Goal: Task Accomplishment & Management: Use online tool/utility

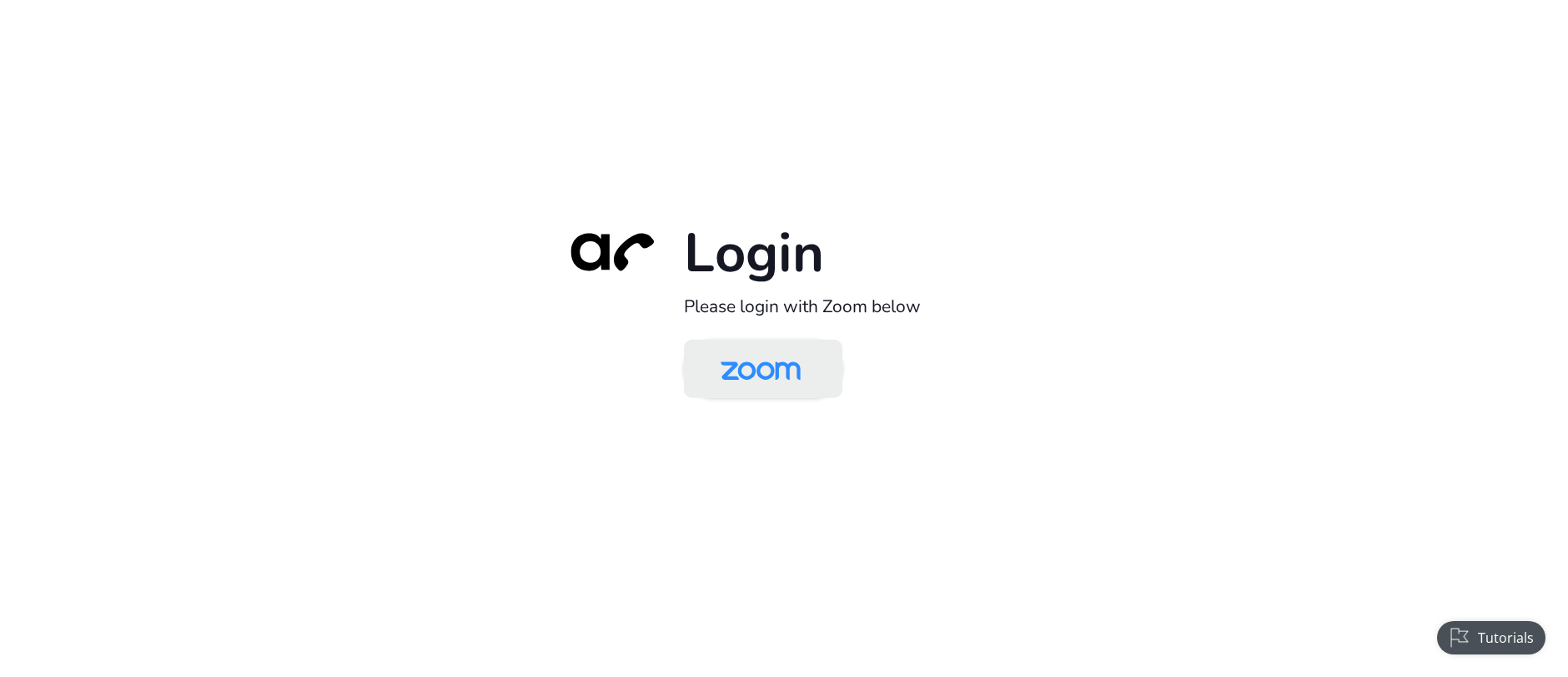
click at [786, 374] on img at bounding box center [760, 370] width 115 height 54
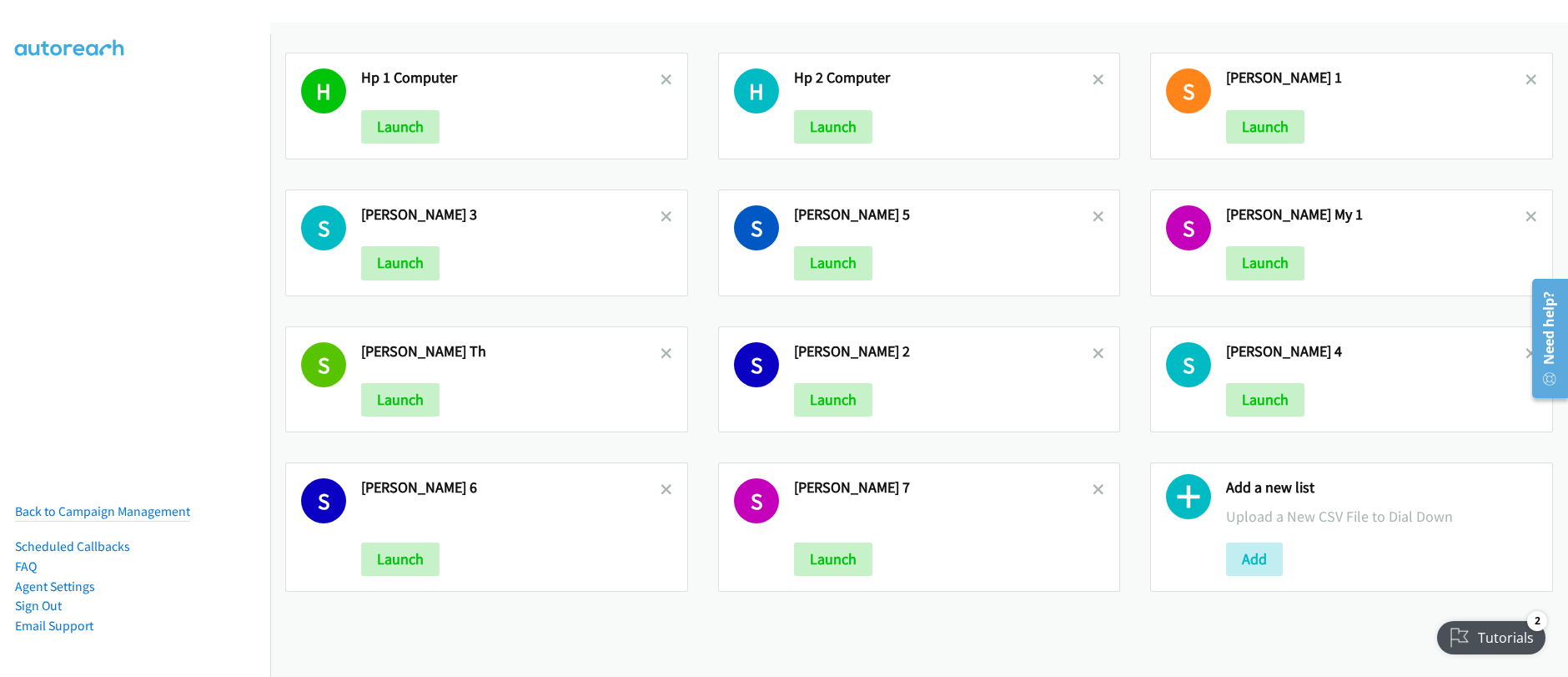
click at [661, 83] on icon at bounding box center [666, 81] width 11 height 11
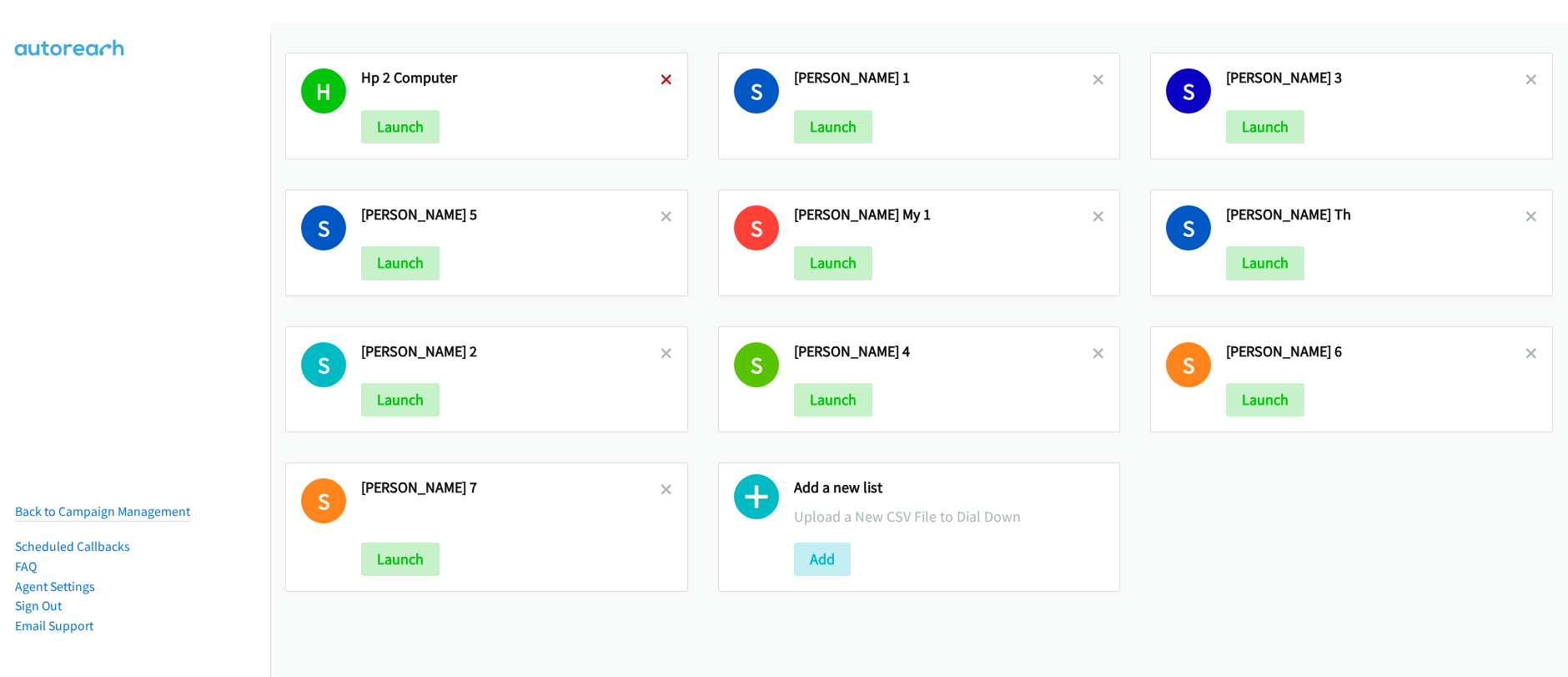
click at [662, 82] on icon at bounding box center [666, 81] width 11 height 11
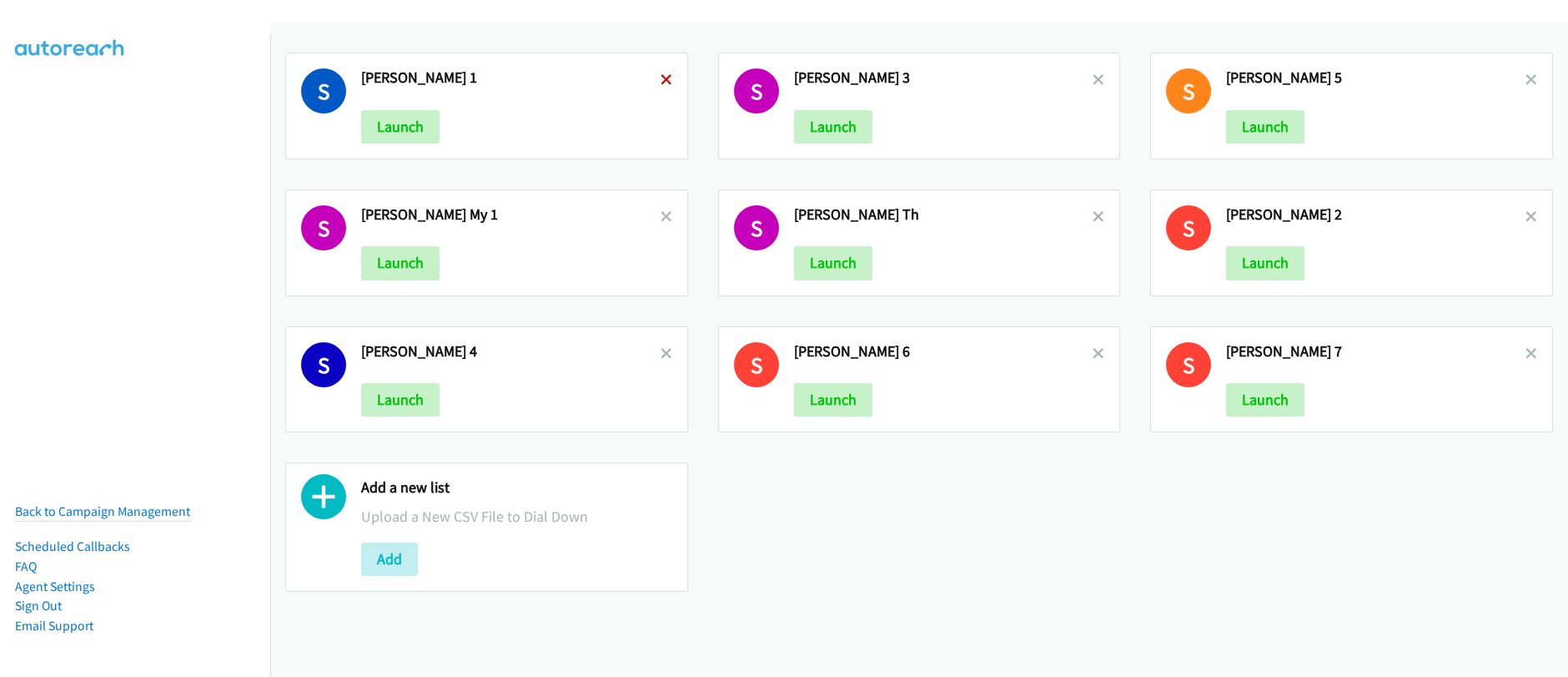
click at [662, 80] on icon at bounding box center [666, 81] width 11 height 11
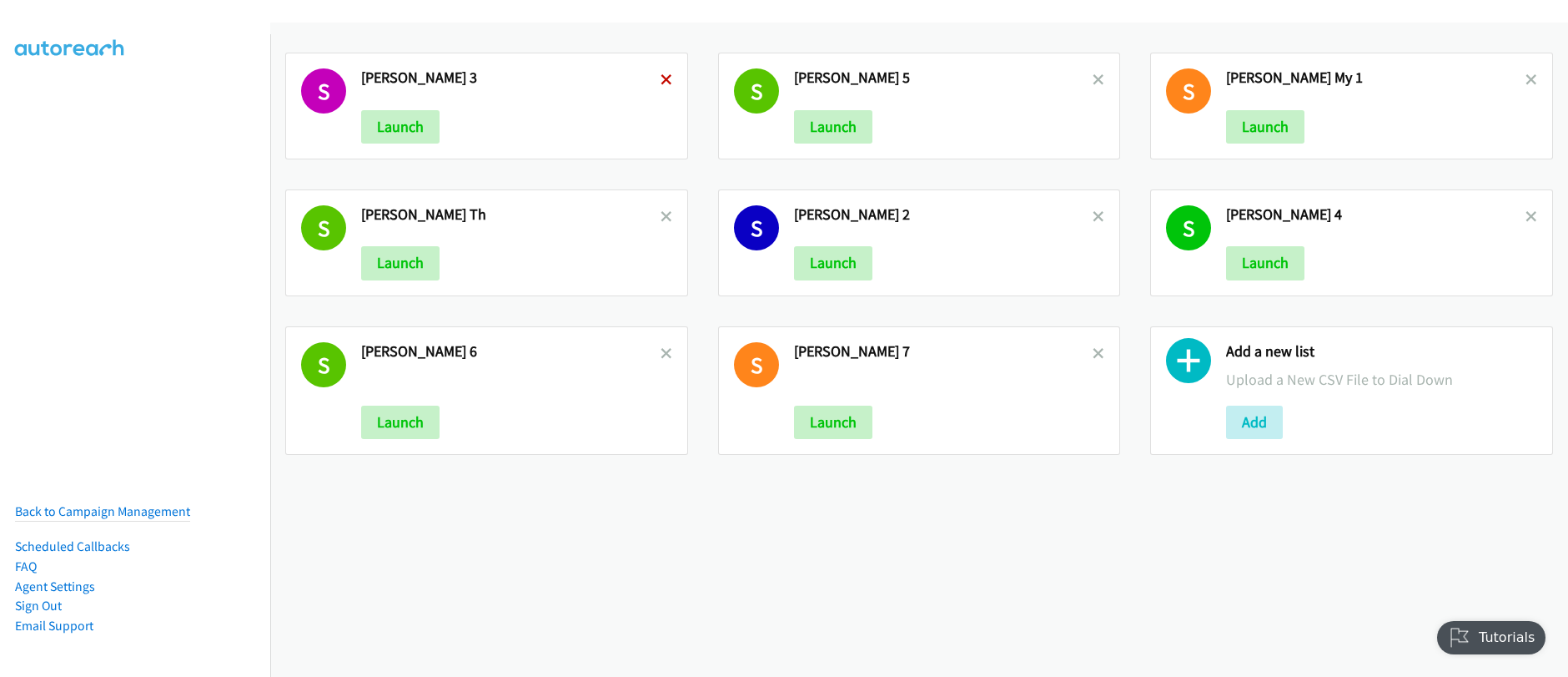
click at [662, 81] on icon at bounding box center [666, 81] width 11 height 11
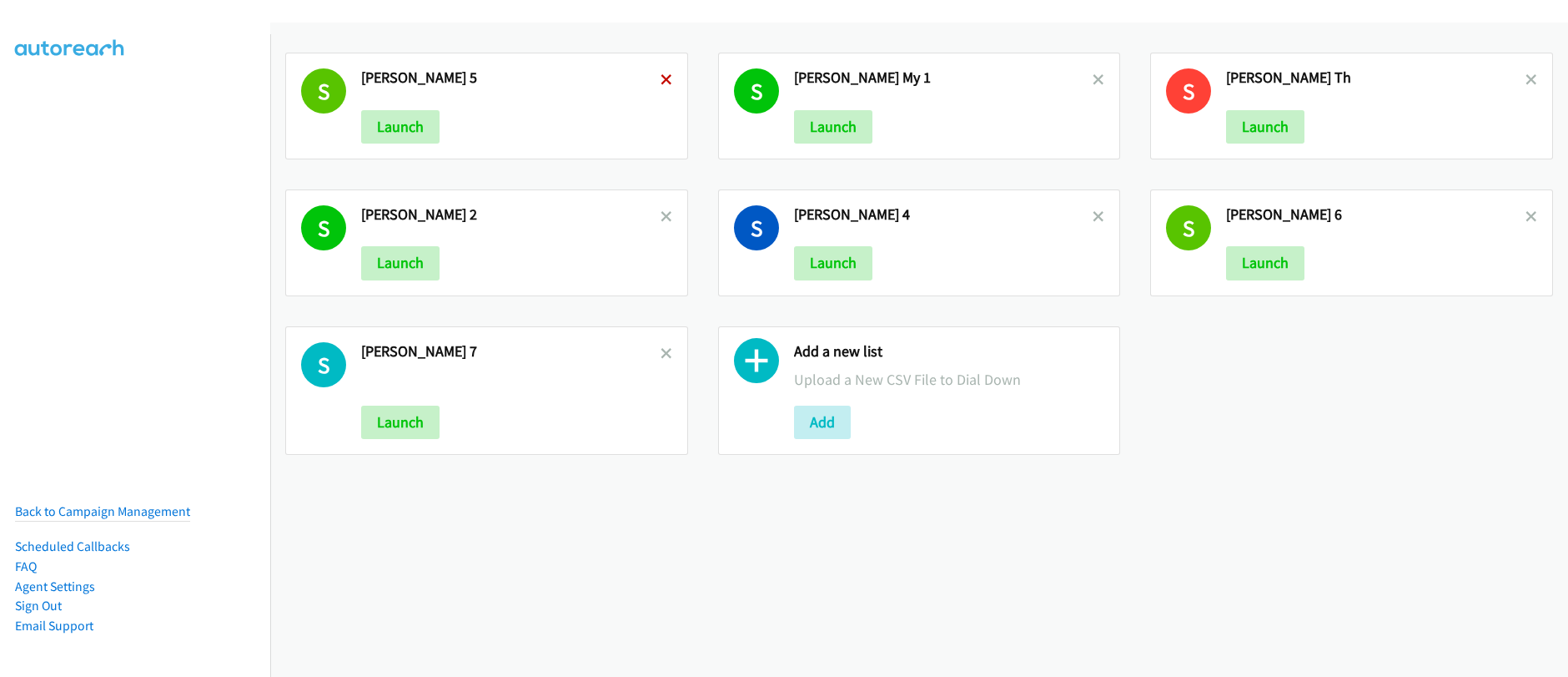
drag, startPoint x: 0, startPoint y: 0, endPoint x: 662, endPoint y: 81, distance: 666.9
click at [662, 81] on icon at bounding box center [666, 81] width 11 height 11
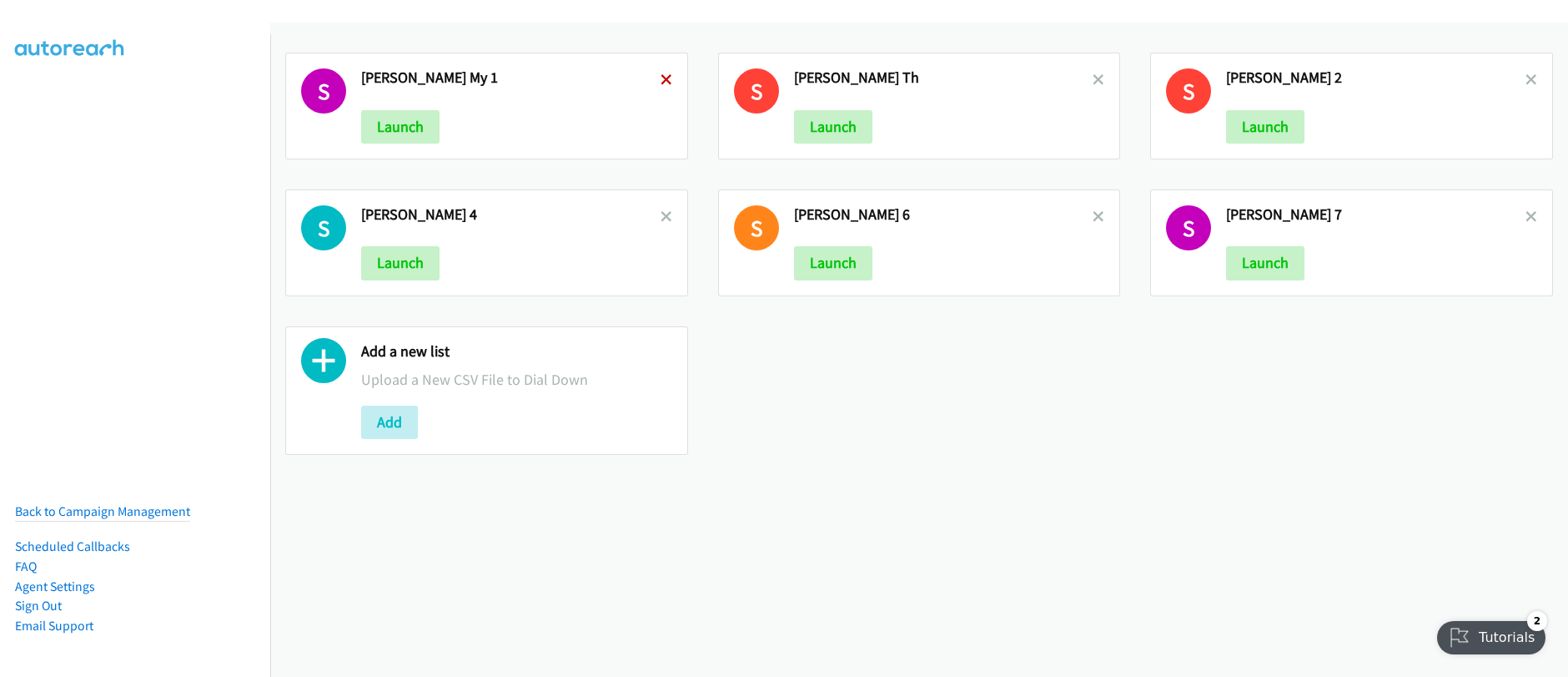
click at [661, 80] on icon at bounding box center [666, 81] width 11 height 11
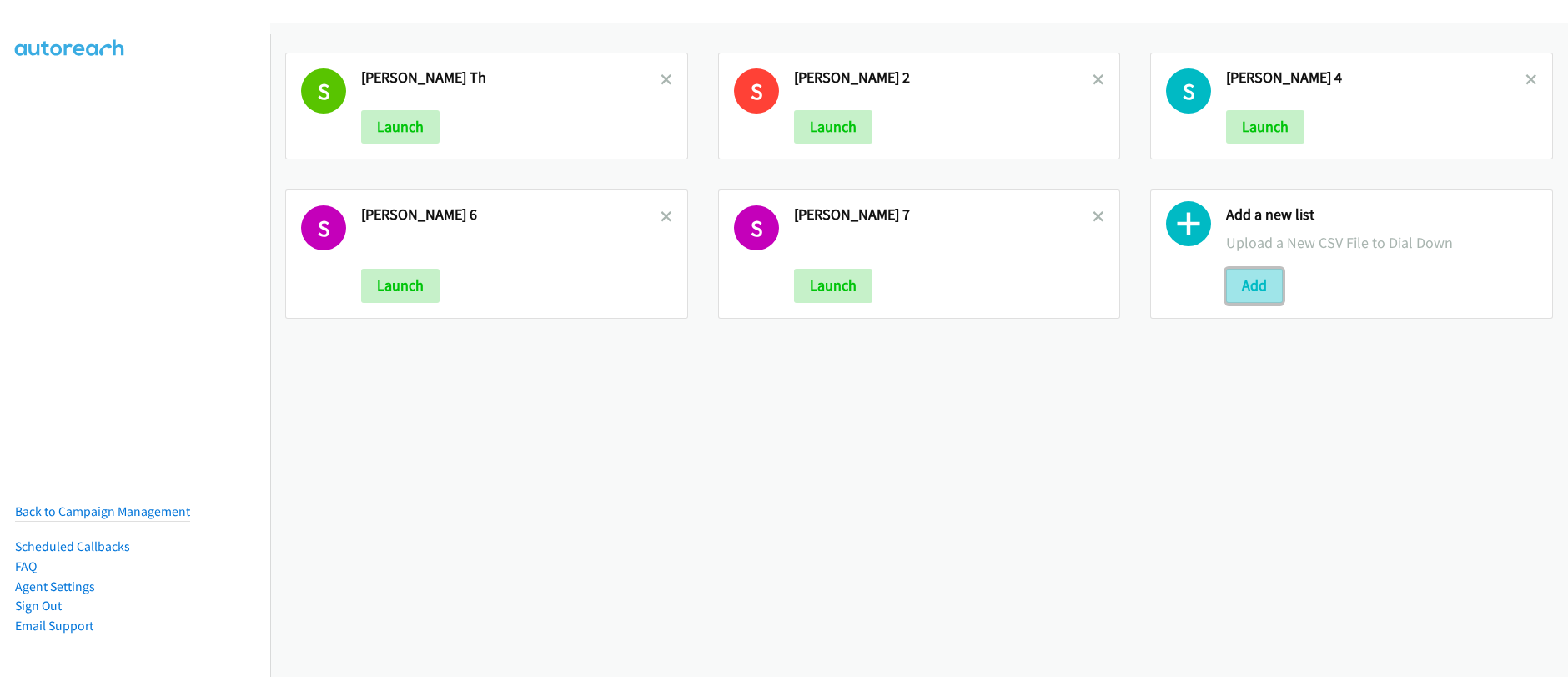
click at [1237, 290] on button "Add" at bounding box center [1254, 285] width 56 height 34
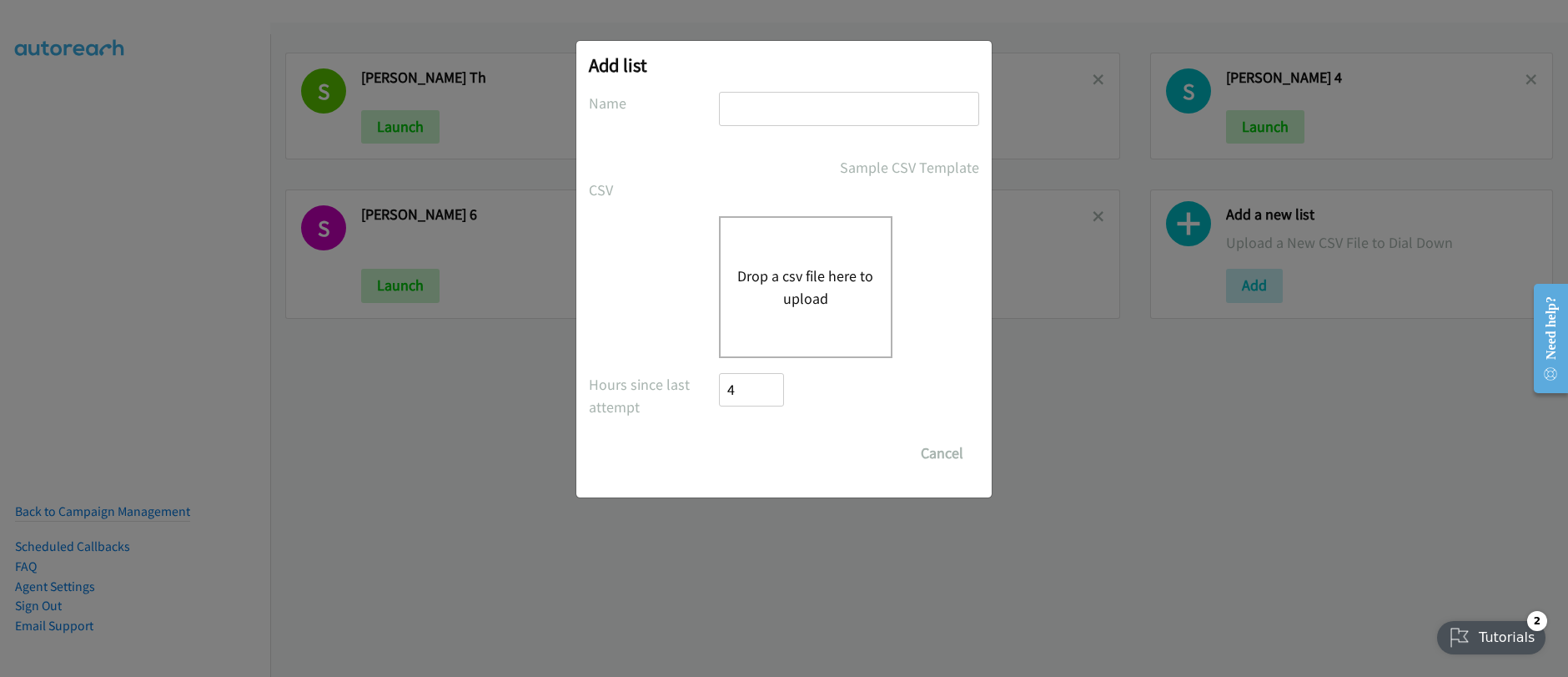
click at [805, 107] on input "text" at bounding box center [849, 109] width 261 height 34
type input "Schneider MY - 1"
click at [774, 266] on button "Drop a csv file here to upload" at bounding box center [805, 287] width 137 height 45
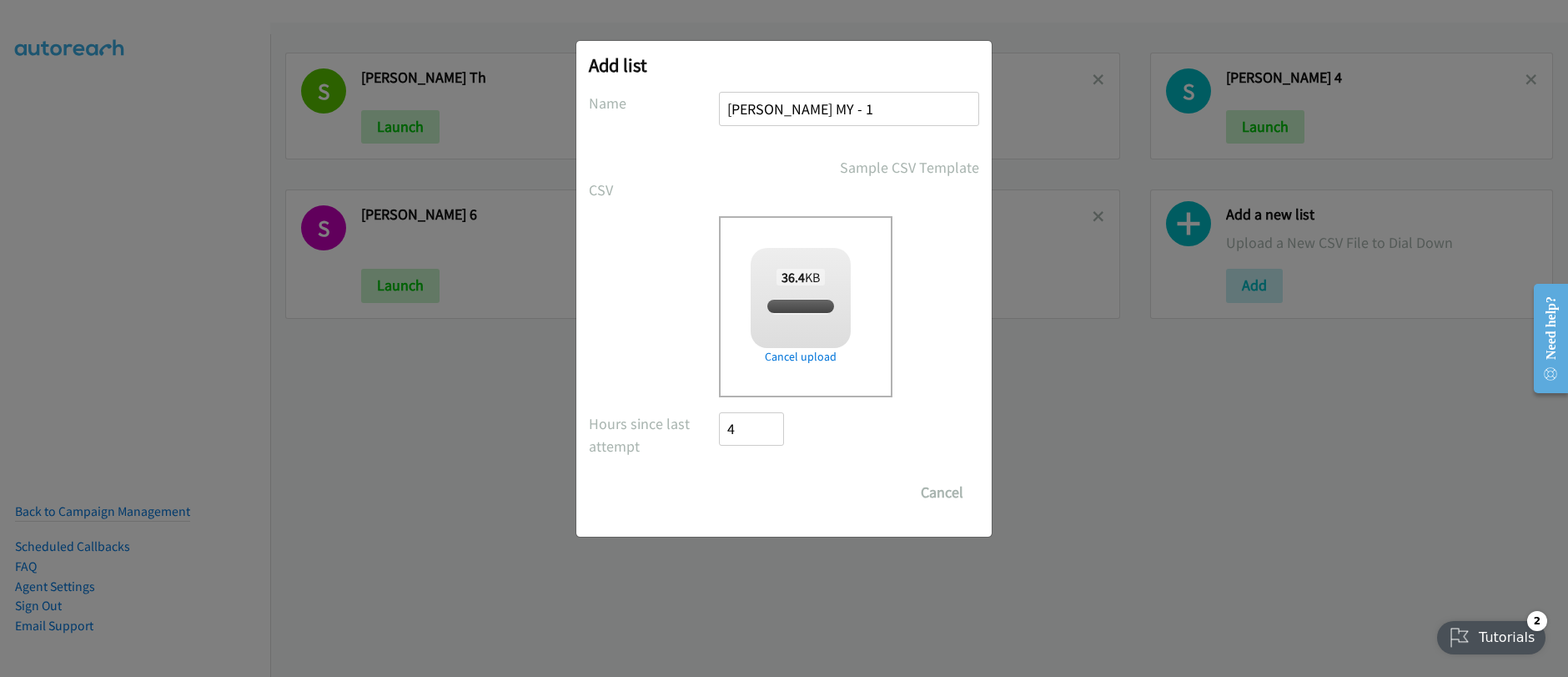
checkbox input "true"
click at [771, 492] on input "Save List" at bounding box center [762, 492] width 87 height 34
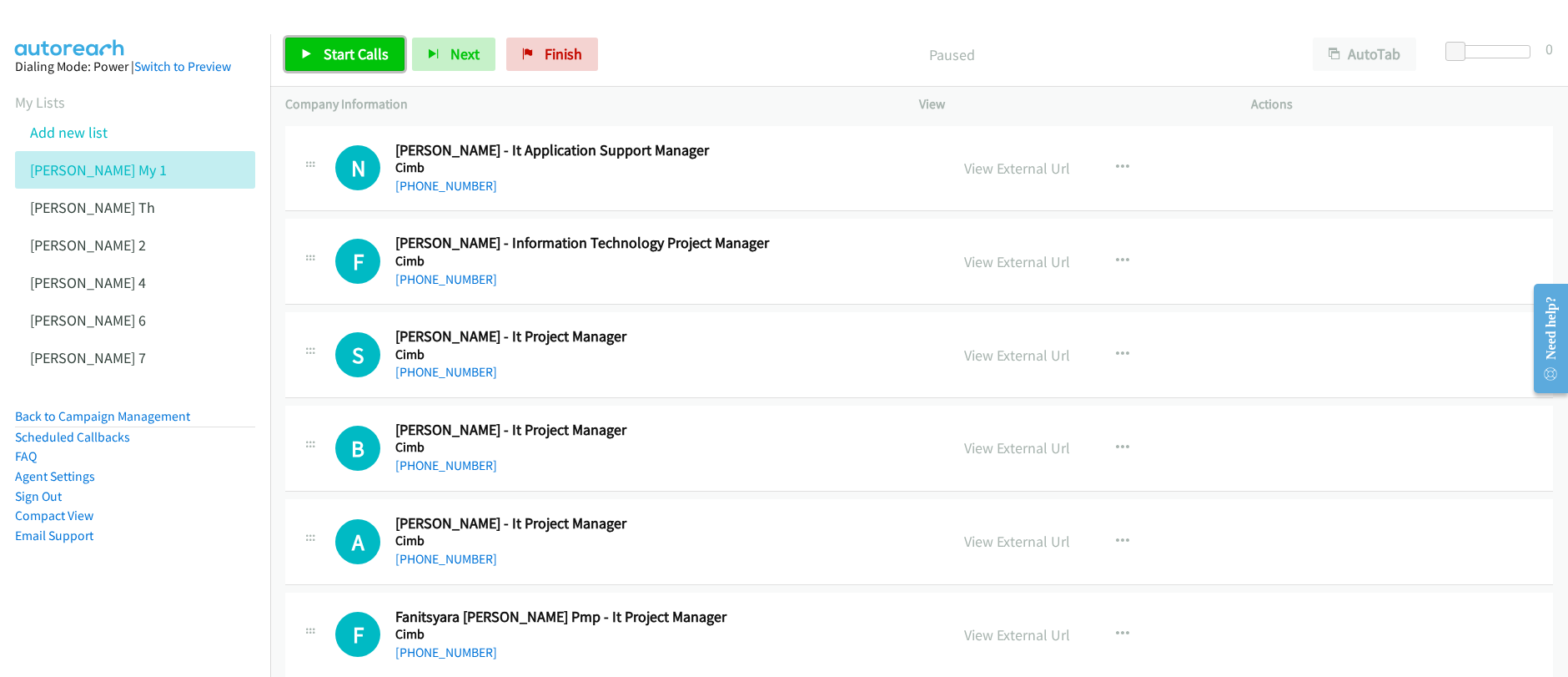
click at [309, 64] on link "Start Calls" at bounding box center [344, 54] width 119 height 34
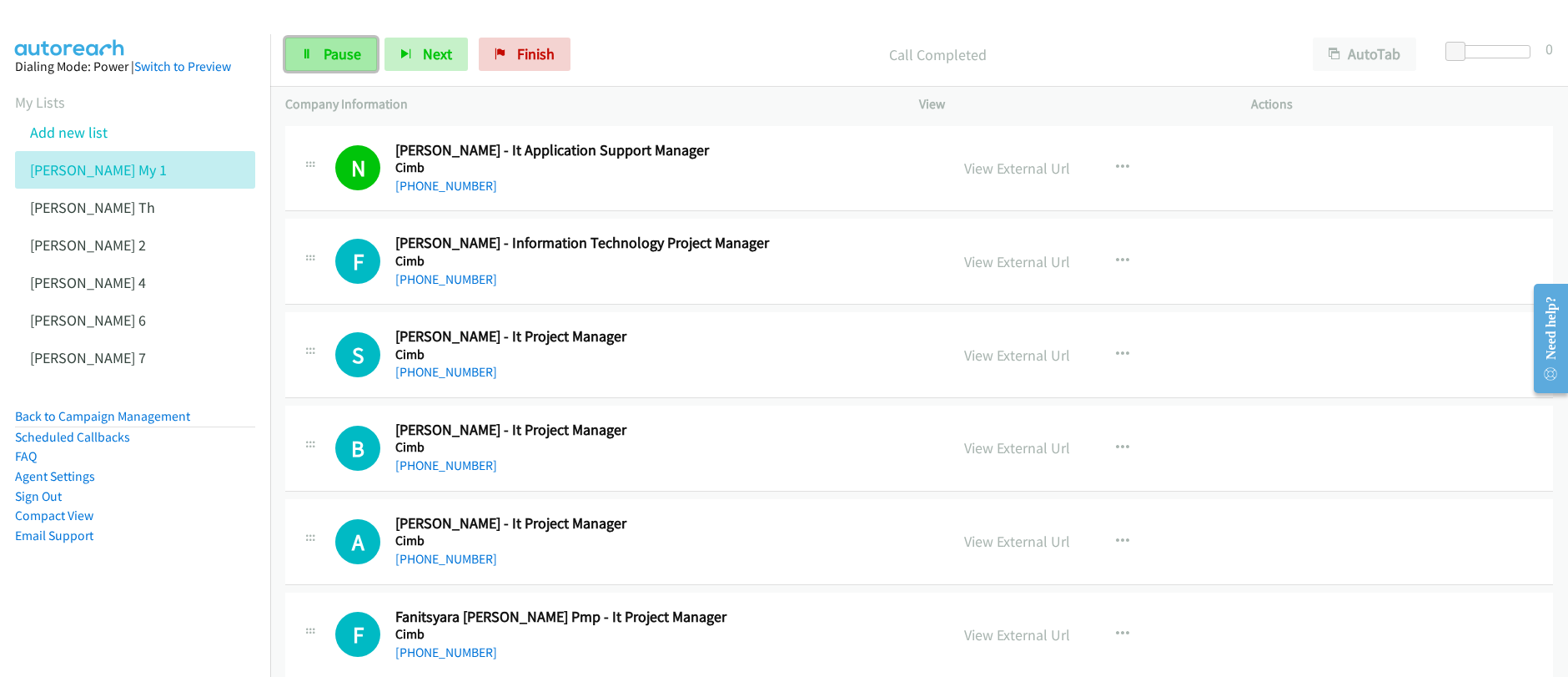
click at [332, 52] on span "Pause" at bounding box center [342, 53] width 37 height 19
click at [323, 56] on span "Start Calls" at bounding box center [355, 53] width 65 height 19
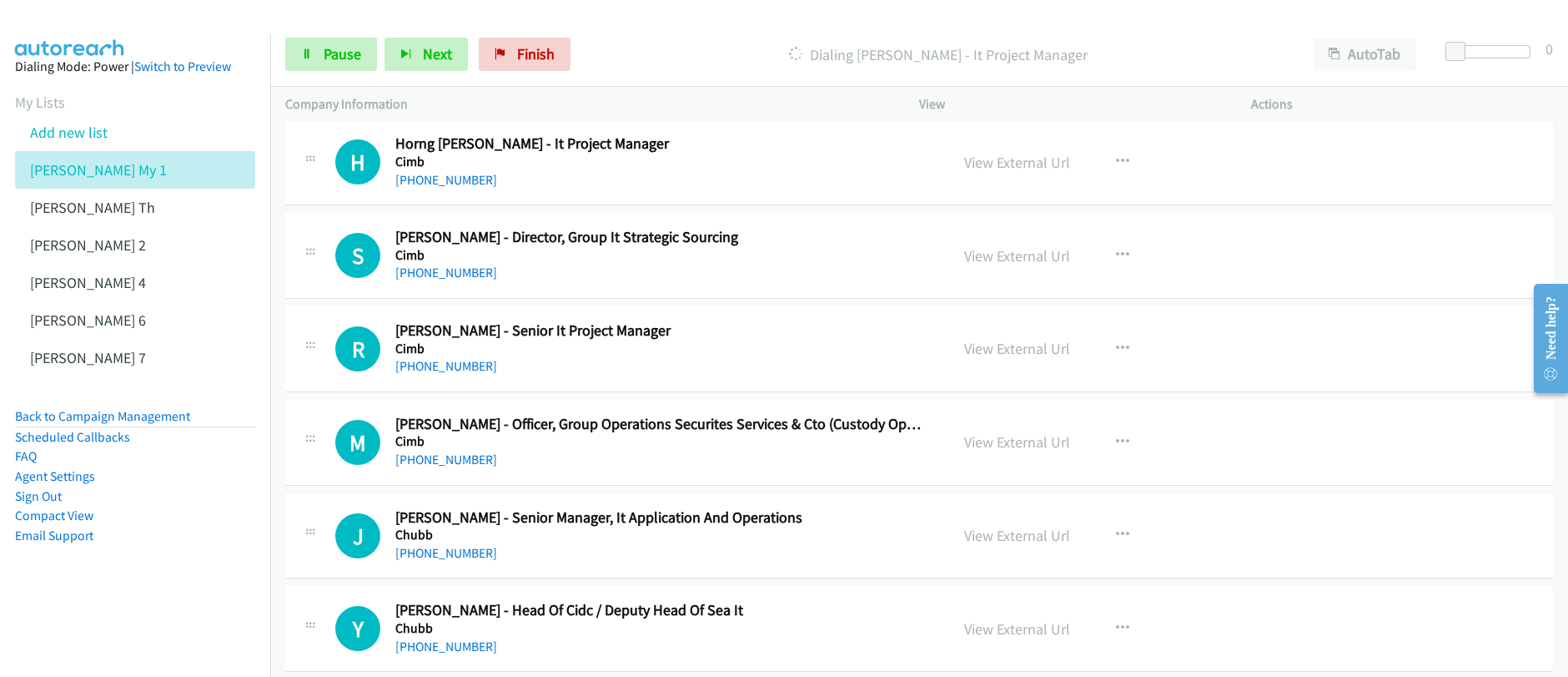
scroll to position [784, 0]
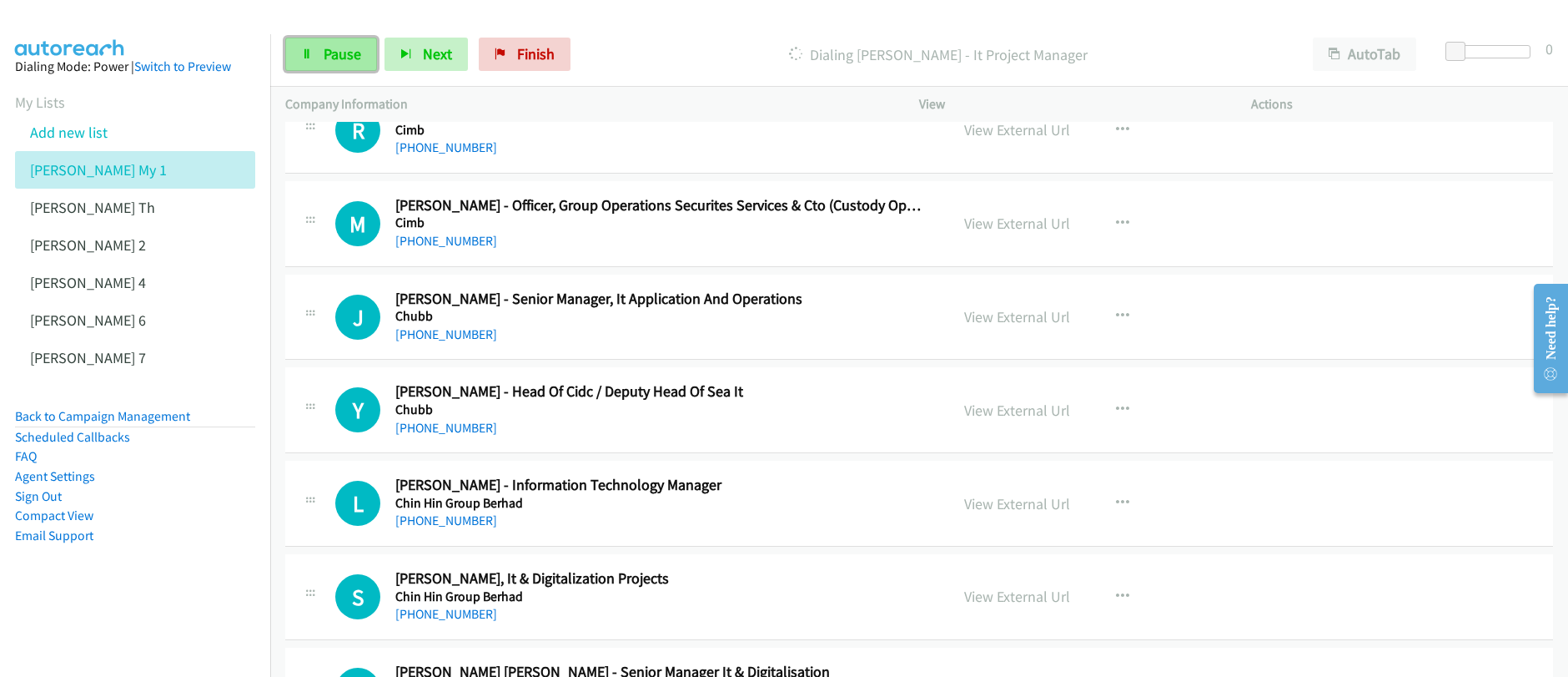
click at [336, 59] on span "Pause" at bounding box center [342, 53] width 37 height 19
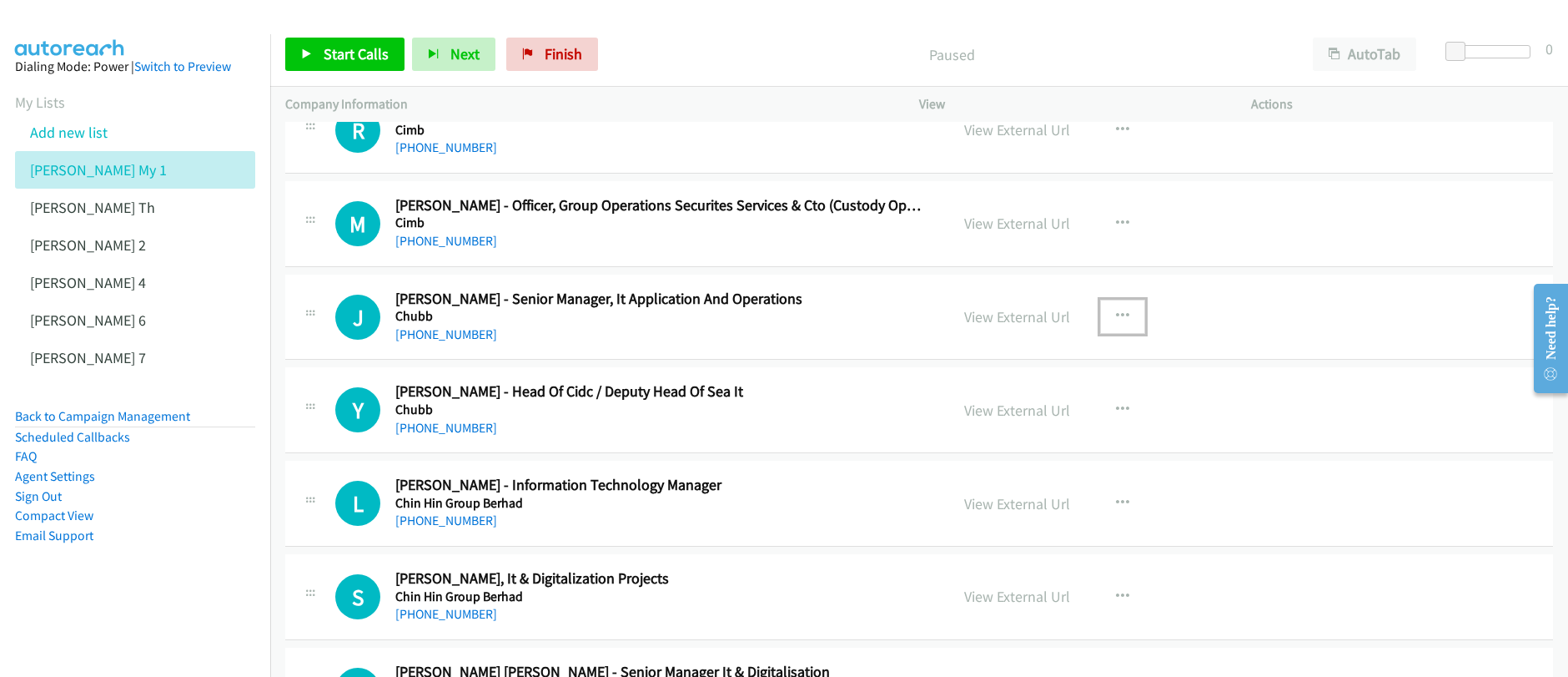
click at [1115, 318] on icon "button" at bounding box center [1122, 316] width 13 height 13
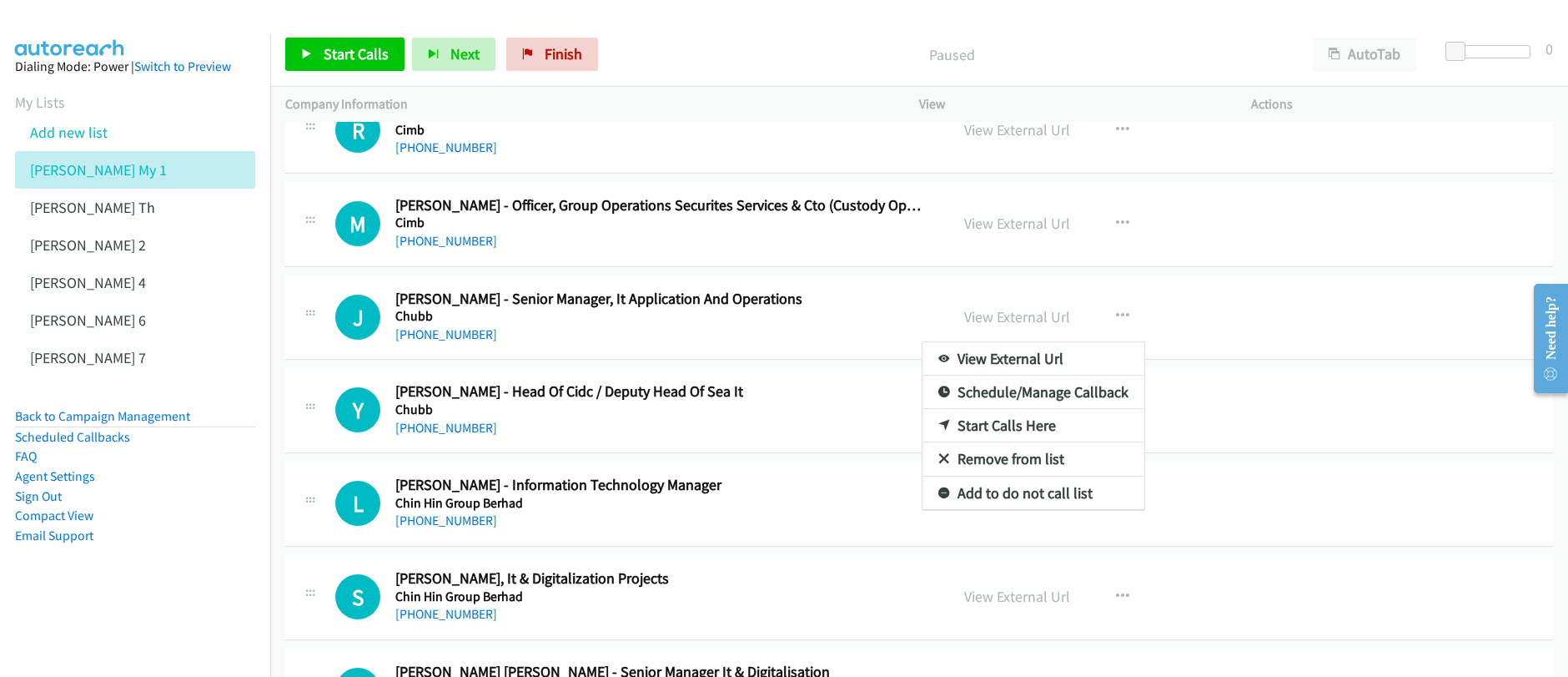
click at [1012, 431] on link "Start Calls Here" at bounding box center [1033, 426] width 222 height 34
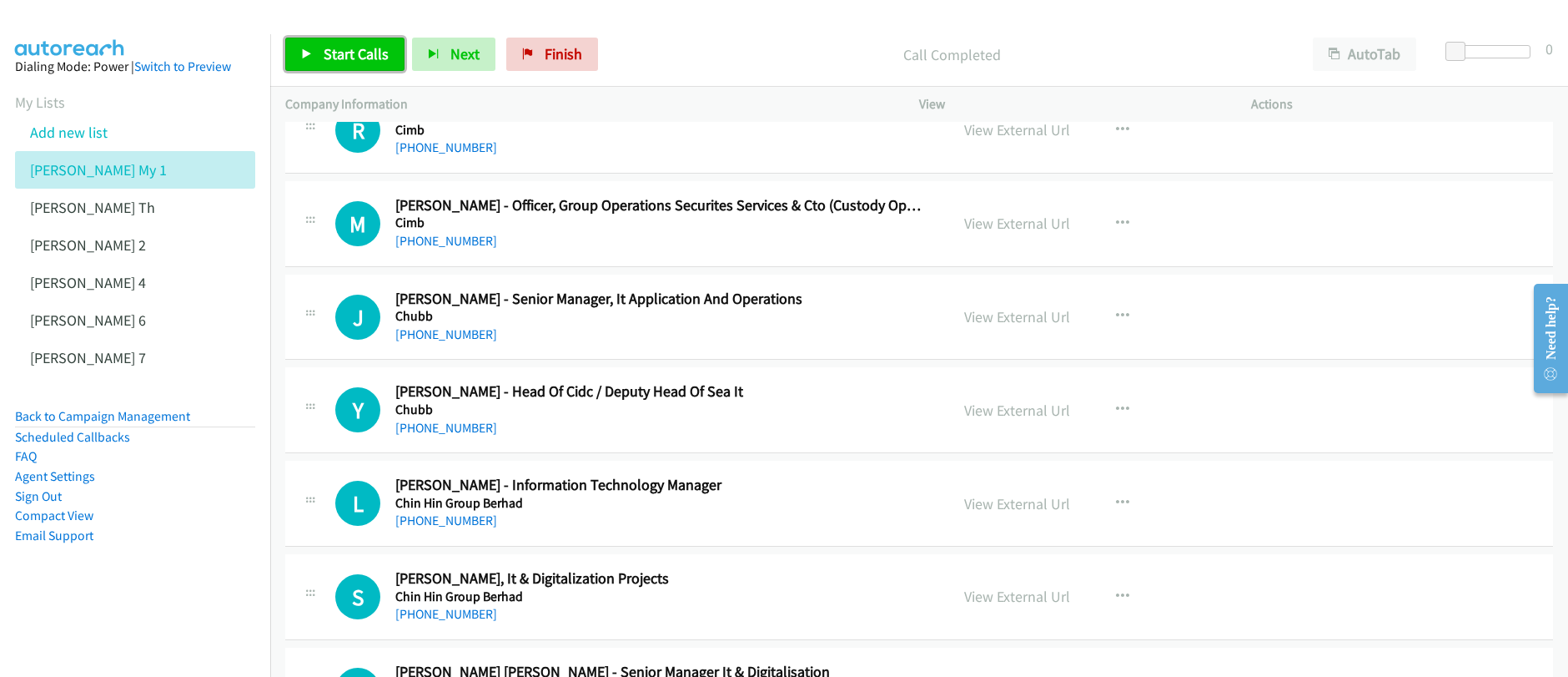
click at [318, 52] on link "Start Calls" at bounding box center [344, 54] width 119 height 34
click at [352, 58] on span "Pause" at bounding box center [342, 53] width 37 height 19
click at [352, 58] on span "Start Calls" at bounding box center [355, 53] width 65 height 19
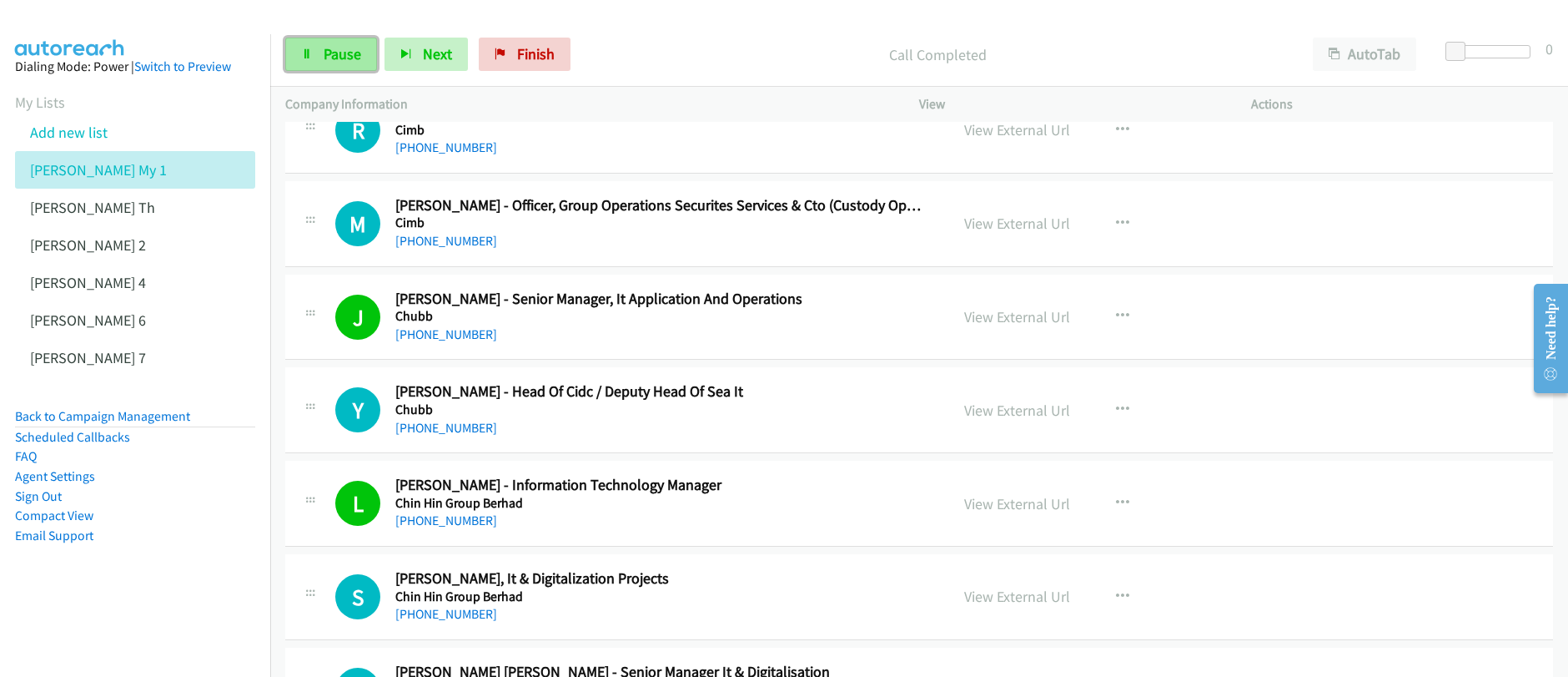
click at [343, 62] on span "Pause" at bounding box center [342, 53] width 37 height 19
click at [342, 62] on span "Pause" at bounding box center [342, 53] width 37 height 19
click at [345, 50] on span "Start Calls" at bounding box center [355, 53] width 65 height 19
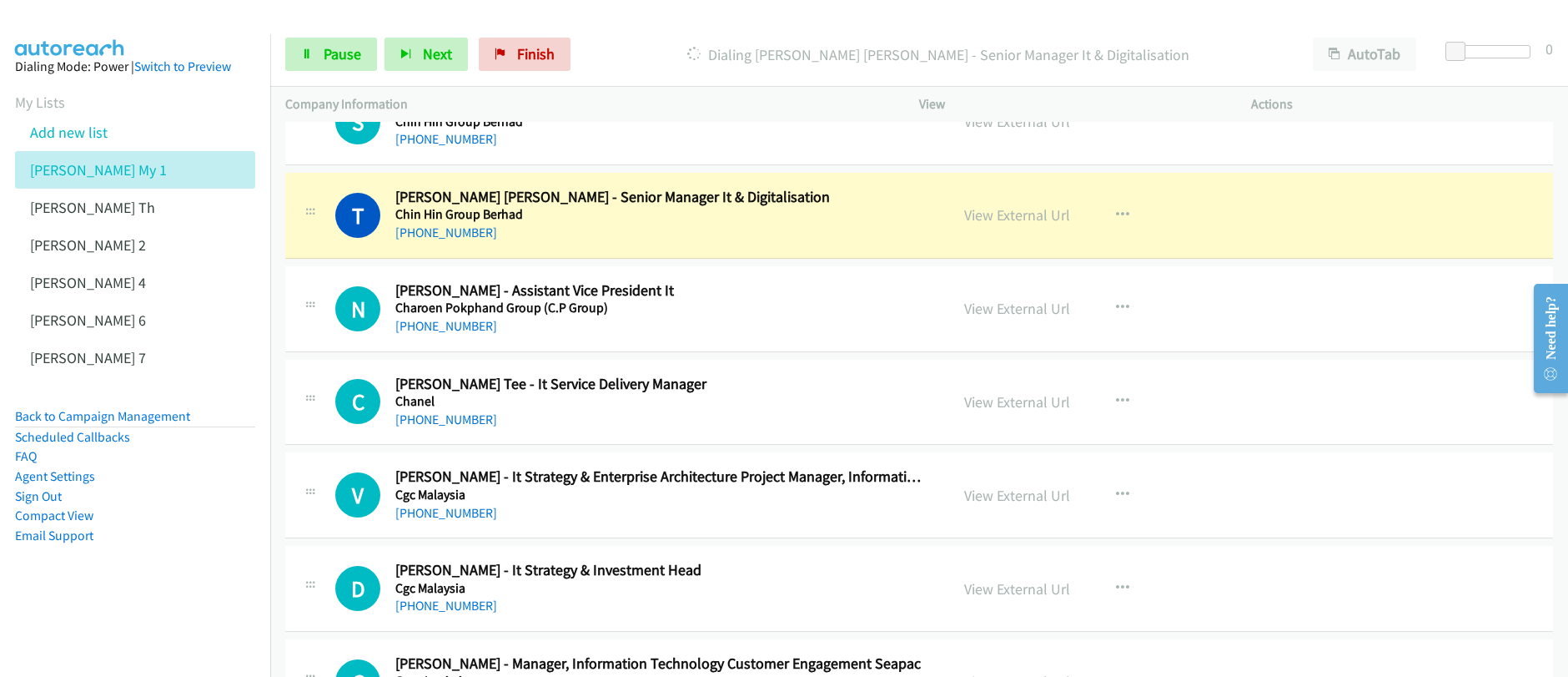
scroll to position [1312, 0]
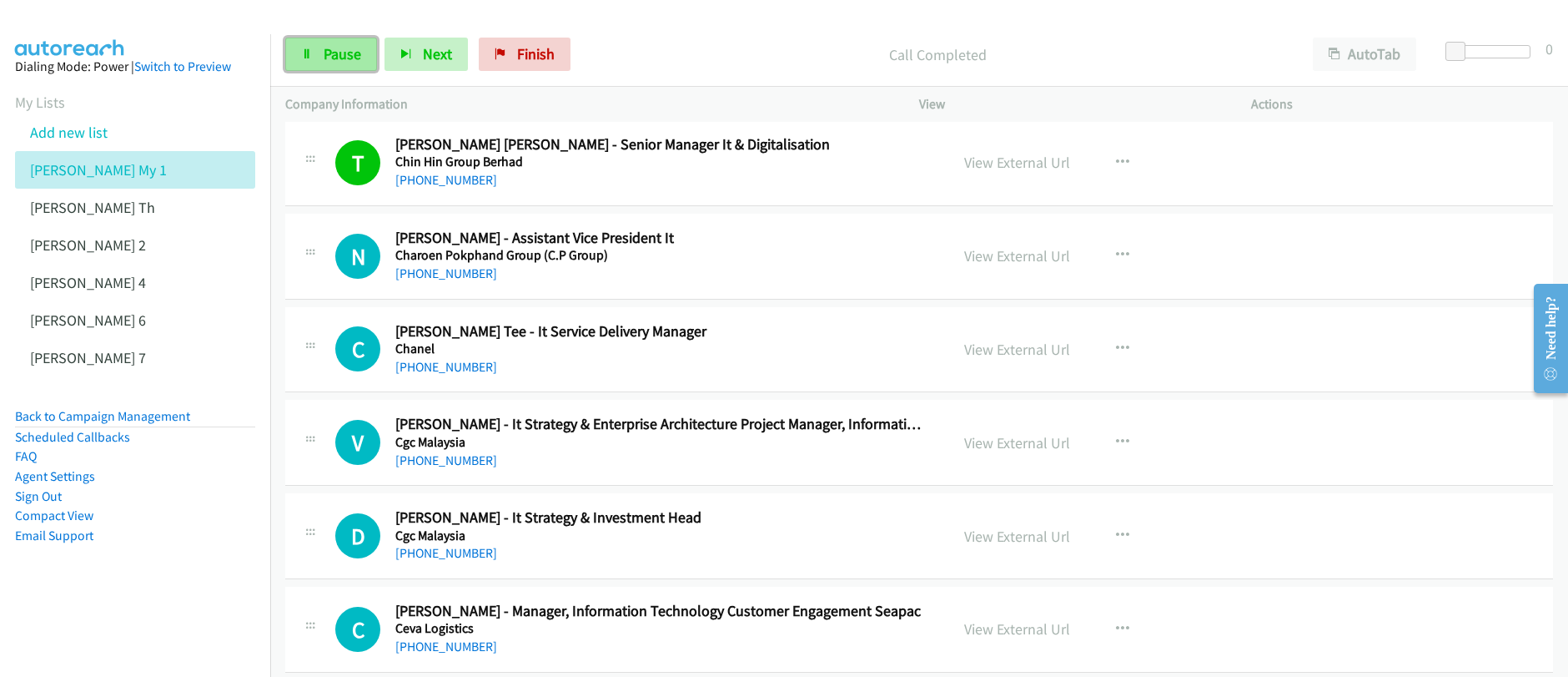
click at [342, 60] on span "Pause" at bounding box center [342, 53] width 37 height 19
click at [342, 60] on span "Start Calls" at bounding box center [355, 53] width 65 height 19
click at [342, 60] on span "Pause" at bounding box center [342, 53] width 37 height 19
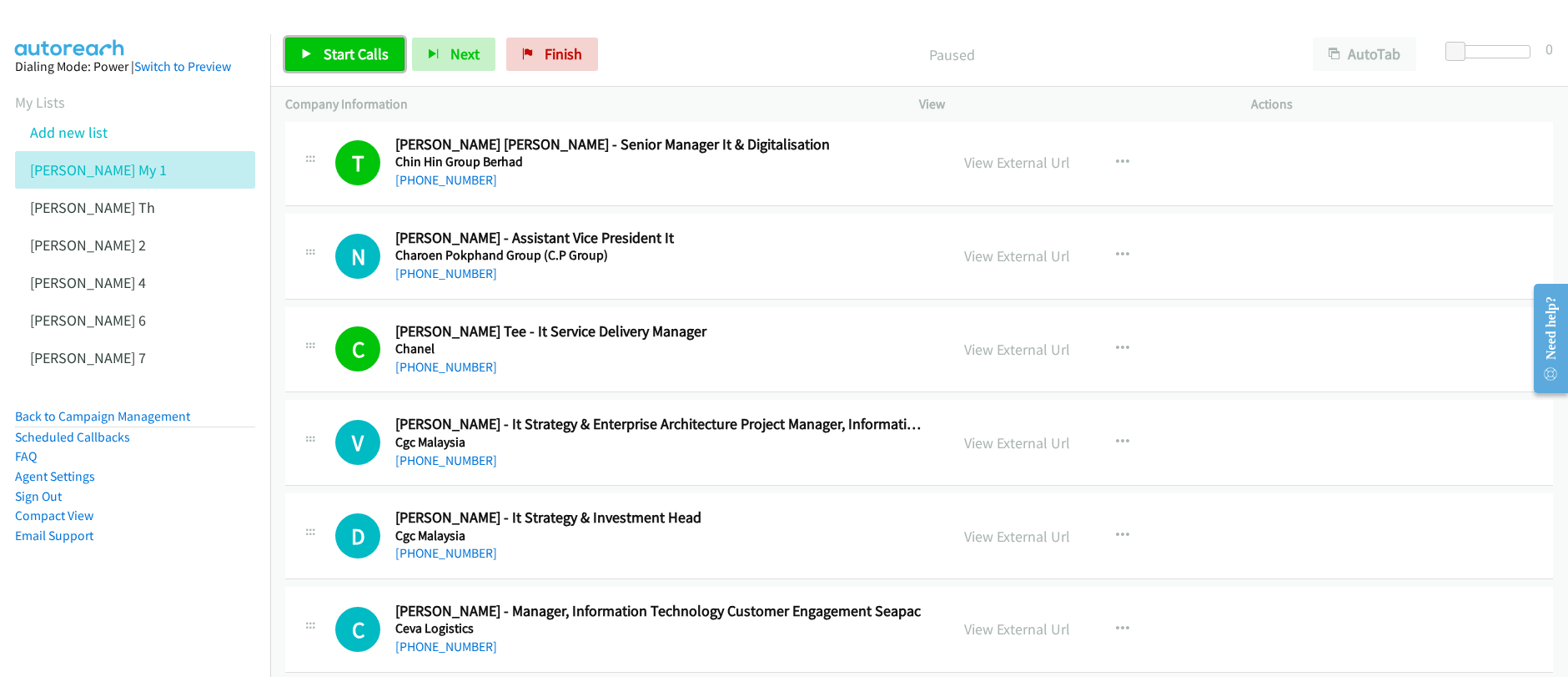
click at [342, 60] on span "Start Calls" at bounding box center [355, 53] width 65 height 19
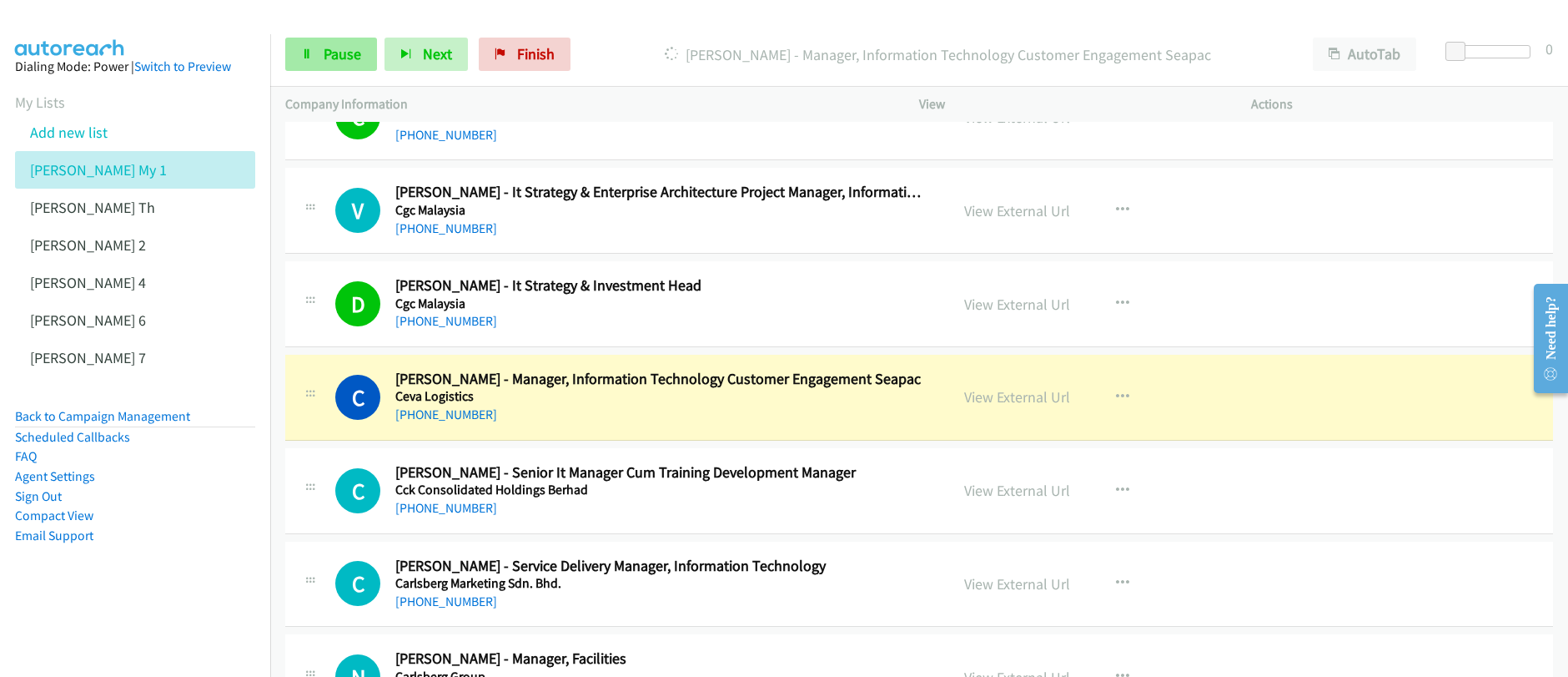
scroll to position [1540, 0]
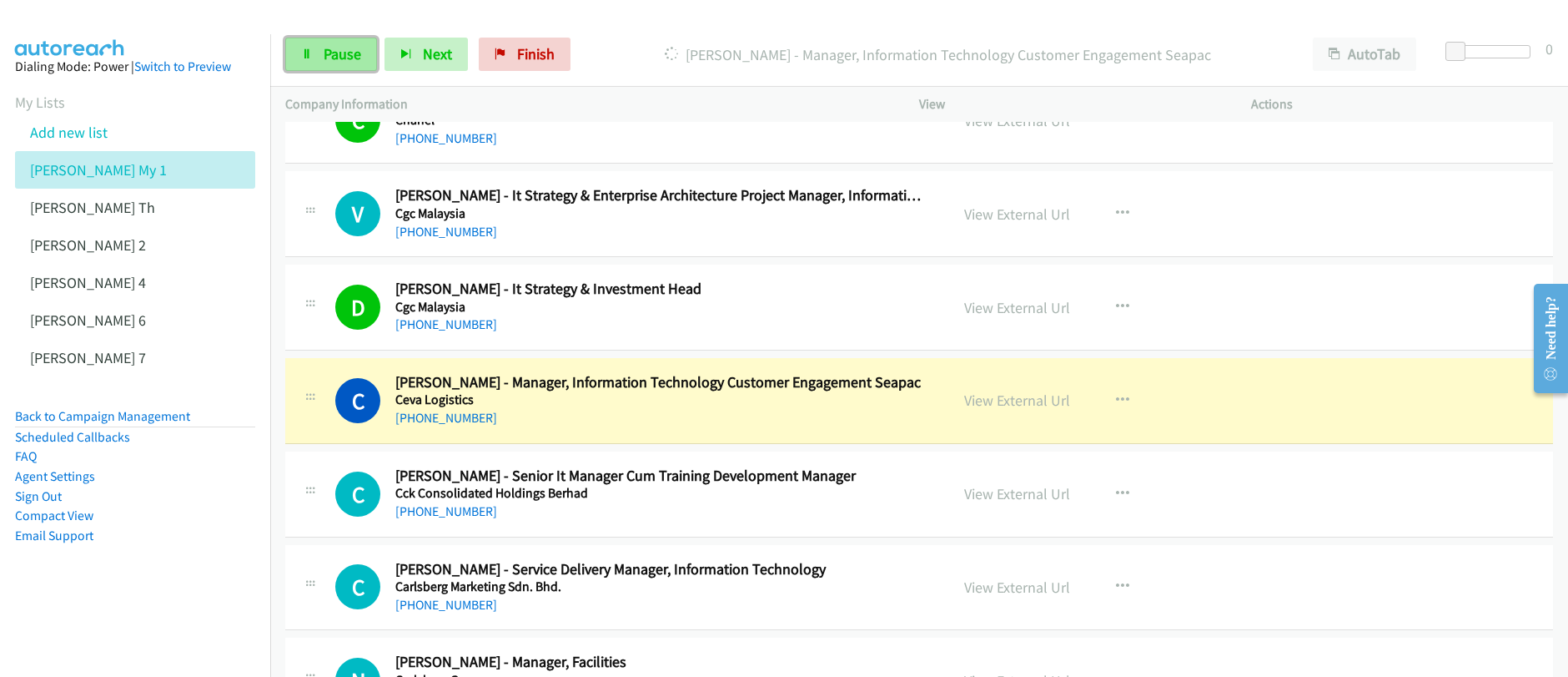
click at [339, 57] on span "Pause" at bounding box center [342, 53] width 37 height 19
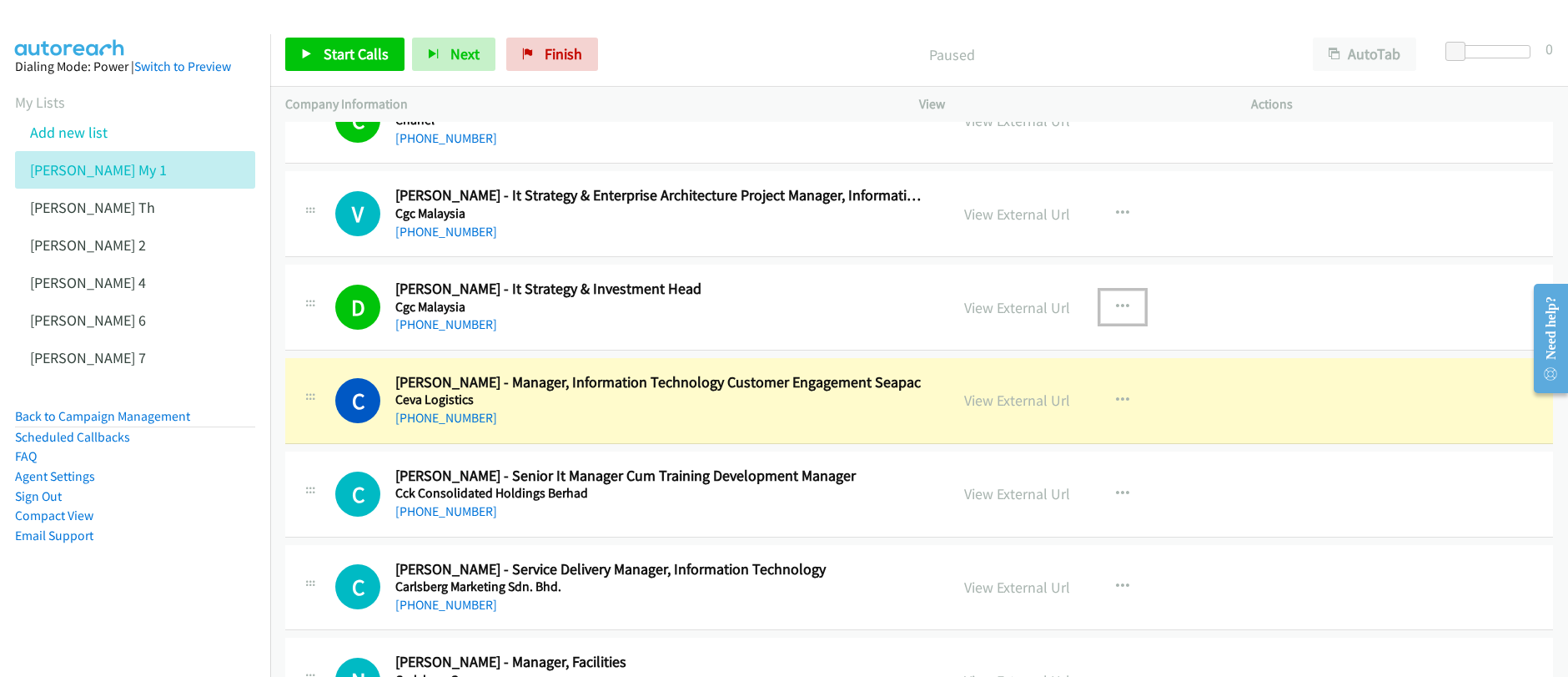
click at [1115, 307] on icon "button" at bounding box center [1122, 307] width 13 height 13
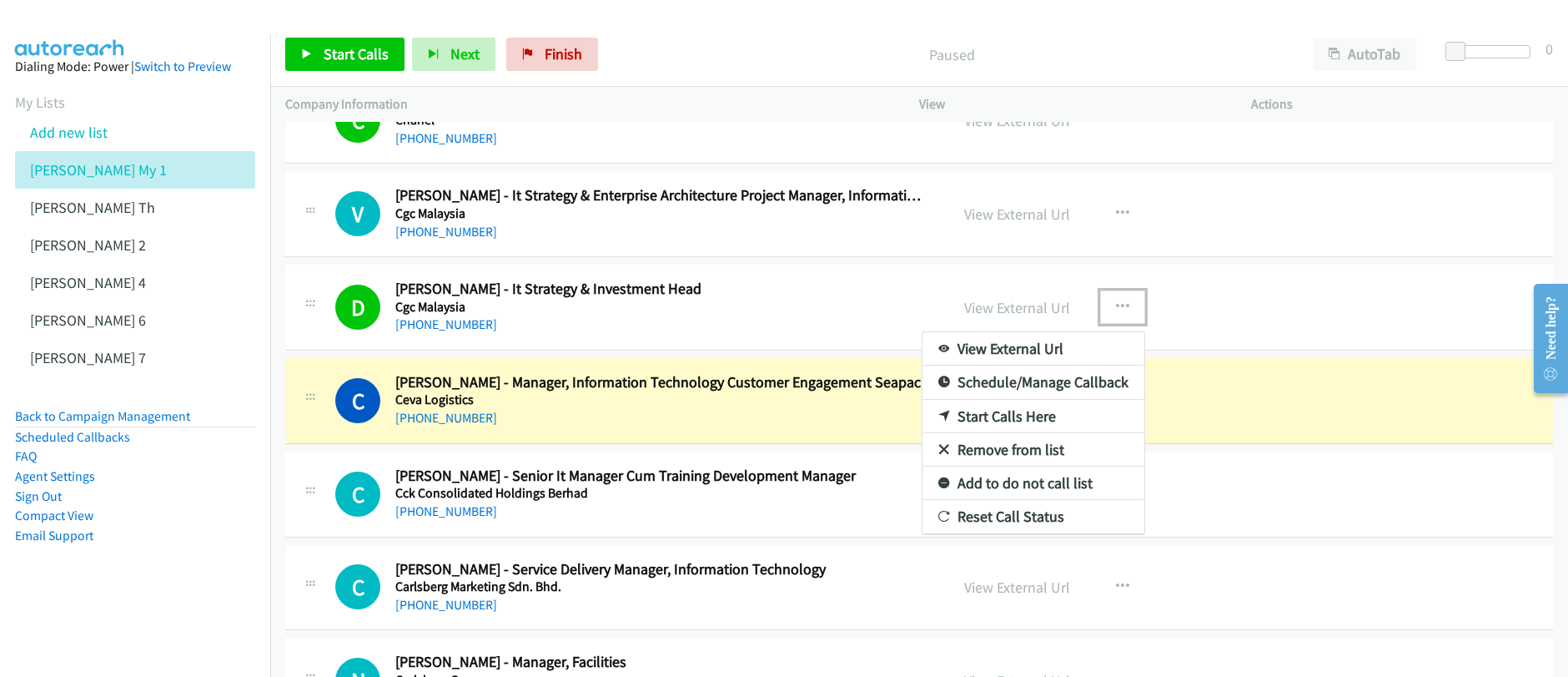
click at [1021, 420] on link "Start Calls Here" at bounding box center [1033, 416] width 222 height 34
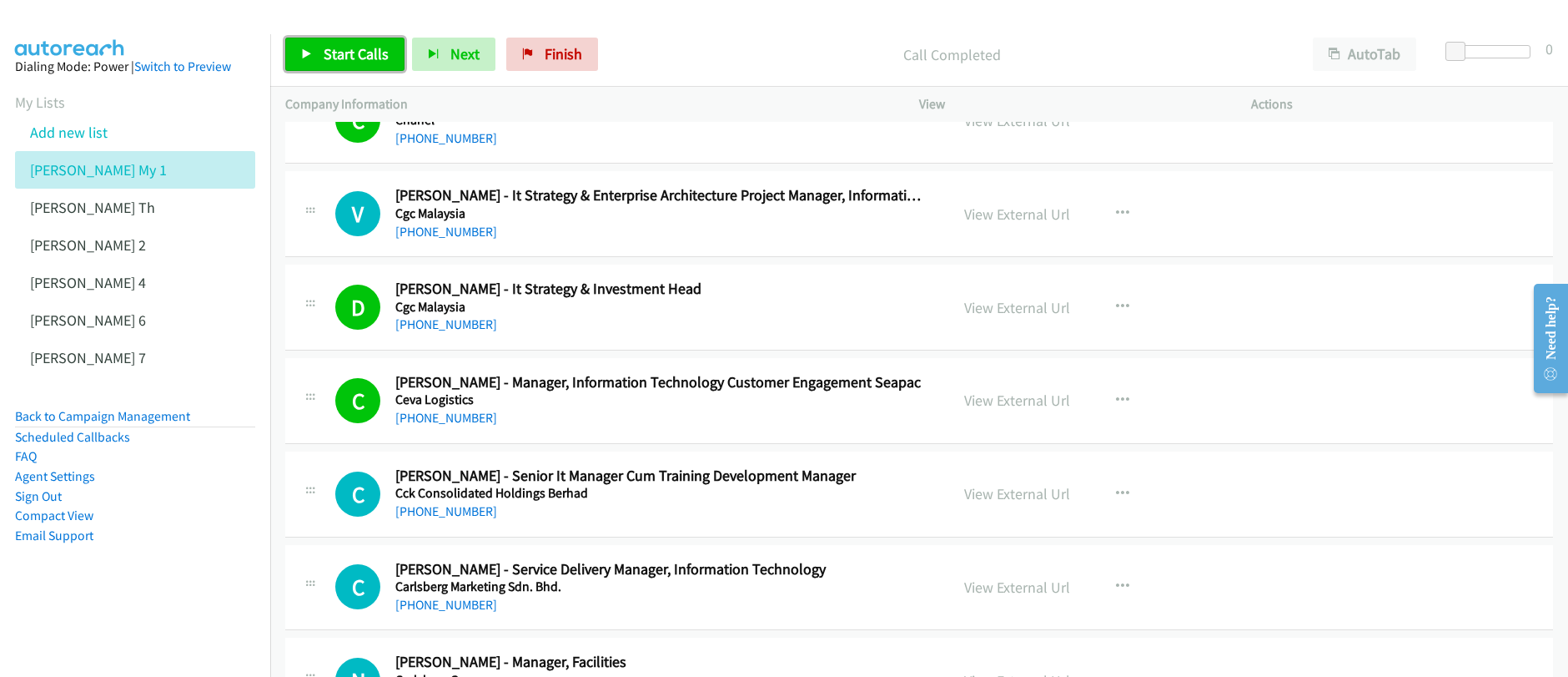
click at [356, 58] on span "Start Calls" at bounding box center [355, 53] width 65 height 19
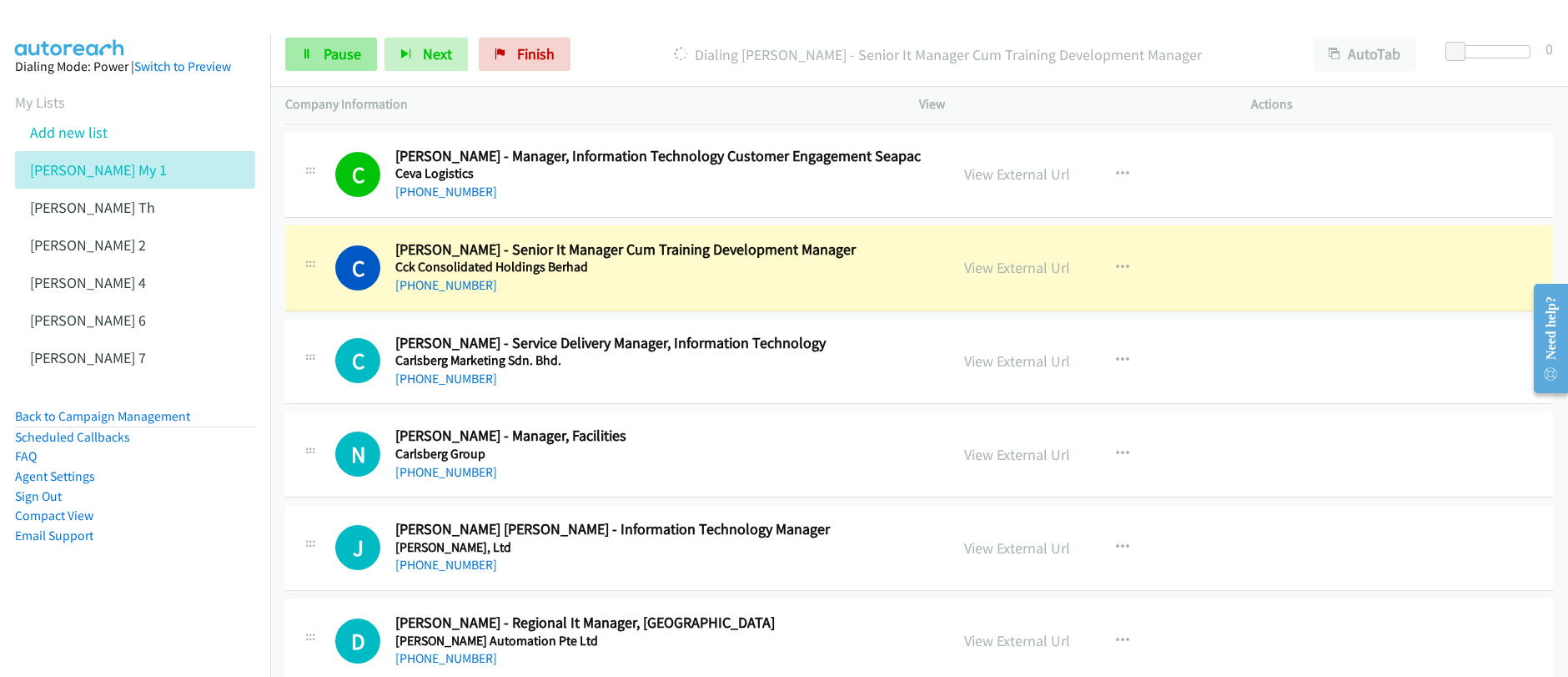
scroll to position [1764, 0]
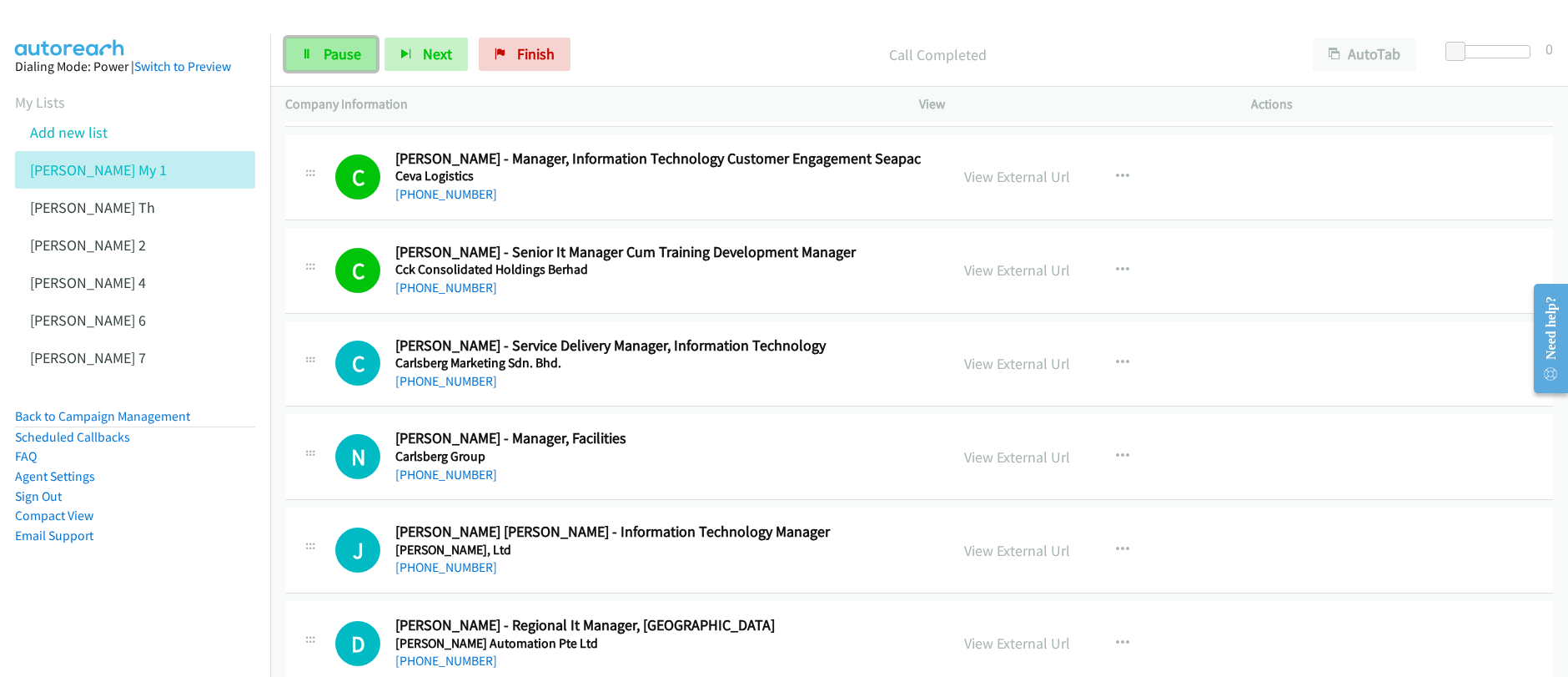
click at [317, 55] on link "Pause" at bounding box center [331, 54] width 92 height 34
click at [317, 55] on link "Start Calls" at bounding box center [344, 54] width 119 height 34
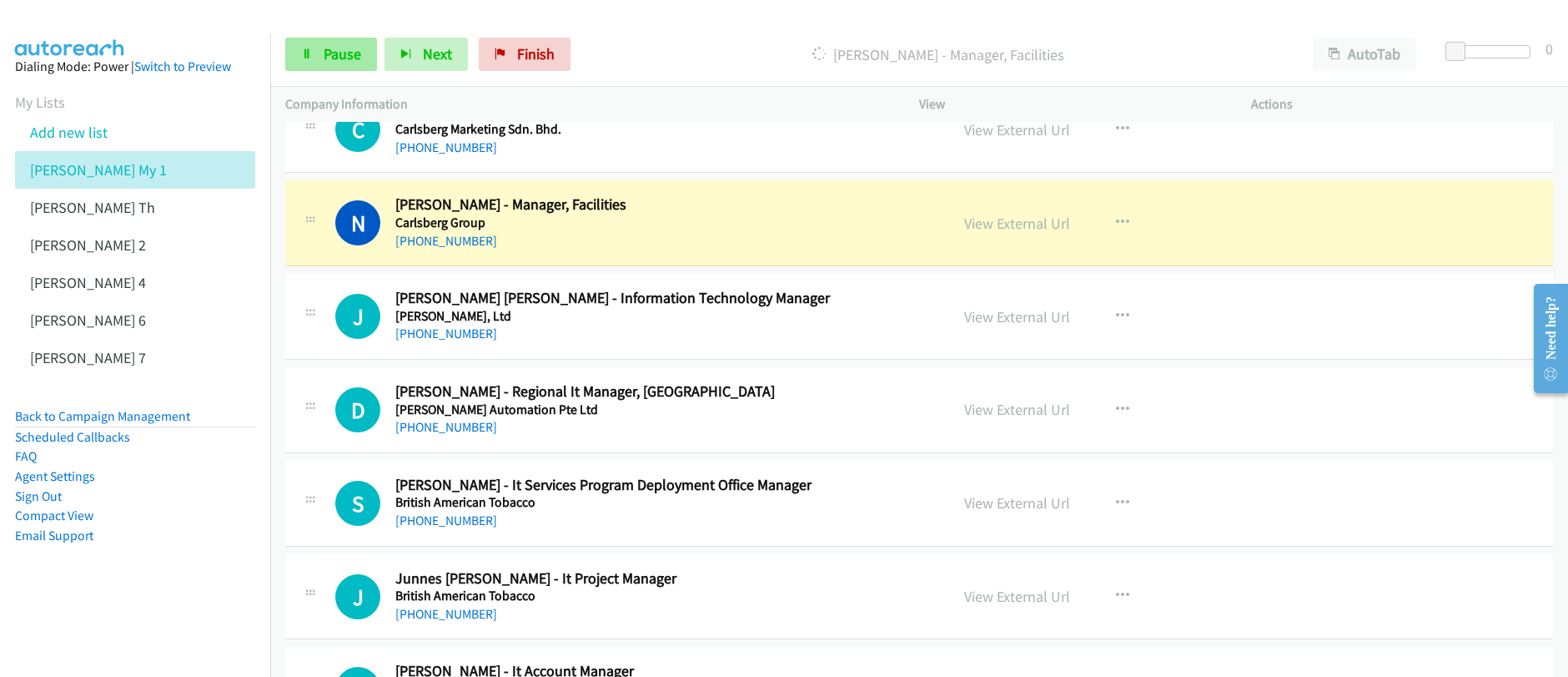
scroll to position [2036, 0]
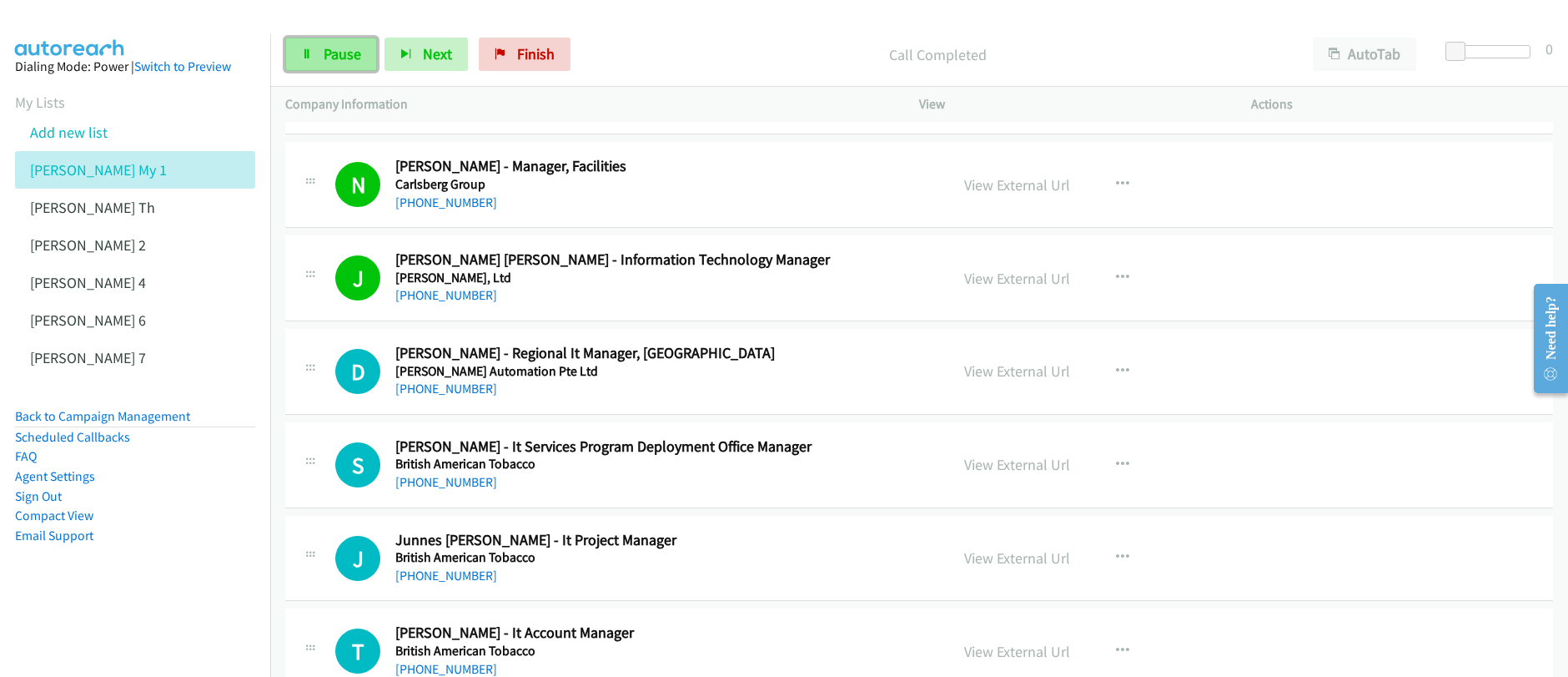
click at [329, 53] on span "Pause" at bounding box center [342, 53] width 37 height 19
click at [339, 57] on span "Start Calls" at bounding box center [355, 53] width 65 height 19
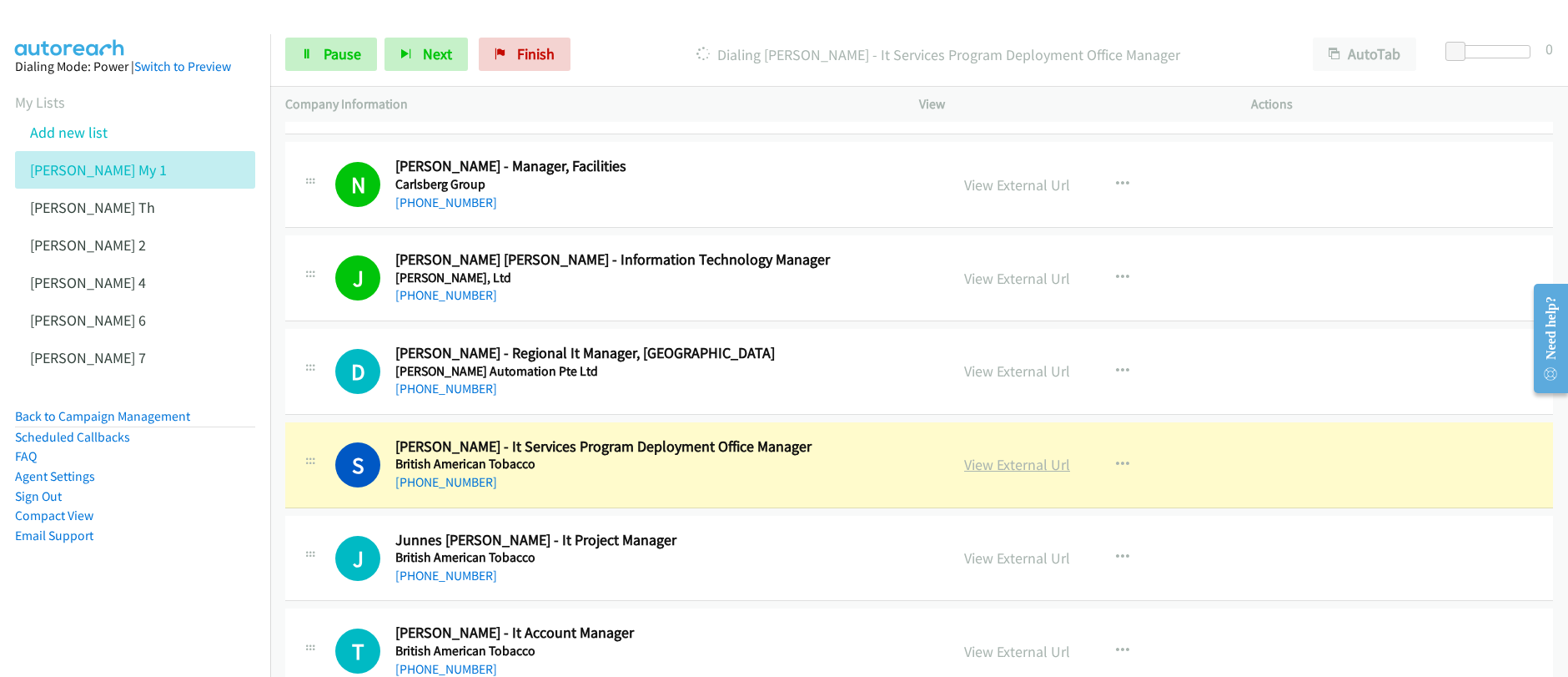
click at [1017, 467] on link "View External Url" at bounding box center [1016, 464] width 106 height 19
click at [0, 0] on div "Start Calls Pause Next Finish Dialing Shan Shang Lau - It Services Program Depl…" at bounding box center [784, 0] width 1568 height 0
click at [328, 67] on link "Pause" at bounding box center [331, 54] width 92 height 34
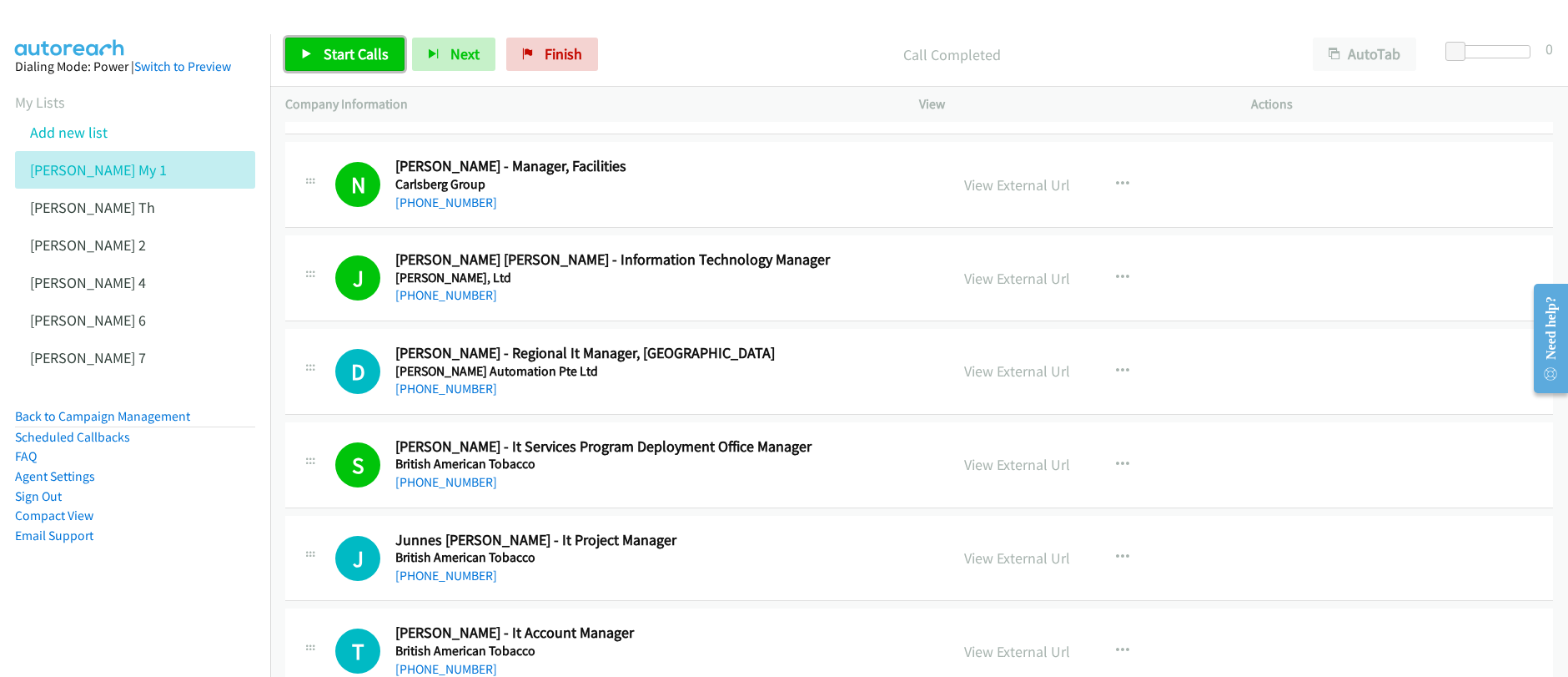
click at [351, 65] on link "Start Calls" at bounding box center [344, 54] width 119 height 34
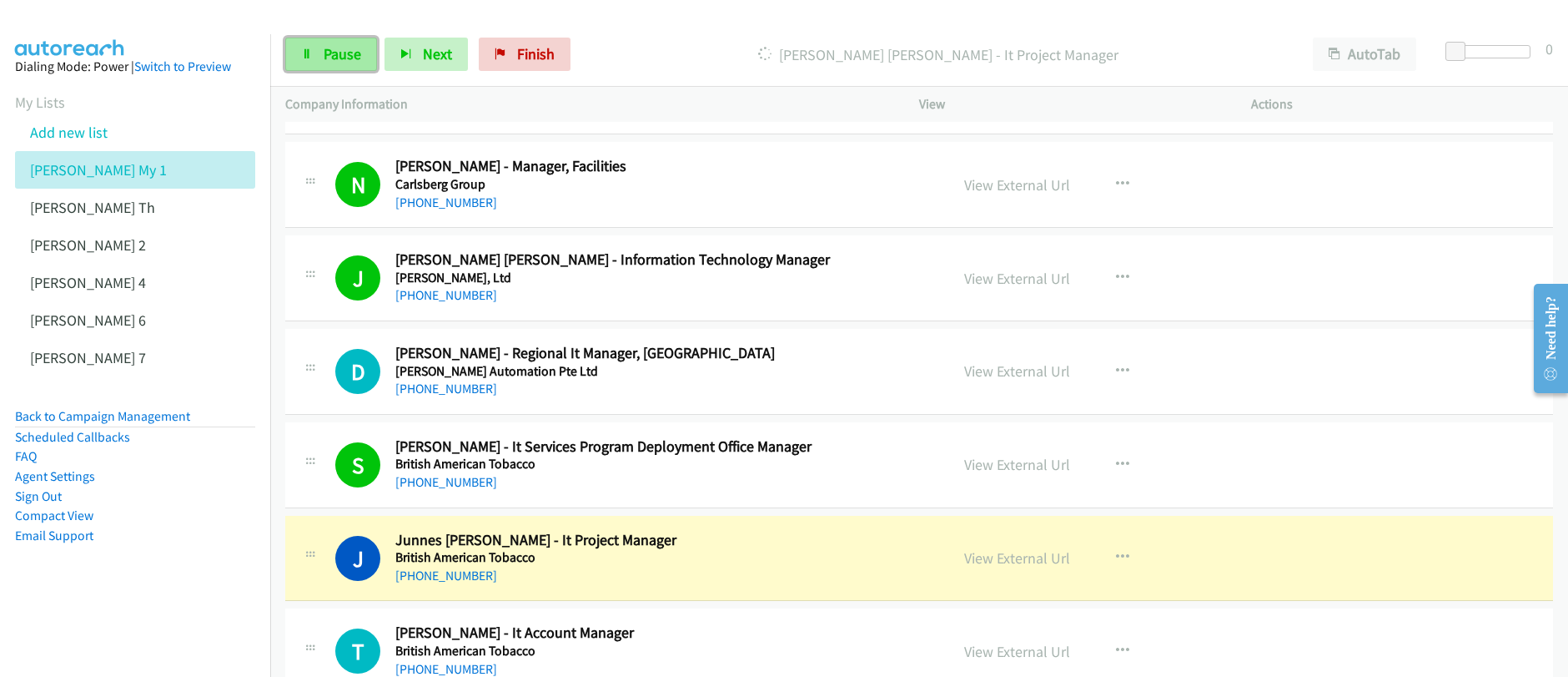
click at [324, 61] on span "Pause" at bounding box center [342, 53] width 37 height 19
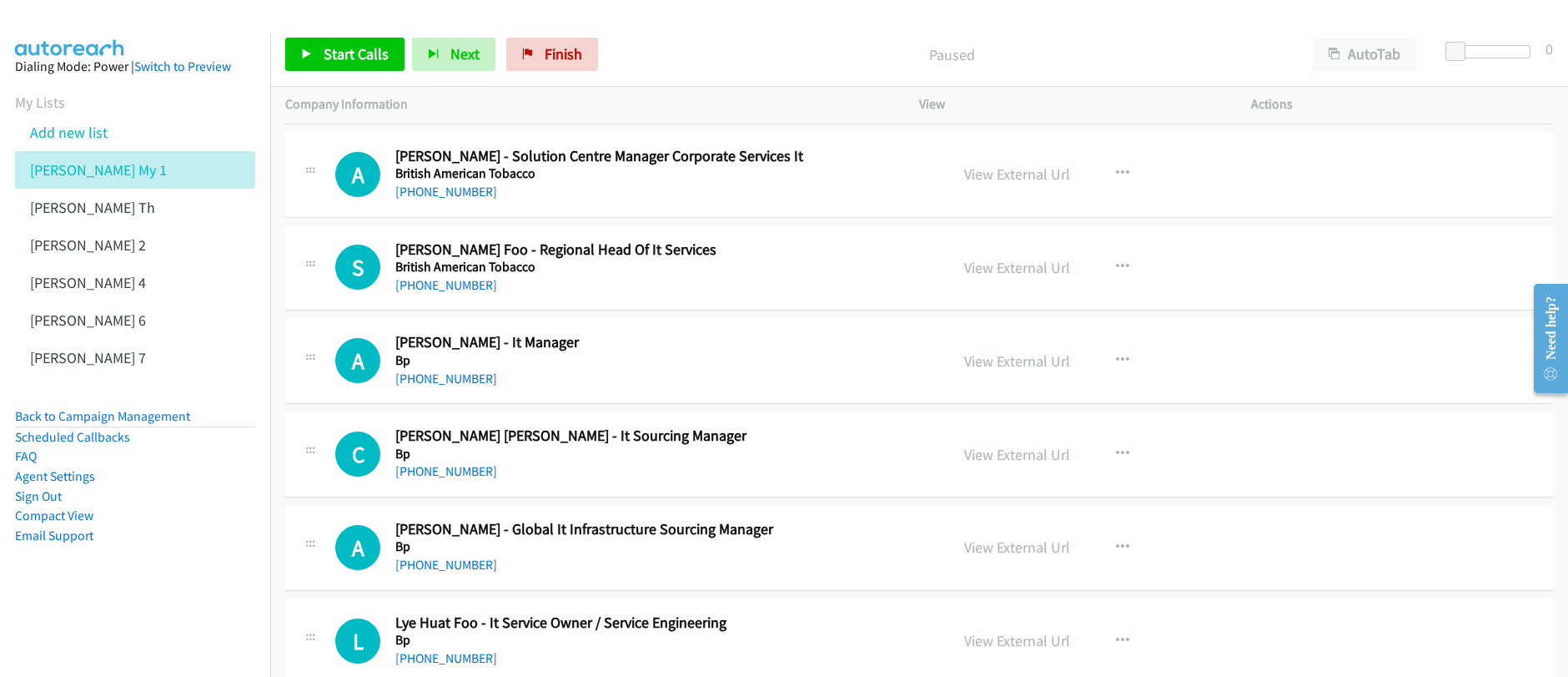
scroll to position [2900, 0]
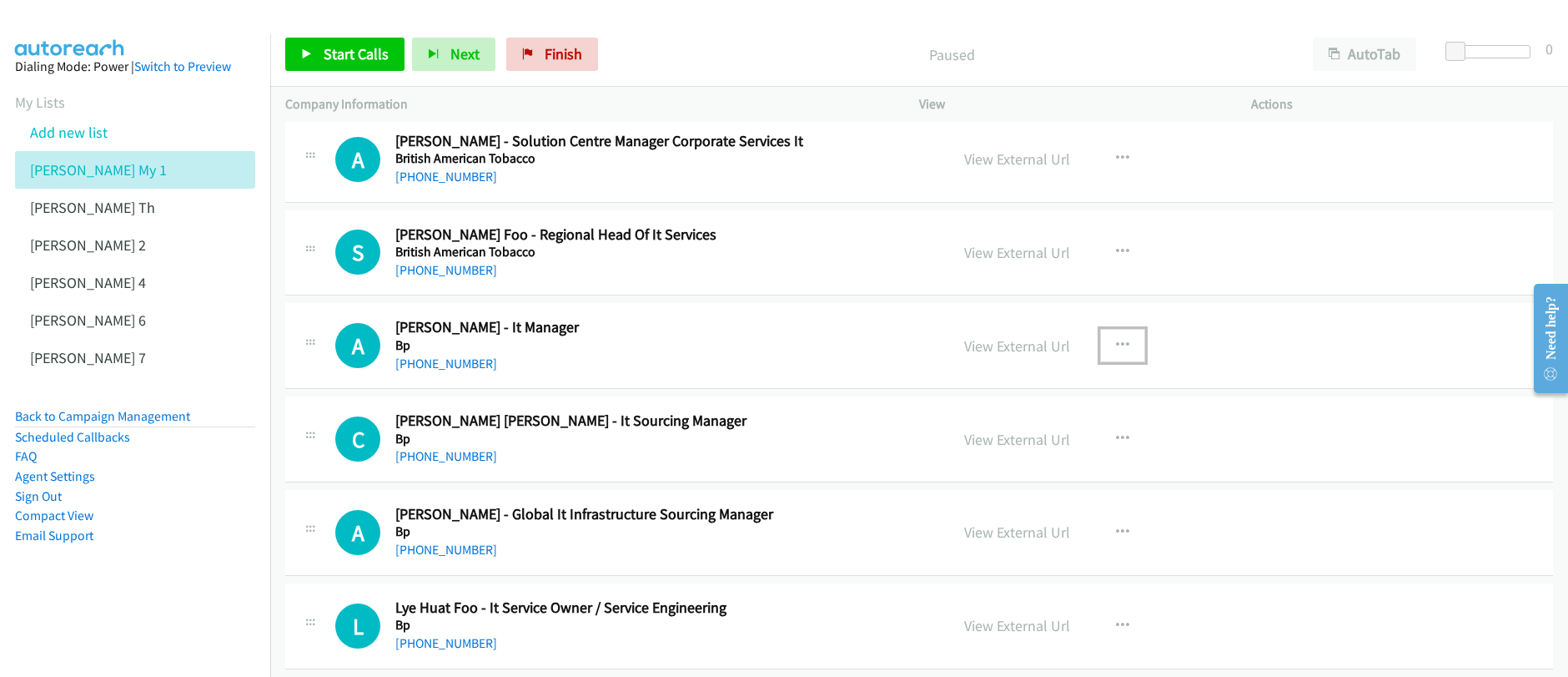
click at [1118, 344] on icon "button" at bounding box center [1122, 345] width 13 height 13
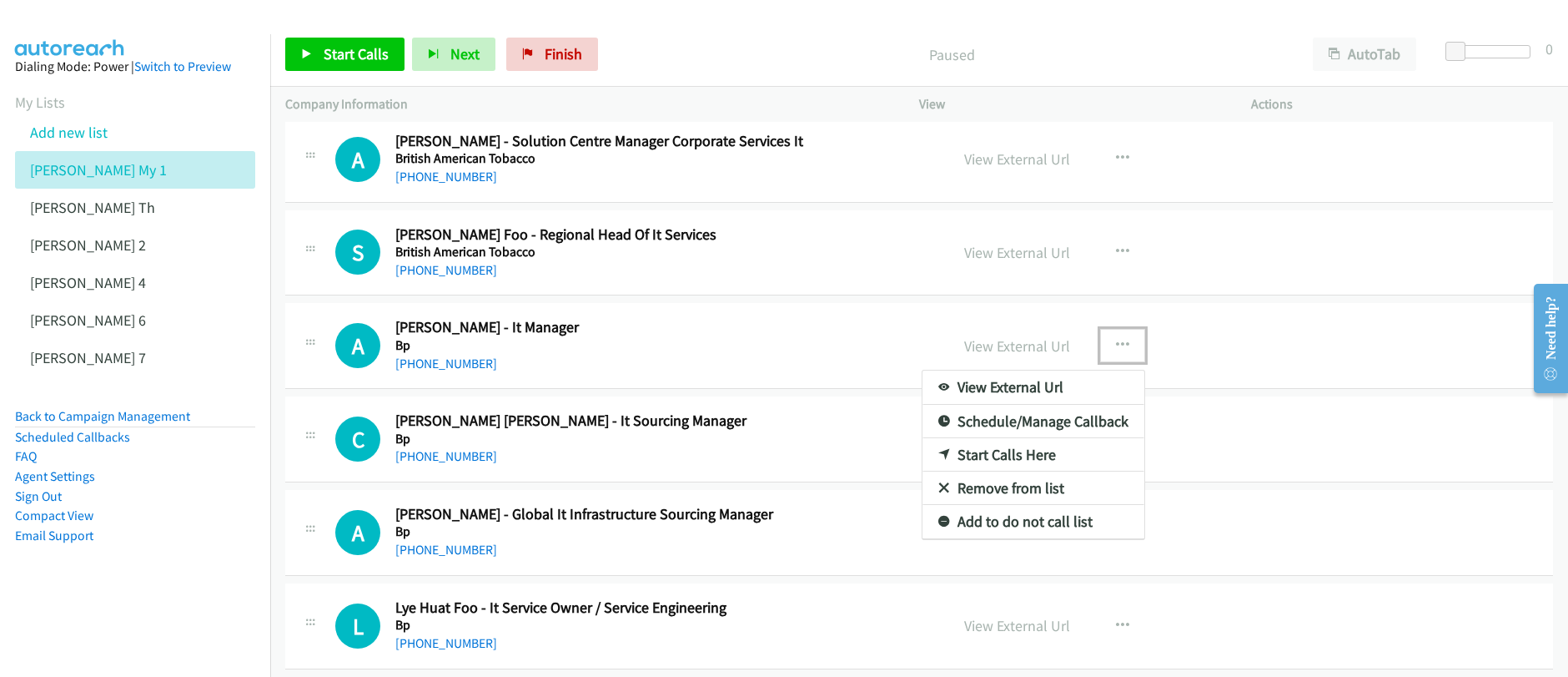
click at [1006, 458] on link "Start Calls Here" at bounding box center [1033, 455] width 222 height 34
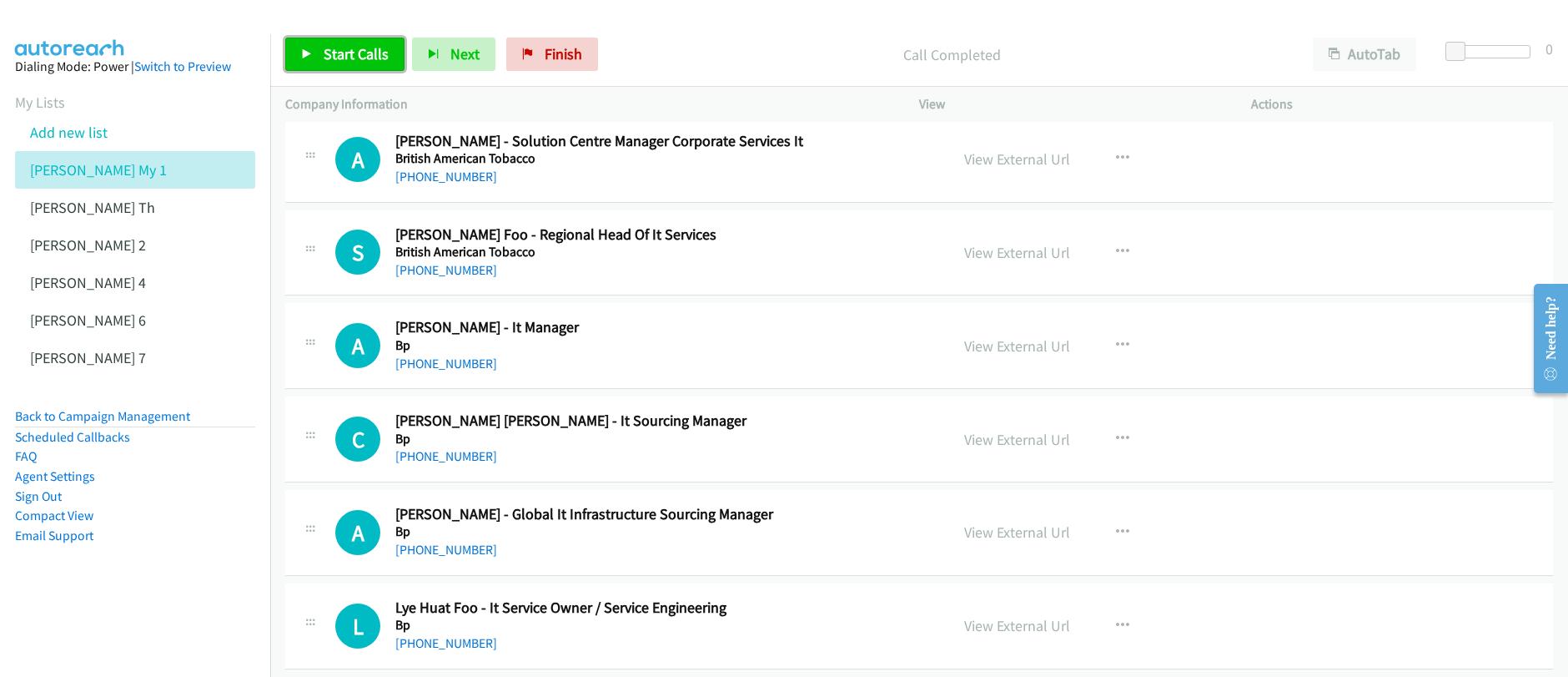
click at [306, 55] on icon at bounding box center [306, 54] width 11 height 11
click at [336, 59] on span "Pause" at bounding box center [342, 53] width 37 height 19
click at [336, 59] on span "Start Calls" at bounding box center [355, 53] width 65 height 19
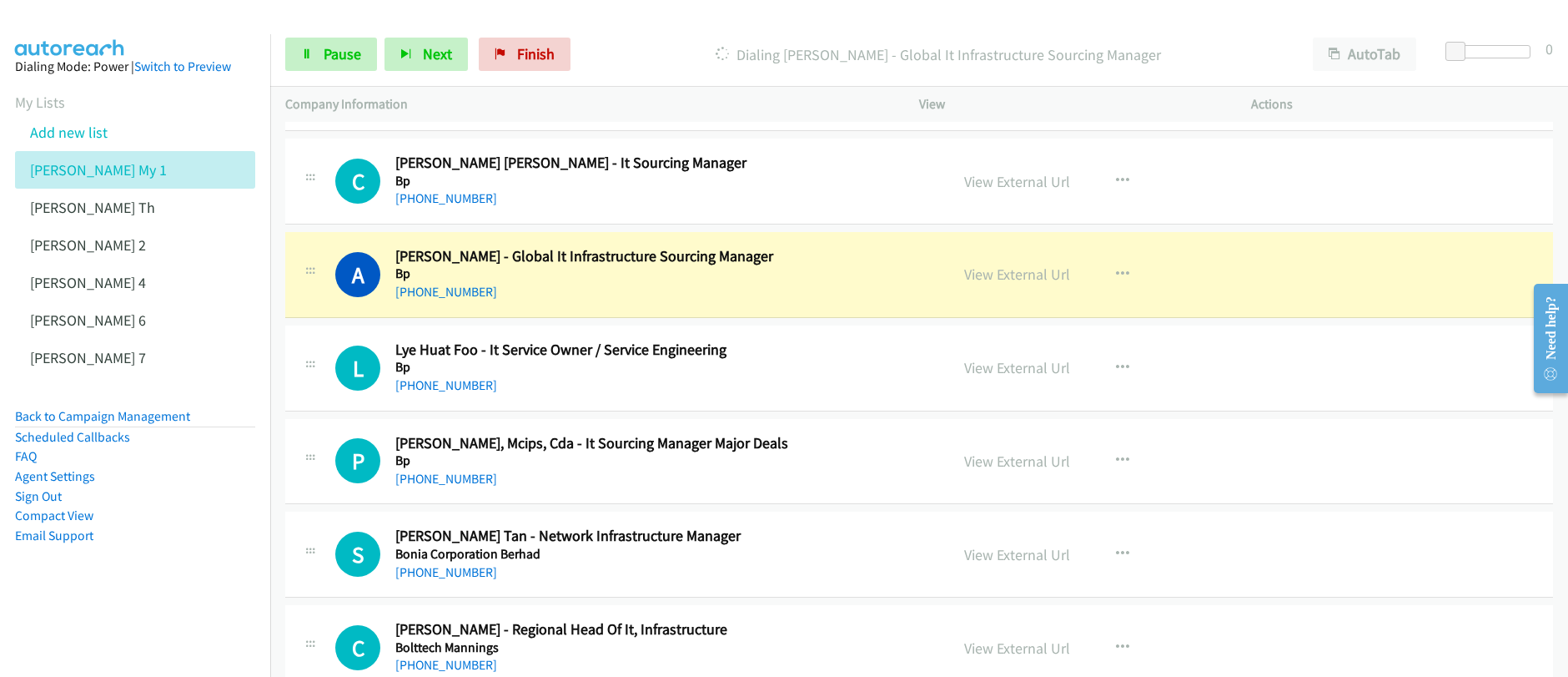
scroll to position [3162, 0]
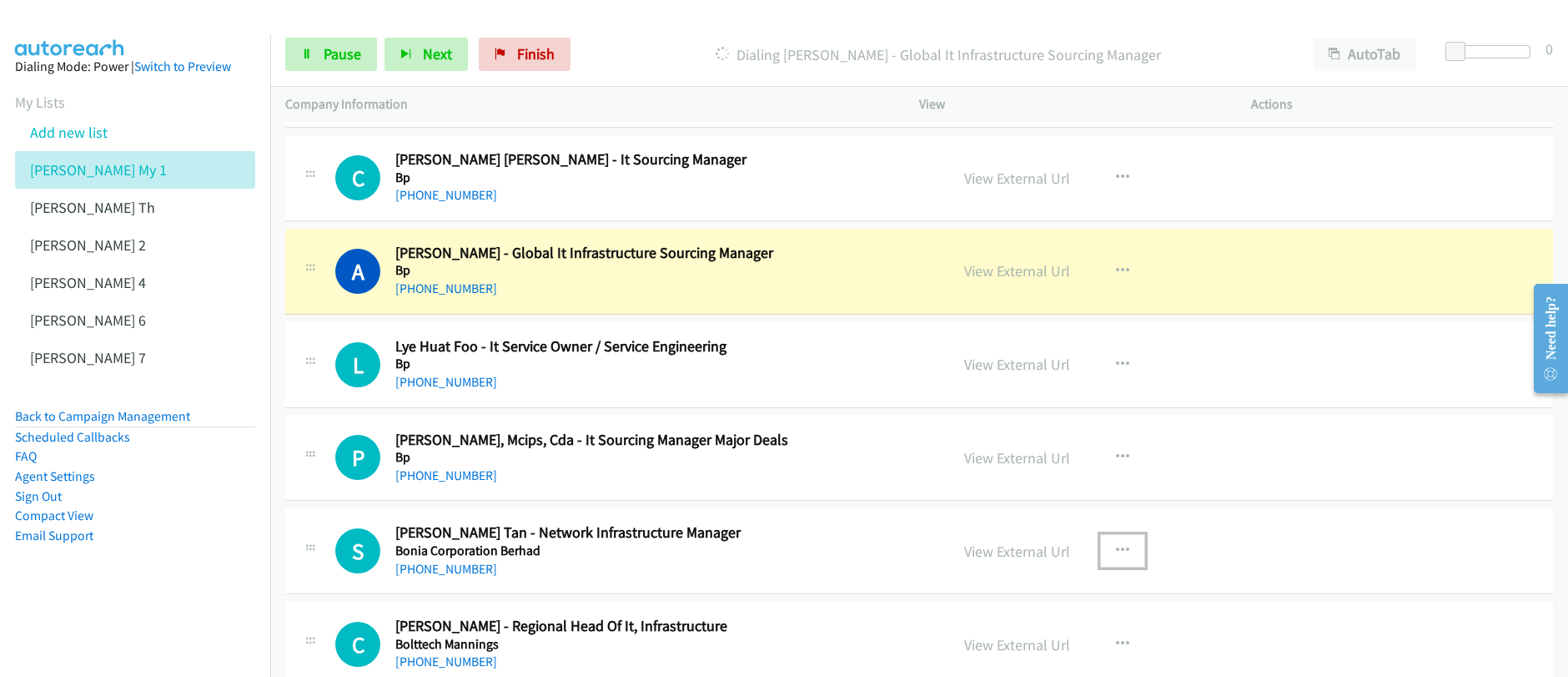
click at [1119, 551] on icon "button" at bounding box center [1122, 550] width 13 height 13
click at [1012, 660] on link "Start Calls Here" at bounding box center [1033, 660] width 222 height 34
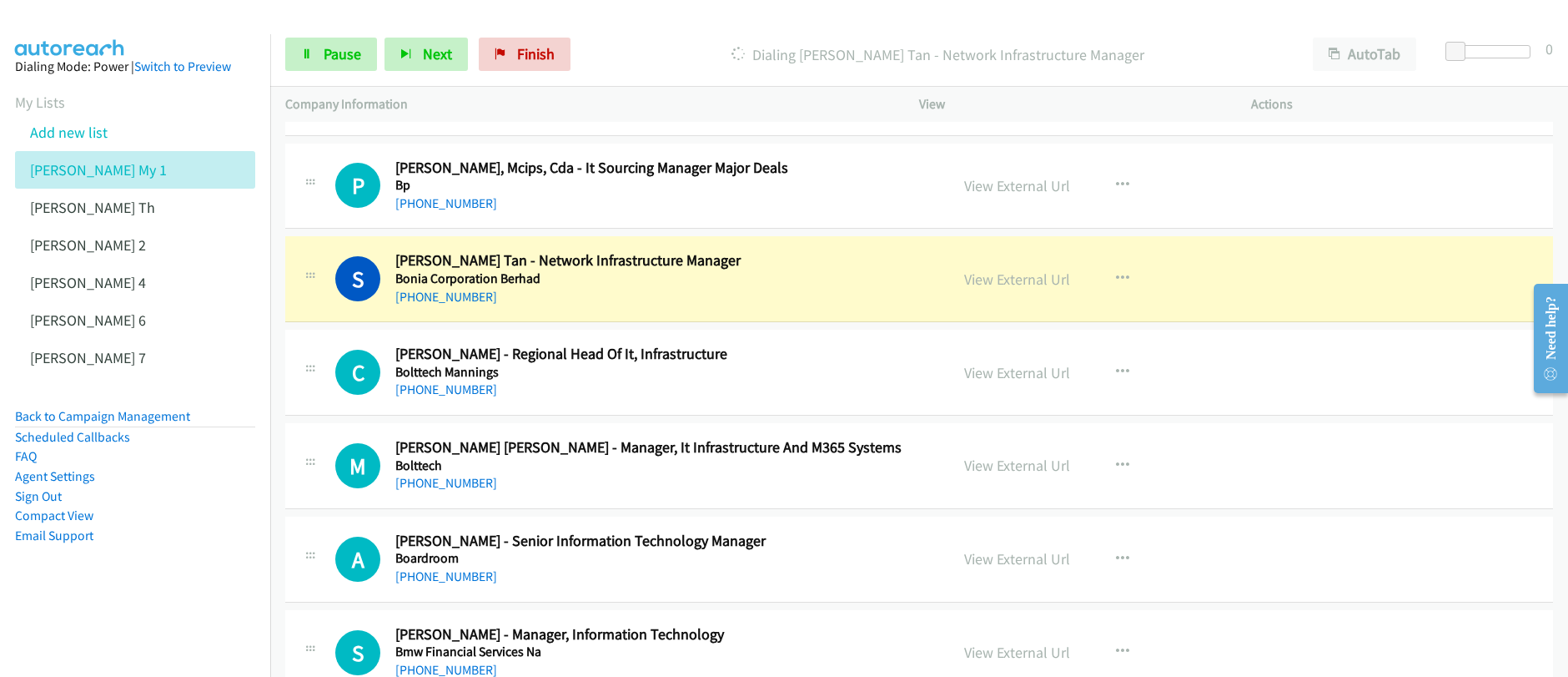
scroll to position [3435, 0]
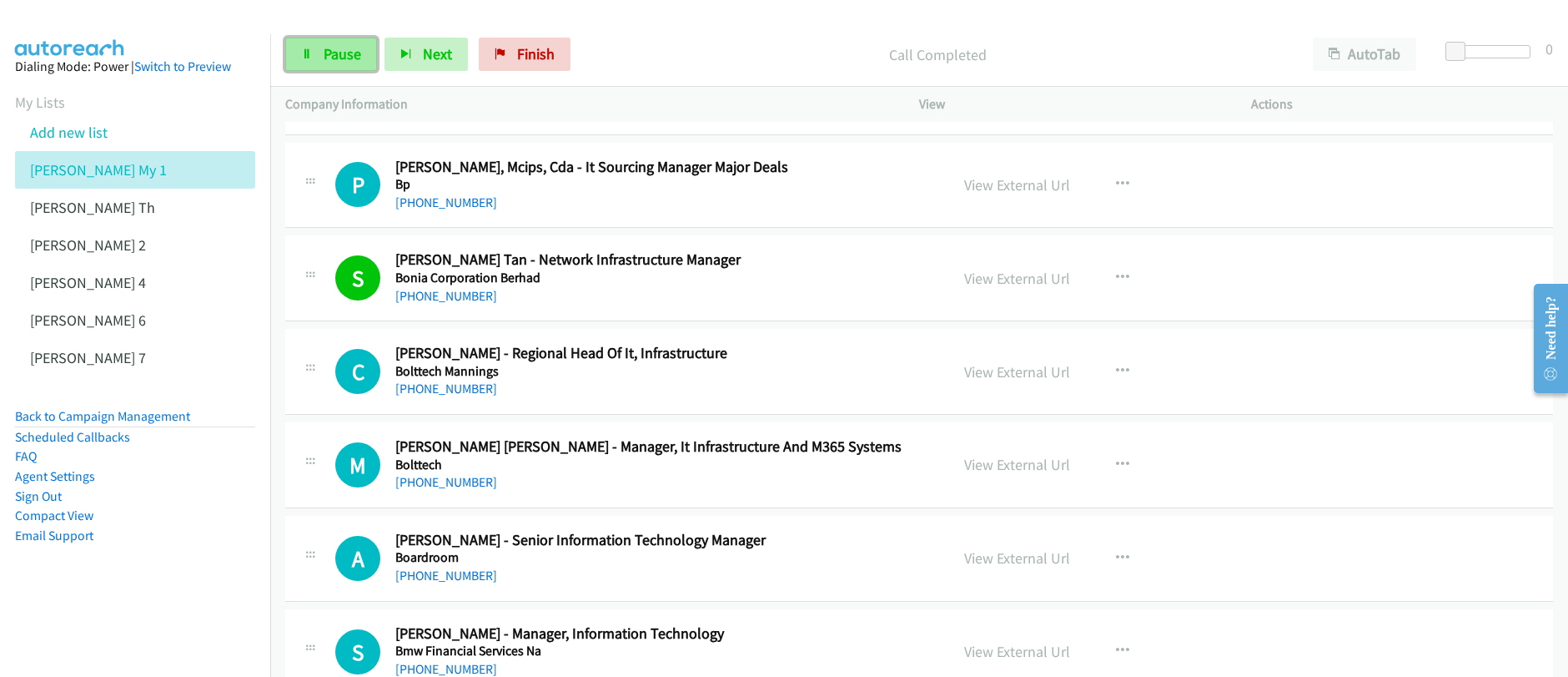
click at [343, 64] on link "Pause" at bounding box center [331, 54] width 92 height 34
click at [343, 64] on link "Start Calls" at bounding box center [344, 54] width 119 height 34
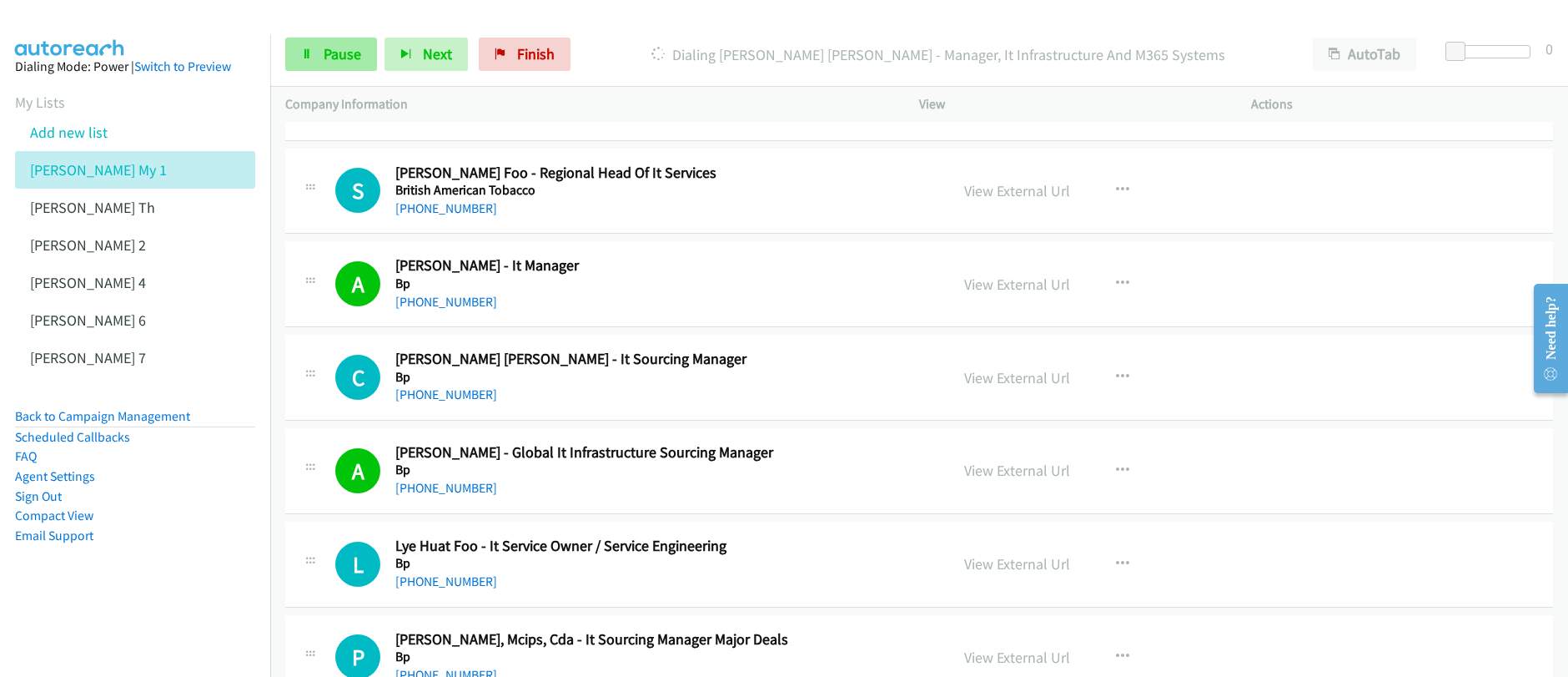
scroll to position [3316, 0]
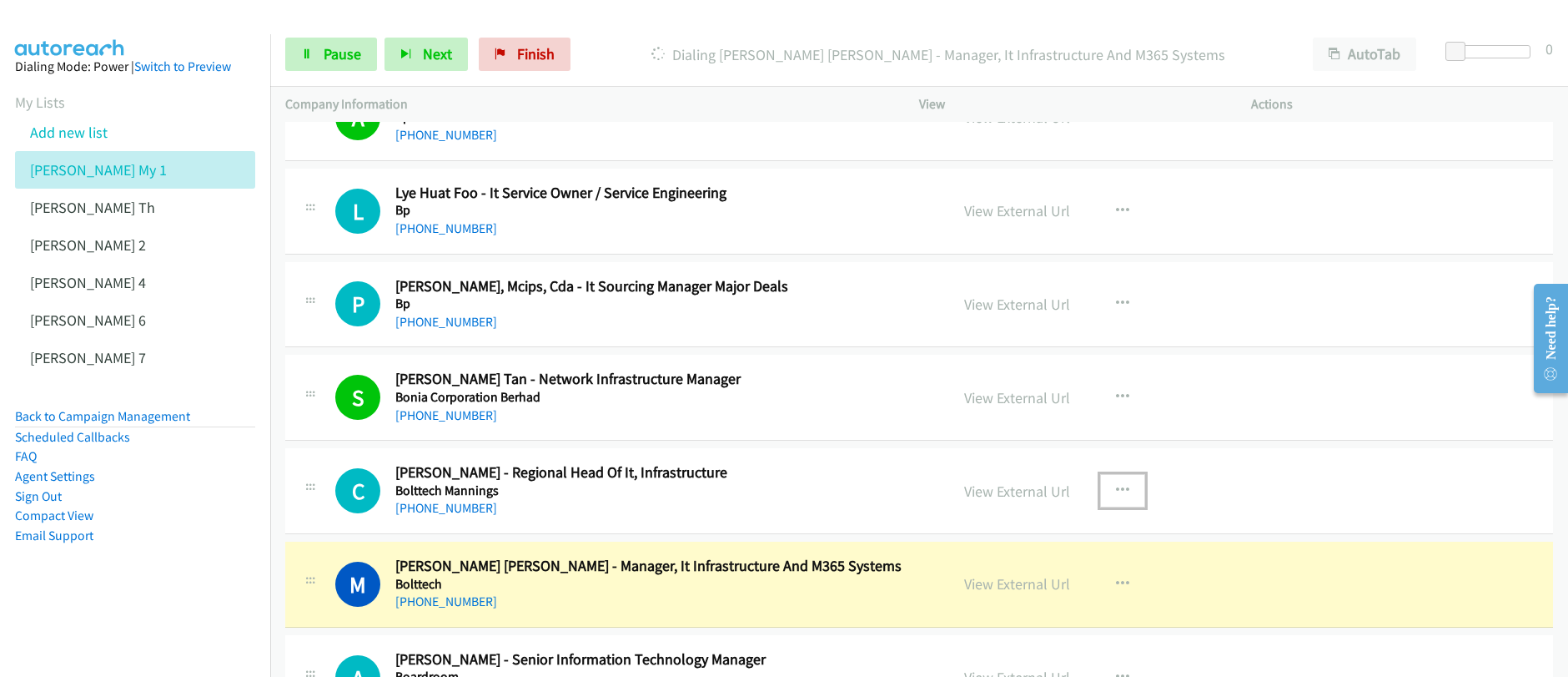
click at [1116, 489] on icon "button" at bounding box center [1122, 490] width 13 height 13
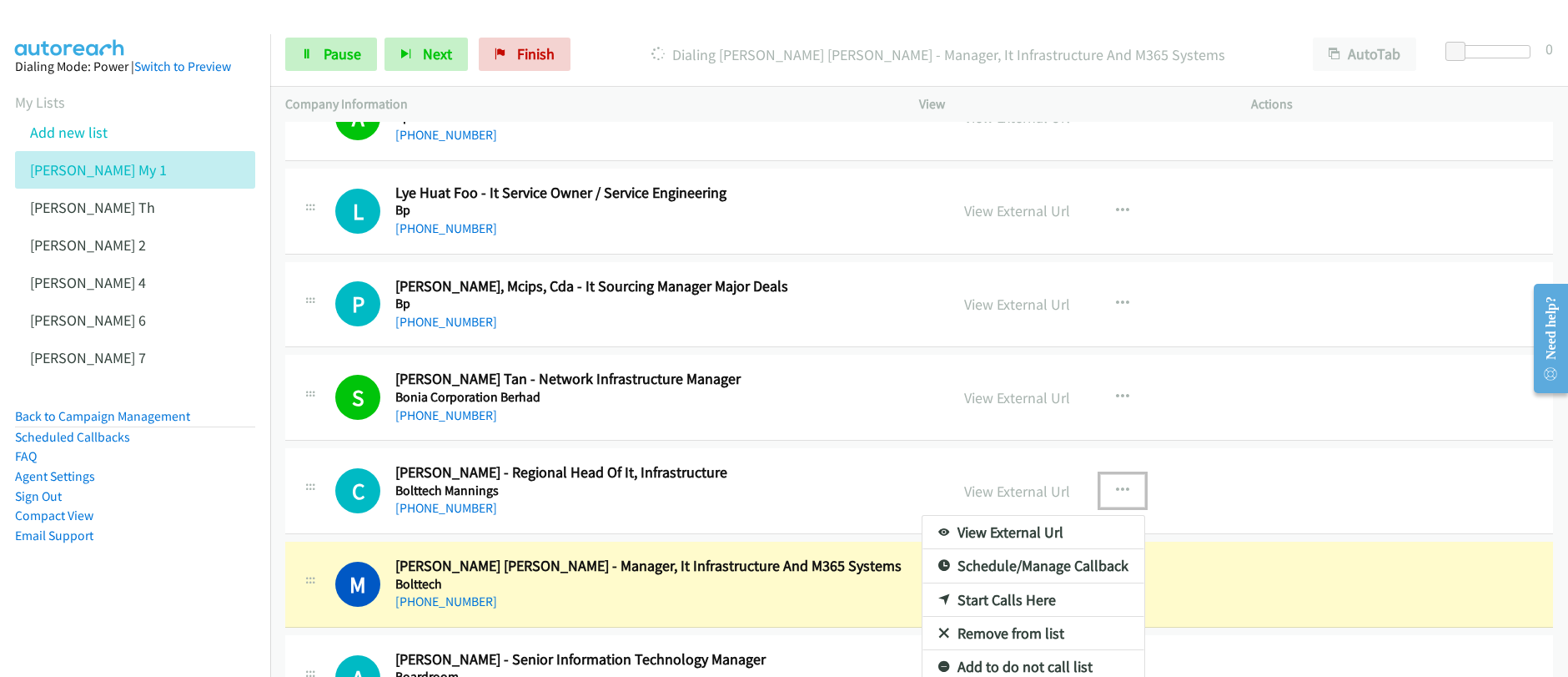
click at [1012, 602] on link "Start Calls Here" at bounding box center [1033, 600] width 222 height 34
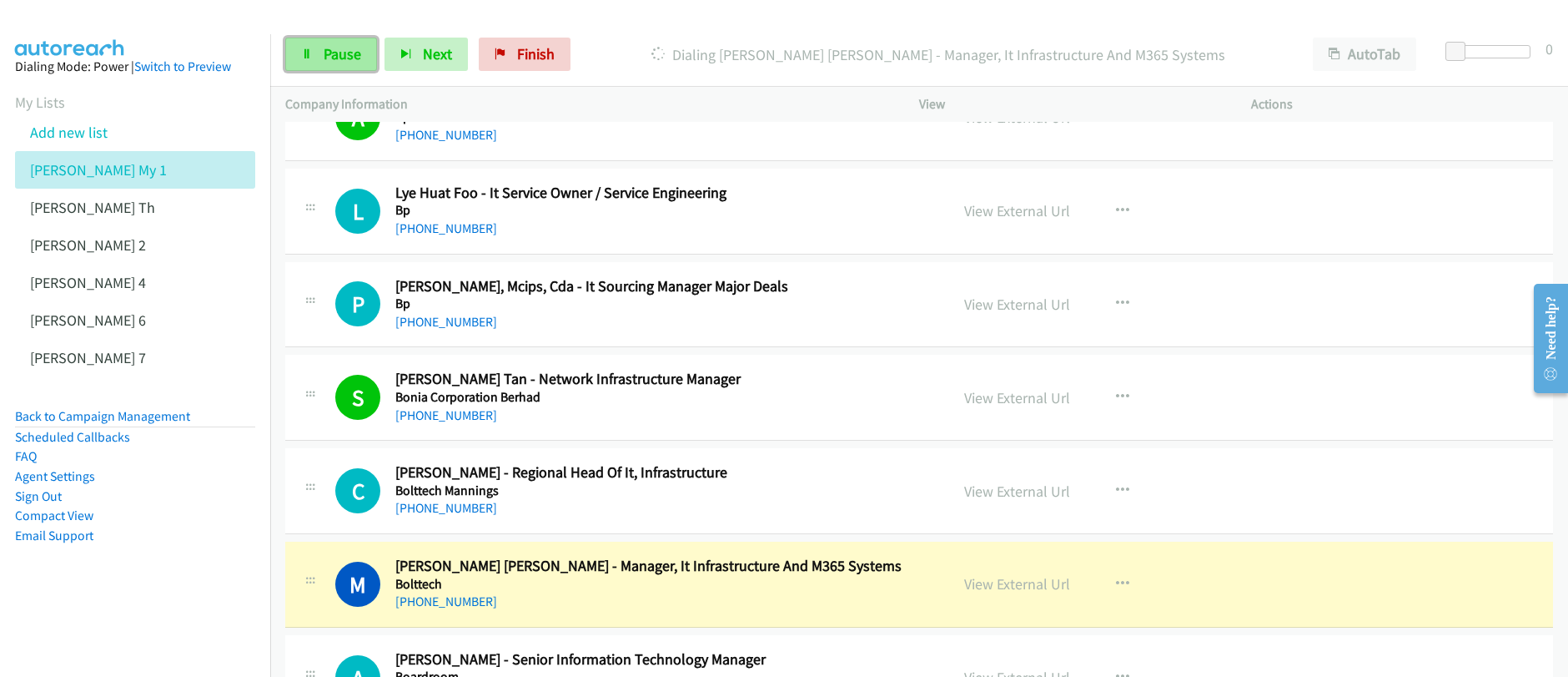
click at [321, 64] on link "Pause" at bounding box center [331, 54] width 92 height 34
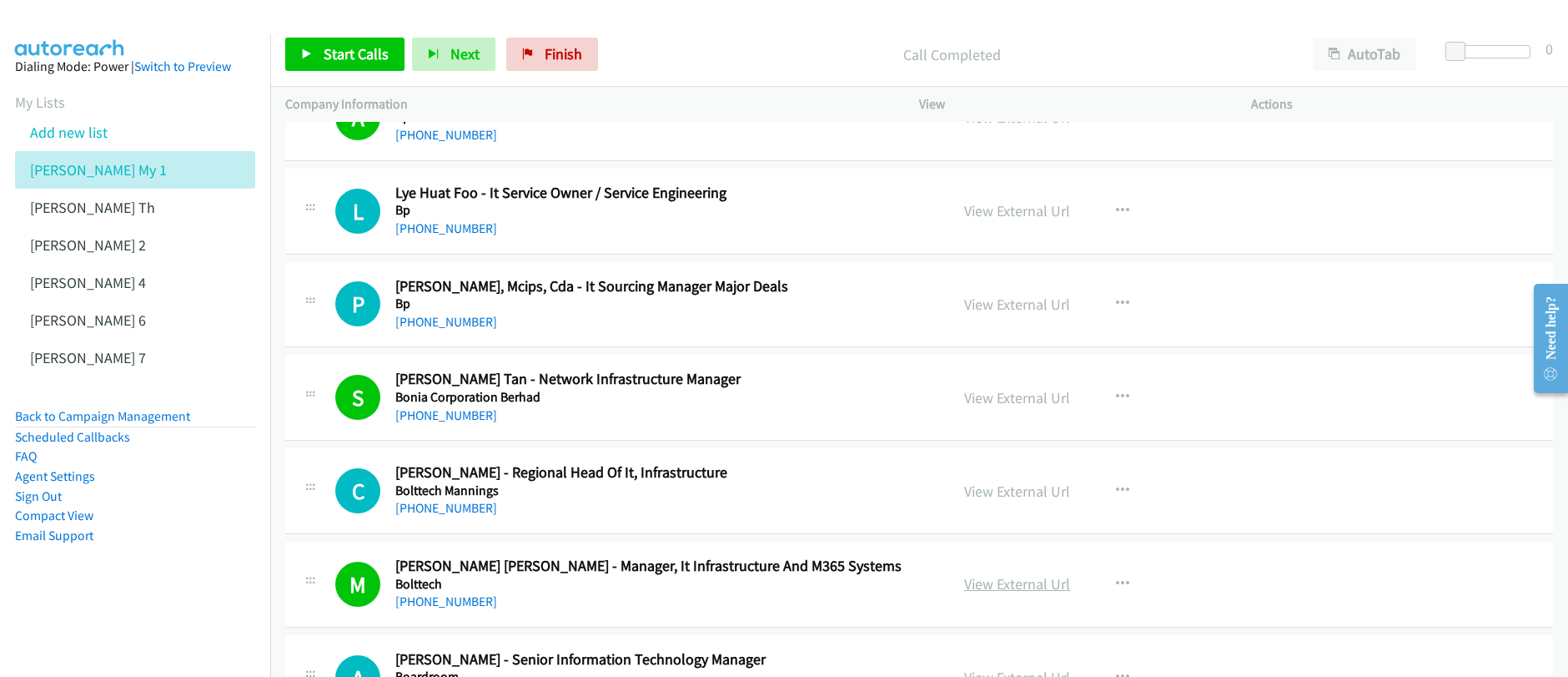
click at [1010, 583] on link "View External Url" at bounding box center [1016, 583] width 106 height 19
click at [326, 55] on span "Start Calls" at bounding box center [355, 53] width 65 height 19
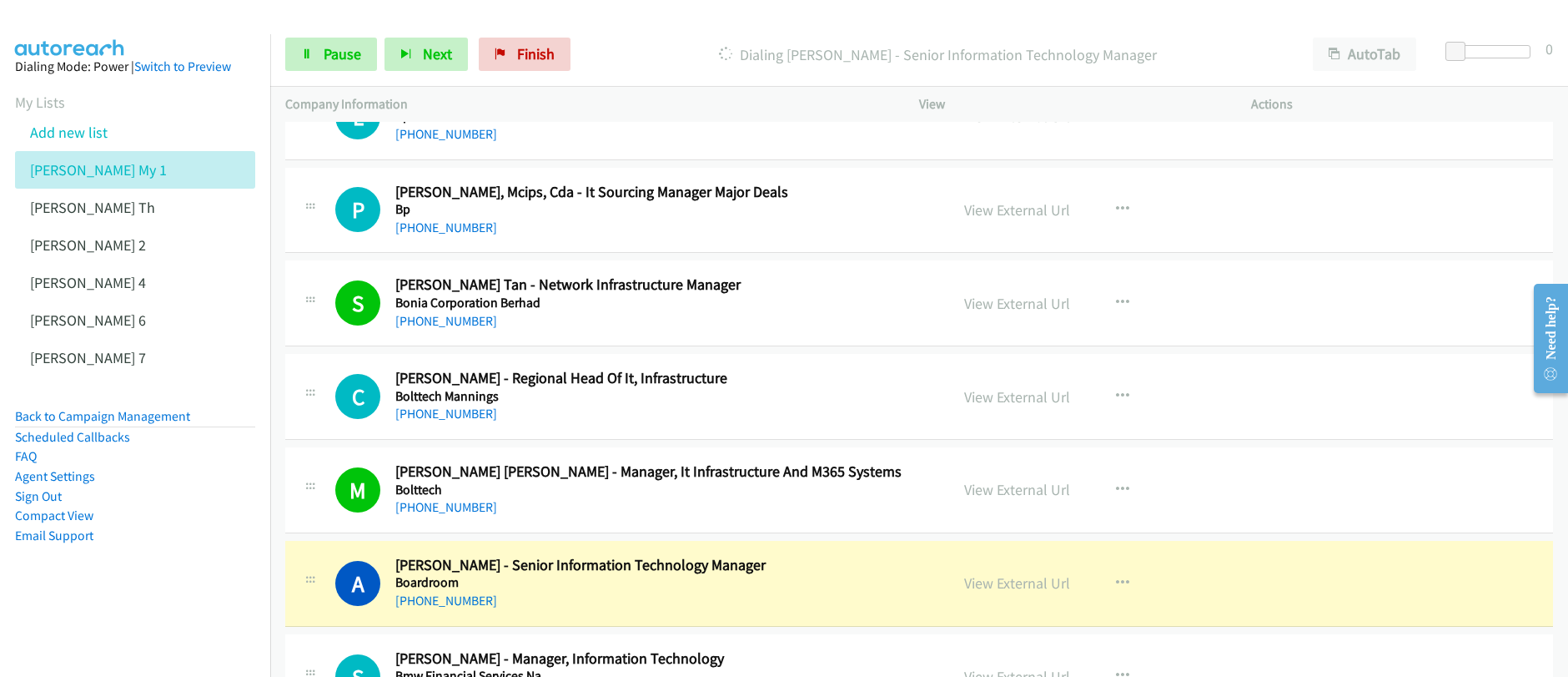
scroll to position [3418, 0]
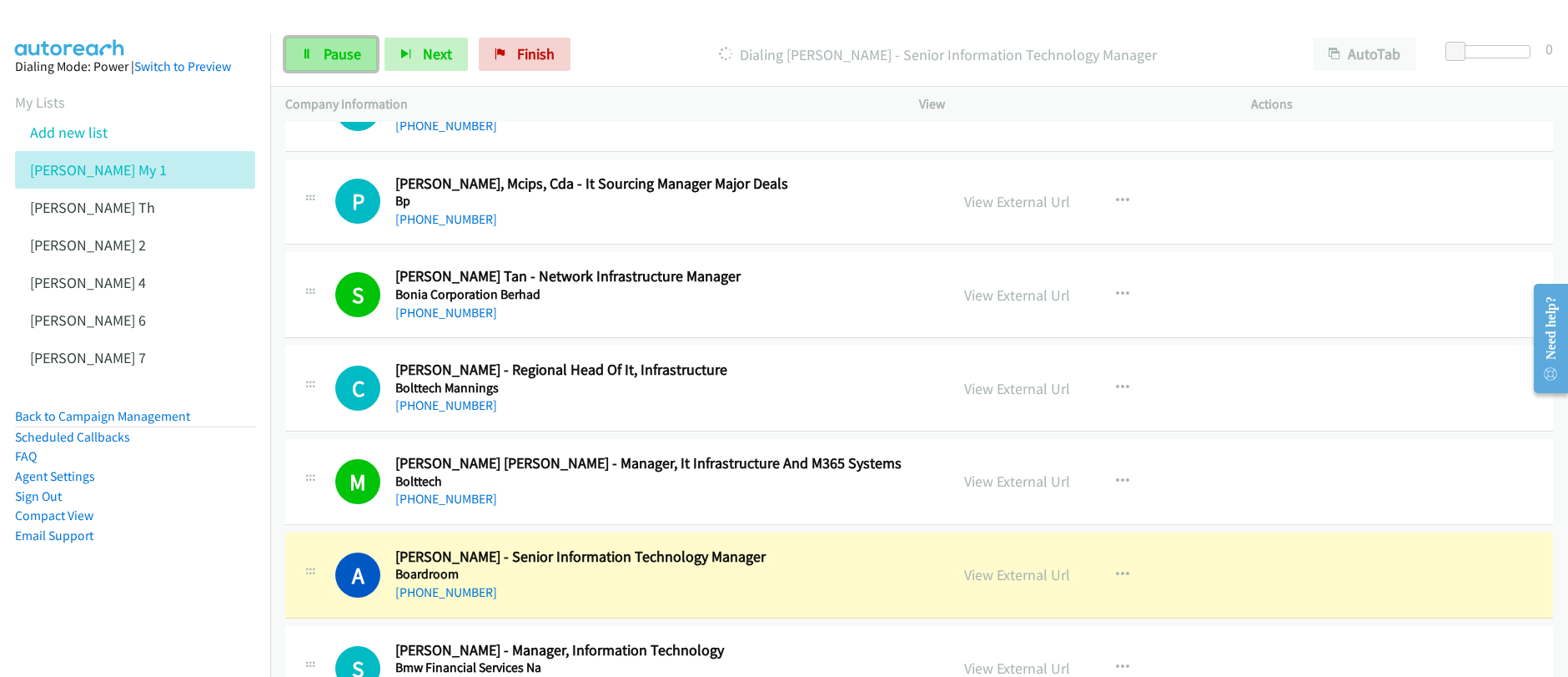
click at [336, 56] on span "Pause" at bounding box center [342, 53] width 37 height 19
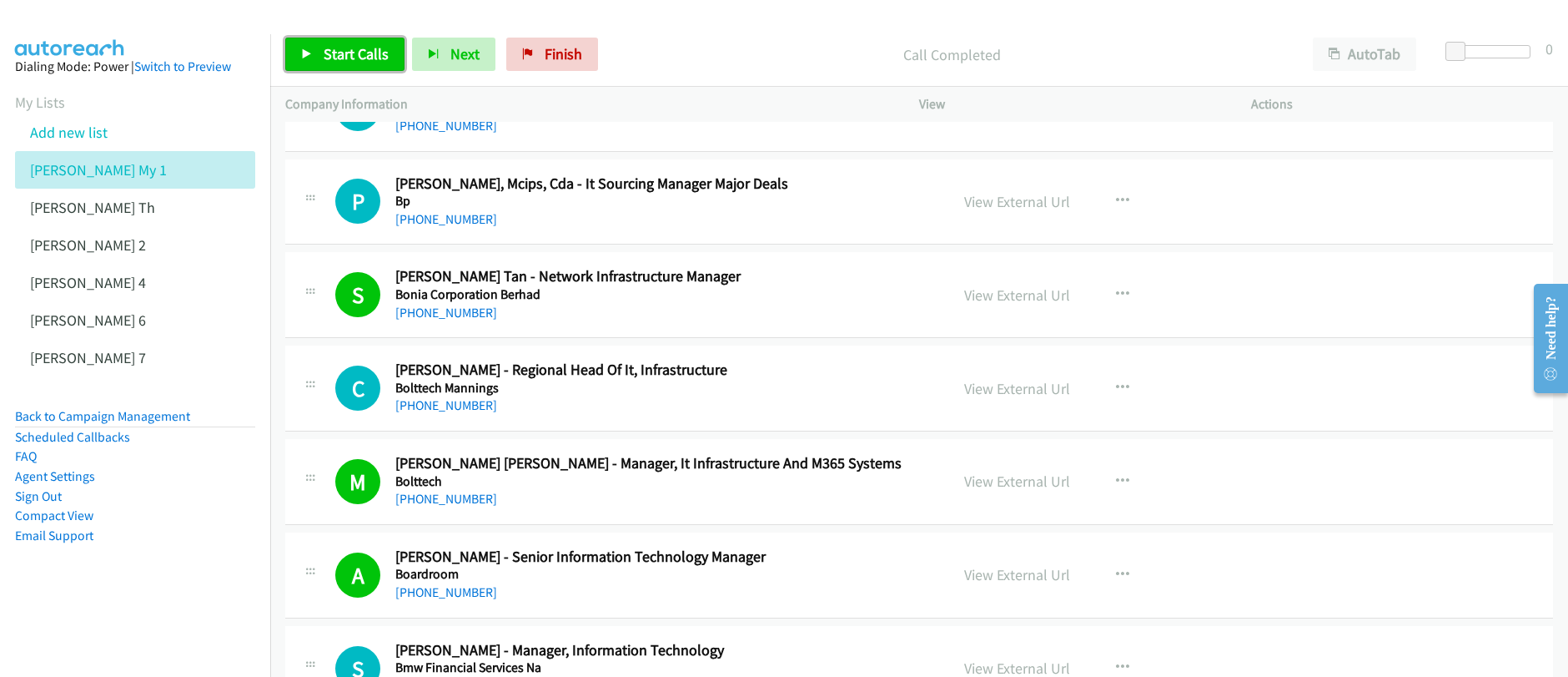
click at [345, 61] on span "Start Calls" at bounding box center [355, 53] width 65 height 19
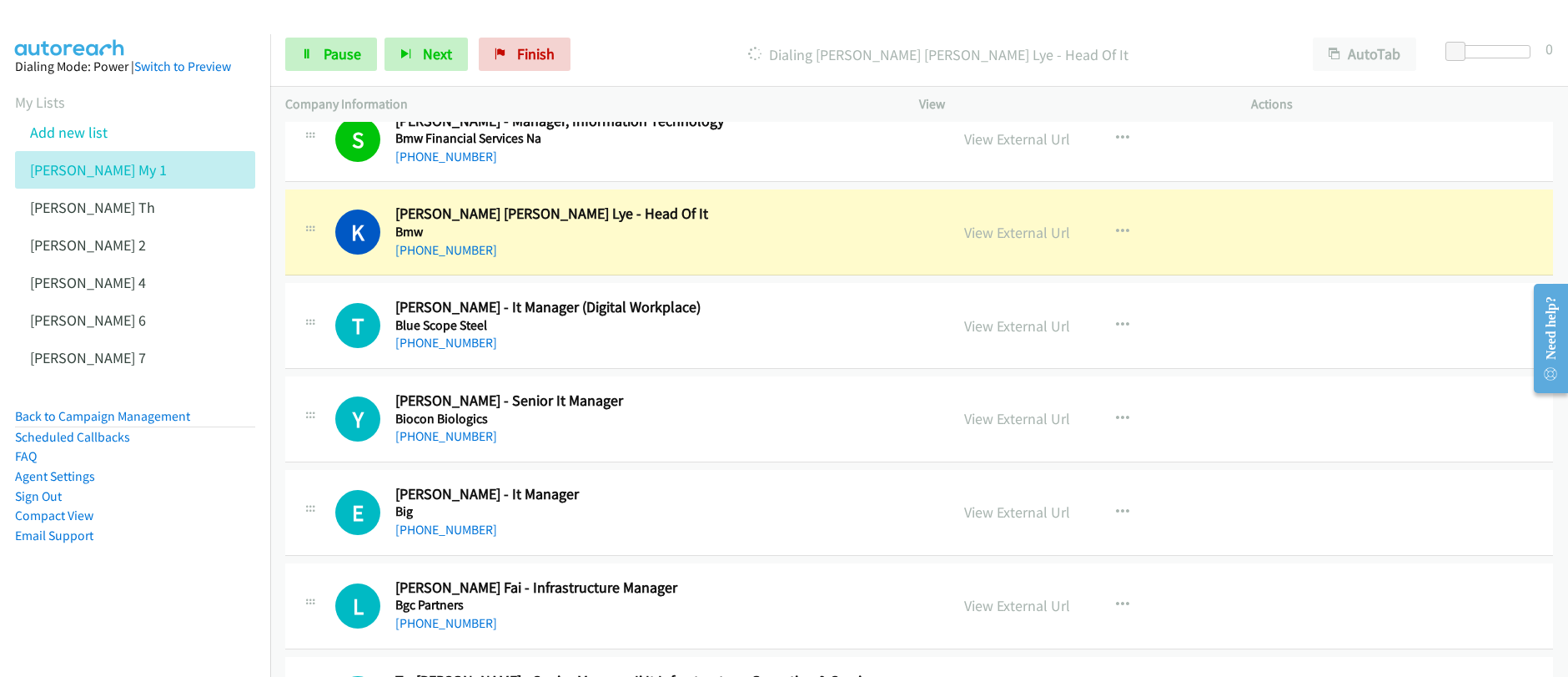
scroll to position [4021, 0]
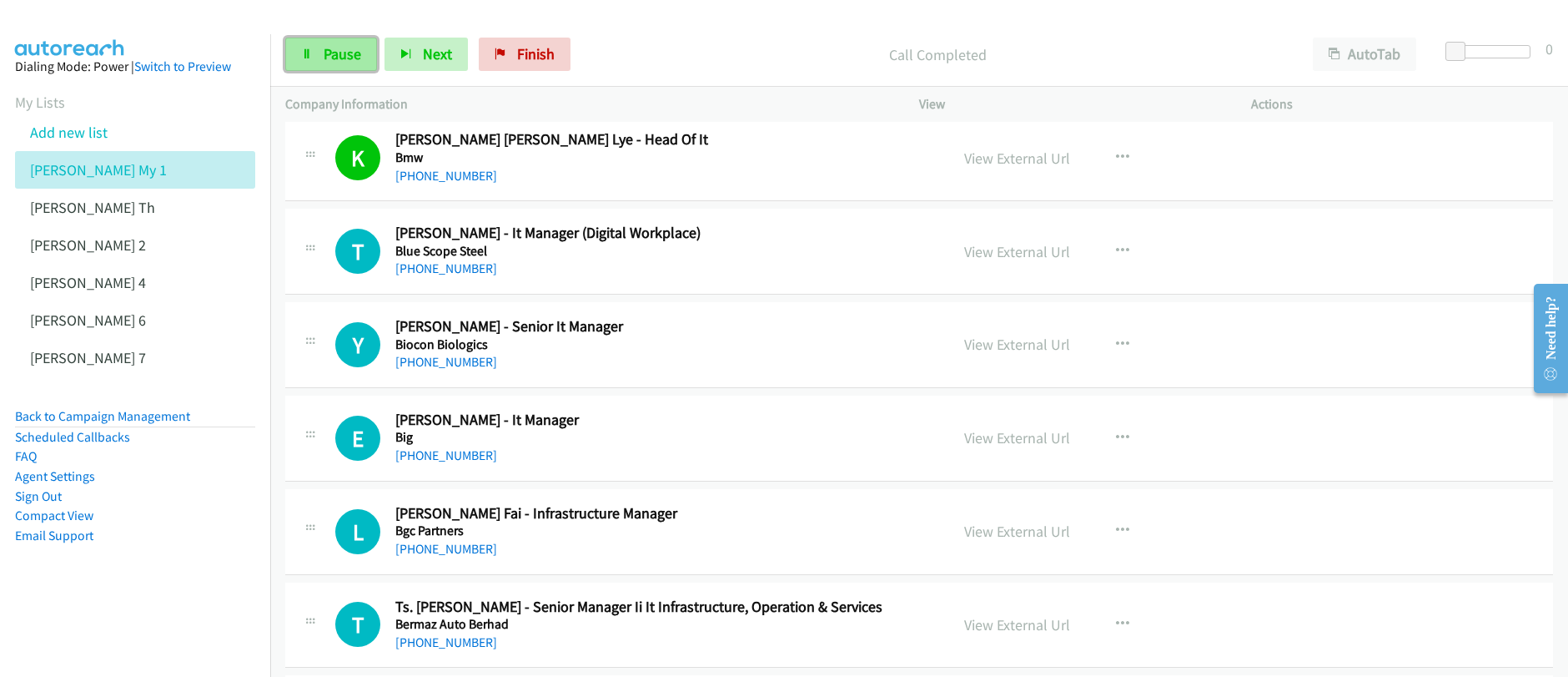
click at [329, 55] on span "Pause" at bounding box center [342, 53] width 37 height 19
click at [326, 54] on span "Start Calls" at bounding box center [355, 53] width 65 height 19
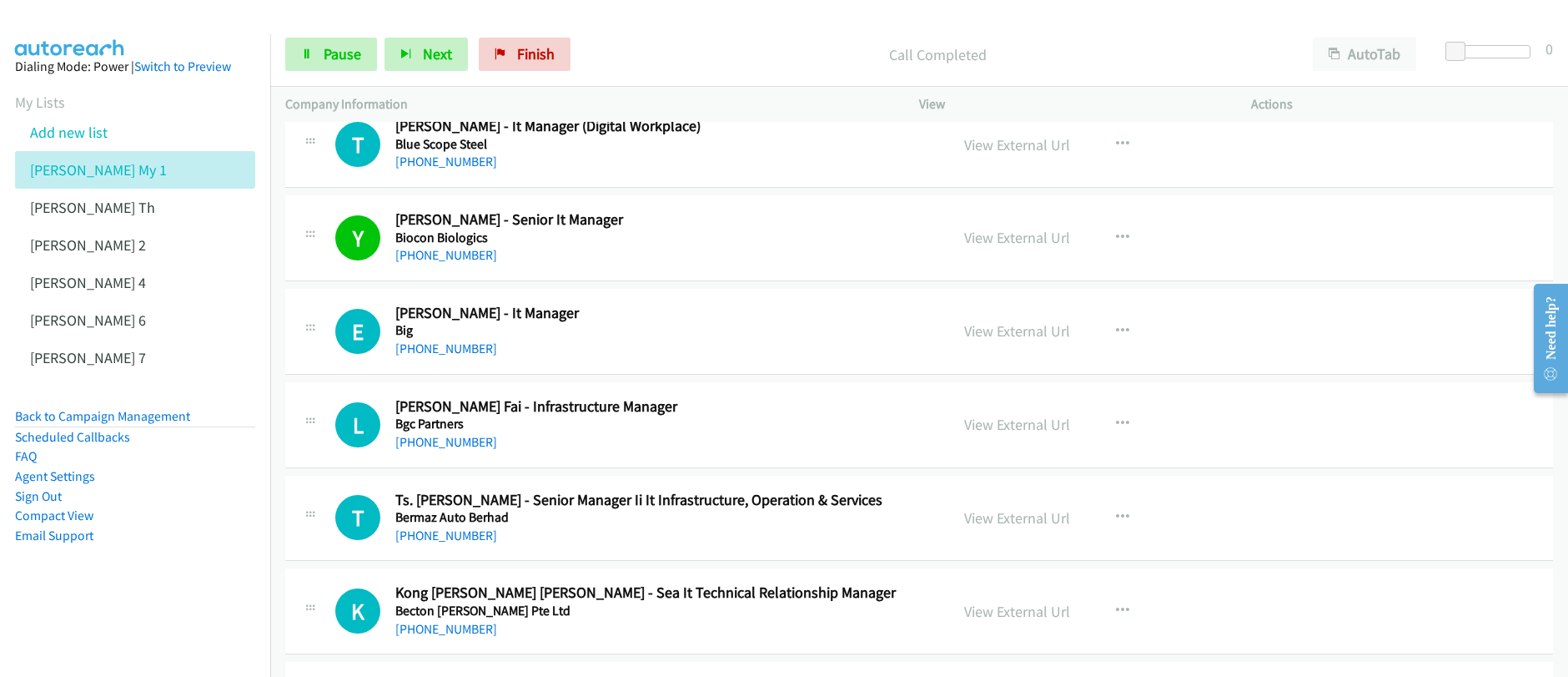
scroll to position [4131, 0]
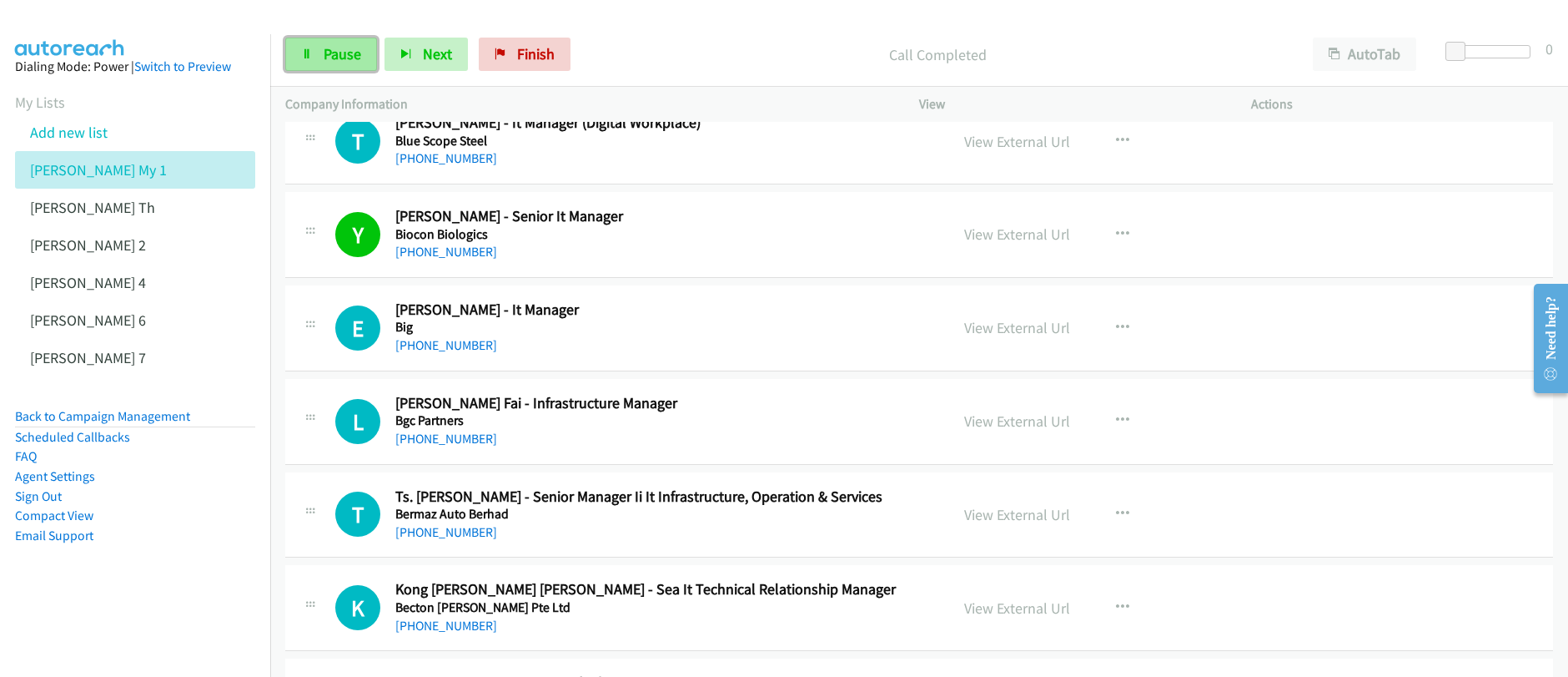
click at [333, 55] on span "Pause" at bounding box center [342, 53] width 37 height 19
click at [333, 55] on span "Start Calls" at bounding box center [355, 53] width 65 height 19
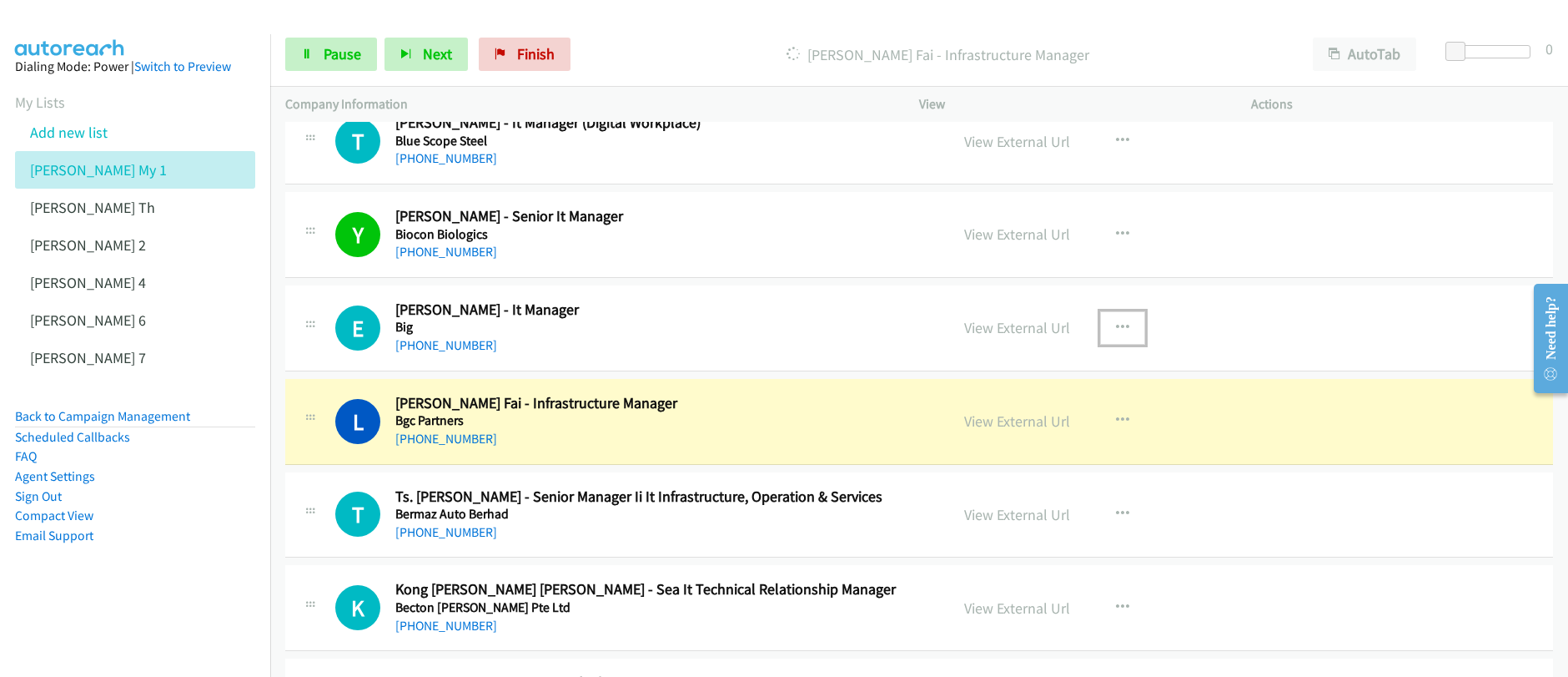
click at [1115, 330] on icon "button" at bounding box center [1122, 328] width 13 height 13
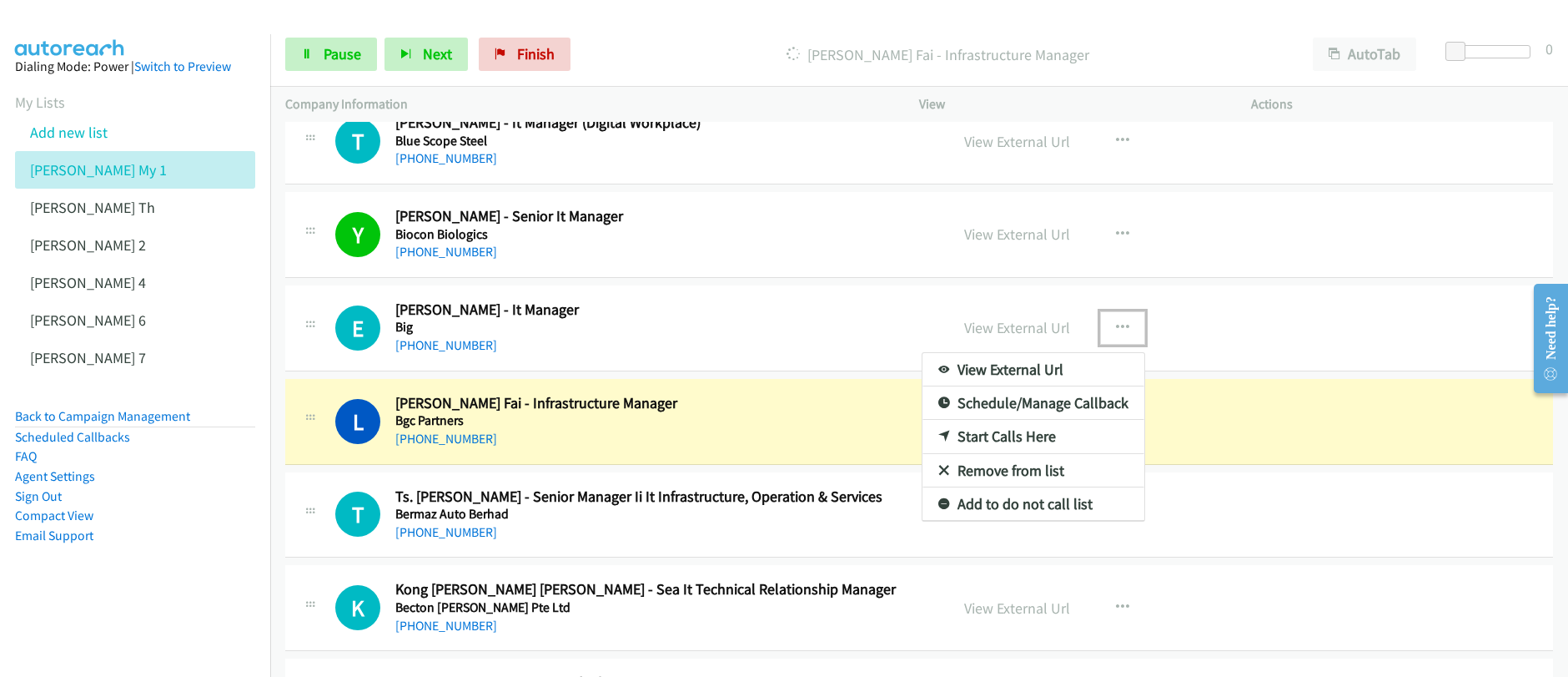
click at [994, 437] on link "Start Calls Here" at bounding box center [1033, 437] width 222 height 34
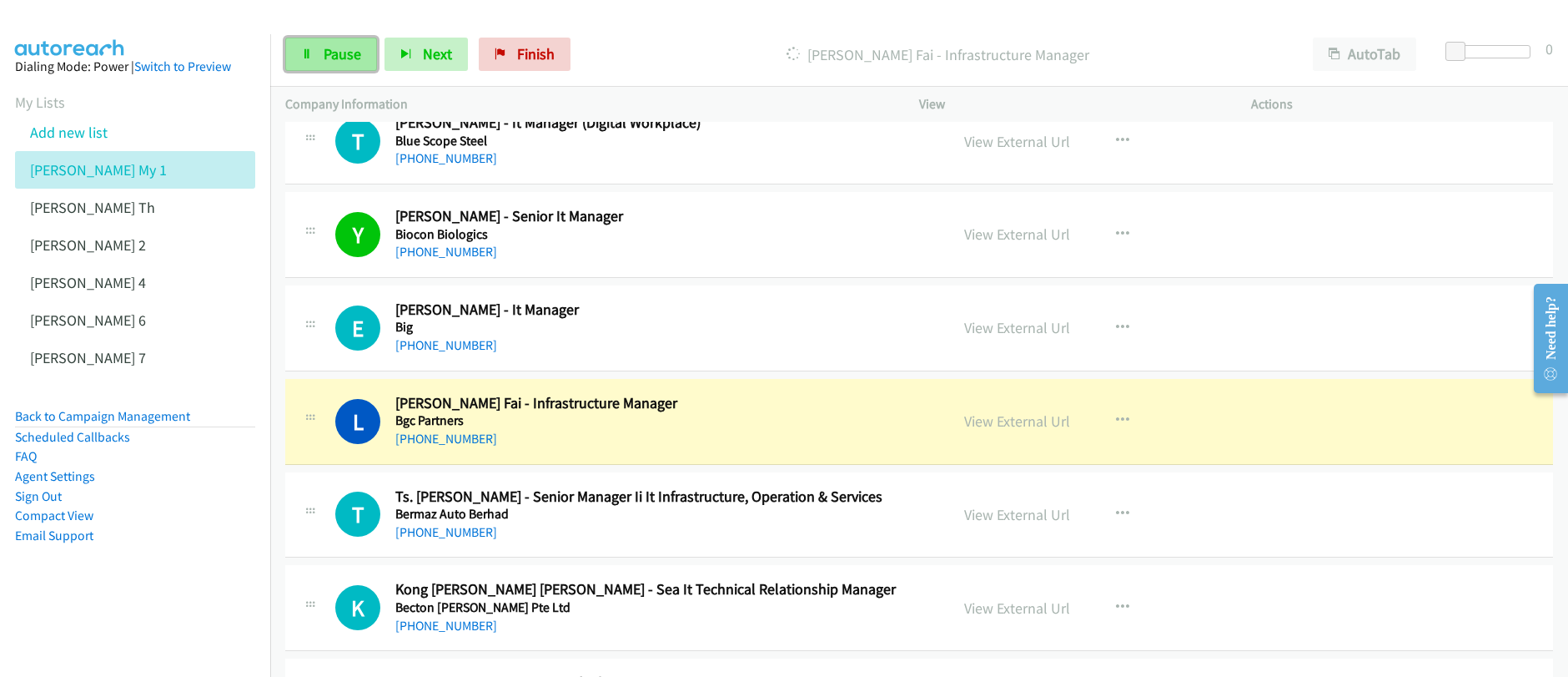
click at [333, 60] on span "Pause" at bounding box center [342, 53] width 37 height 19
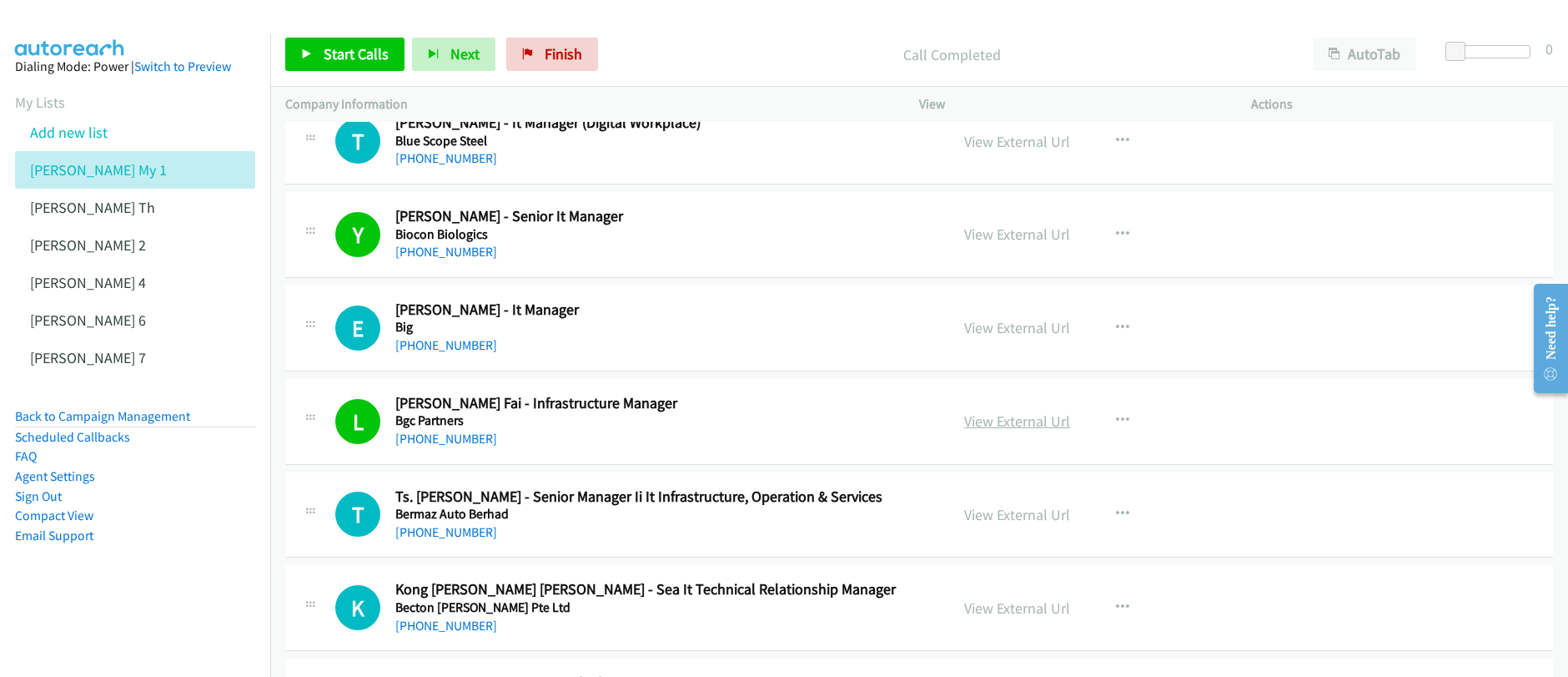
click at [1011, 422] on link "View External Url" at bounding box center [1016, 421] width 106 height 19
click at [0, 0] on div "Start Calls Pause Next Finish Call Completed AutoTab AutoTab 0 Company Informat…" at bounding box center [784, 0] width 1568 height 0
click at [357, 62] on span "Start Calls" at bounding box center [355, 53] width 65 height 19
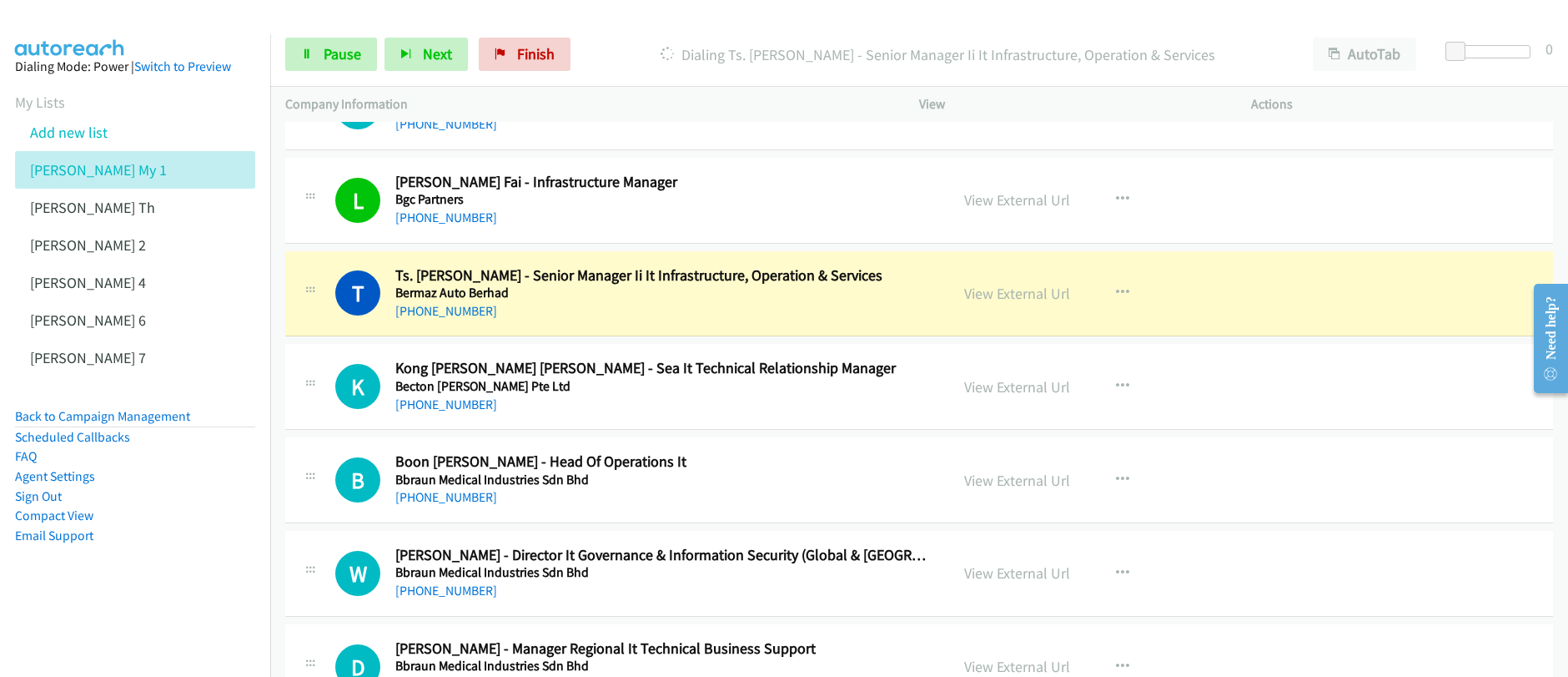
scroll to position [4370, 0]
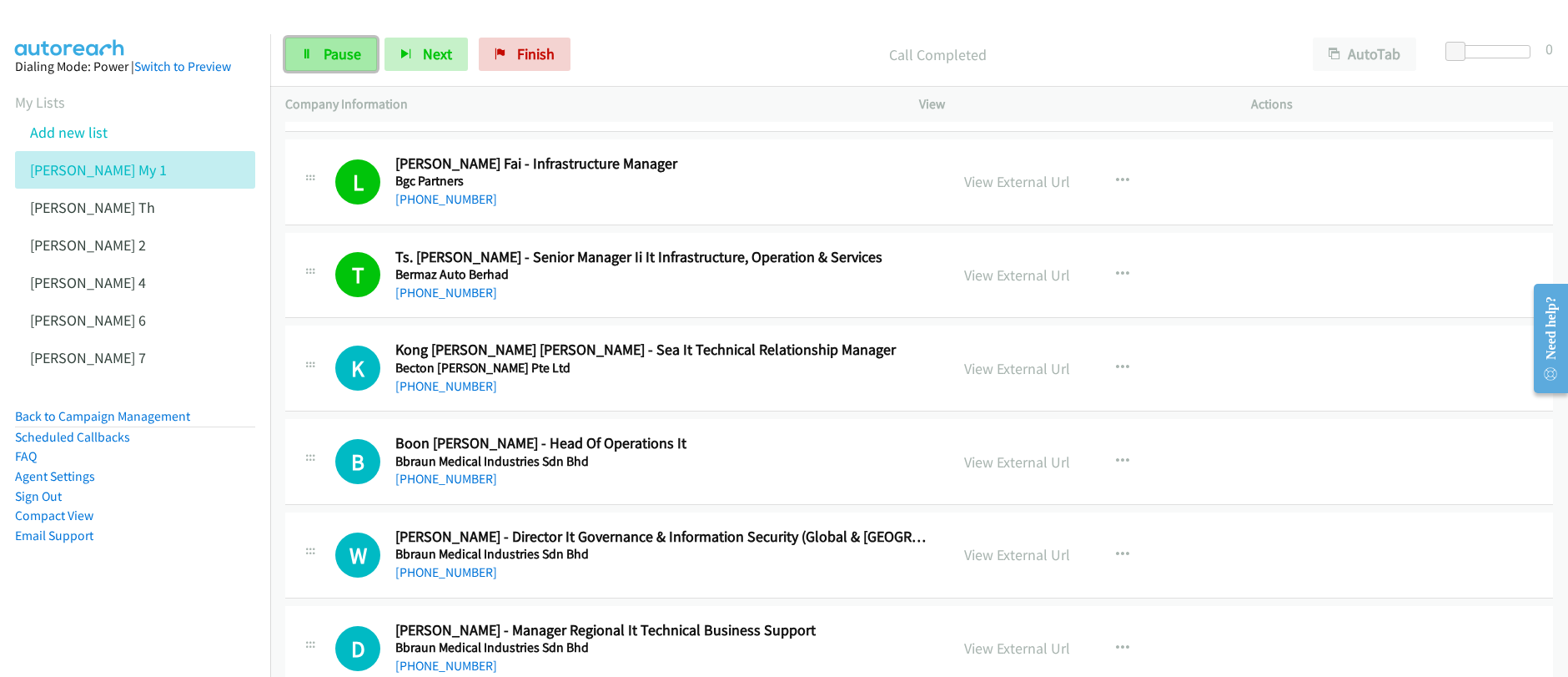
click at [327, 55] on span "Pause" at bounding box center [342, 53] width 37 height 19
click at [325, 57] on span "Start Calls" at bounding box center [355, 53] width 65 height 19
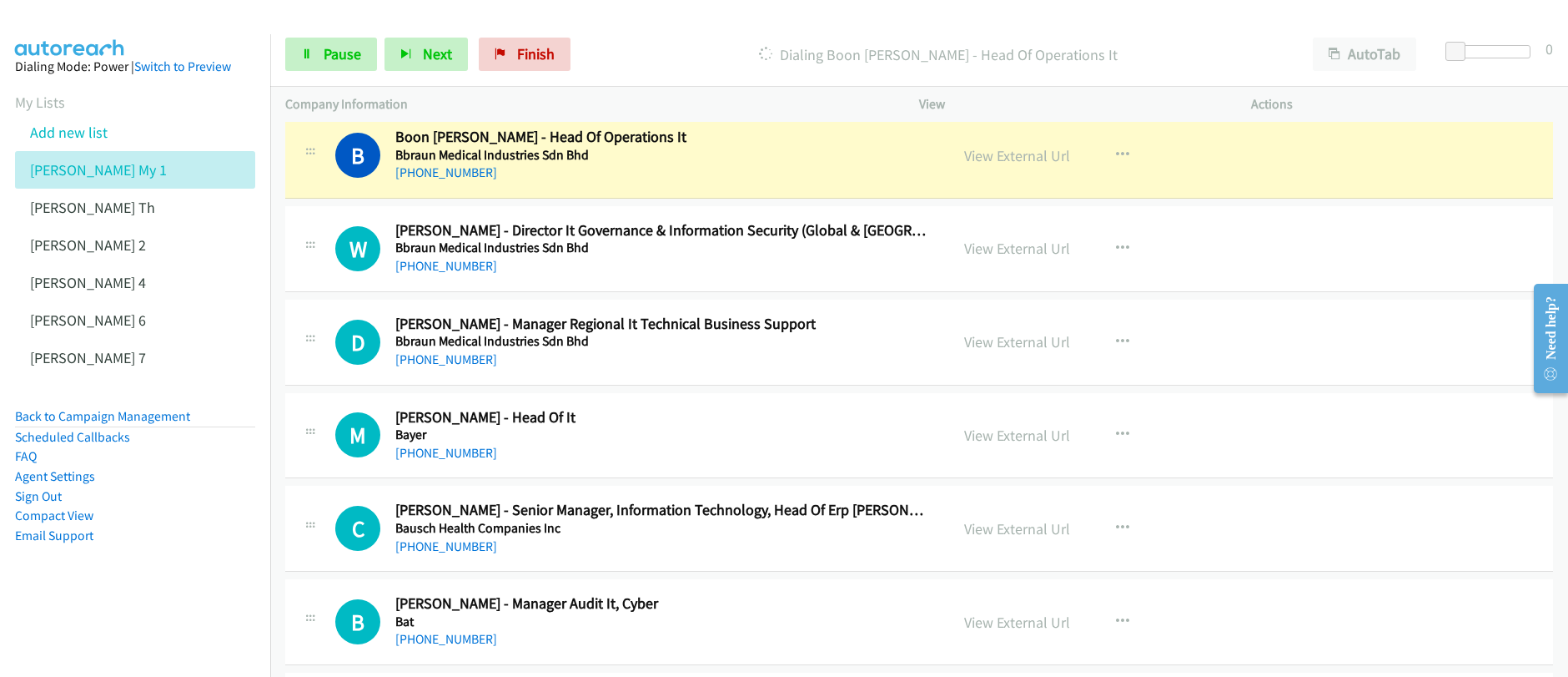
scroll to position [4670, 0]
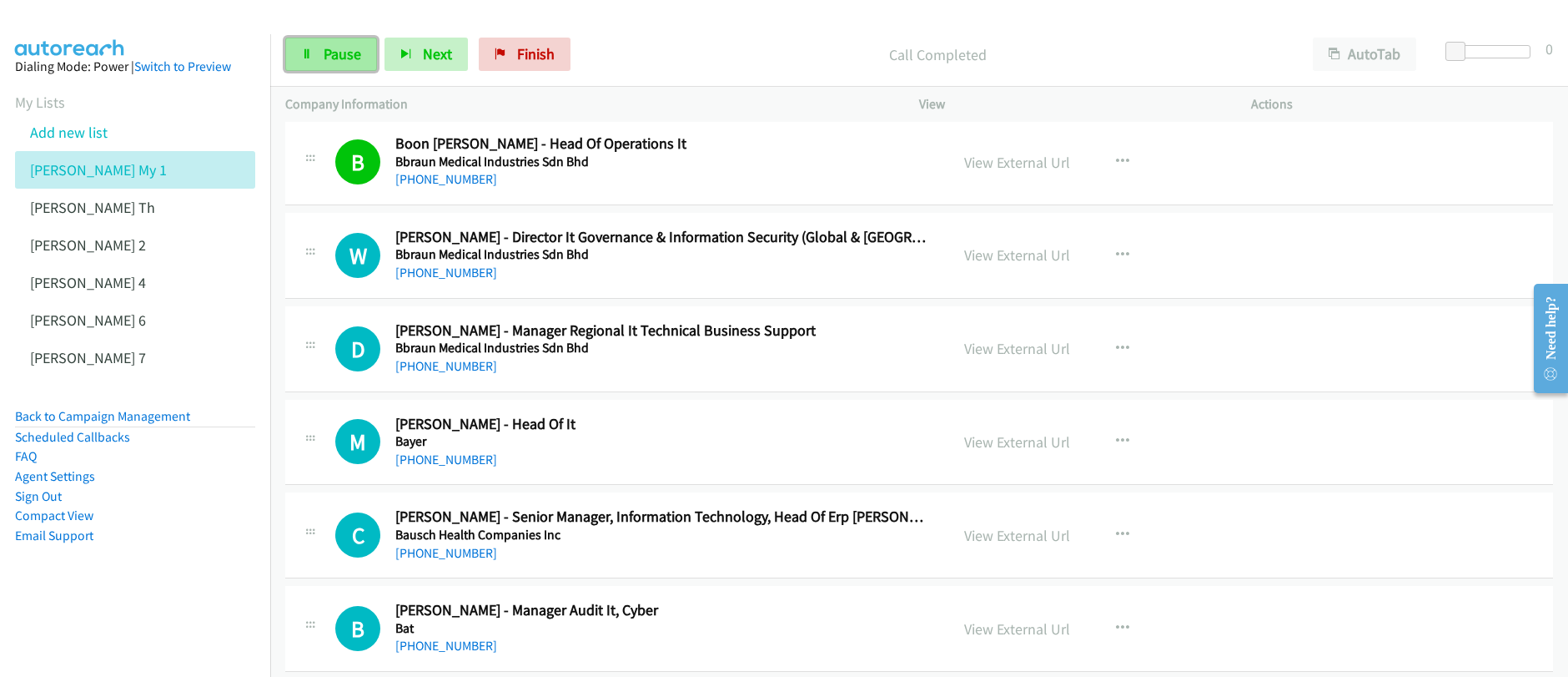
click at [327, 62] on span "Pause" at bounding box center [342, 53] width 37 height 19
click at [329, 64] on link "Start Calls" at bounding box center [344, 54] width 119 height 34
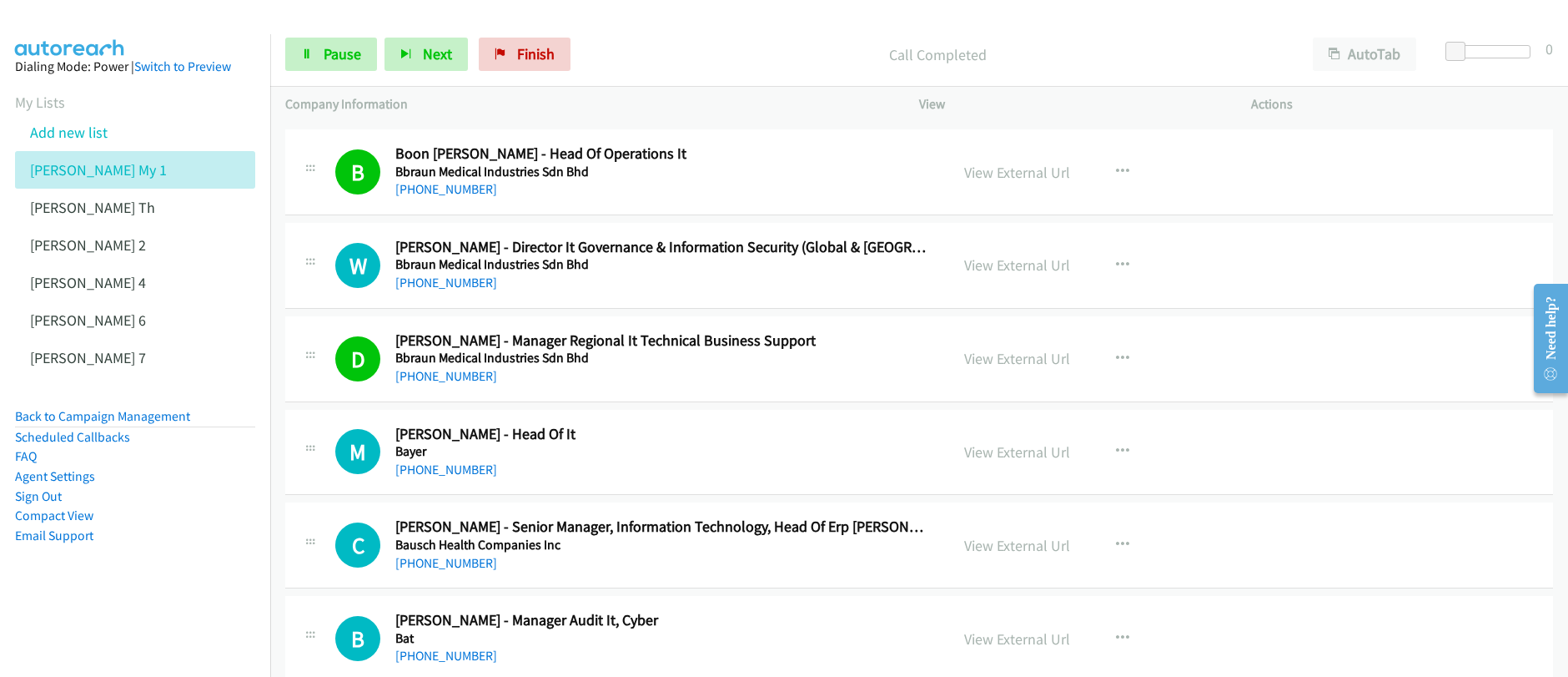
scroll to position [4656, 0]
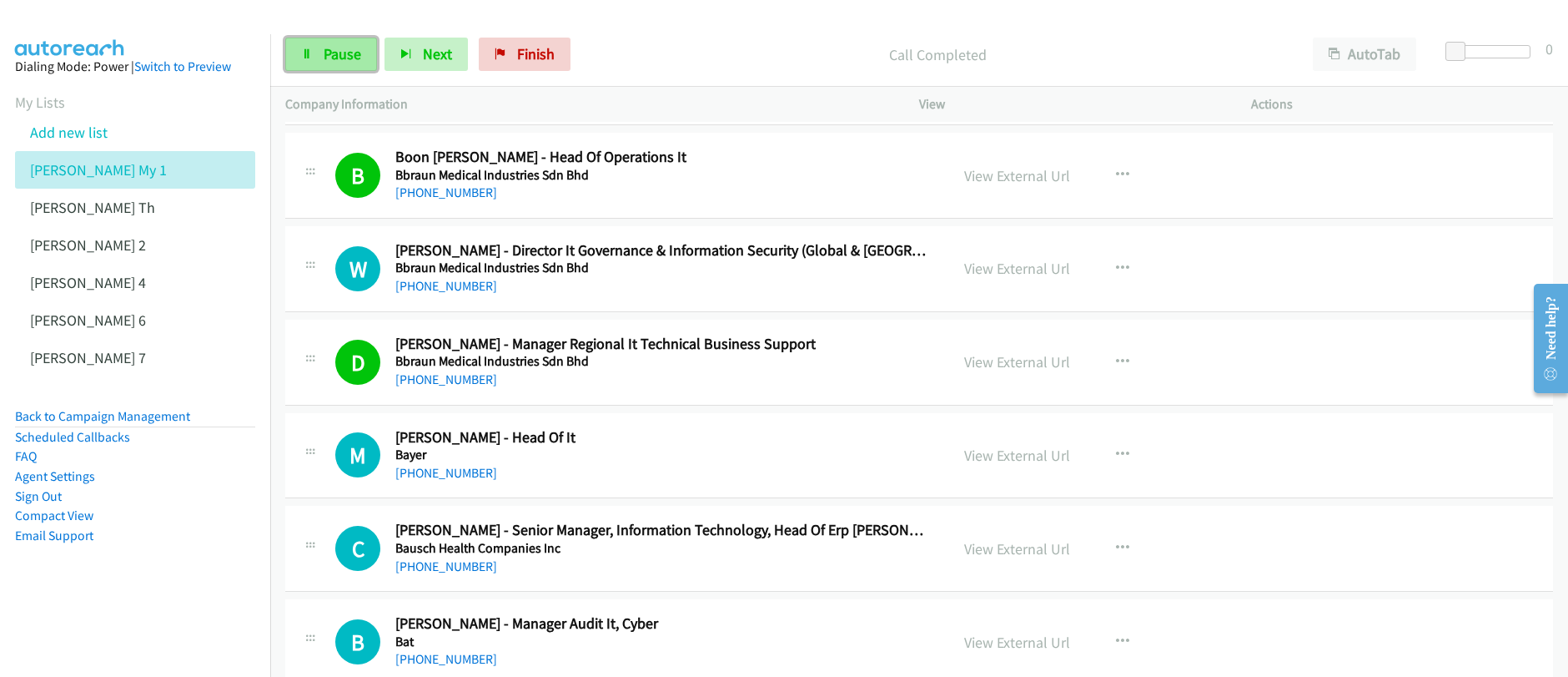
click at [320, 66] on link "Pause" at bounding box center [331, 54] width 92 height 34
click at [320, 66] on link "Start Calls" at bounding box center [344, 54] width 119 height 34
click at [331, 56] on span "Pause" at bounding box center [342, 53] width 37 height 19
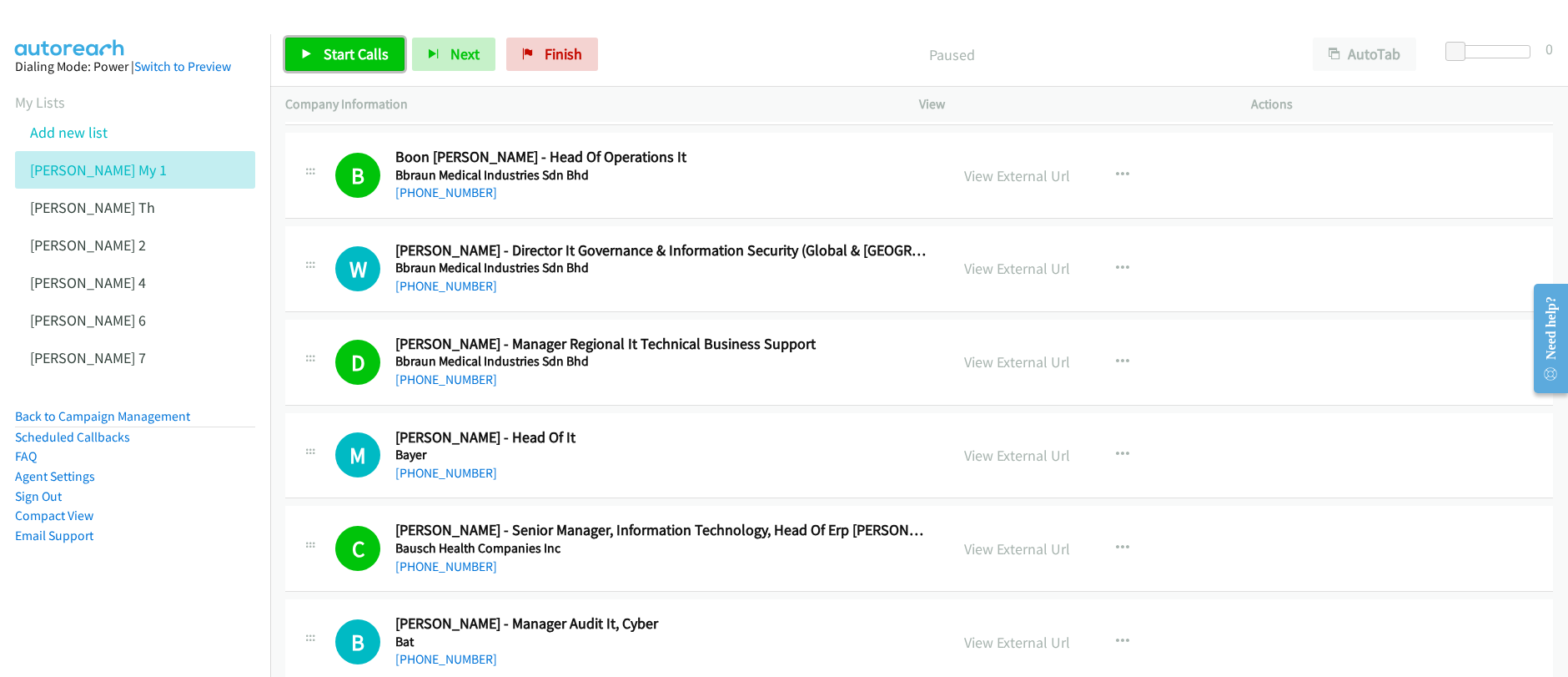
click at [332, 56] on span "Start Calls" at bounding box center [355, 53] width 65 height 19
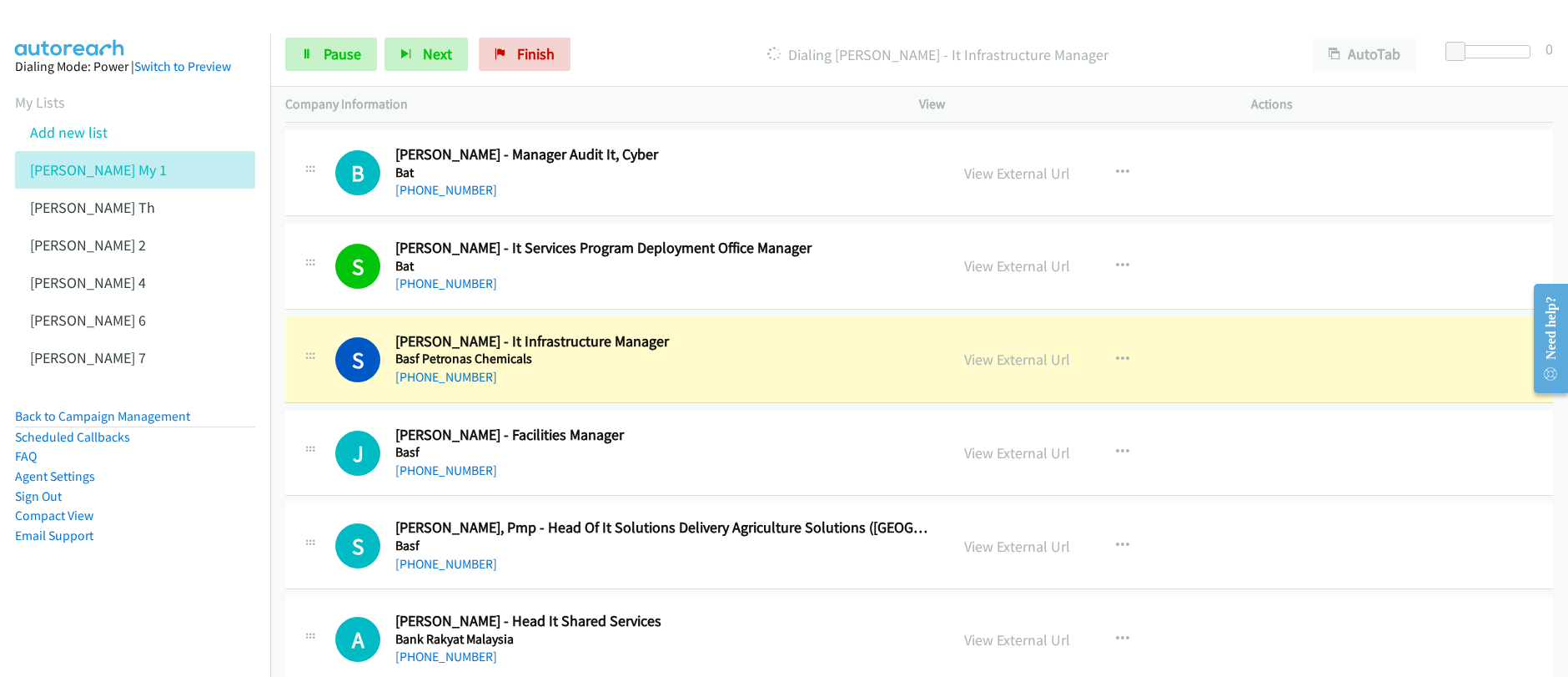
scroll to position [5126, 0]
click at [320, 61] on link "Pause" at bounding box center [331, 54] width 92 height 34
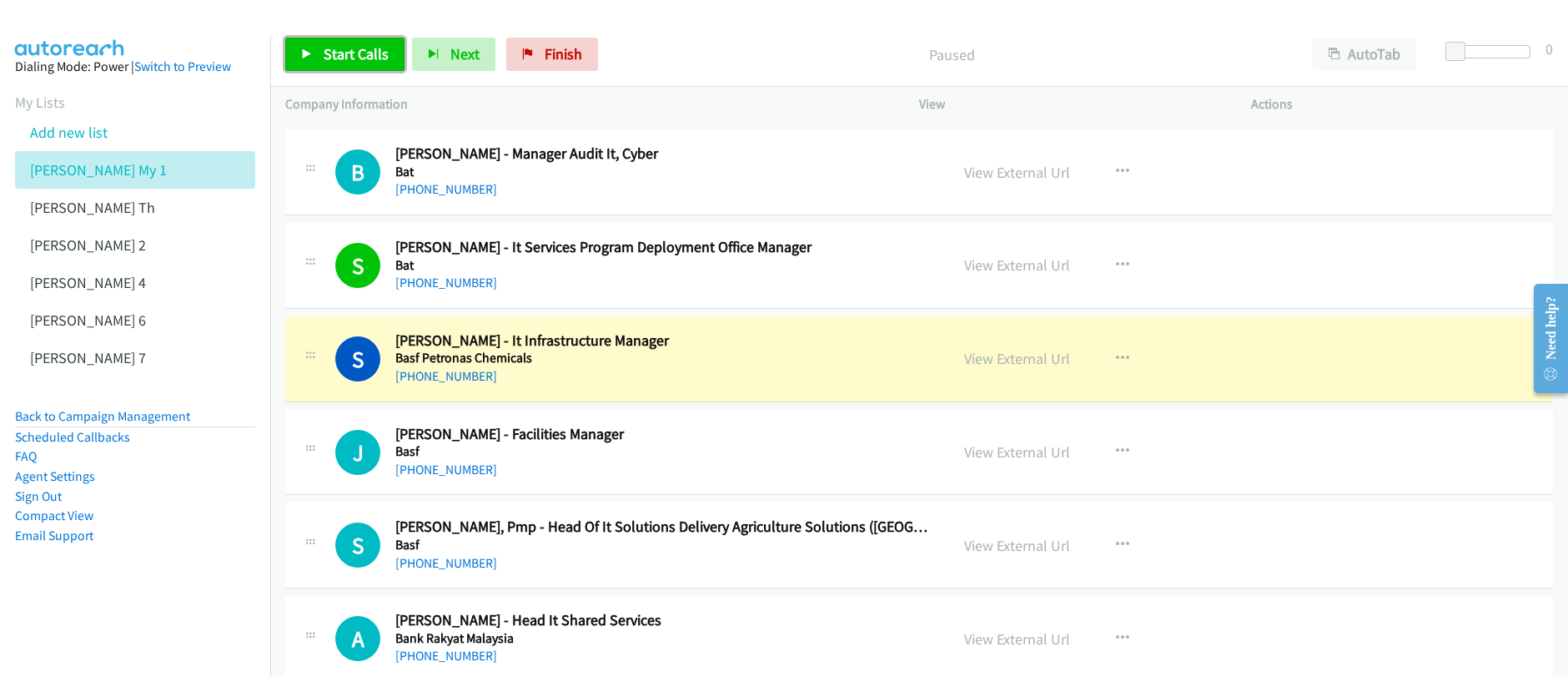
click at [320, 61] on link "Start Calls" at bounding box center [344, 54] width 119 height 34
click at [343, 58] on span "Pause" at bounding box center [342, 53] width 37 height 19
click at [343, 58] on span "Start Calls" at bounding box center [355, 53] width 65 height 19
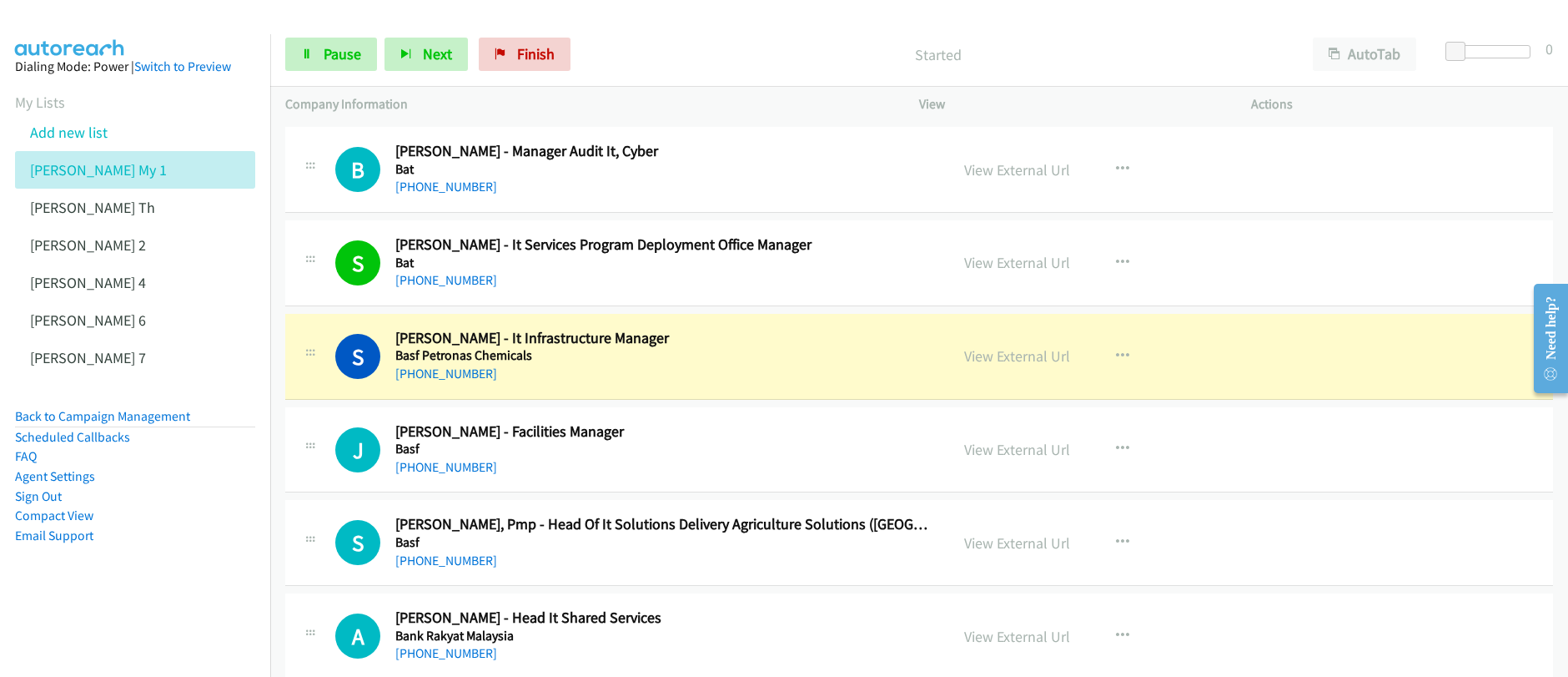
scroll to position [5133, 0]
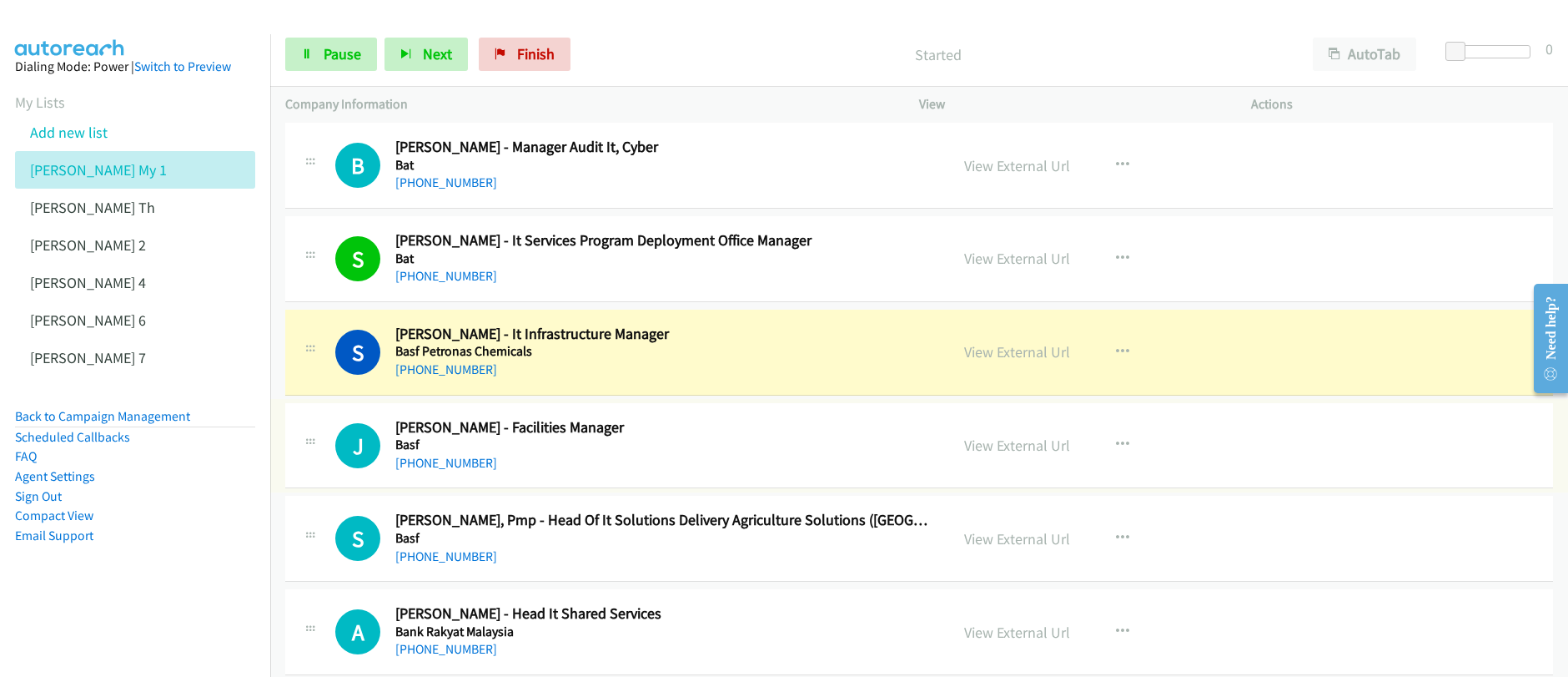
click at [858, 359] on div "+60 17-208 4809" at bounding box center [662, 369] width 532 height 20
click at [673, 246] on h2 "Shan Shang Lau - It Services Program Deployment Office Manager" at bounding box center [662, 240] width 532 height 19
click at [340, 55] on span "Pause" at bounding box center [342, 53] width 37 height 19
click at [340, 55] on span "Start Calls" at bounding box center [355, 53] width 65 height 19
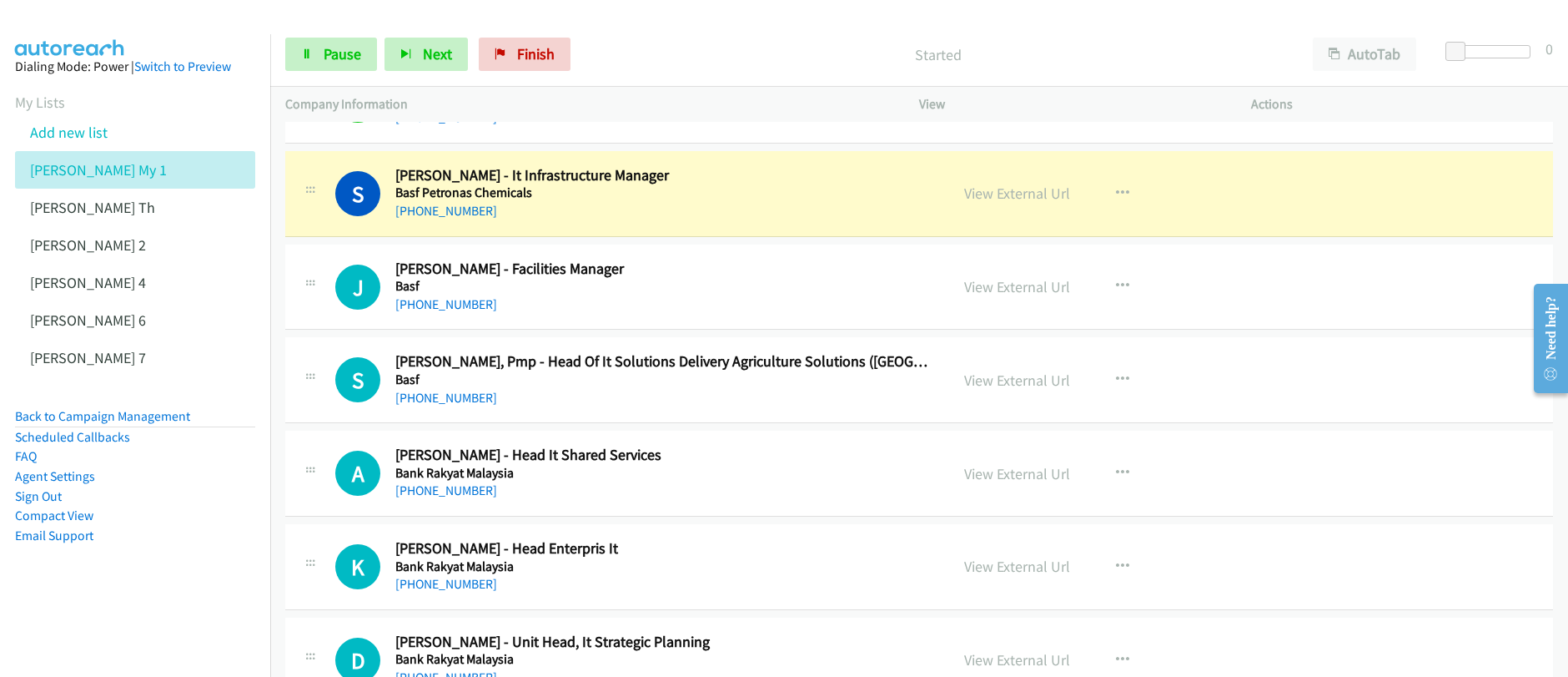
scroll to position [5294, 0]
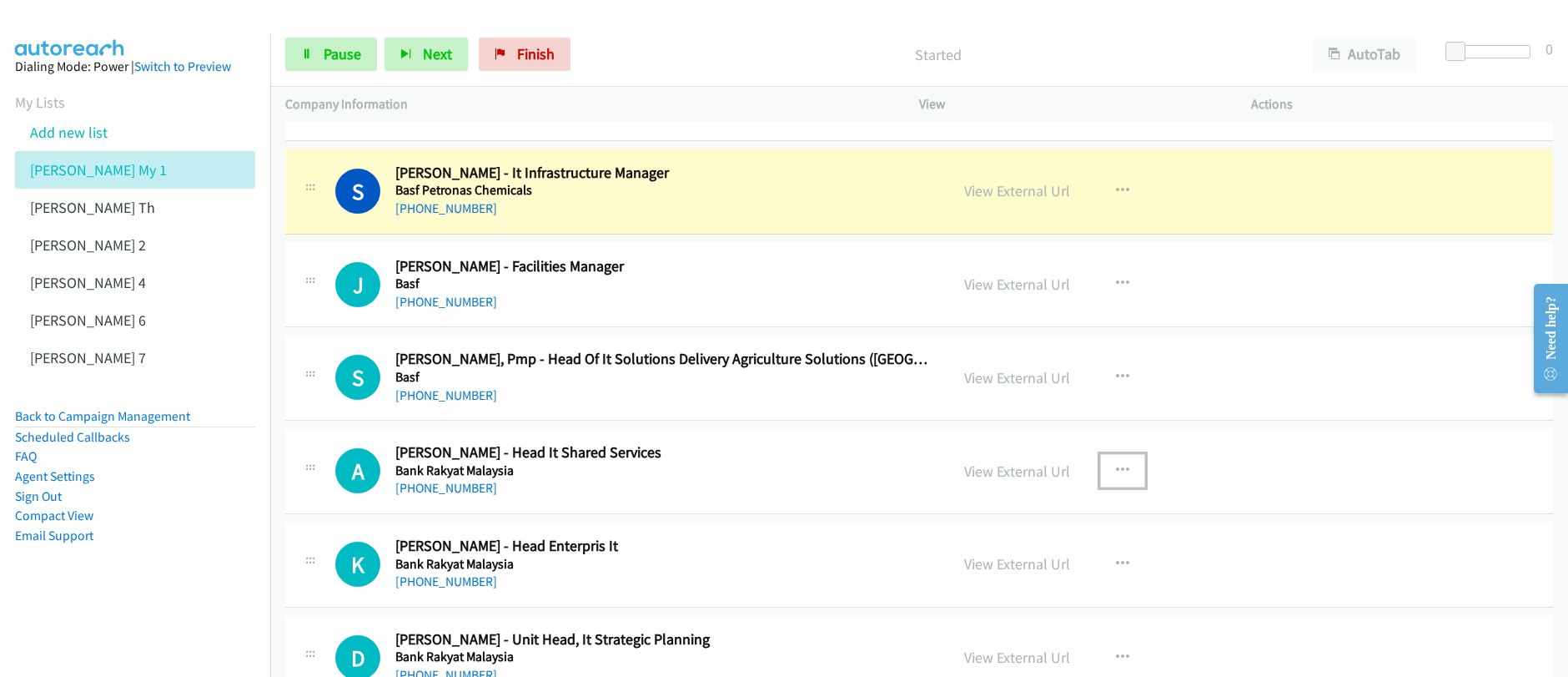
click at [1115, 476] on icon "button" at bounding box center [1122, 471] width 13 height 13
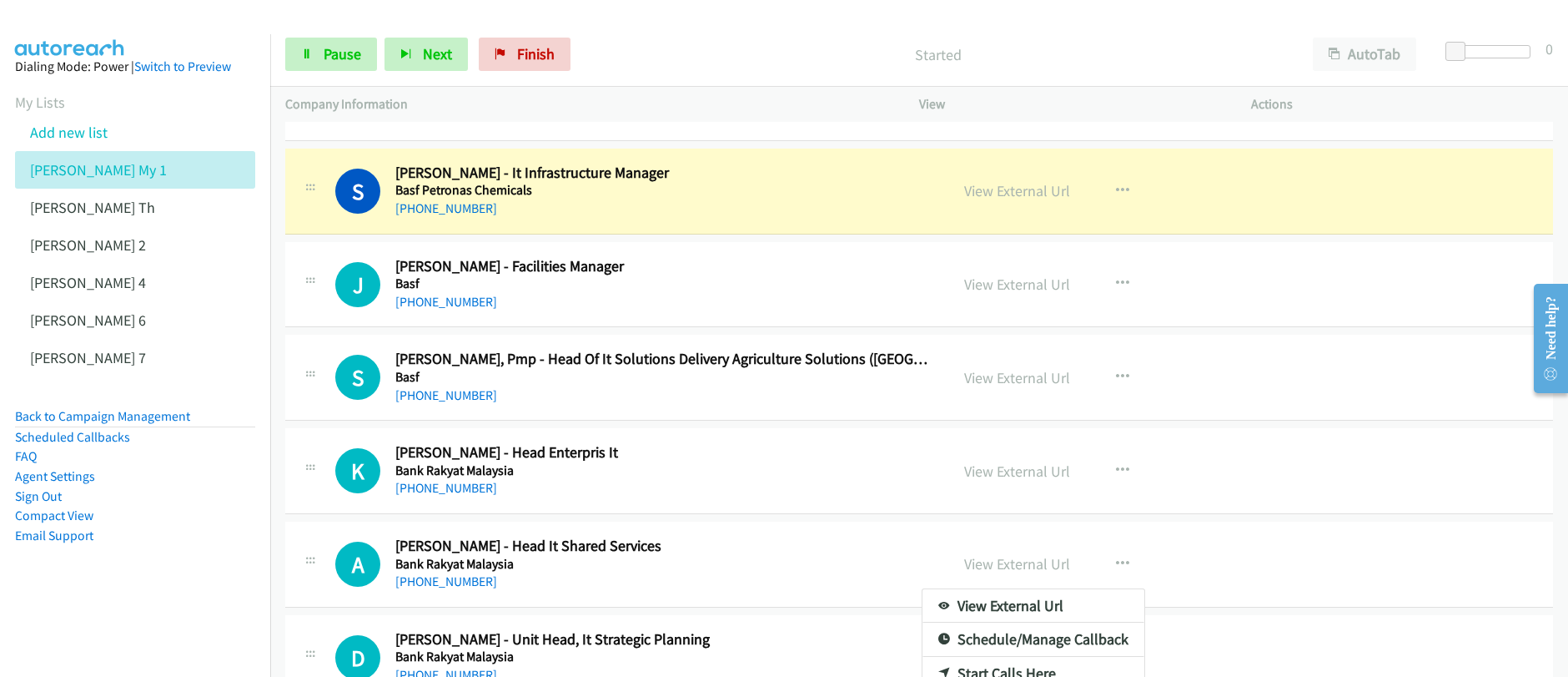
click at [1372, 402] on div at bounding box center [784, 338] width 1568 height 677
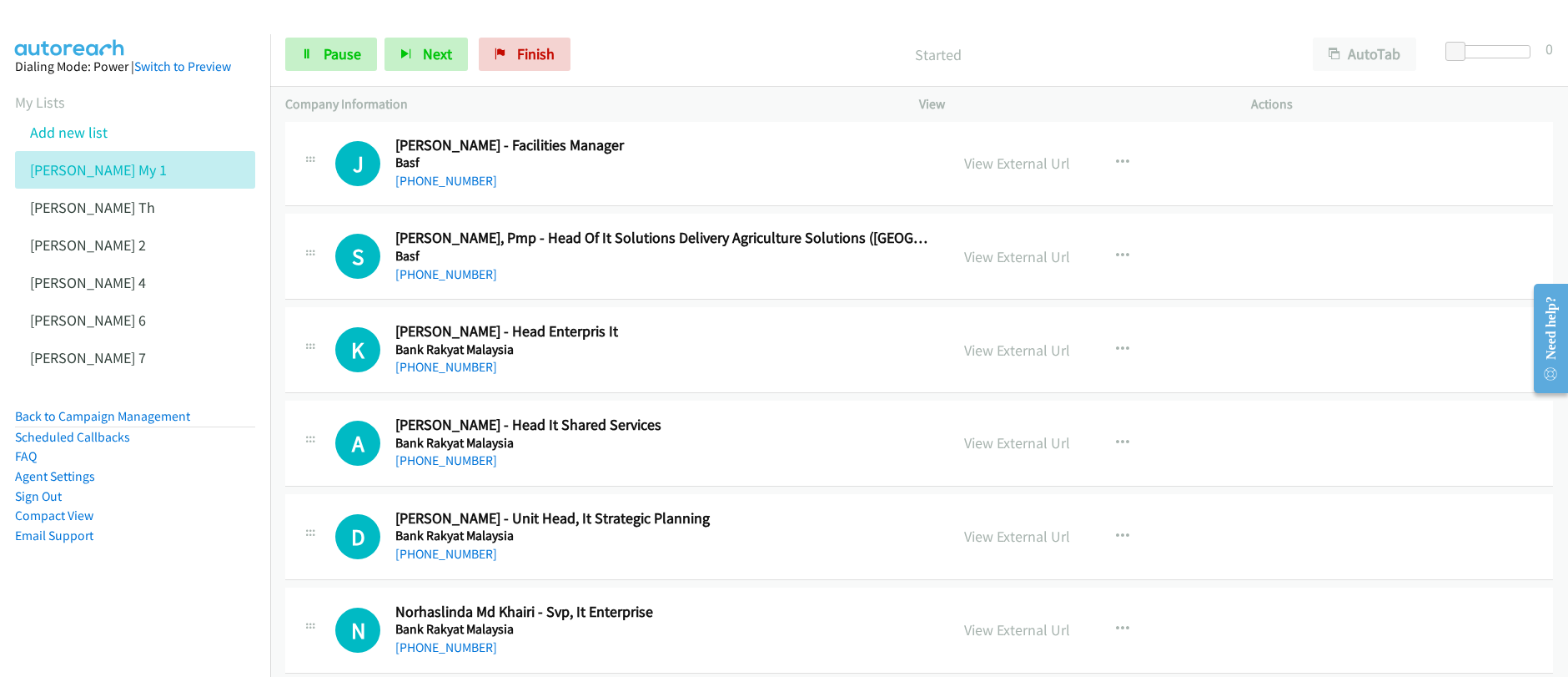
scroll to position [5418, 0]
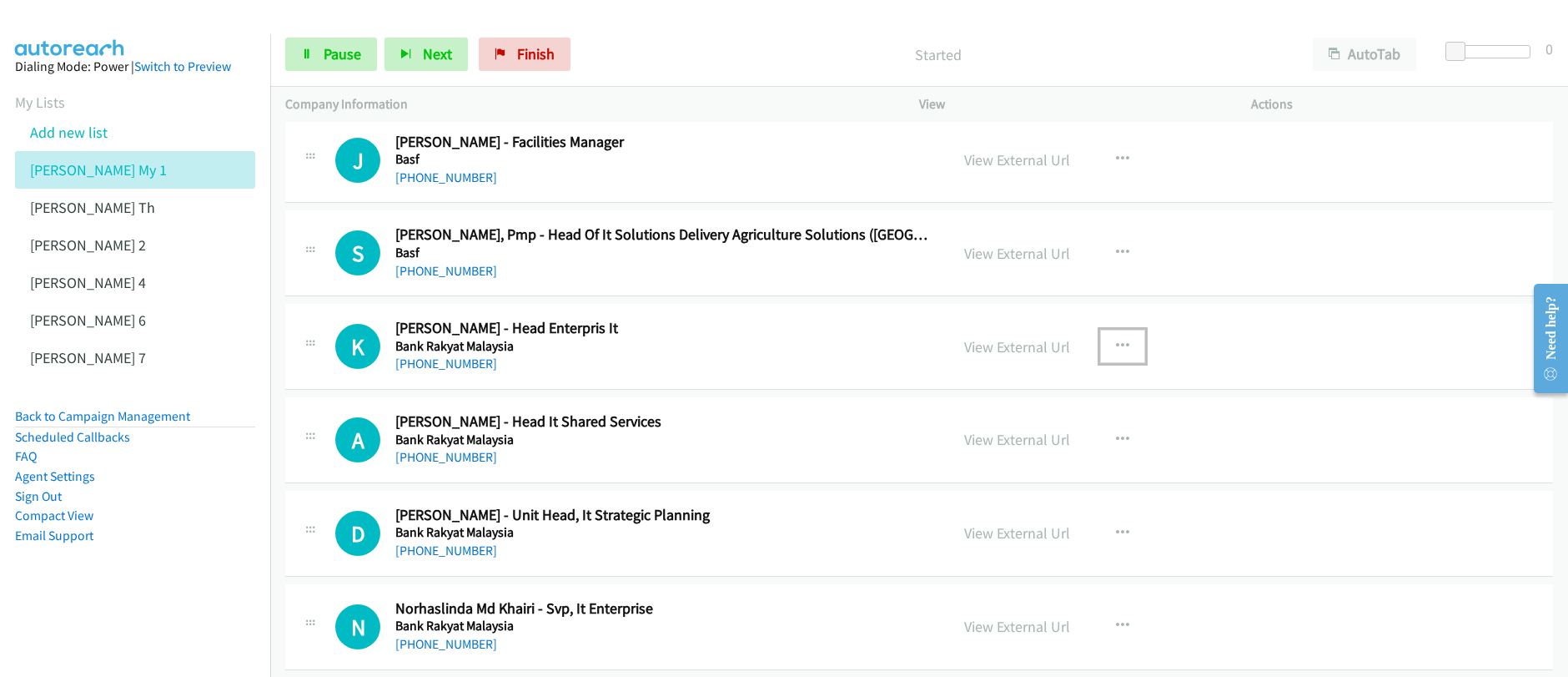
click at [1120, 347] on icon "button" at bounding box center [1122, 346] width 13 height 13
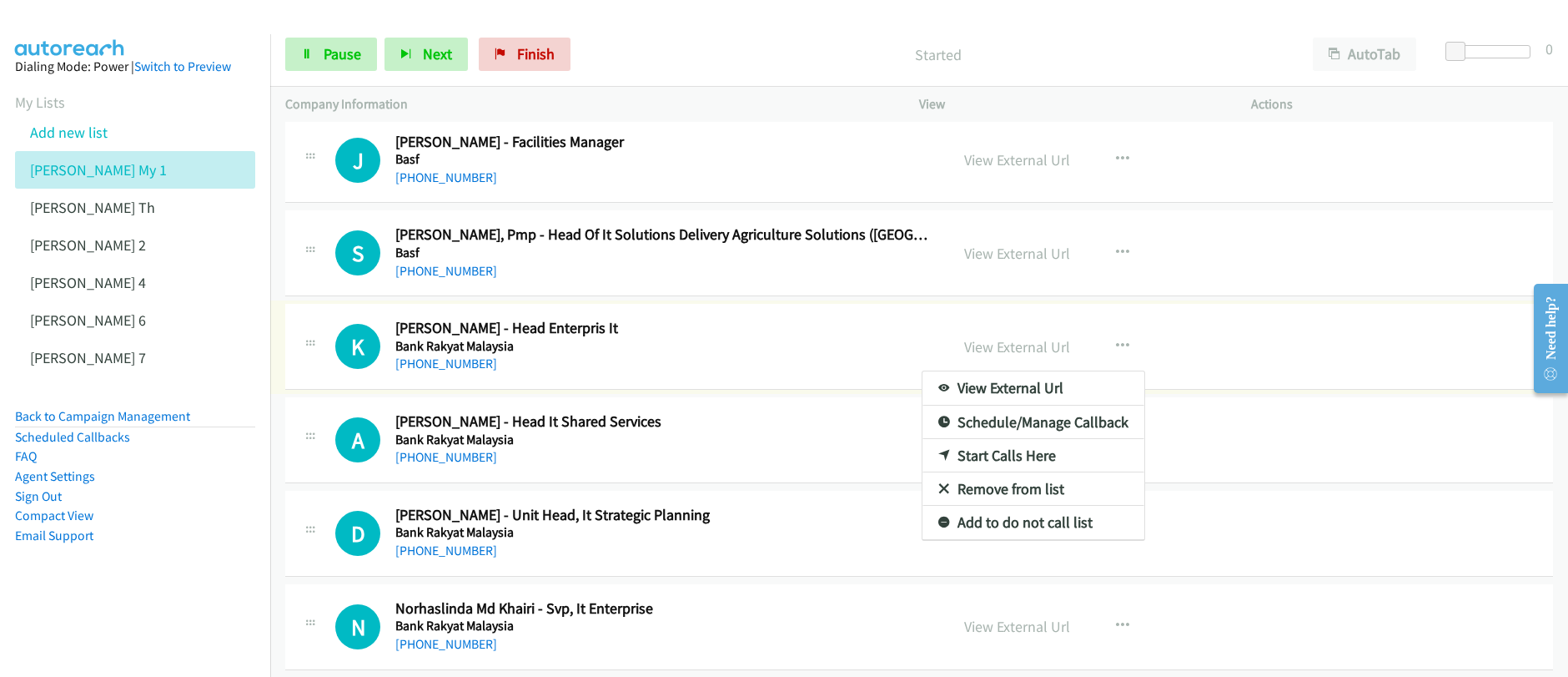
click at [1010, 458] on link "Start Calls Here" at bounding box center [1033, 456] width 222 height 34
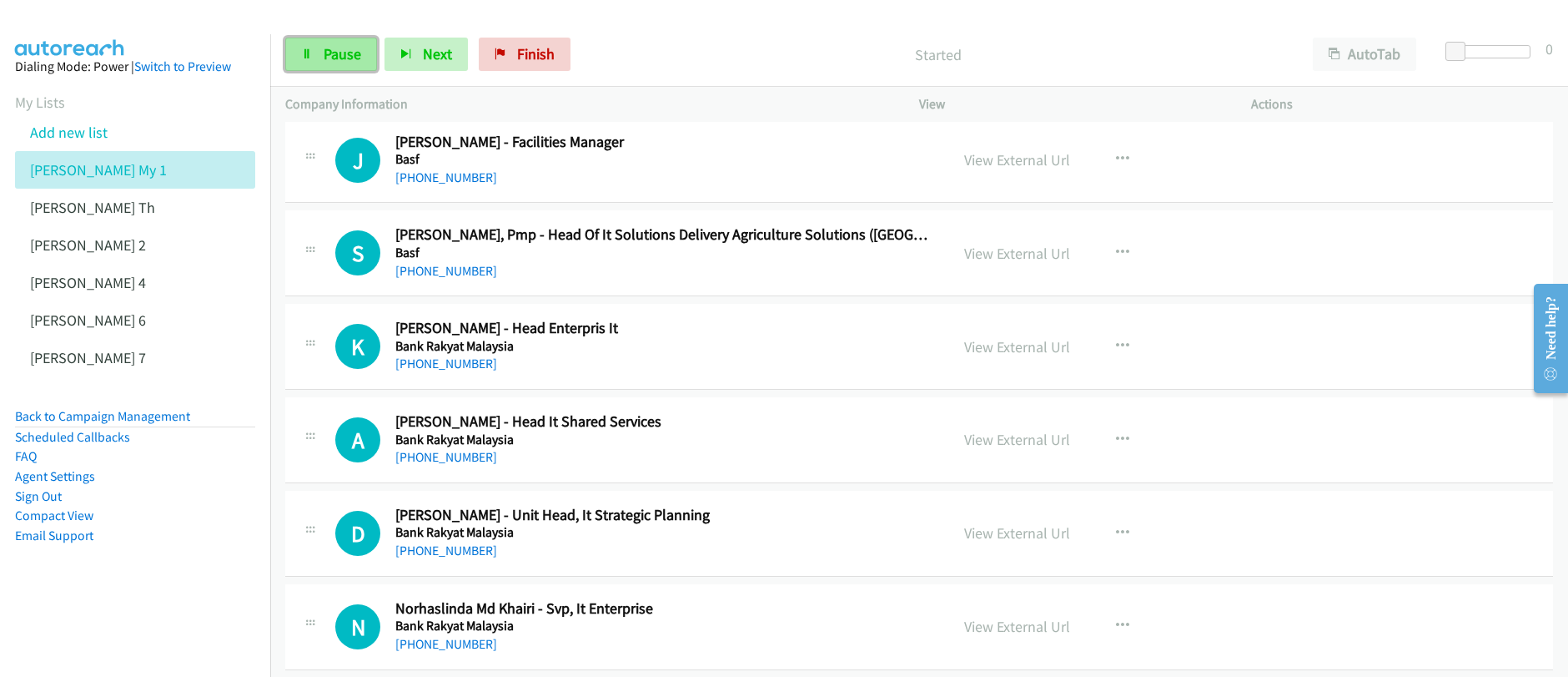
click at [339, 51] on span "Pause" at bounding box center [342, 53] width 37 height 19
click at [339, 51] on span "Start Calls" at bounding box center [355, 53] width 65 height 19
click at [427, 57] on span "Next" at bounding box center [437, 53] width 29 height 19
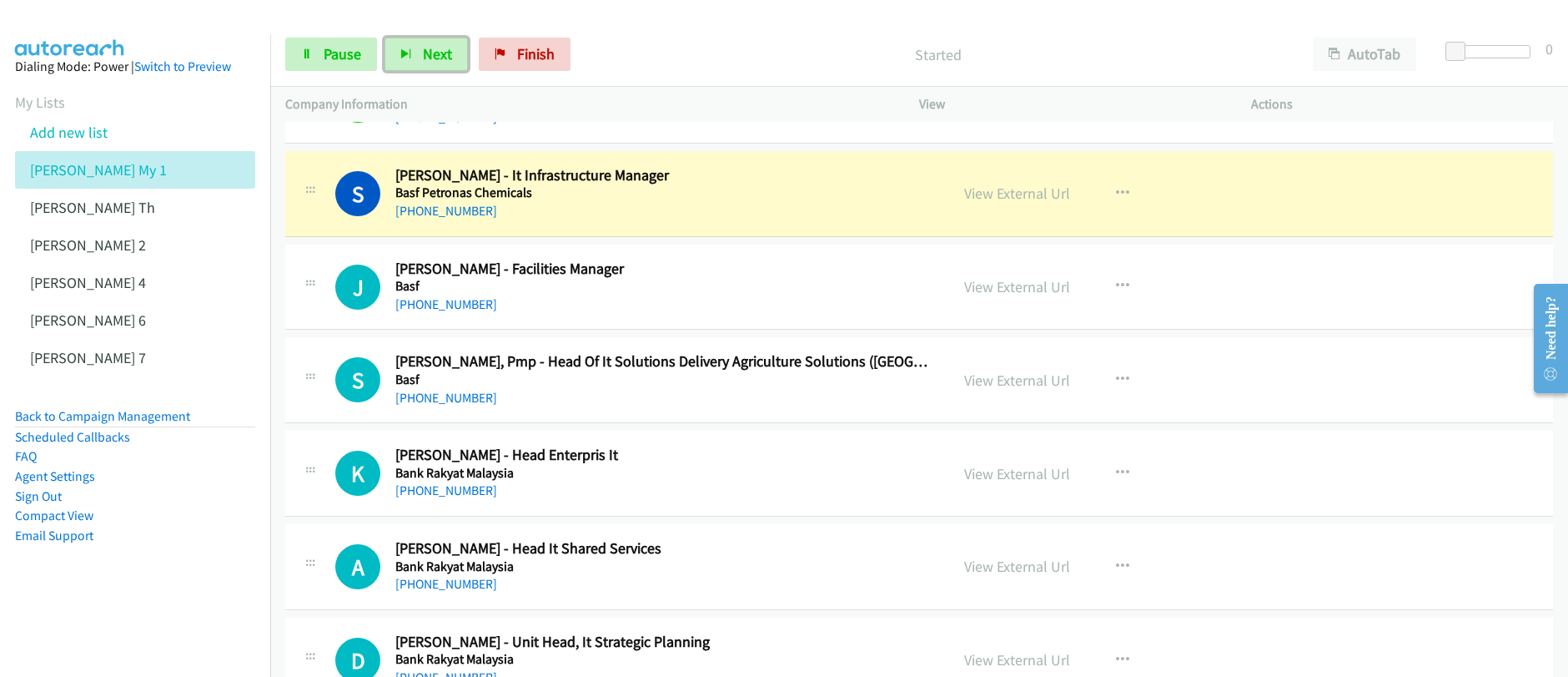
scroll to position [5290, 0]
click at [792, 298] on div "+60 12-293 2672" at bounding box center [662, 305] width 532 height 20
drag, startPoint x: 1107, startPoint y: 195, endPoint x: 1117, endPoint y: 201, distance: 11.7
click at [1107, 195] on button "button" at bounding box center [1122, 194] width 45 height 34
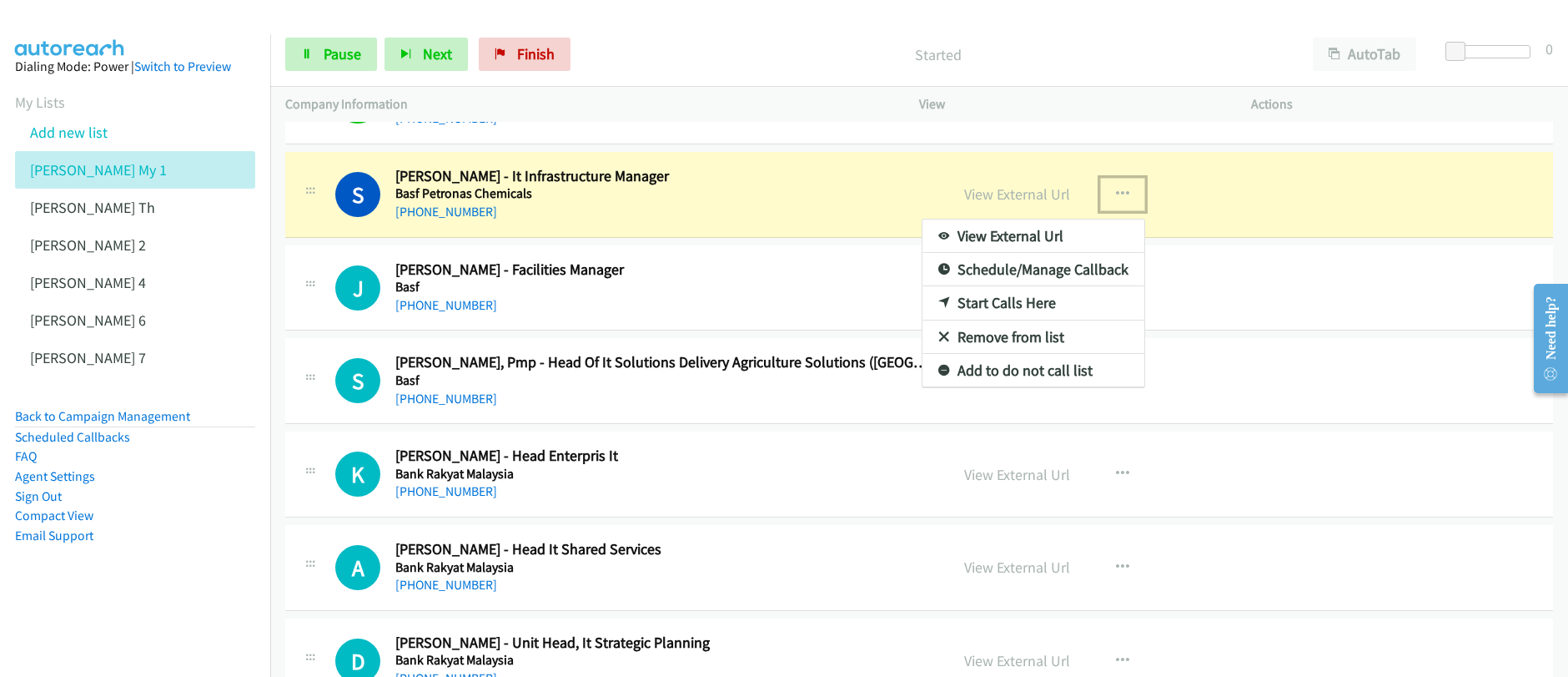
click at [1001, 305] on link "Start Calls Here" at bounding box center [1033, 303] width 222 height 34
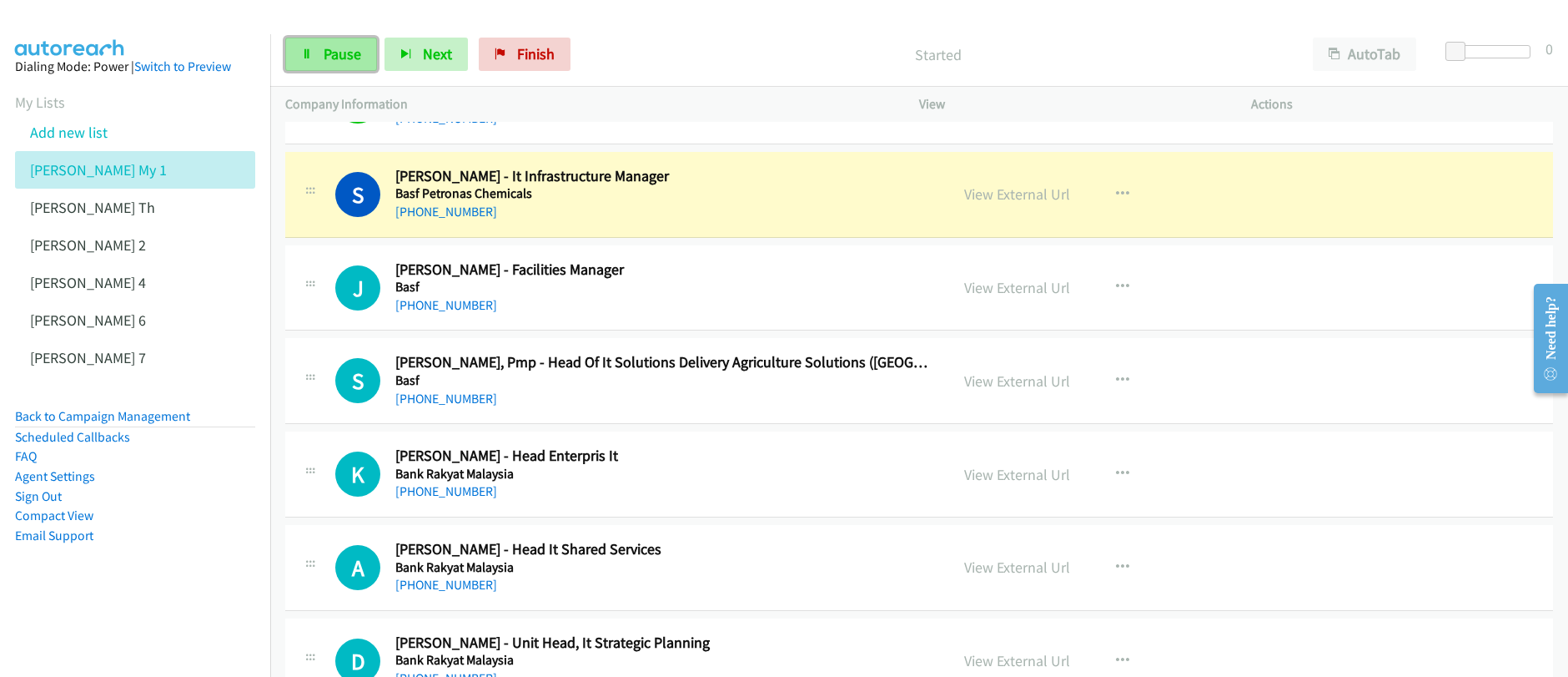
click at [337, 53] on span "Pause" at bounding box center [342, 53] width 37 height 19
click at [337, 53] on span "Start Calls" at bounding box center [355, 53] width 65 height 19
click at [761, 280] on h5 "Basf" at bounding box center [662, 287] width 532 height 17
click at [758, 287] on h5 "Basf" at bounding box center [662, 287] width 532 height 17
click at [335, 60] on span "Pause" at bounding box center [342, 53] width 37 height 19
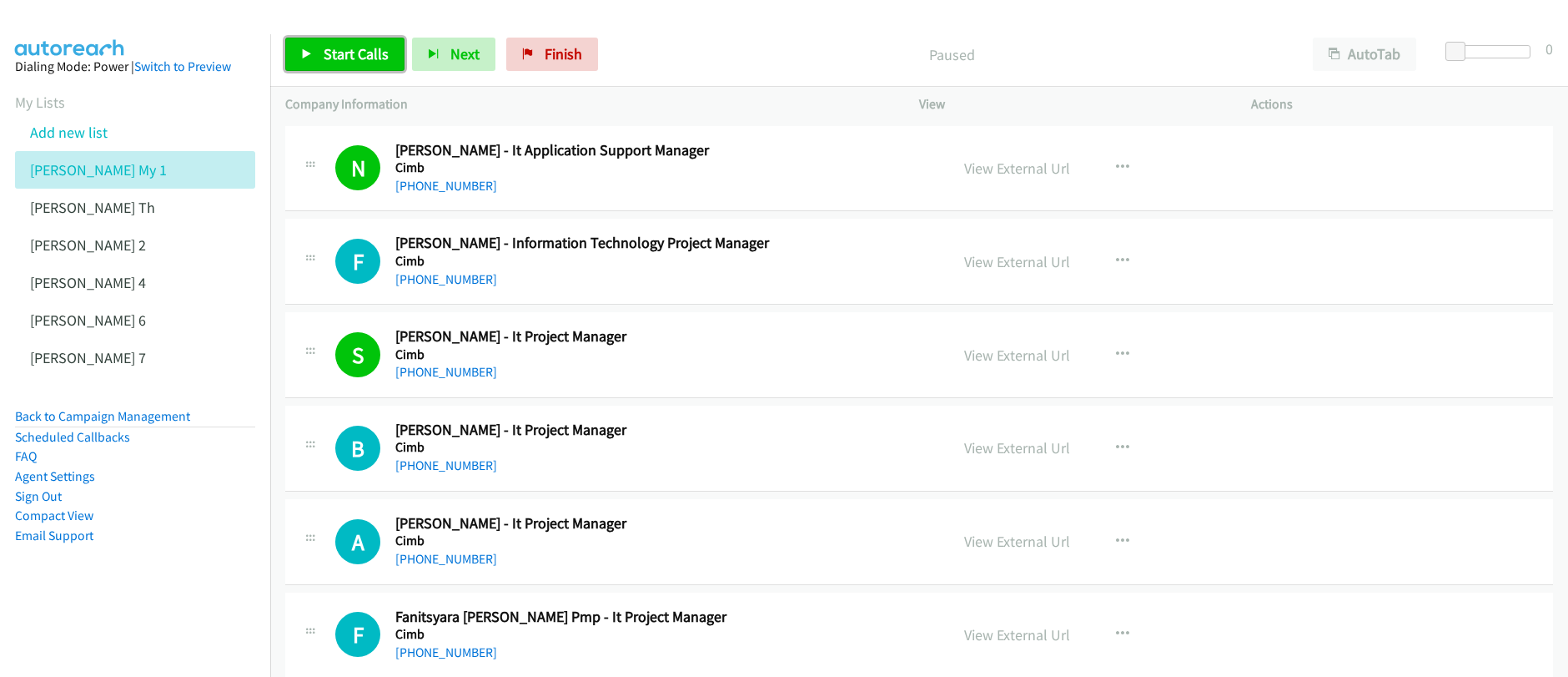
click at [364, 63] on span "Start Calls" at bounding box center [355, 53] width 65 height 19
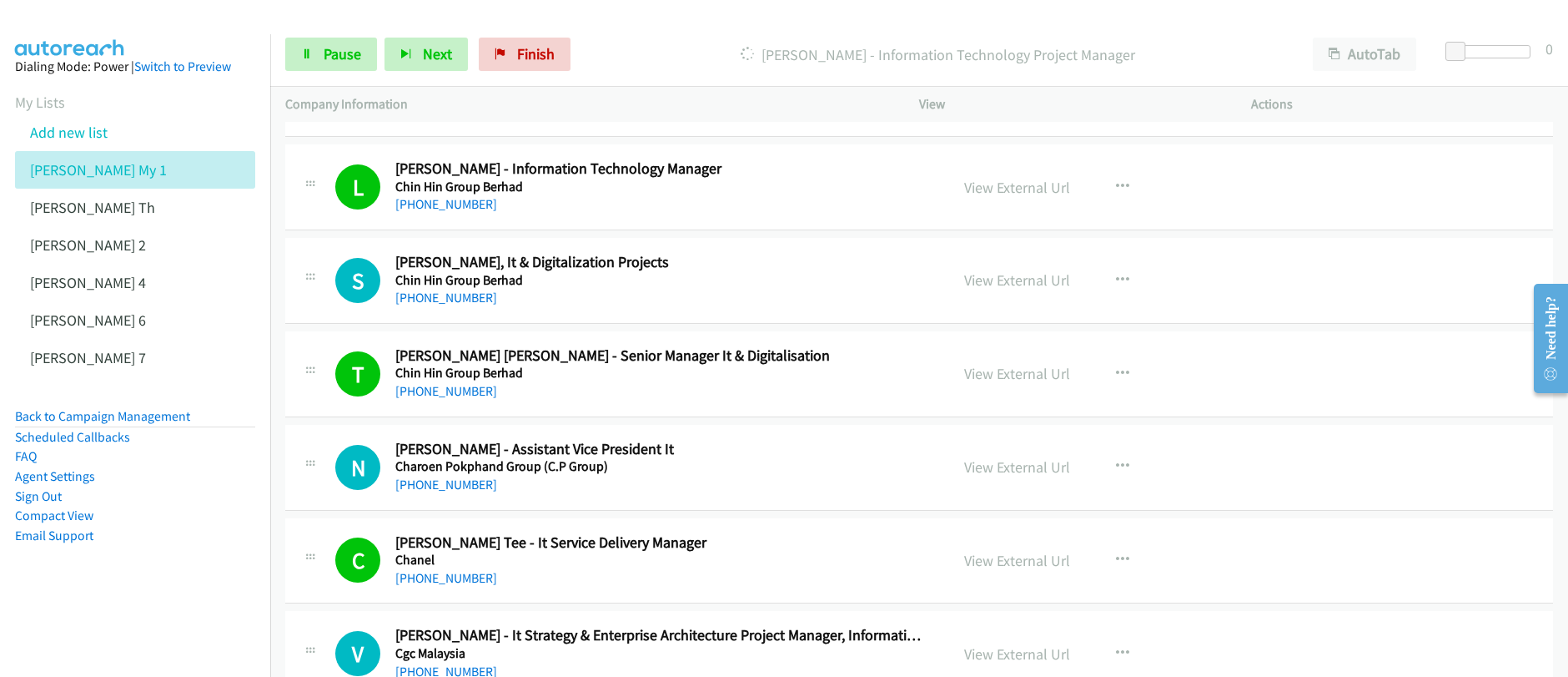
scroll to position [1121, 0]
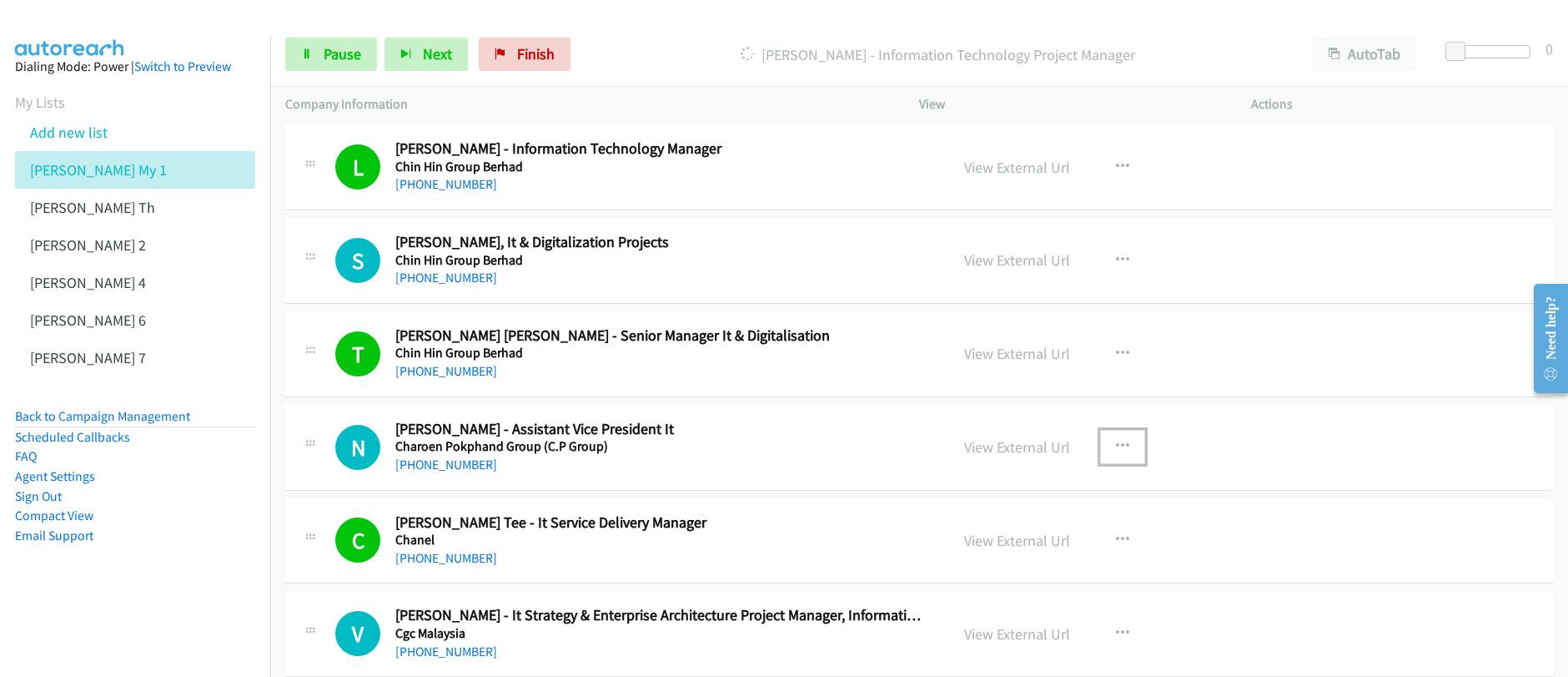
click at [1115, 446] on icon "button" at bounding box center [1122, 446] width 13 height 13
click at [0, 0] on div at bounding box center [0, 0] width 0 height 0
click at [1119, 443] on icon "button" at bounding box center [1122, 446] width 13 height 13
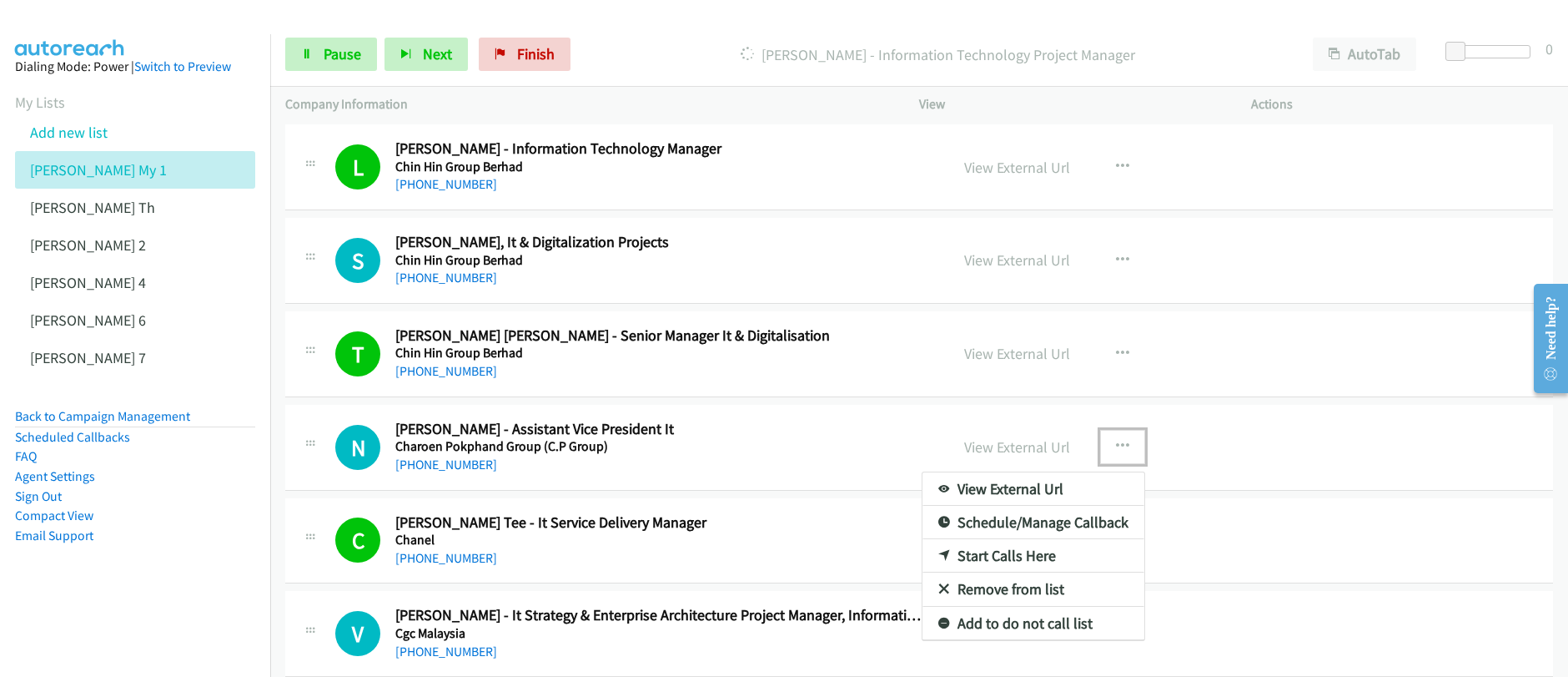
click at [1004, 559] on link "Start Calls Here" at bounding box center [1033, 556] width 222 height 34
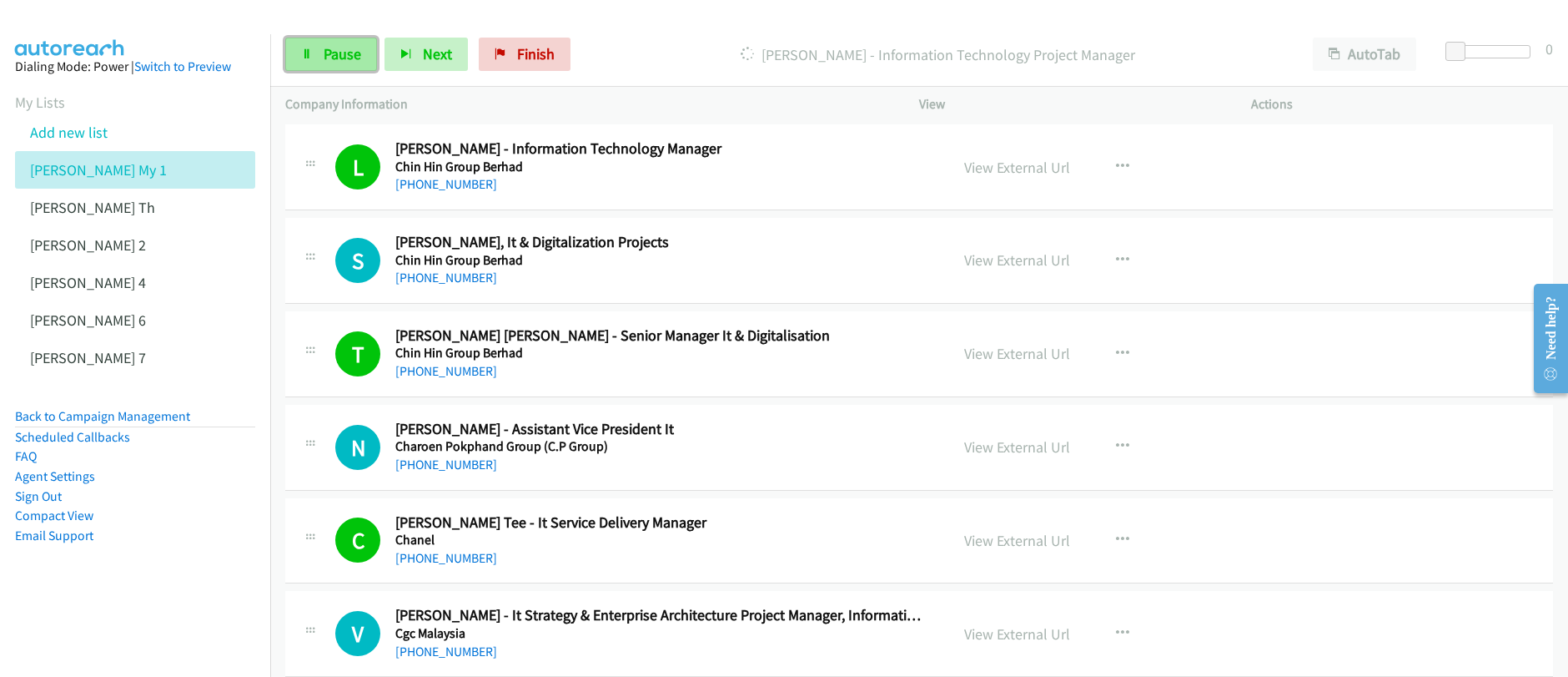
click at [329, 50] on span "Pause" at bounding box center [342, 53] width 37 height 19
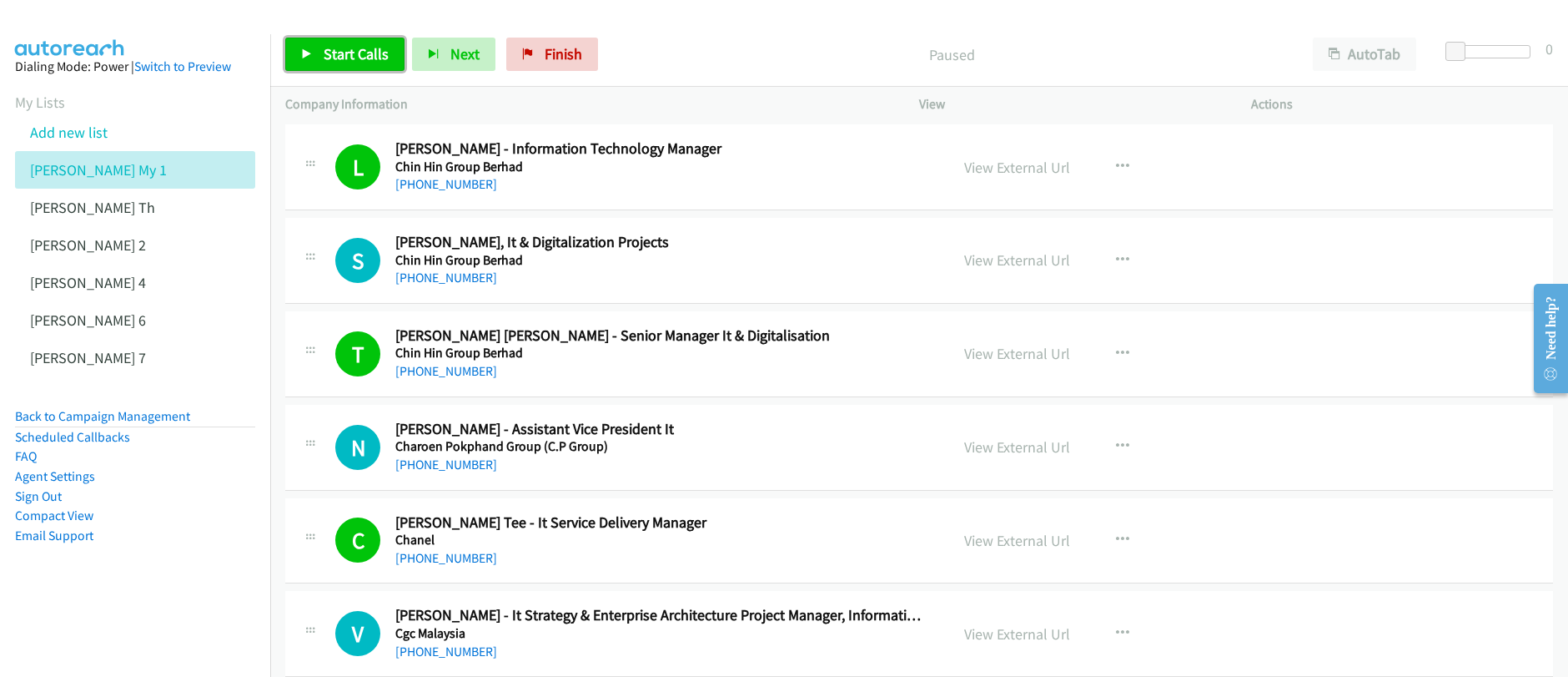
click at [329, 51] on span "Start Calls" at bounding box center [355, 53] width 65 height 19
click at [329, 52] on span "Pause" at bounding box center [342, 53] width 37 height 19
click at [1115, 445] on icon "button" at bounding box center [1122, 446] width 13 height 13
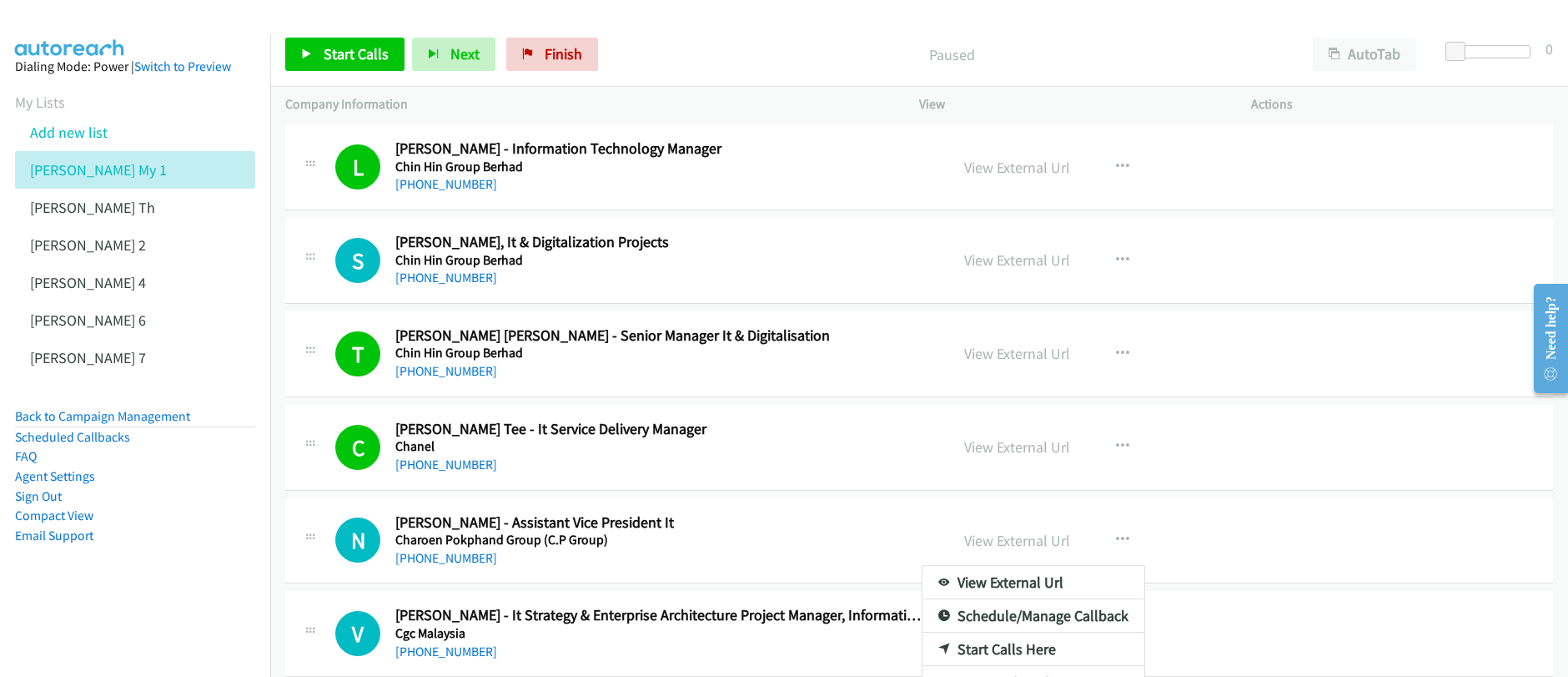
drag, startPoint x: 899, startPoint y: 482, endPoint x: 898, endPoint y: 493, distance: 11.0
click at [989, 650] on link "Start Calls Here" at bounding box center [1033, 649] width 222 height 34
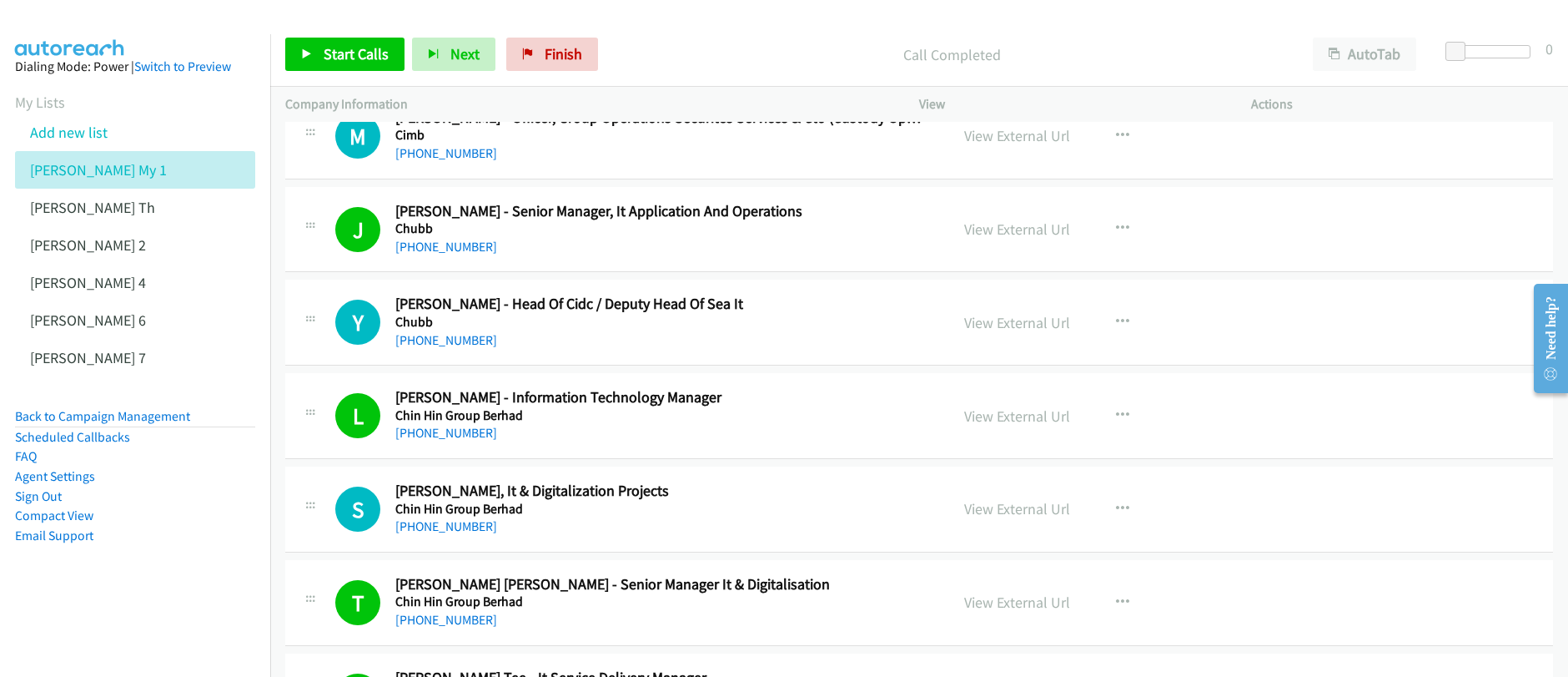
scroll to position [752, 0]
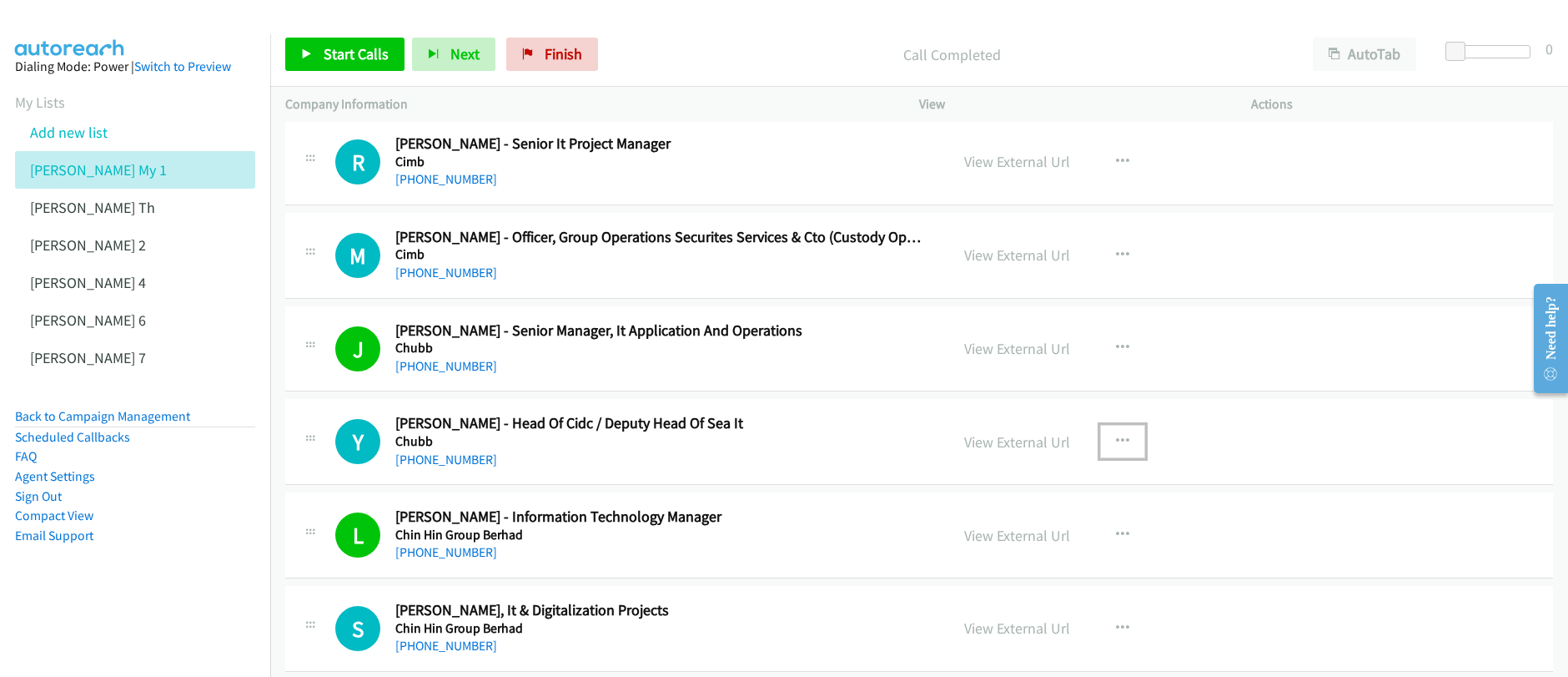
click at [1115, 443] on icon "button" at bounding box center [1122, 442] width 13 height 13
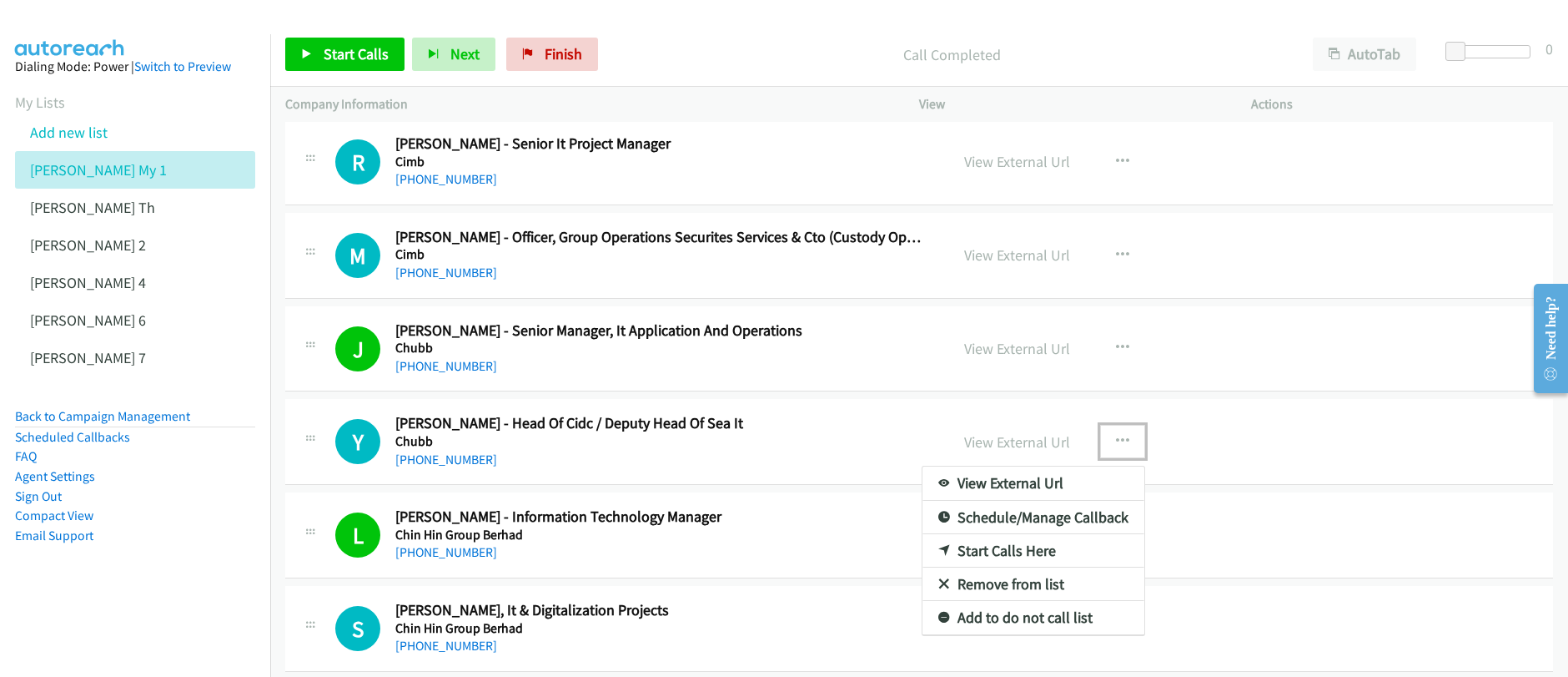
click at [1004, 552] on link "Start Calls Here" at bounding box center [1033, 550] width 222 height 34
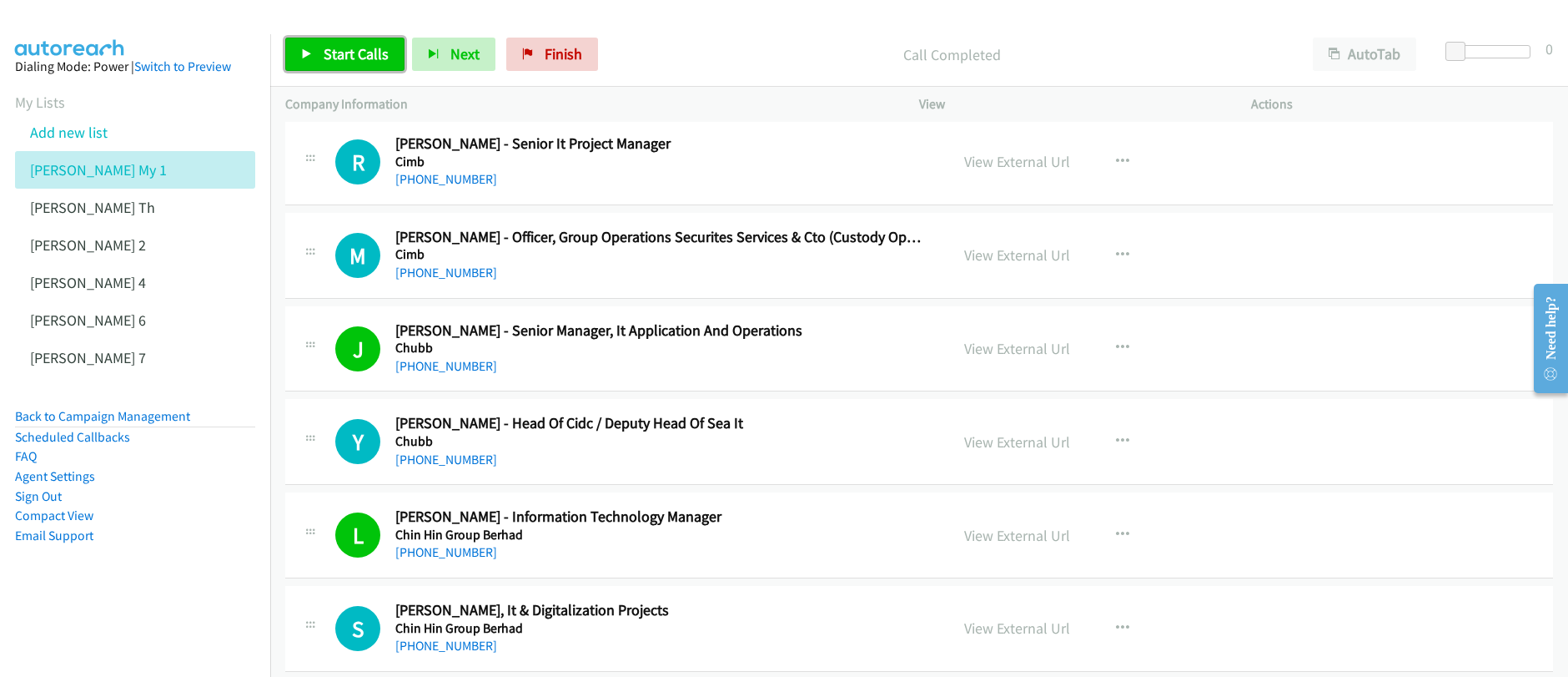
click at [330, 63] on span "Start Calls" at bounding box center [355, 53] width 65 height 19
click at [323, 61] on span "Pause" at bounding box center [342, 53] width 37 height 19
click at [323, 61] on span "Start Calls" at bounding box center [355, 53] width 65 height 19
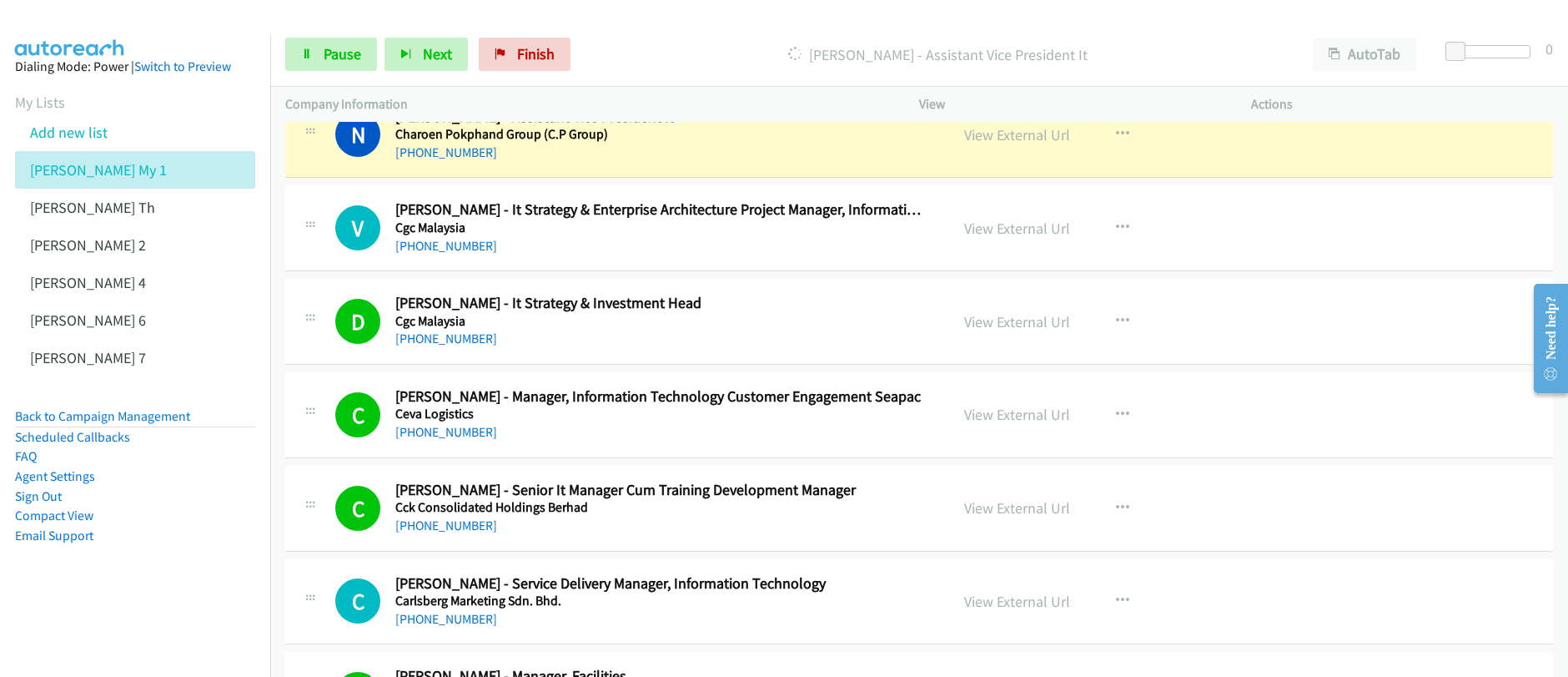
scroll to position [1467, 0]
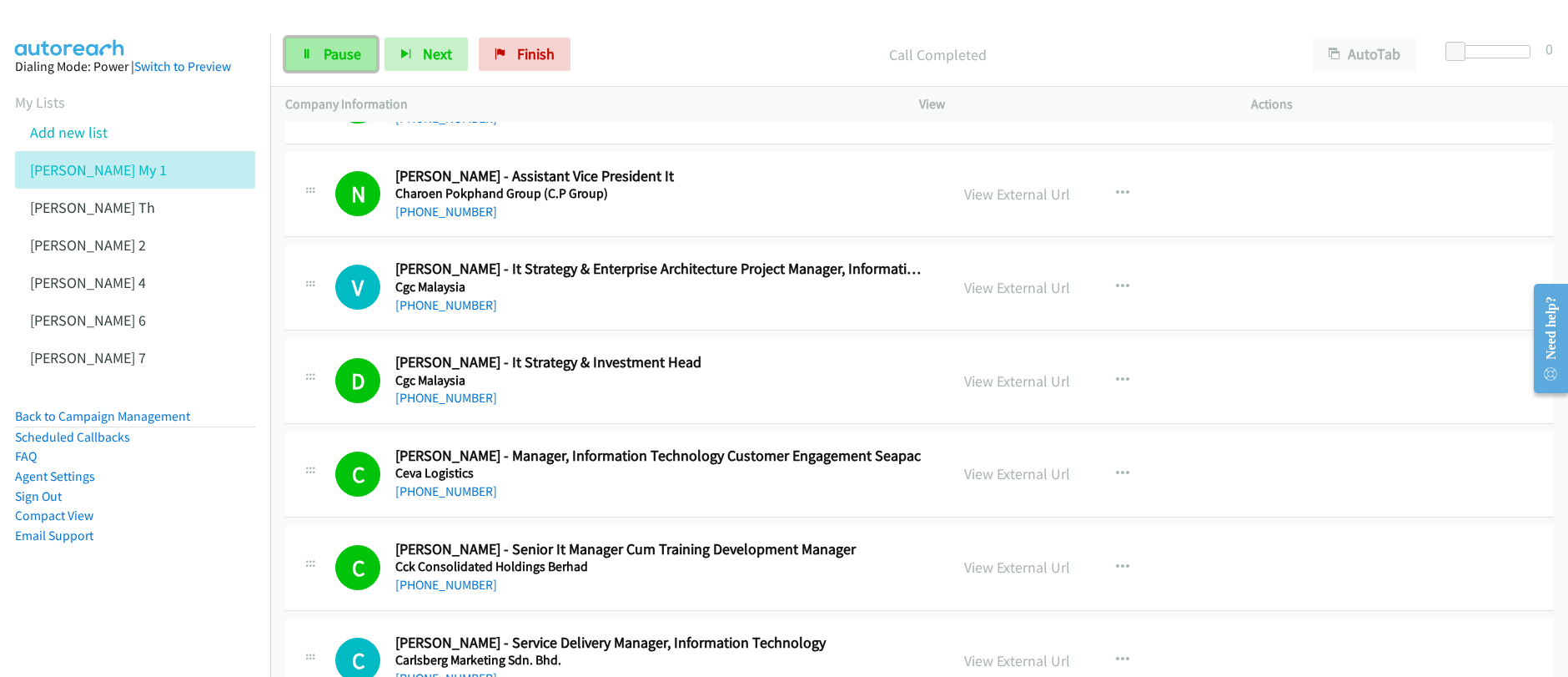
click at [329, 61] on span "Pause" at bounding box center [342, 53] width 37 height 19
click at [330, 61] on span "Start Calls" at bounding box center [355, 53] width 65 height 19
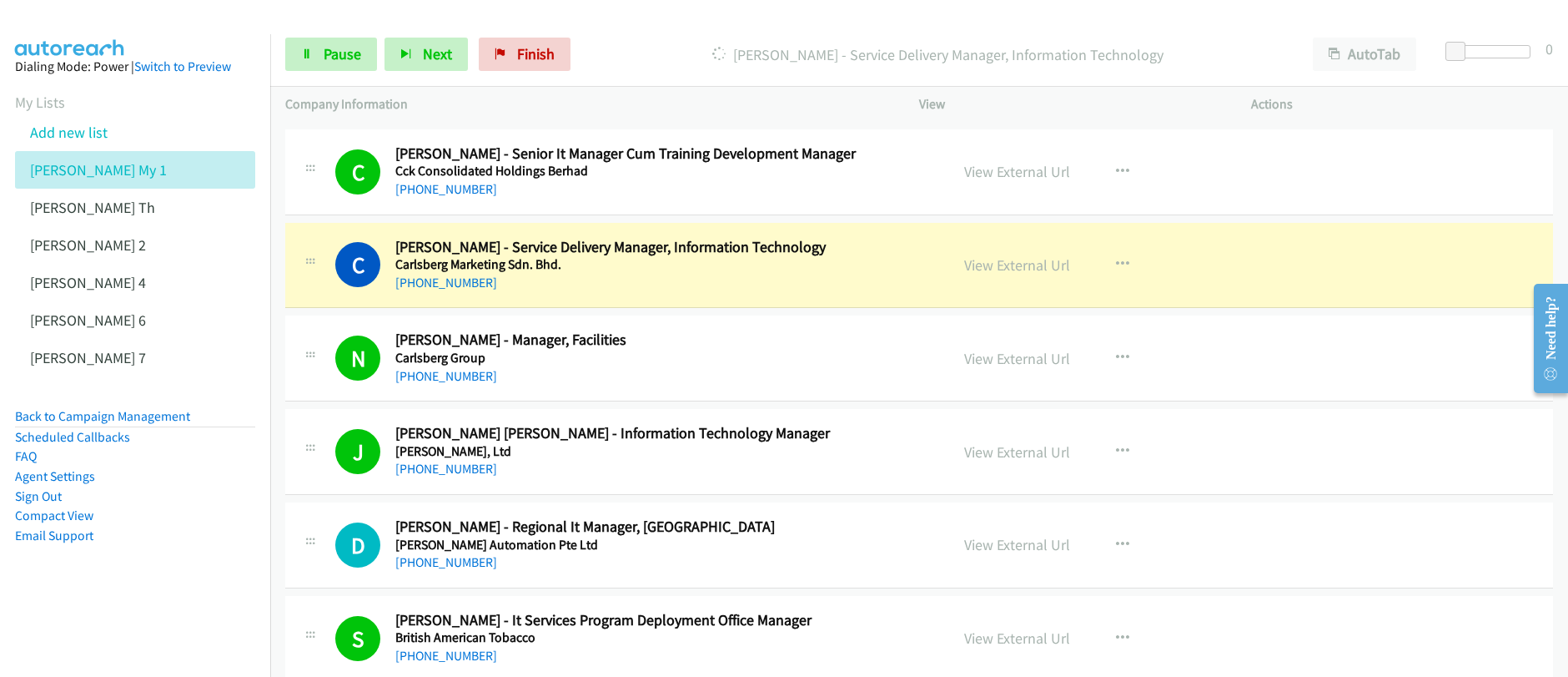
scroll to position [1865, 0]
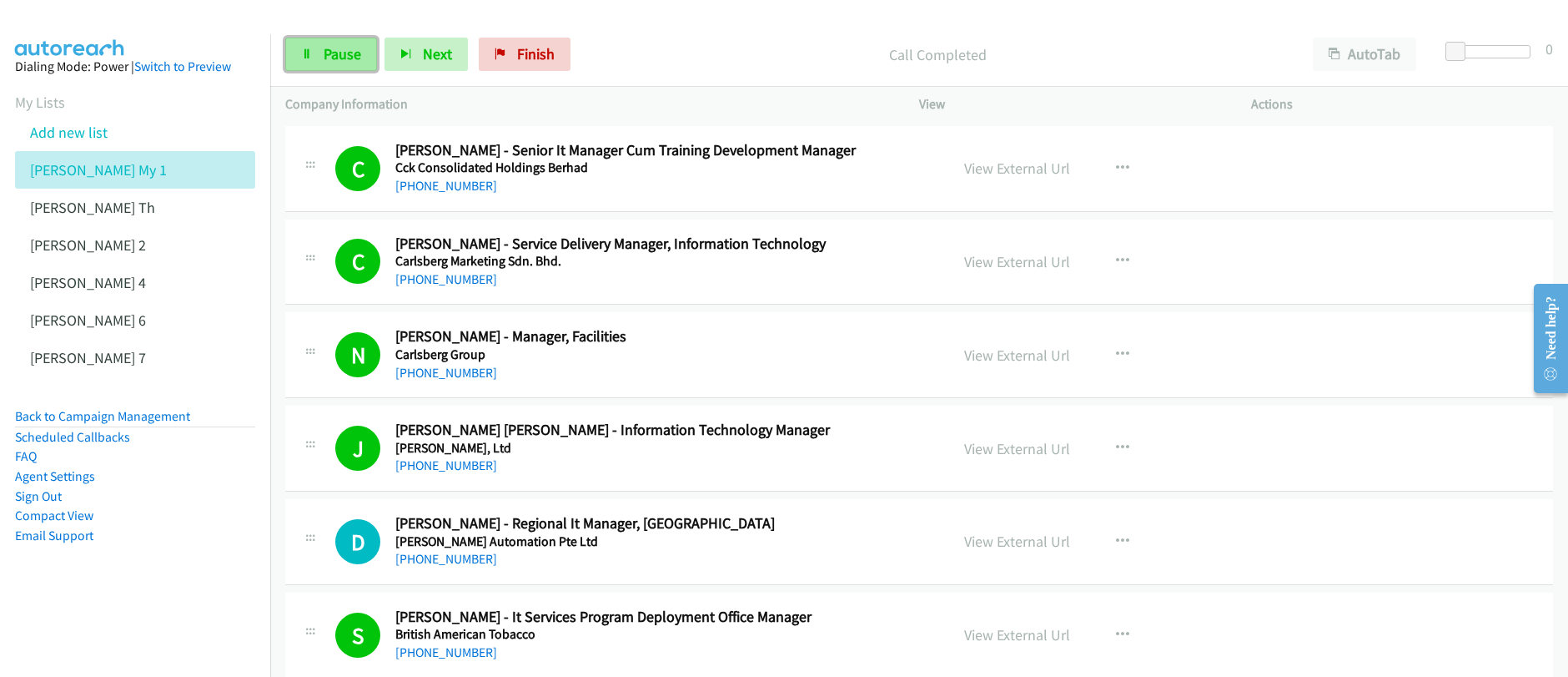
click at [339, 59] on span "Pause" at bounding box center [342, 53] width 37 height 19
click at [336, 54] on span "Start Calls" at bounding box center [355, 53] width 65 height 19
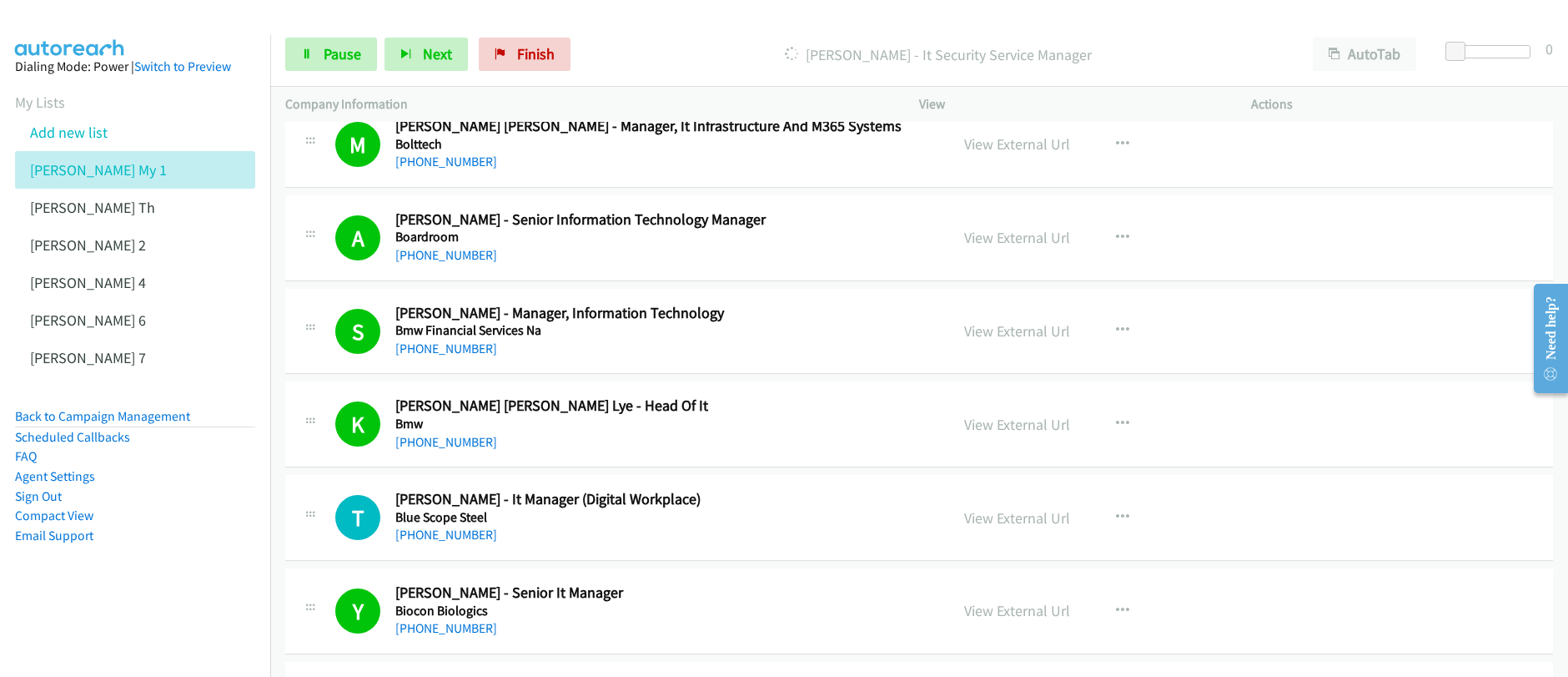
scroll to position [3761, 0]
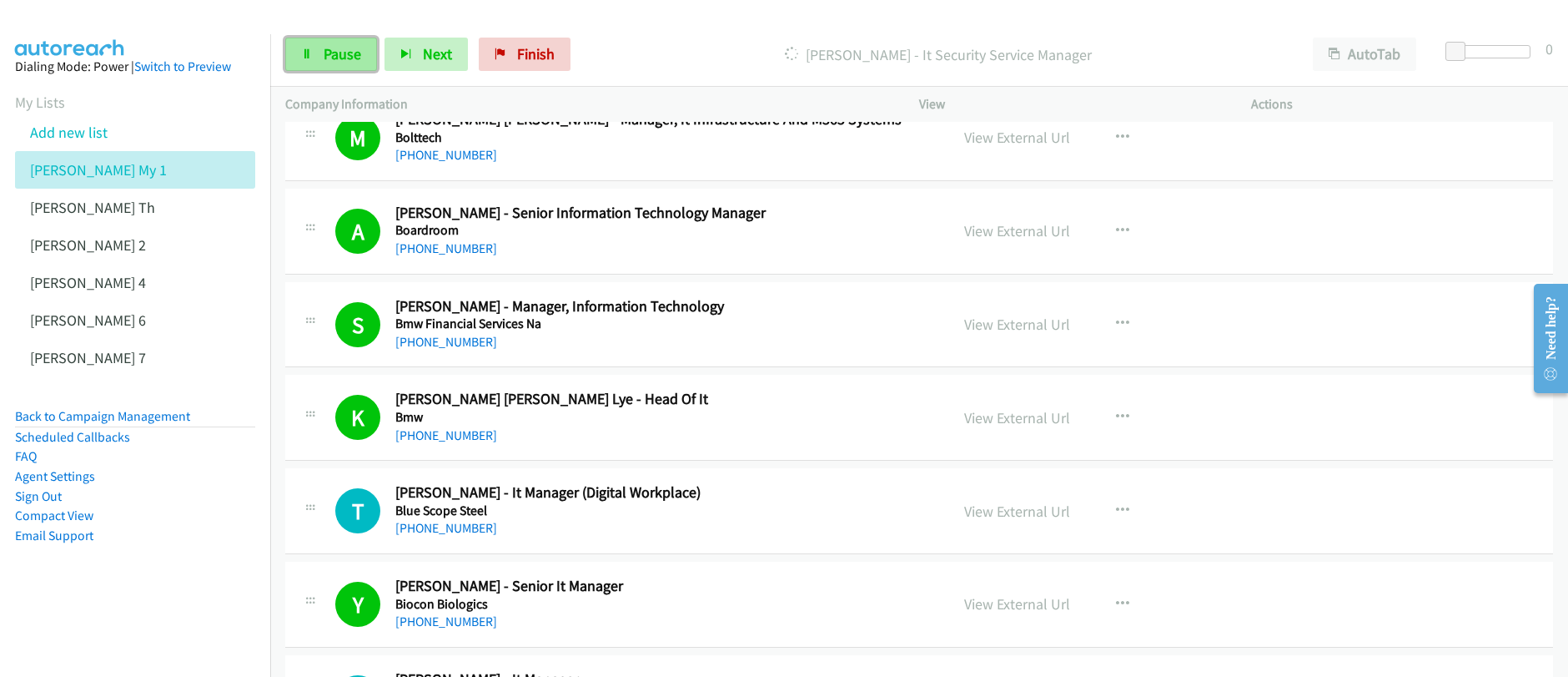
click at [321, 56] on link "Pause" at bounding box center [331, 54] width 92 height 34
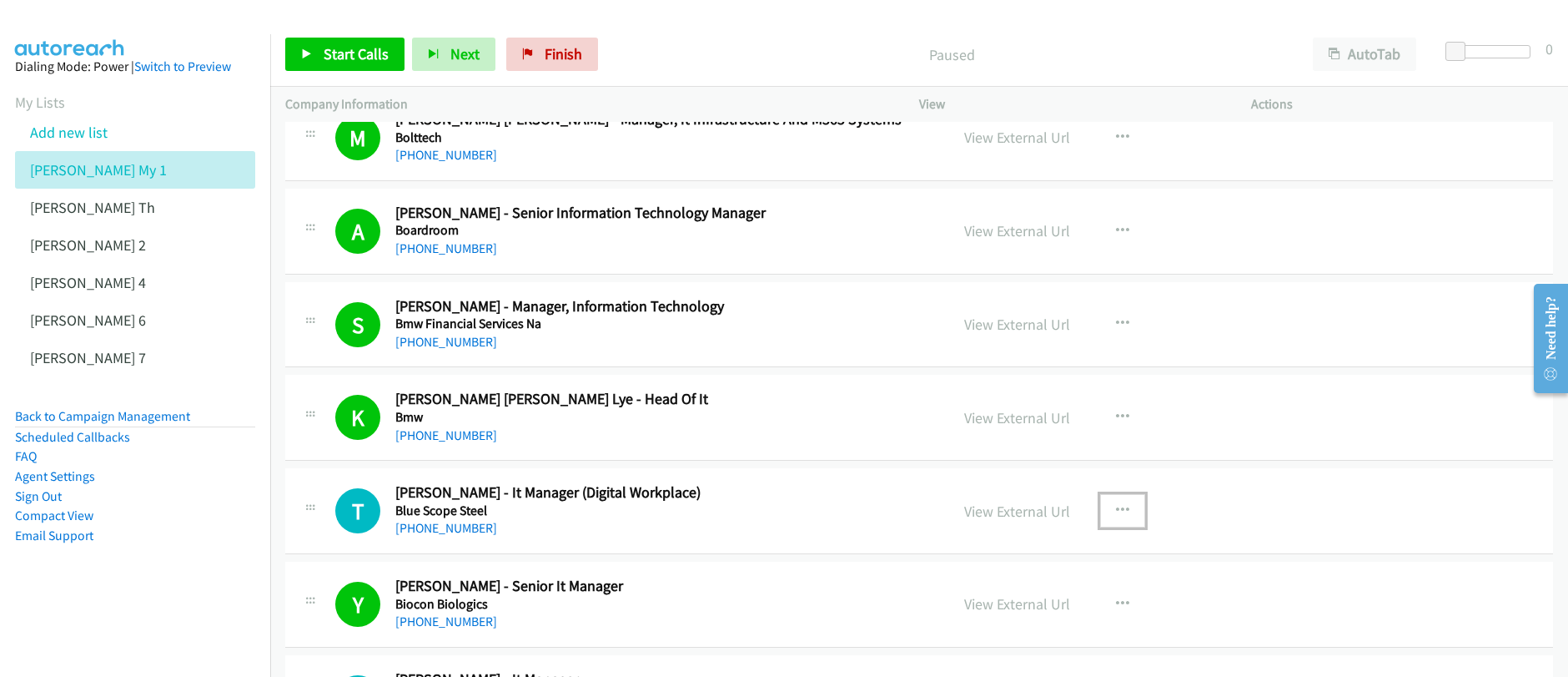
click at [1115, 505] on icon "button" at bounding box center [1122, 510] width 13 height 13
click at [993, 623] on link "Start Calls Here" at bounding box center [1033, 620] width 222 height 34
click at [321, 53] on link "Start Calls" at bounding box center [344, 54] width 119 height 34
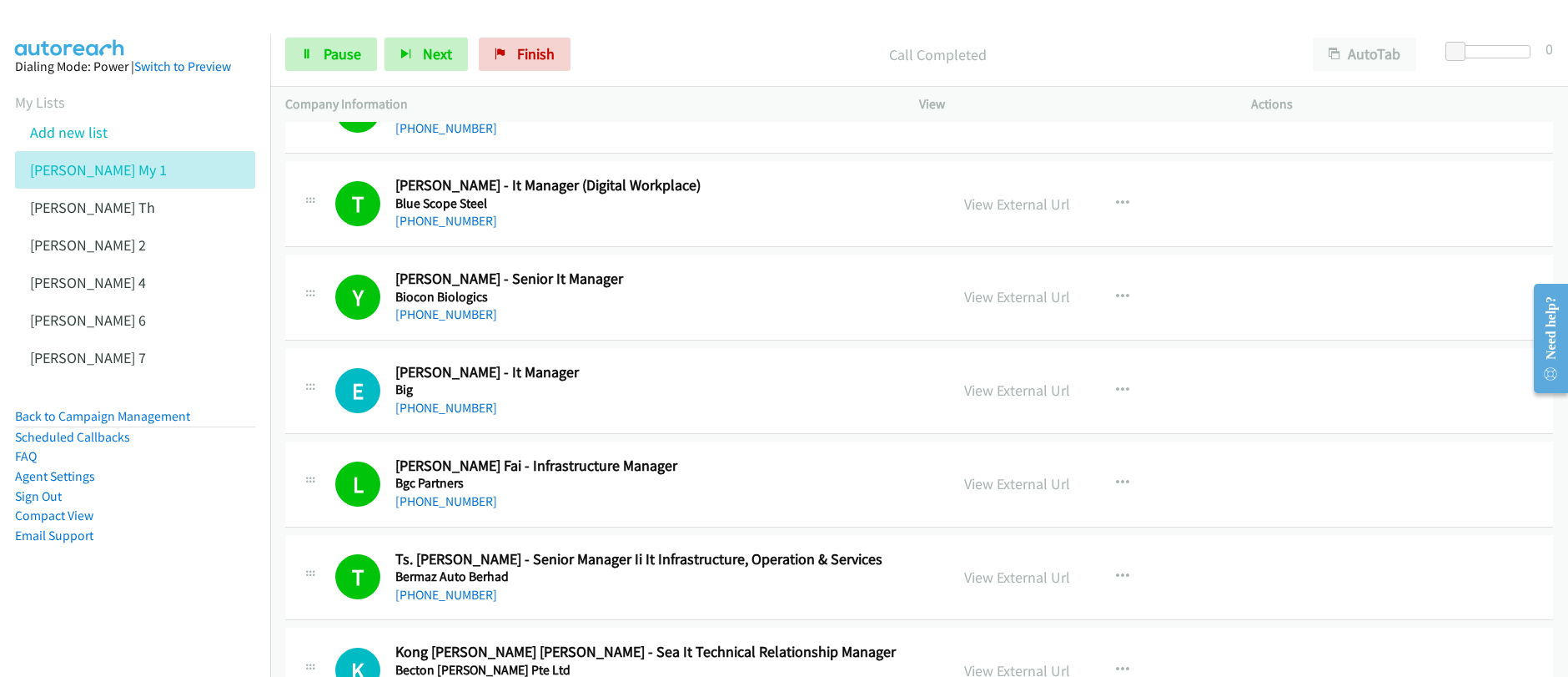
scroll to position [4071, 0]
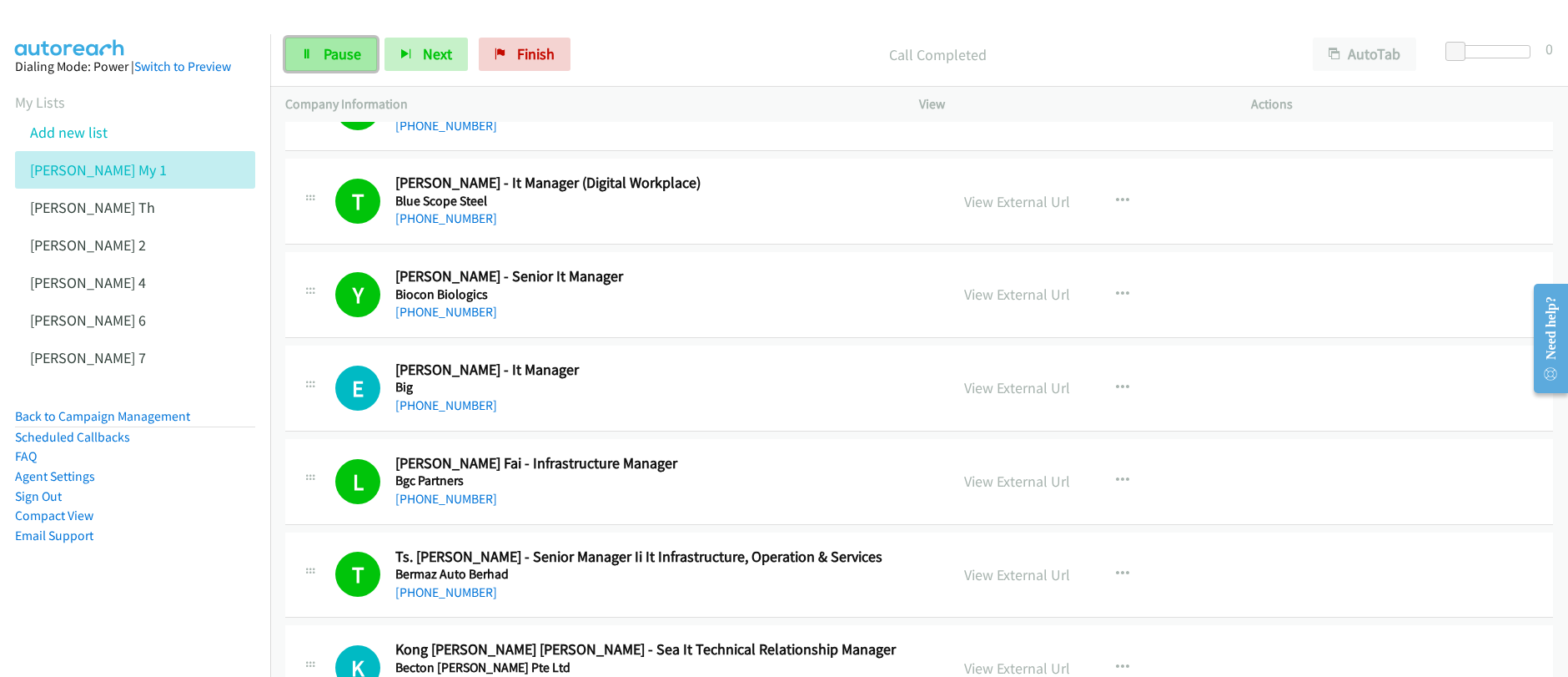
click at [355, 60] on span "Pause" at bounding box center [342, 53] width 37 height 19
click at [355, 60] on span "Start Calls" at bounding box center [355, 53] width 65 height 19
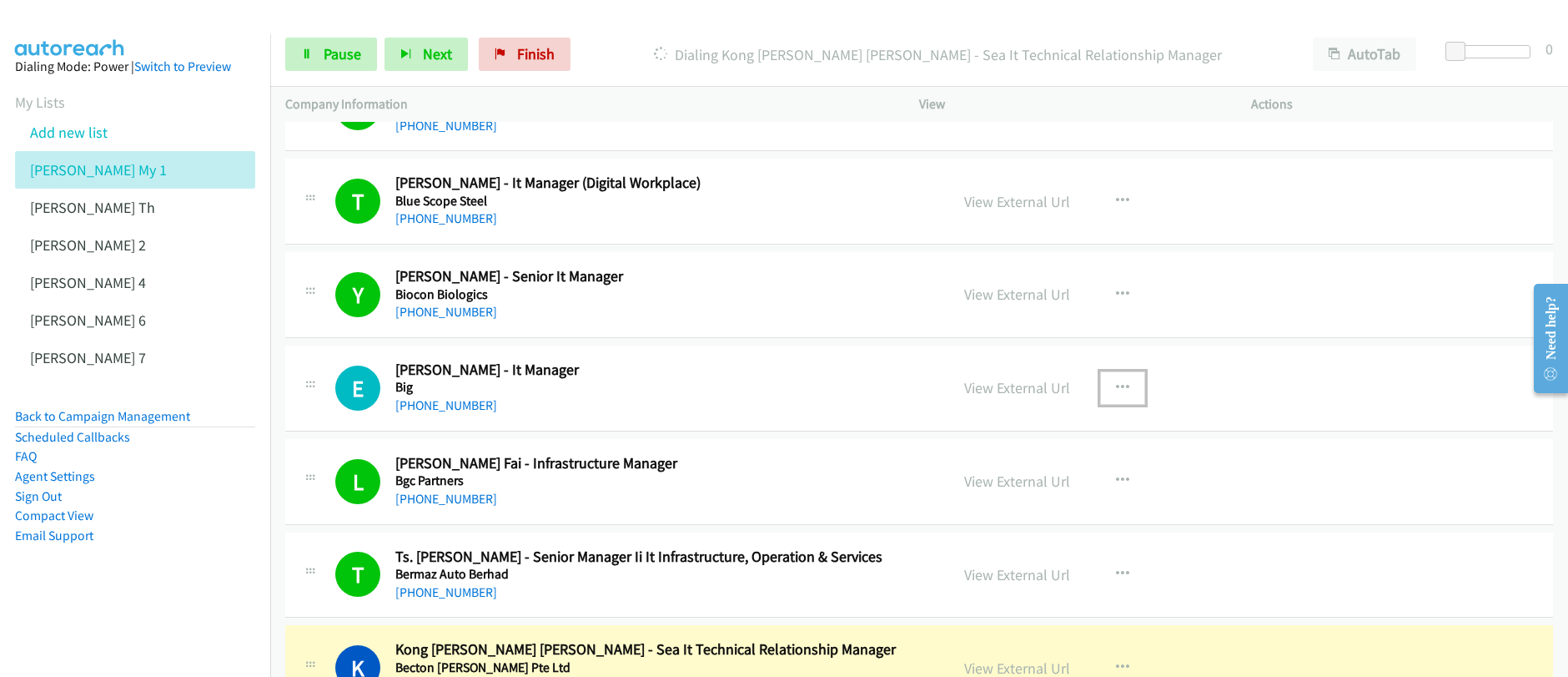
click at [1117, 389] on icon "button" at bounding box center [1122, 388] width 13 height 13
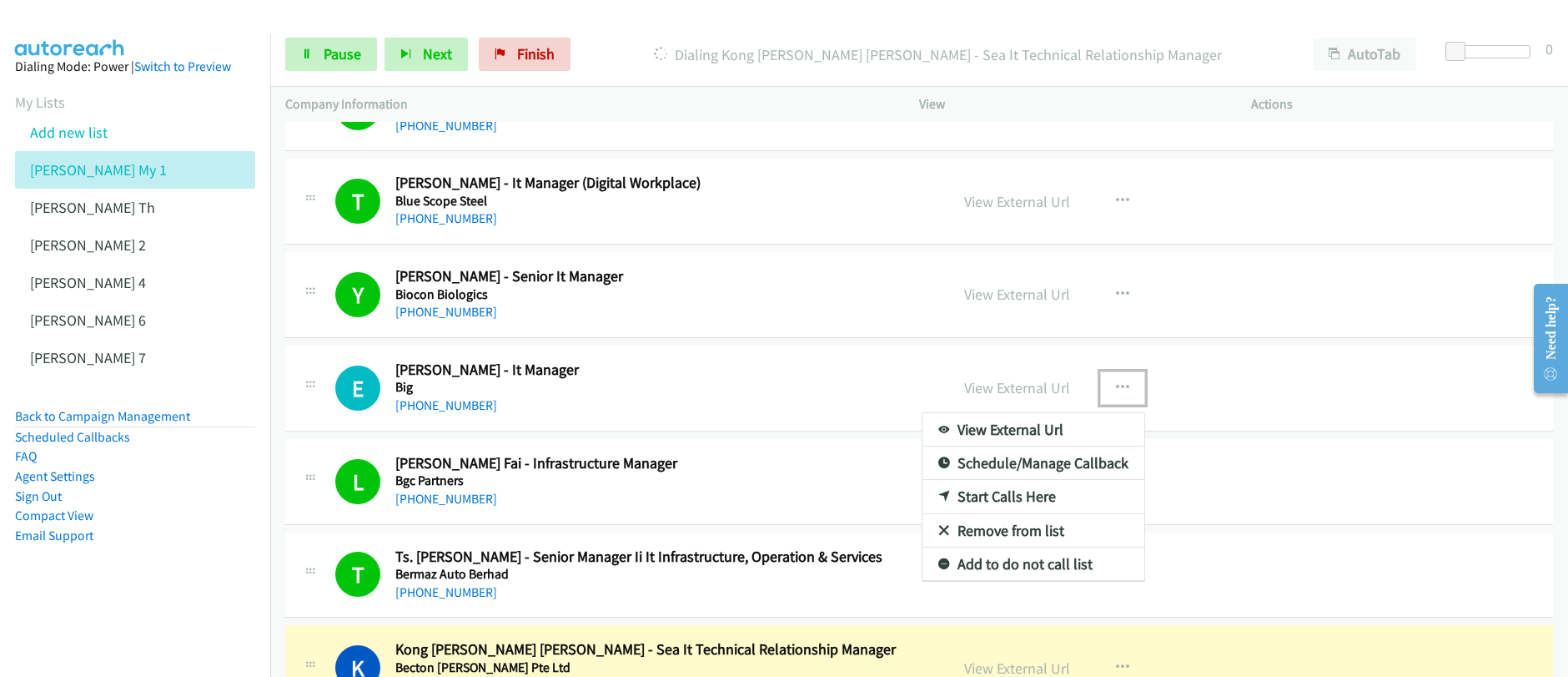
click at [1001, 498] on link "Start Calls Here" at bounding box center [1033, 497] width 222 height 34
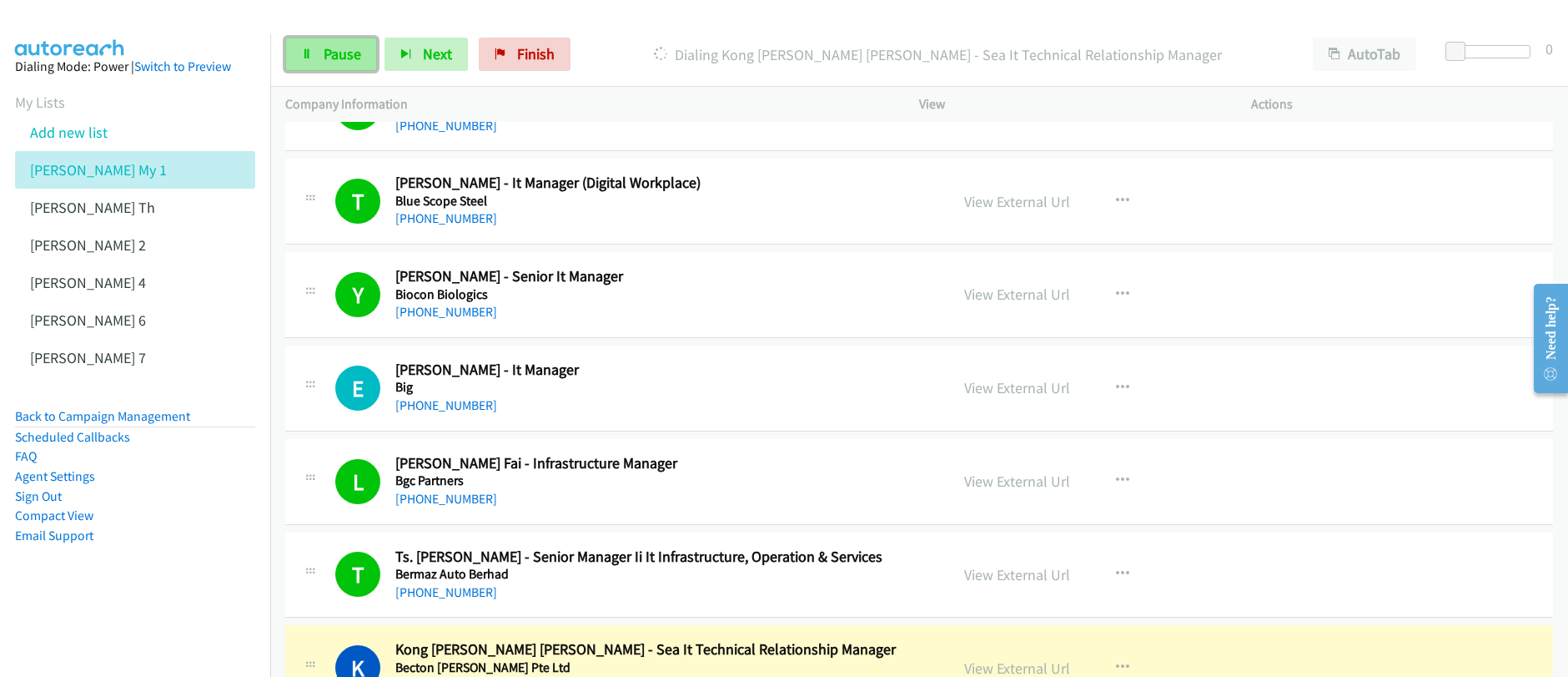
click at [351, 63] on span "Pause" at bounding box center [342, 53] width 37 height 19
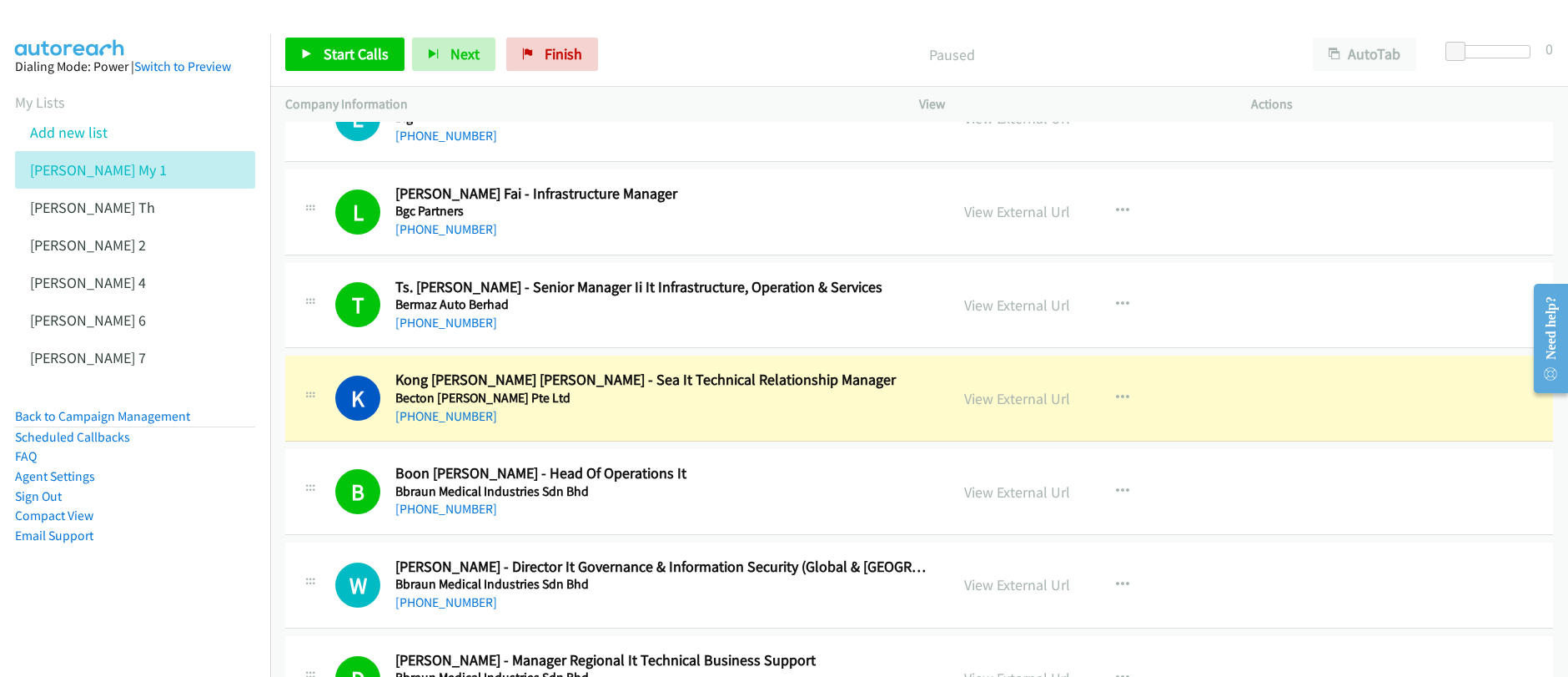
scroll to position [4343, 0]
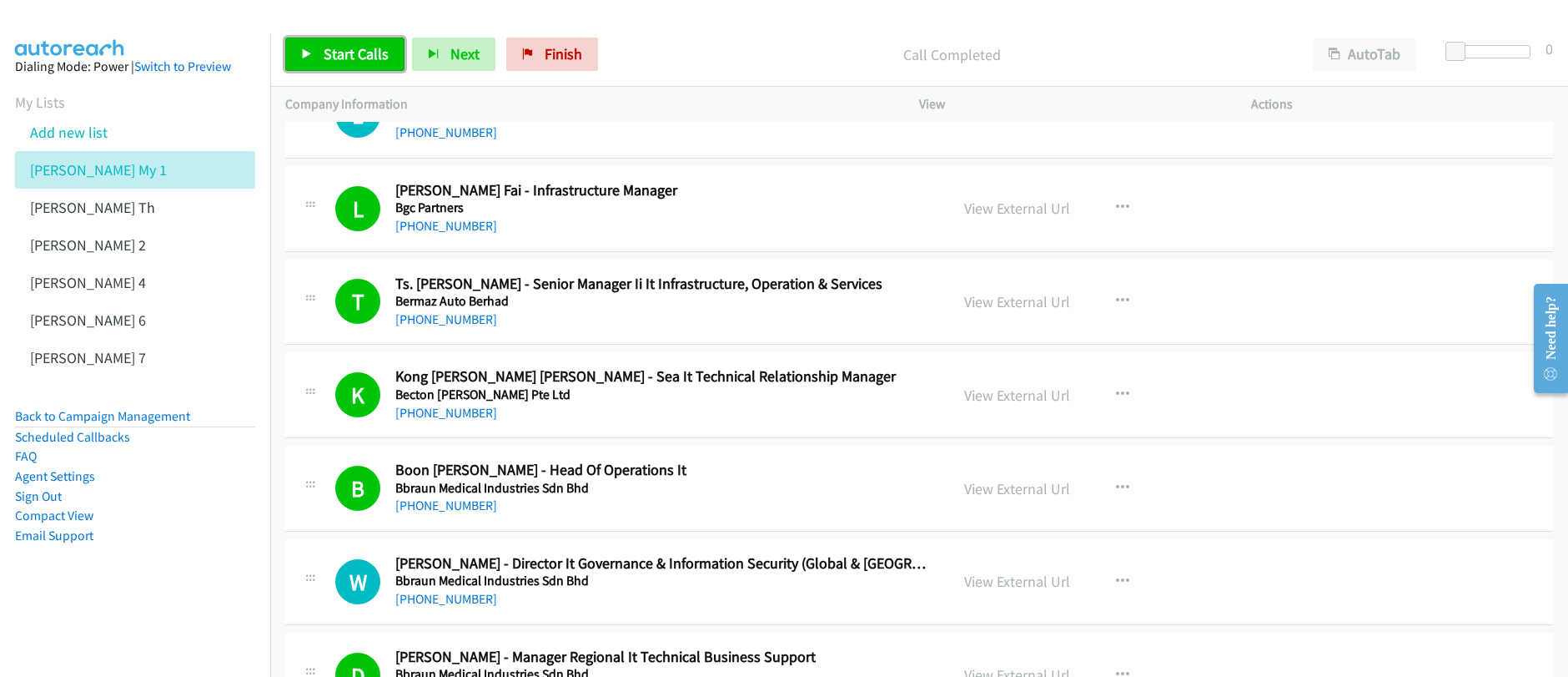
click at [375, 56] on span "Start Calls" at bounding box center [355, 53] width 65 height 19
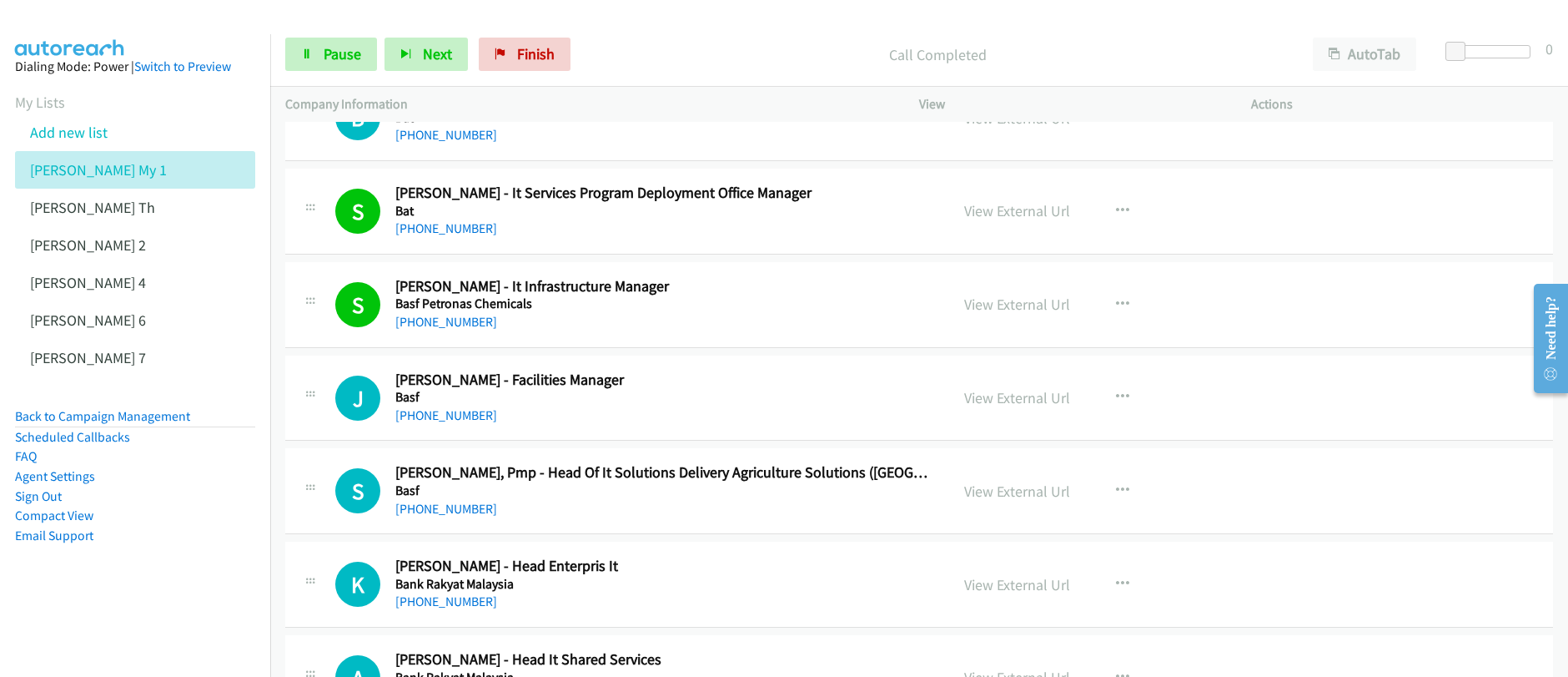
scroll to position [5183, 0]
click at [313, 55] on link "Pause" at bounding box center [331, 54] width 92 height 34
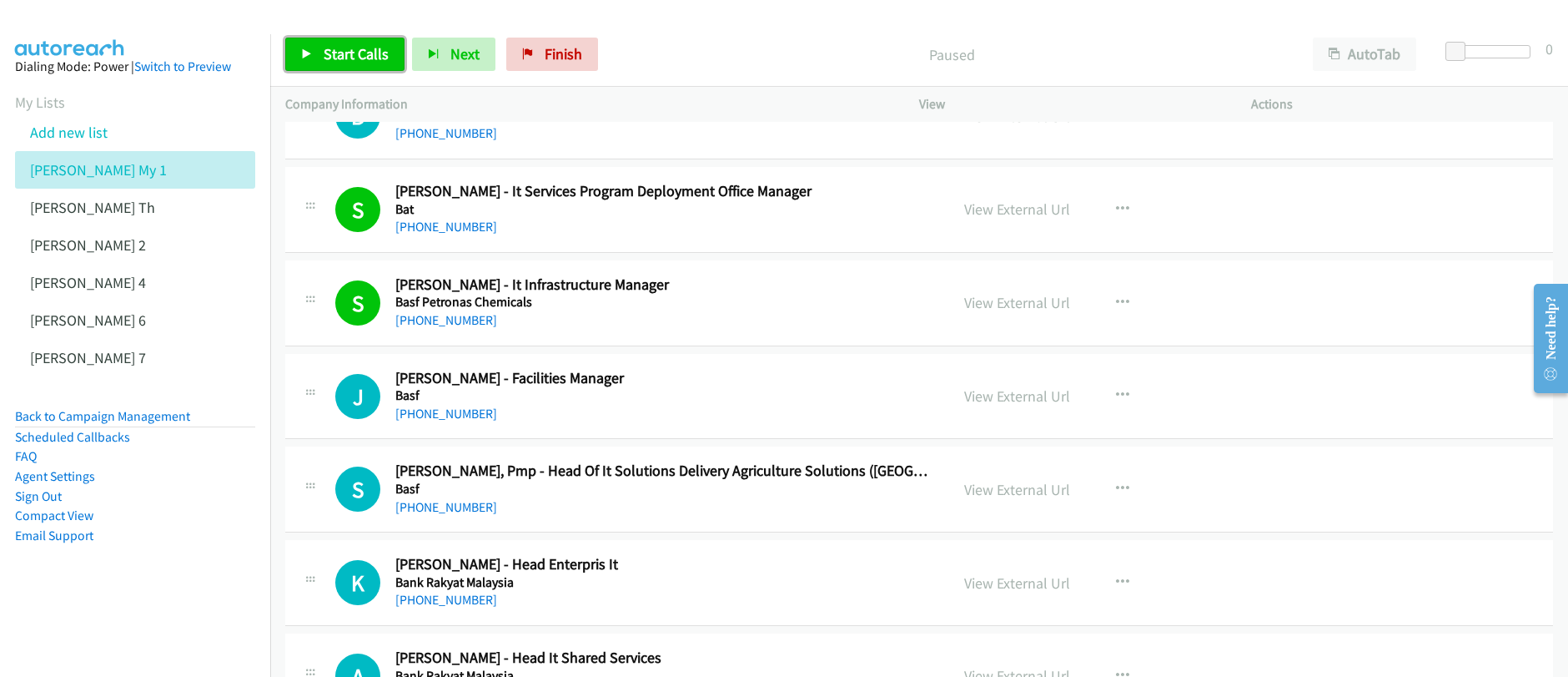
click at [312, 56] on icon at bounding box center [306, 54] width 11 height 11
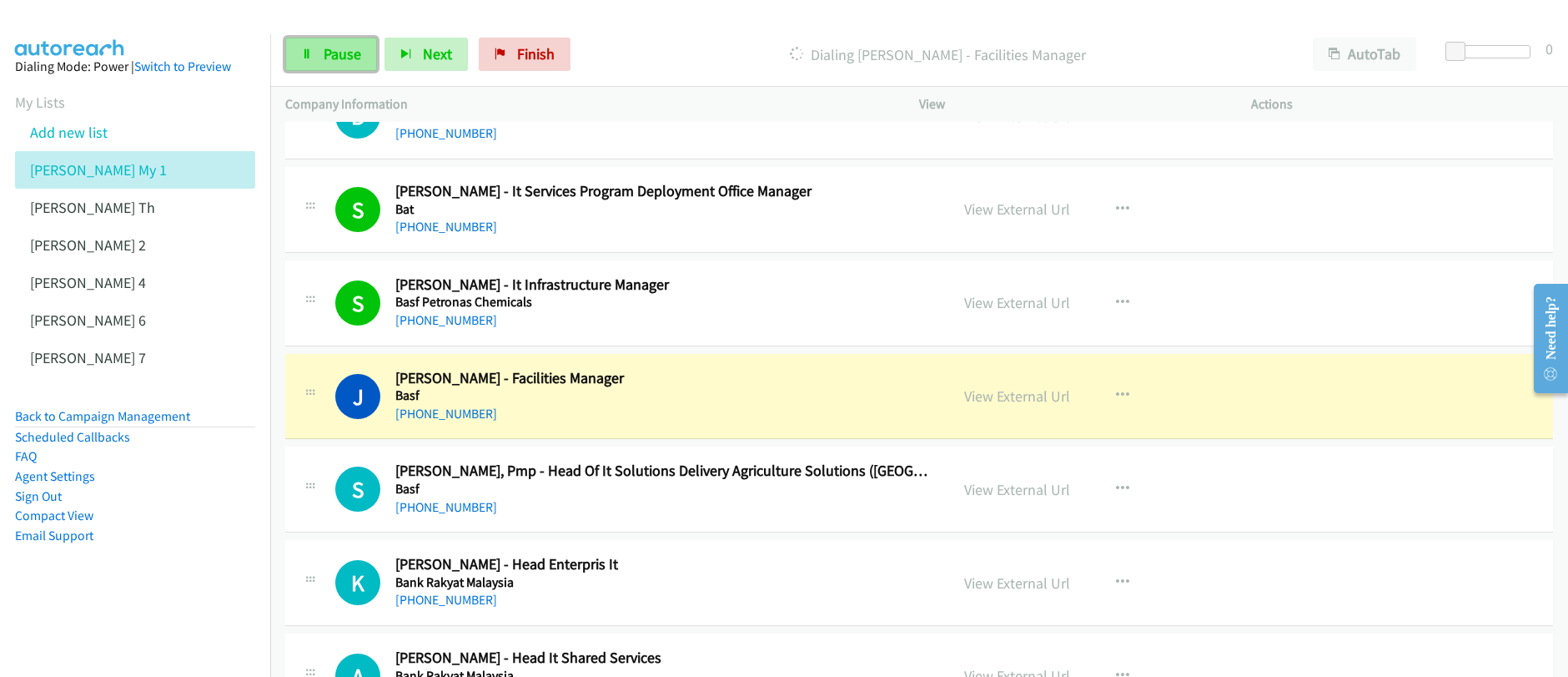
click at [335, 59] on span "Pause" at bounding box center [342, 53] width 37 height 19
click at [1021, 400] on link "View External Url" at bounding box center [1016, 396] width 106 height 19
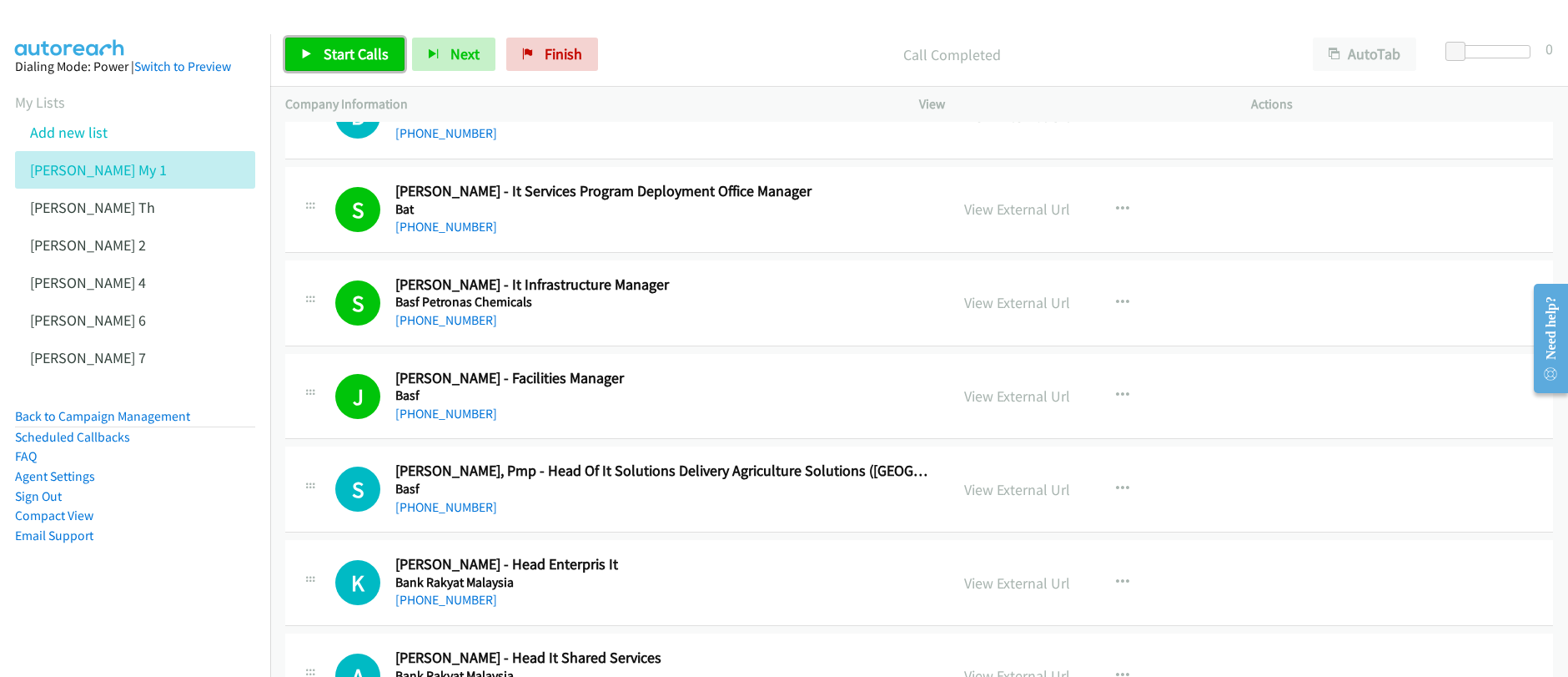
click at [367, 67] on link "Start Calls" at bounding box center [344, 54] width 119 height 34
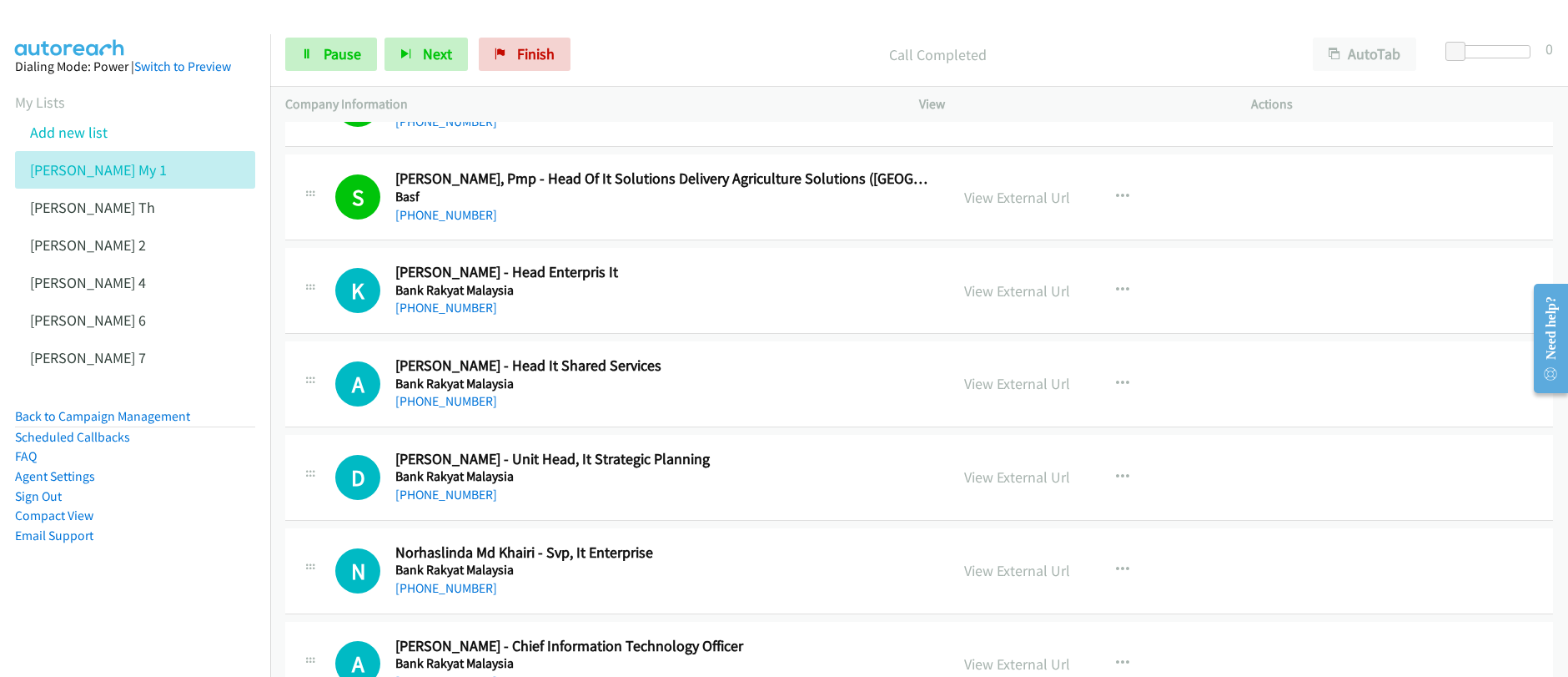
scroll to position [5576, 0]
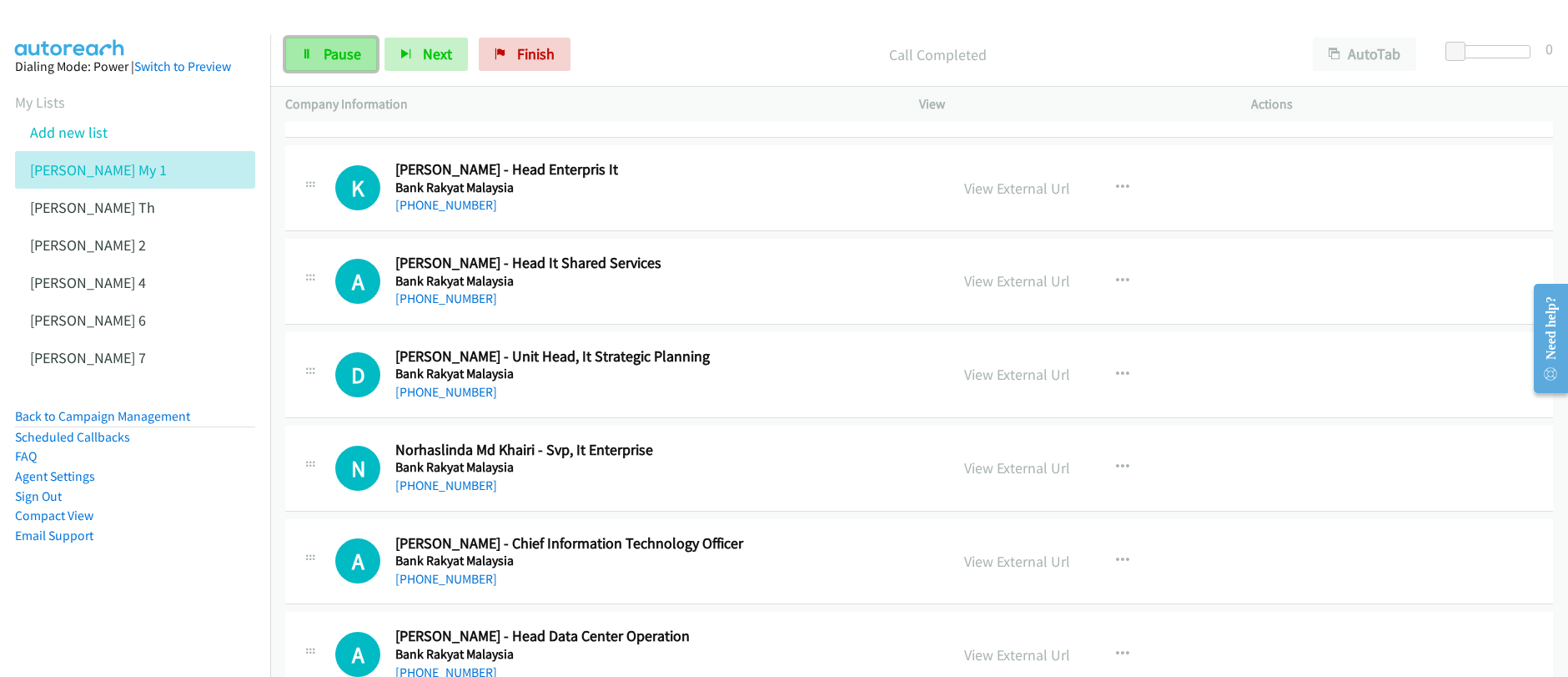
click at [327, 56] on span "Pause" at bounding box center [342, 53] width 37 height 19
click at [345, 56] on span "Start Calls" at bounding box center [355, 53] width 65 height 19
click at [320, 56] on link "Pause" at bounding box center [331, 54] width 92 height 34
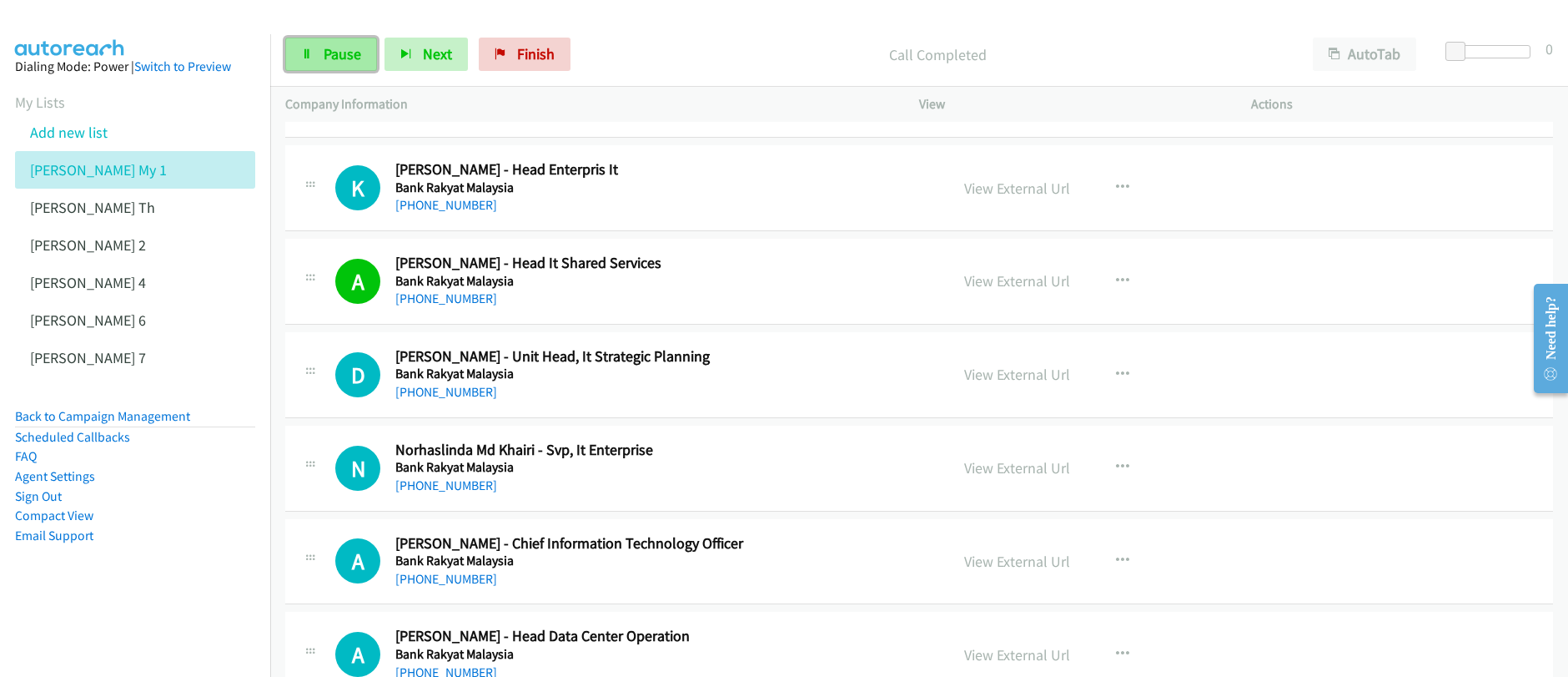
click at [320, 56] on link "Pause" at bounding box center [331, 54] width 92 height 34
click at [320, 56] on link "Start Calls" at bounding box center [344, 54] width 119 height 34
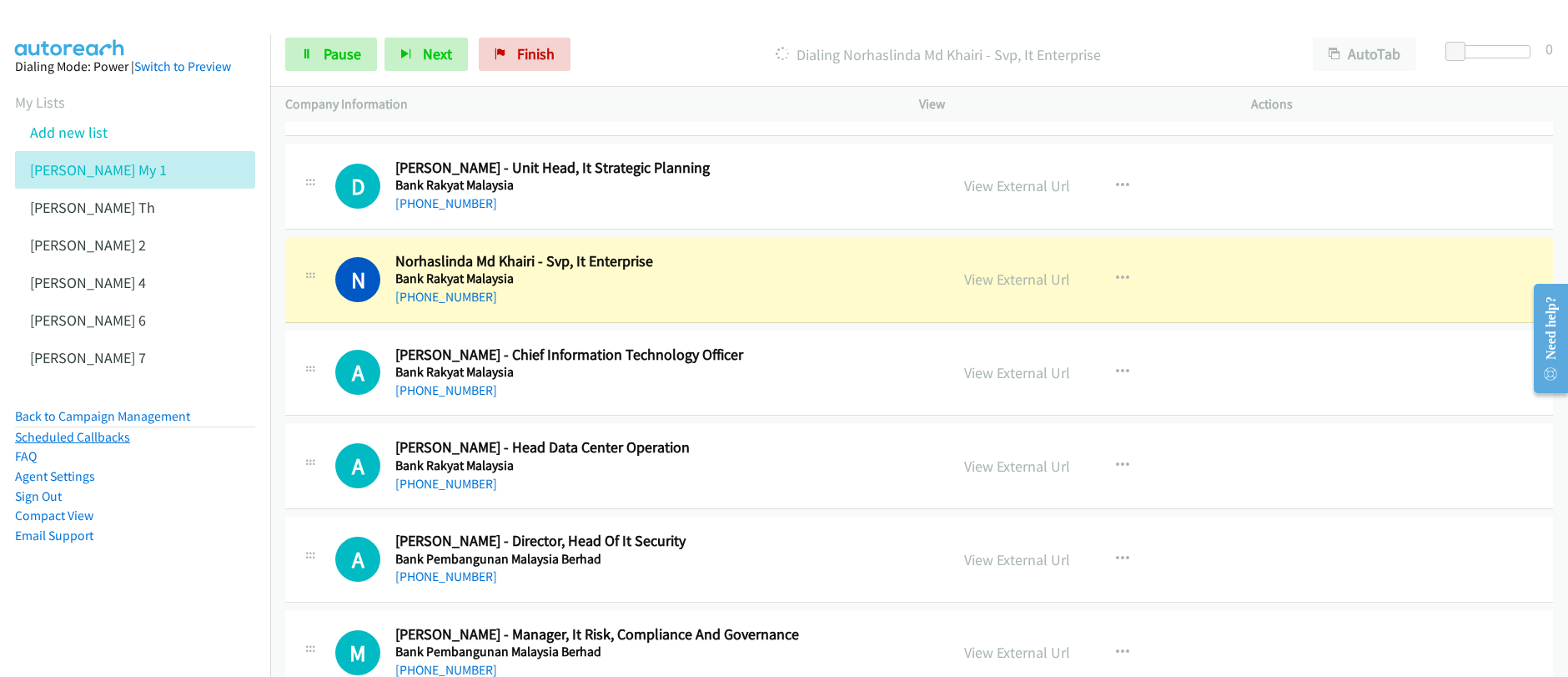
scroll to position [5769, 0]
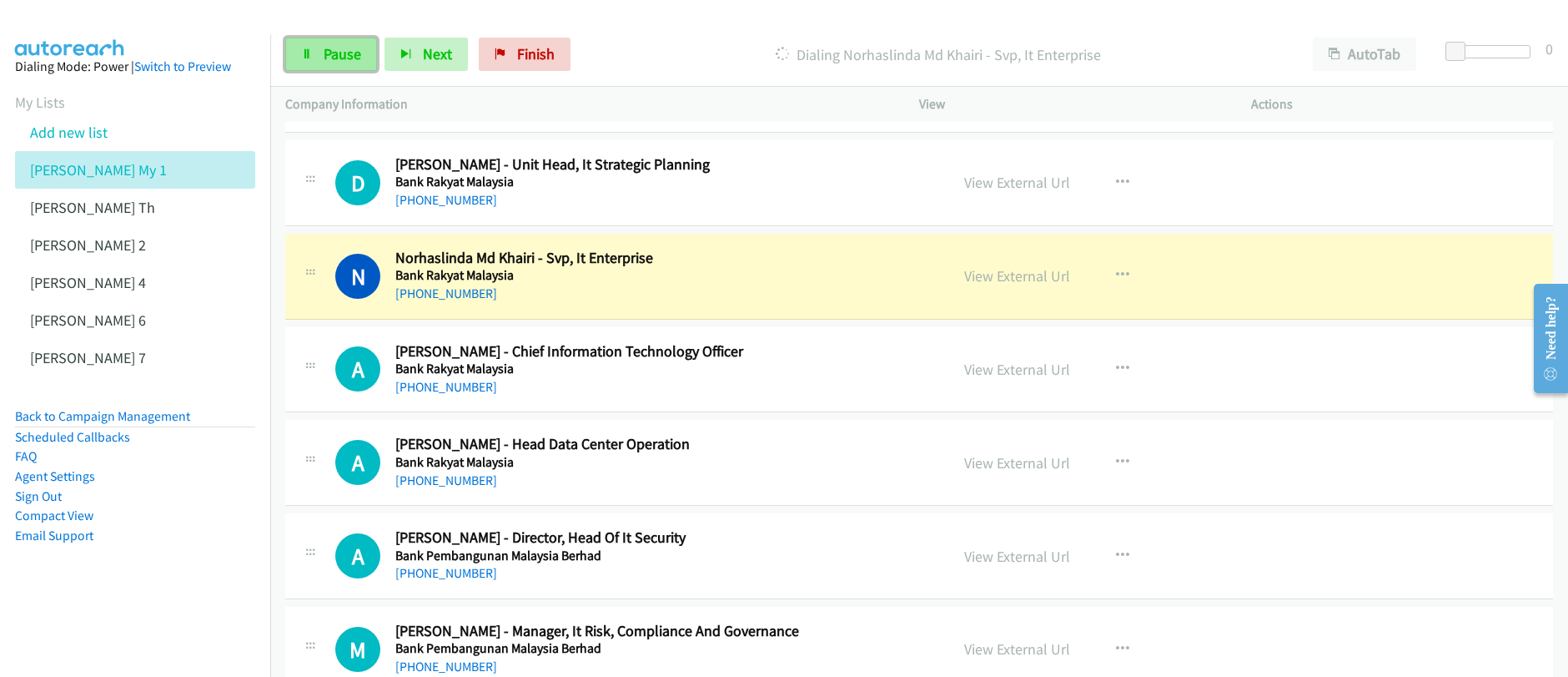
click at [346, 56] on span "Pause" at bounding box center [342, 53] width 37 height 19
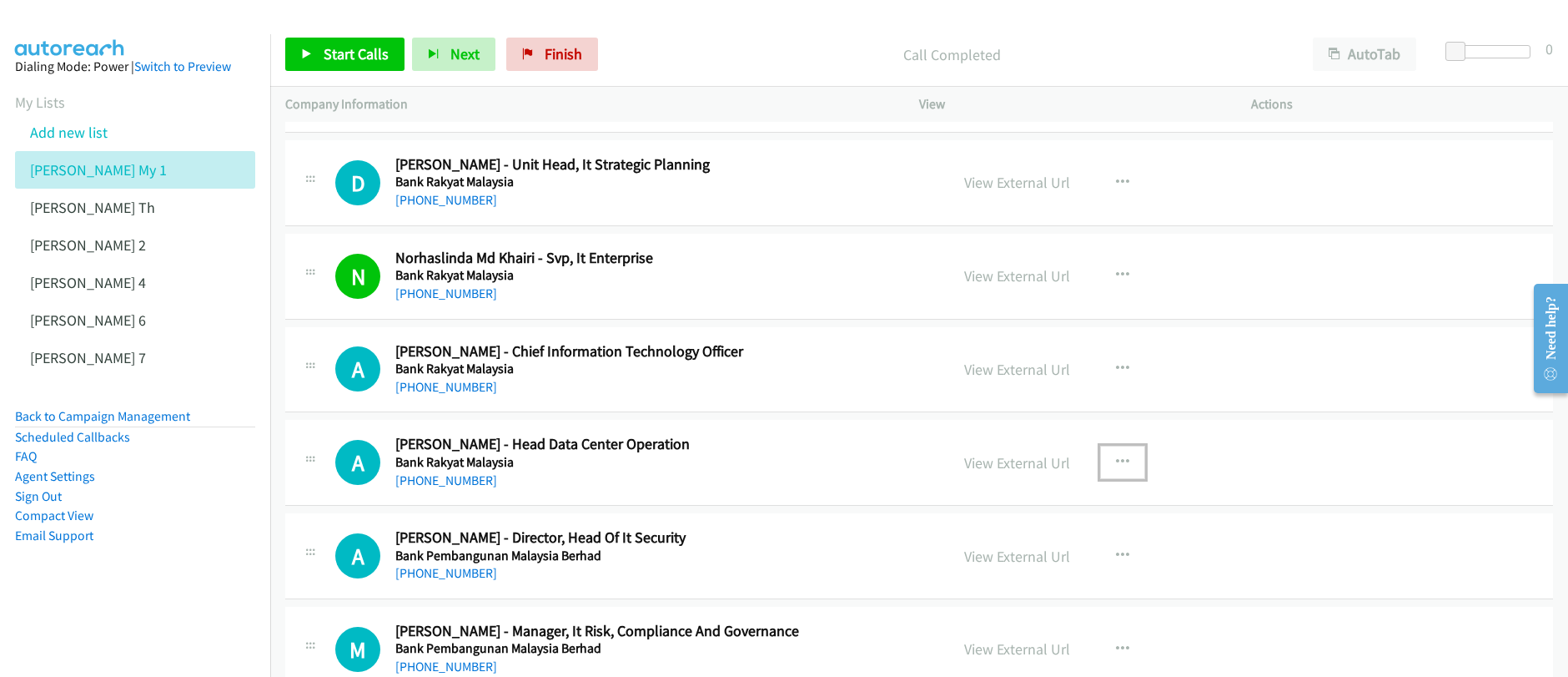
click at [1117, 463] on icon "button" at bounding box center [1122, 462] width 13 height 13
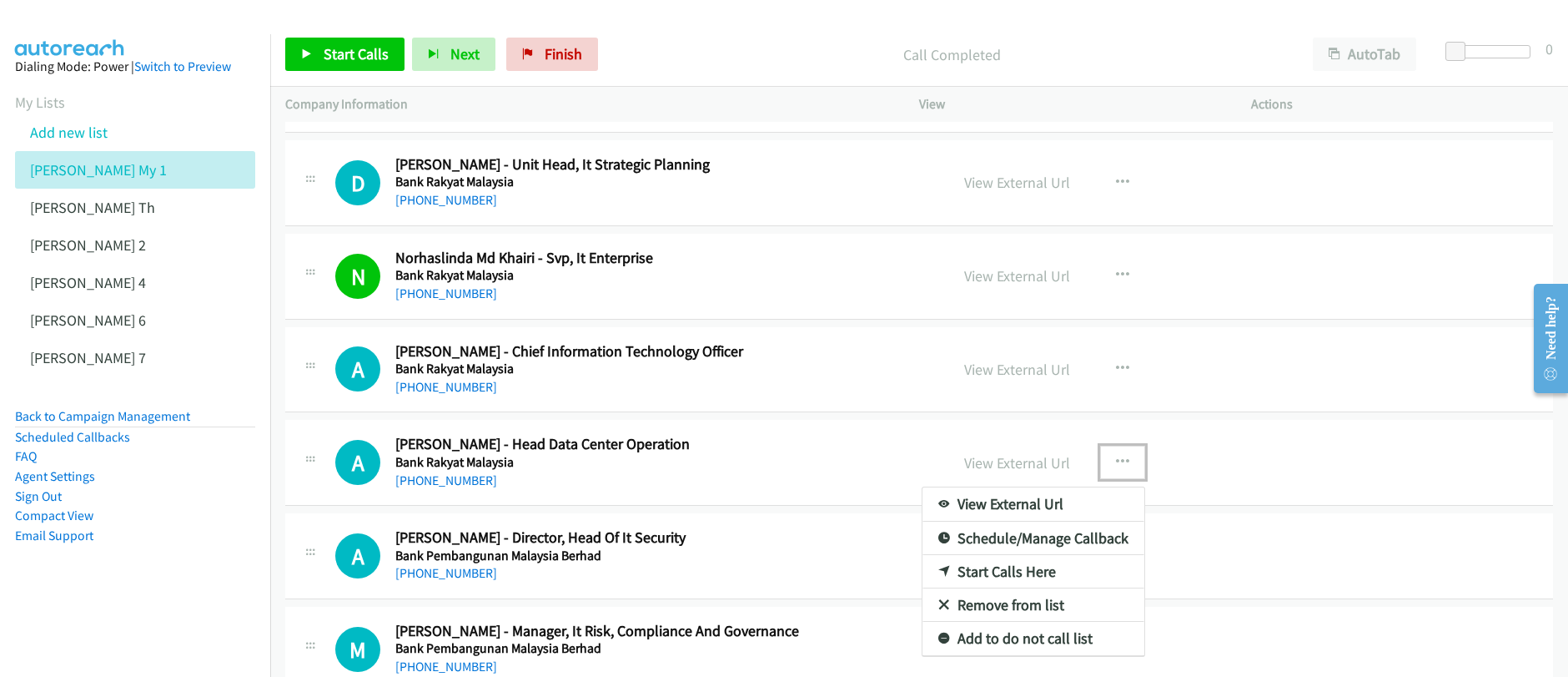
click at [1006, 571] on link "Start Calls Here" at bounding box center [1033, 572] width 222 height 34
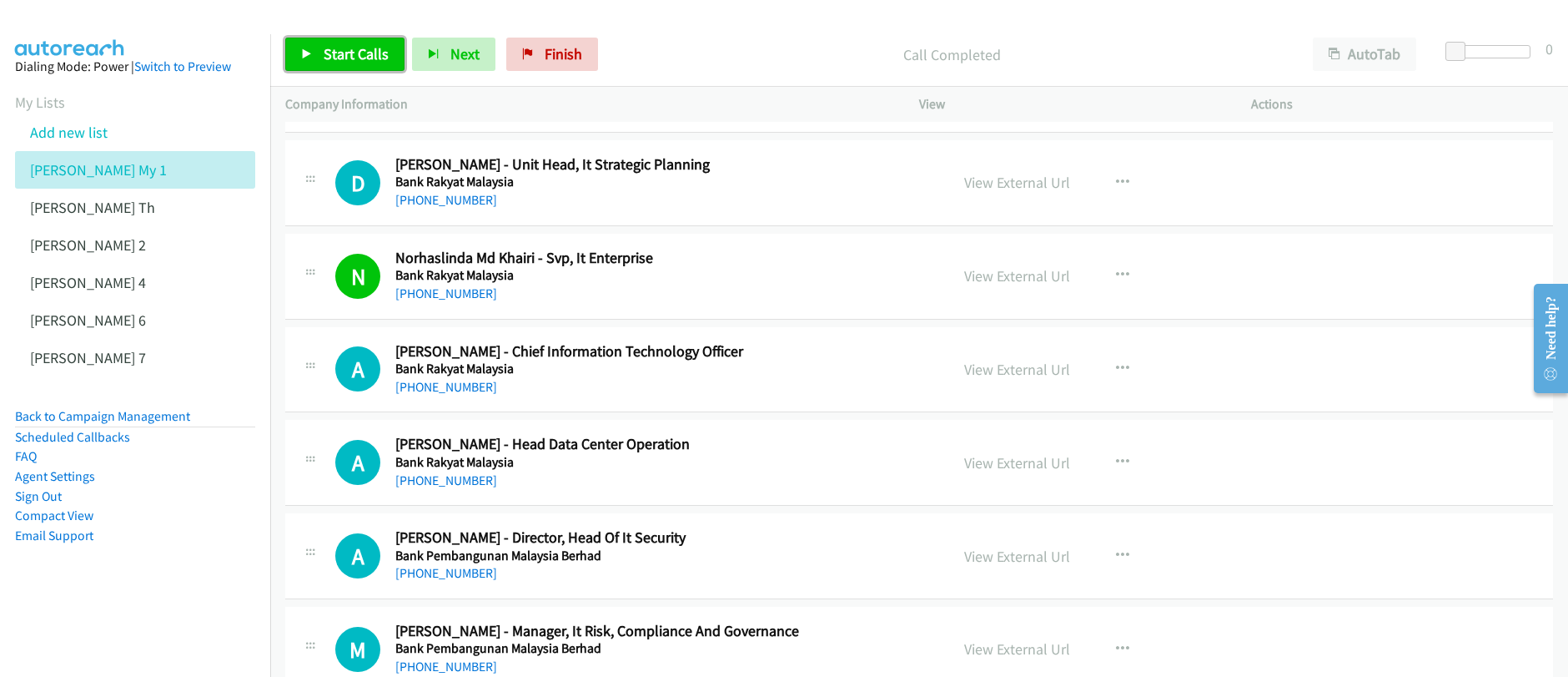
click at [351, 59] on span "Start Calls" at bounding box center [355, 53] width 65 height 19
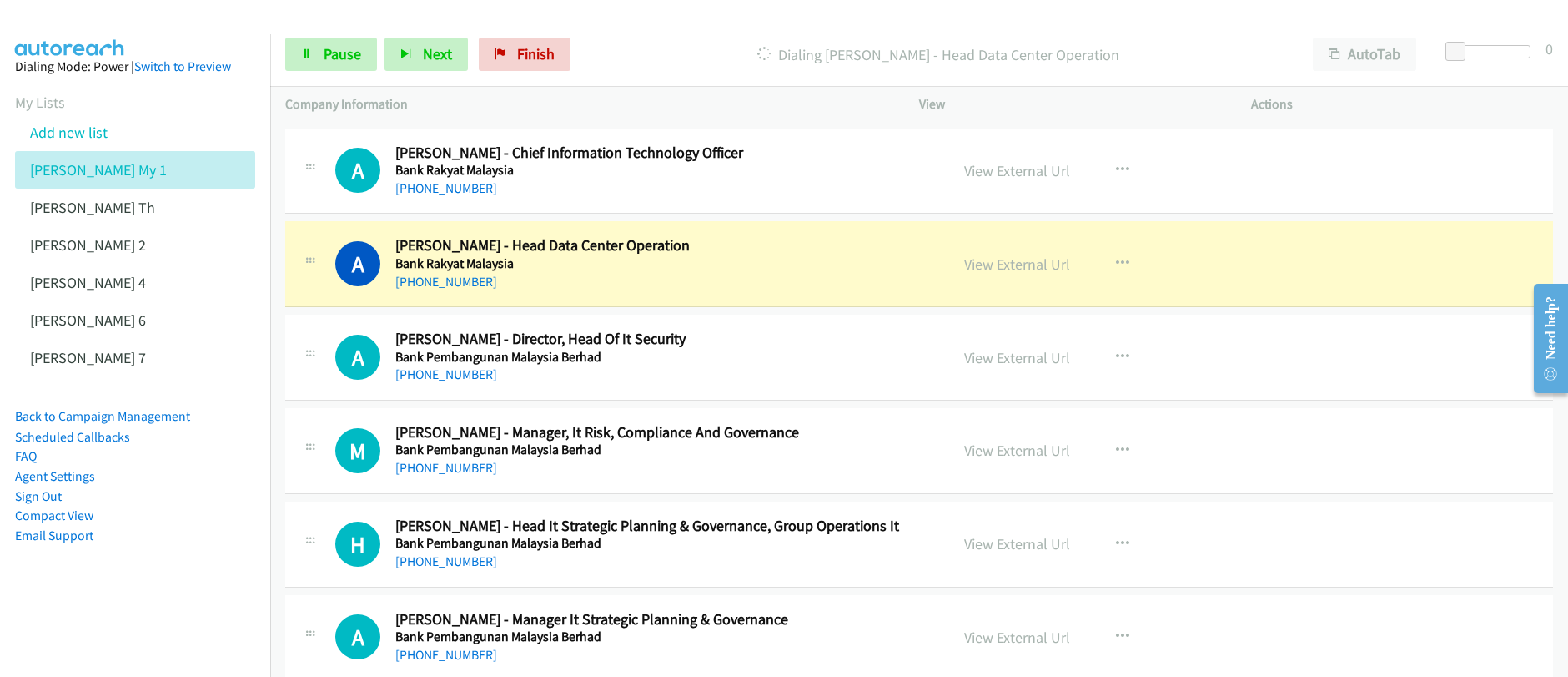
scroll to position [5970, 0]
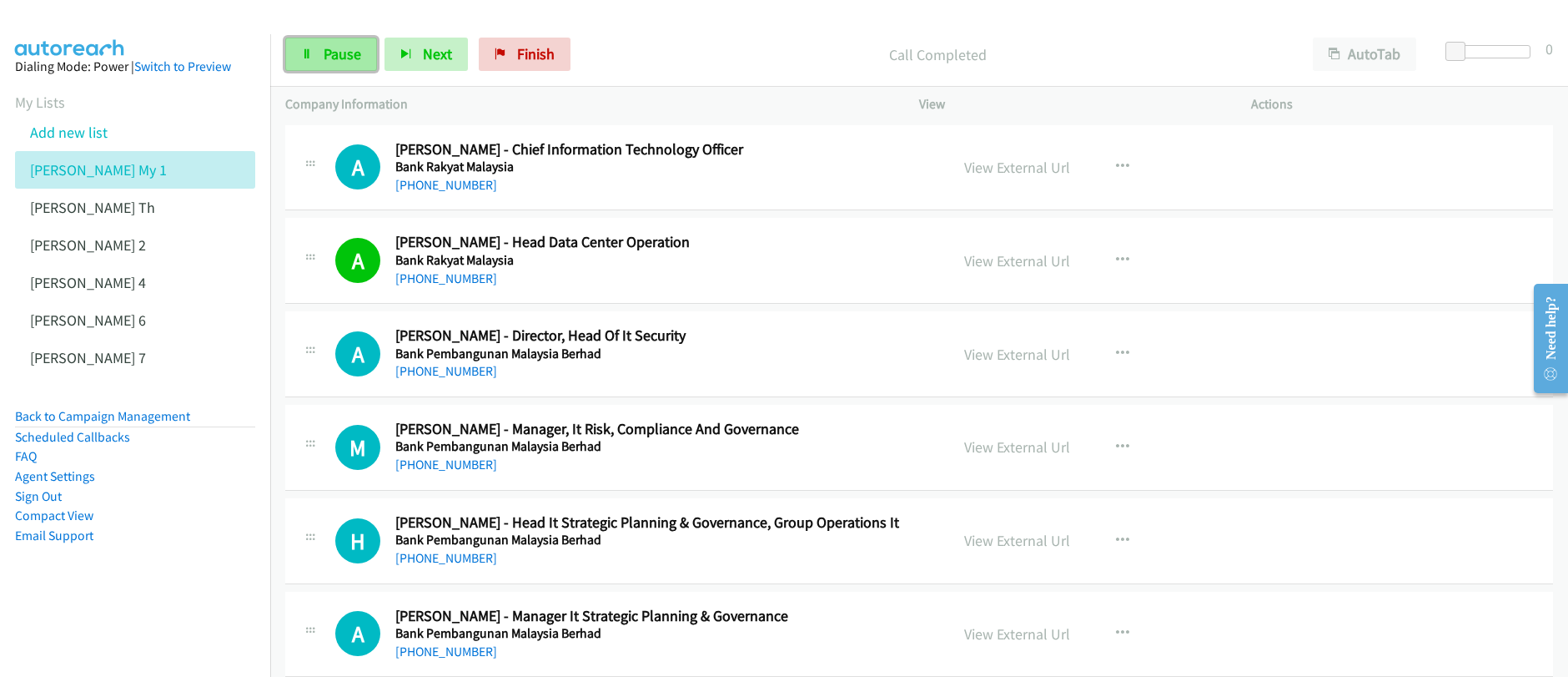
click at [318, 63] on link "Pause" at bounding box center [331, 54] width 92 height 34
click at [318, 62] on link "Start Calls" at bounding box center [344, 54] width 119 height 34
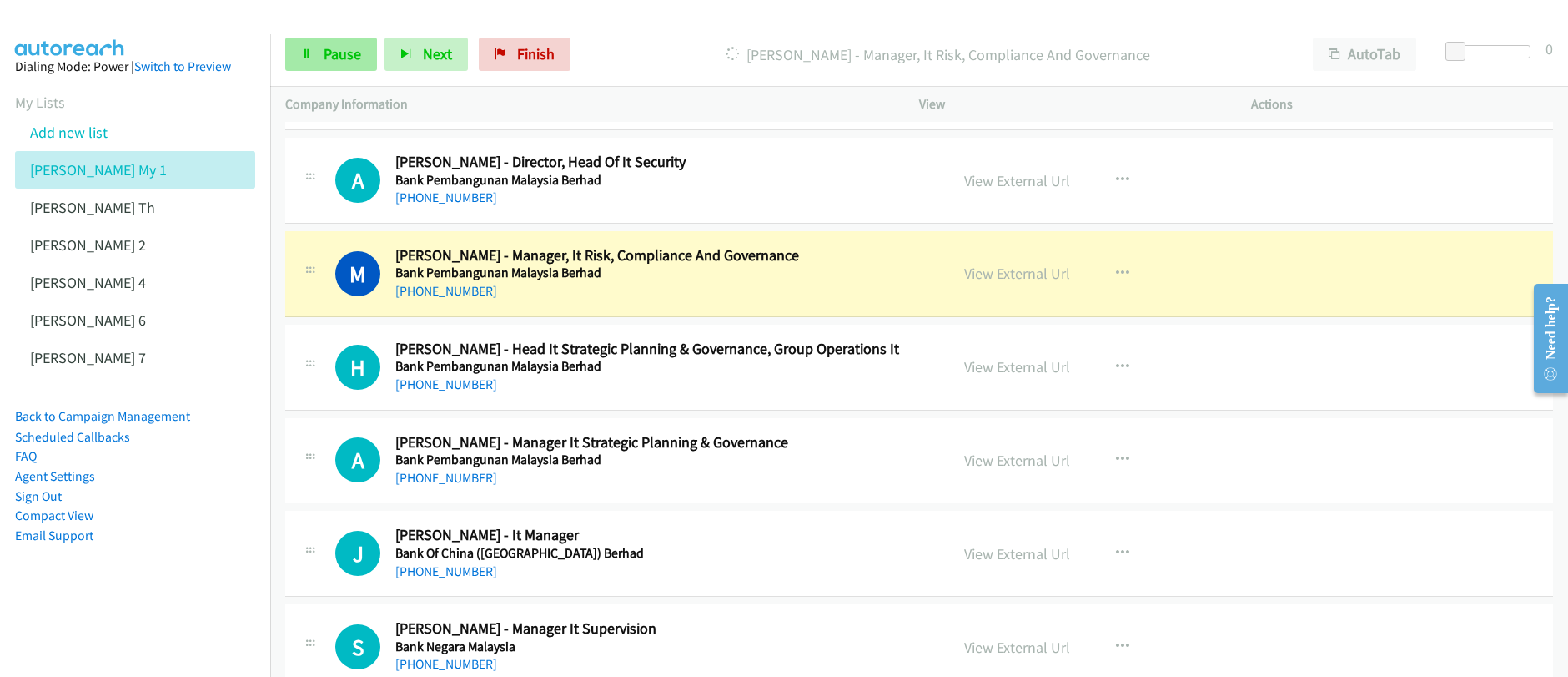
scroll to position [6148, 0]
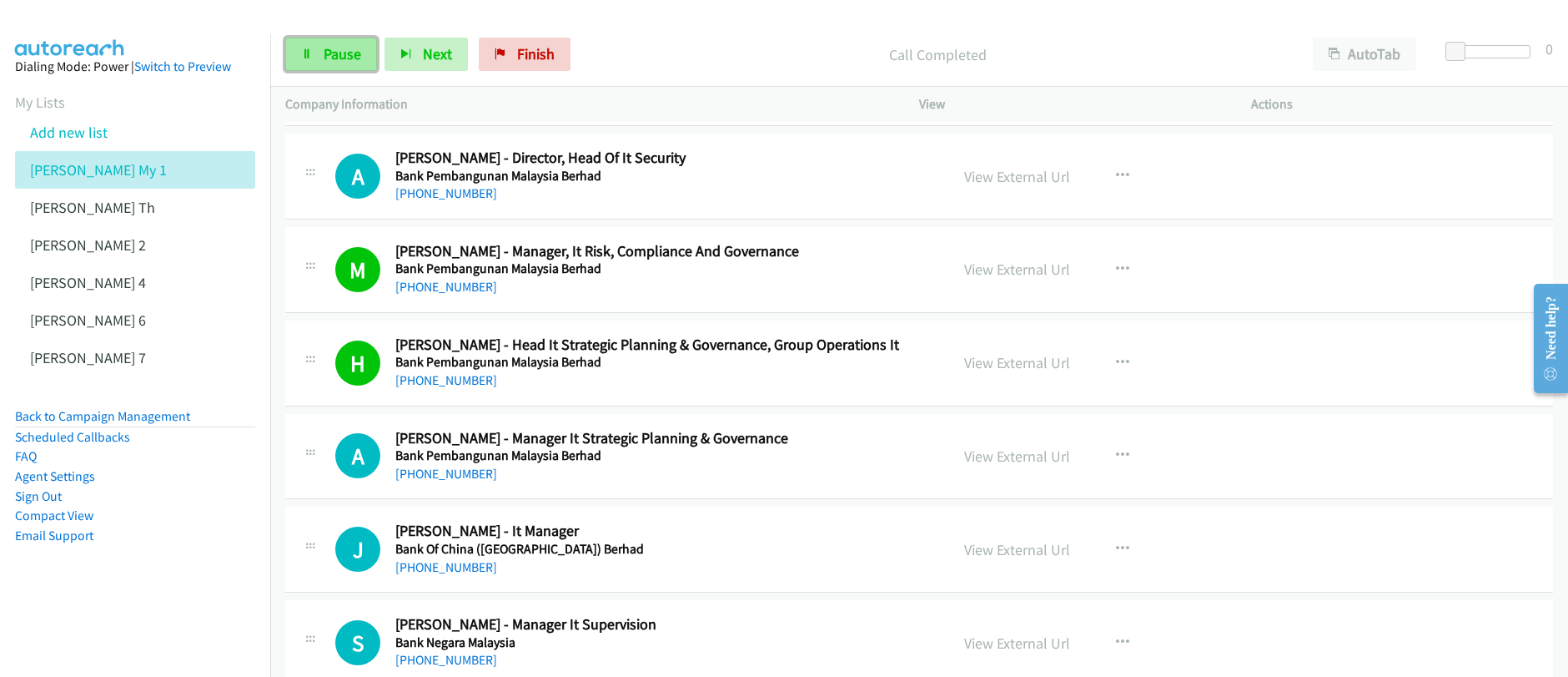
click at [311, 61] on link "Pause" at bounding box center [331, 54] width 92 height 34
click at [313, 59] on link "Start Calls" at bounding box center [344, 54] width 119 height 34
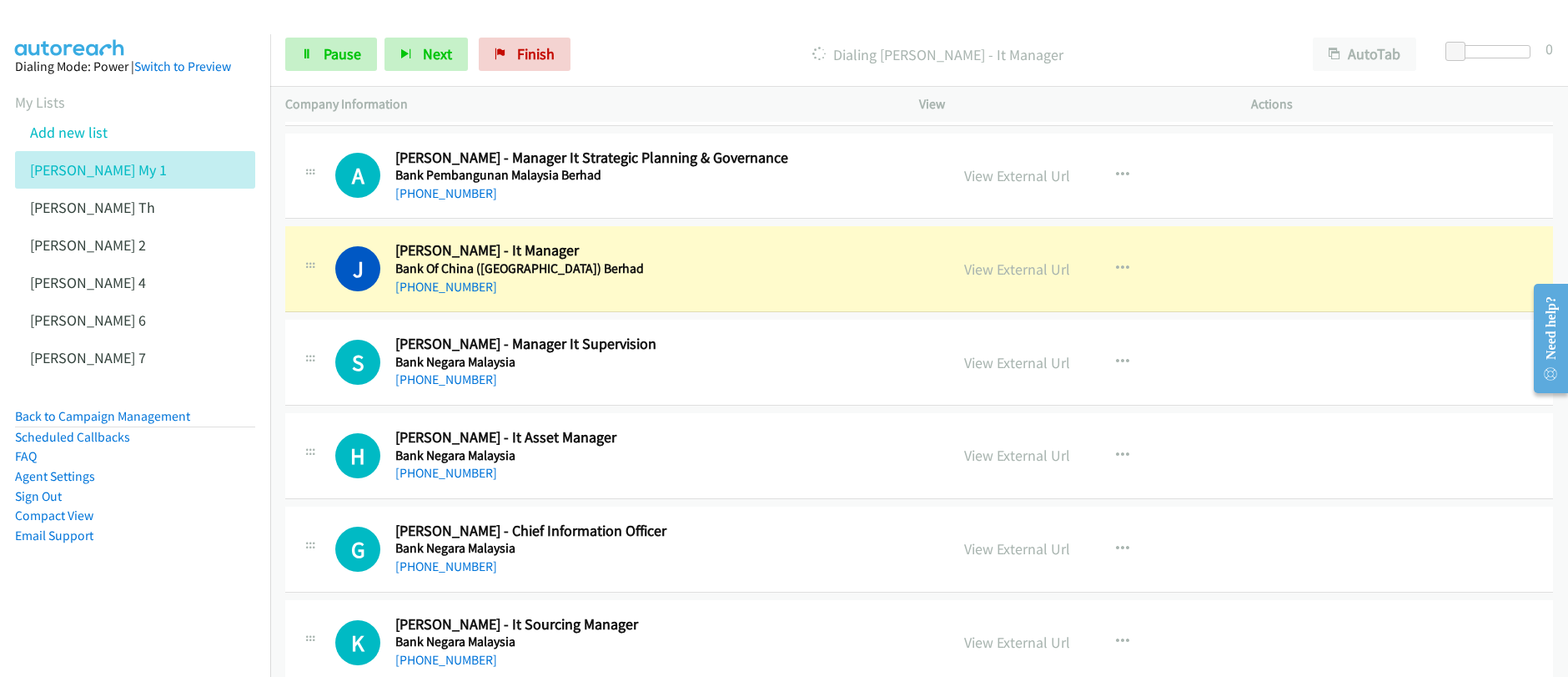
scroll to position [6431, 0]
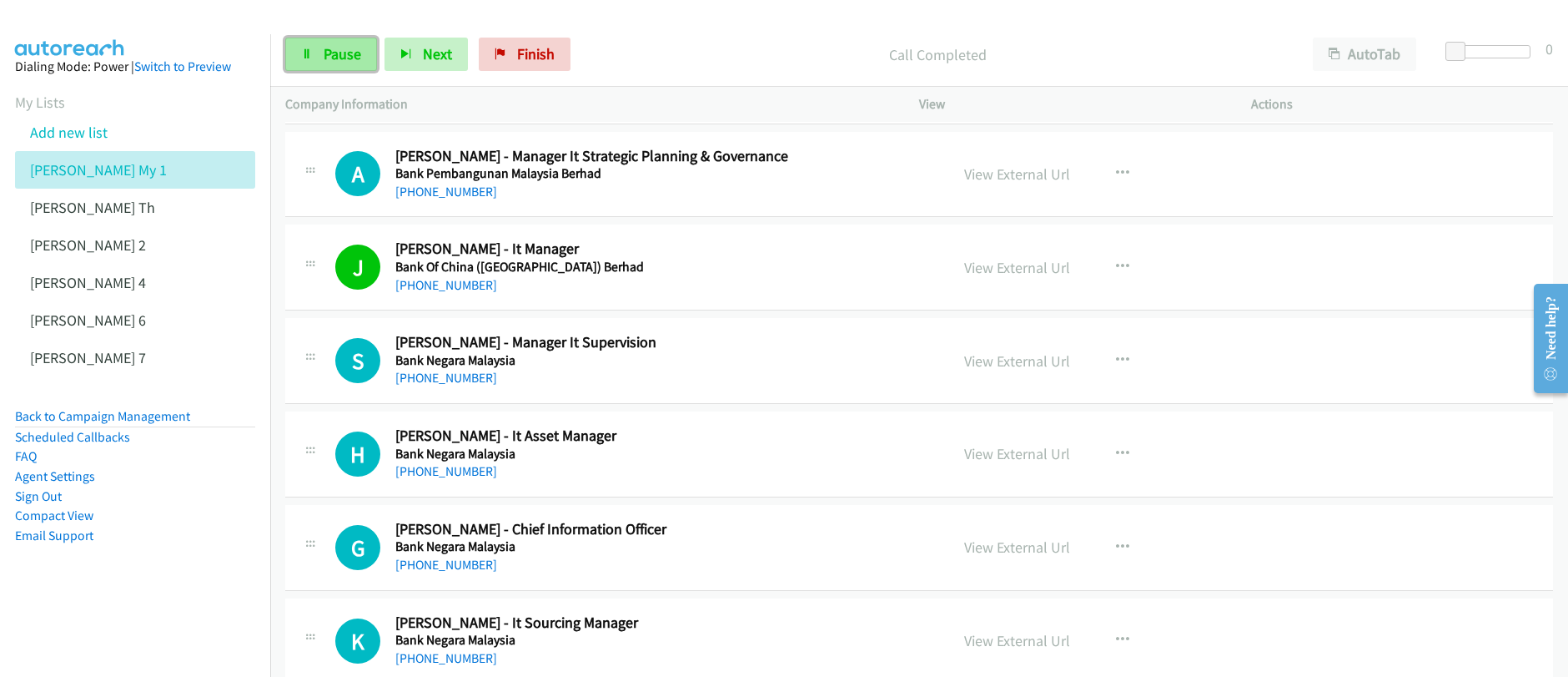
click at [317, 56] on link "Pause" at bounding box center [331, 54] width 92 height 34
click at [318, 56] on link "Start Calls" at bounding box center [344, 54] width 119 height 34
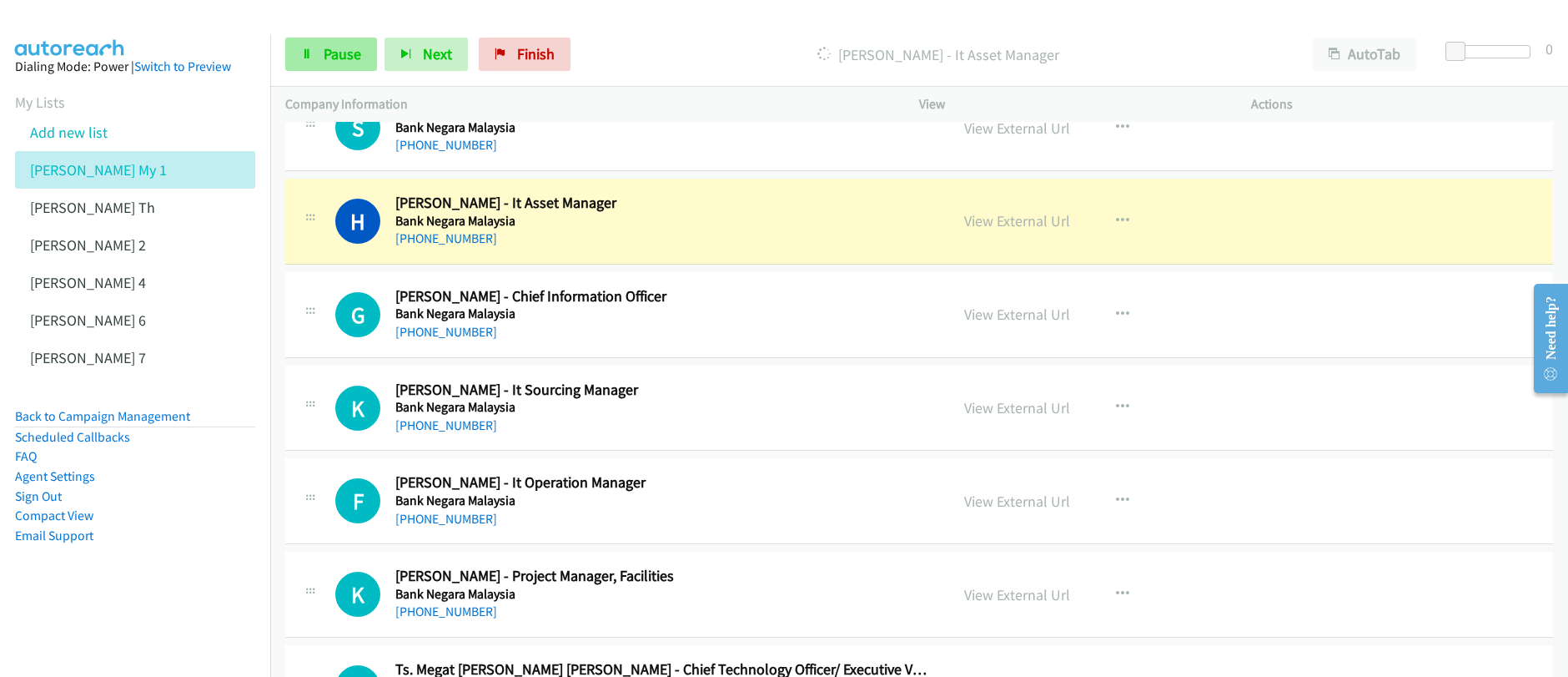
scroll to position [6693, 0]
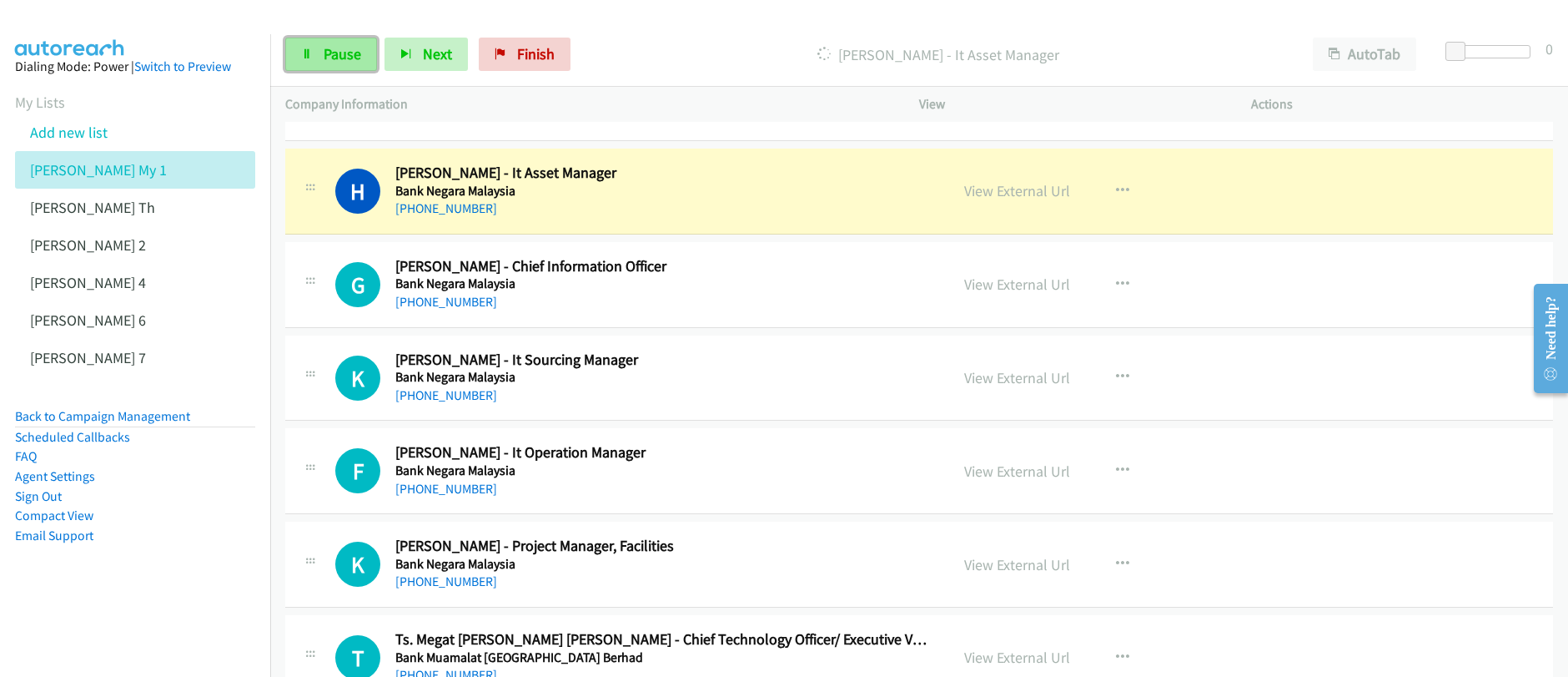
click at [342, 59] on span "Pause" at bounding box center [342, 53] width 37 height 19
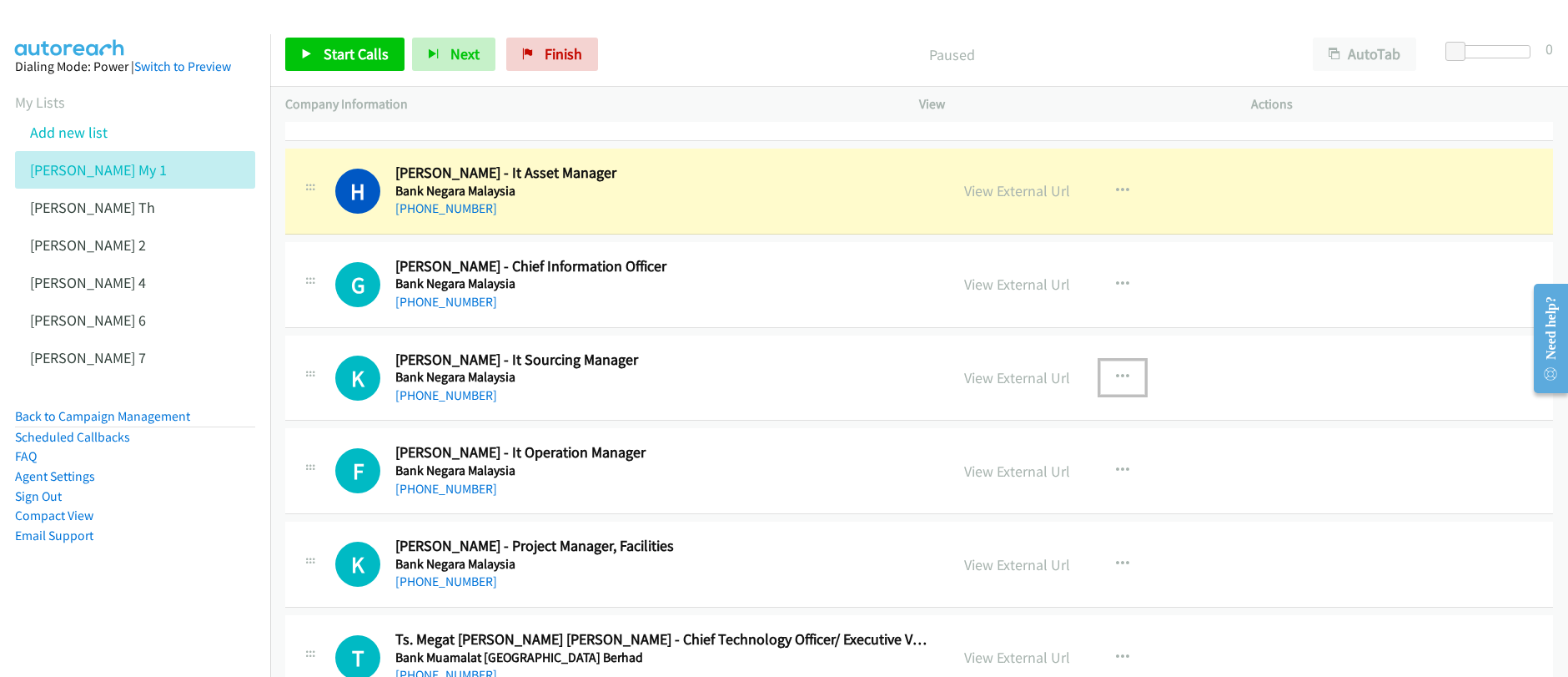
click at [1115, 374] on icon "button" at bounding box center [1122, 377] width 13 height 13
click at [1008, 487] on link "Start Calls Here" at bounding box center [1033, 487] width 222 height 34
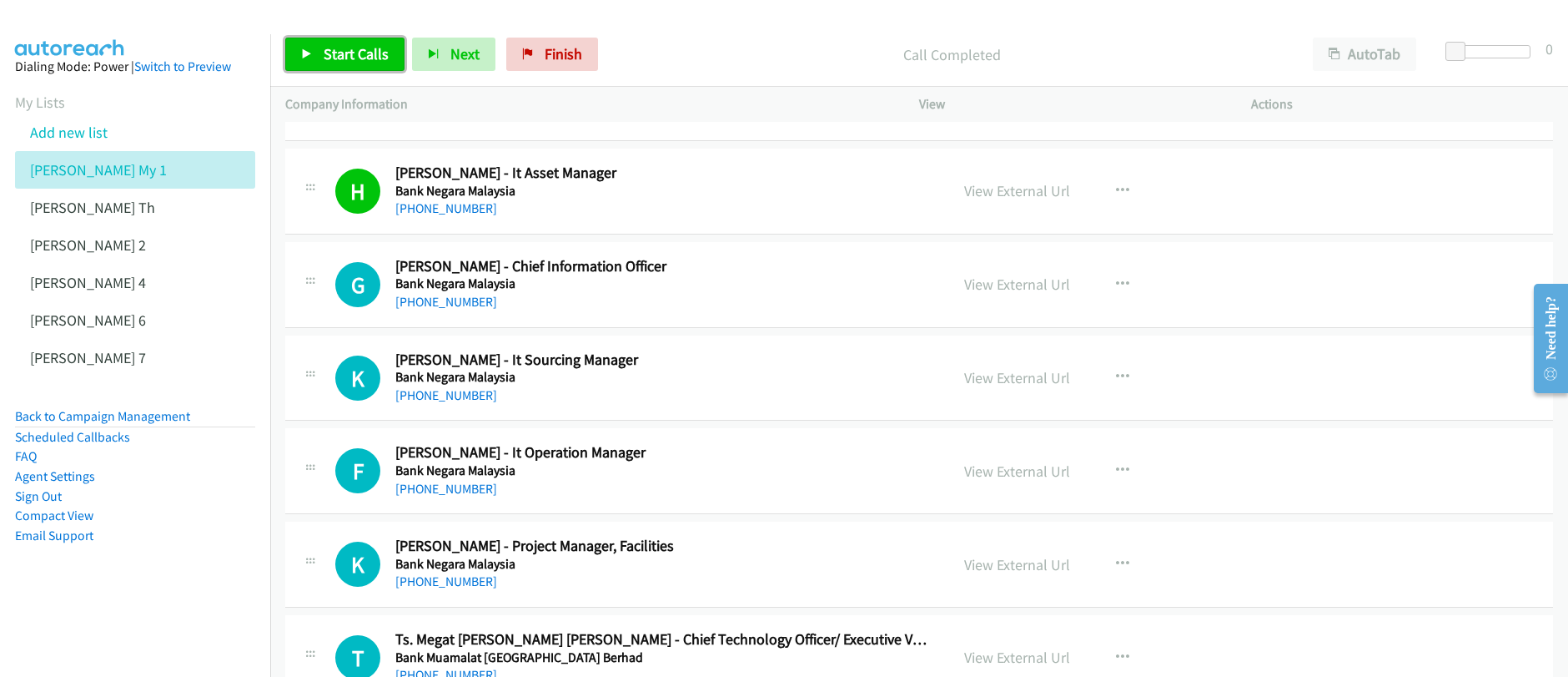
click at [326, 49] on span "Start Calls" at bounding box center [355, 53] width 65 height 19
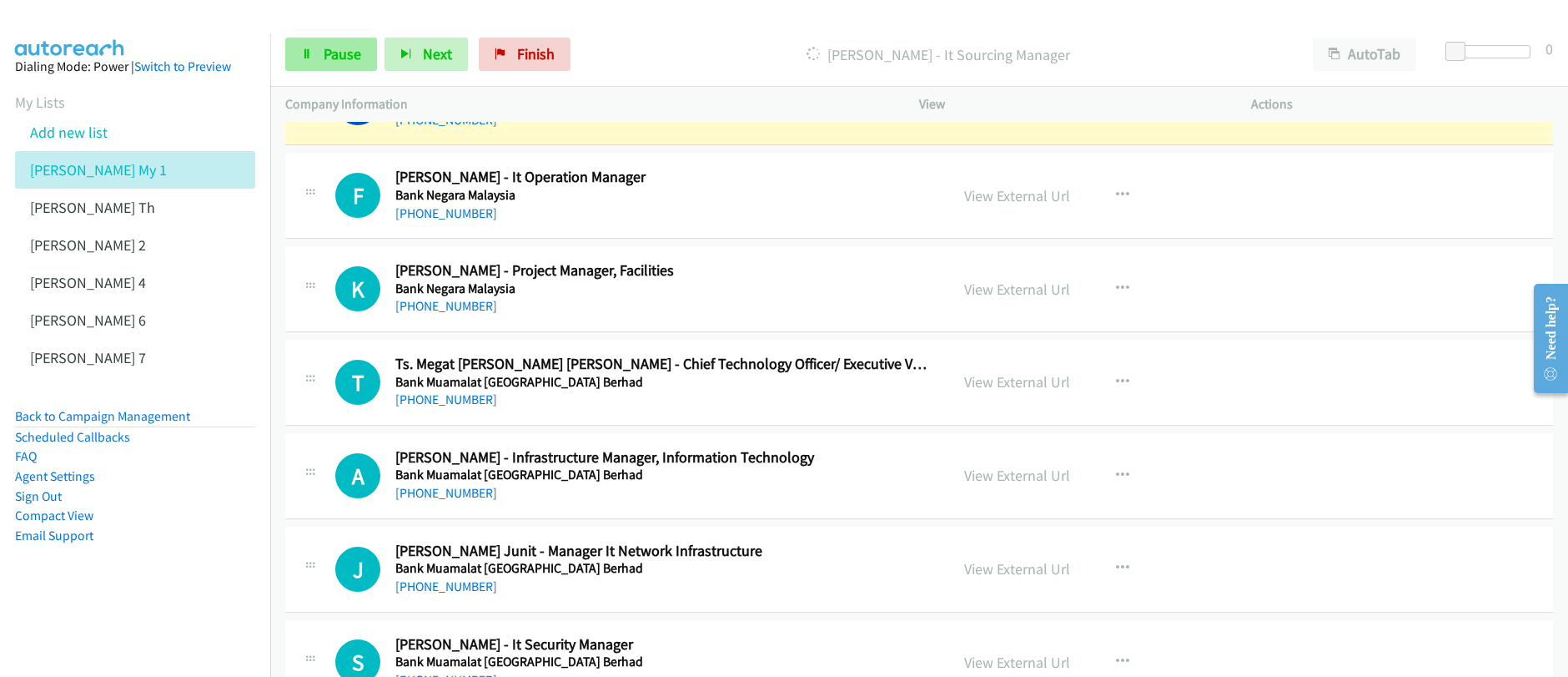
scroll to position [6963, 0]
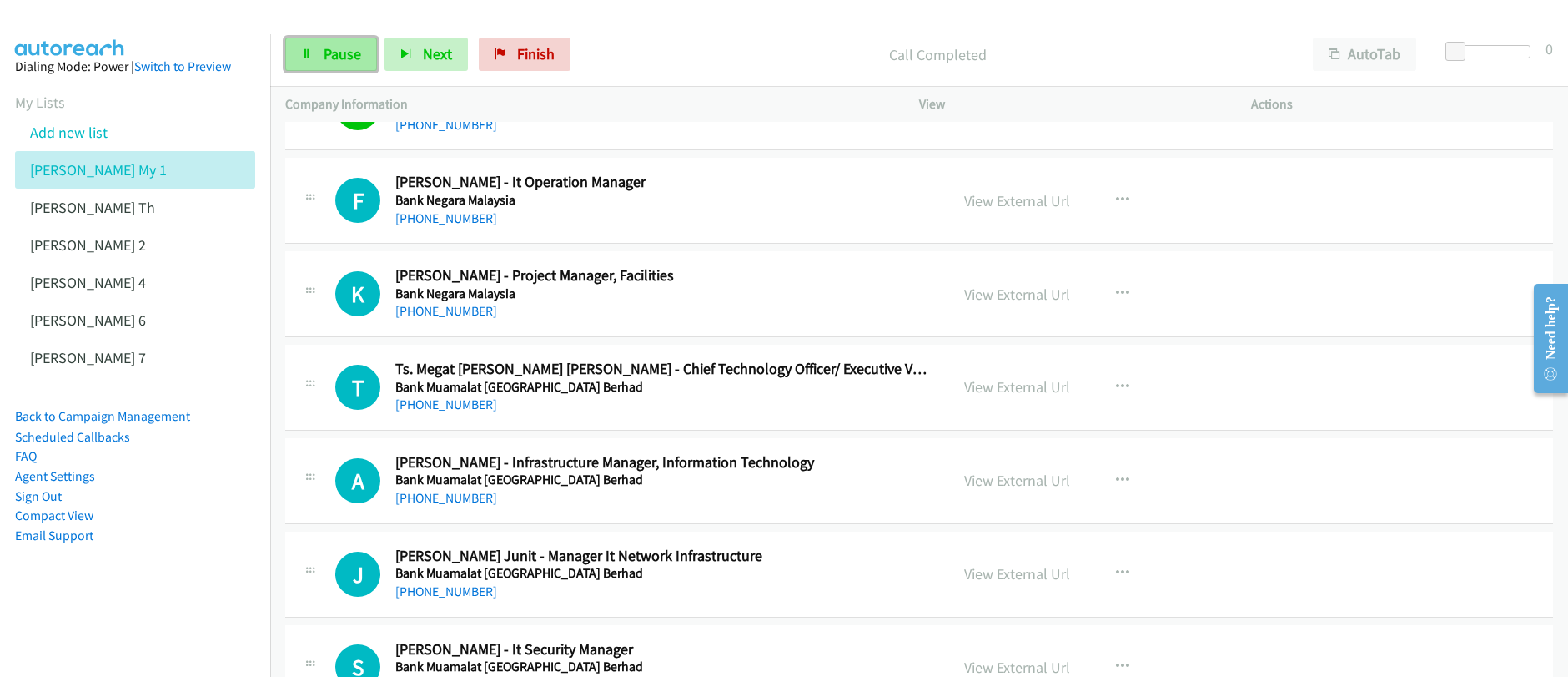
click at [343, 55] on span "Pause" at bounding box center [342, 53] width 37 height 19
click at [343, 54] on span "Start Calls" at bounding box center [355, 53] width 65 height 19
click at [322, 64] on link "Pause" at bounding box center [331, 54] width 92 height 34
click at [324, 65] on link "Start Calls" at bounding box center [344, 54] width 119 height 34
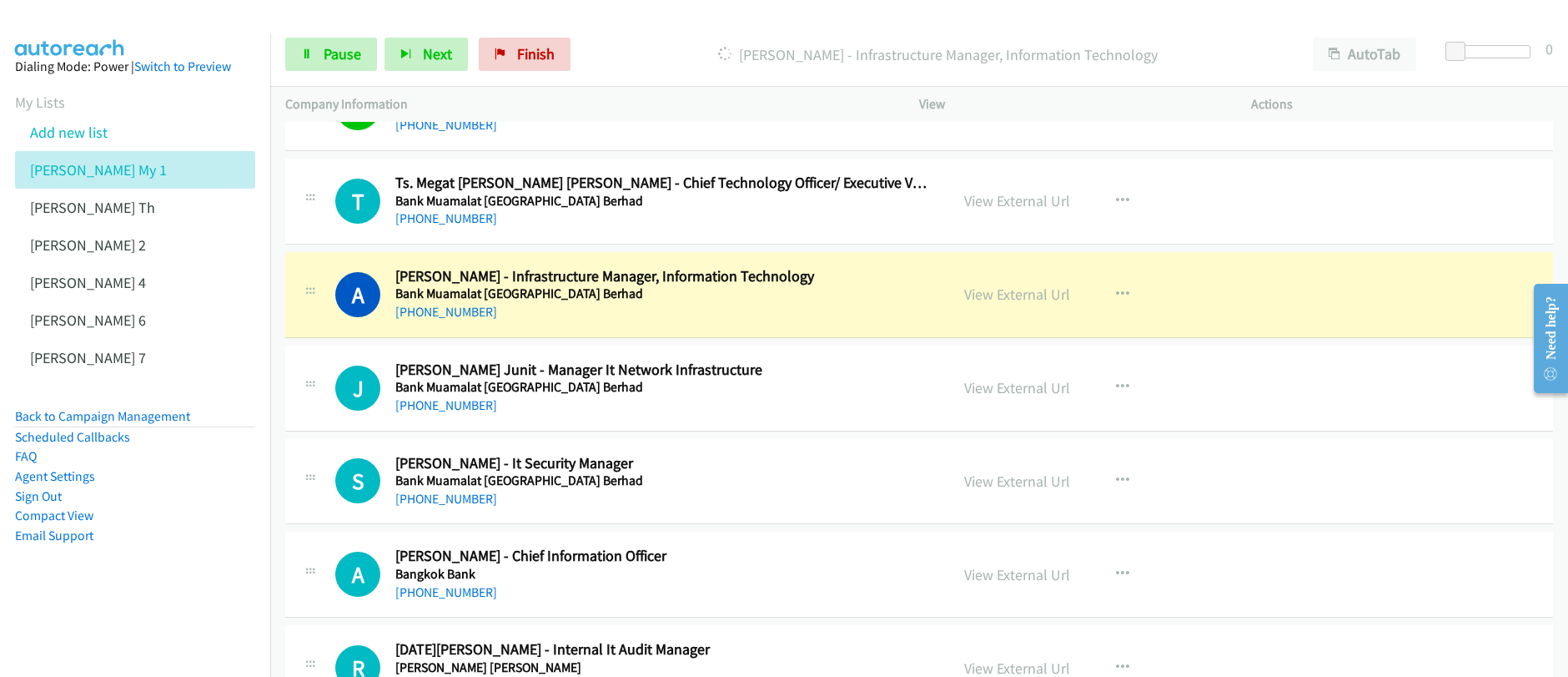
scroll to position [7234, 0]
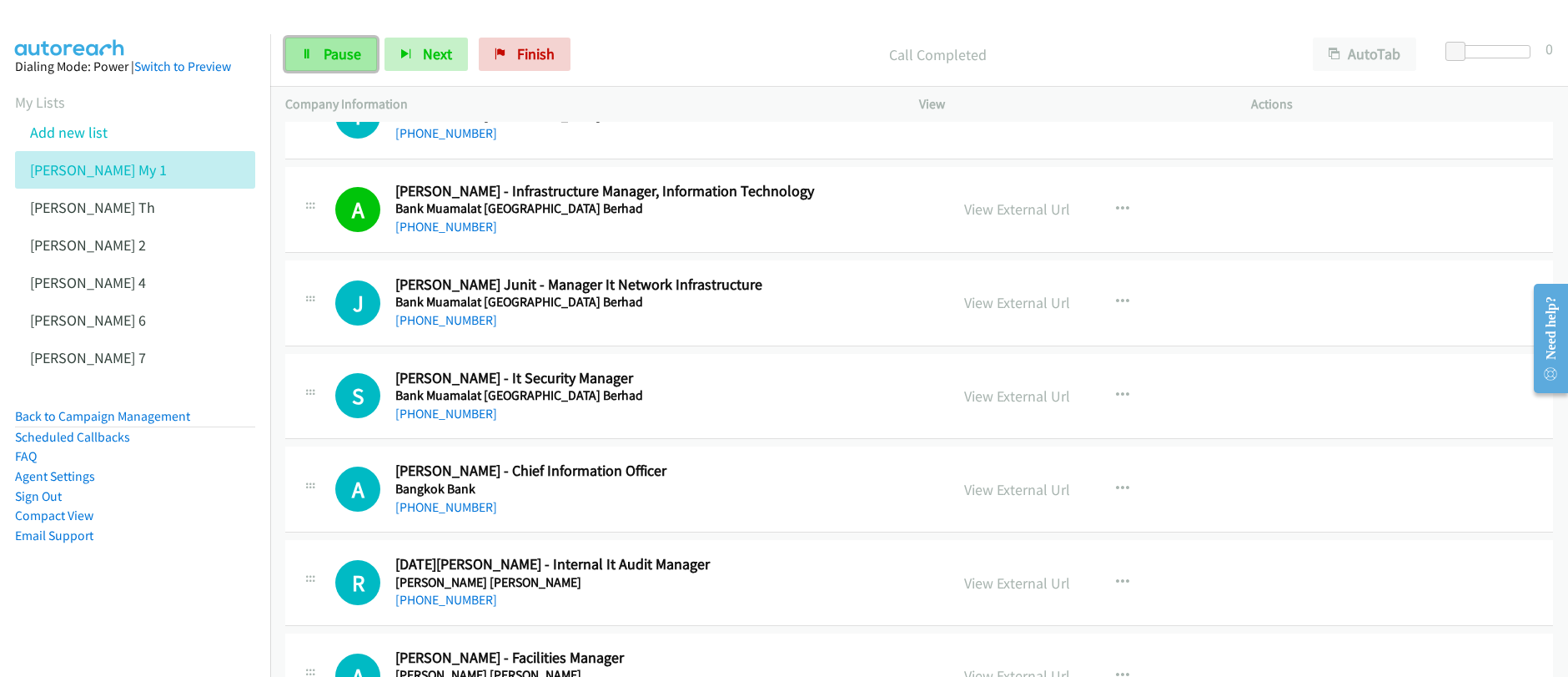
click at [331, 63] on span "Pause" at bounding box center [342, 53] width 37 height 19
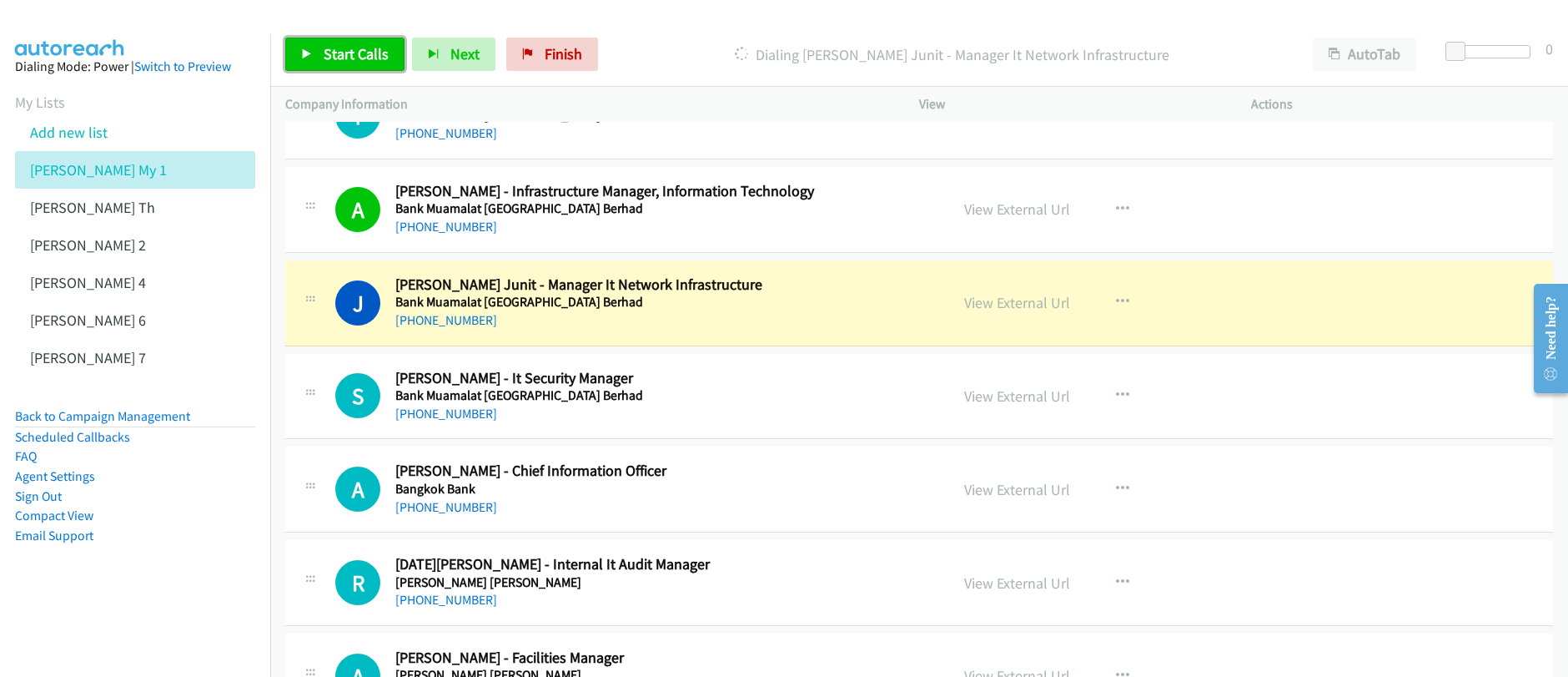
click at [323, 55] on span "Start Calls" at bounding box center [355, 53] width 65 height 19
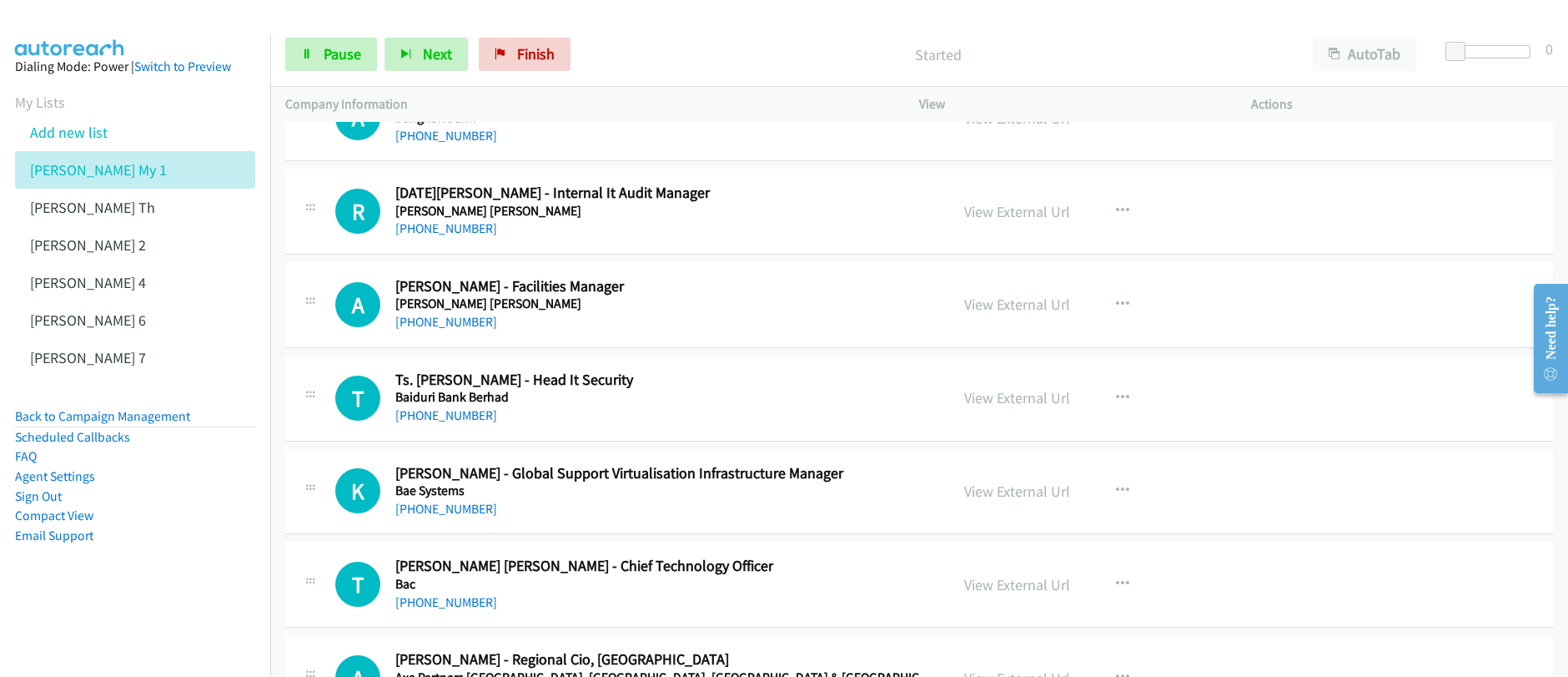
scroll to position [7623, 0]
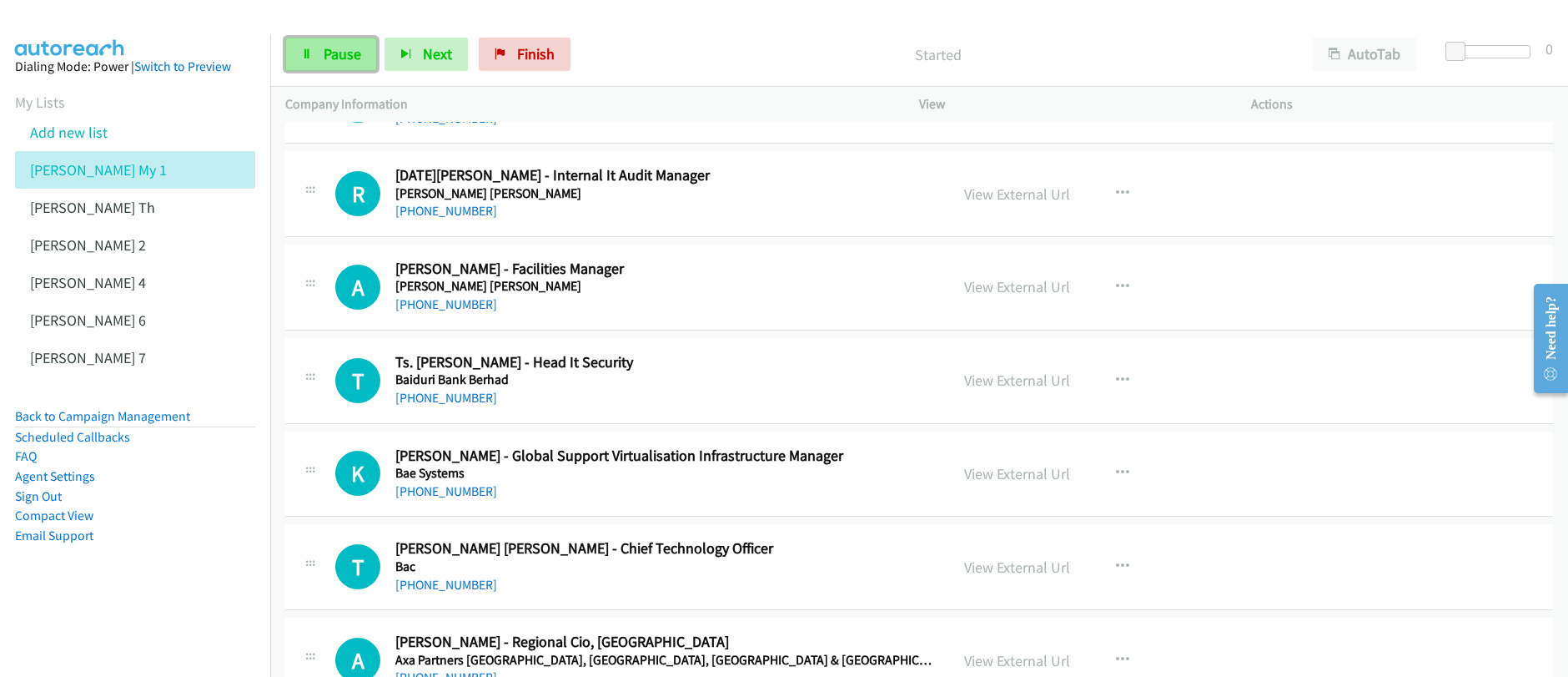
click at [344, 61] on span "Pause" at bounding box center [342, 53] width 37 height 19
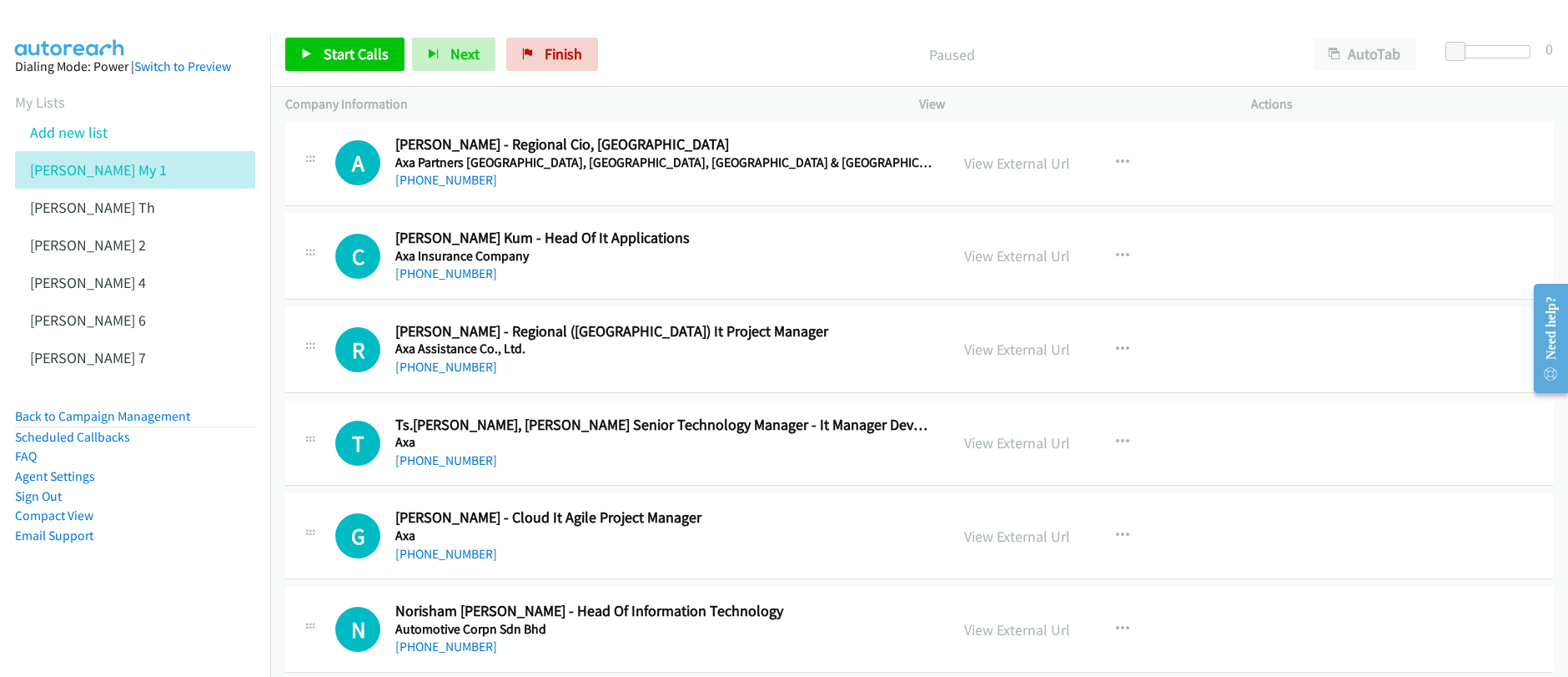
scroll to position [8134, 0]
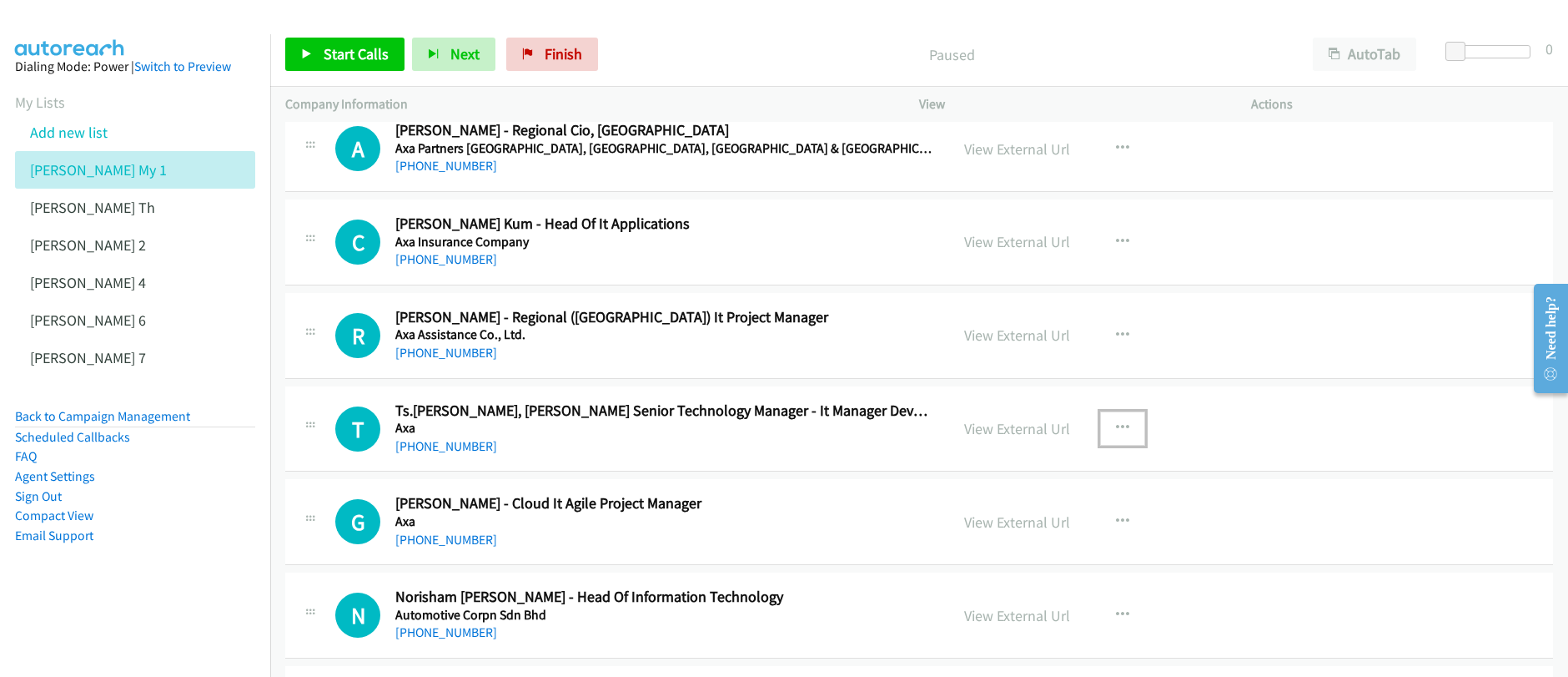
click at [1115, 430] on icon "button" at bounding box center [1122, 428] width 13 height 13
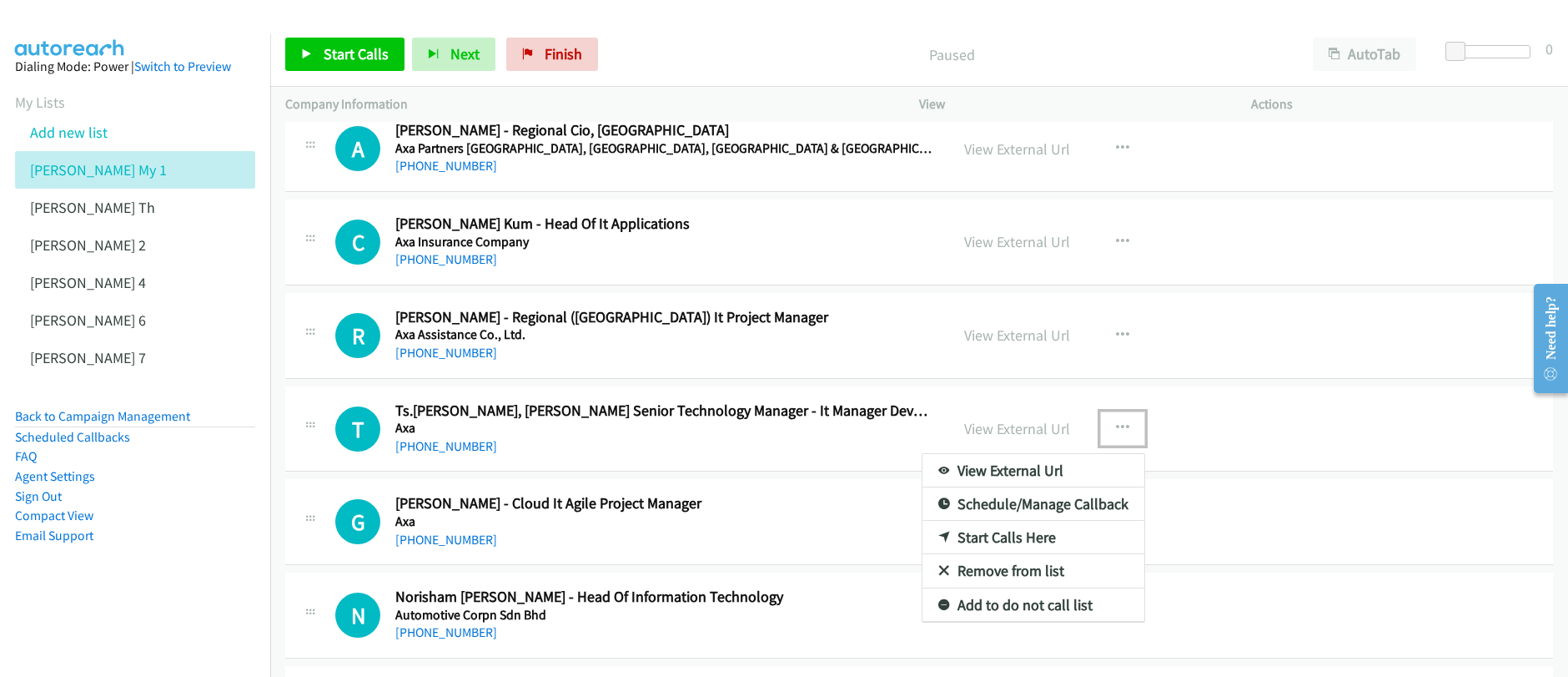
click at [997, 539] on link "Start Calls Here" at bounding box center [1033, 537] width 222 height 34
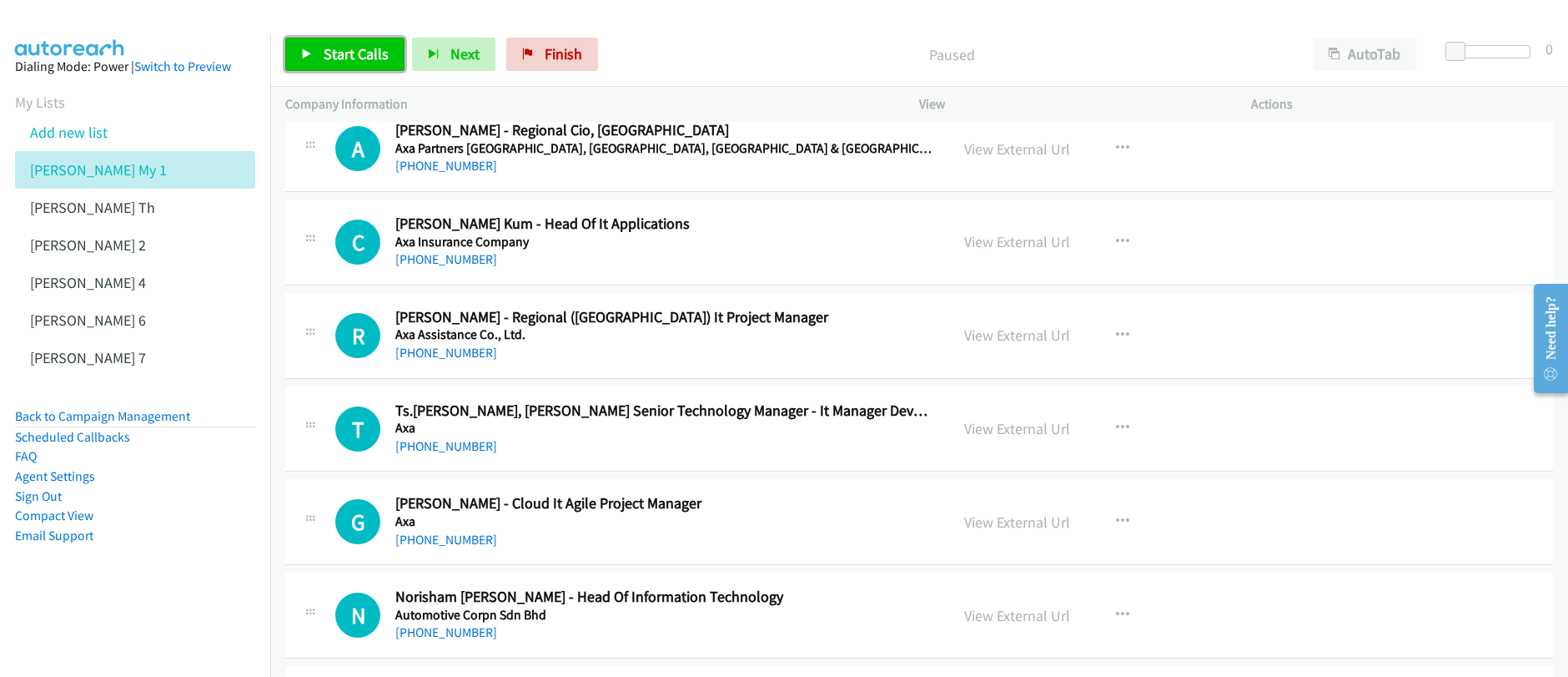
click at [351, 60] on span "Start Calls" at bounding box center [355, 53] width 65 height 19
click at [329, 54] on span "Start Calls" at bounding box center [355, 53] width 65 height 19
click at [317, 68] on link "Start Calls" at bounding box center [344, 54] width 119 height 34
click at [327, 51] on span "Start Calls" at bounding box center [355, 53] width 65 height 19
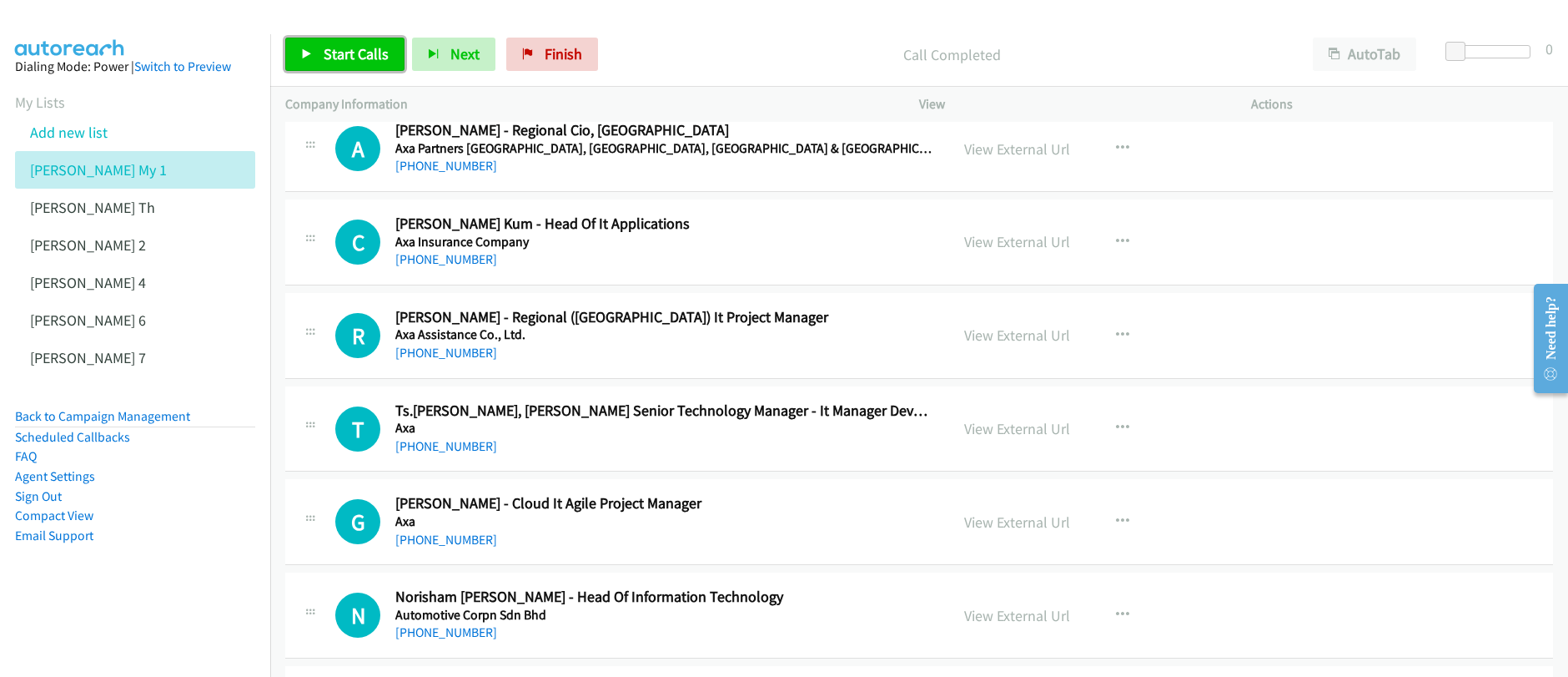
click at [323, 54] on span "Start Calls" at bounding box center [355, 53] width 65 height 19
click at [323, 53] on span "Start Calls" at bounding box center [355, 53] width 65 height 19
click at [323, 53] on span "Start Calls" at bounding box center [355, 53] width 65 height 19
click at [337, 56] on span "Pause" at bounding box center [342, 53] width 37 height 19
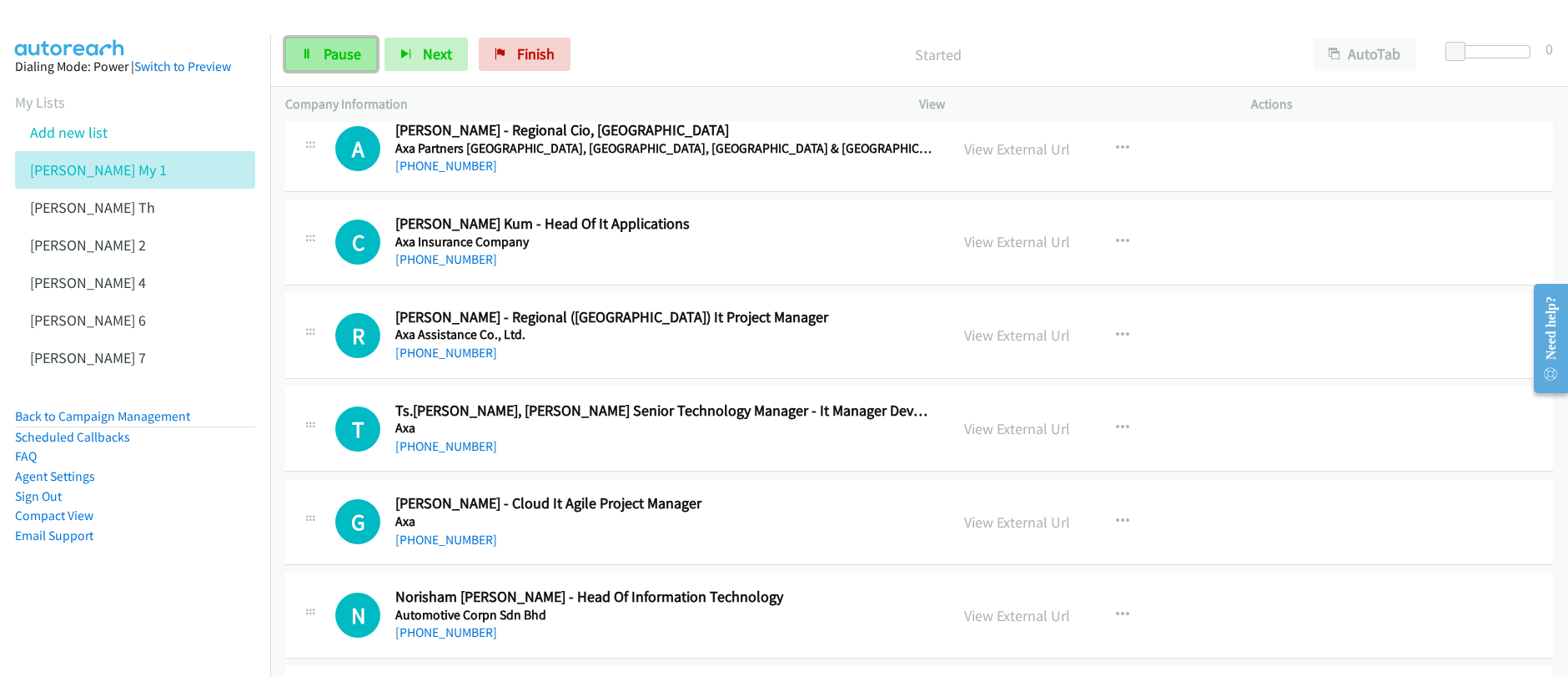
click at [314, 54] on link "Pause" at bounding box center [331, 54] width 92 height 34
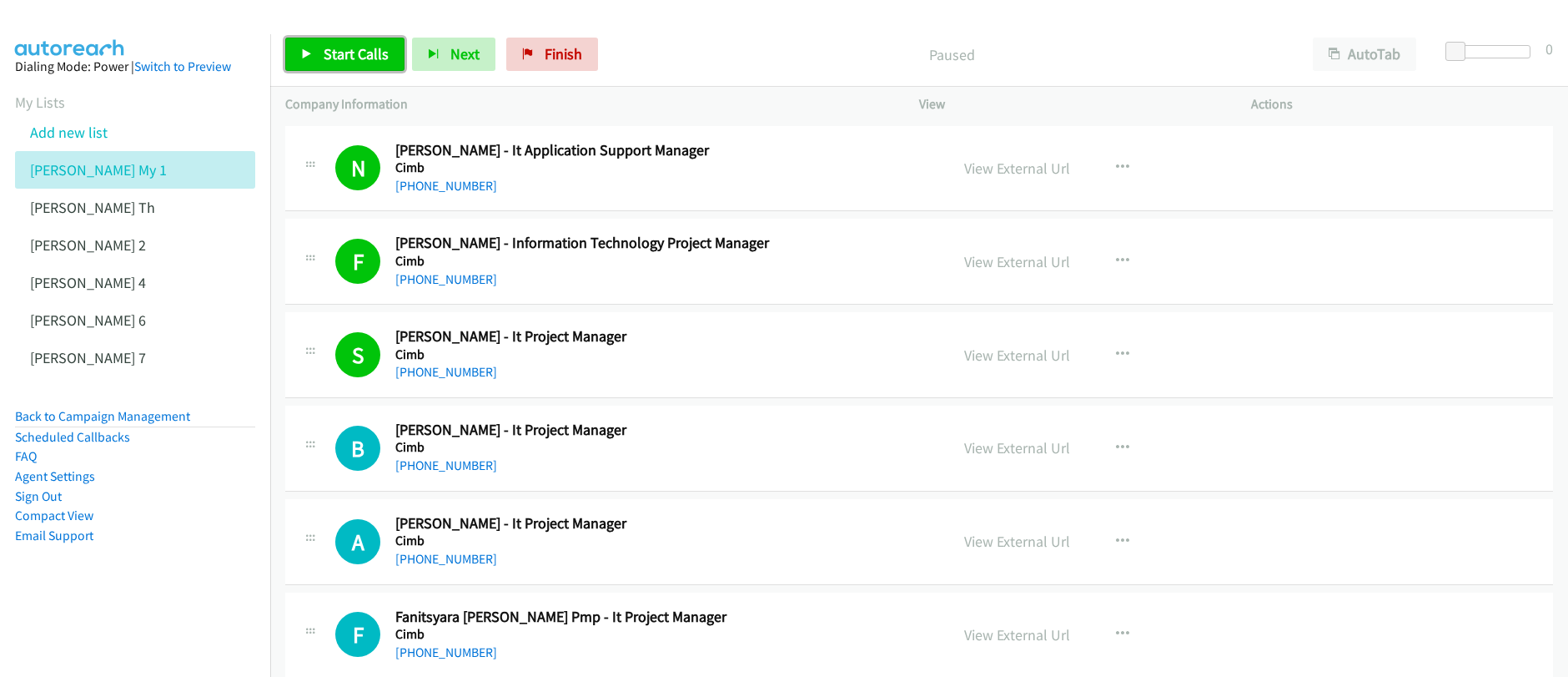
click at [350, 63] on span "Start Calls" at bounding box center [355, 53] width 65 height 19
click at [340, 59] on span "Start Calls" at bounding box center [355, 53] width 65 height 19
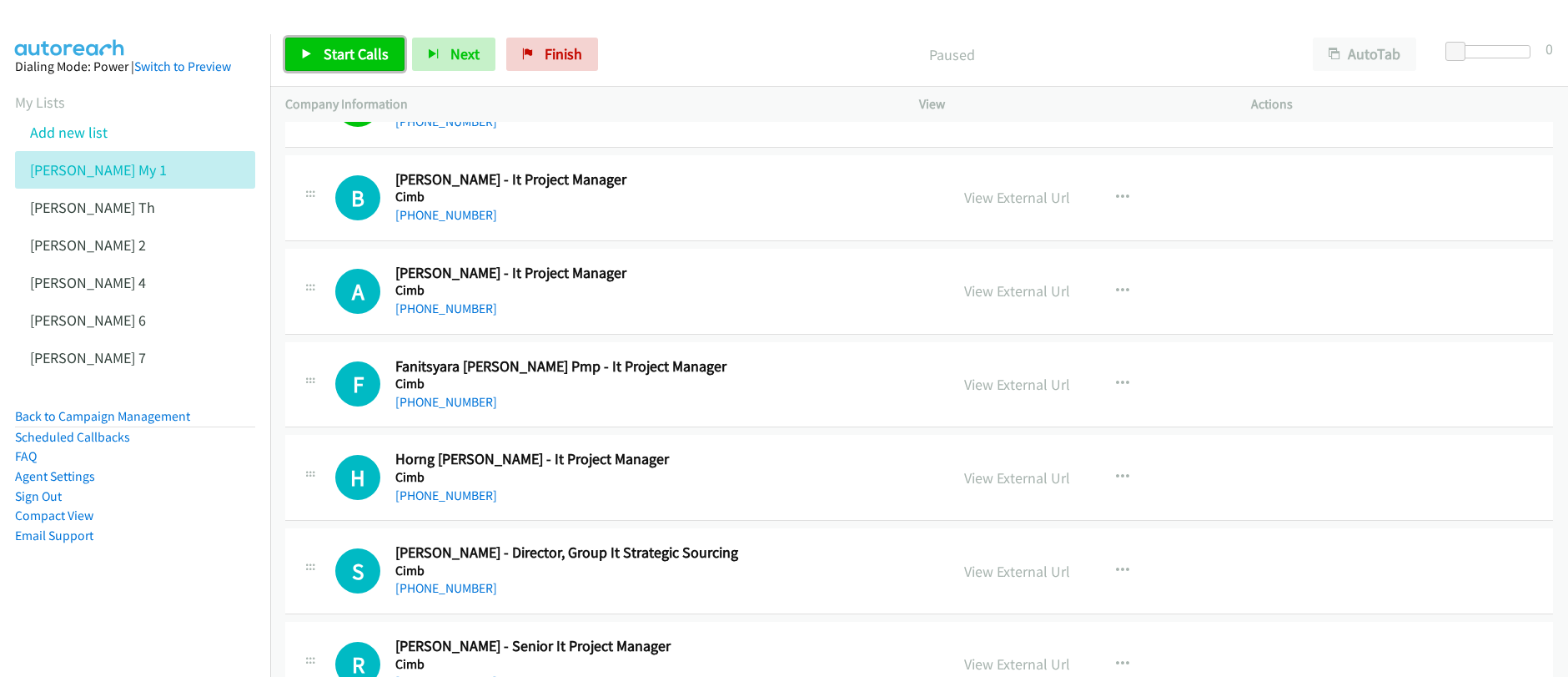
scroll to position [349, 0]
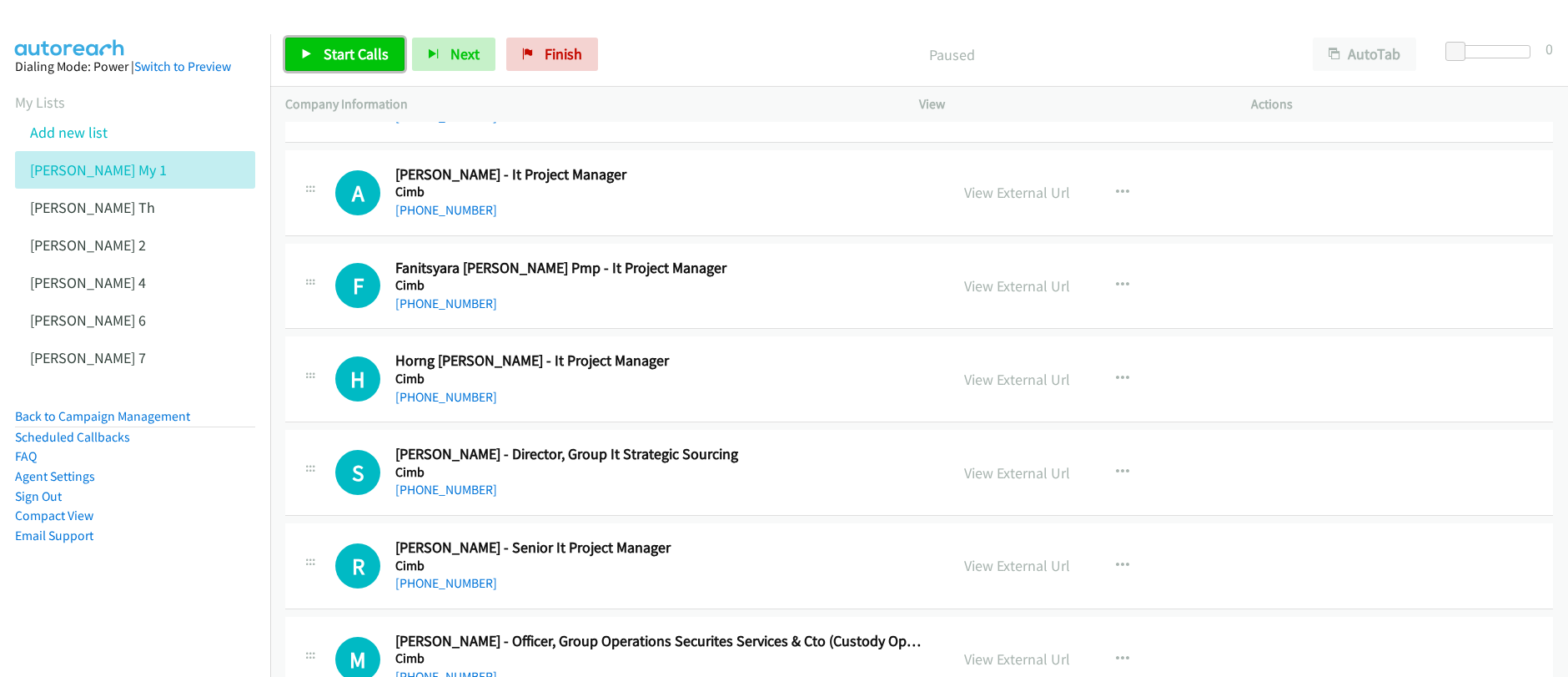
click at [359, 55] on span "Start Calls" at bounding box center [355, 53] width 65 height 19
click at [374, 55] on span "Start Calls" at bounding box center [355, 53] width 65 height 19
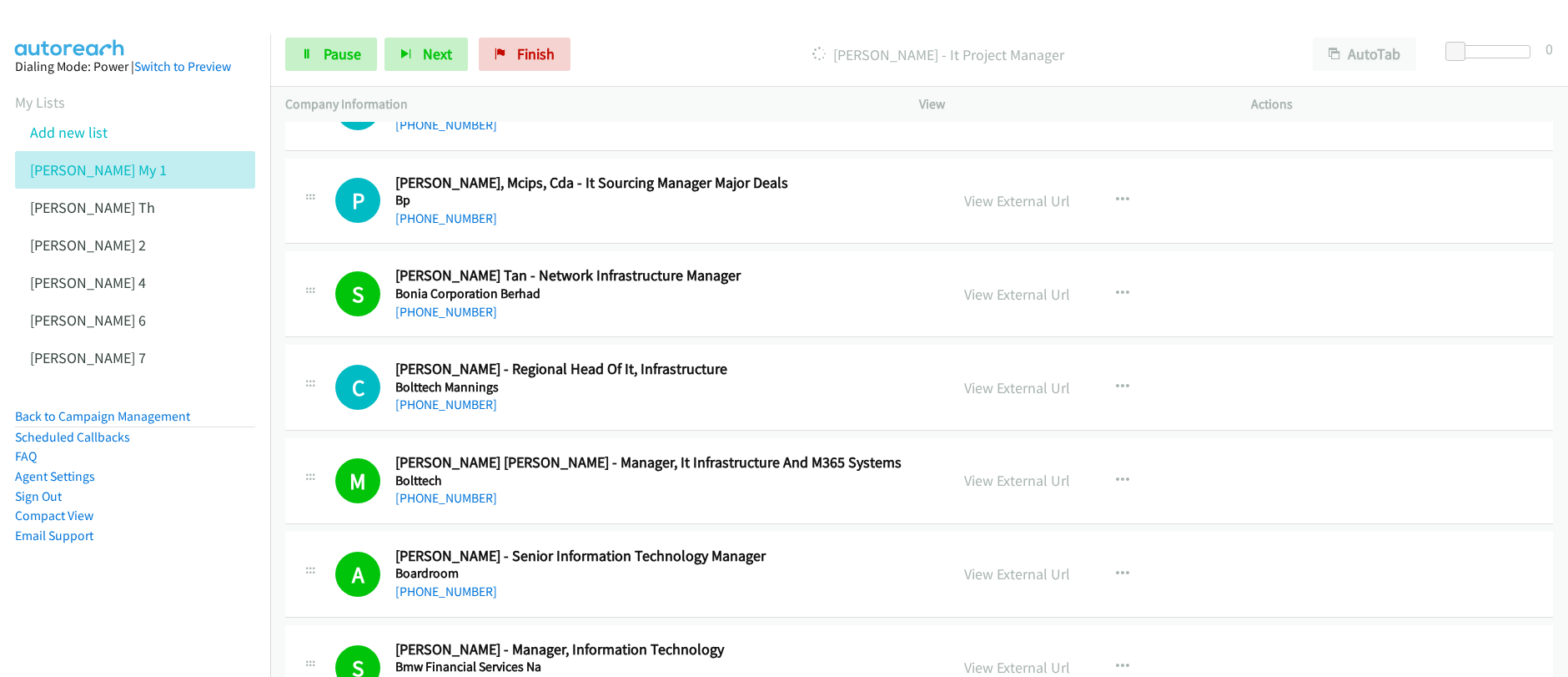
scroll to position [3449, 0]
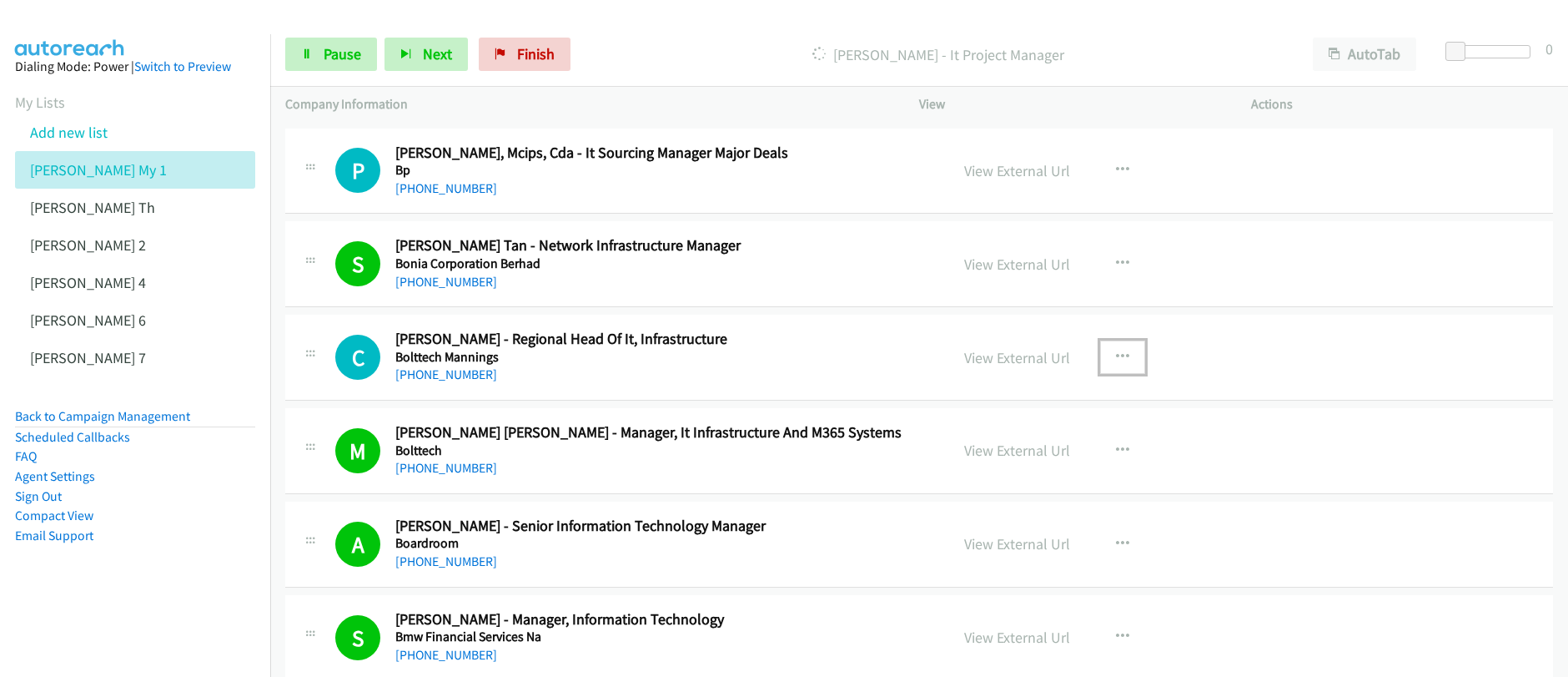
click at [1115, 361] on icon "button" at bounding box center [1122, 357] width 13 height 13
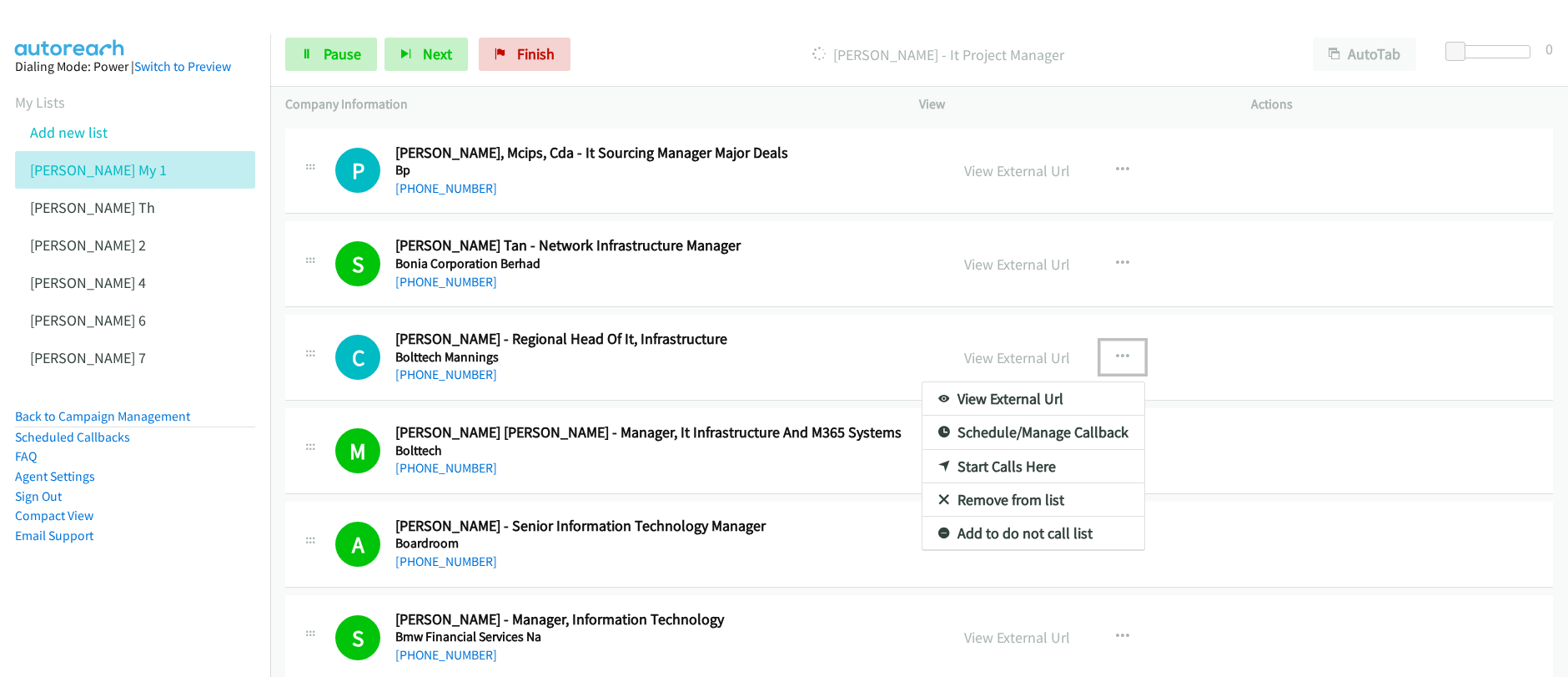
click at [986, 468] on link "Start Calls Here" at bounding box center [1033, 467] width 222 height 34
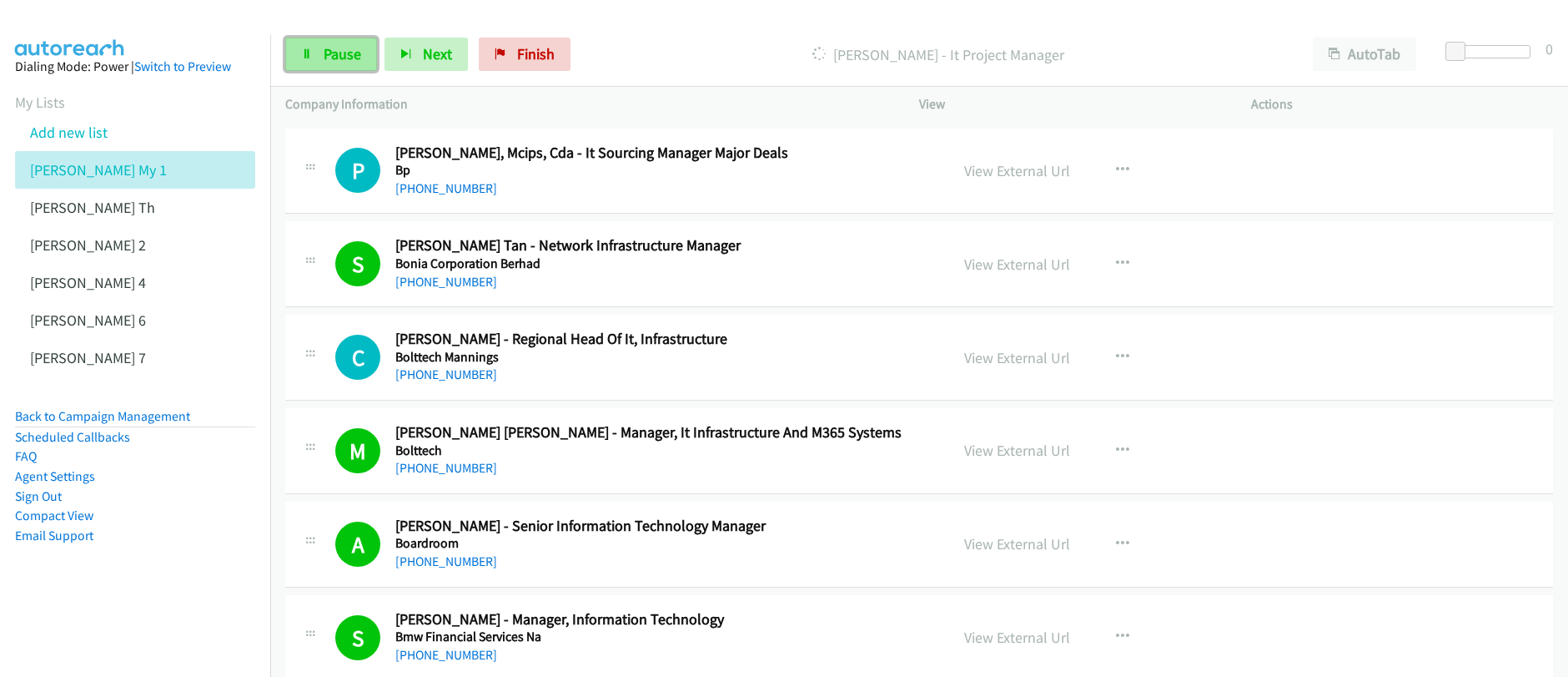
click at [333, 56] on span "Pause" at bounding box center [342, 53] width 37 height 19
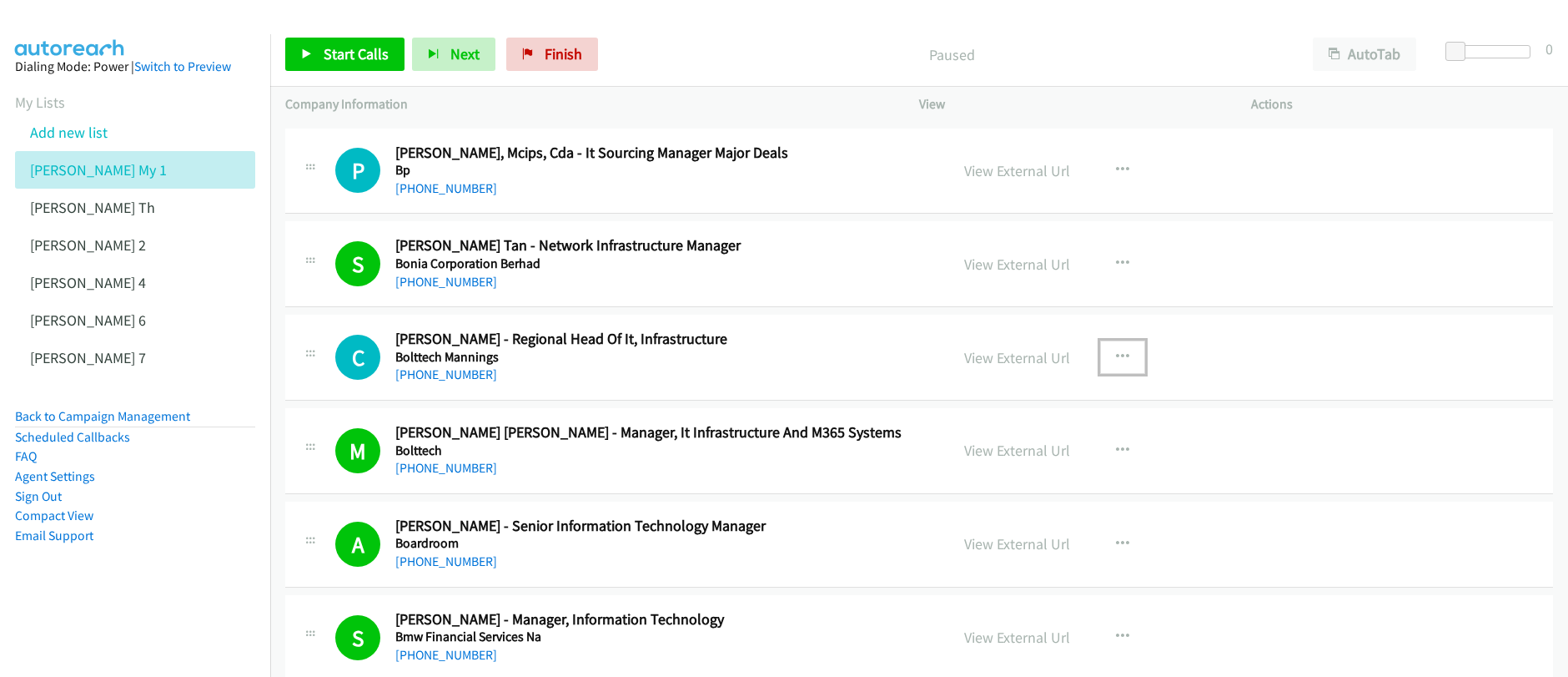
click at [1122, 357] on button "button" at bounding box center [1122, 357] width 45 height 34
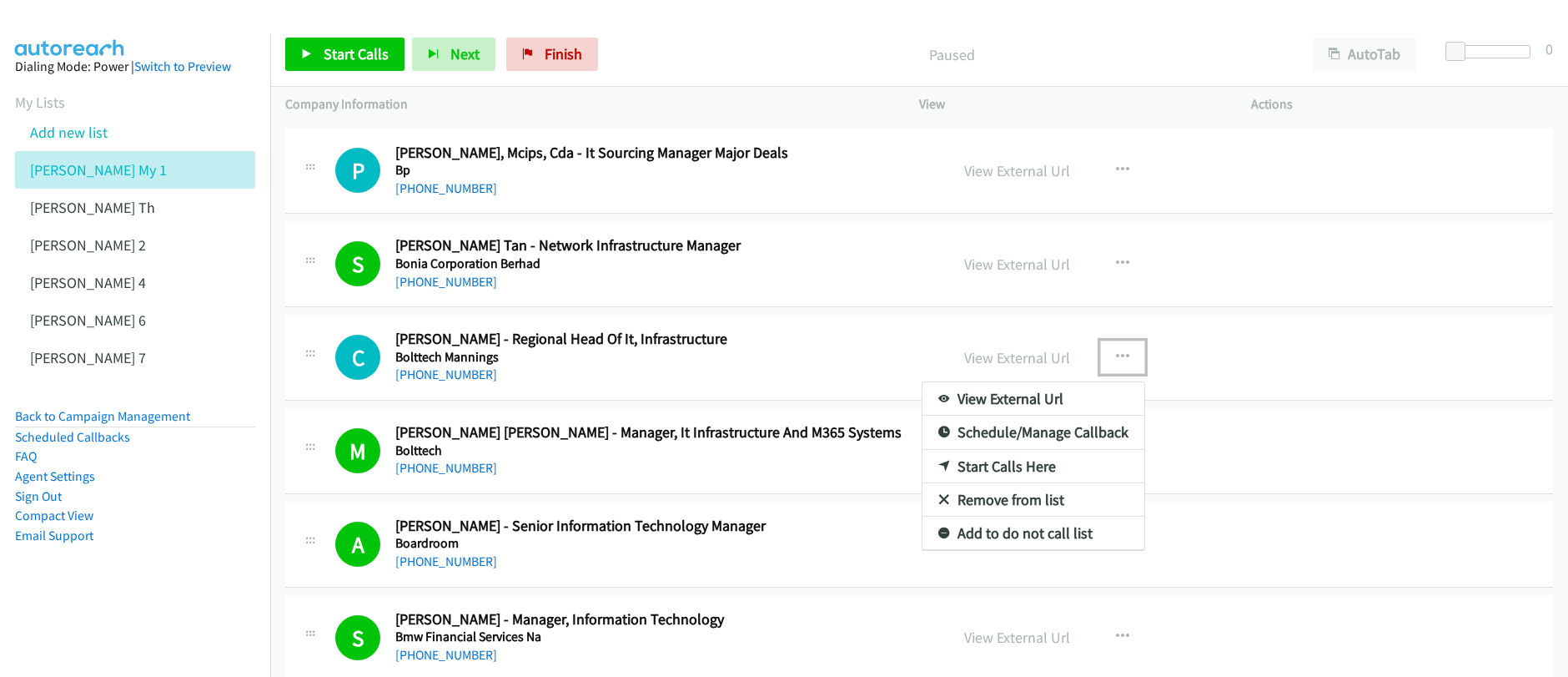
click at [982, 469] on link "Start Calls Here" at bounding box center [1033, 467] width 222 height 34
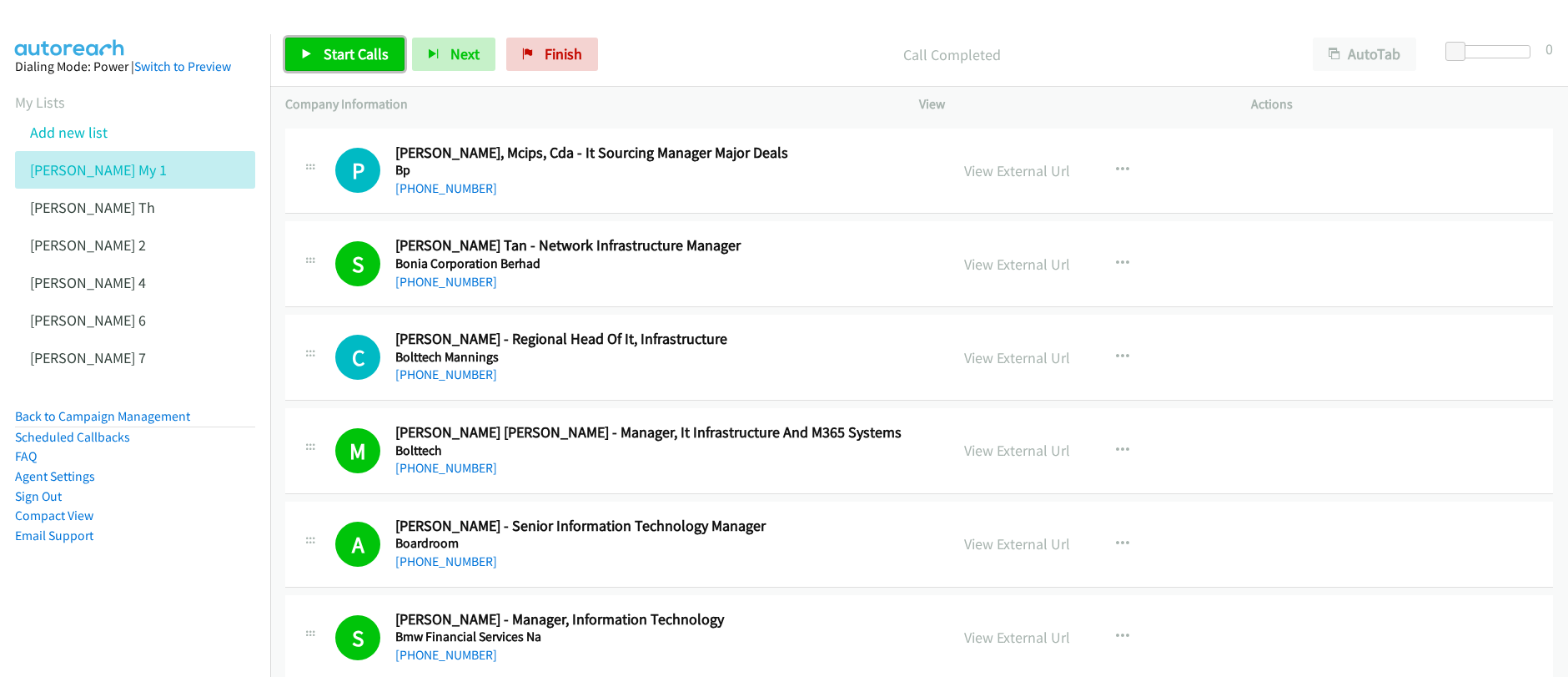
click at [330, 57] on span "Start Calls" at bounding box center [355, 53] width 65 height 19
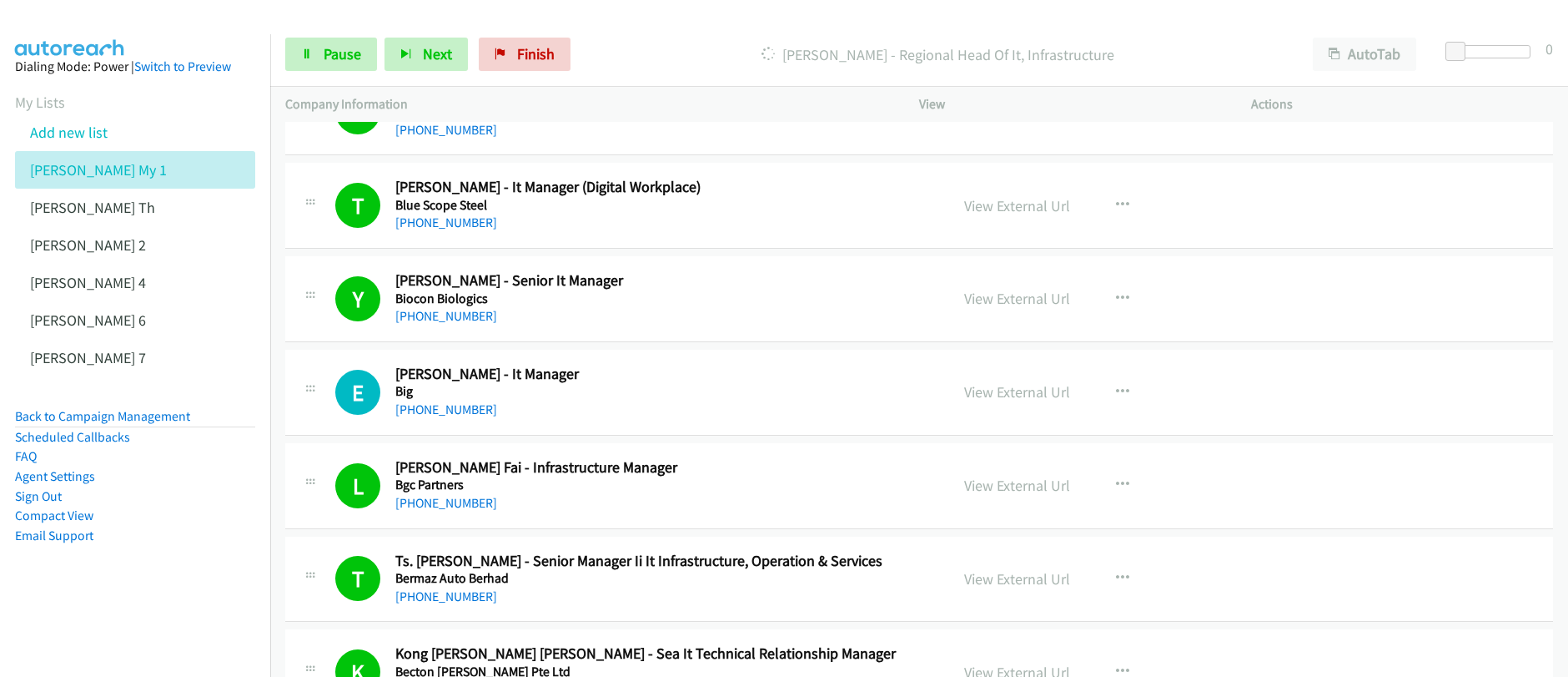
scroll to position [4339, 0]
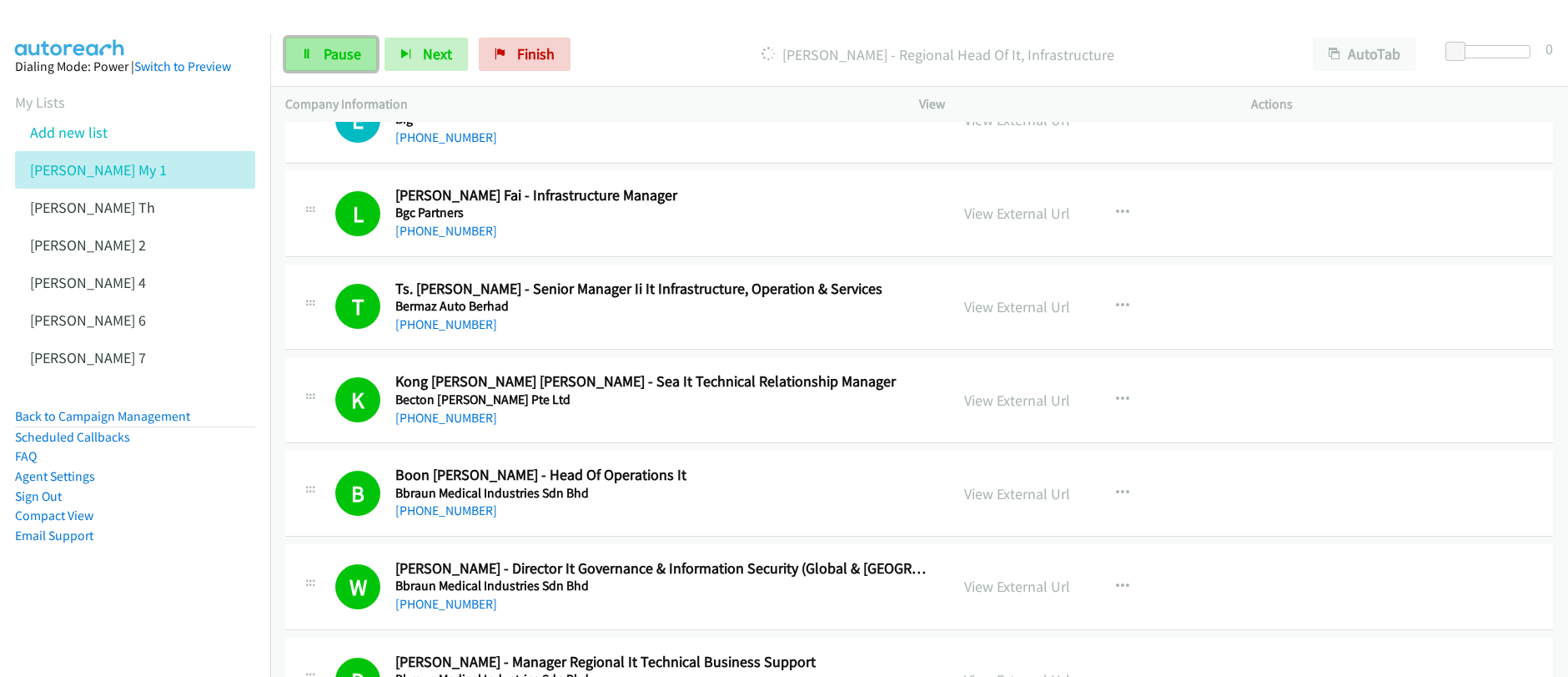
click at [335, 53] on span "Pause" at bounding box center [342, 53] width 37 height 19
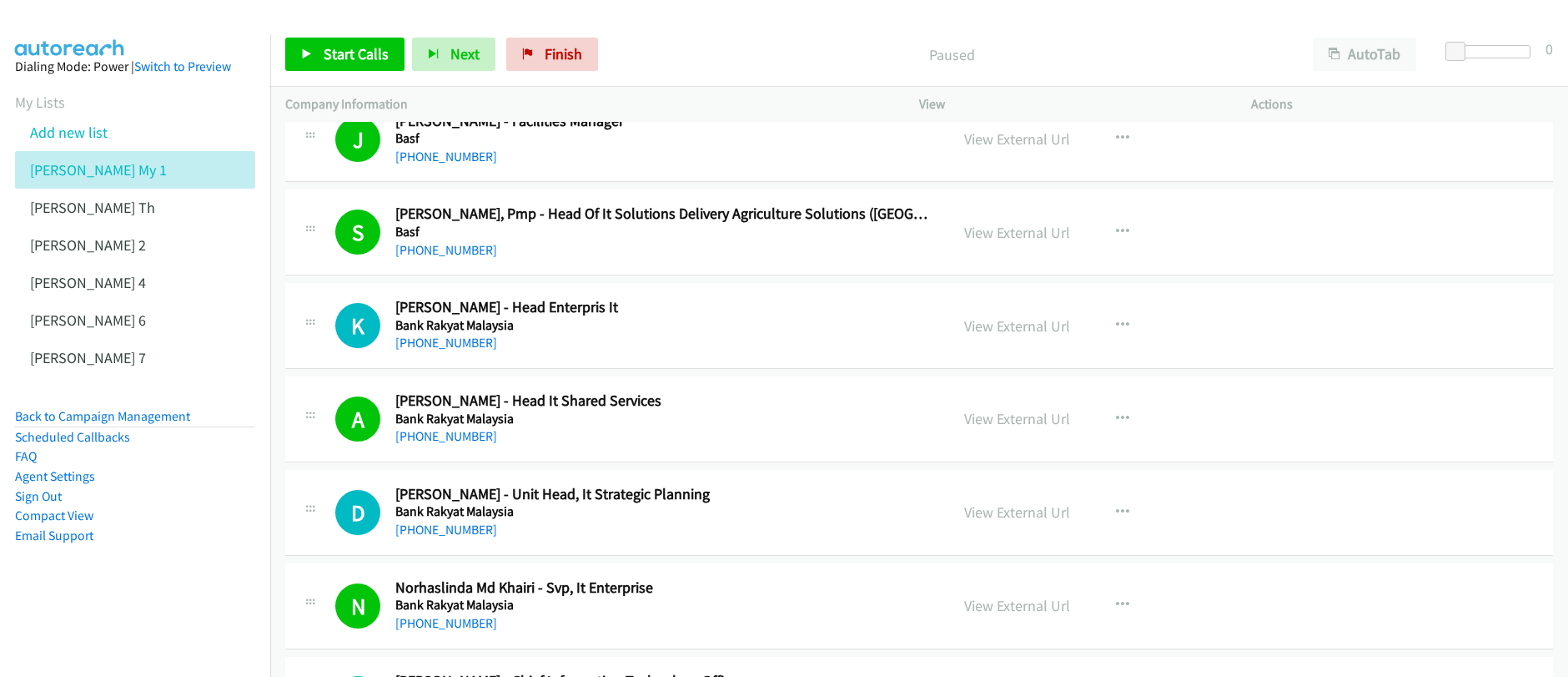
scroll to position [5444, 0]
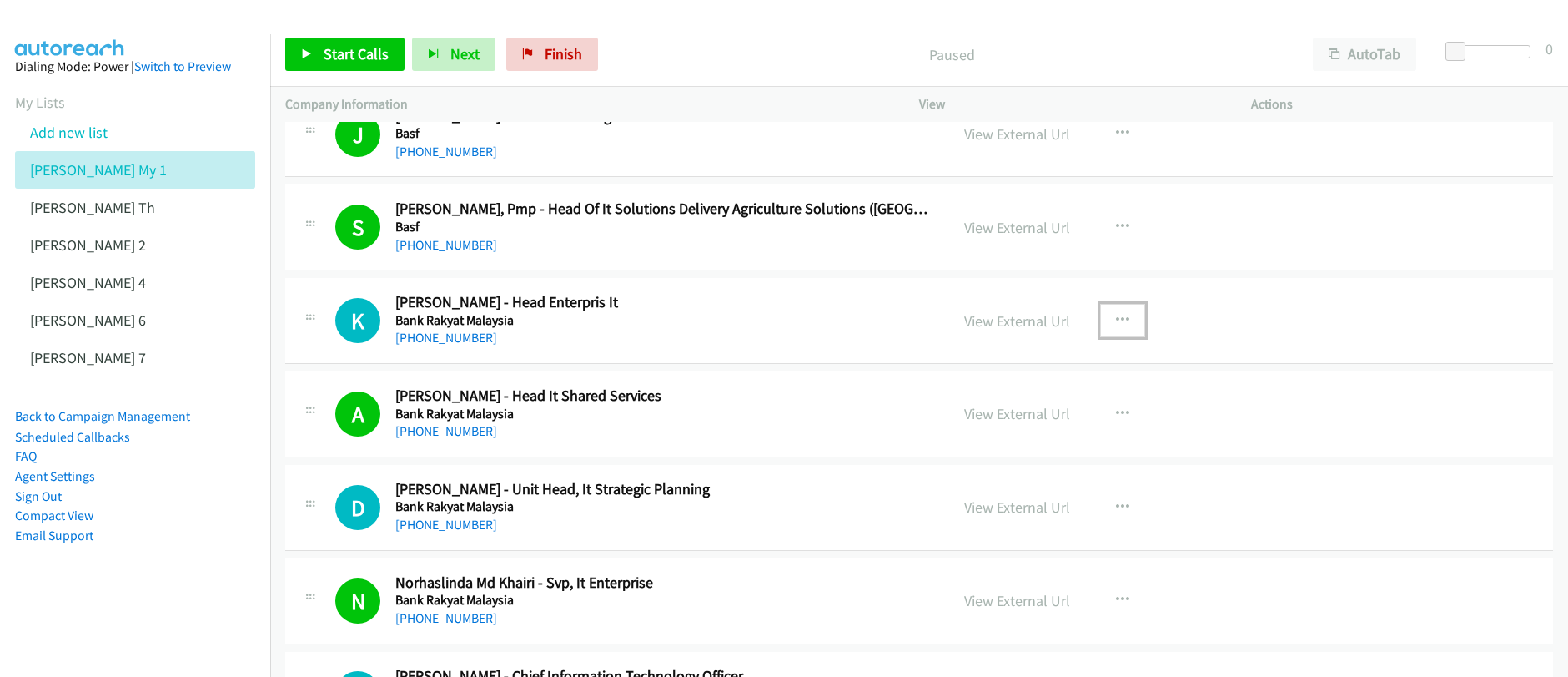
click at [1120, 323] on icon "button" at bounding box center [1122, 321] width 13 height 13
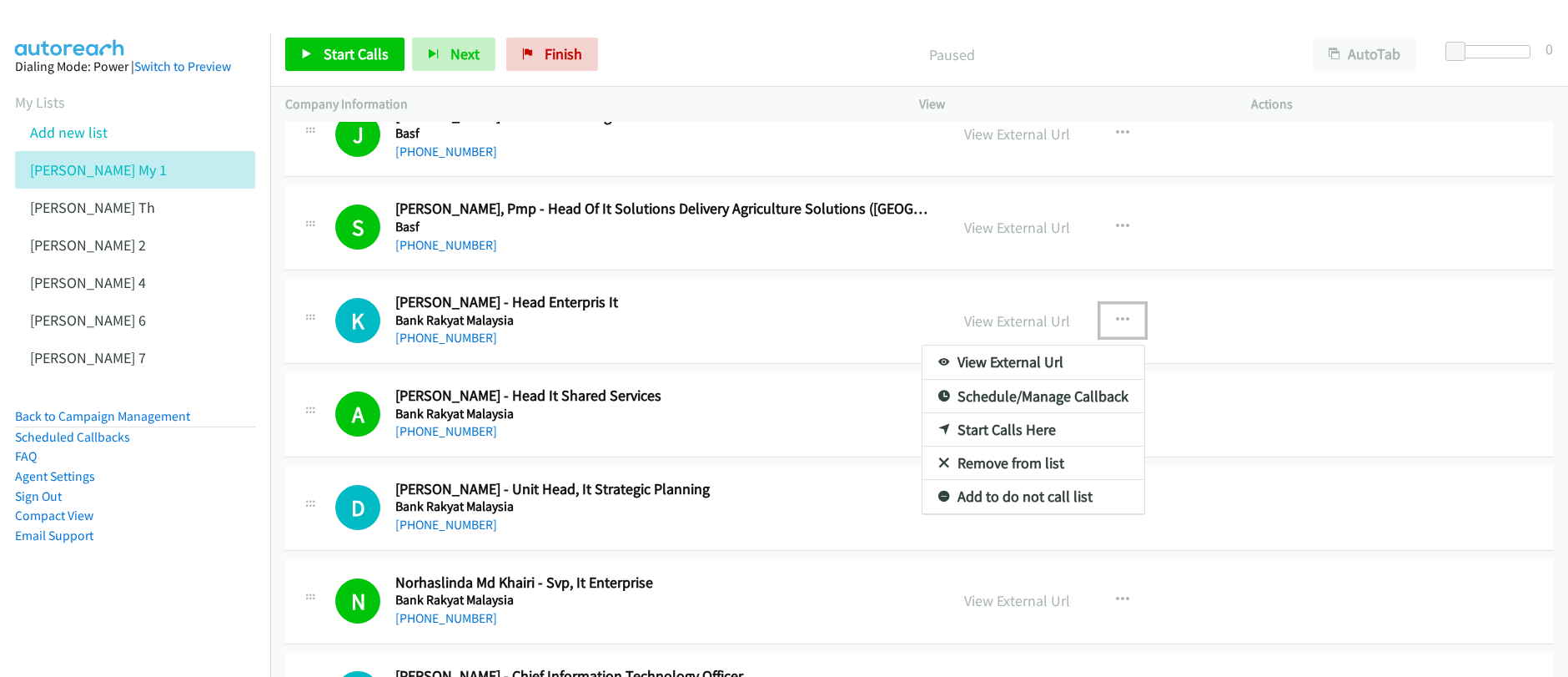
click at [1019, 428] on link "Start Calls Here" at bounding box center [1033, 429] width 222 height 34
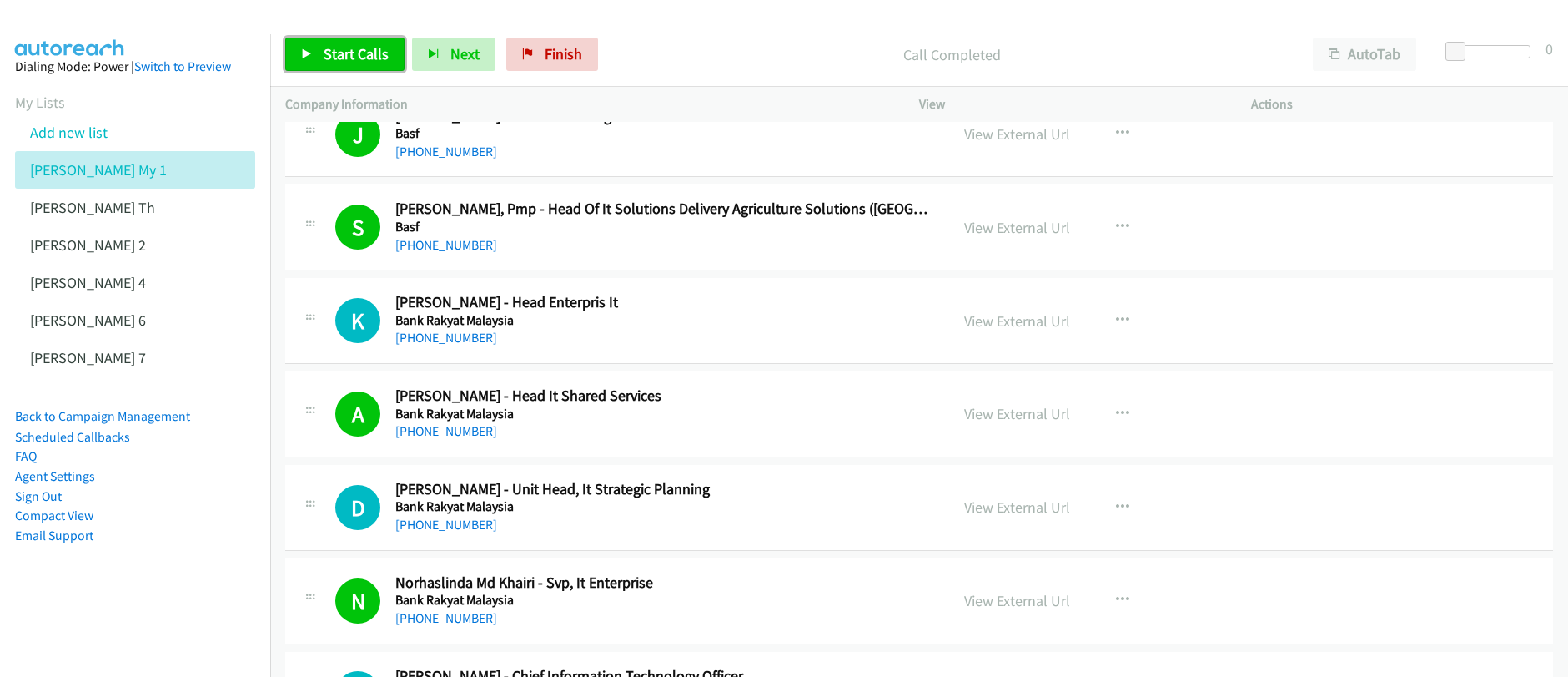
click at [344, 54] on span "Start Calls" at bounding box center [355, 53] width 65 height 19
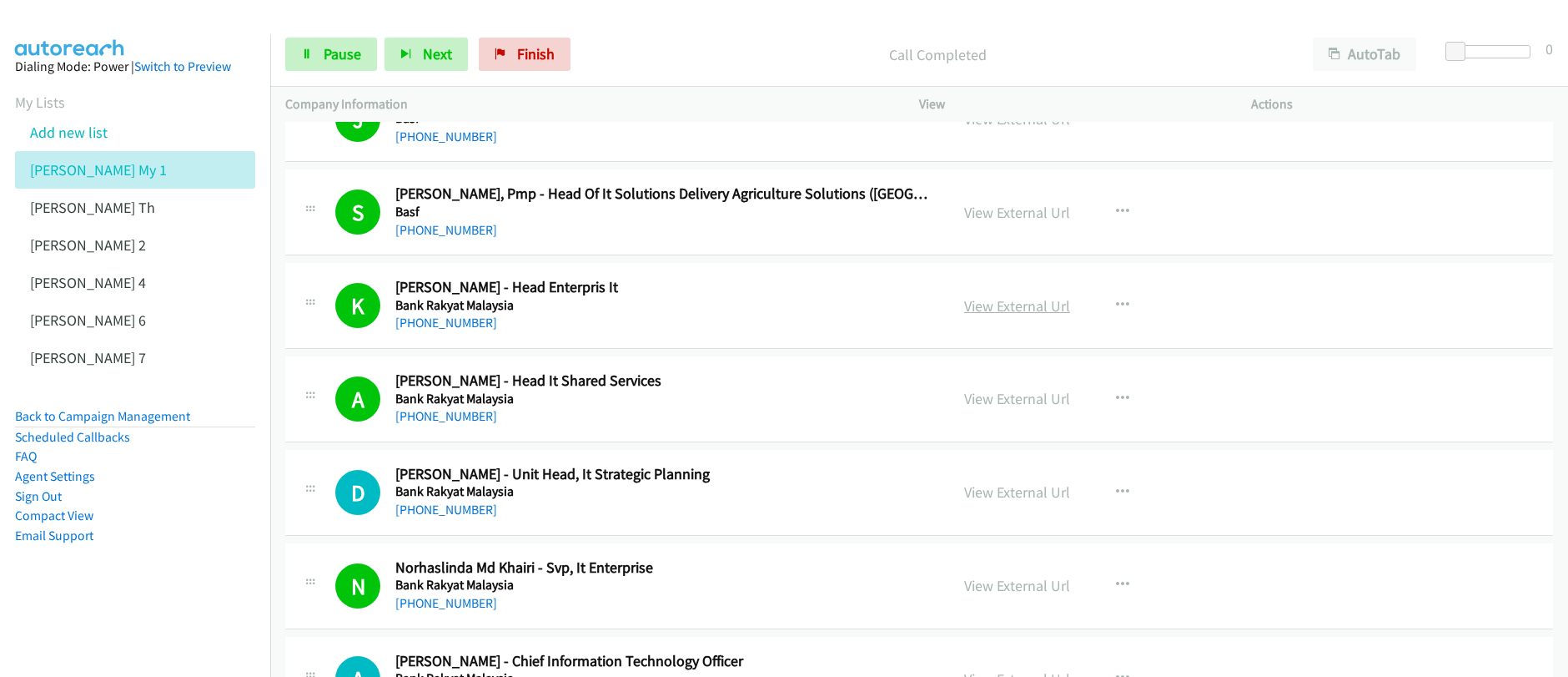
scroll to position [5474, 0]
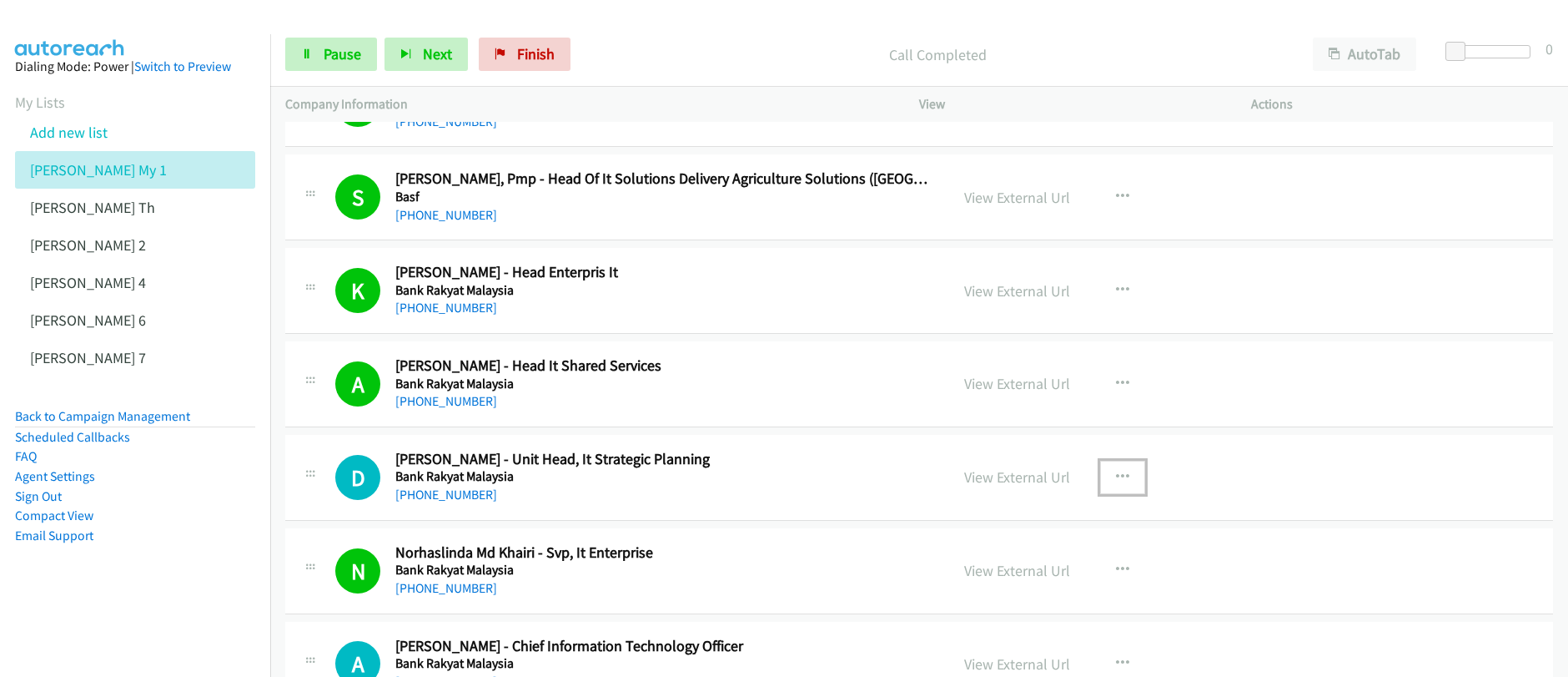
click at [1115, 480] on icon "button" at bounding box center [1122, 477] width 13 height 13
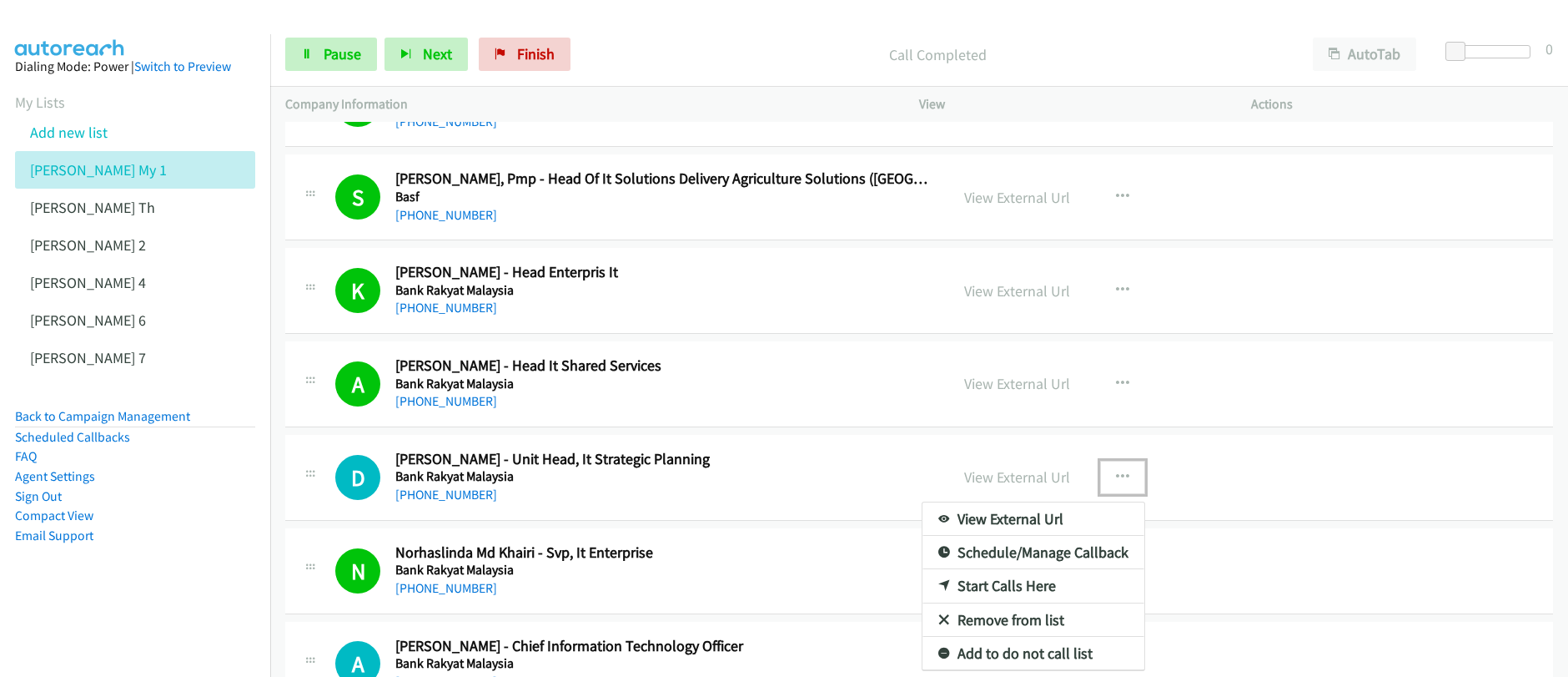
click at [1008, 589] on link "Start Calls Here" at bounding box center [1033, 586] width 222 height 34
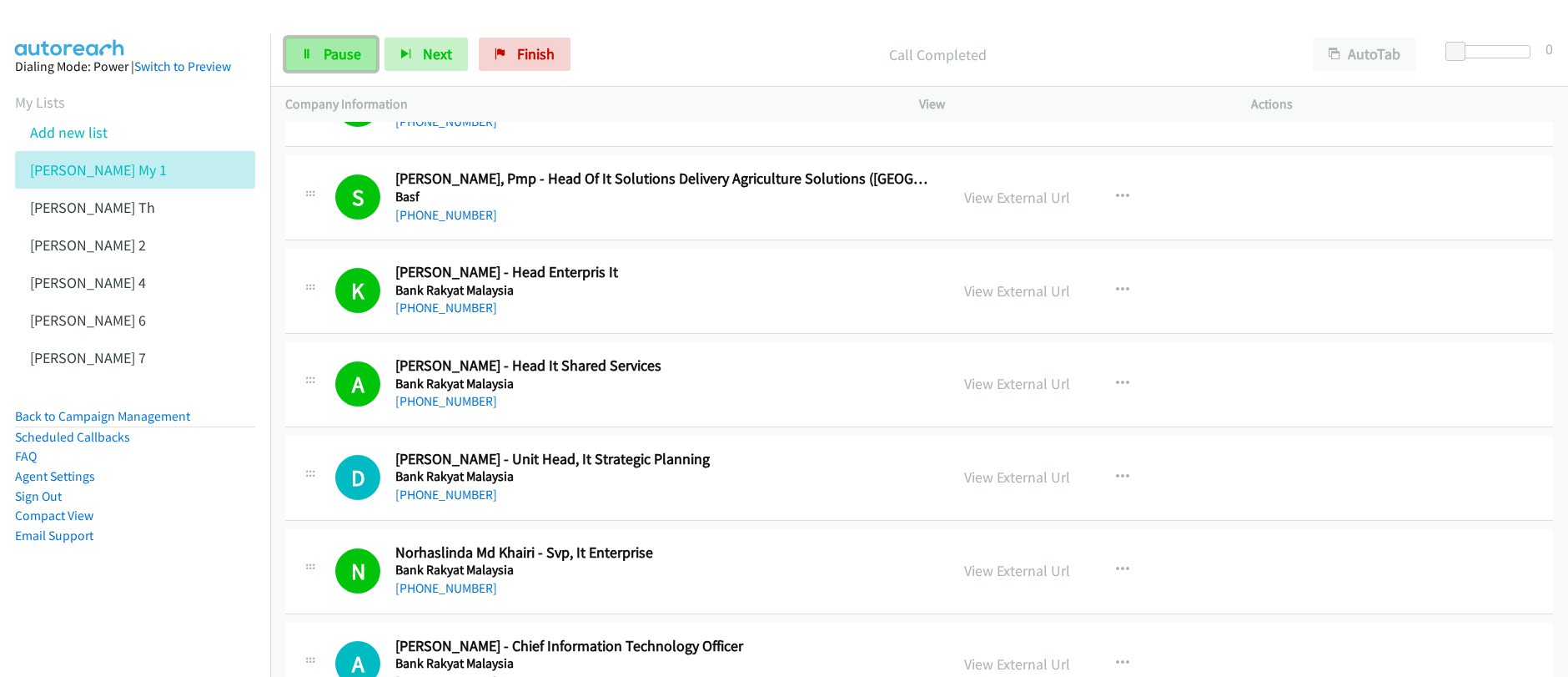
click at [336, 62] on span "Pause" at bounding box center [342, 53] width 37 height 19
click at [336, 62] on span "Start Calls" at bounding box center [355, 53] width 65 height 19
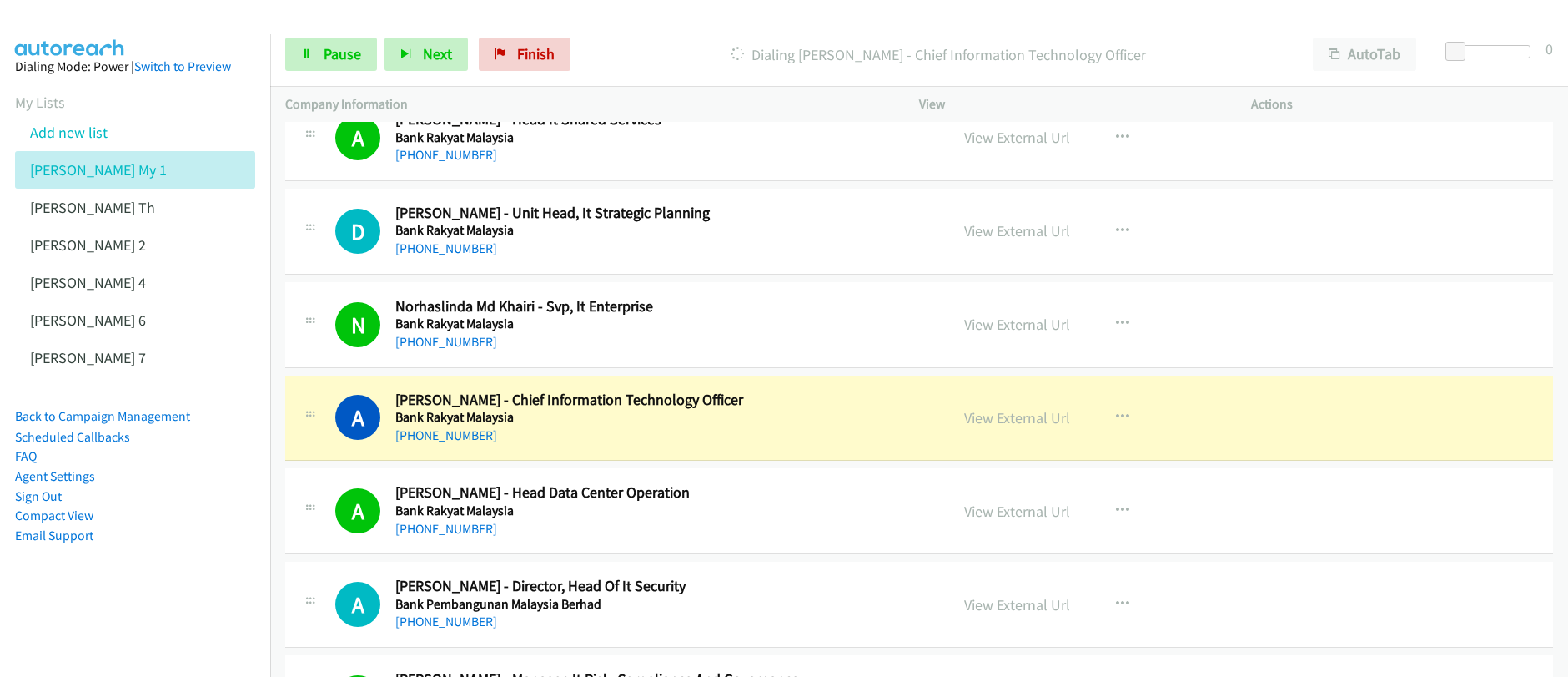
scroll to position [5739, 0]
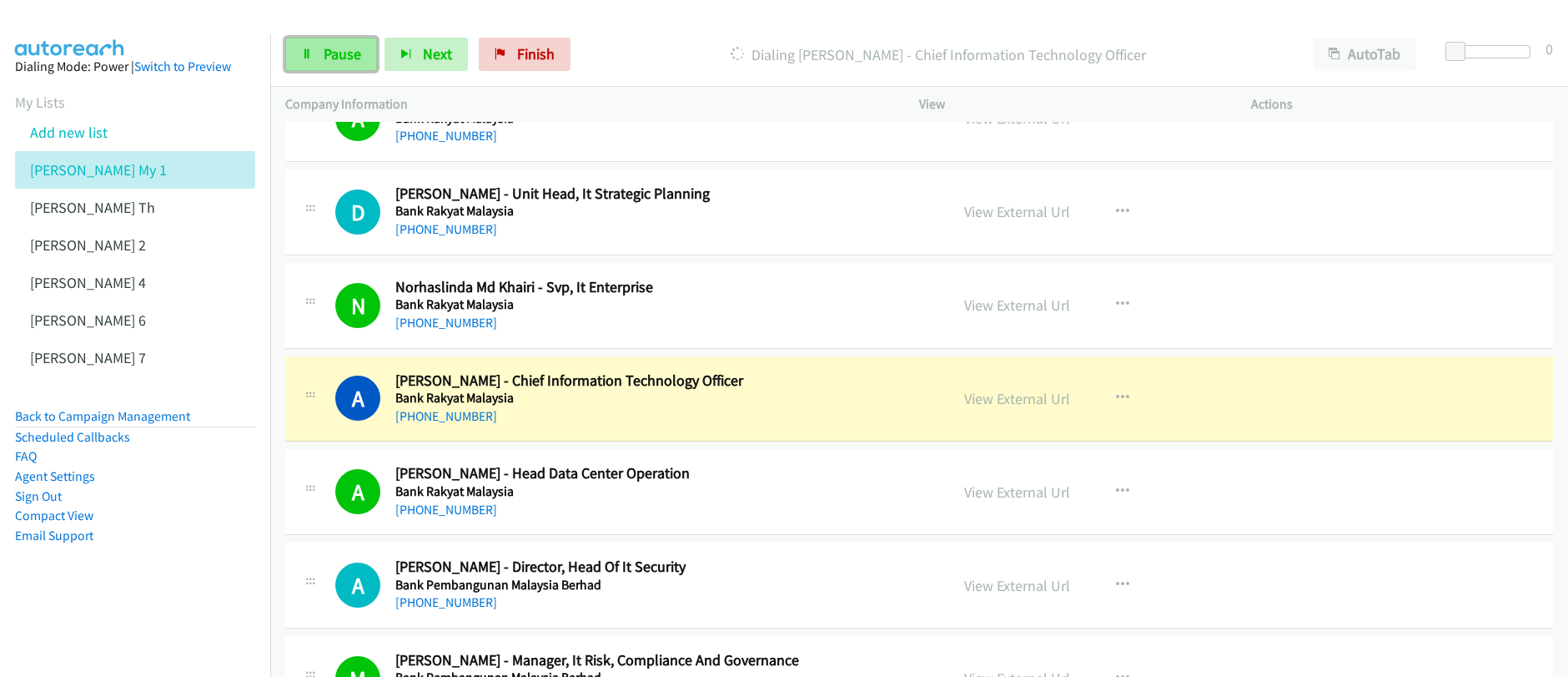
click at [350, 62] on span "Pause" at bounding box center [342, 53] width 37 height 19
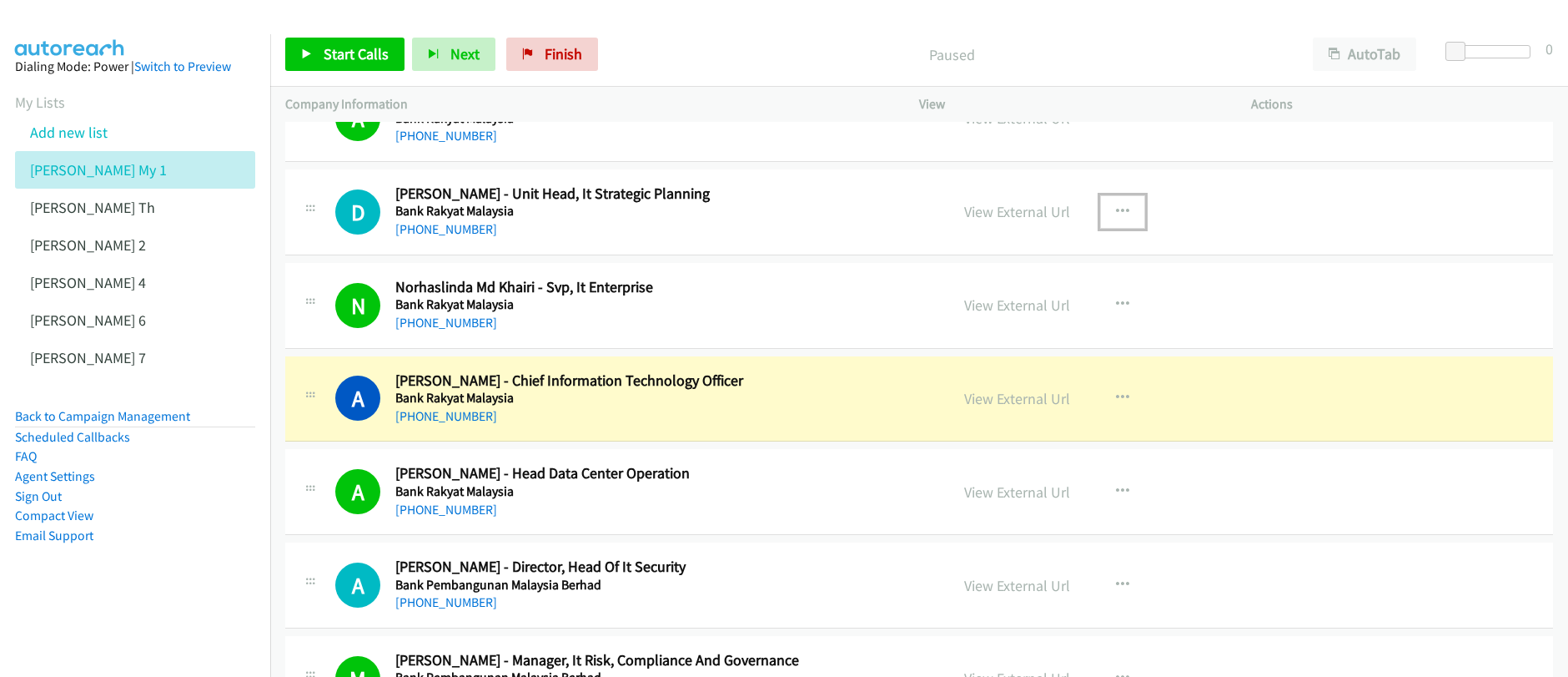
click at [1116, 213] on icon "button" at bounding box center [1122, 212] width 13 height 13
click at [0, 0] on div at bounding box center [0, 0] width 0 height 0
click at [1116, 220] on button "button" at bounding box center [1122, 212] width 45 height 34
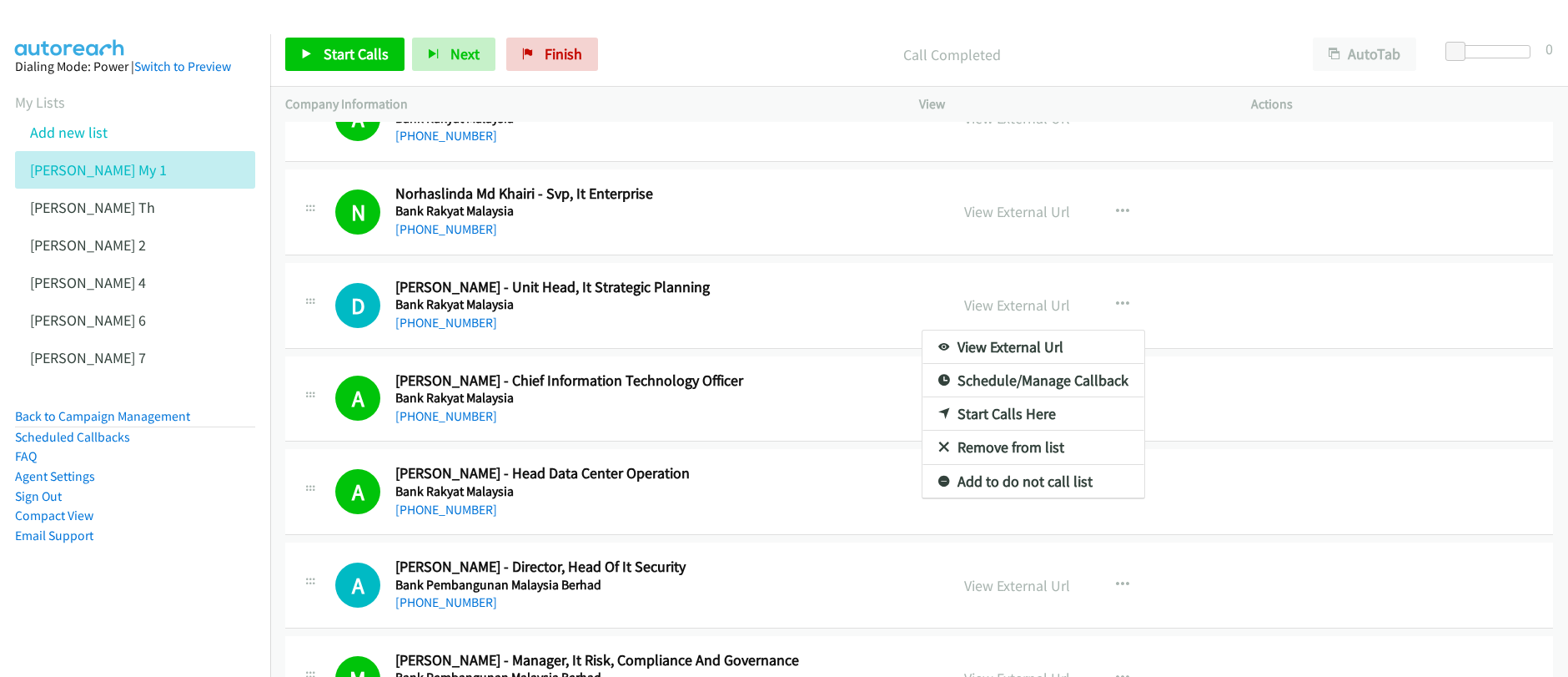
click at [984, 417] on link "Start Calls Here" at bounding box center [1033, 414] width 222 height 34
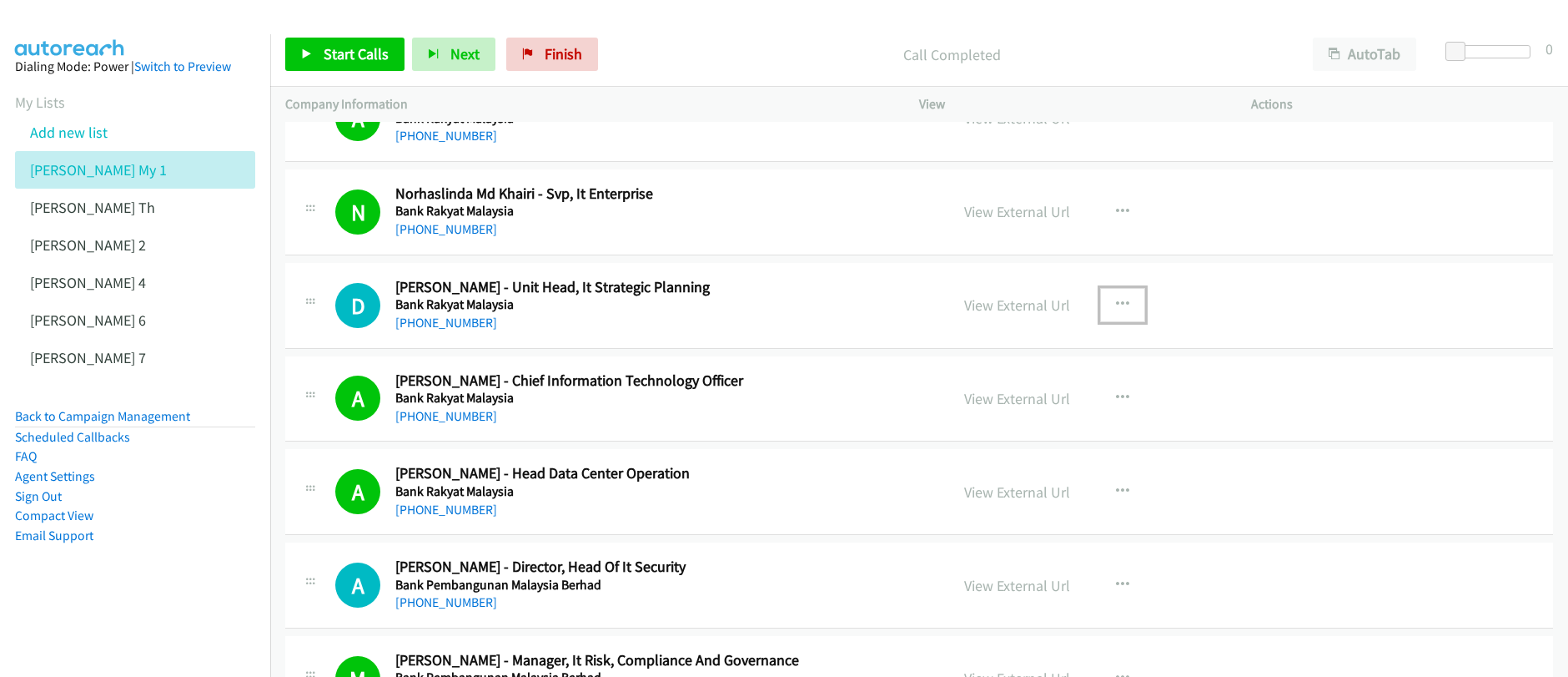
click at [1115, 306] on icon "button" at bounding box center [1122, 305] width 13 height 13
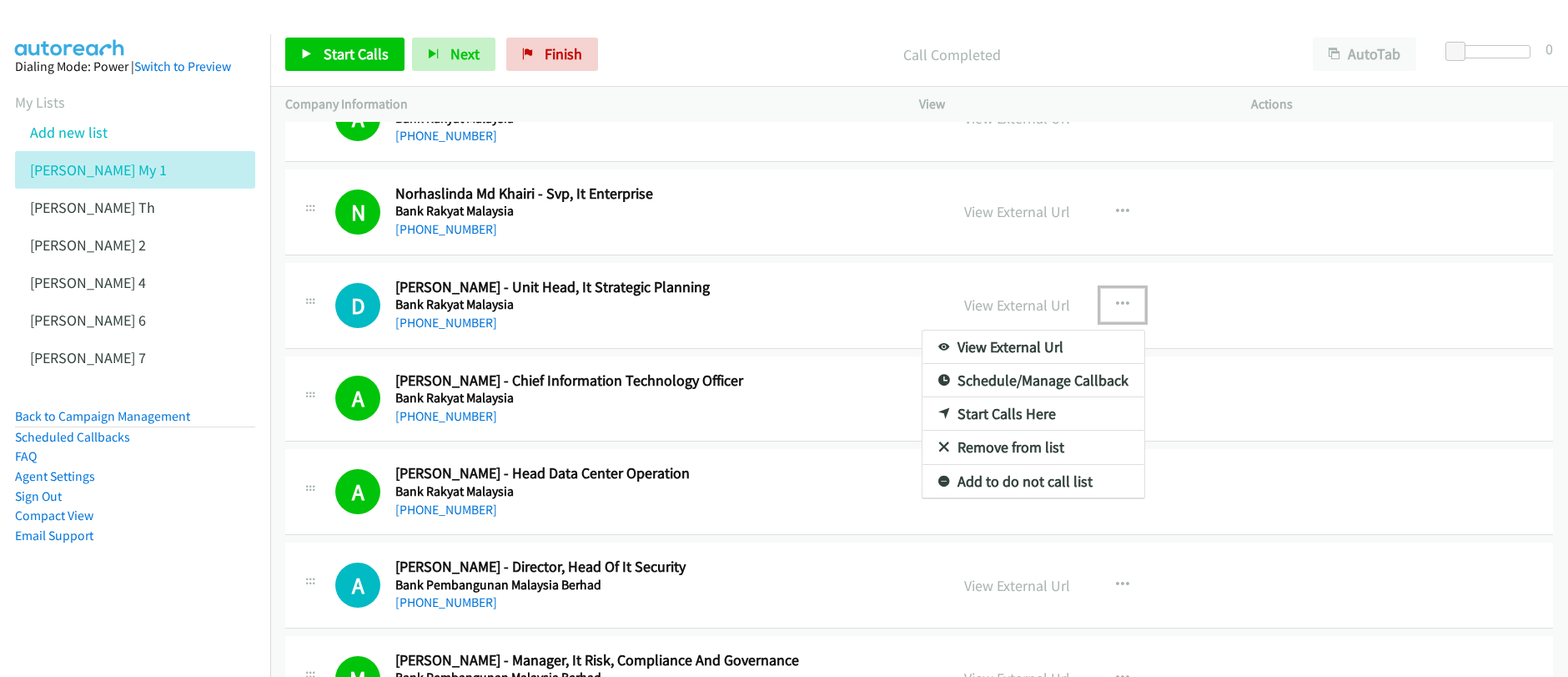
click at [978, 414] on link "Start Calls Here" at bounding box center [1033, 414] width 222 height 34
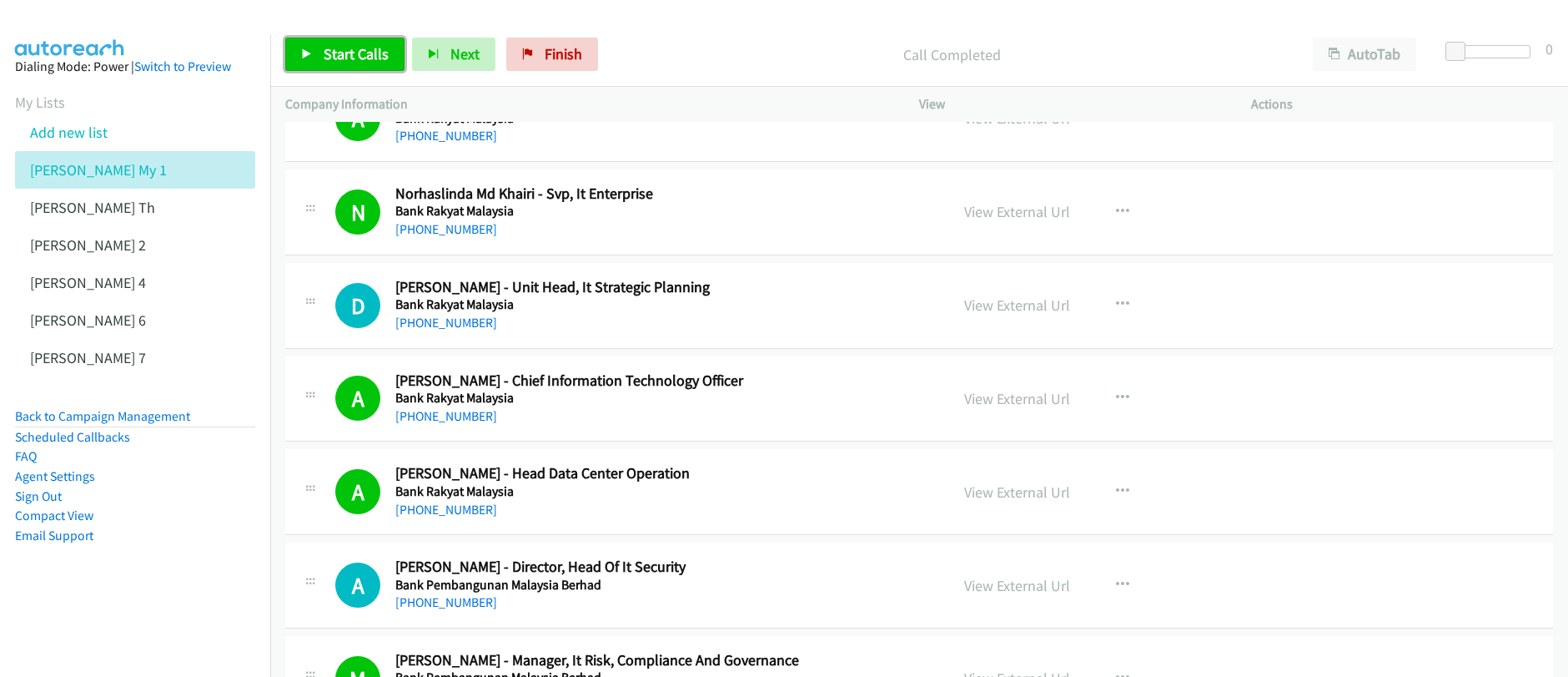
click at [359, 49] on span "Start Calls" at bounding box center [355, 53] width 65 height 19
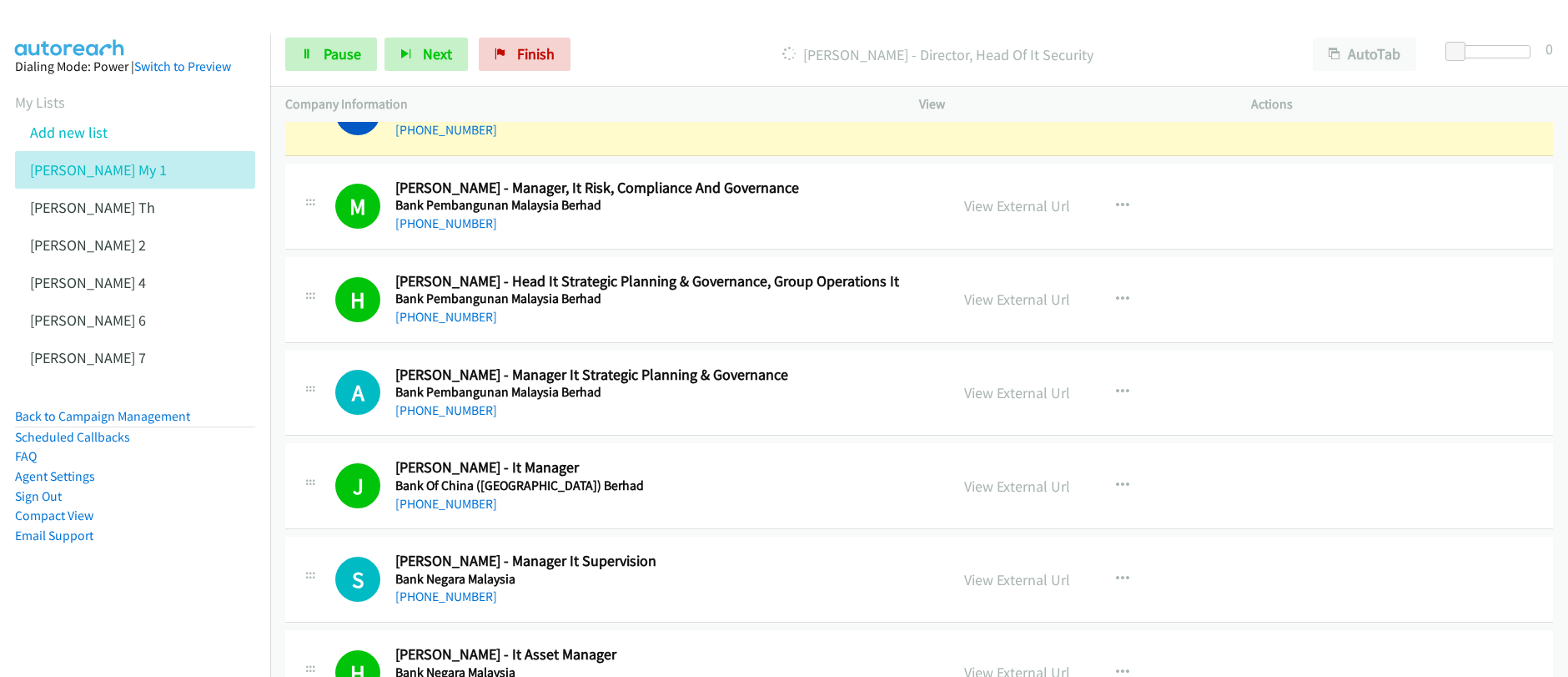
scroll to position [6226, 0]
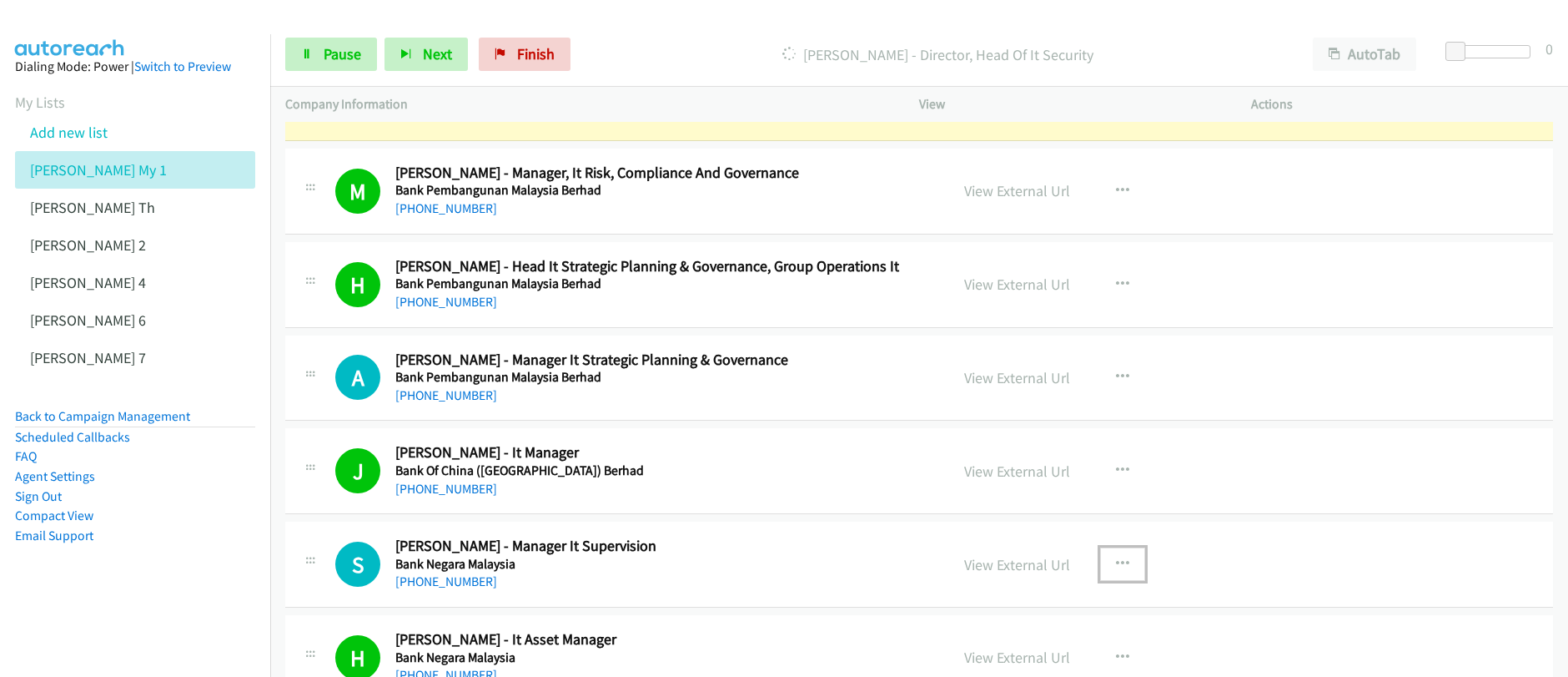
click at [1116, 563] on icon "button" at bounding box center [1122, 564] width 13 height 13
click at [1116, 563] on div at bounding box center [784, 338] width 1568 height 677
click at [1115, 565] on icon "button" at bounding box center [1122, 564] width 13 height 13
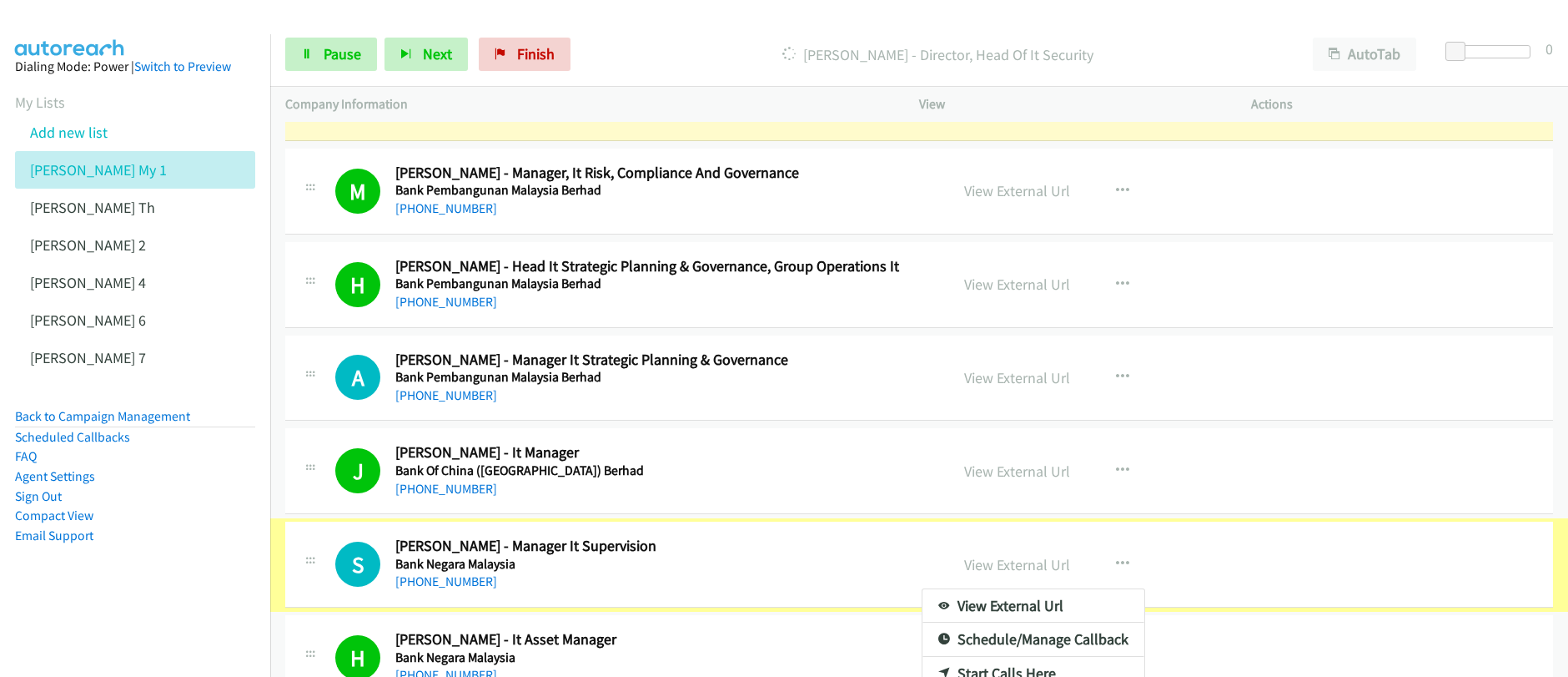
drag, startPoint x: 1283, startPoint y: 548, endPoint x: 1317, endPoint y: 539, distance: 35.2
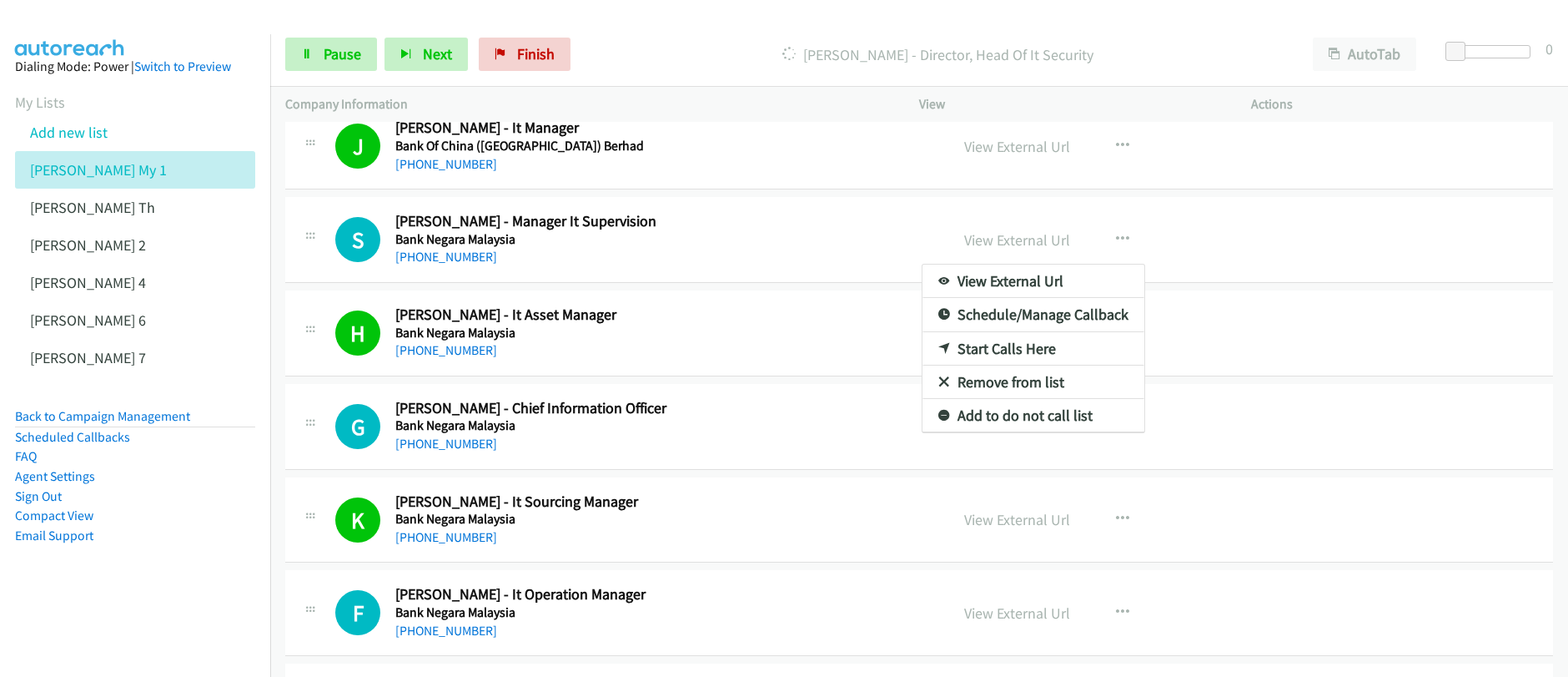
scroll to position [6620, 0]
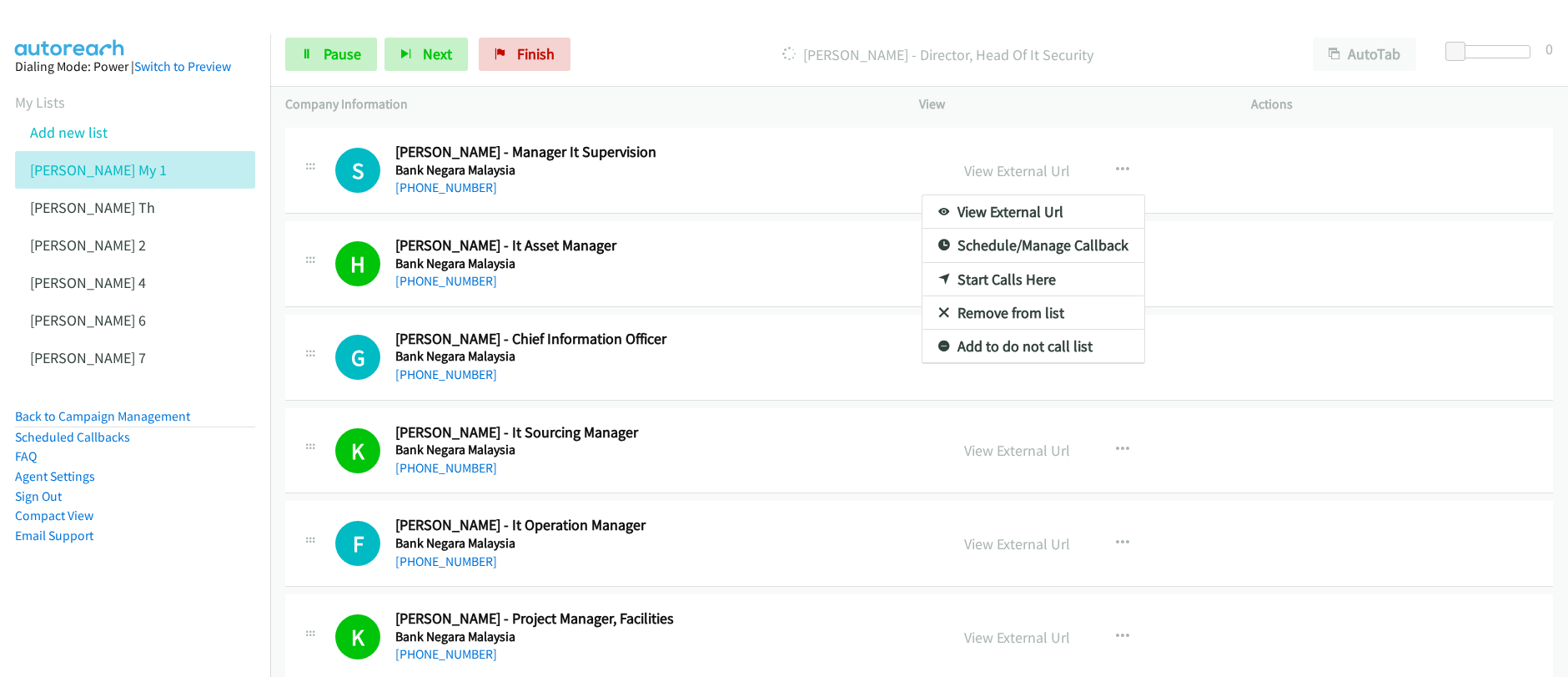
click at [1113, 169] on div at bounding box center [784, 338] width 1568 height 677
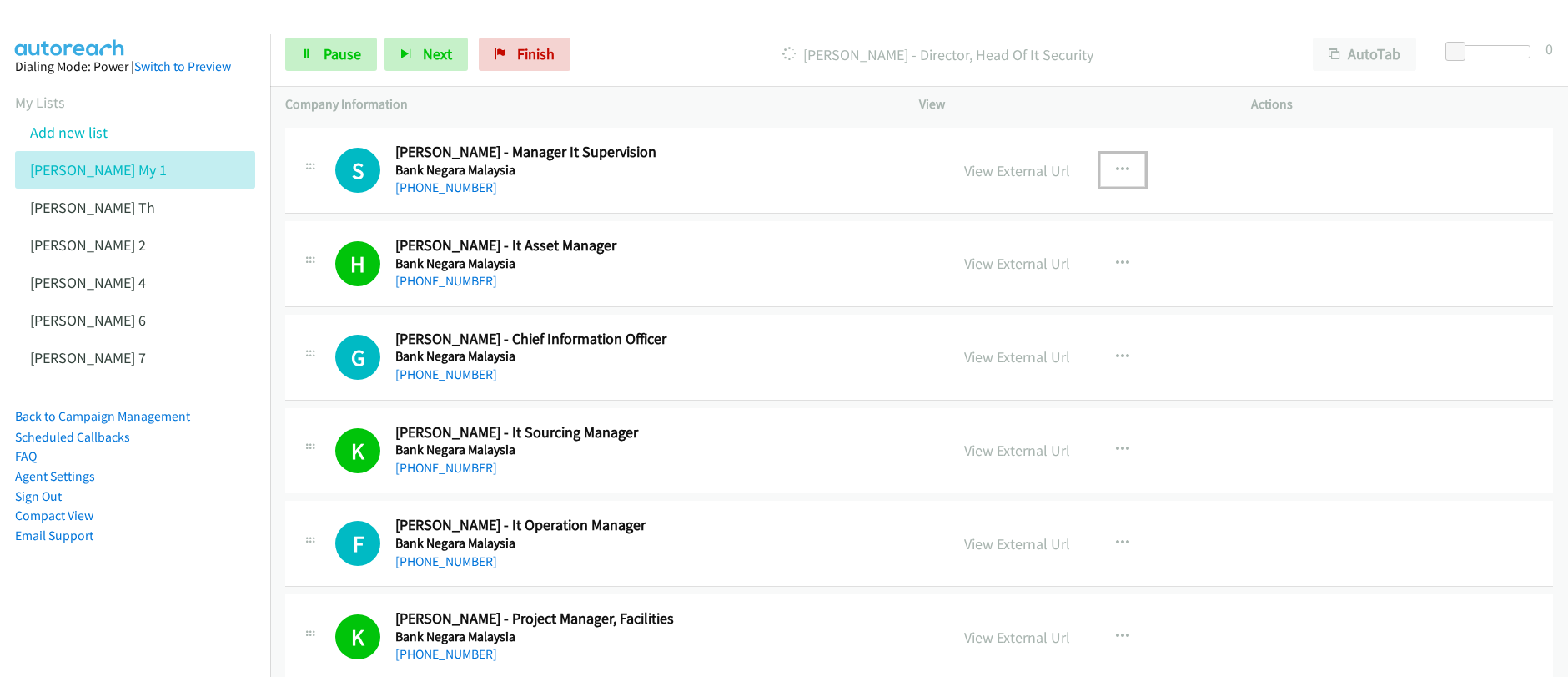
click at [1115, 170] on icon "button" at bounding box center [1122, 170] width 13 height 13
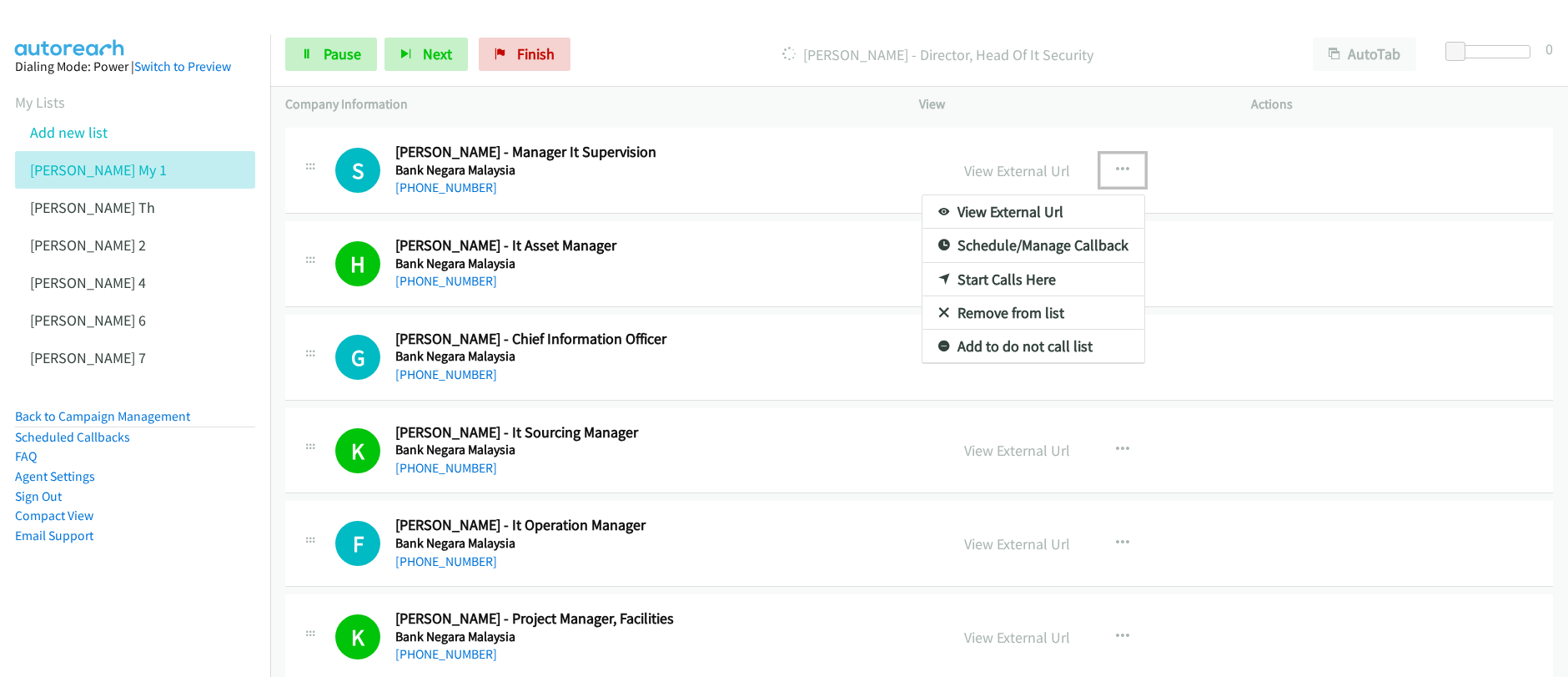
click at [1004, 283] on link "Start Calls Here" at bounding box center [1033, 279] width 222 height 34
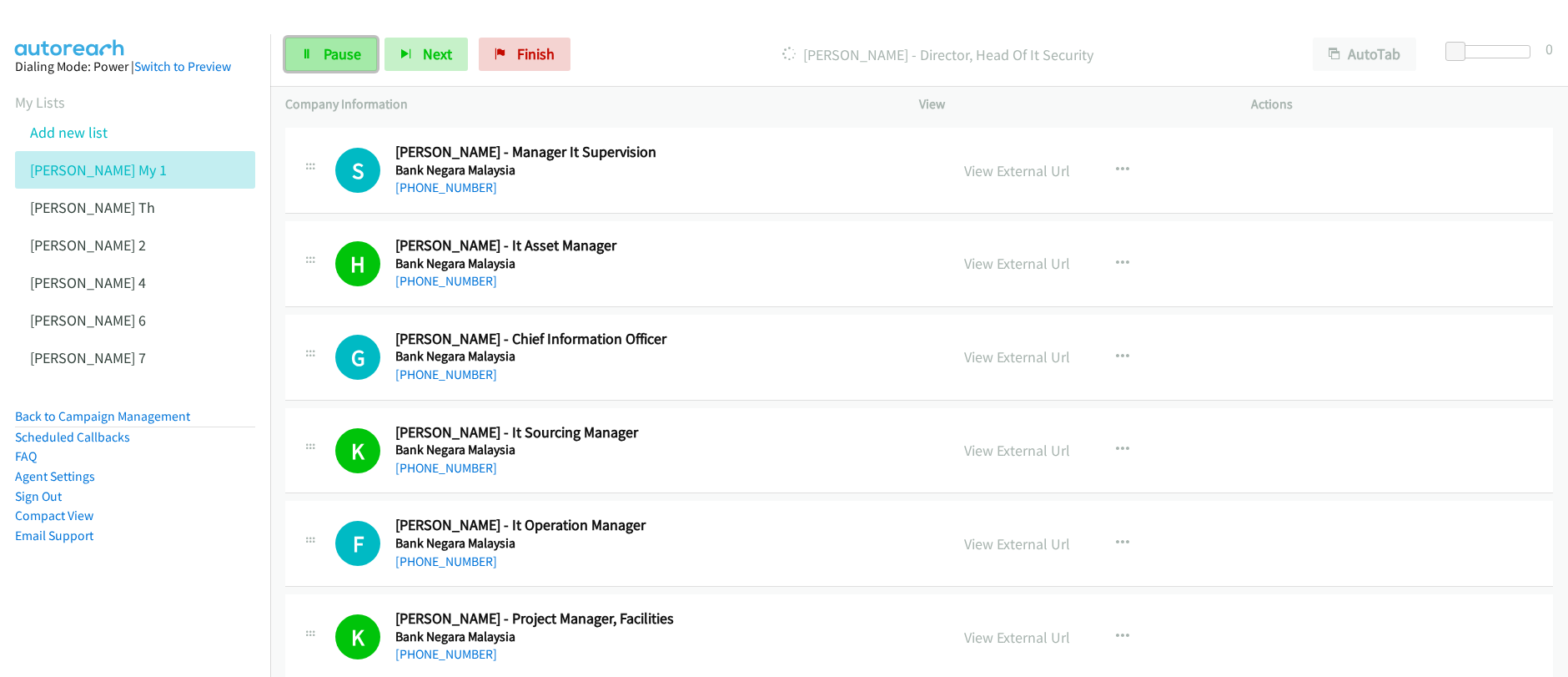
click at [315, 55] on link "Pause" at bounding box center [331, 54] width 92 height 34
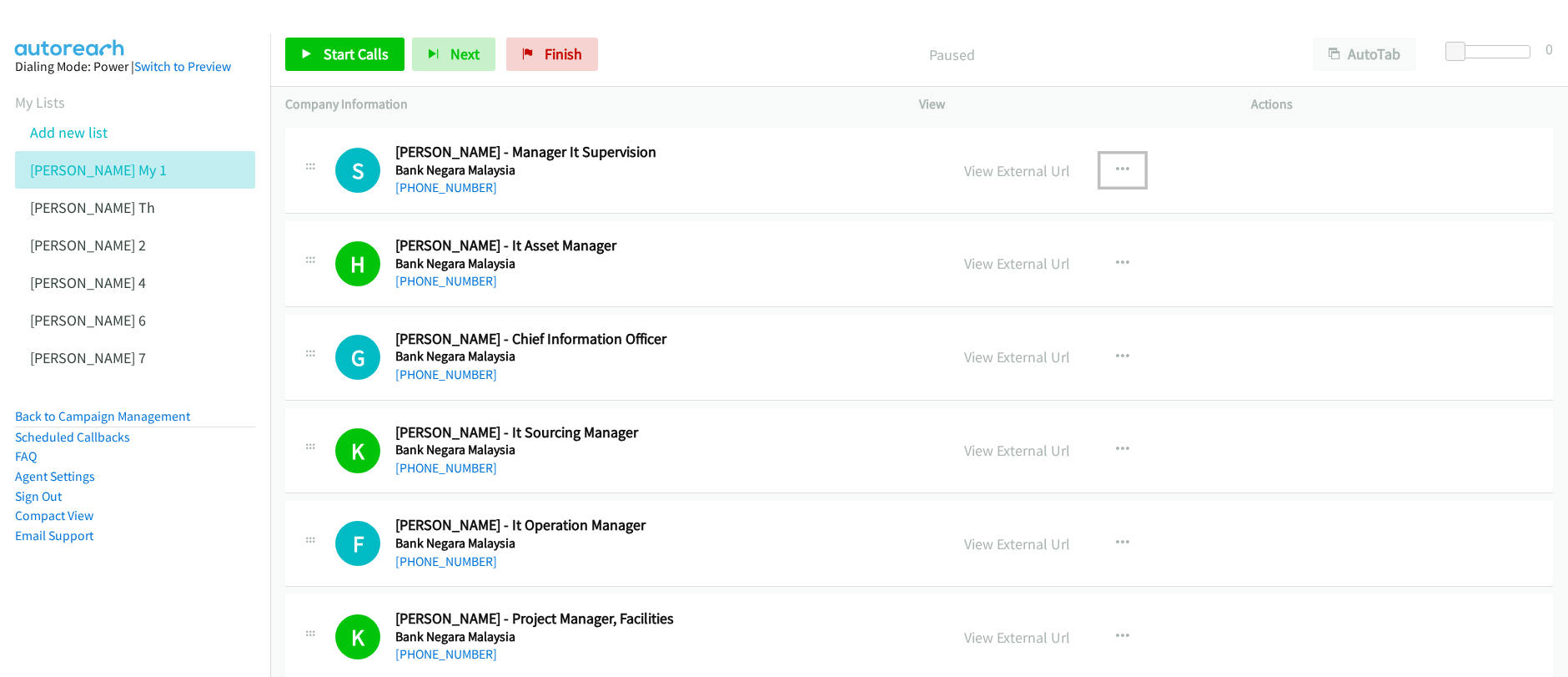
click at [1120, 168] on icon "button" at bounding box center [1122, 170] width 13 height 13
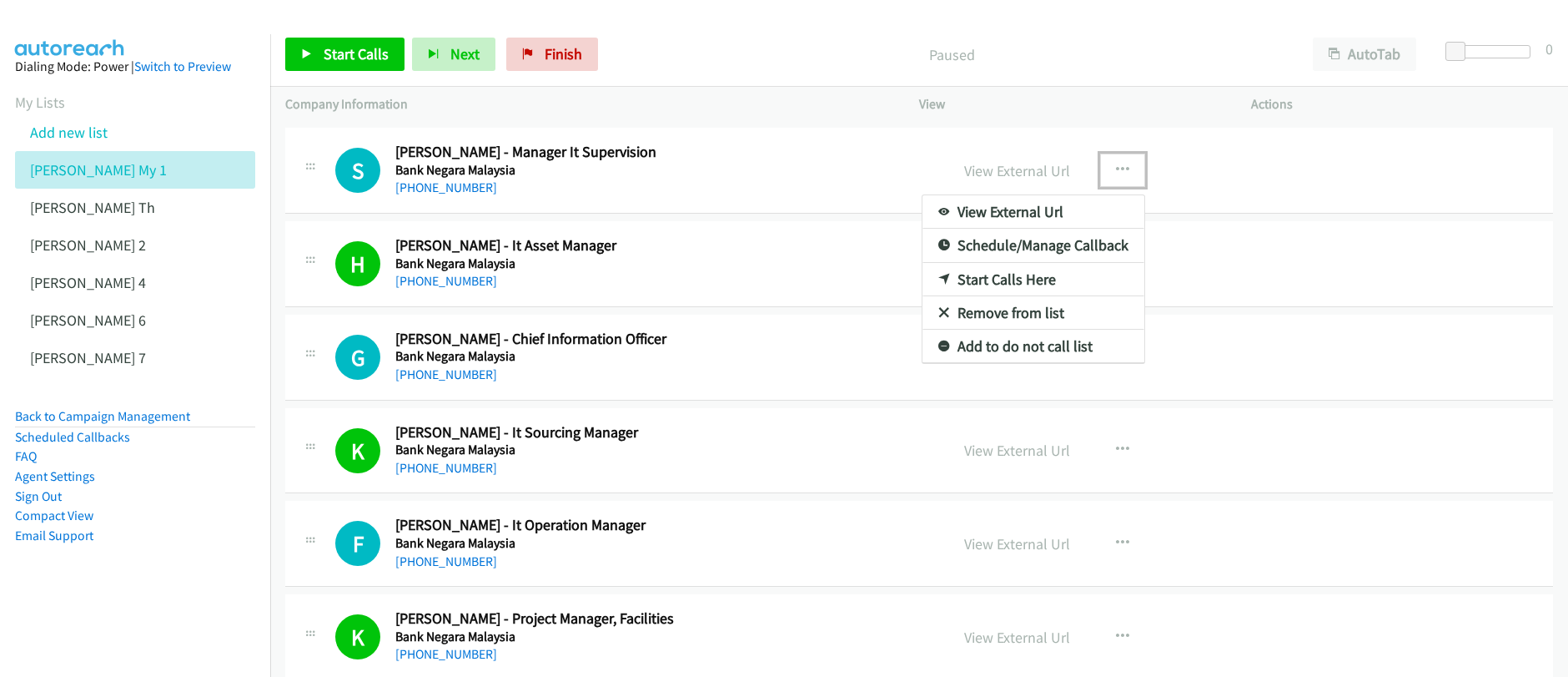
click at [1002, 280] on link "Start Calls Here" at bounding box center [1033, 279] width 222 height 34
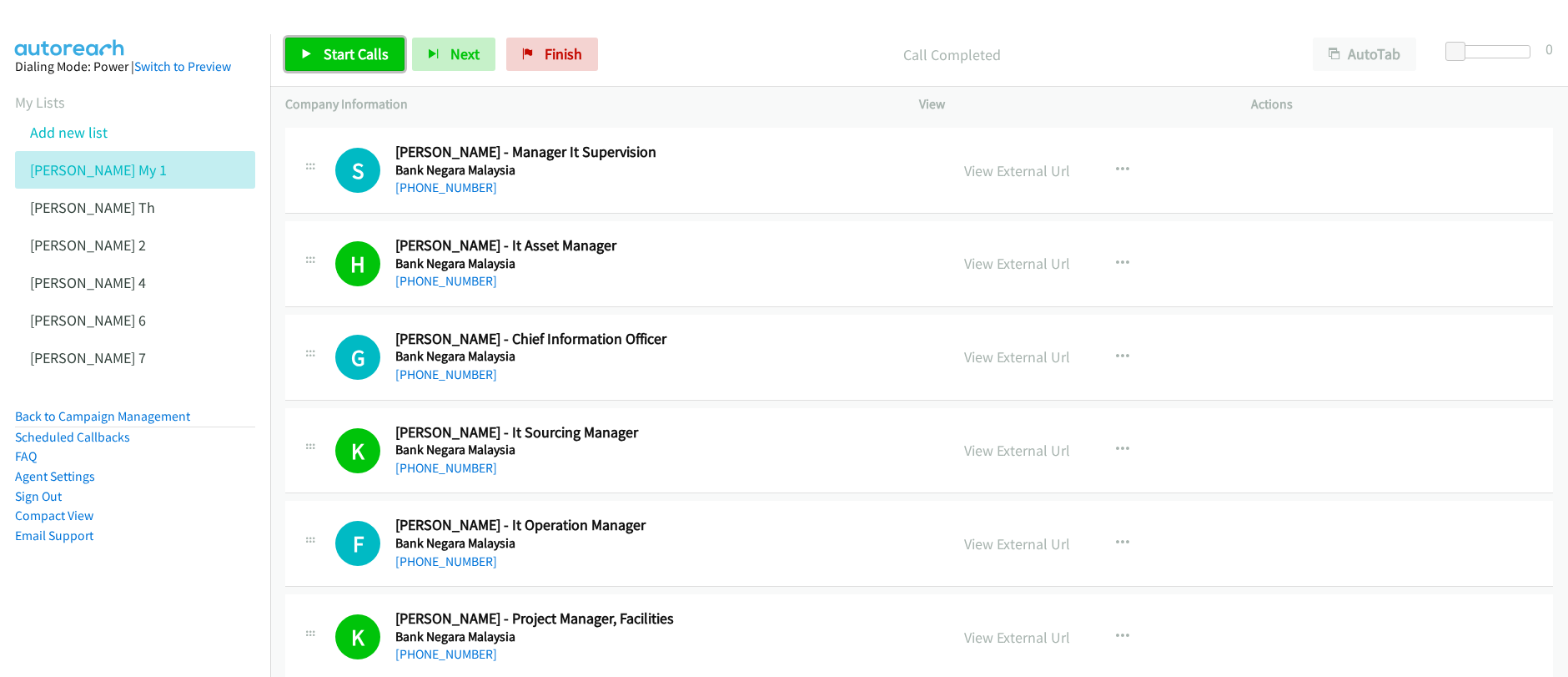
click at [326, 65] on link "Start Calls" at bounding box center [344, 54] width 119 height 34
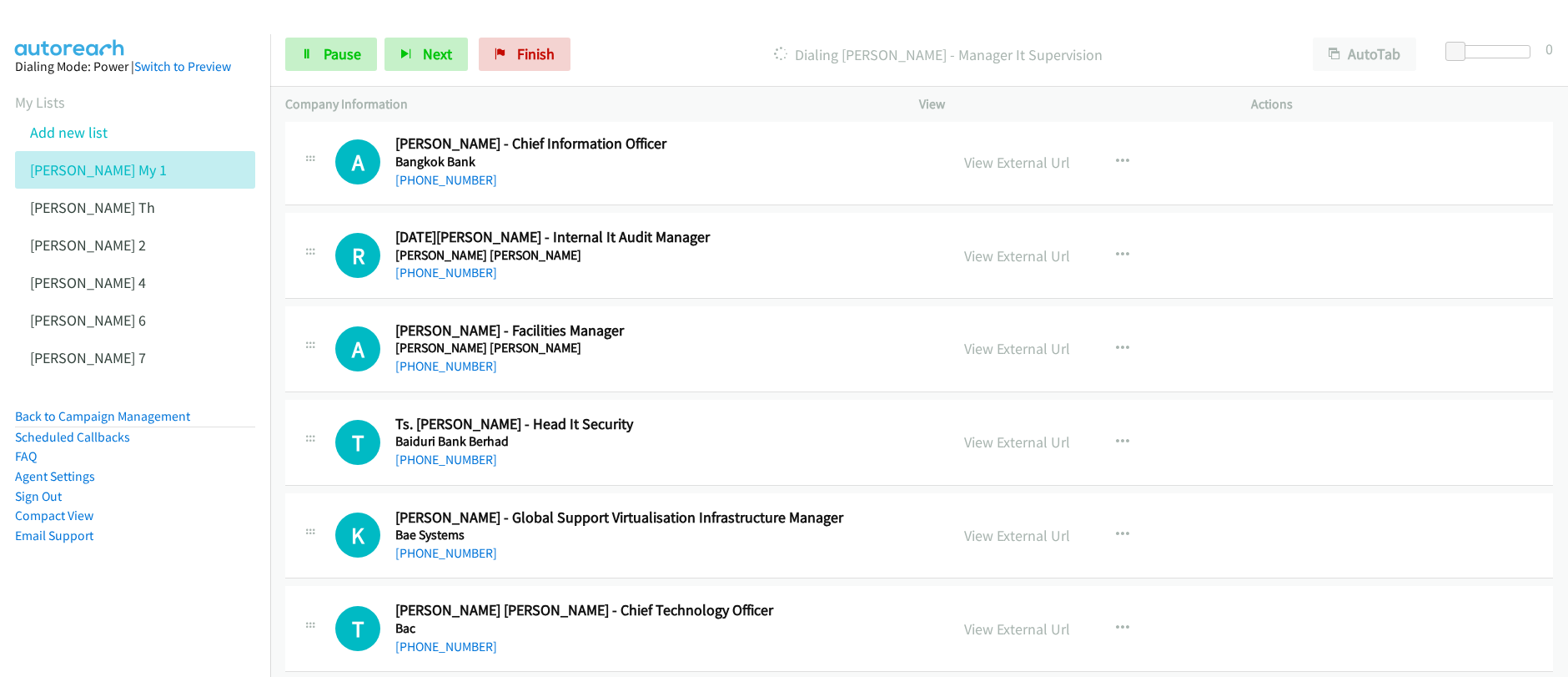
scroll to position [7564, 0]
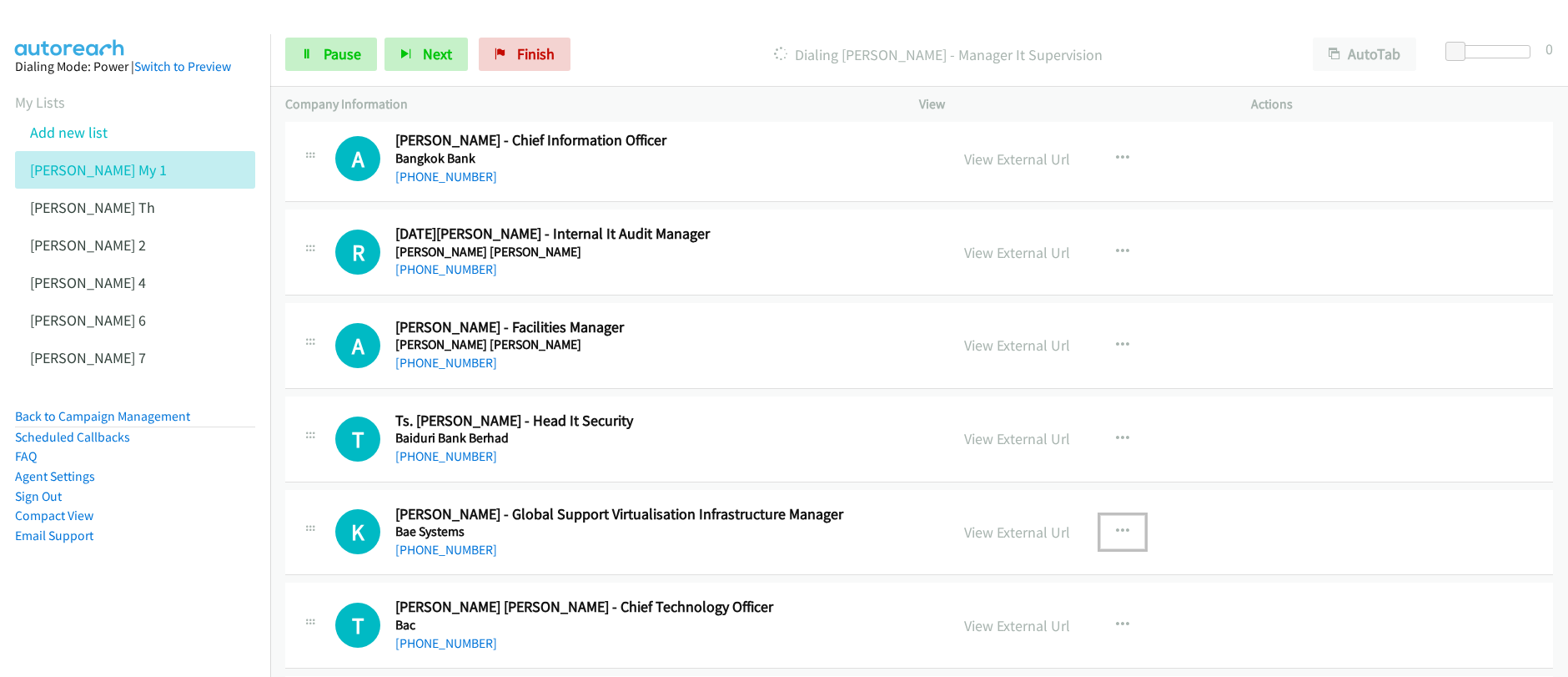
click at [1118, 533] on icon "button" at bounding box center [1122, 532] width 13 height 13
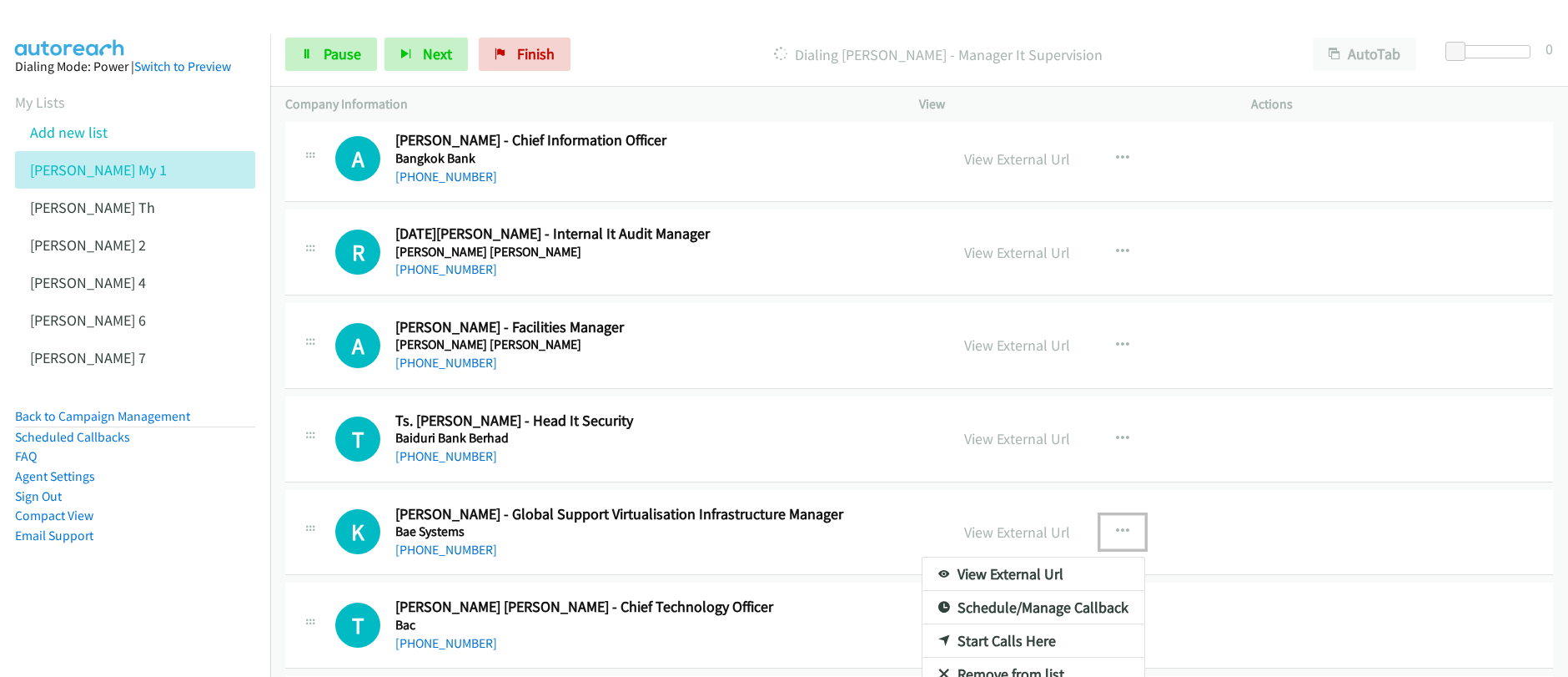
click at [989, 639] on link "Start Calls Here" at bounding box center [1033, 640] width 222 height 34
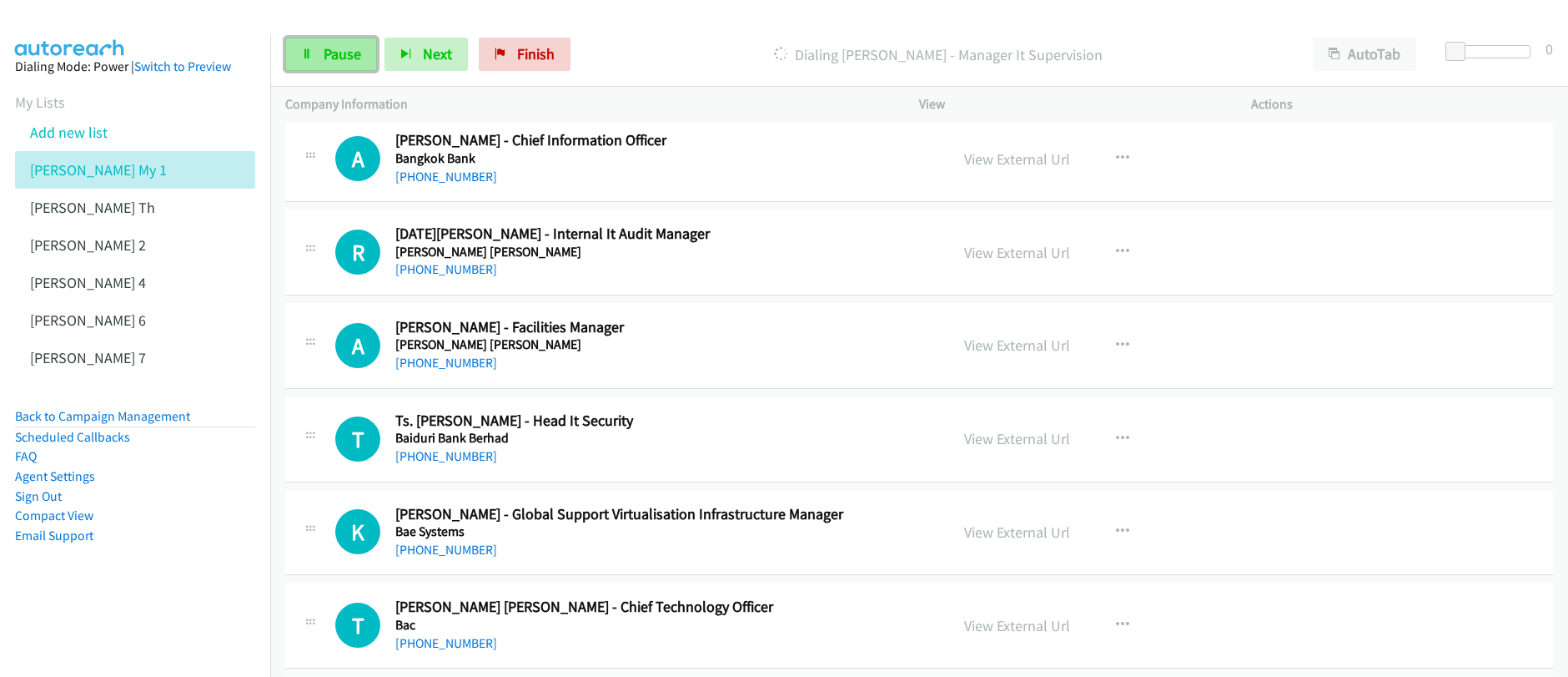
click at [351, 68] on link "Pause" at bounding box center [331, 54] width 92 height 34
click at [350, 64] on div "Start Calls Pause Next Finish" at bounding box center [431, 54] width 292 height 34
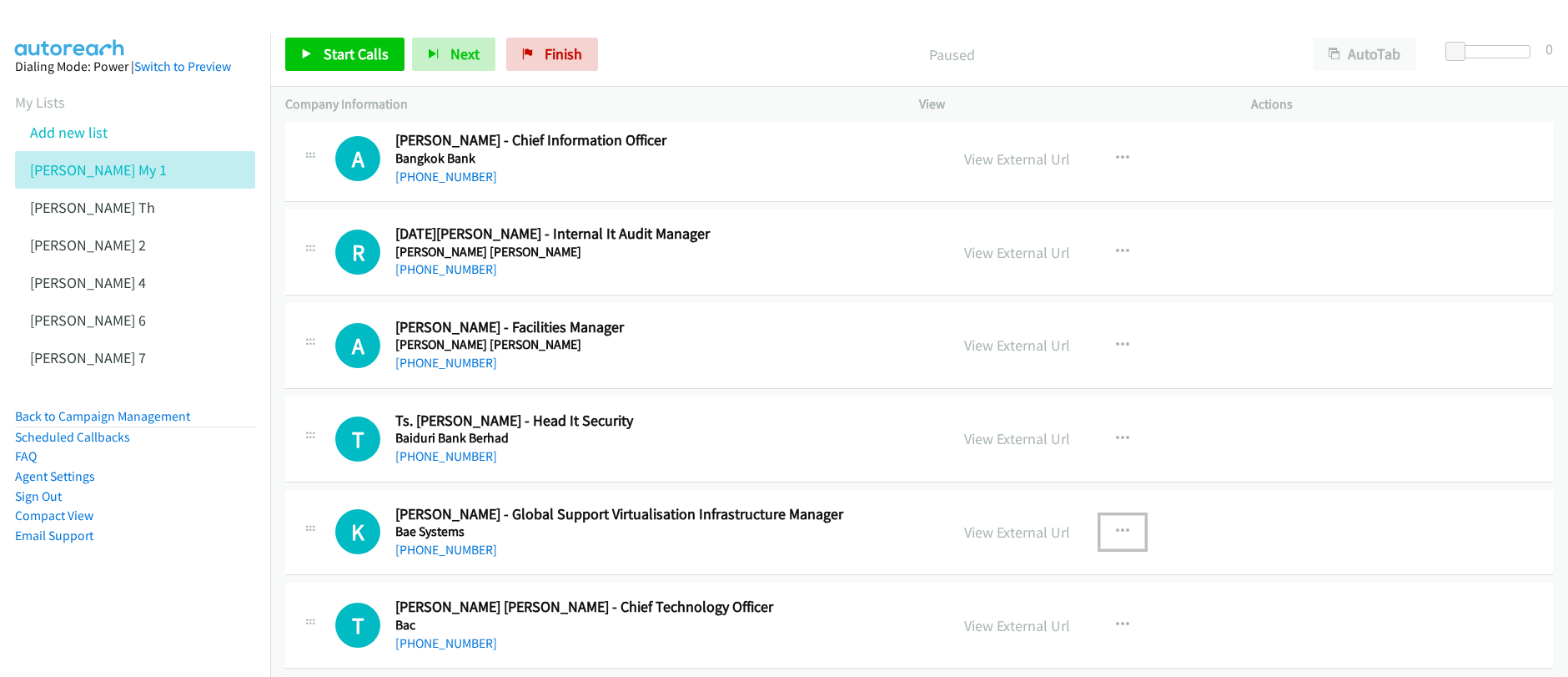
click at [1119, 534] on icon "button" at bounding box center [1122, 532] width 13 height 13
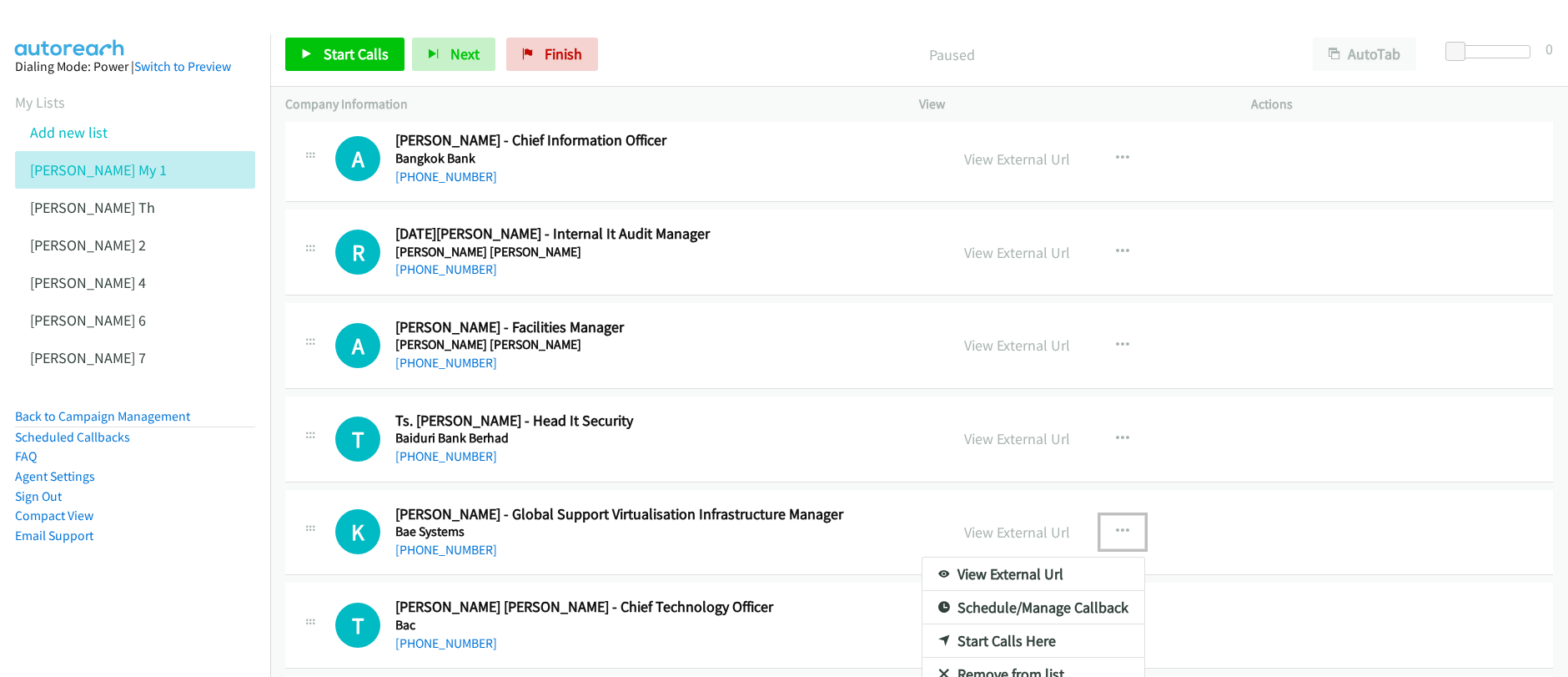
click at [1001, 639] on link "Start Calls Here" at bounding box center [1033, 640] width 222 height 34
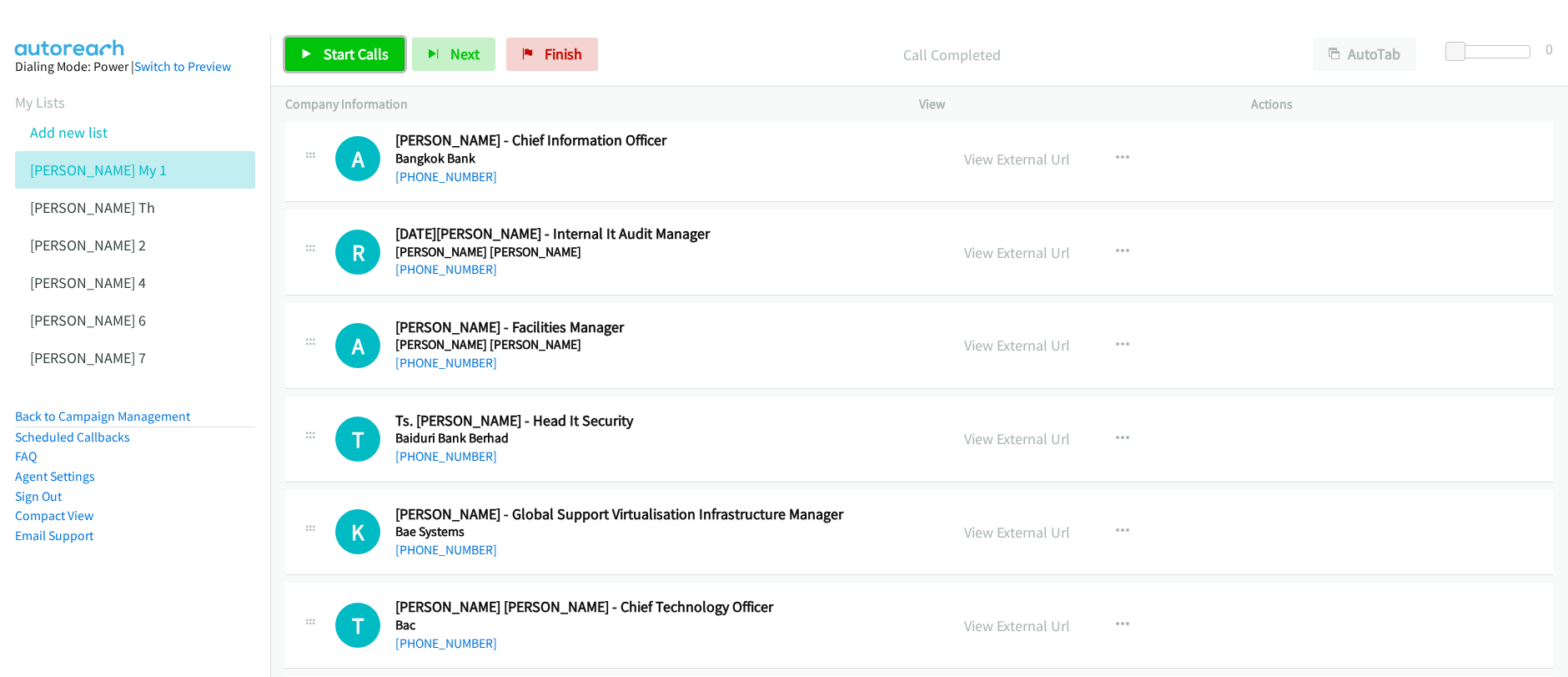
click at [364, 56] on span "Start Calls" at bounding box center [355, 53] width 65 height 19
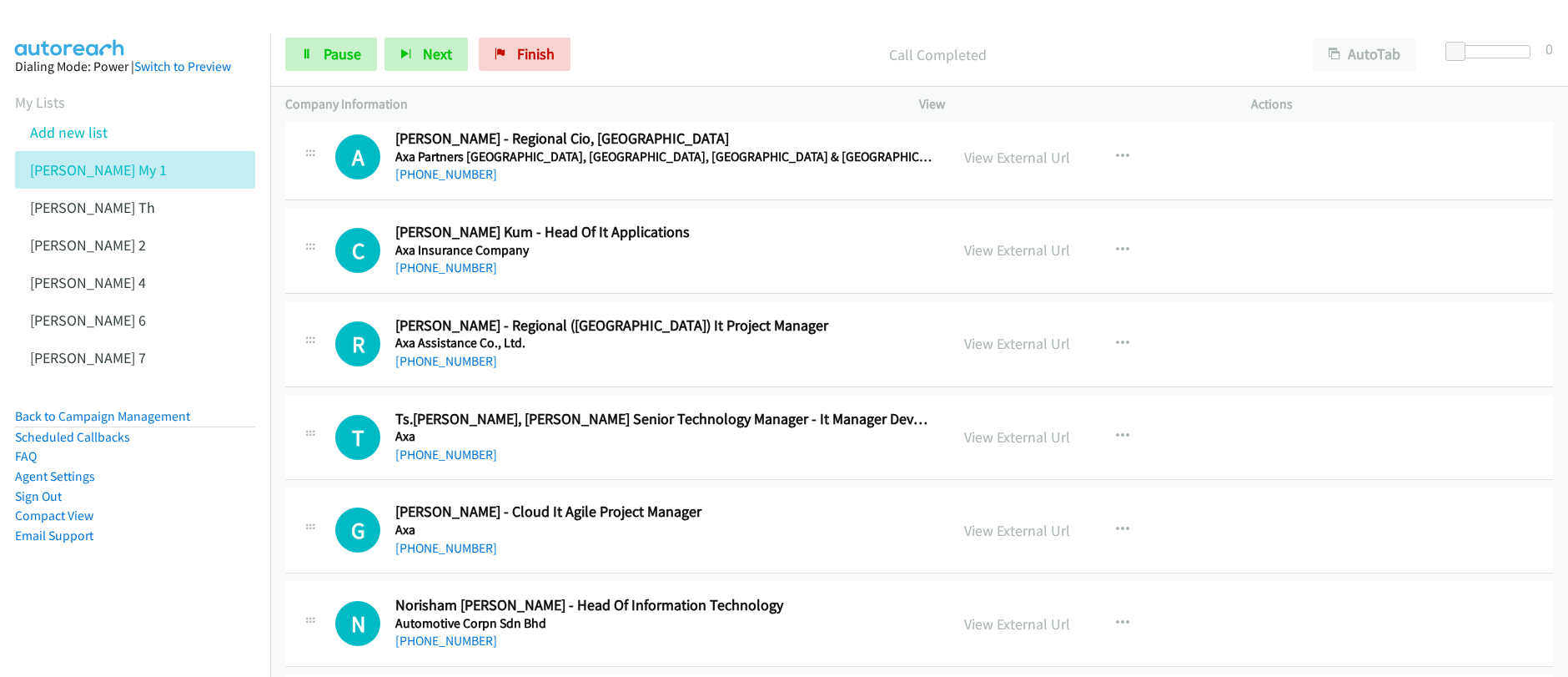
scroll to position [8230, 0]
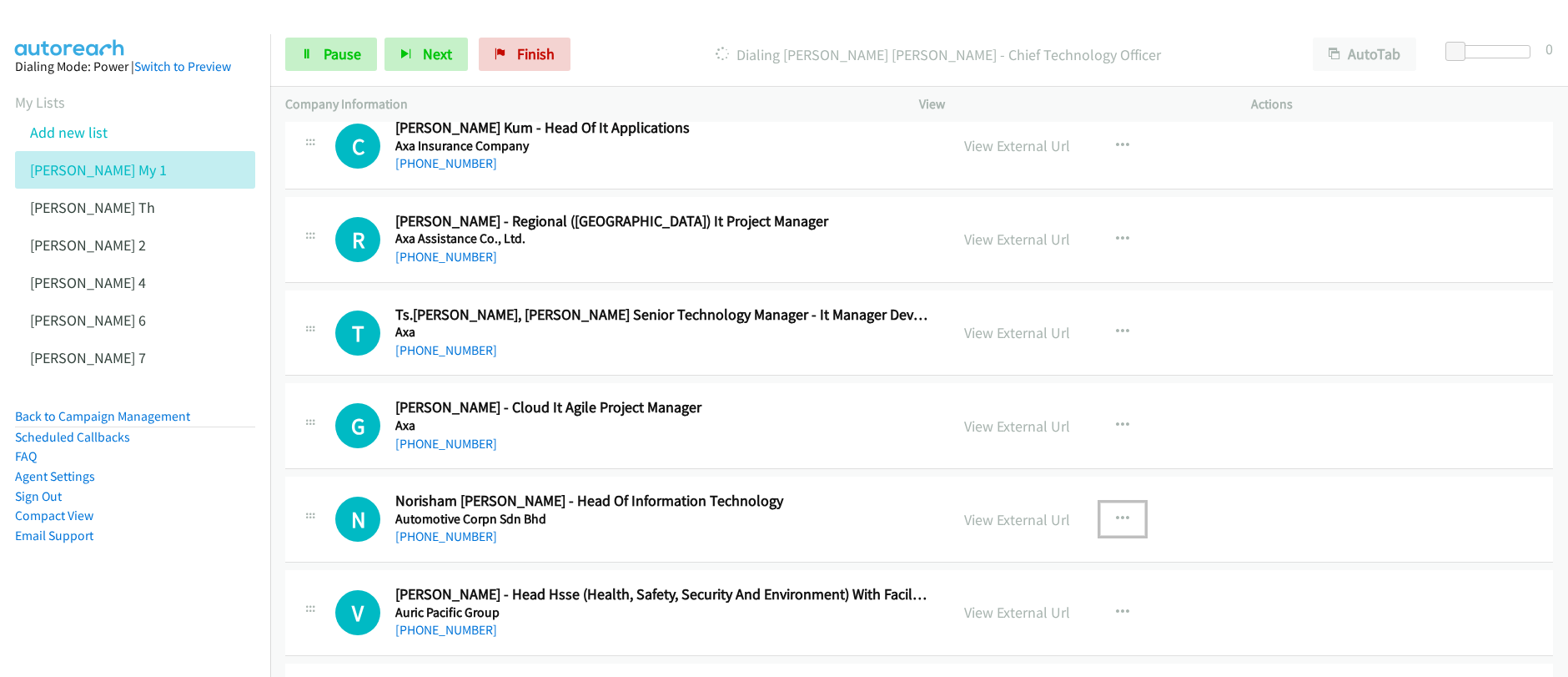
click at [1116, 519] on icon "button" at bounding box center [1122, 519] width 13 height 13
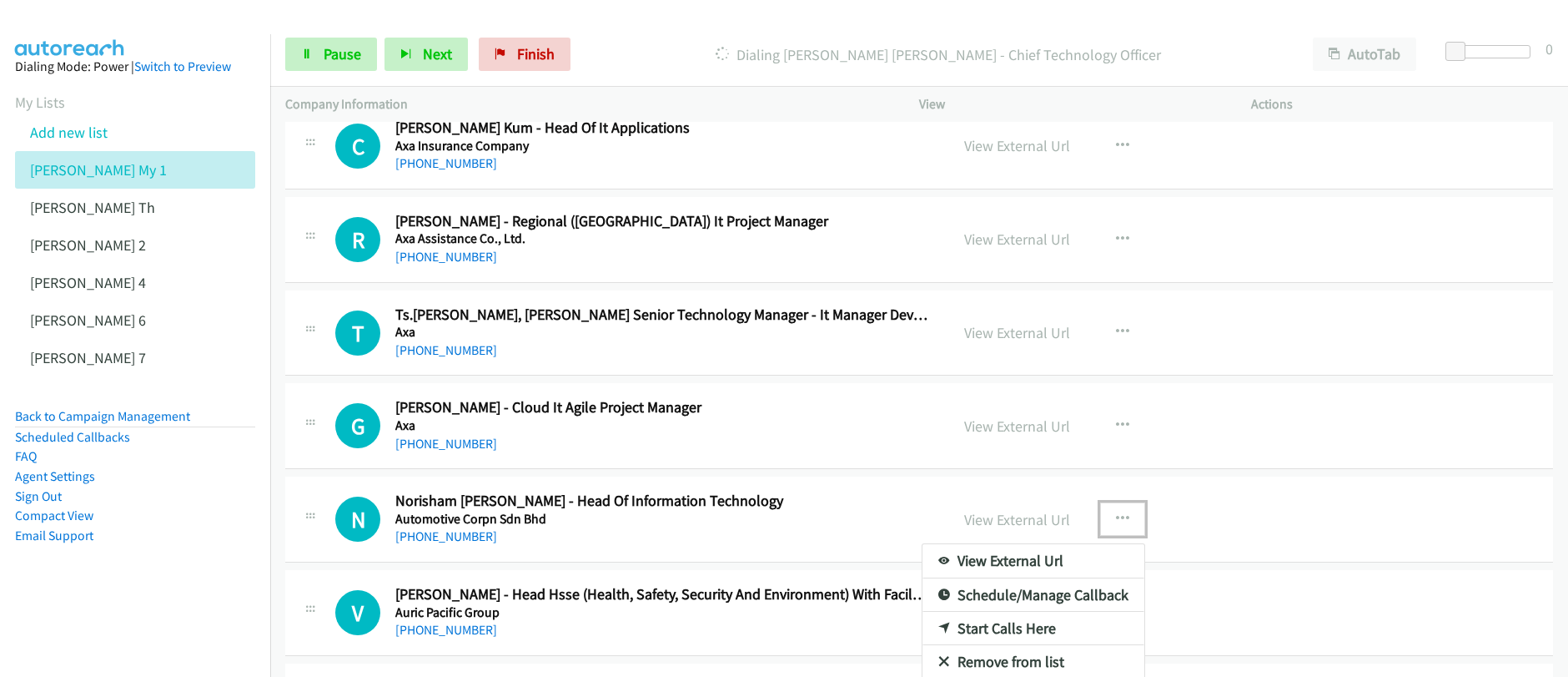
click at [331, 59] on div at bounding box center [784, 338] width 1568 height 677
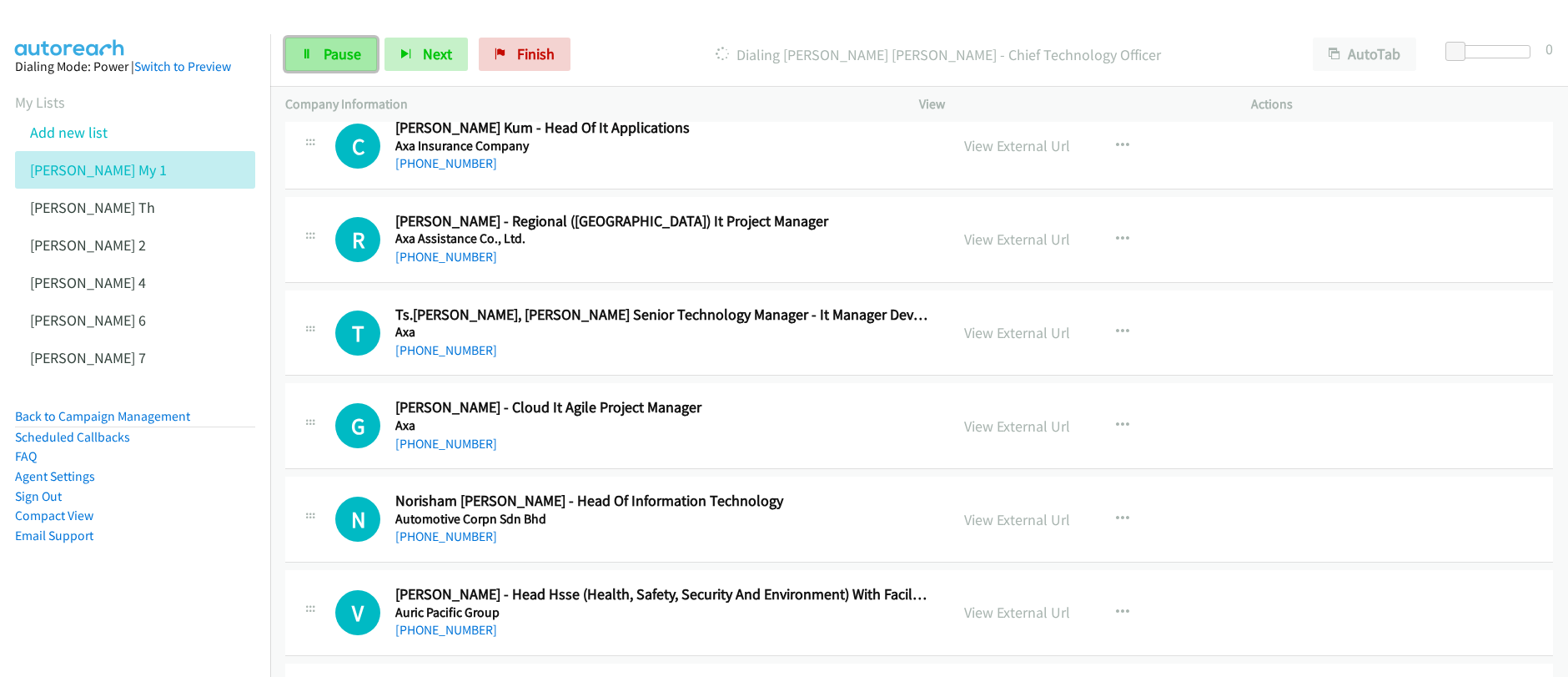
click at [331, 56] on span "Pause" at bounding box center [342, 53] width 37 height 19
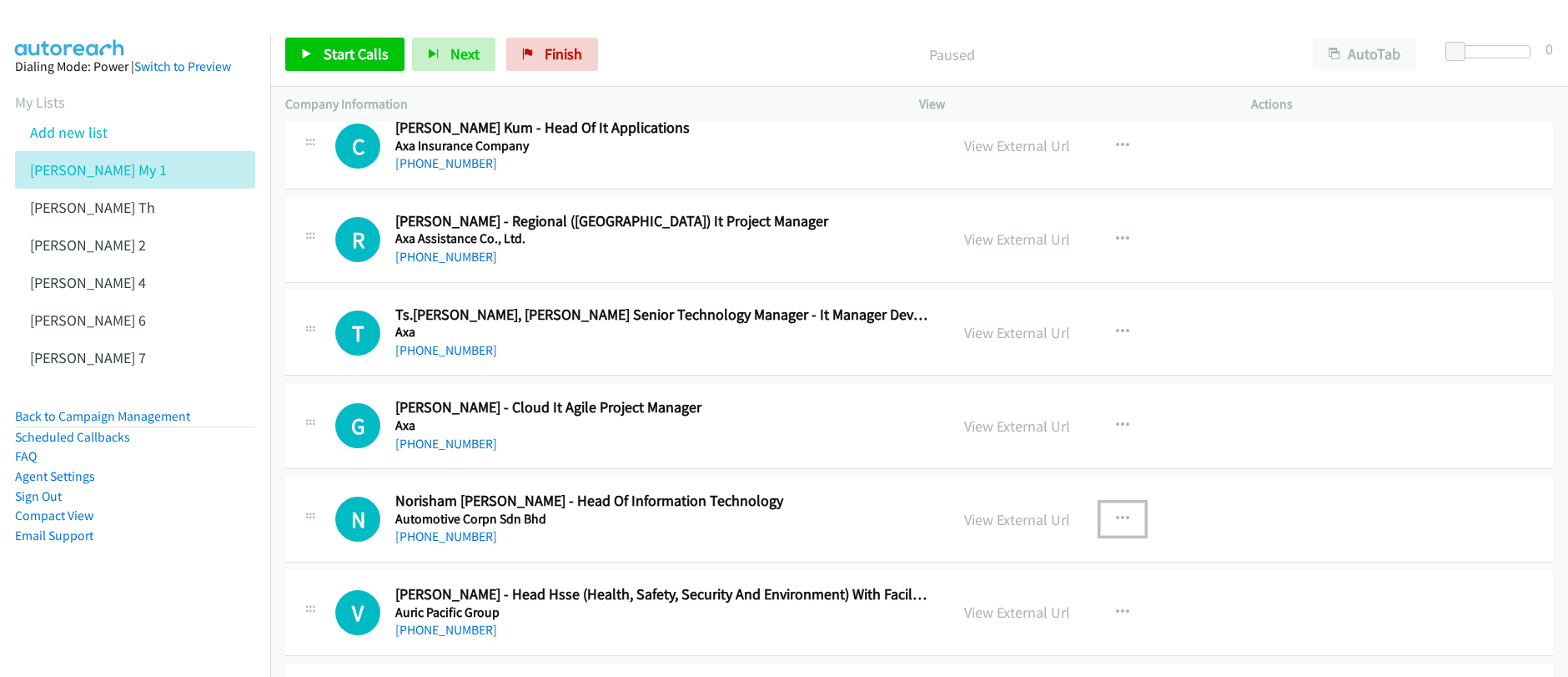
click at [1120, 519] on icon "button" at bounding box center [1122, 519] width 13 height 13
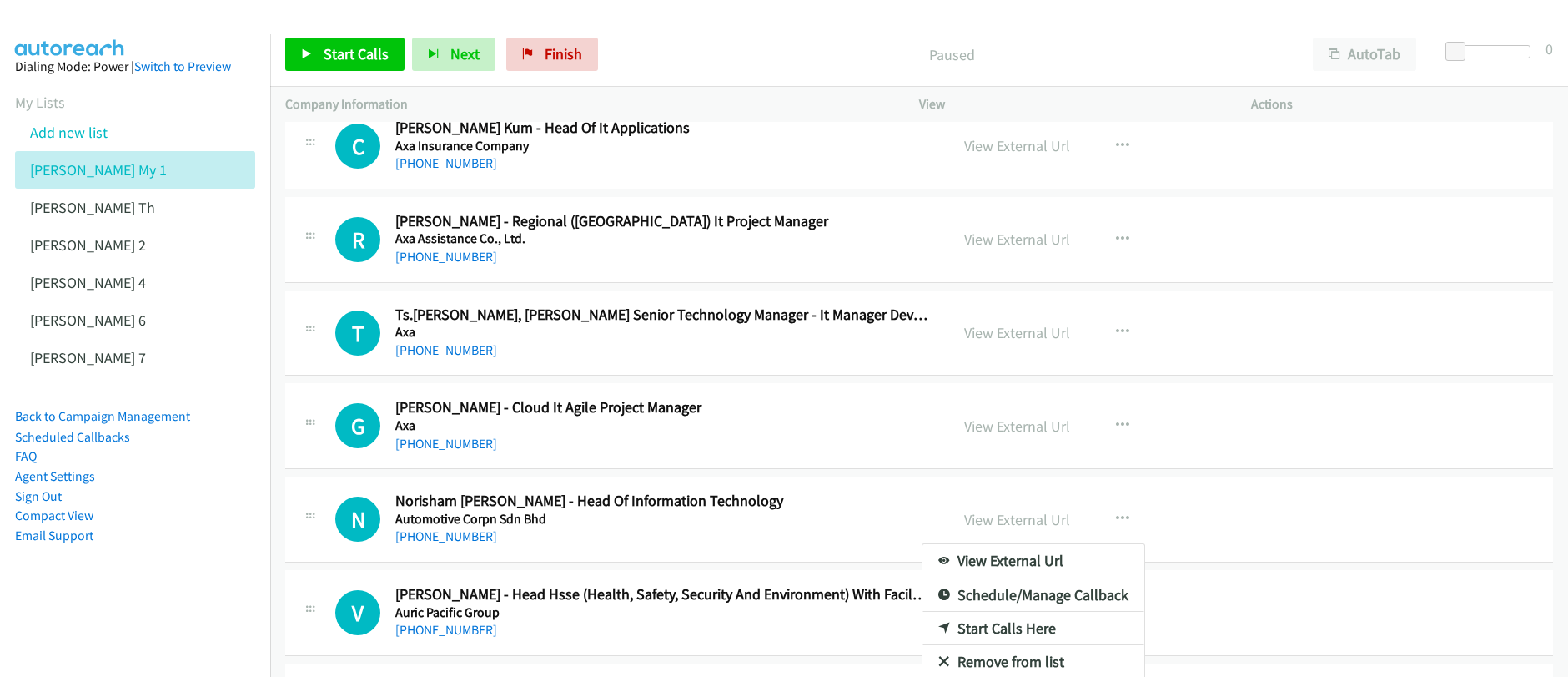
click at [1008, 630] on link "Start Calls Here" at bounding box center [1033, 628] width 222 height 34
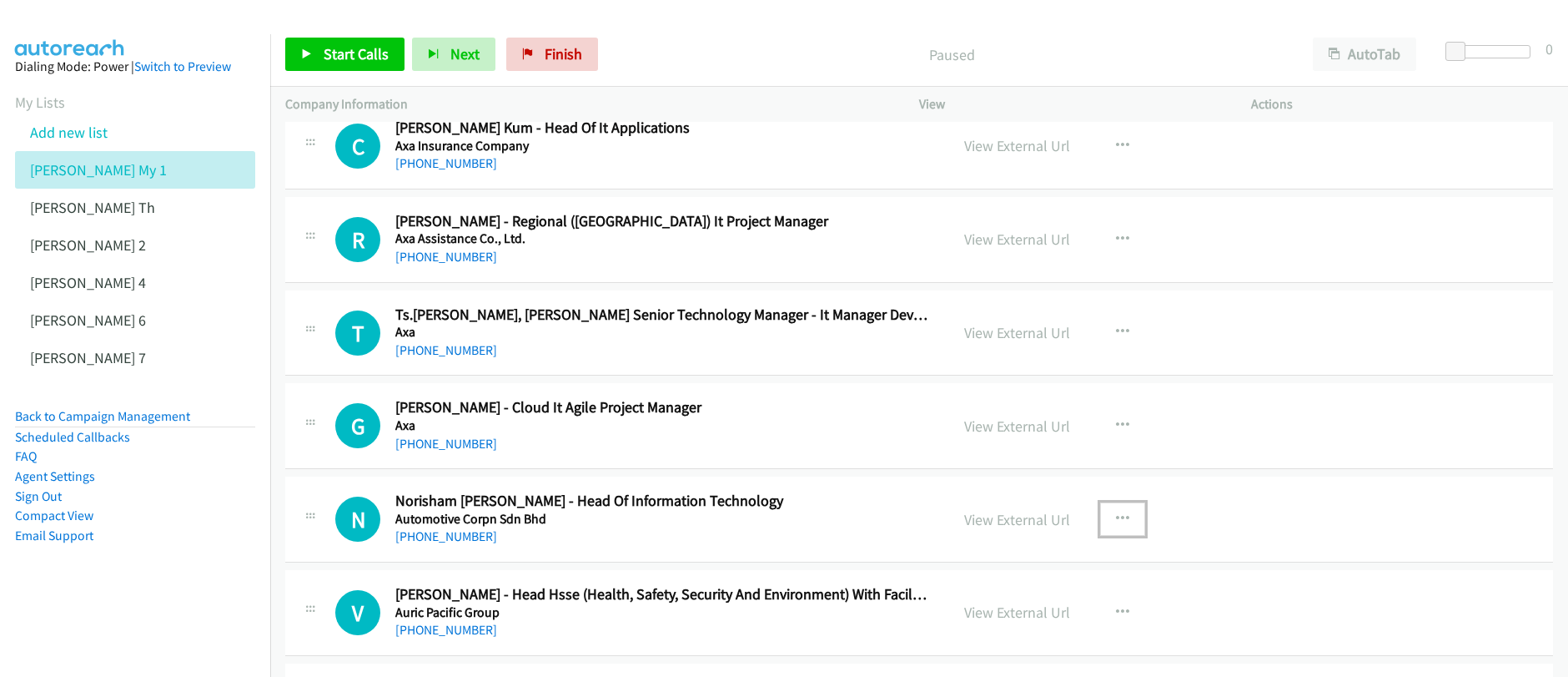
click at [1115, 523] on icon "button" at bounding box center [1122, 519] width 13 height 13
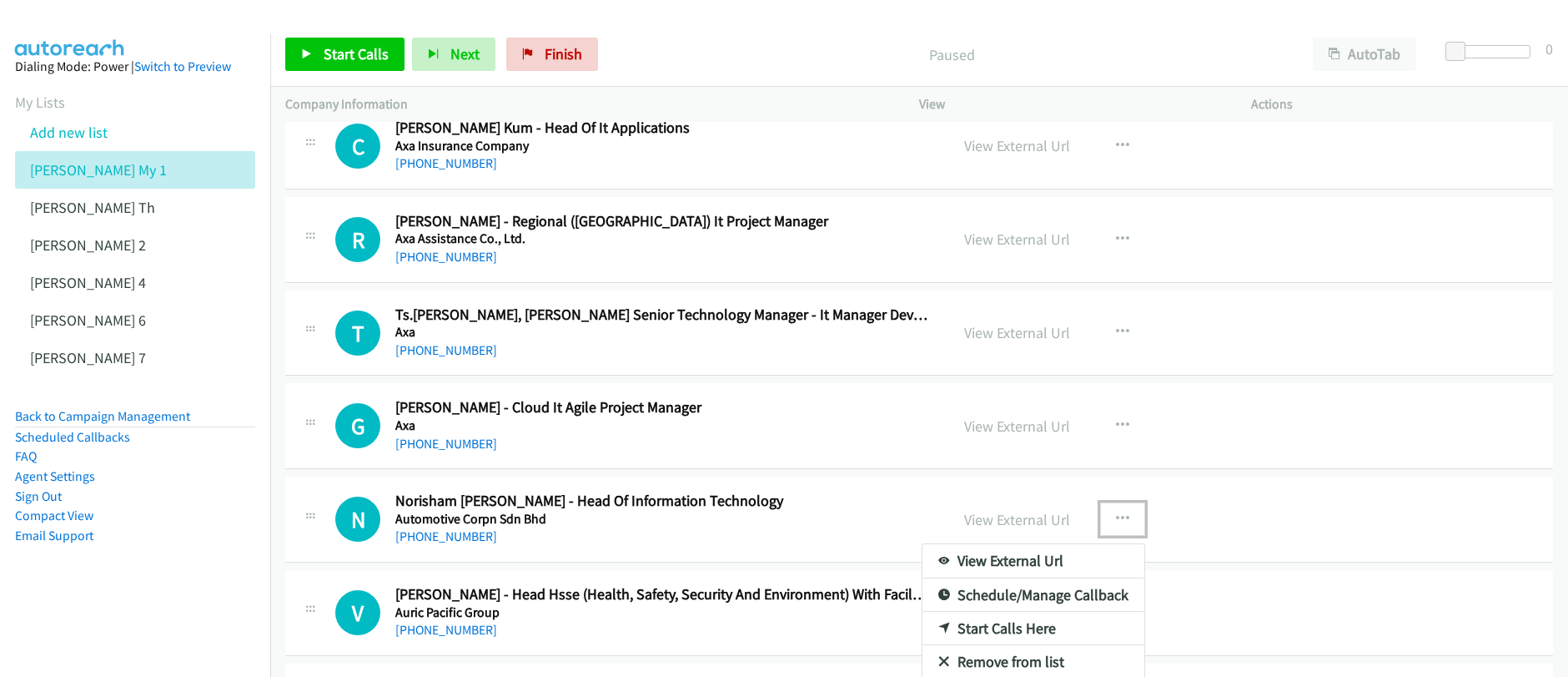
click at [986, 629] on link "Start Calls Here" at bounding box center [1033, 628] width 222 height 34
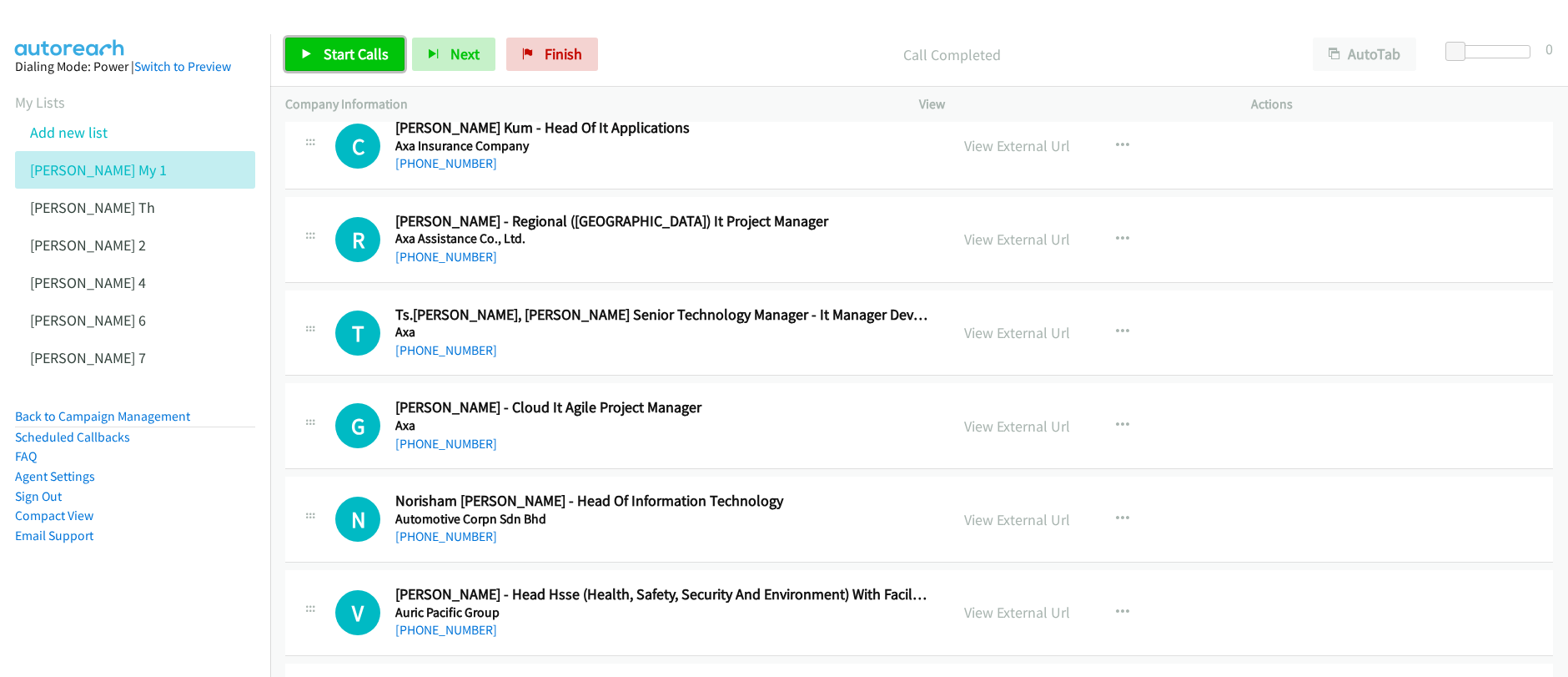
click at [345, 53] on span "Start Calls" at bounding box center [355, 53] width 65 height 19
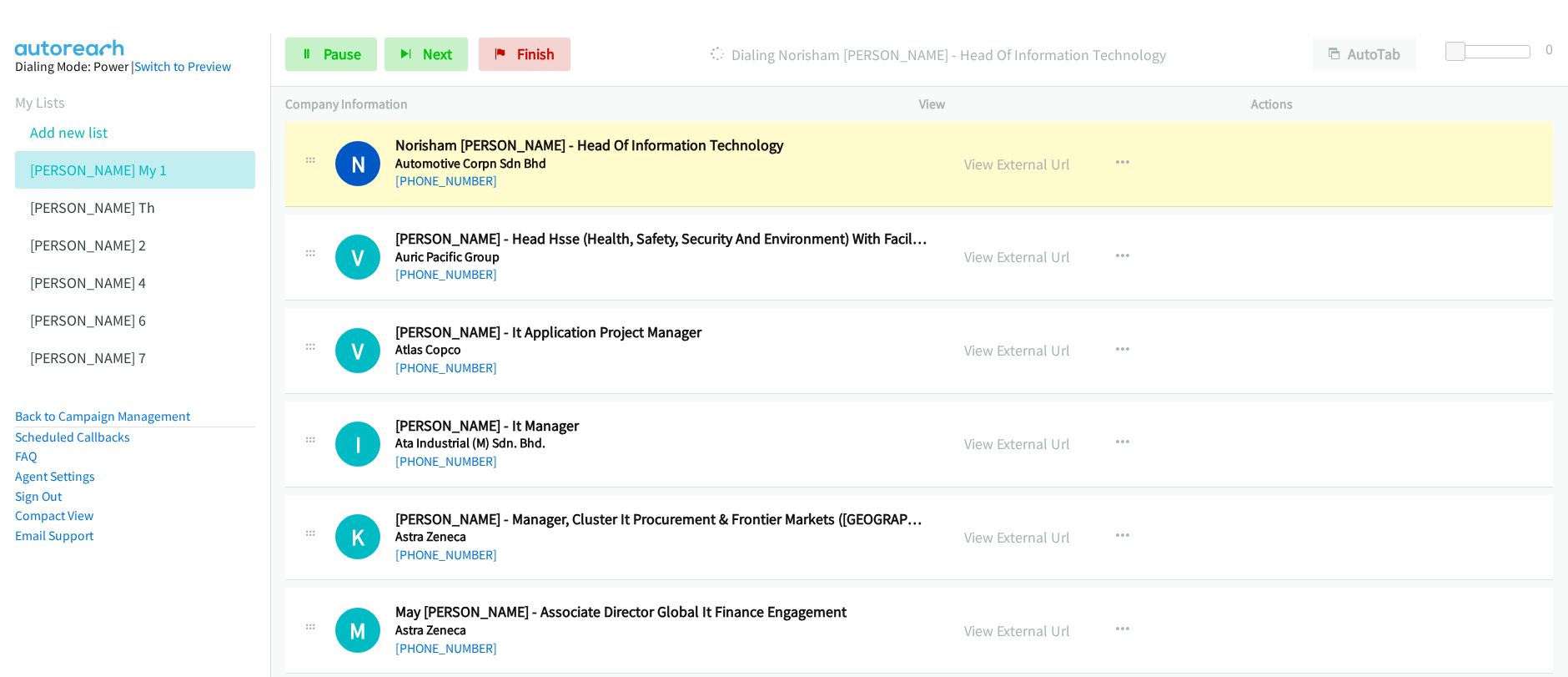
scroll to position [8610, 0]
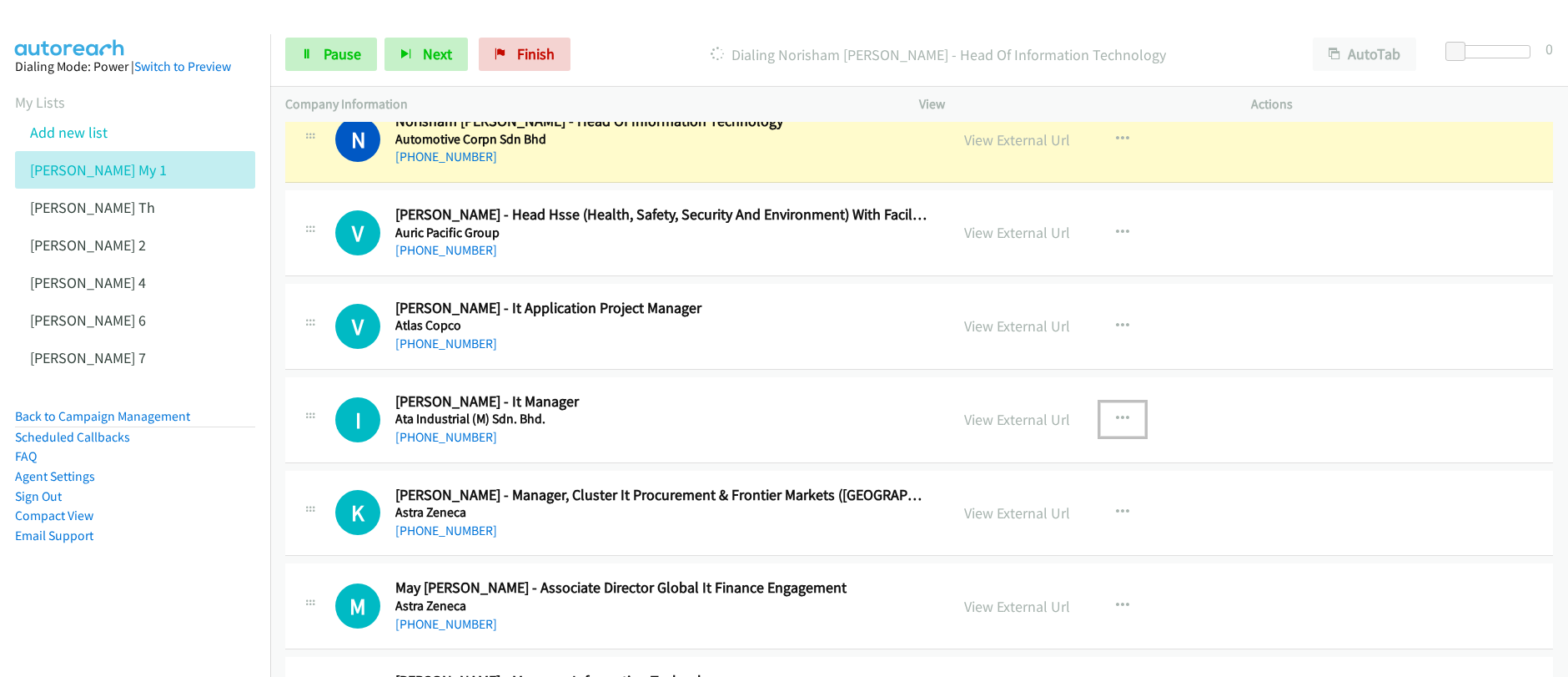
click at [1115, 420] on icon "button" at bounding box center [1122, 418] width 13 height 13
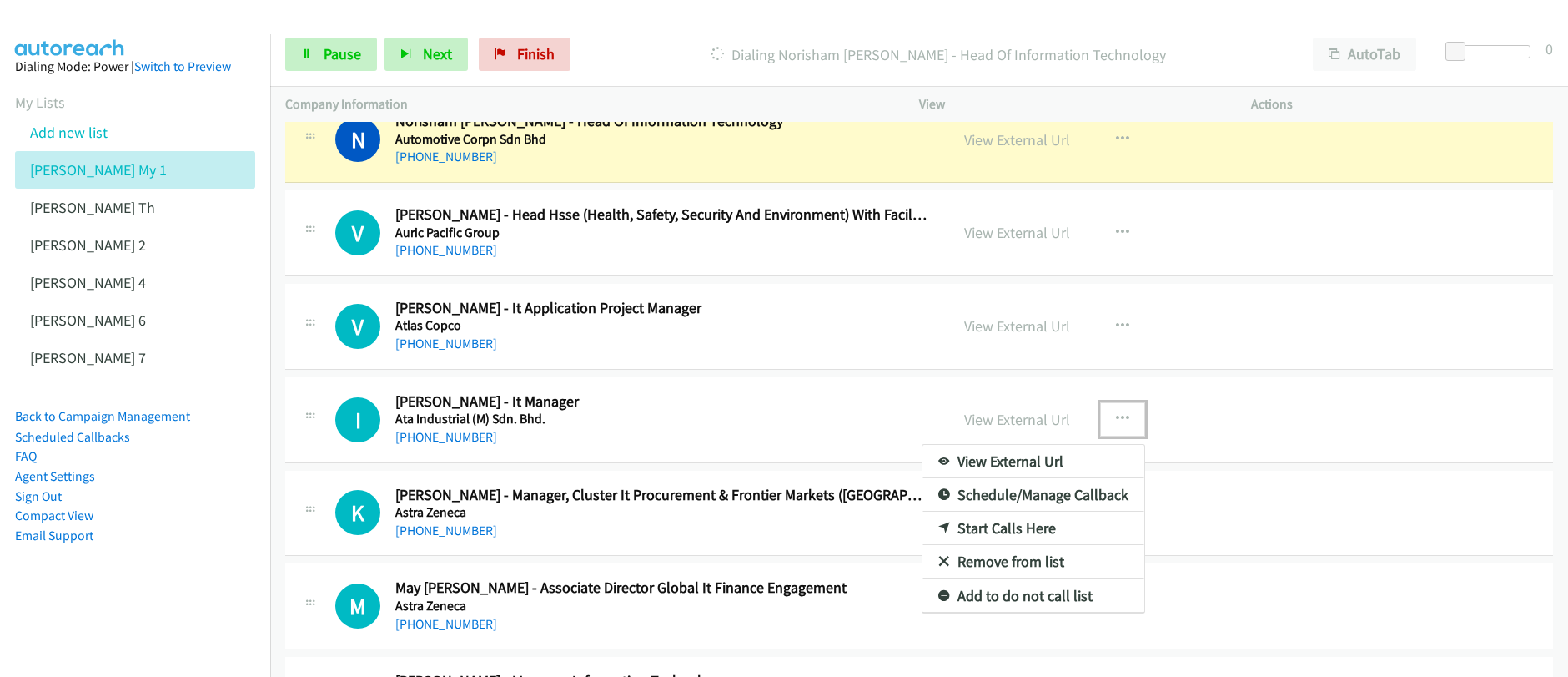
click at [1113, 420] on div at bounding box center [784, 338] width 1568 height 677
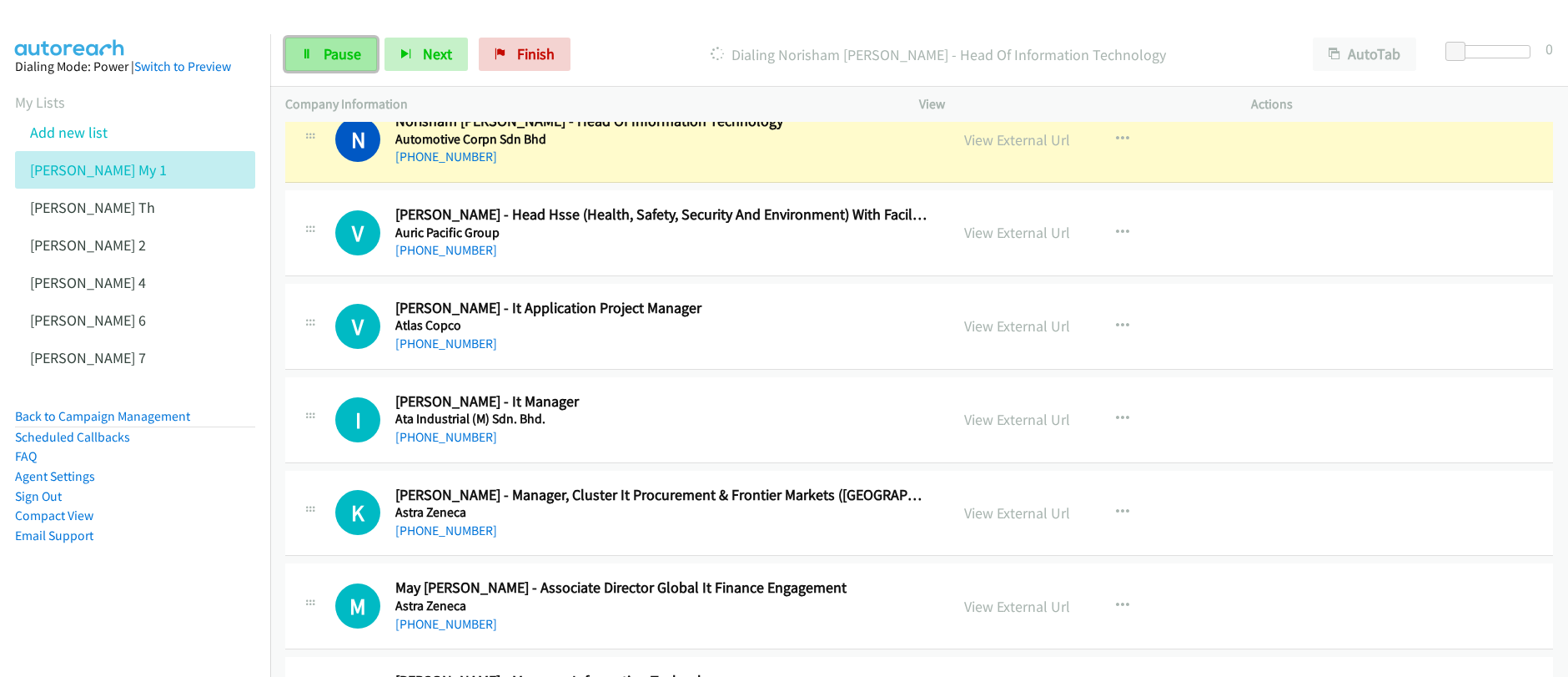
click at [323, 56] on span "Pause" at bounding box center [342, 53] width 37 height 19
click at [322, 56] on div "Start Calls Pause Next Finish" at bounding box center [431, 54] width 292 height 34
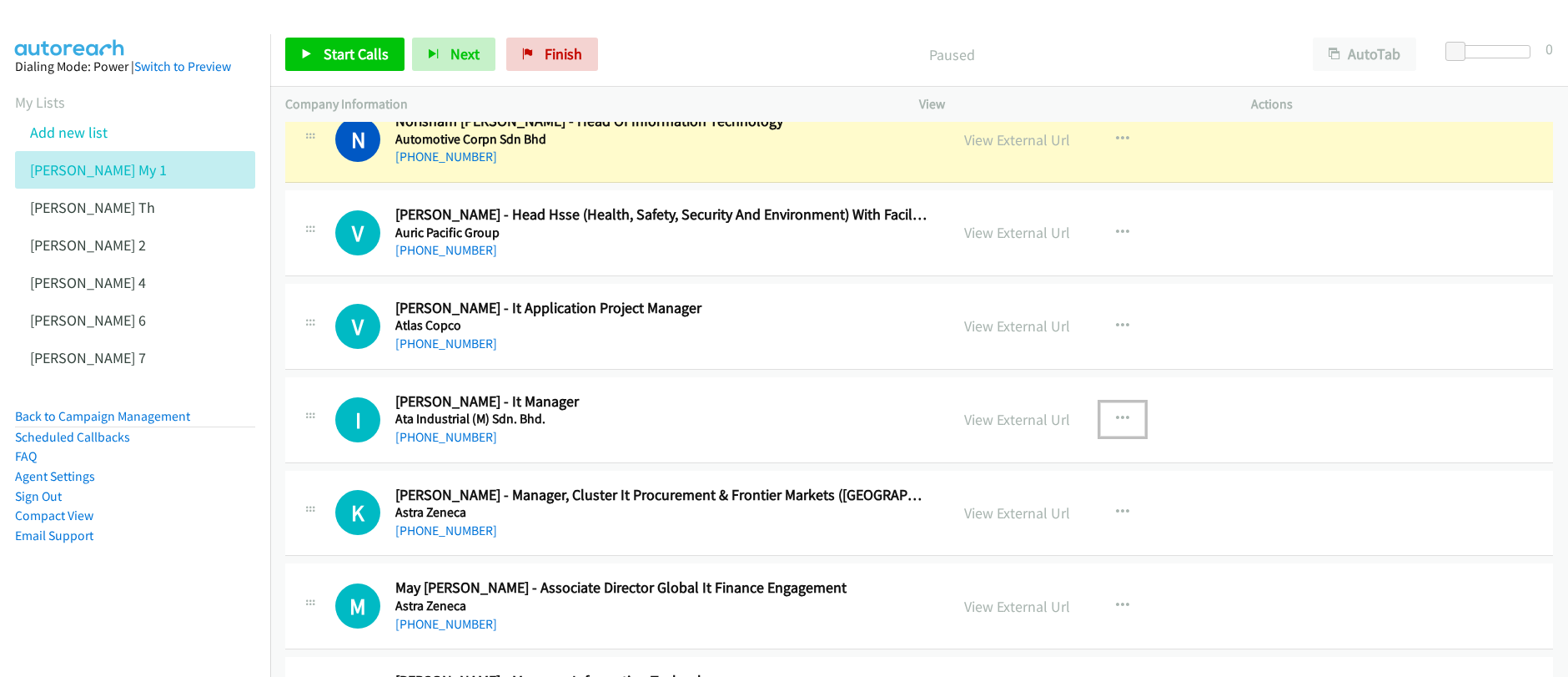
click at [1122, 426] on button "button" at bounding box center [1122, 419] width 45 height 34
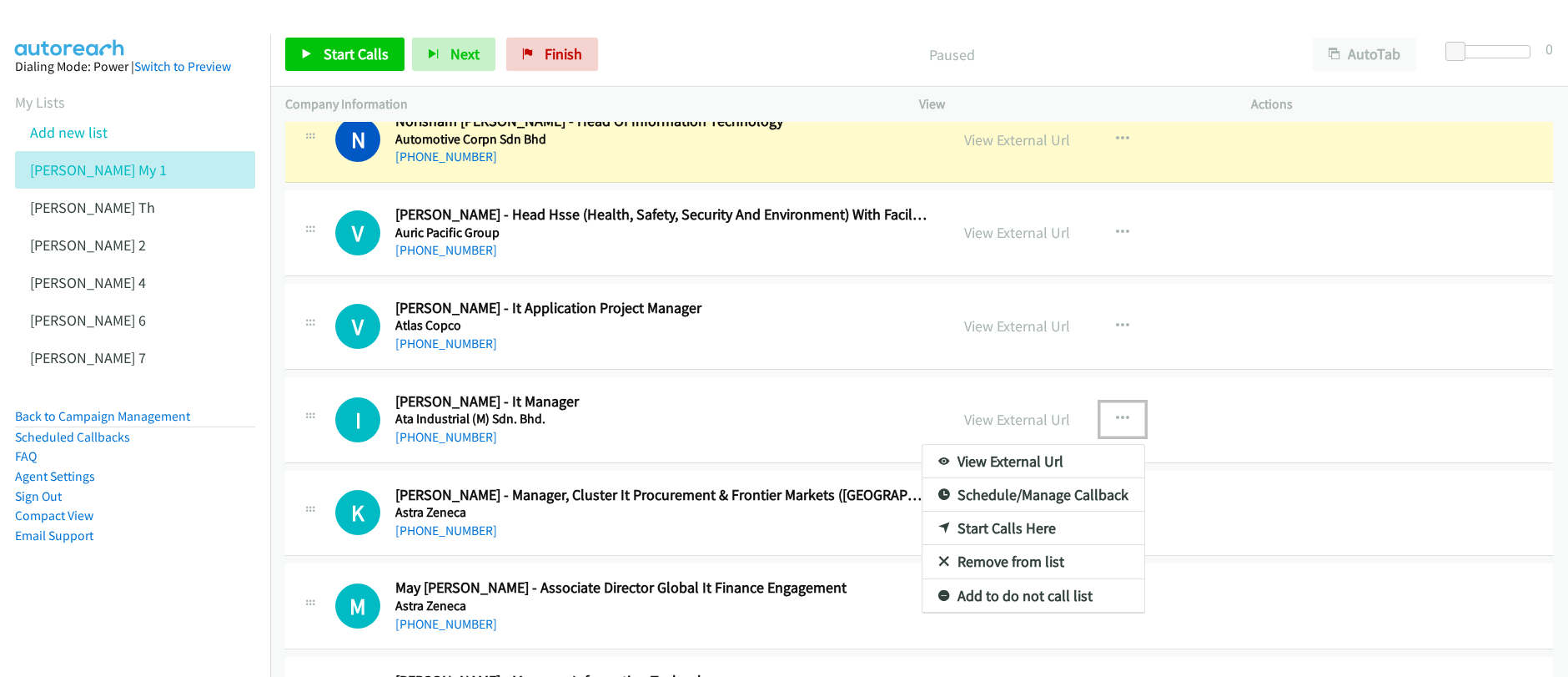
click at [1001, 527] on link "Start Calls Here" at bounding box center [1033, 528] width 222 height 34
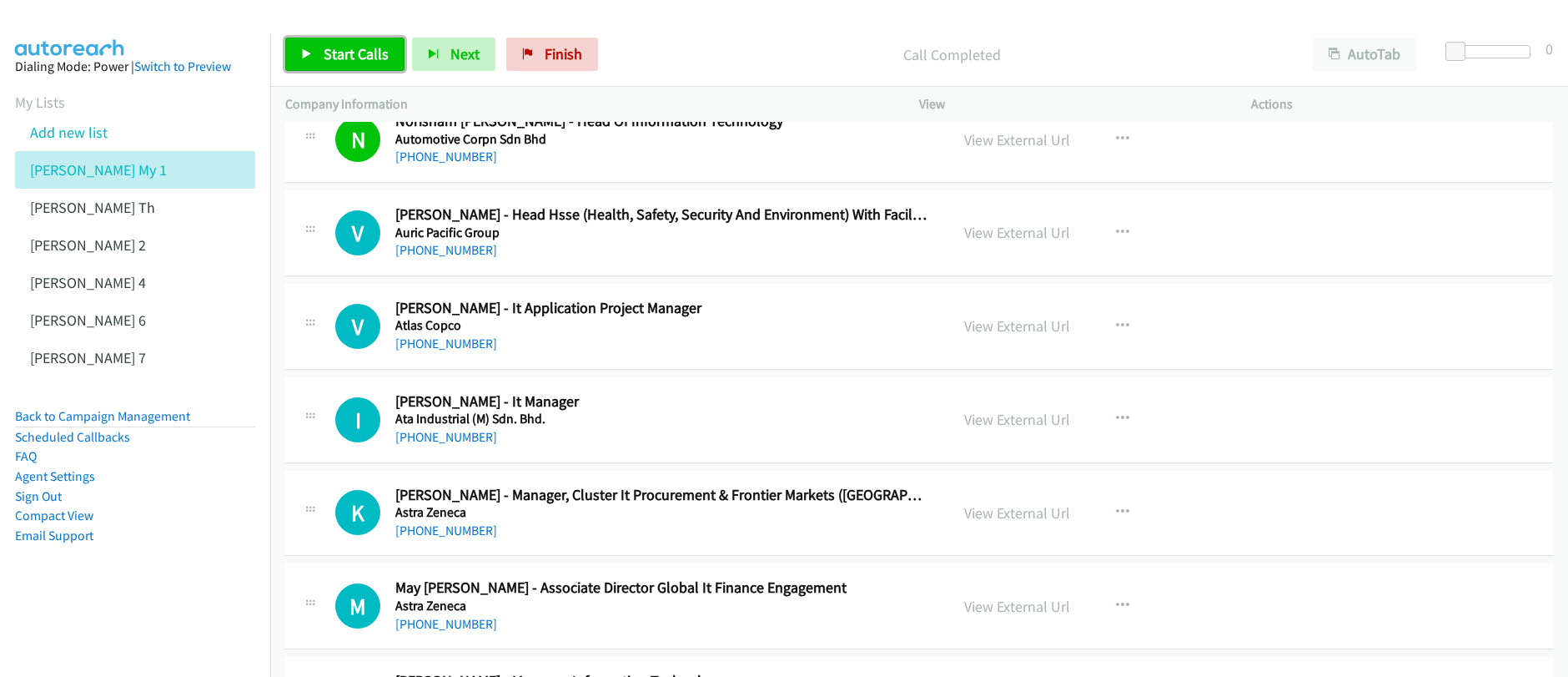
click at [337, 60] on span "Start Calls" at bounding box center [355, 53] width 65 height 19
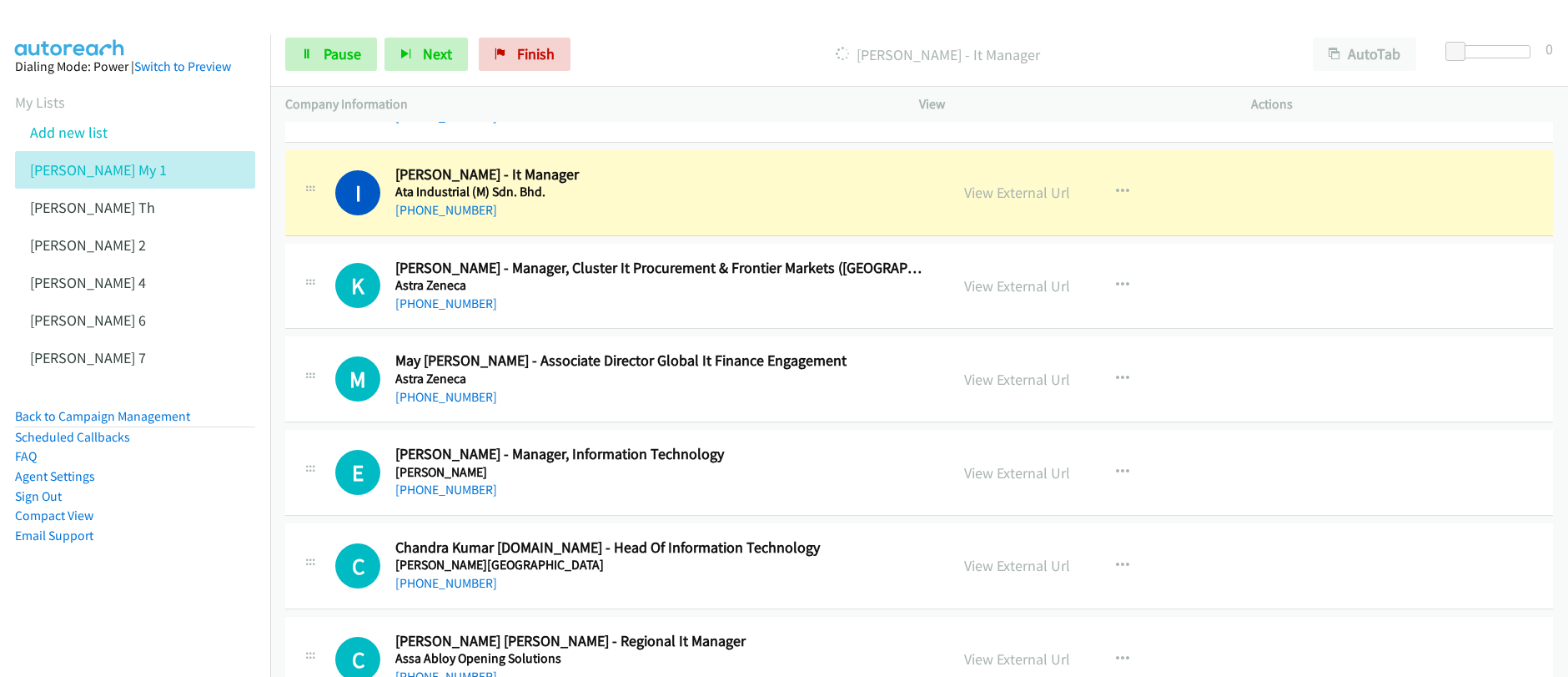
scroll to position [8846, 0]
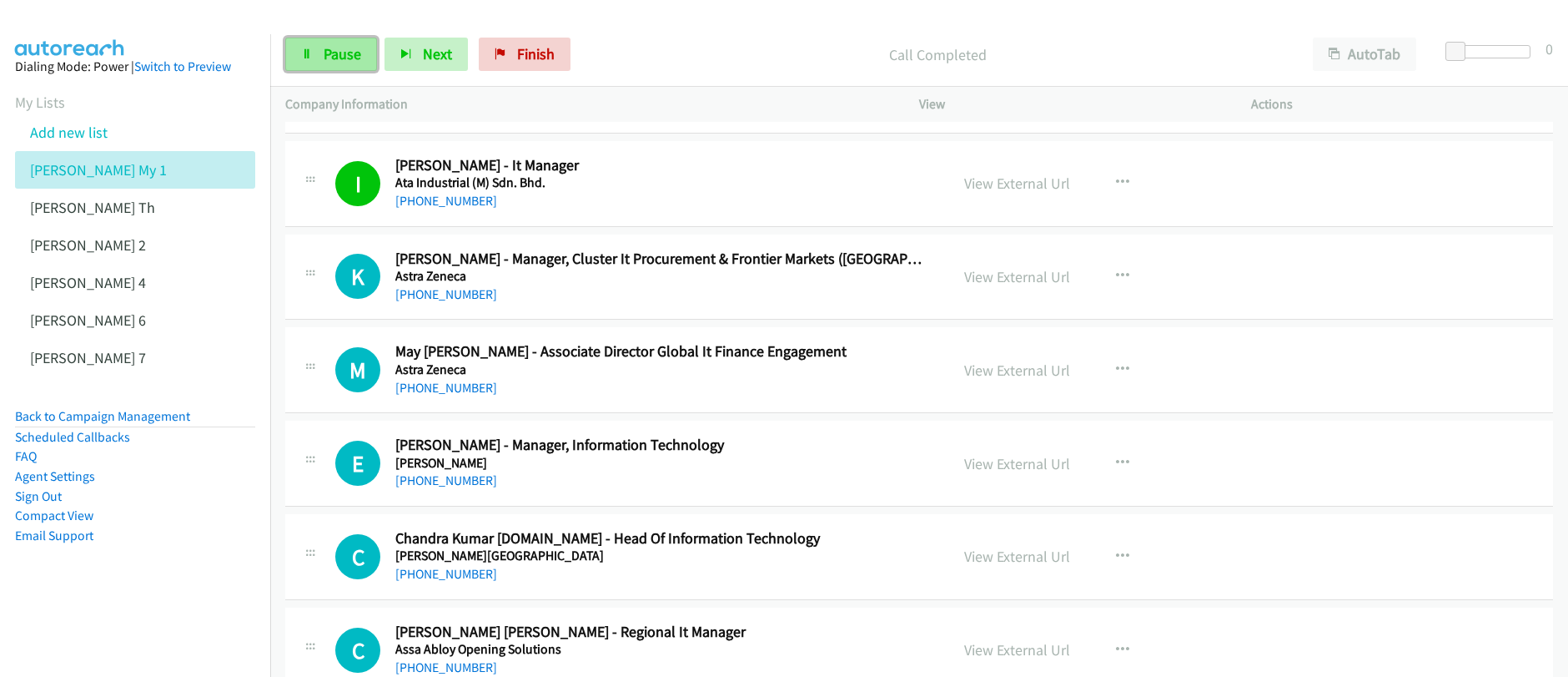
click at [340, 59] on span "Pause" at bounding box center [342, 53] width 37 height 19
click at [340, 60] on span "Start Calls" at bounding box center [355, 53] width 65 height 19
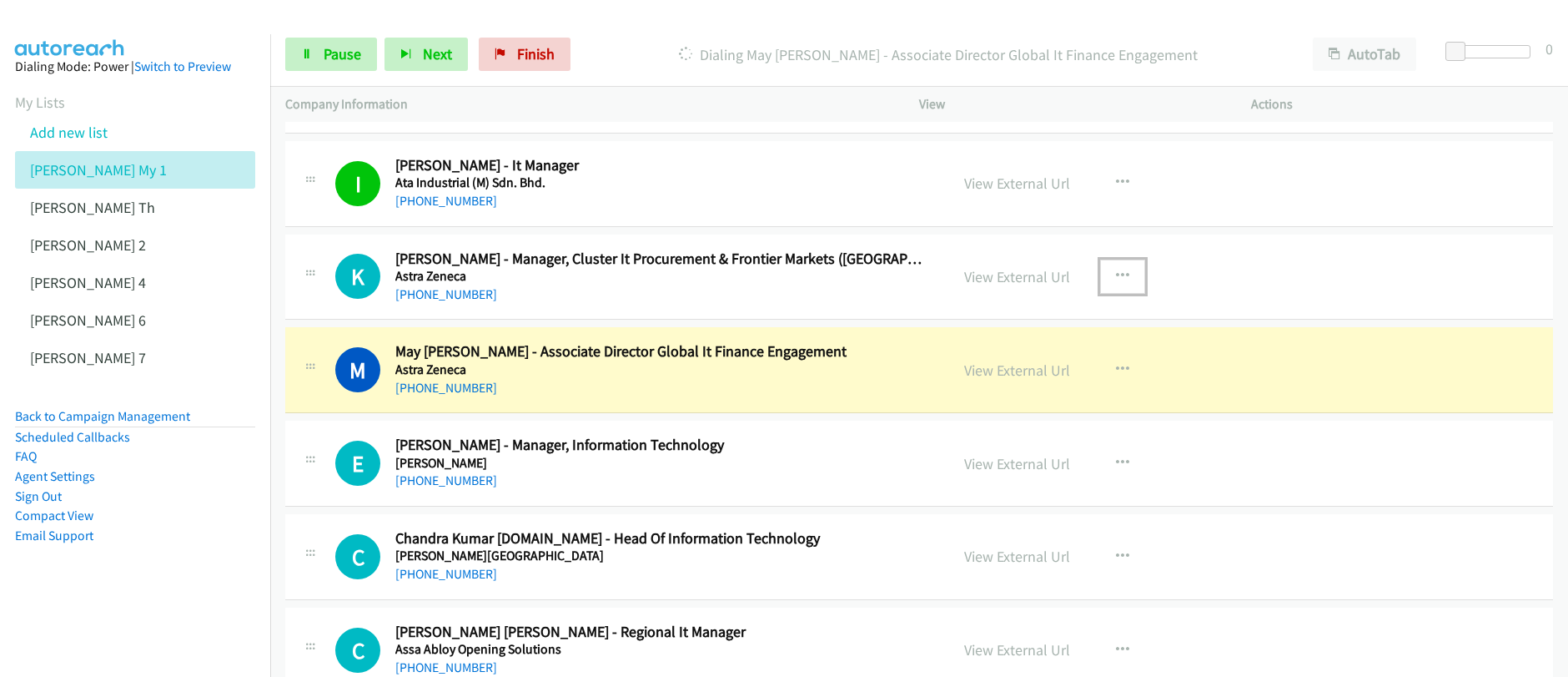
click at [1115, 278] on icon "button" at bounding box center [1122, 276] width 13 height 13
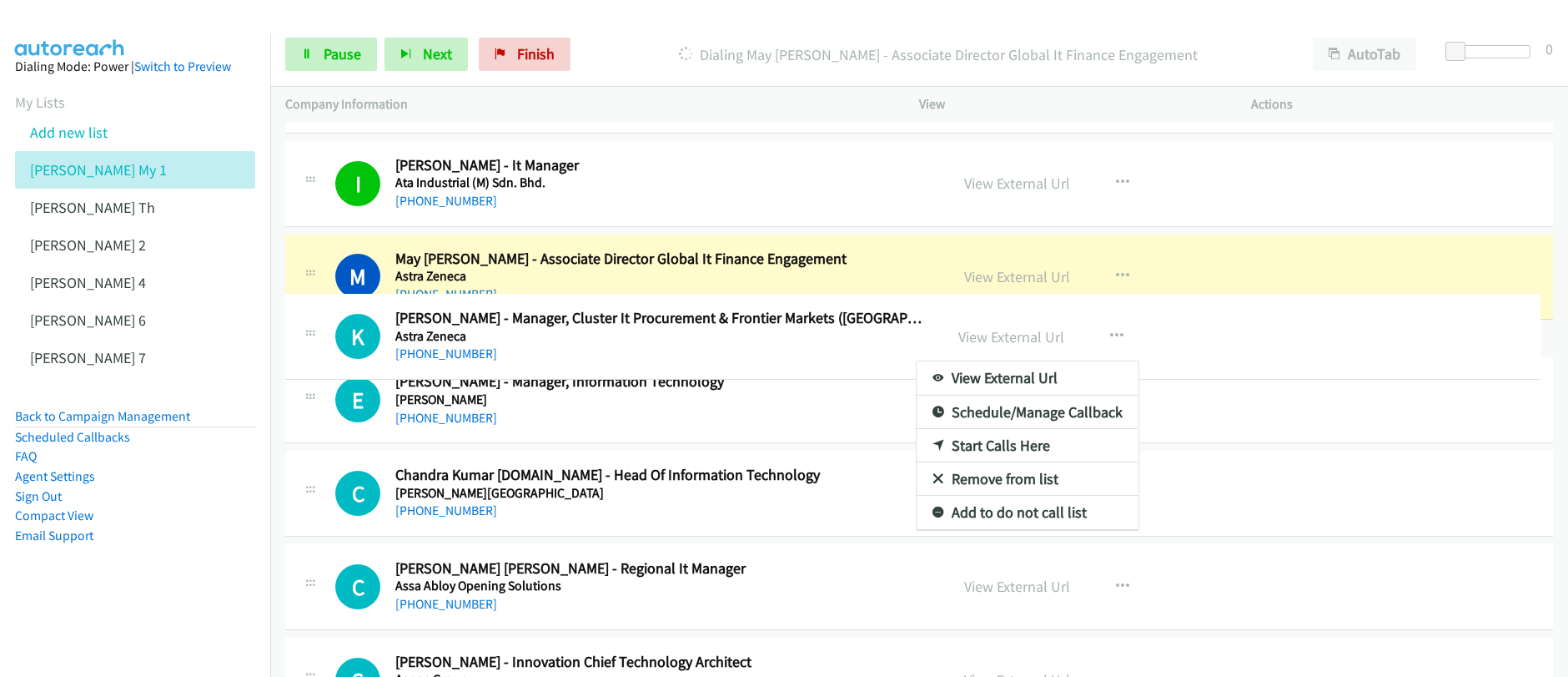
scroll to position [8796, 0]
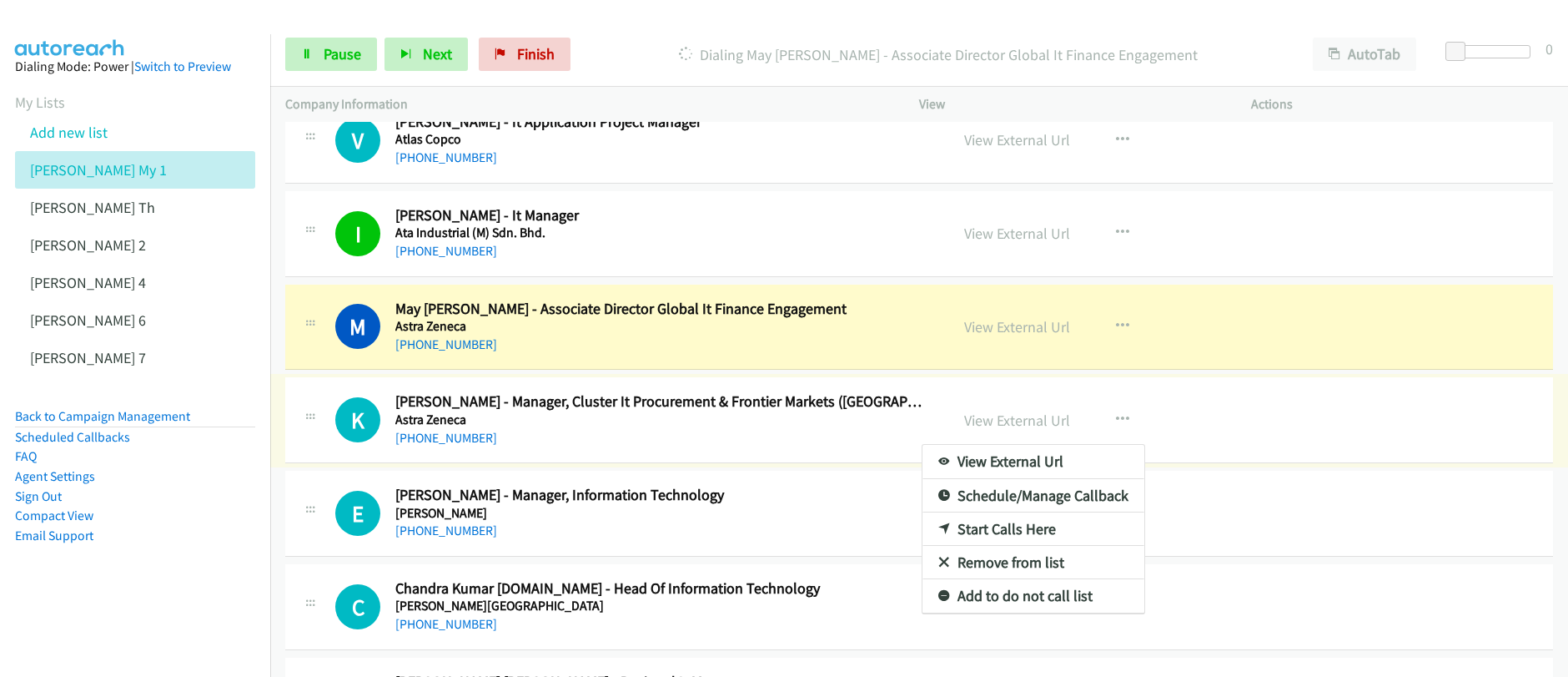
click at [329, 63] on div at bounding box center [784, 338] width 1568 height 677
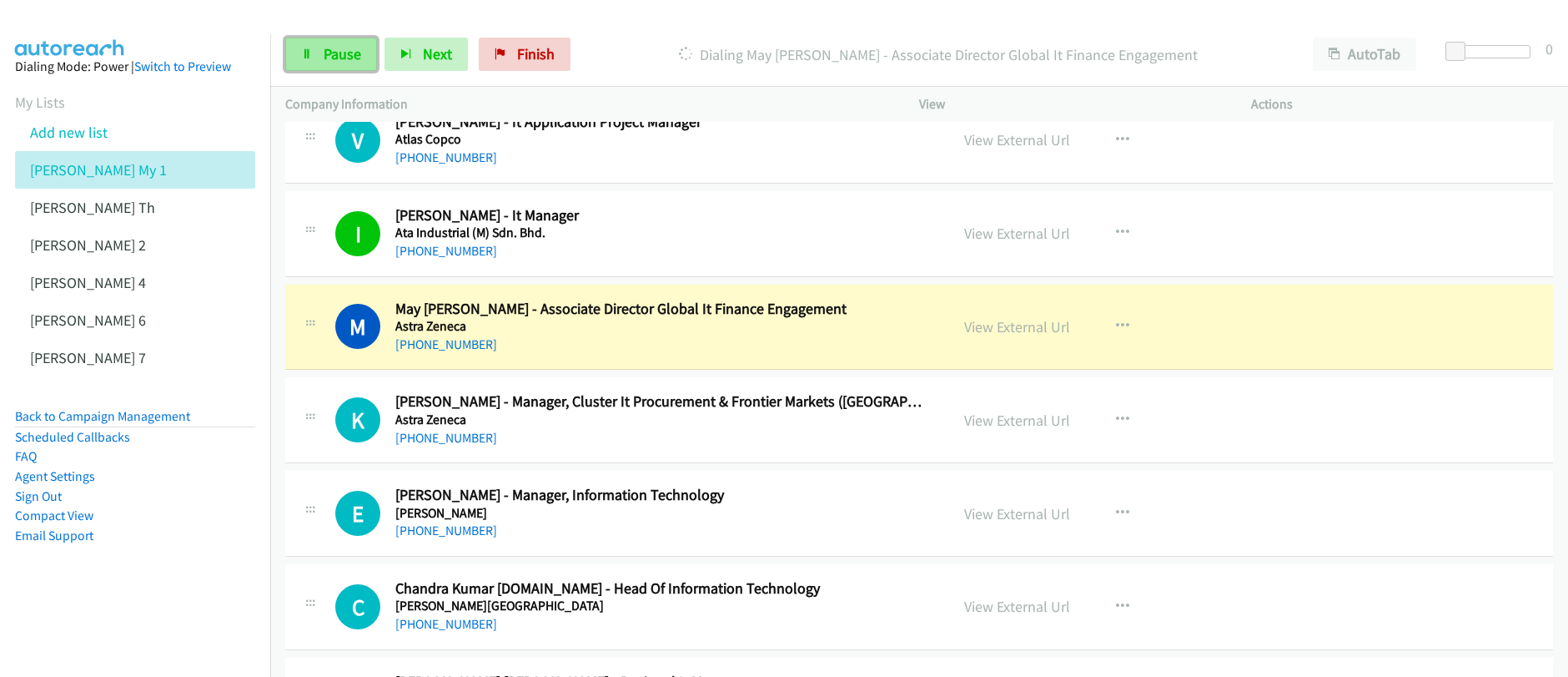
click at [340, 55] on span "Pause" at bounding box center [342, 53] width 37 height 19
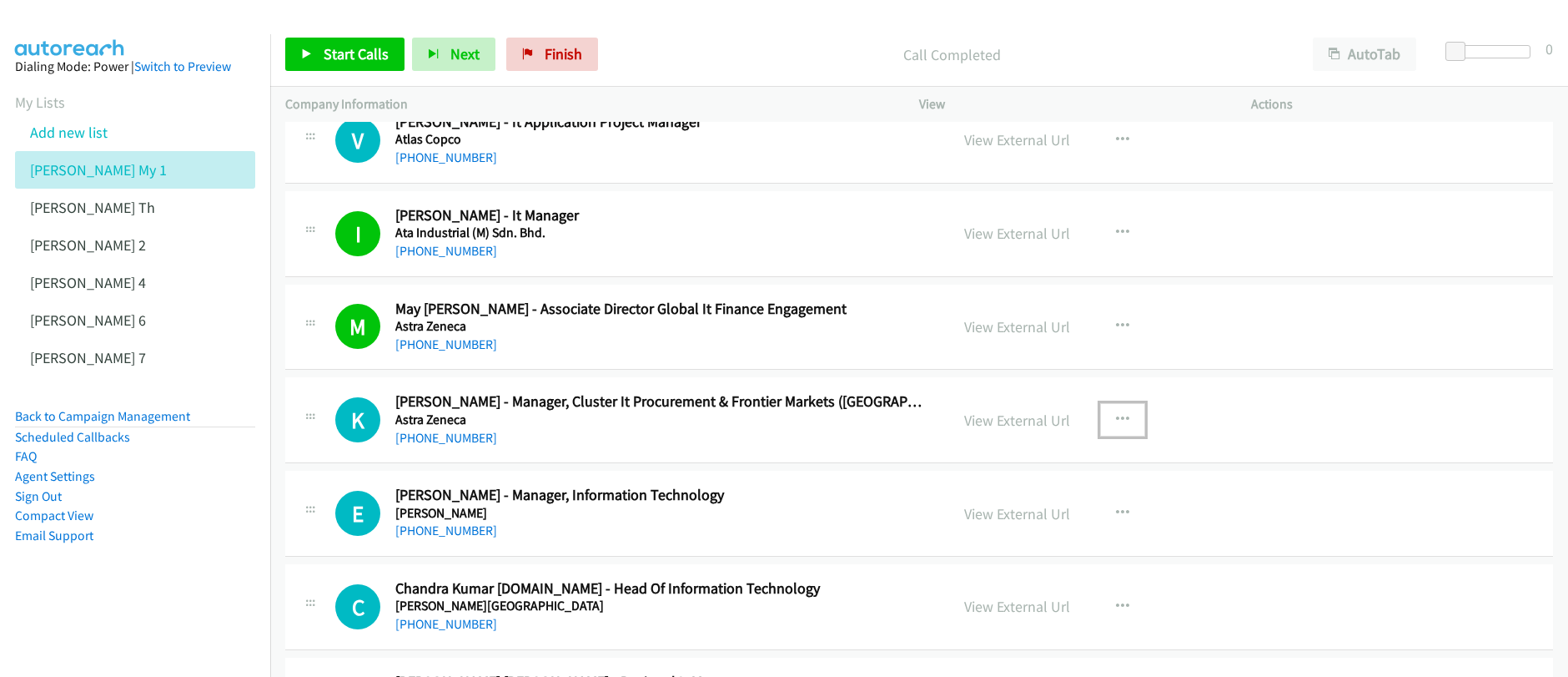
click at [1115, 420] on icon "button" at bounding box center [1122, 419] width 13 height 13
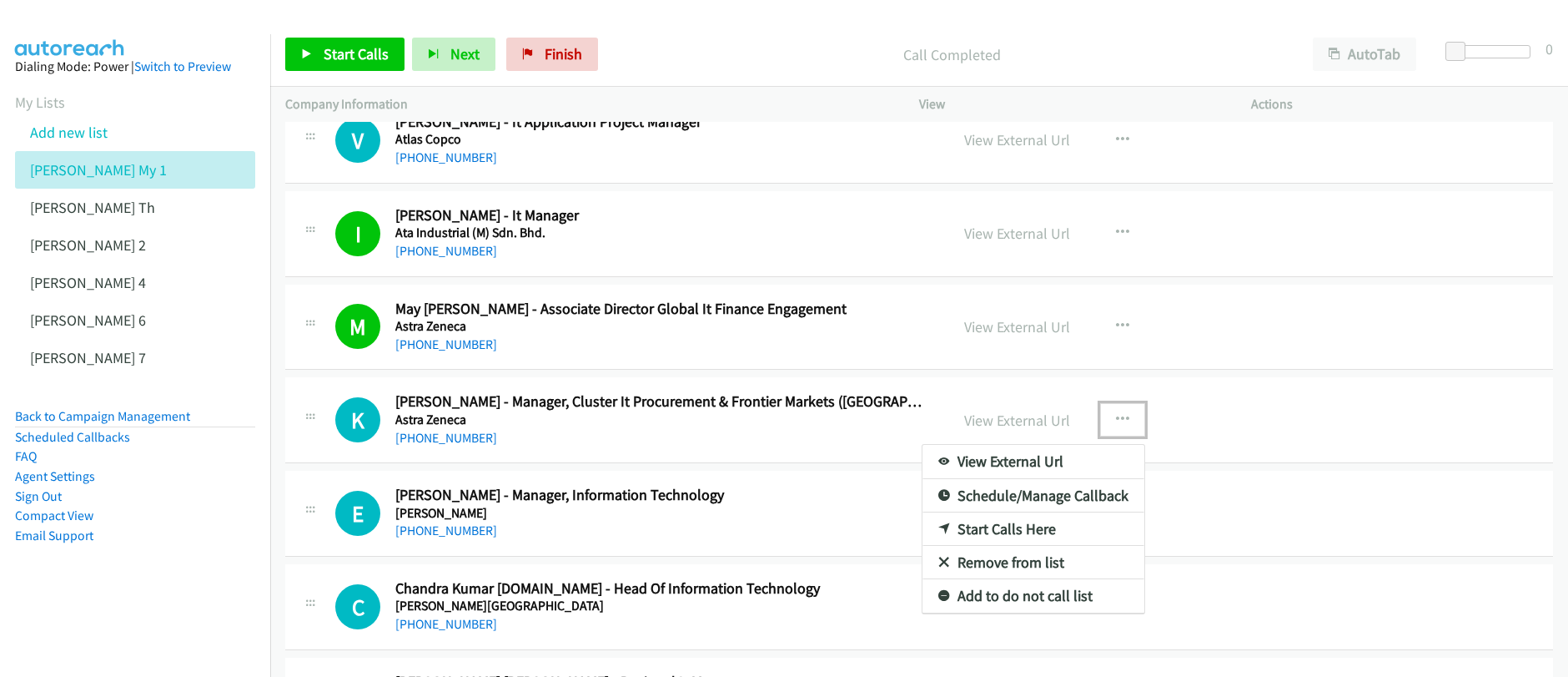
click at [989, 530] on link "Start Calls Here" at bounding box center [1033, 529] width 222 height 34
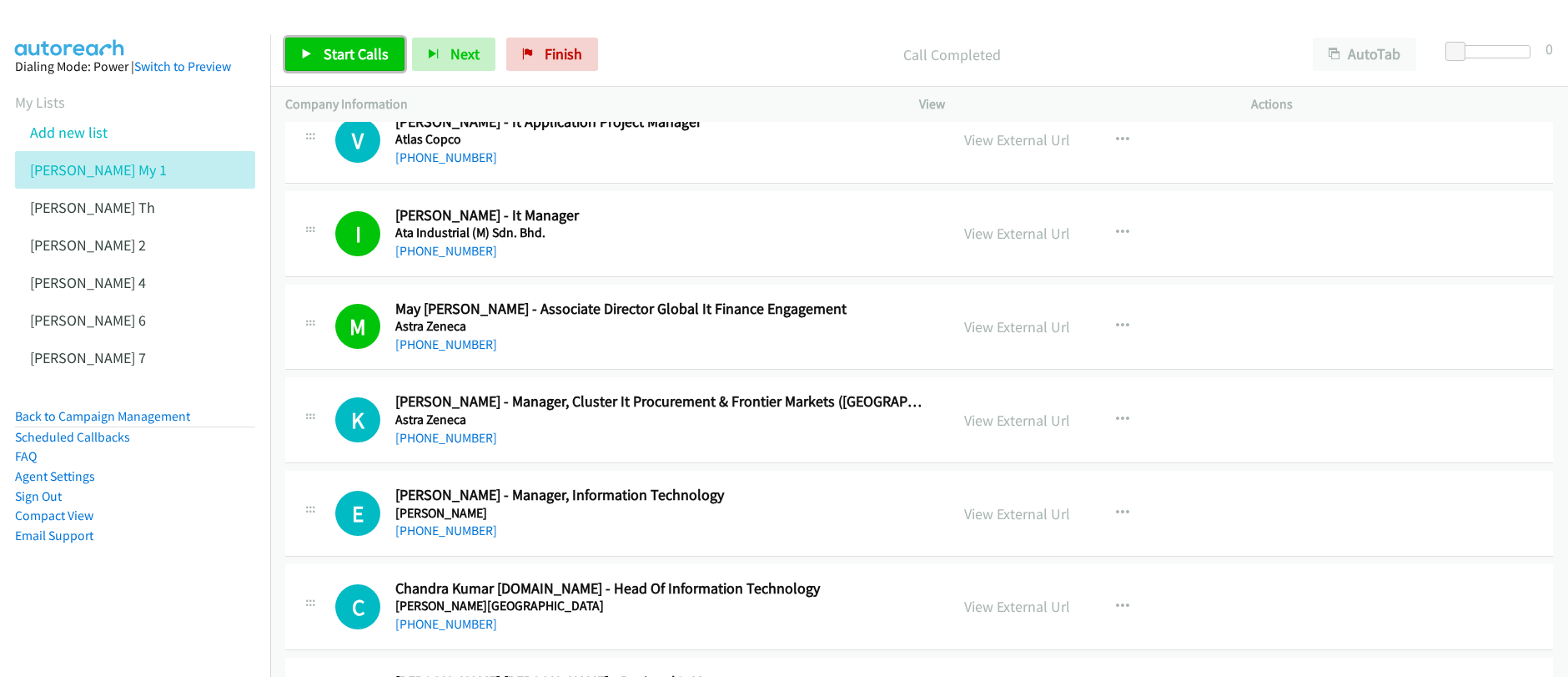
click at [355, 60] on span "Start Calls" at bounding box center [355, 53] width 65 height 19
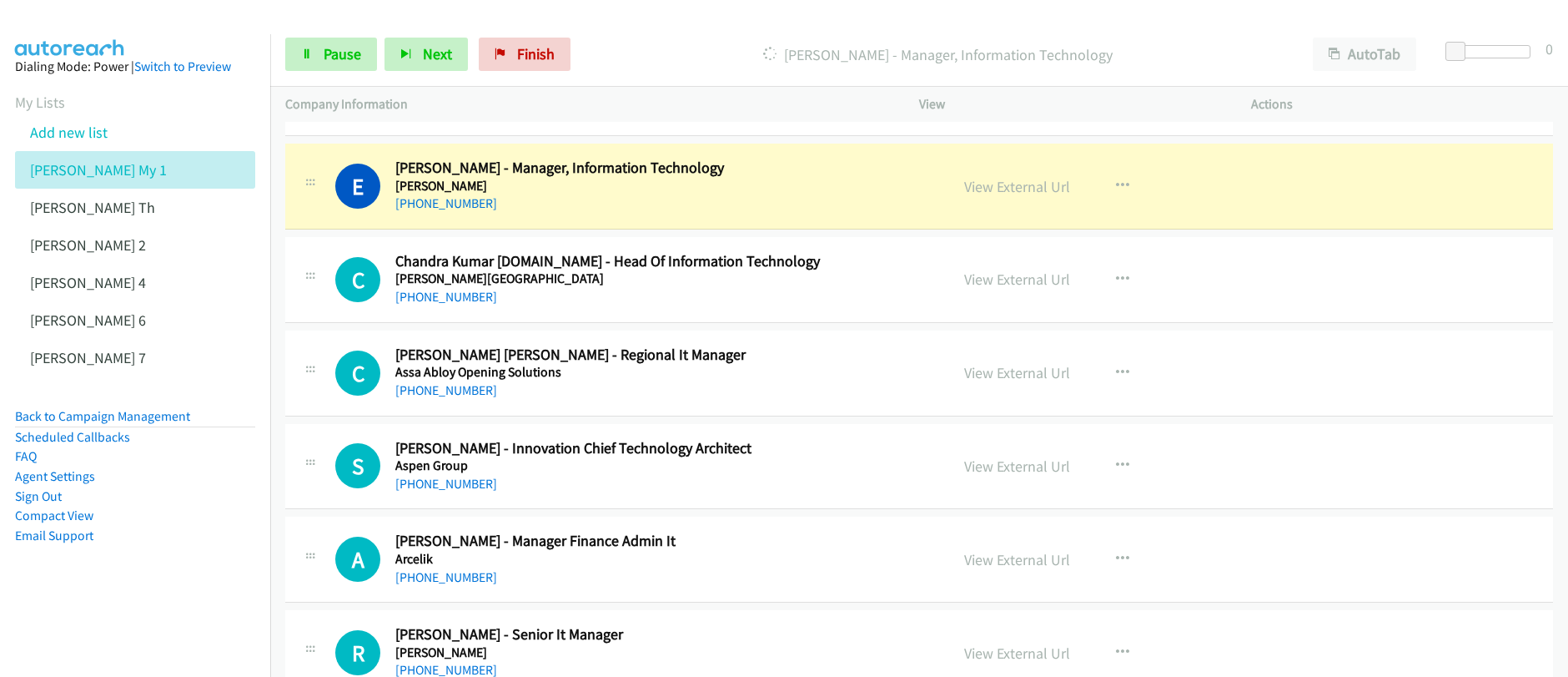
scroll to position [9183, 0]
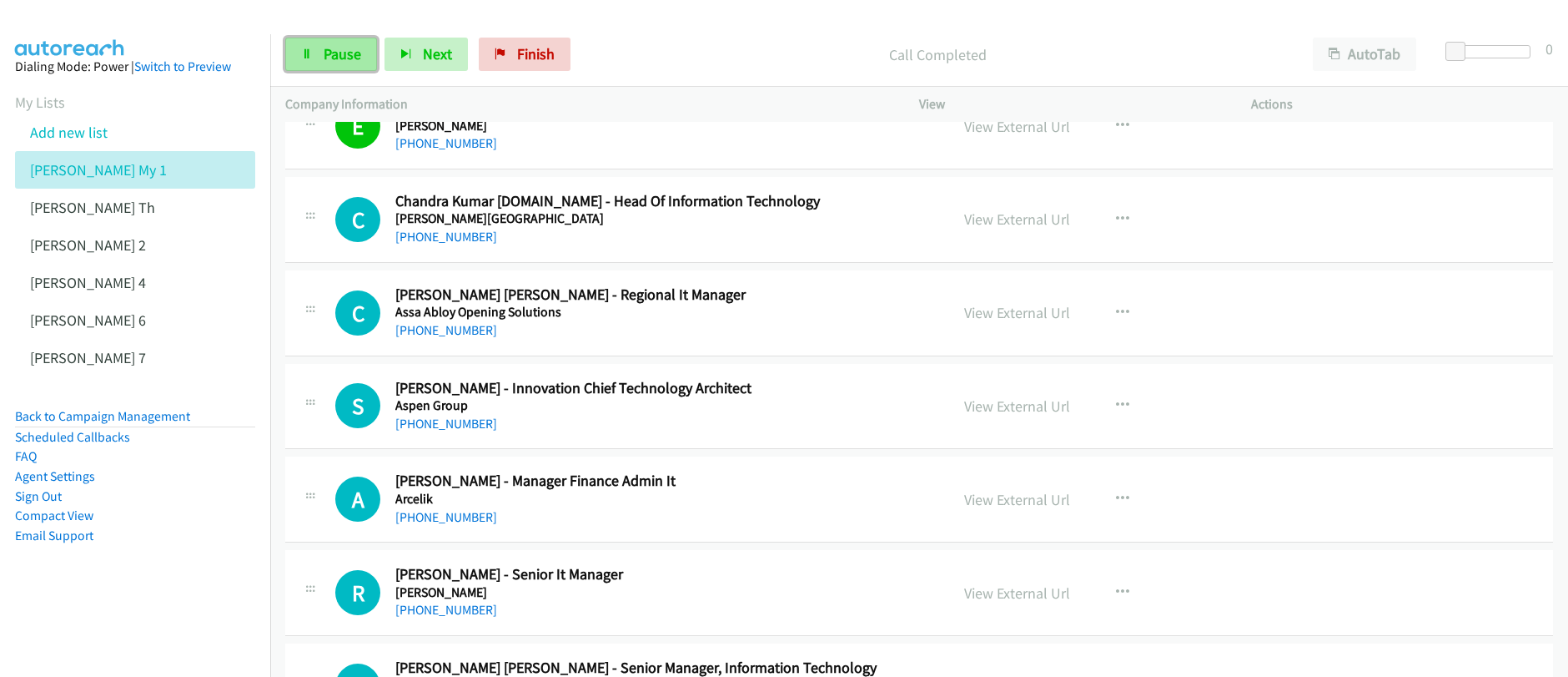
click at [334, 60] on span "Pause" at bounding box center [342, 53] width 37 height 19
click at [334, 60] on span "Start Calls" at bounding box center [355, 53] width 65 height 19
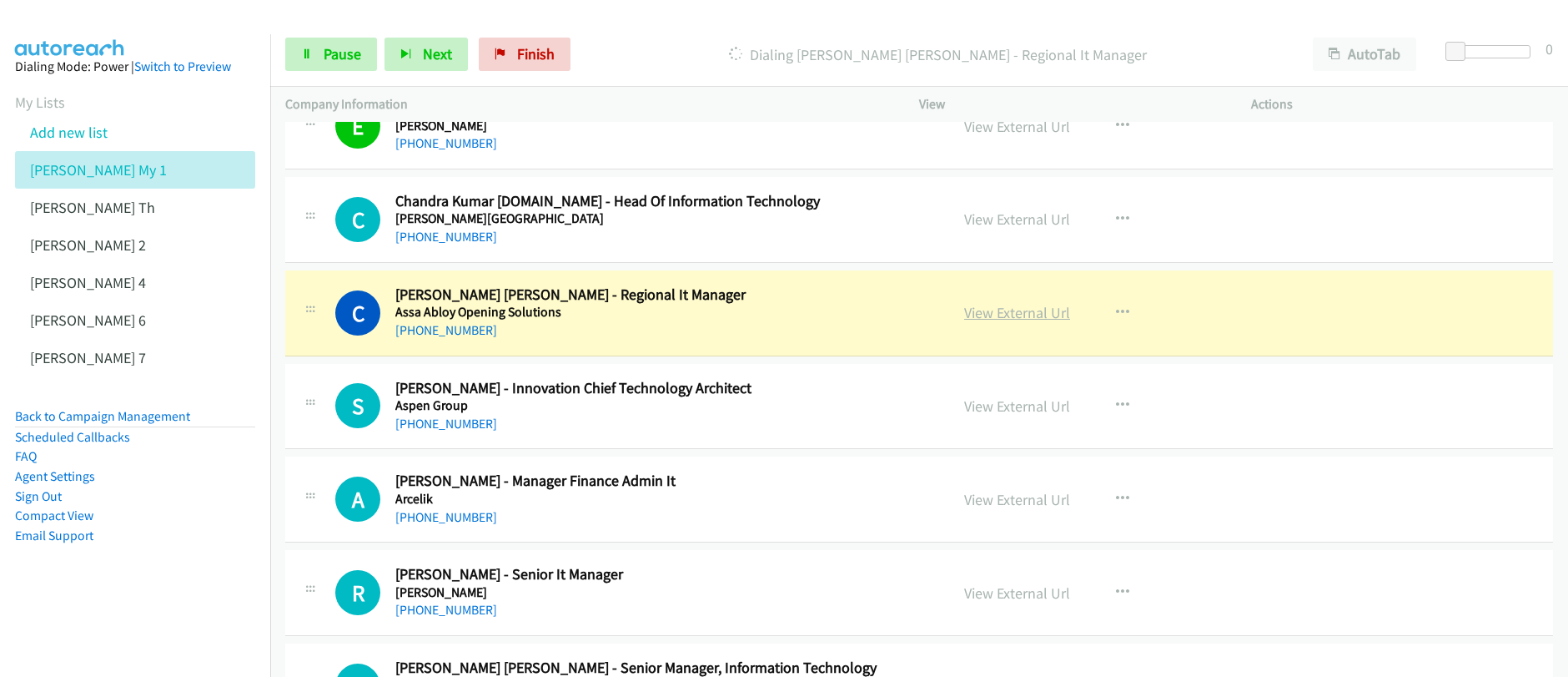
click at [1014, 314] on link "View External Url" at bounding box center [1016, 312] width 106 height 19
click at [350, 59] on span "Pause" at bounding box center [342, 53] width 37 height 19
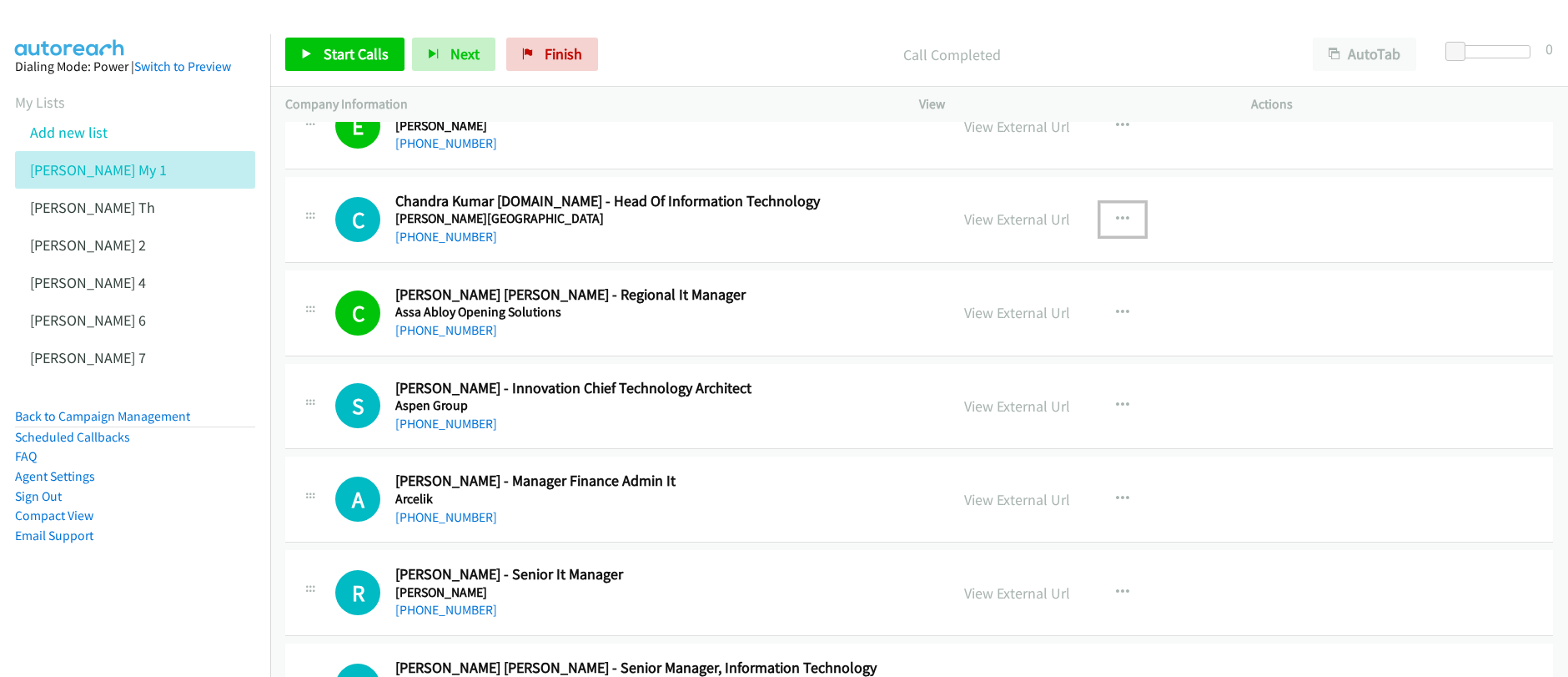
click at [1115, 219] on icon "button" at bounding box center [1122, 219] width 13 height 13
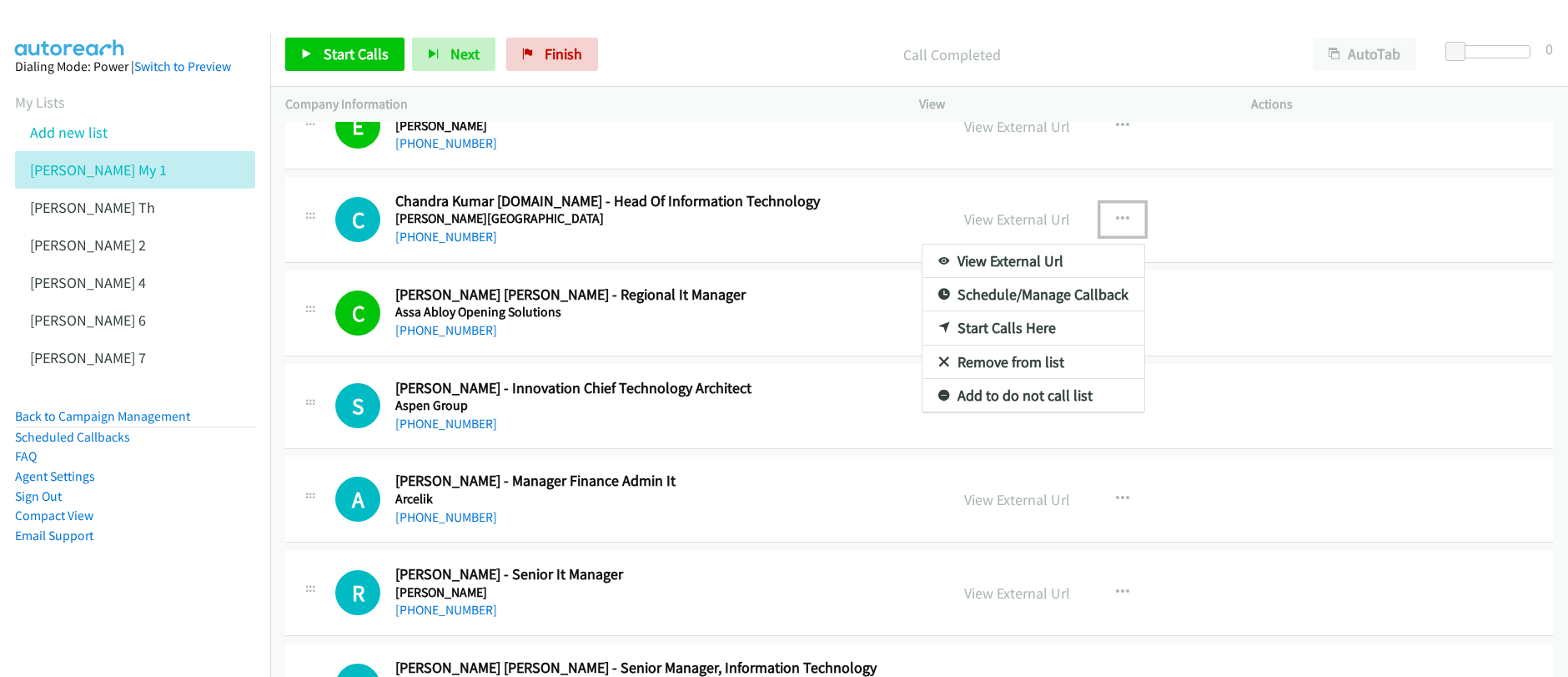
click at [1006, 330] on link "Start Calls Here" at bounding box center [1033, 328] width 222 height 34
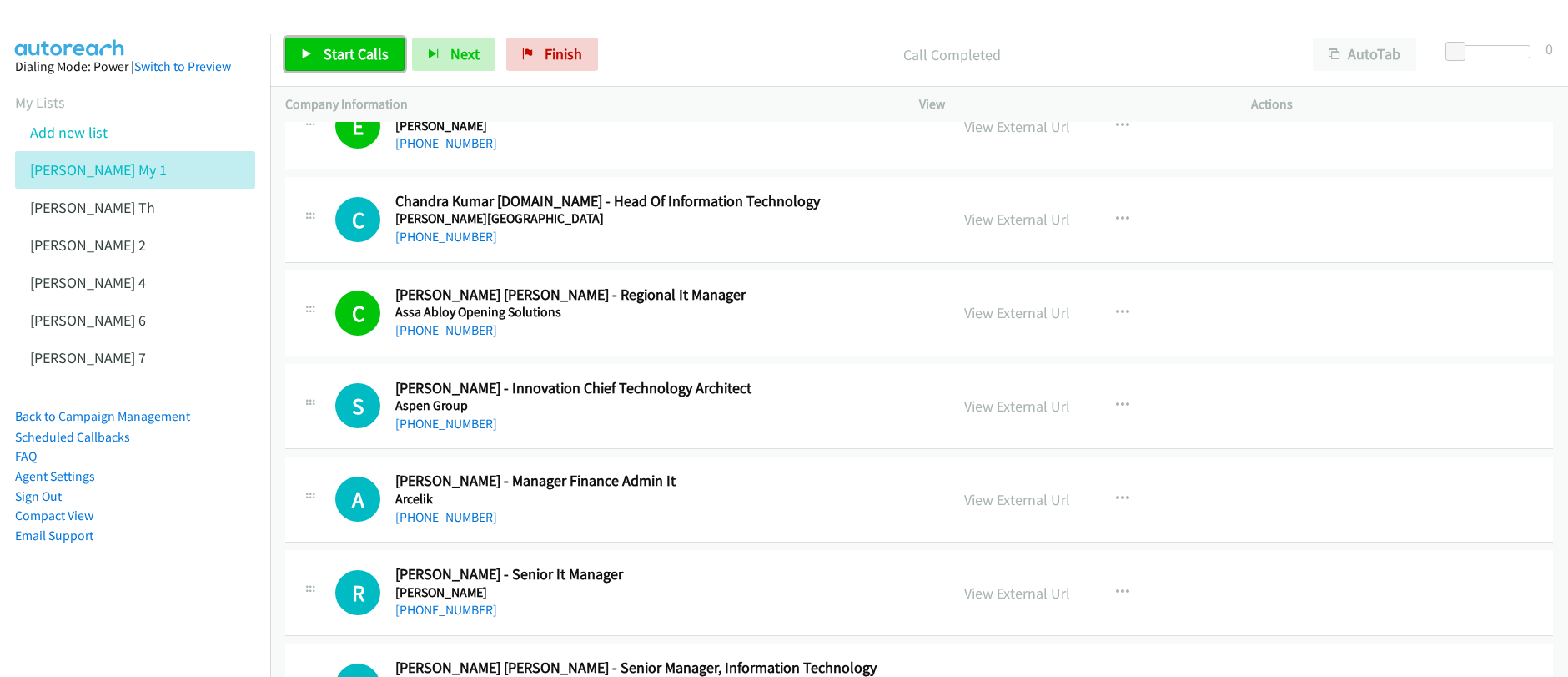
click at [353, 59] on span "Start Calls" at bounding box center [355, 53] width 65 height 19
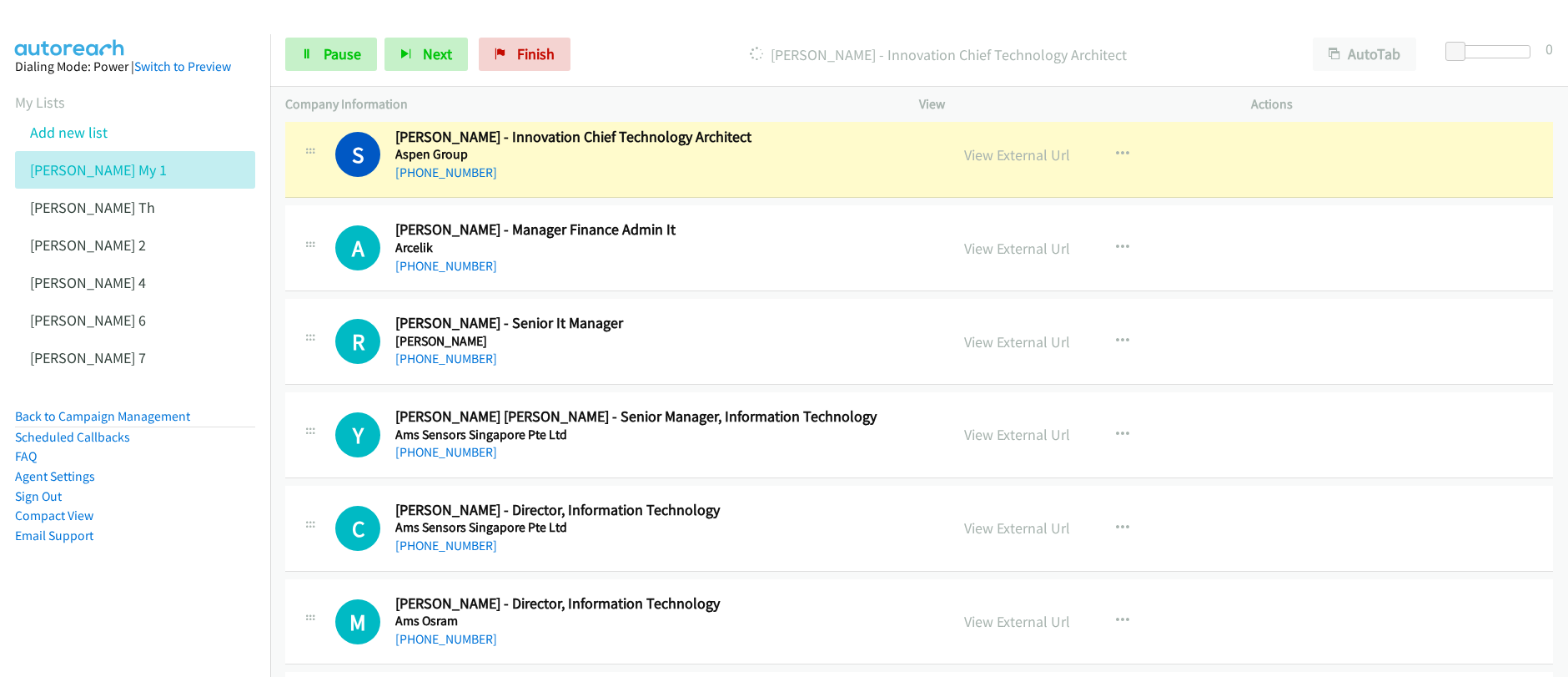
scroll to position [9440, 0]
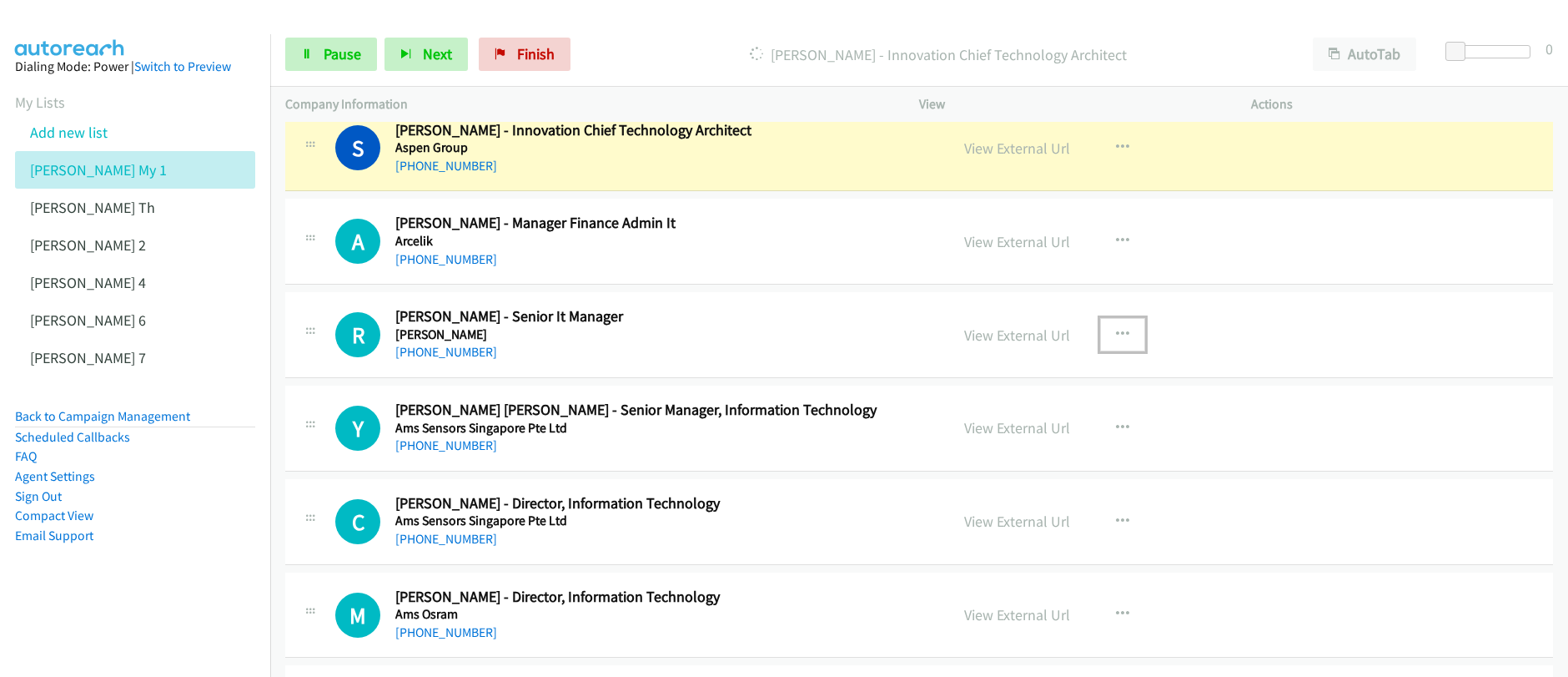
click at [1118, 336] on icon "button" at bounding box center [1122, 335] width 13 height 13
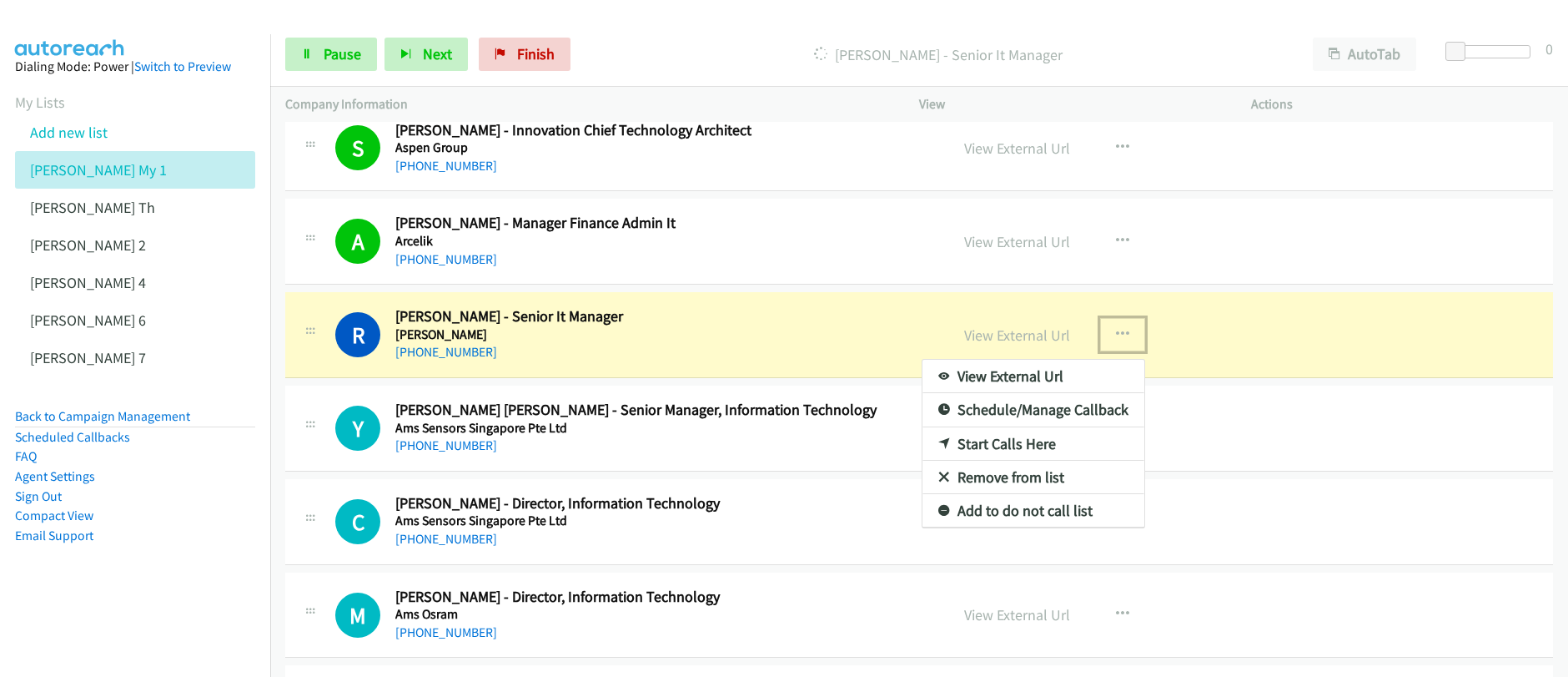
click at [1236, 338] on div at bounding box center [784, 338] width 1568 height 677
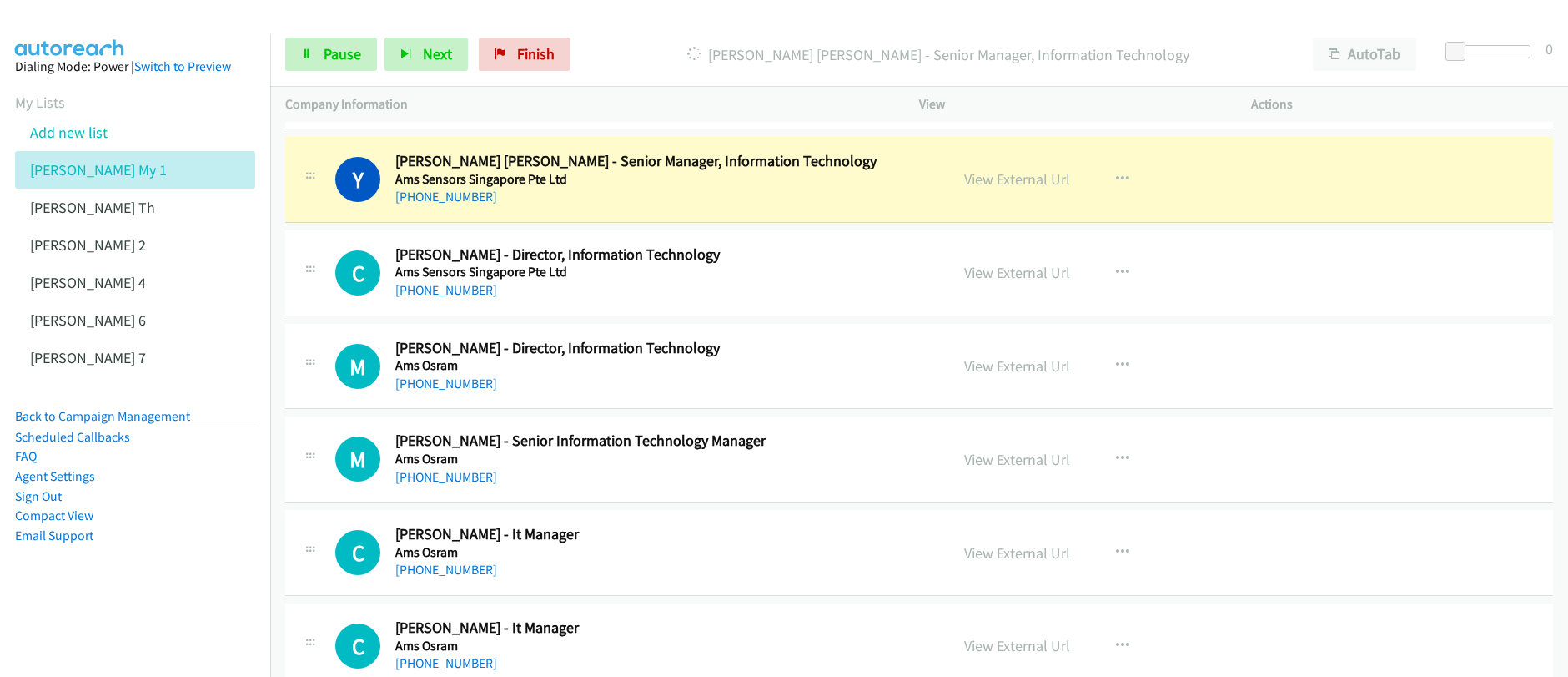
scroll to position [9717, 0]
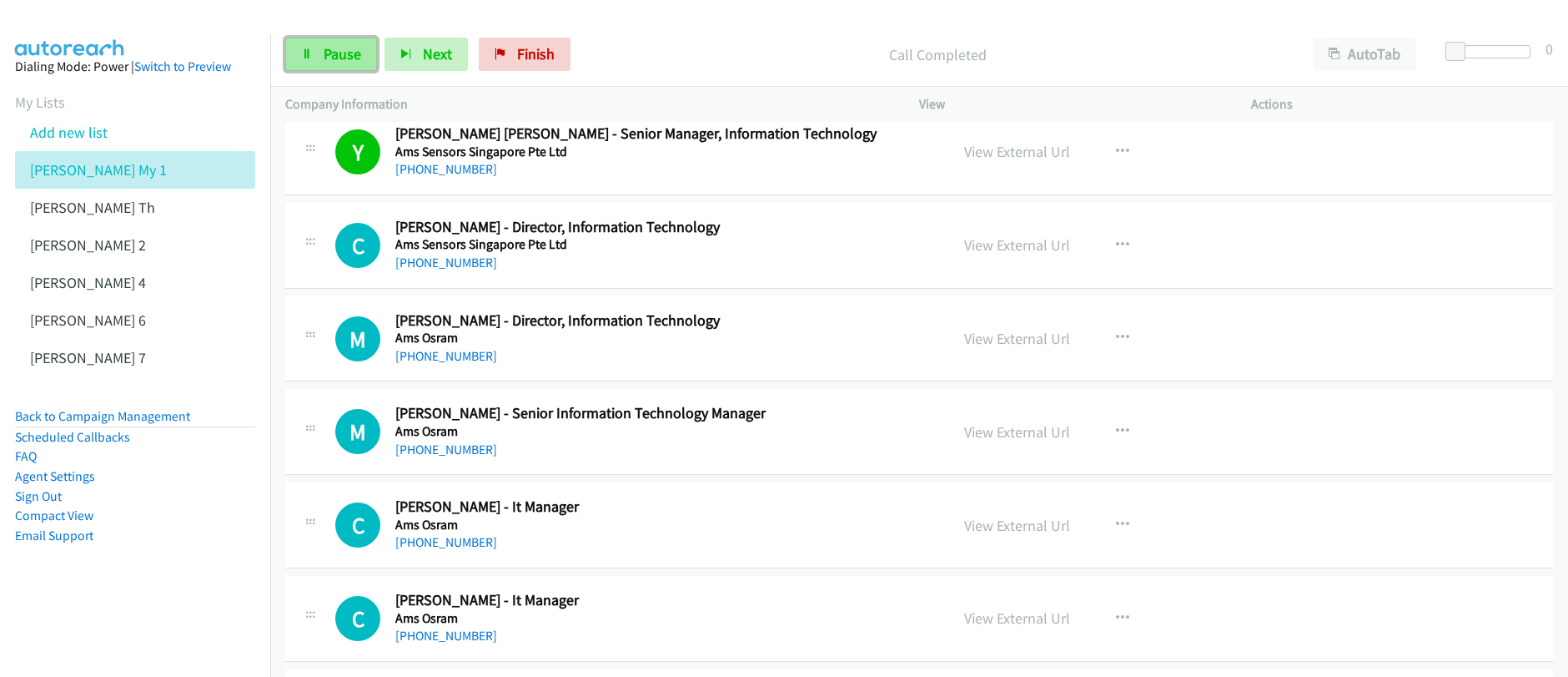
click at [317, 64] on link "Pause" at bounding box center [331, 54] width 92 height 34
click at [335, 60] on span "Start Calls" at bounding box center [355, 53] width 65 height 19
click at [1115, 247] on icon "button" at bounding box center [1122, 245] width 13 height 13
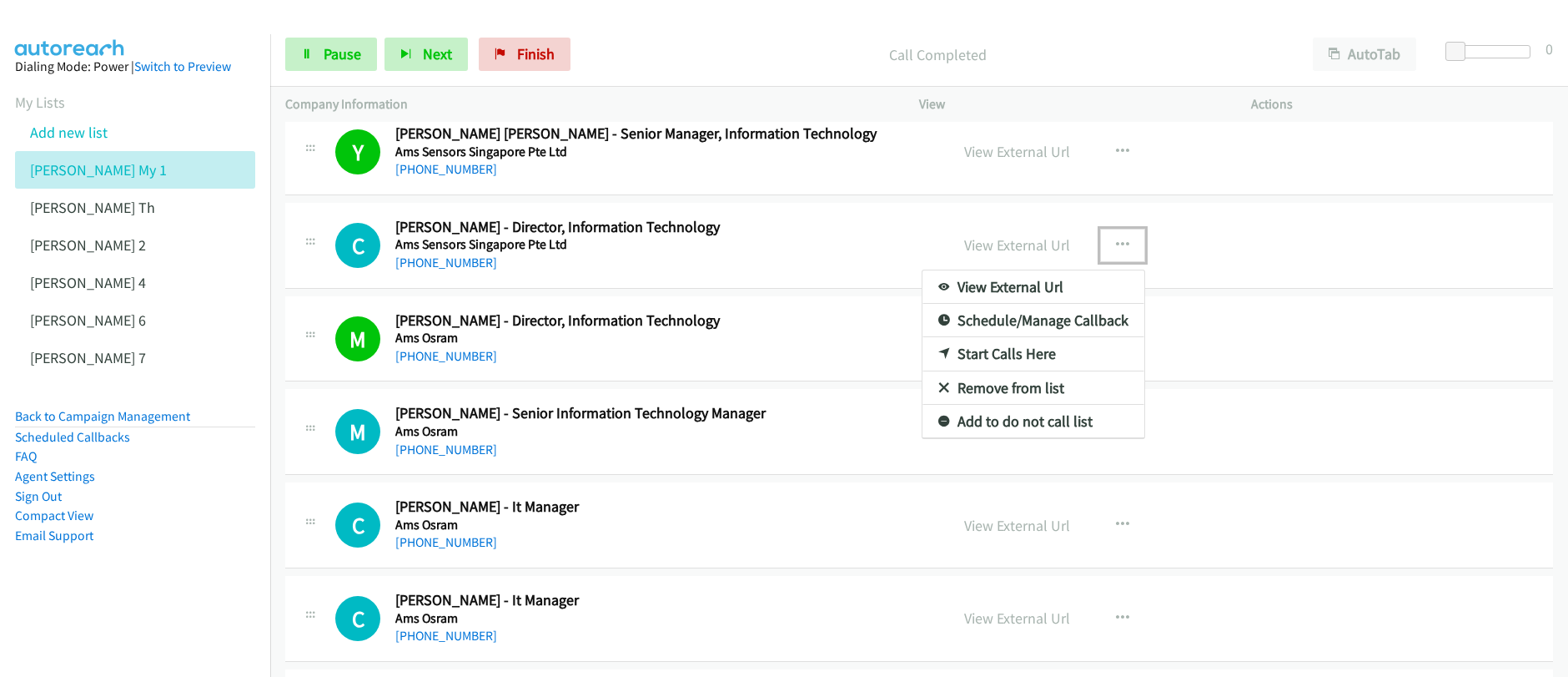
click at [1008, 354] on link "Start Calls Here" at bounding box center [1033, 354] width 222 height 34
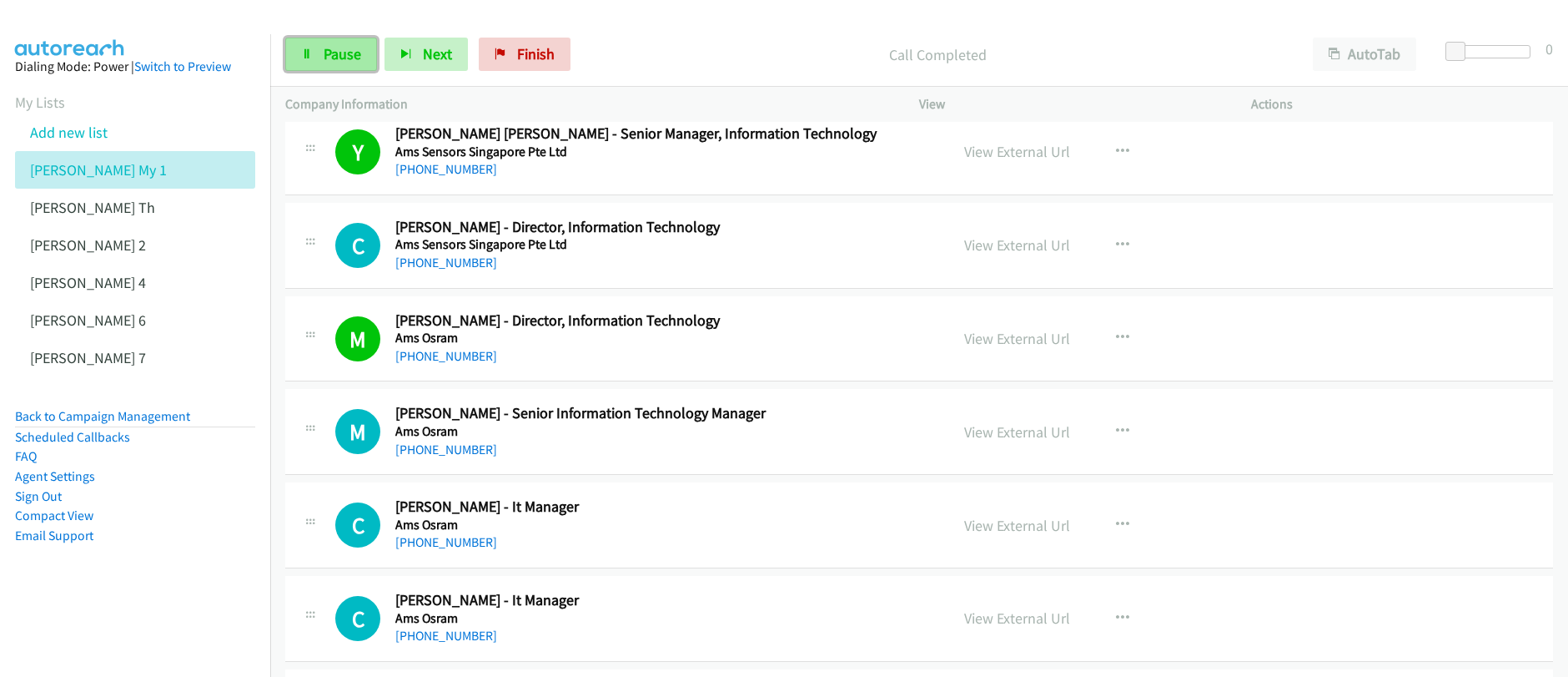
click at [353, 59] on span "Pause" at bounding box center [342, 53] width 37 height 19
click at [356, 62] on span "Start Calls" at bounding box center [355, 53] width 65 height 19
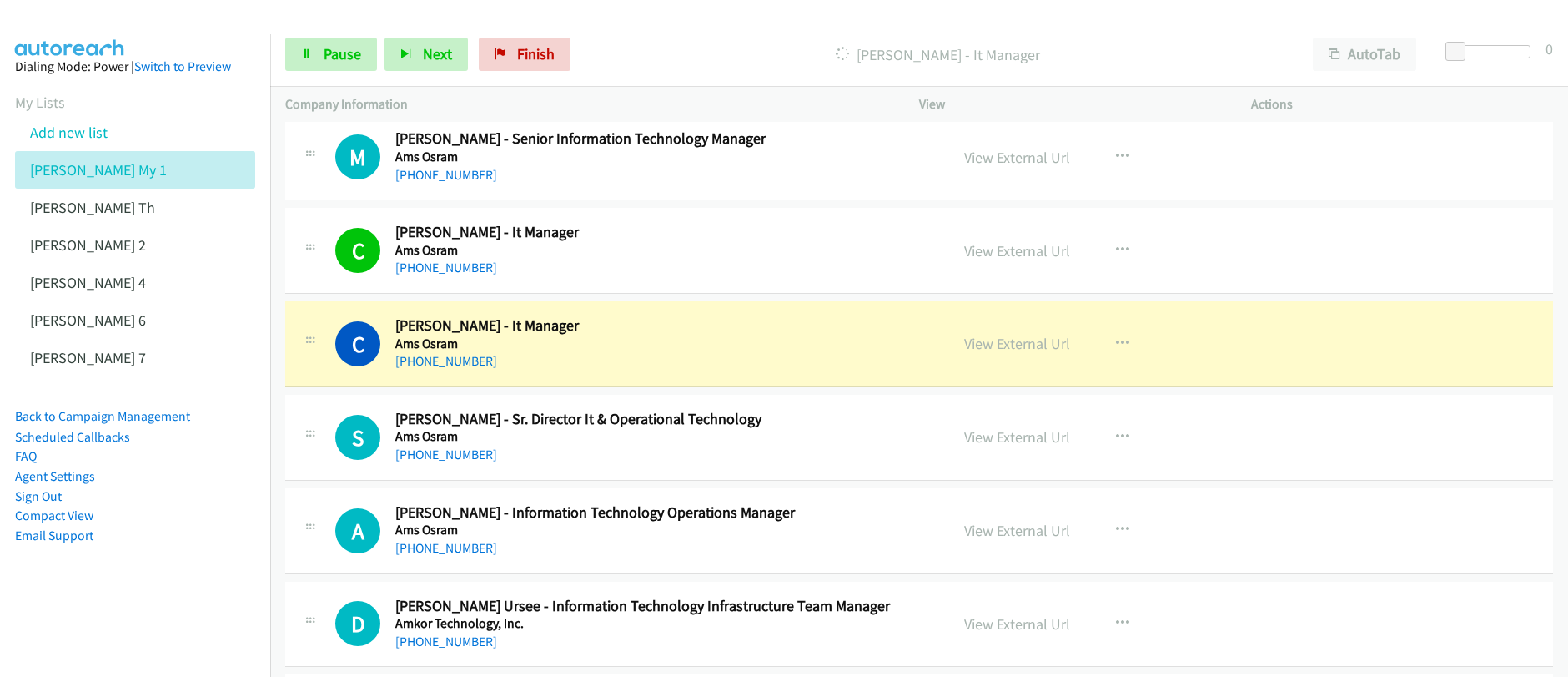
scroll to position [10121, 0]
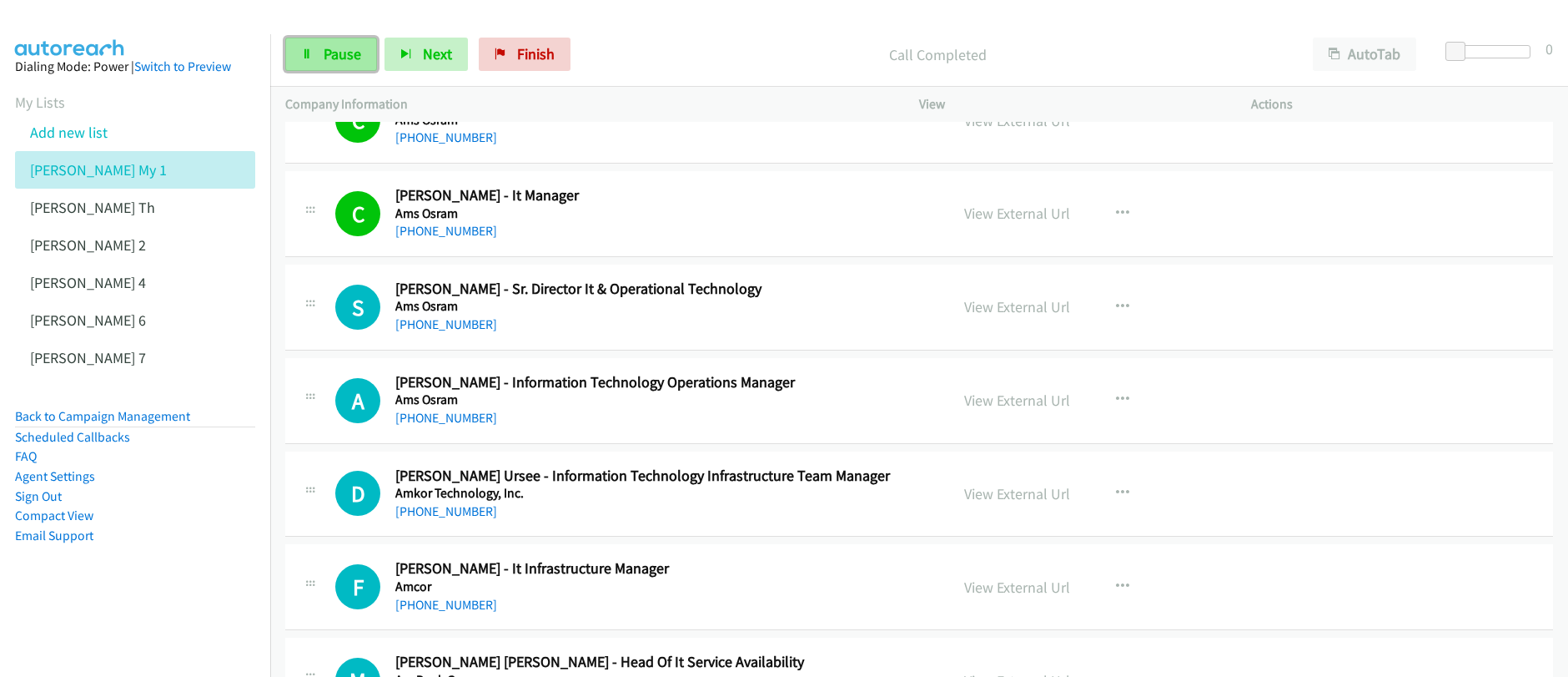
click at [335, 54] on span "Pause" at bounding box center [342, 53] width 37 height 19
click at [335, 54] on span "Start Calls" at bounding box center [355, 53] width 65 height 19
click at [336, 62] on span "Pause" at bounding box center [342, 53] width 37 height 19
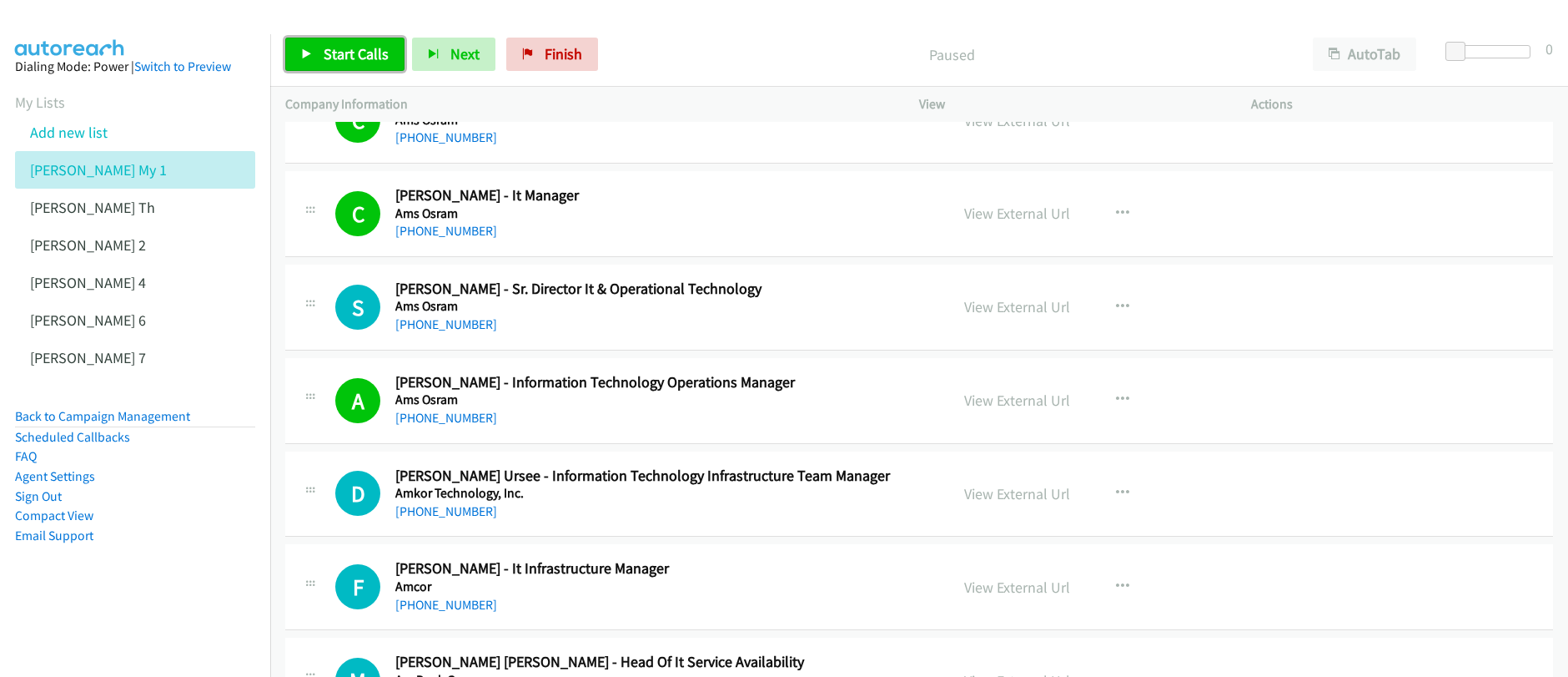
click at [336, 62] on span "Start Calls" at bounding box center [355, 53] width 65 height 19
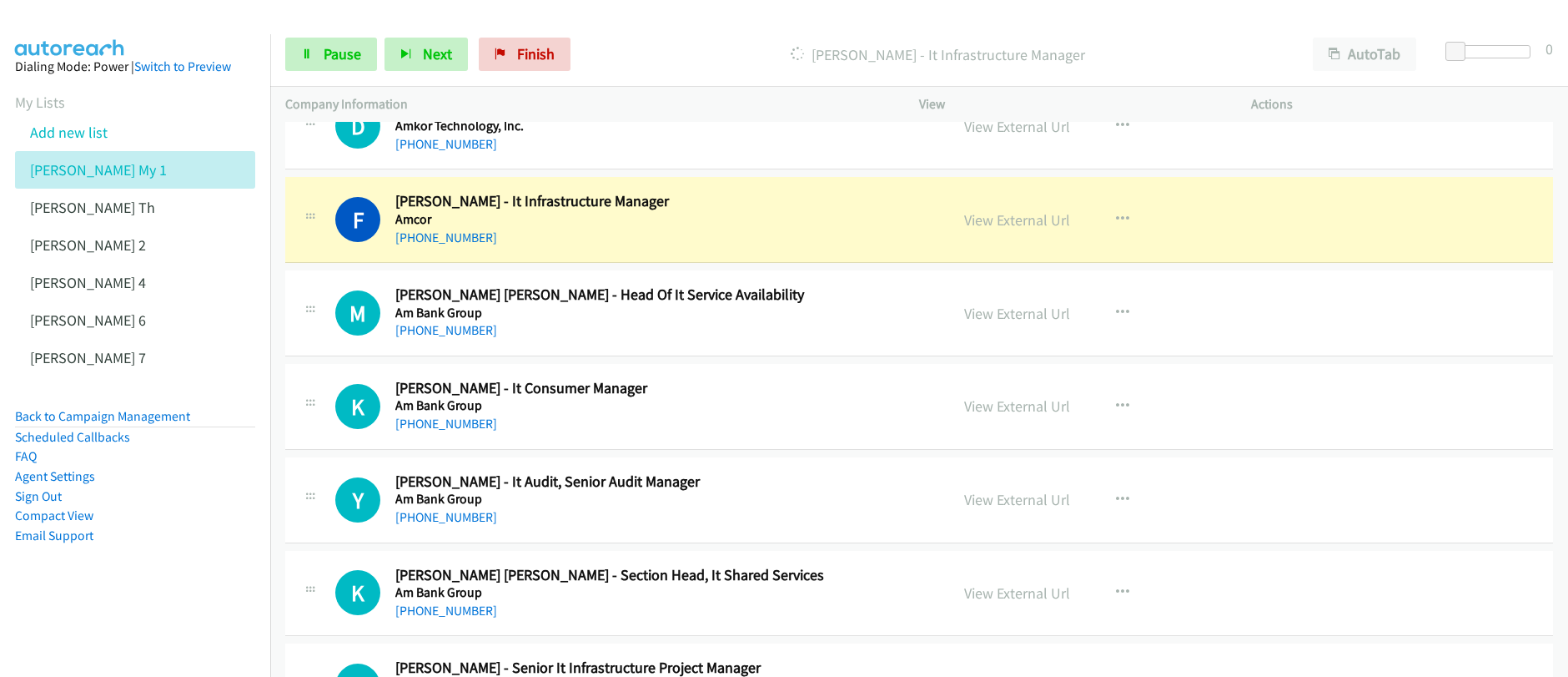
scroll to position [10476, 0]
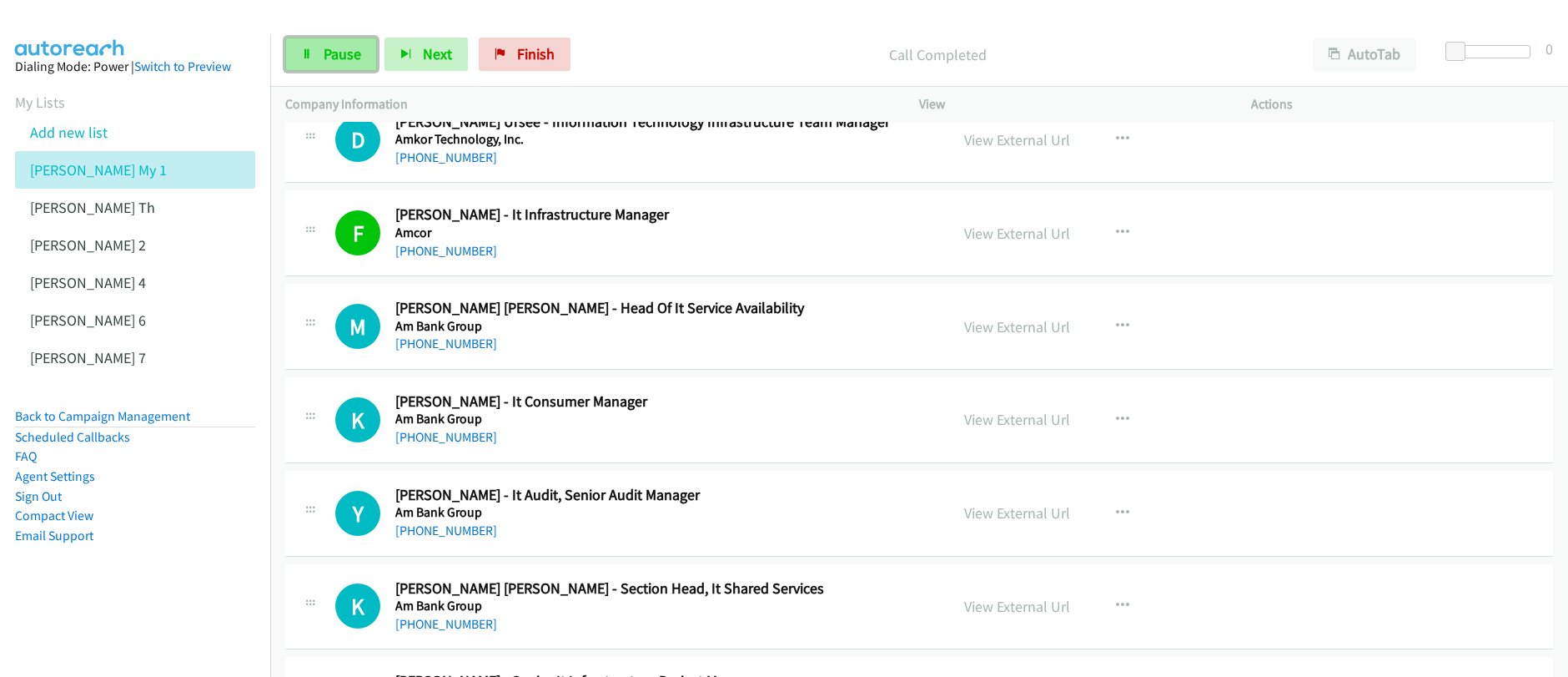
click at [335, 55] on span "Pause" at bounding box center [342, 53] width 37 height 19
click at [335, 55] on span "Start Calls" at bounding box center [355, 53] width 65 height 19
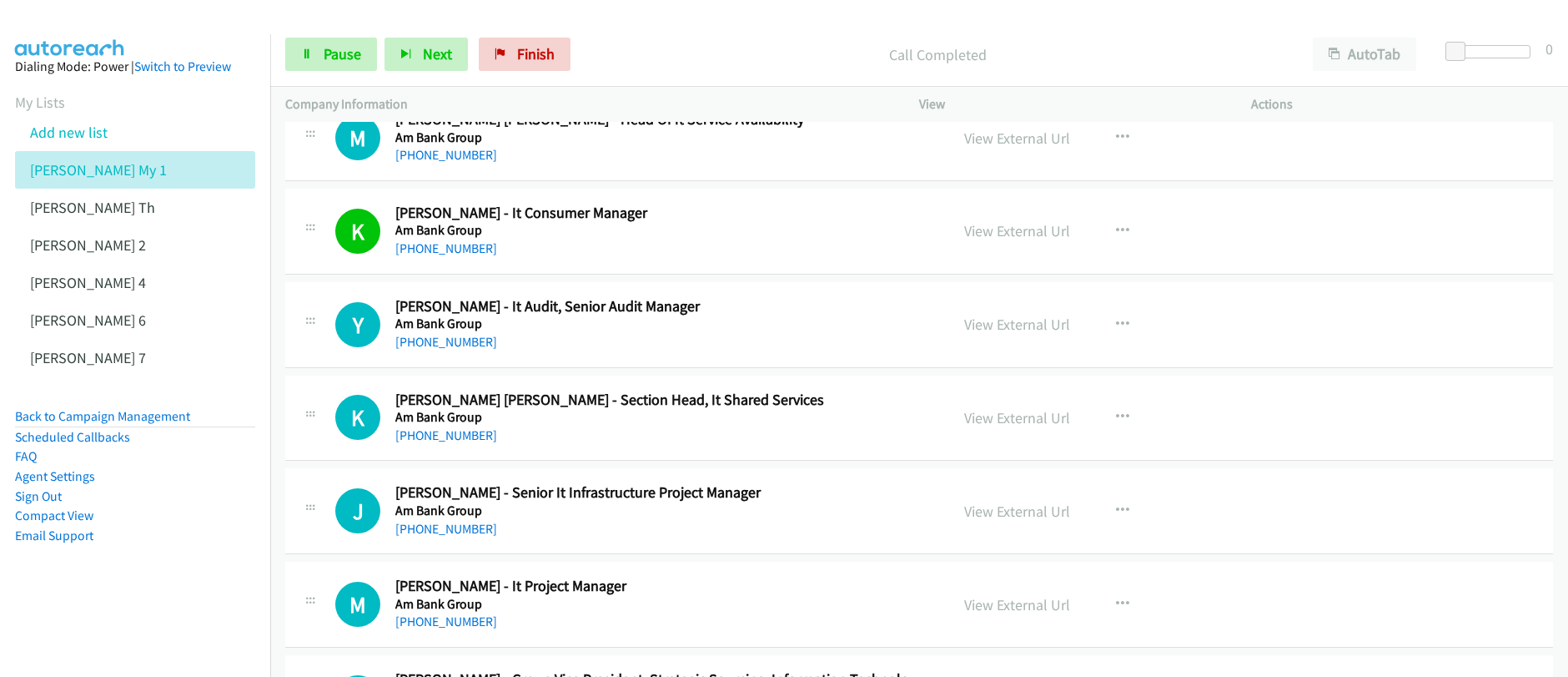
scroll to position [10667, 0]
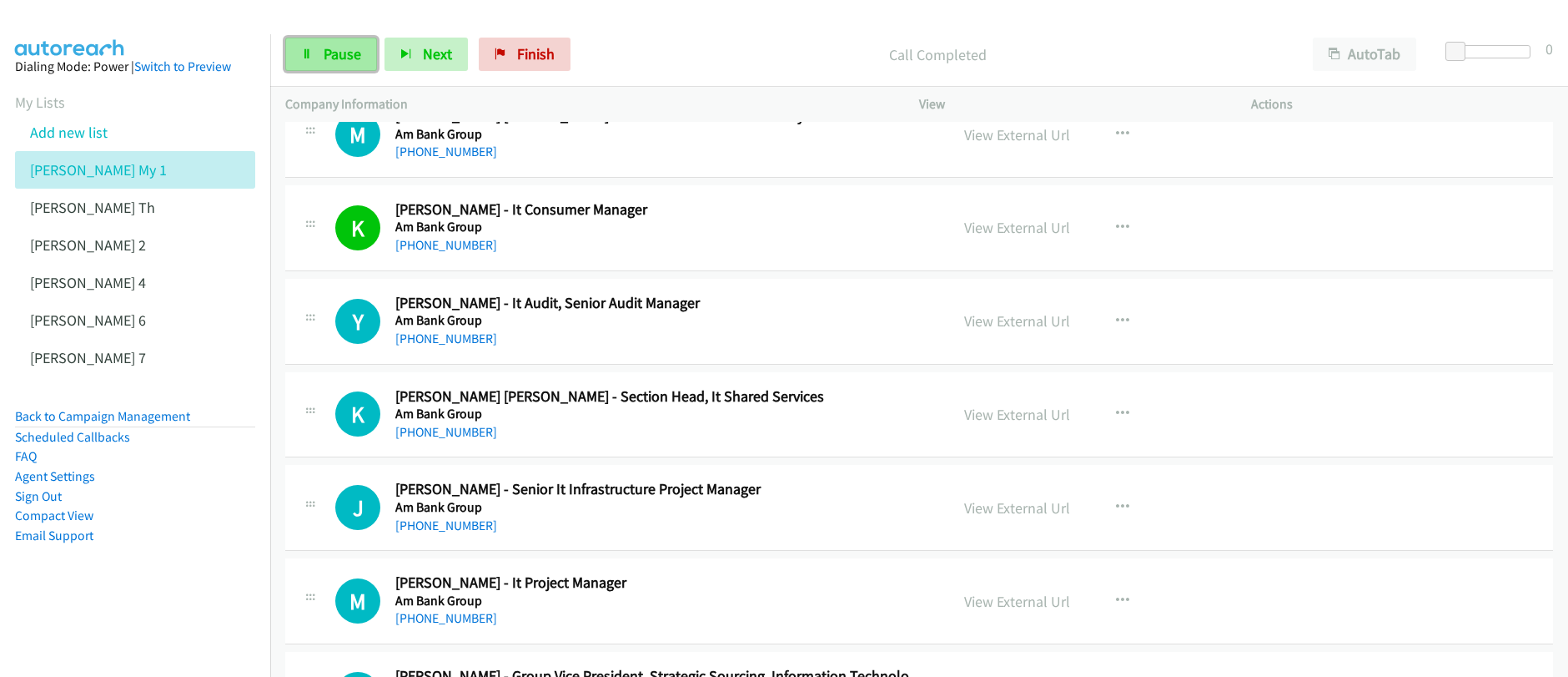
click at [326, 66] on link "Pause" at bounding box center [331, 54] width 92 height 34
click at [326, 66] on link "Start Calls" at bounding box center [344, 54] width 119 height 34
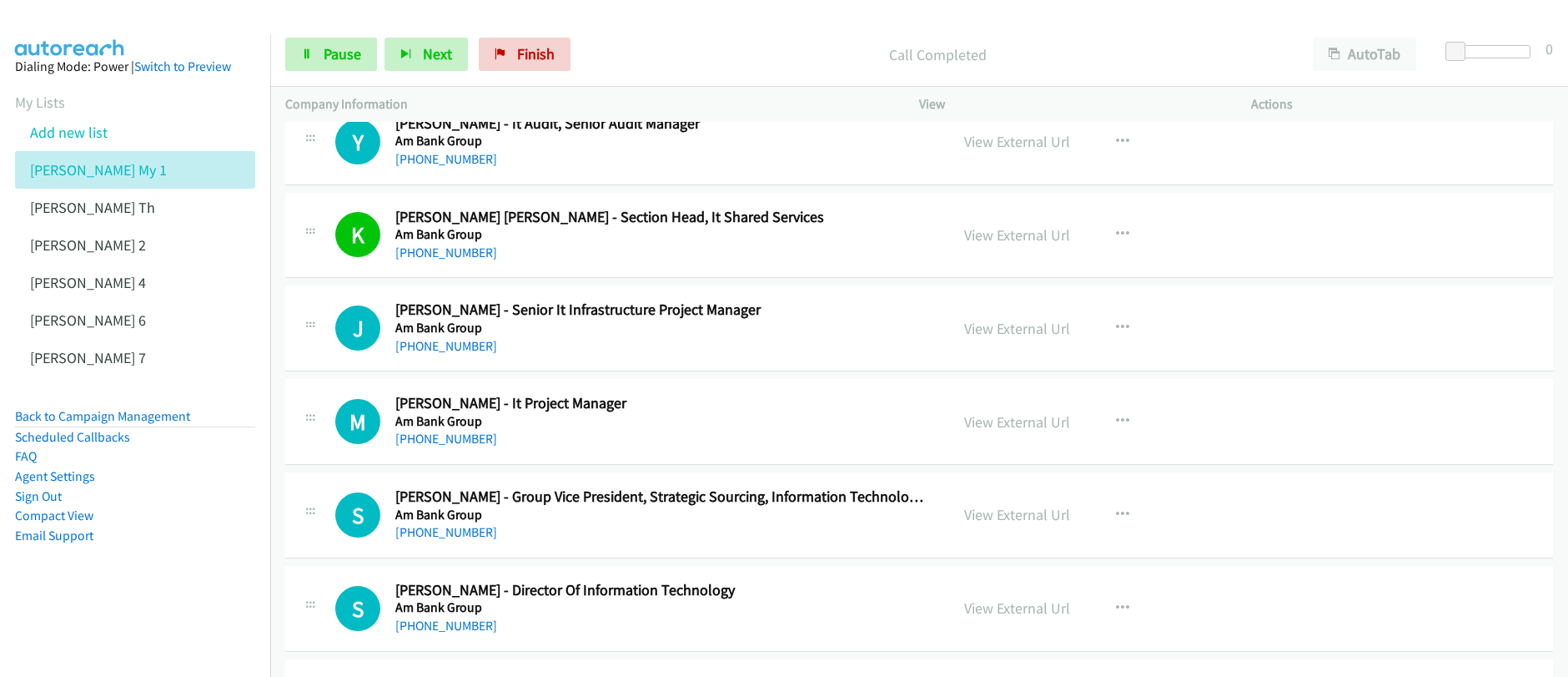
scroll to position [10878, 0]
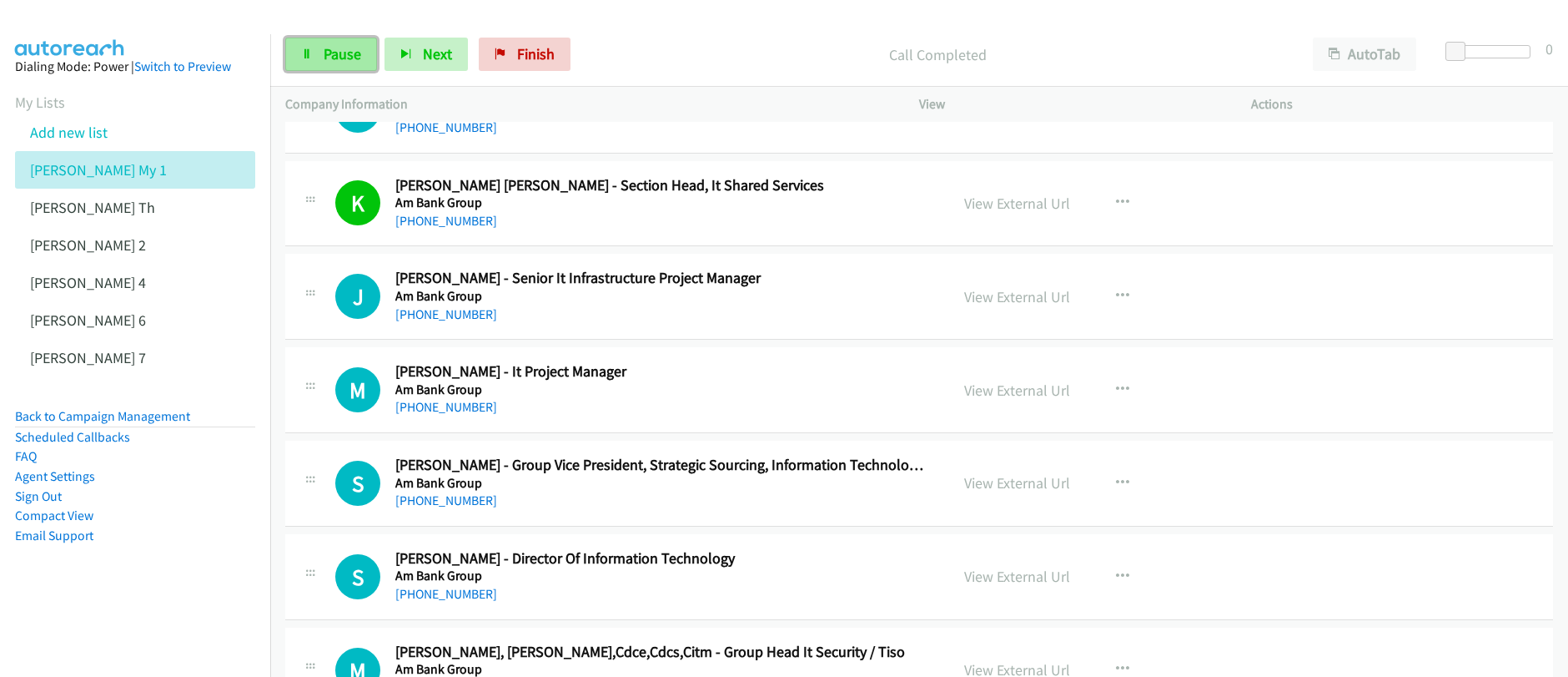
click at [350, 61] on span "Pause" at bounding box center [342, 53] width 37 height 19
click at [351, 63] on span "Start Calls" at bounding box center [355, 53] width 65 height 19
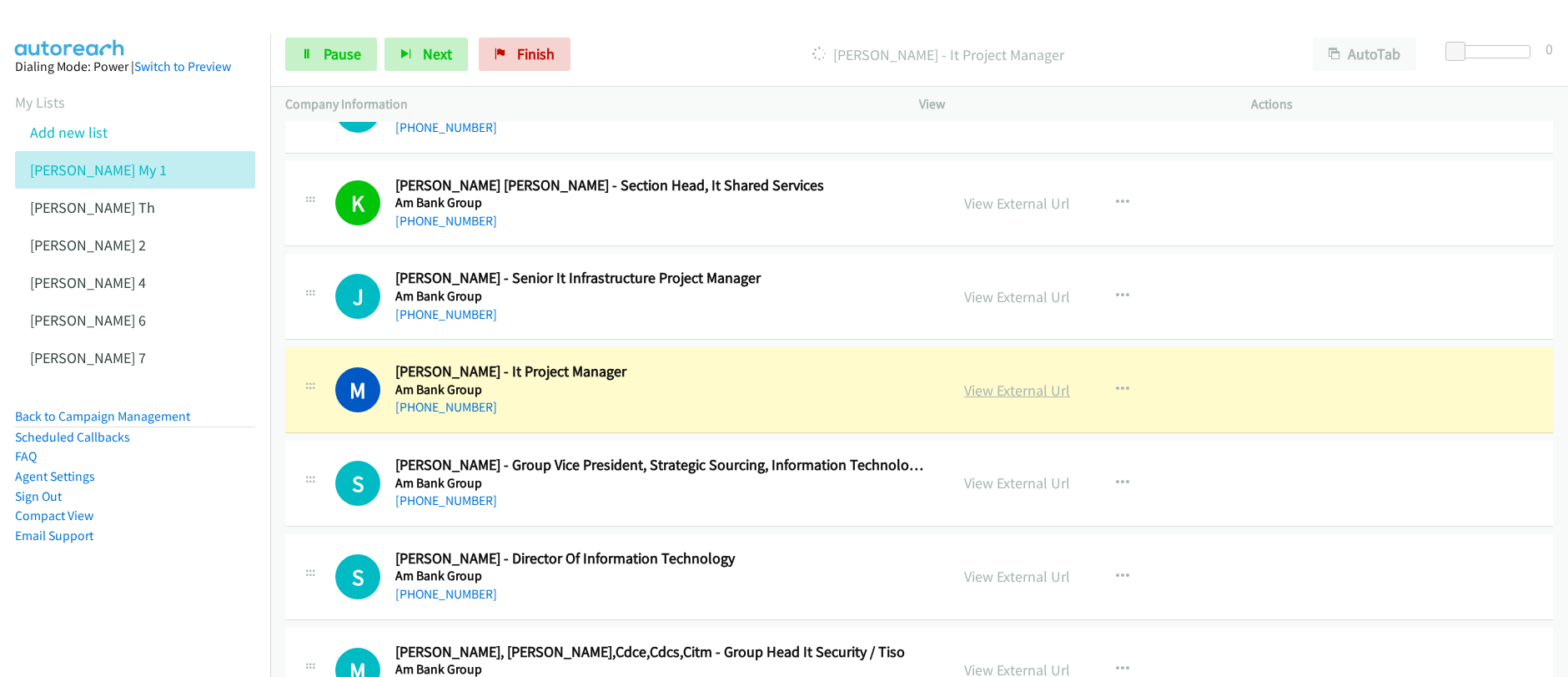
click at [1018, 394] on link "View External Url" at bounding box center [1016, 390] width 106 height 19
click at [0, 0] on div "Start Calls Pause Next Finish Dialing Mohammad Faiz Rusli - It Project Manager …" at bounding box center [784, 0] width 1568 height 0
click at [339, 57] on span "Pause" at bounding box center [342, 53] width 37 height 19
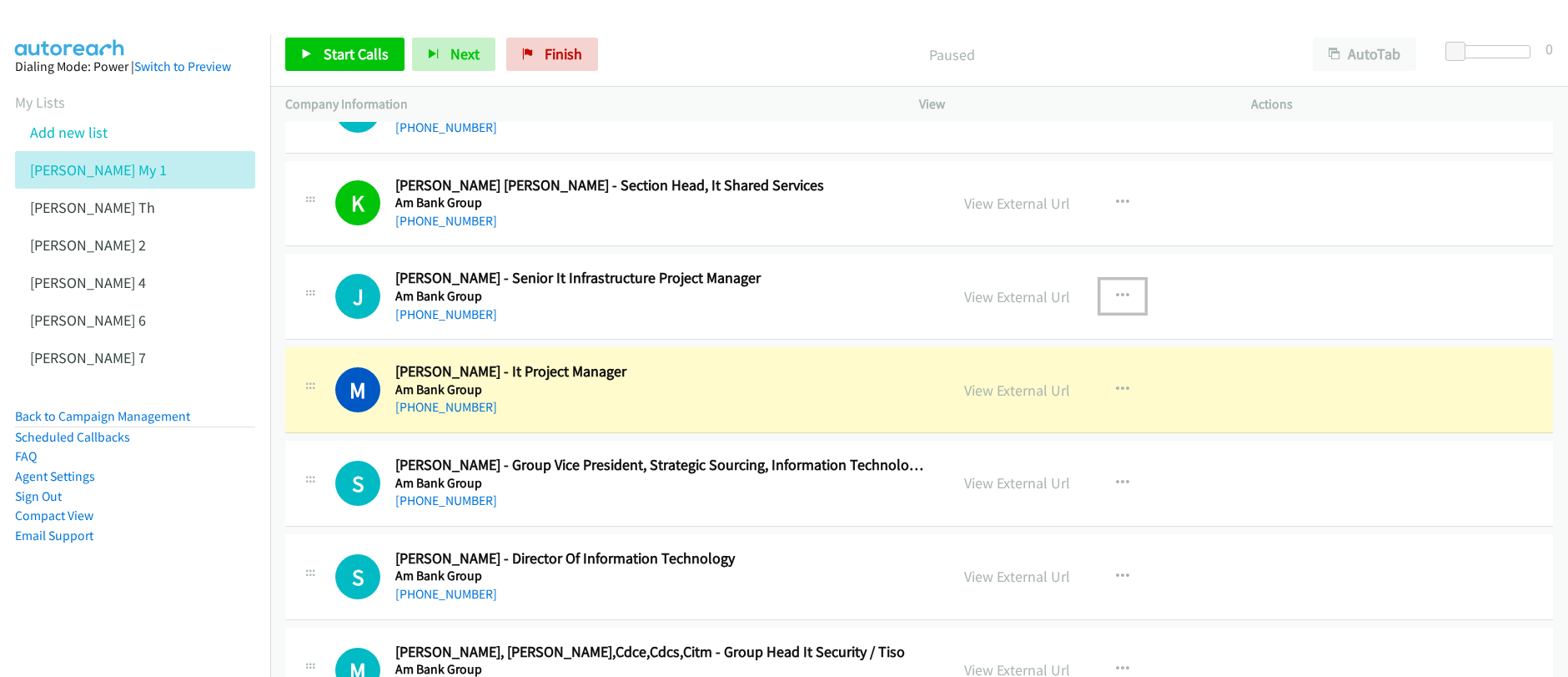
click at [1118, 300] on icon "button" at bounding box center [1122, 296] width 13 height 13
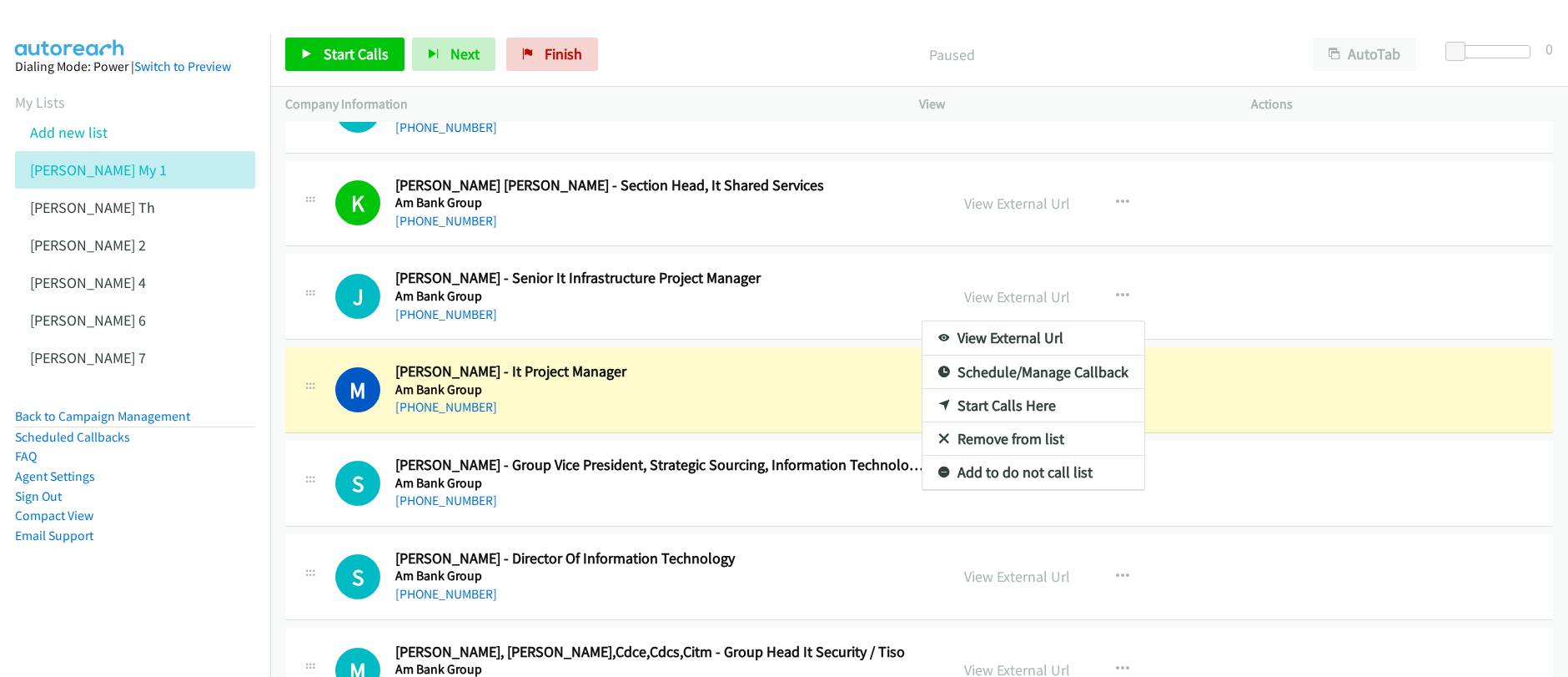
click at [1001, 405] on link "Start Calls Here" at bounding box center [1033, 406] width 222 height 34
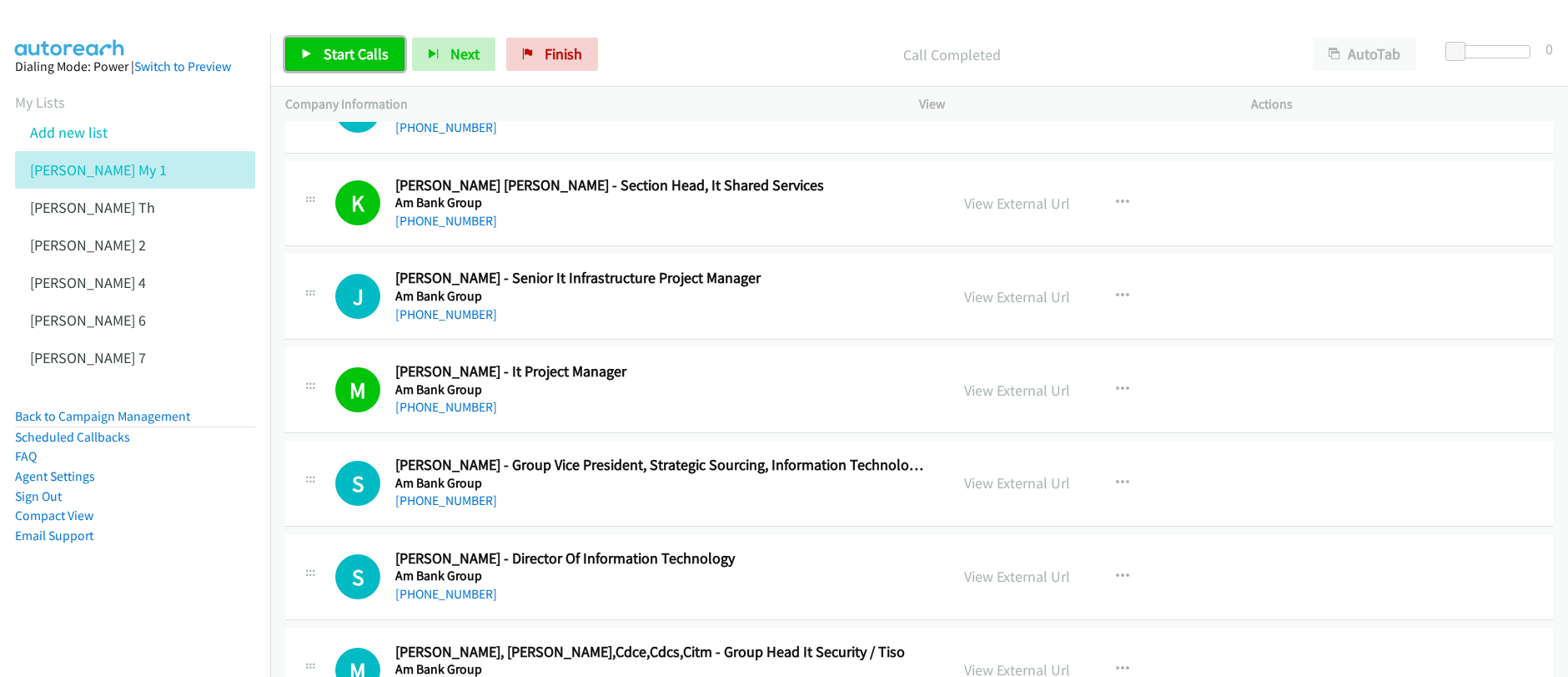
click at [344, 60] on span "Start Calls" at bounding box center [355, 53] width 65 height 19
click at [345, 59] on span "Pause" at bounding box center [342, 53] width 37 height 19
click at [351, 65] on link "Start Calls" at bounding box center [344, 54] width 119 height 34
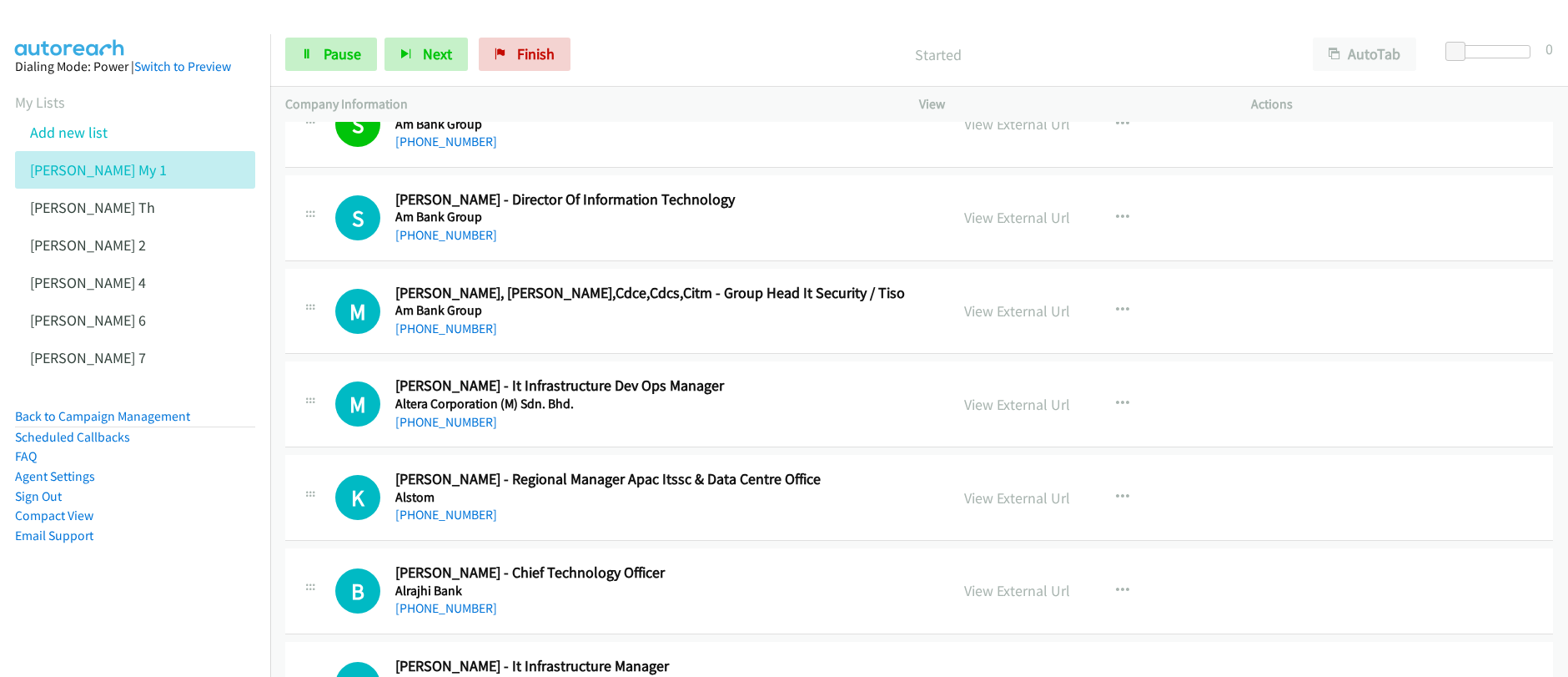
scroll to position [11268, 0]
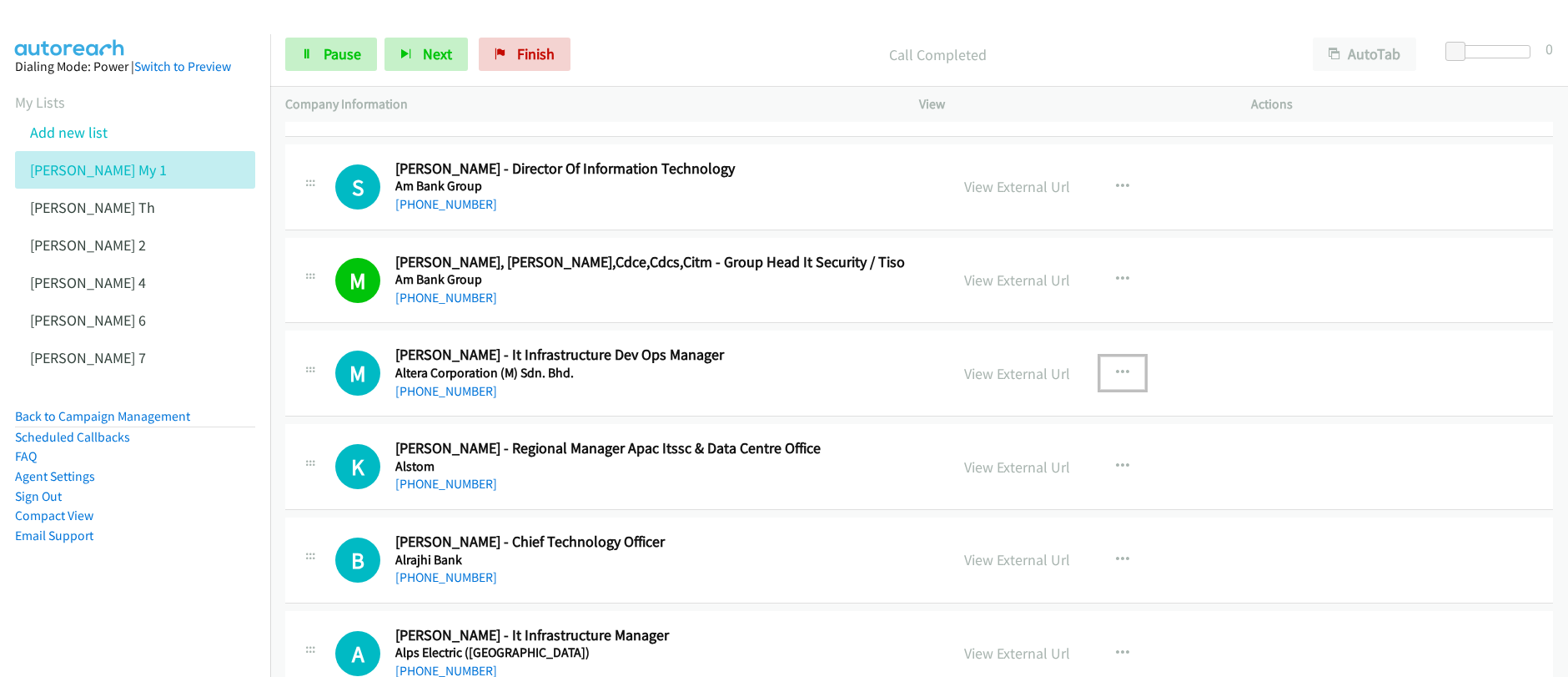
click at [1115, 371] on icon "button" at bounding box center [1122, 373] width 13 height 13
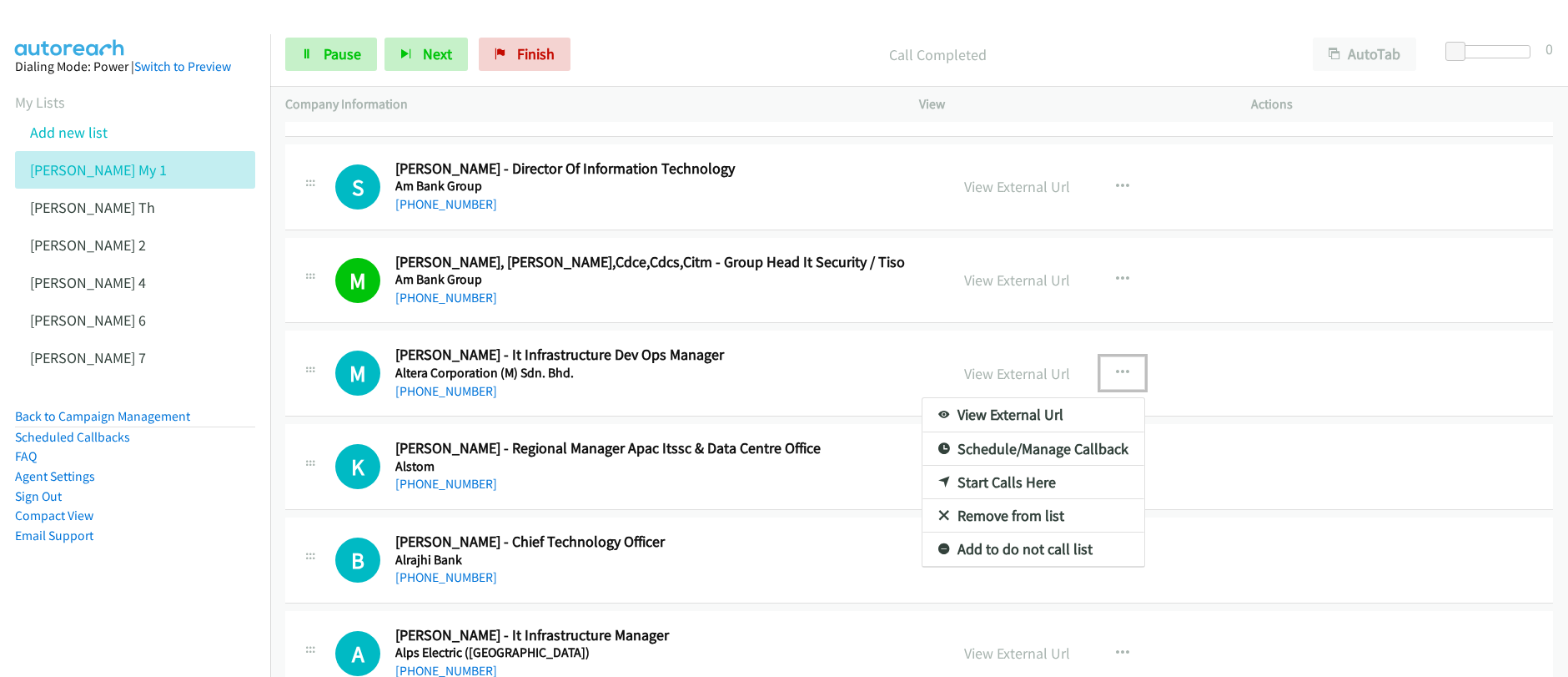
click at [997, 480] on link "Start Calls Here" at bounding box center [1033, 482] width 222 height 34
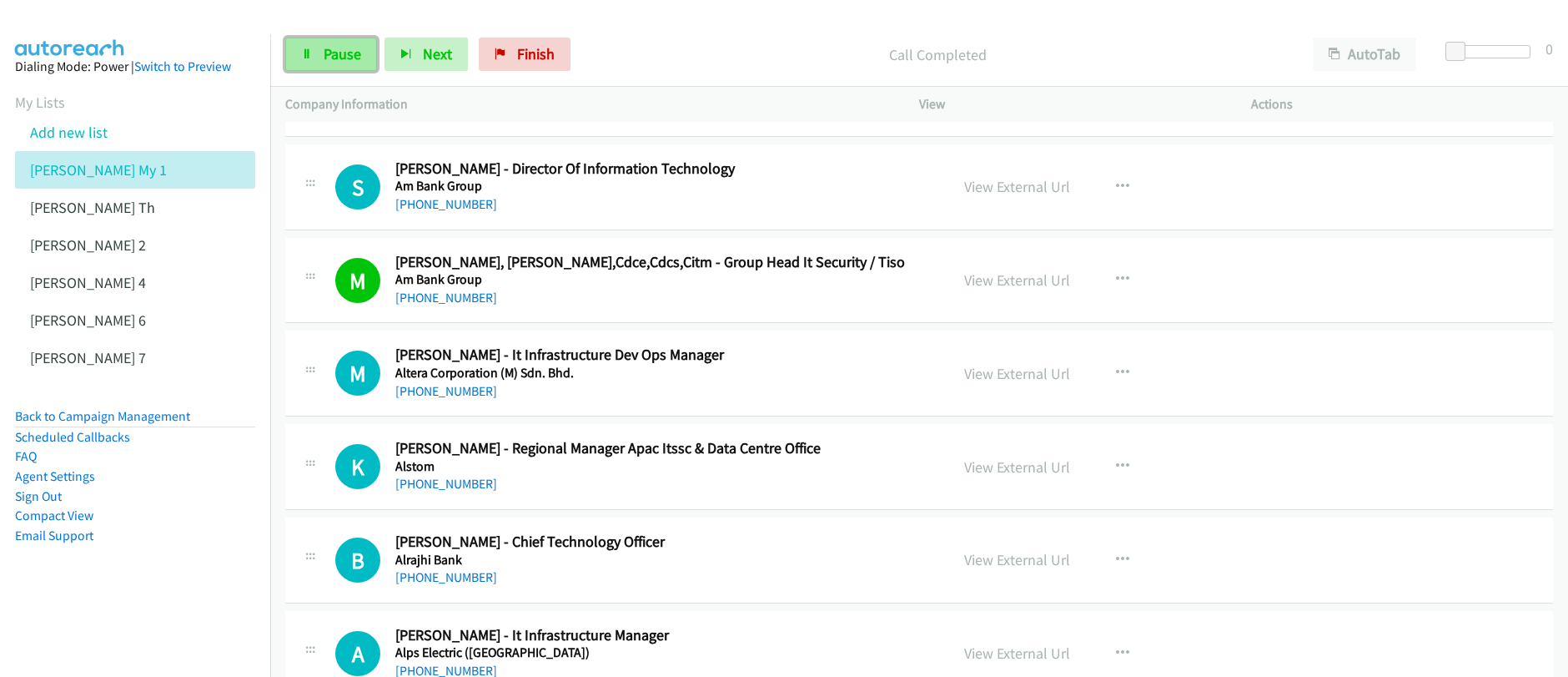
click at [331, 60] on span "Pause" at bounding box center [342, 53] width 37 height 19
click at [330, 63] on span "Start Calls" at bounding box center [355, 53] width 65 height 19
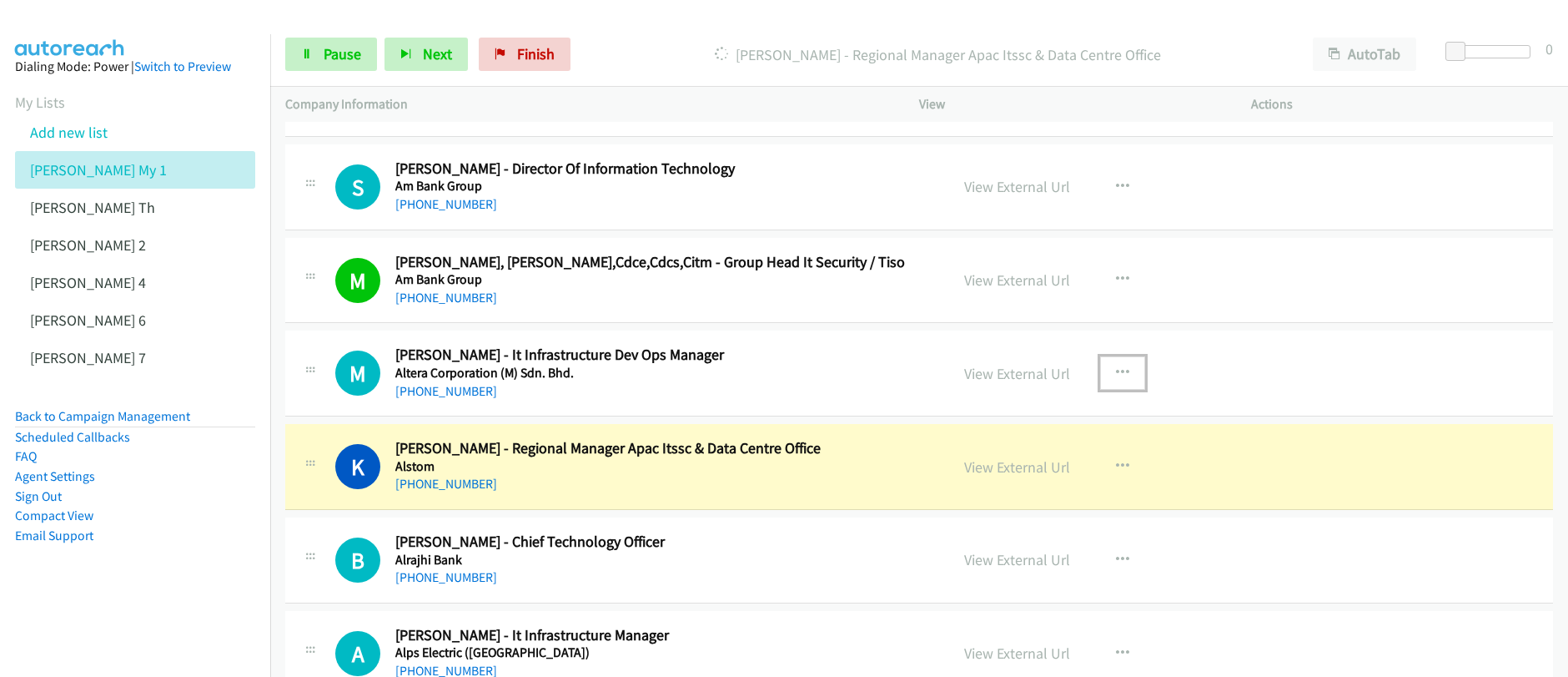
click at [1115, 376] on icon "button" at bounding box center [1122, 373] width 13 height 13
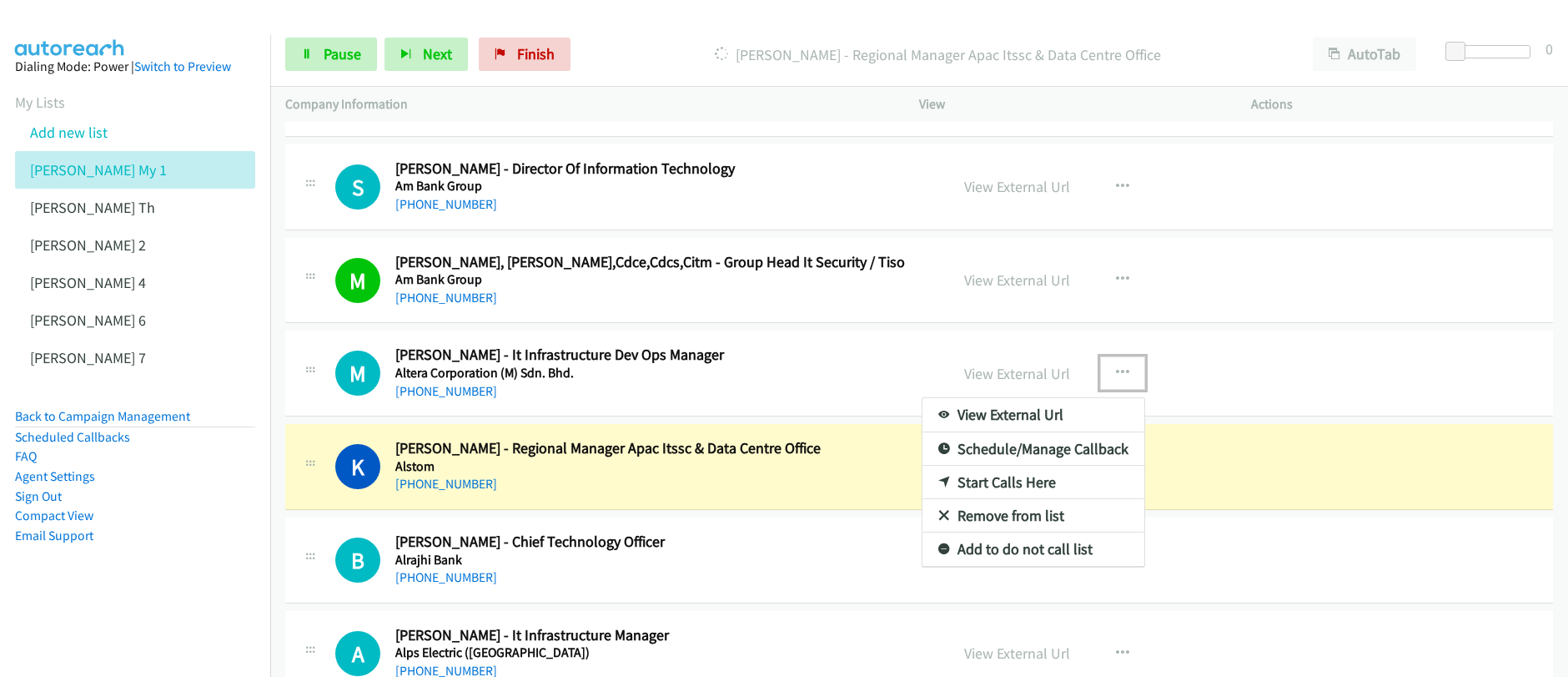
click at [1008, 481] on link "Start Calls Here" at bounding box center [1033, 482] width 222 height 34
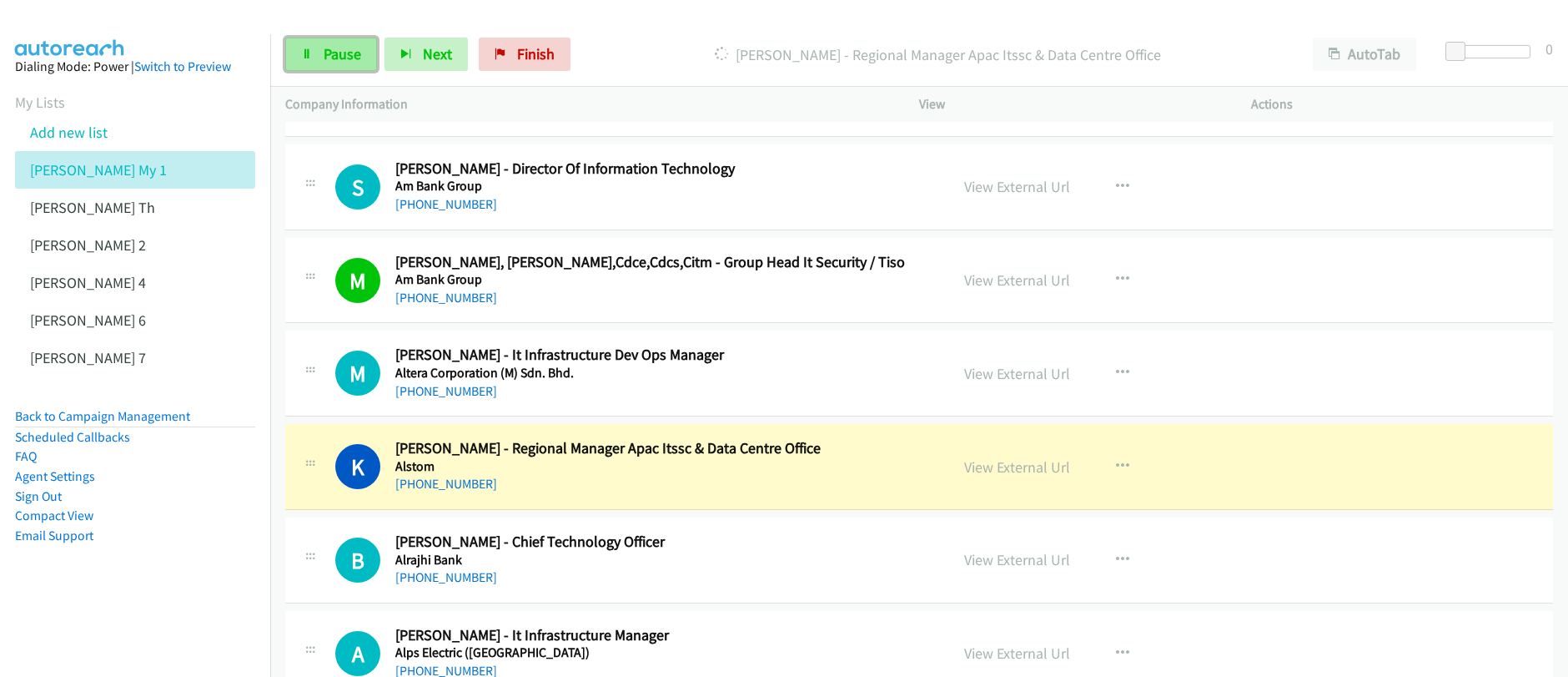
click at [347, 55] on span "Pause" at bounding box center [342, 53] width 37 height 19
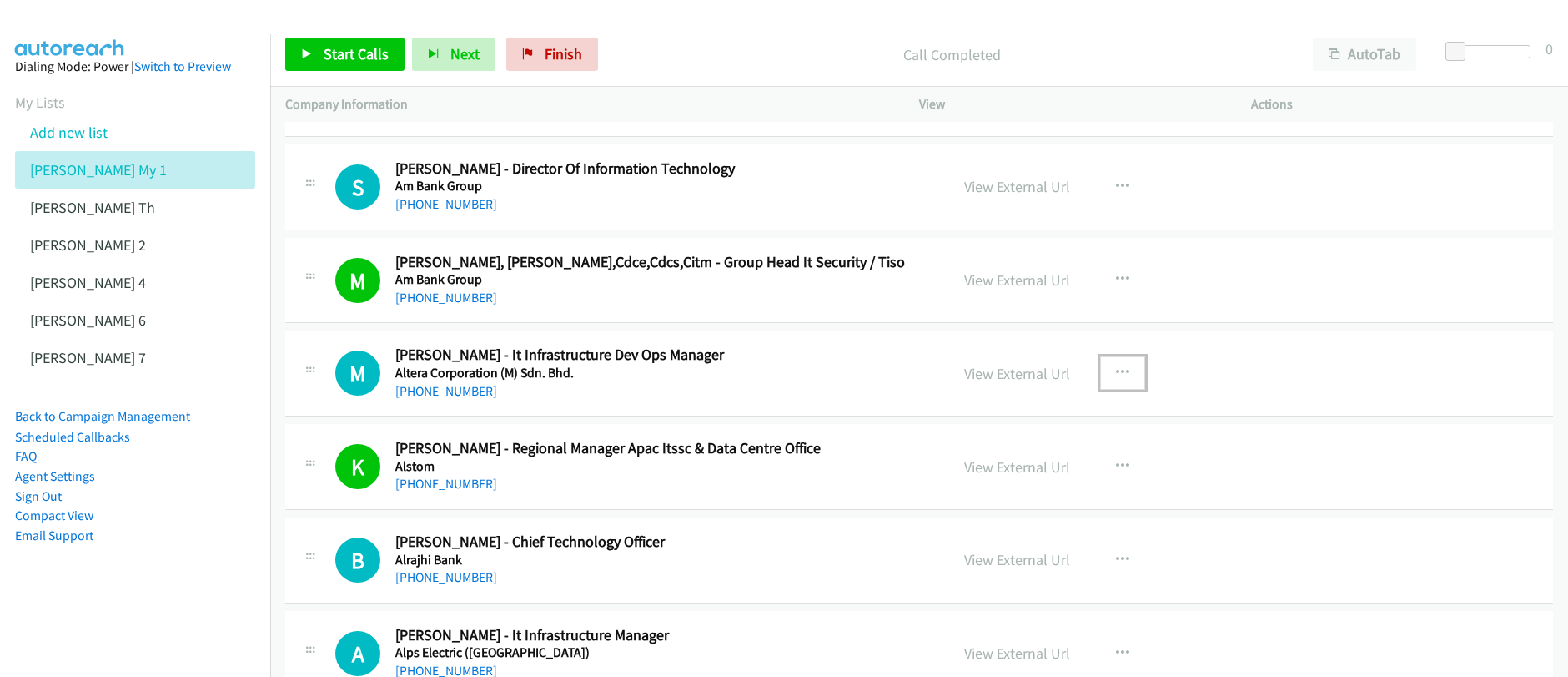
click at [1115, 374] on icon "button" at bounding box center [1122, 373] width 13 height 13
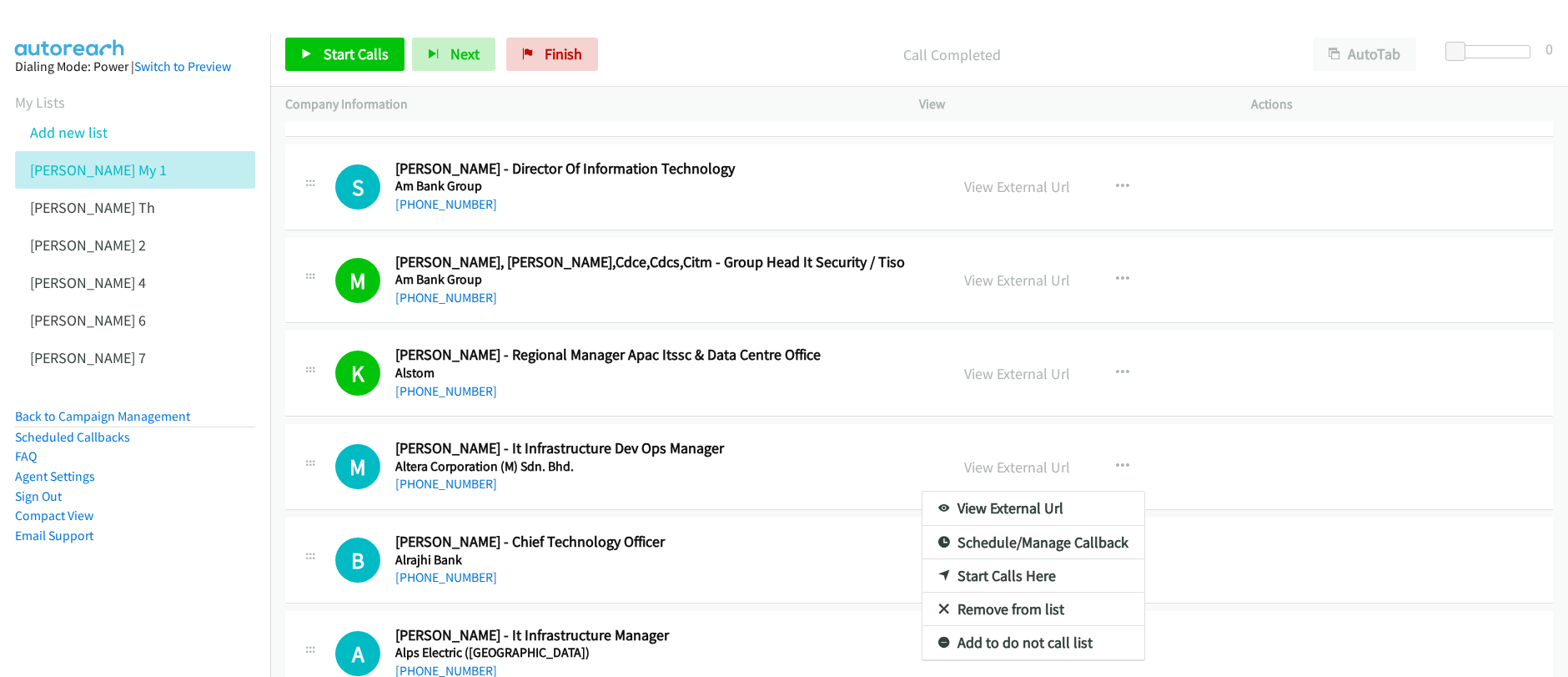
scroll to position [11276, 0]
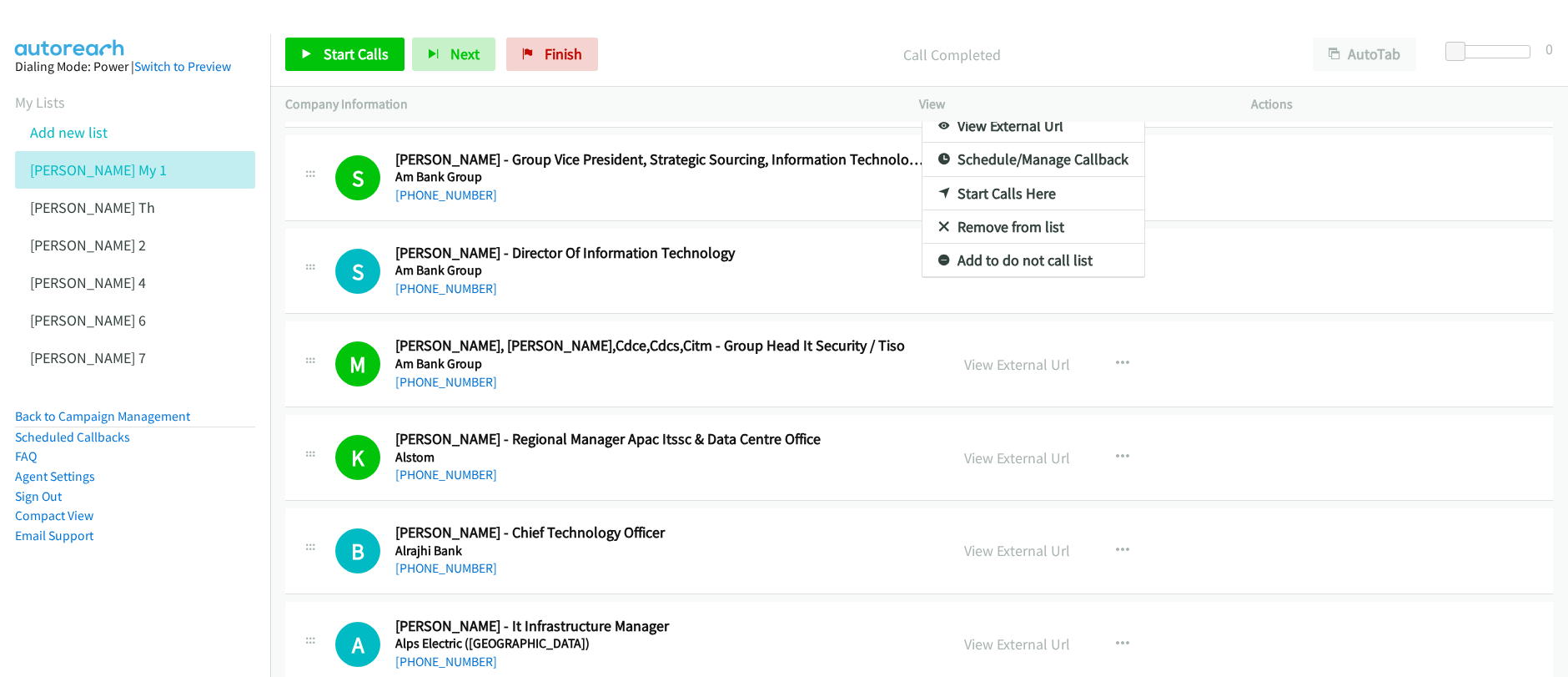
click at [356, 53] on div at bounding box center [784, 338] width 1568 height 677
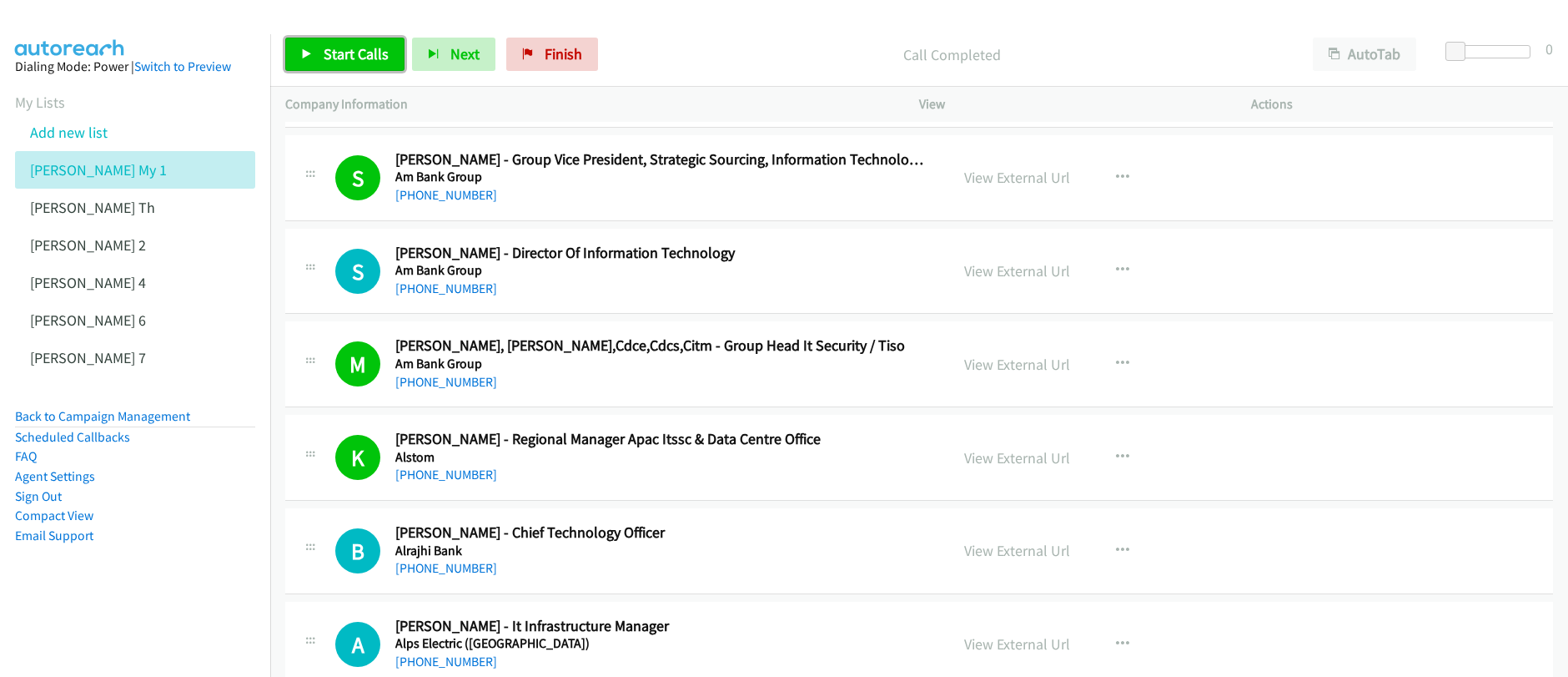
click at [346, 58] on span "Start Calls" at bounding box center [355, 53] width 65 height 19
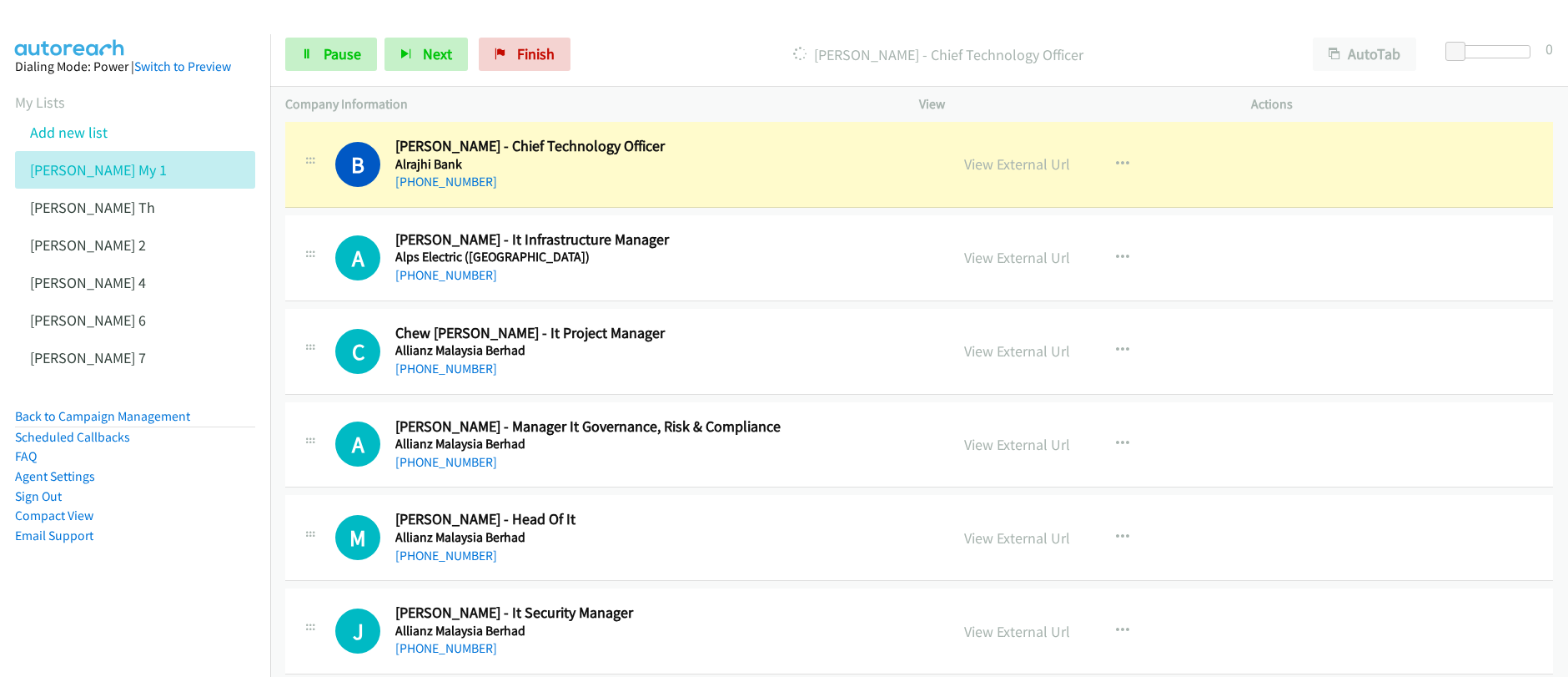
scroll to position [11659, 0]
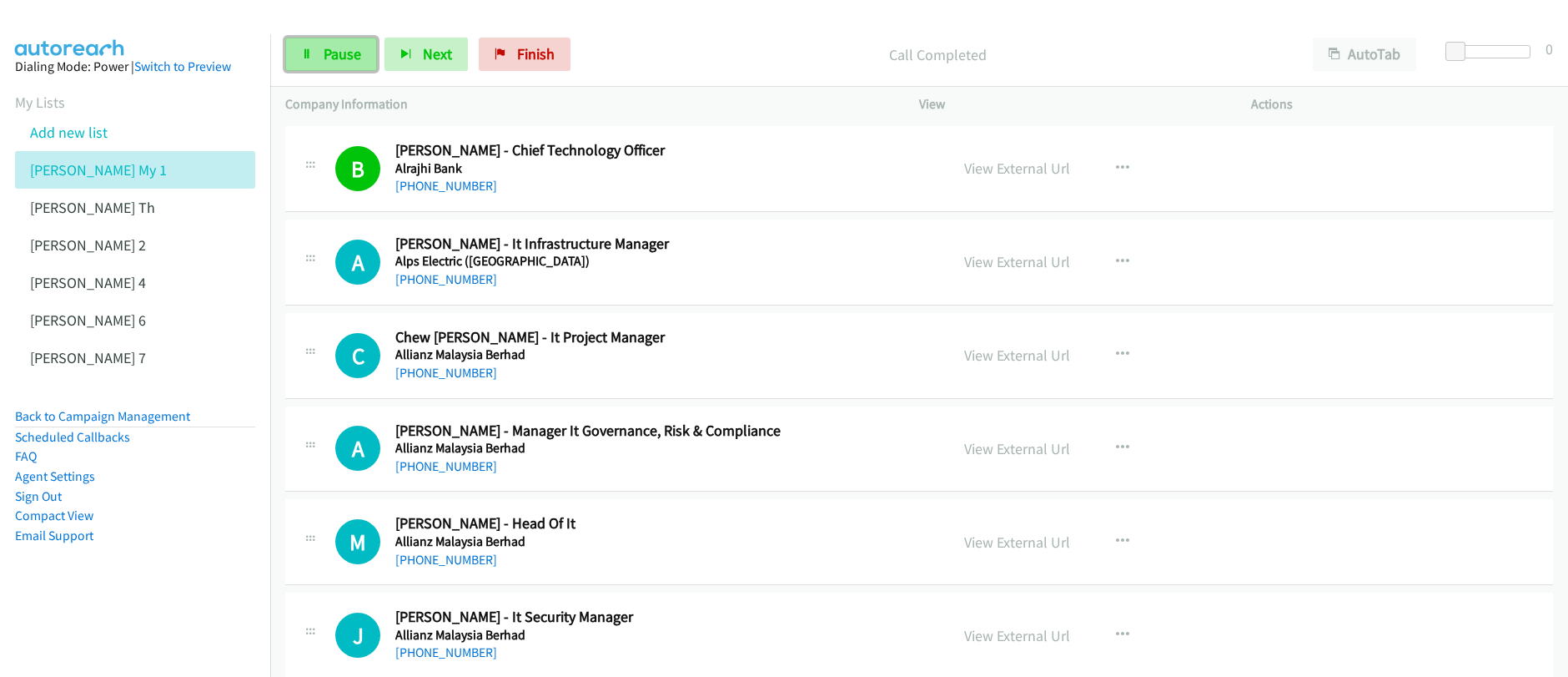
click at [344, 58] on span "Pause" at bounding box center [342, 53] width 37 height 19
click at [1116, 263] on icon "button" at bounding box center [1122, 262] width 13 height 13
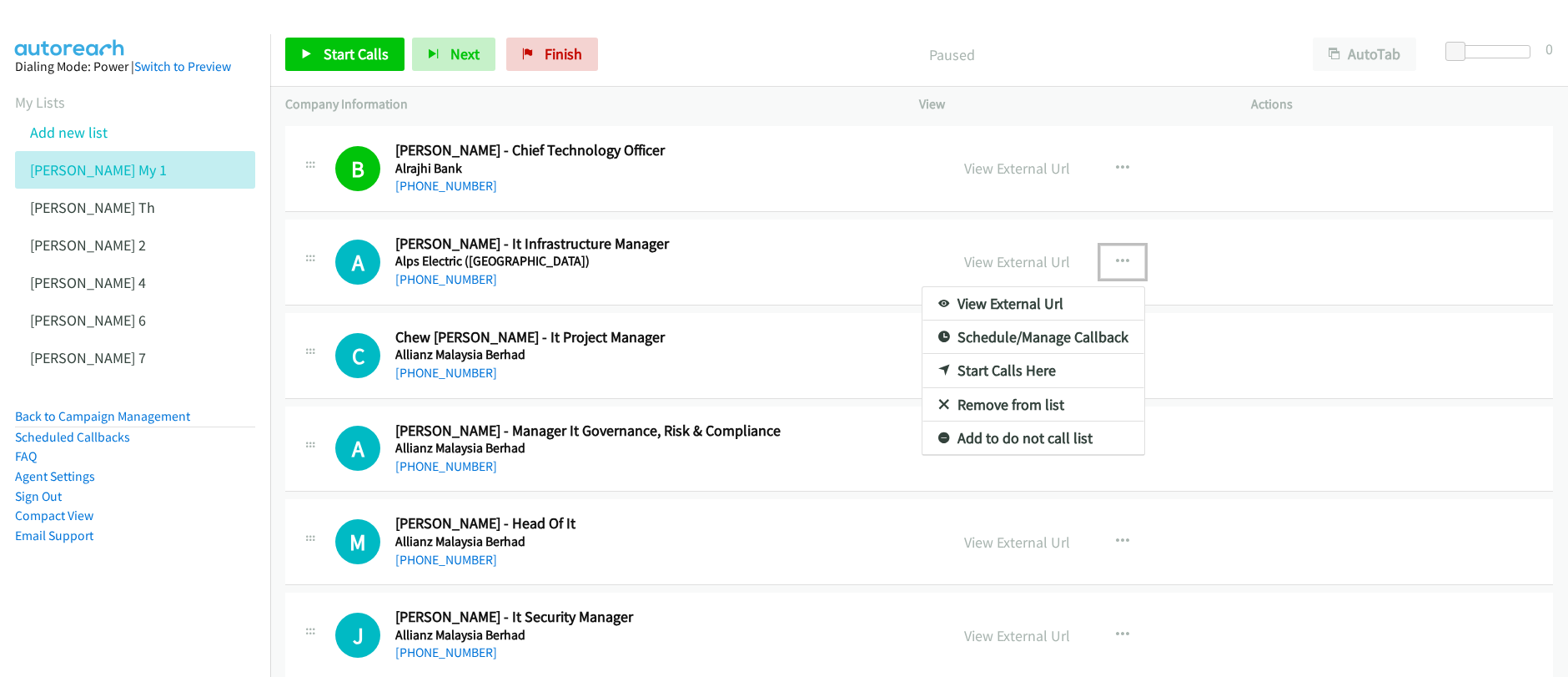
click at [987, 369] on link "Start Calls Here" at bounding box center [1033, 370] width 222 height 34
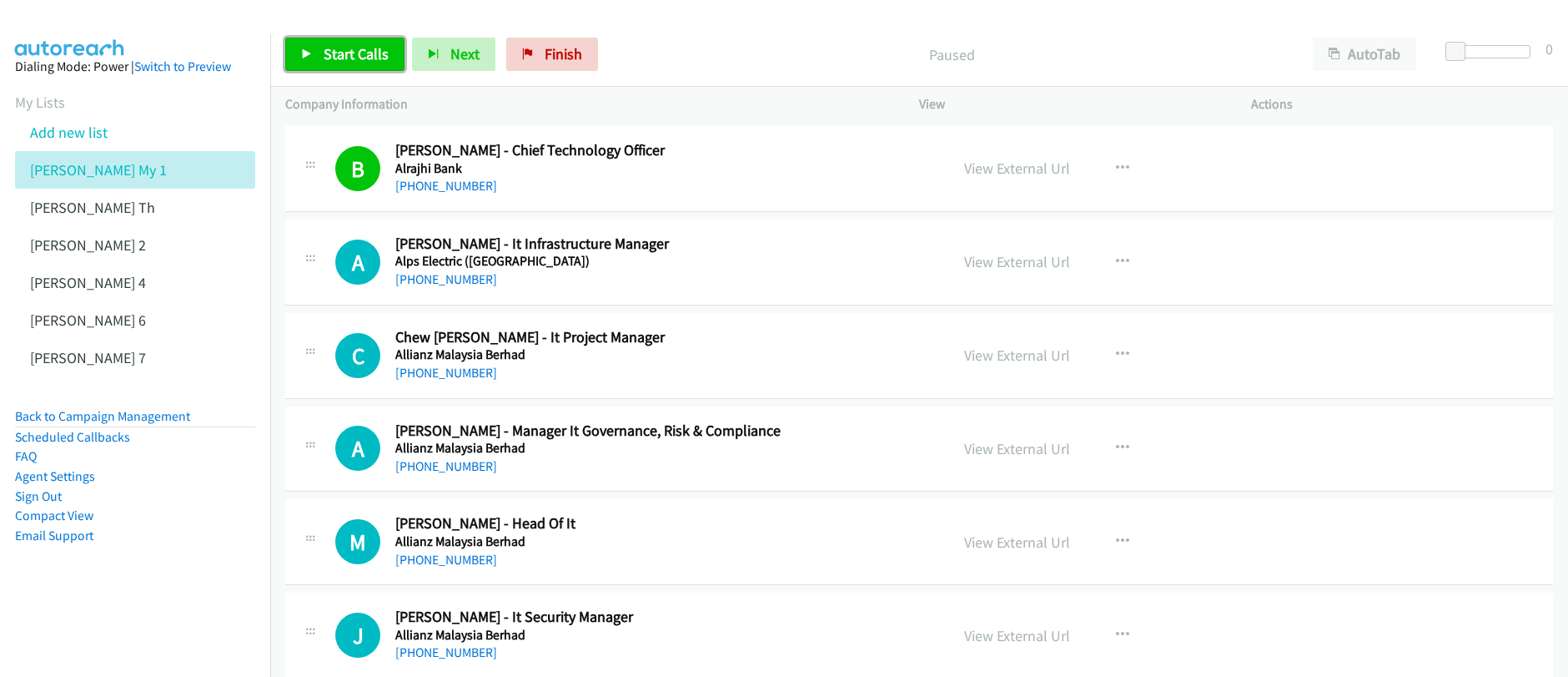
click at [338, 59] on span "Start Calls" at bounding box center [355, 53] width 65 height 19
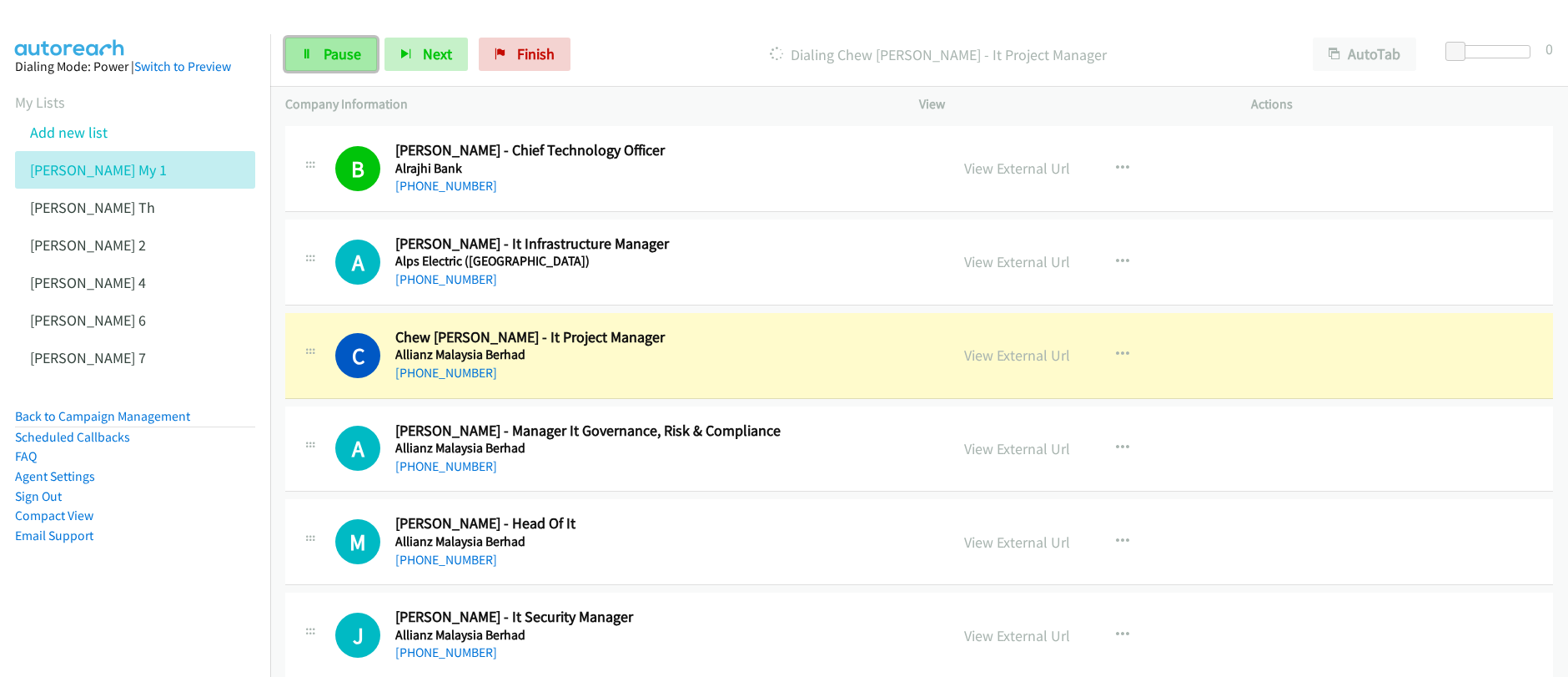
click at [336, 55] on span "Pause" at bounding box center [342, 53] width 37 height 19
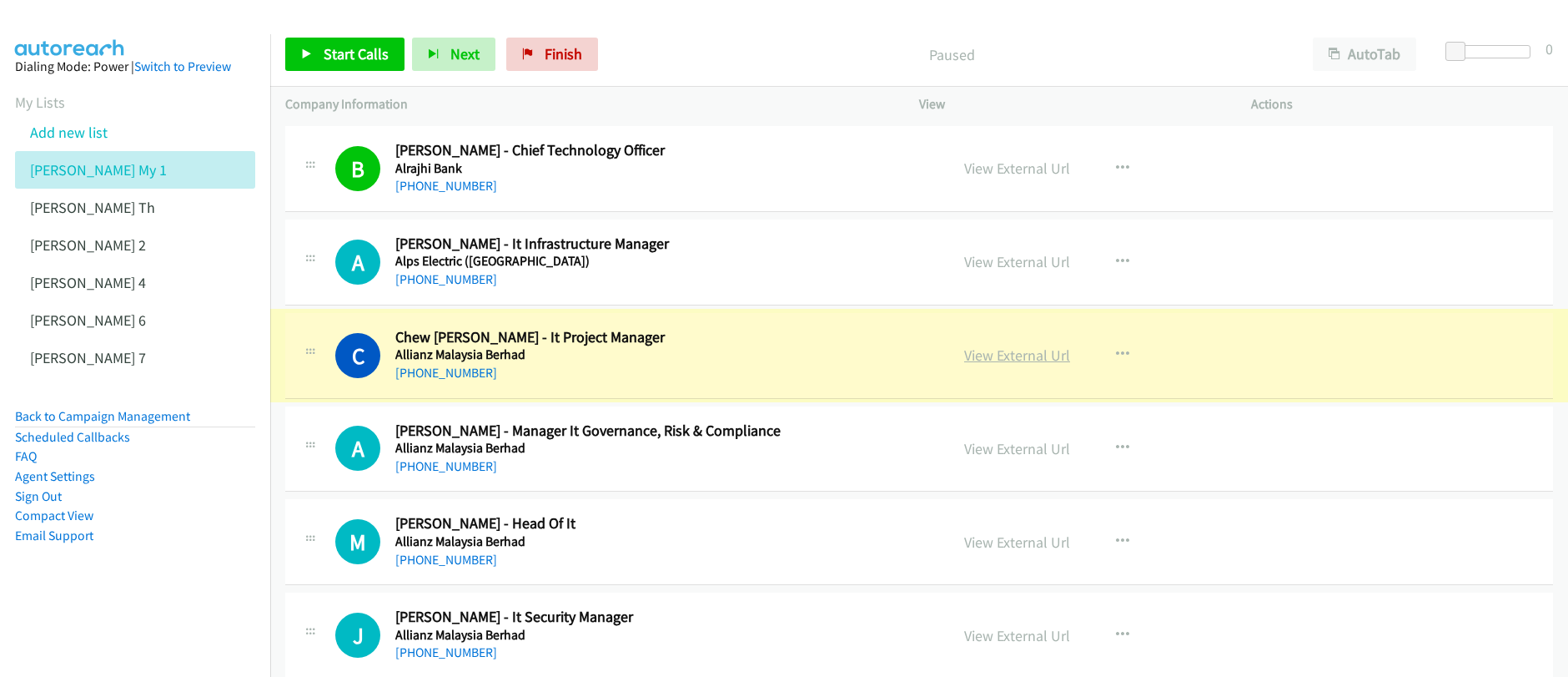
click at [1012, 363] on link "View External Url" at bounding box center [1016, 354] width 106 height 19
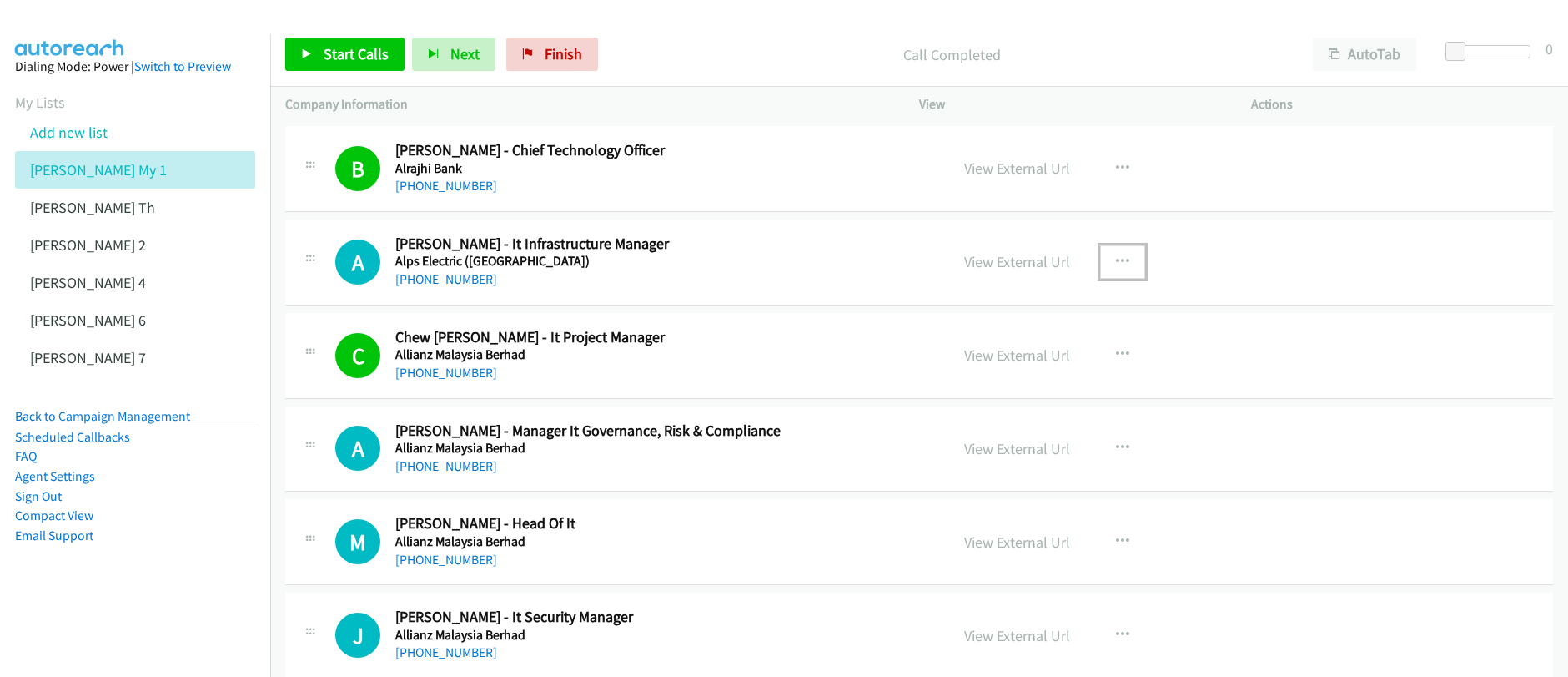
click at [1119, 263] on icon "button" at bounding box center [1122, 262] width 13 height 13
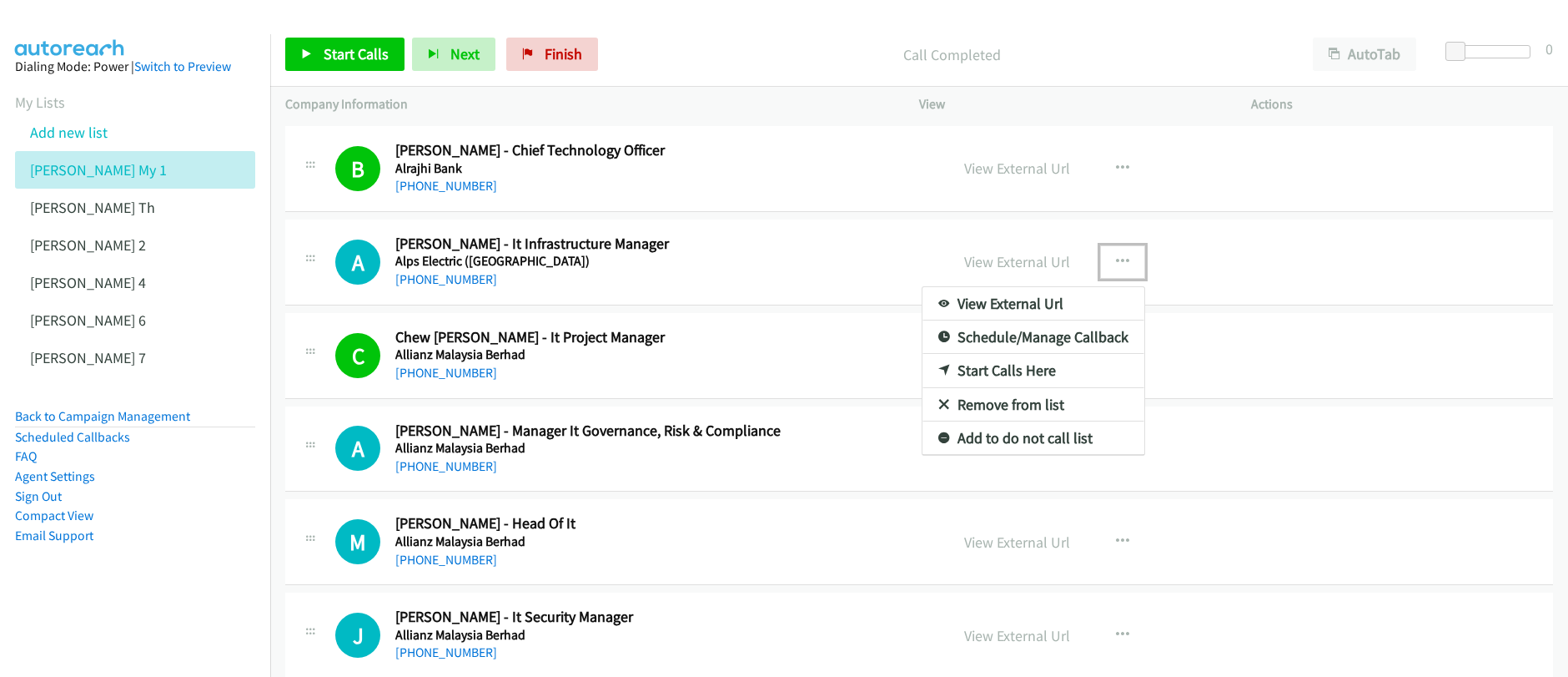
click at [1001, 374] on link "Start Calls Here" at bounding box center [1033, 370] width 222 height 34
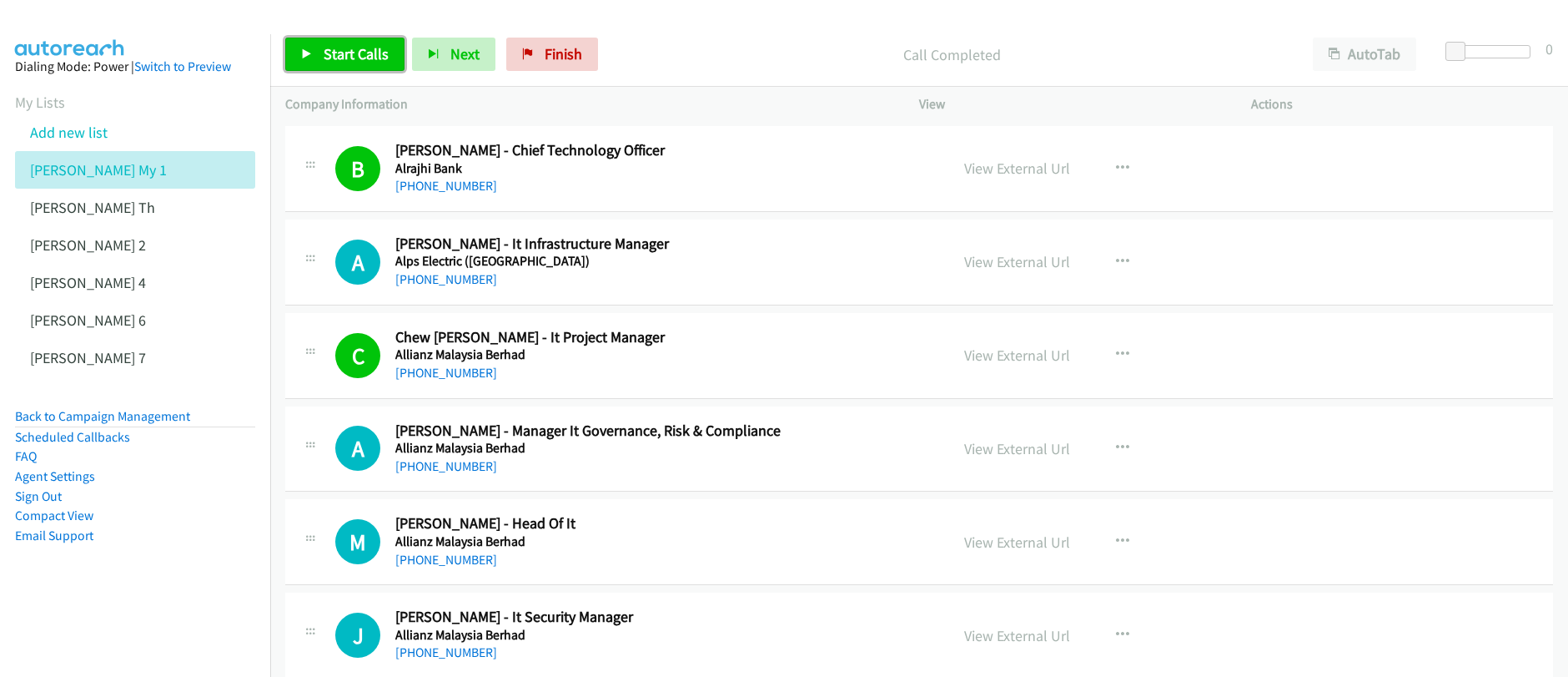
click at [372, 51] on span "Start Calls" at bounding box center [355, 53] width 65 height 19
click at [336, 63] on span "Pause" at bounding box center [342, 53] width 37 height 19
click at [336, 63] on span "Start Calls" at bounding box center [355, 53] width 65 height 19
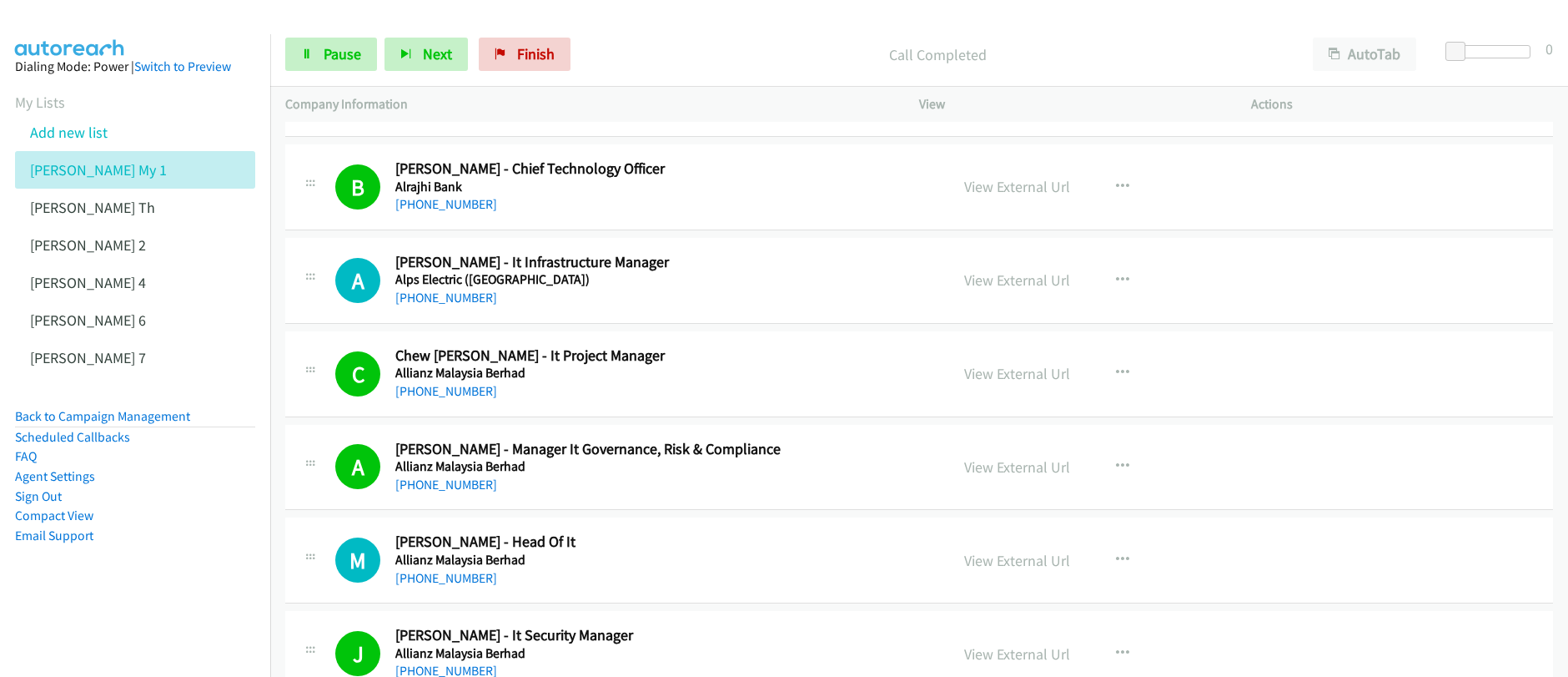
scroll to position [11625, 0]
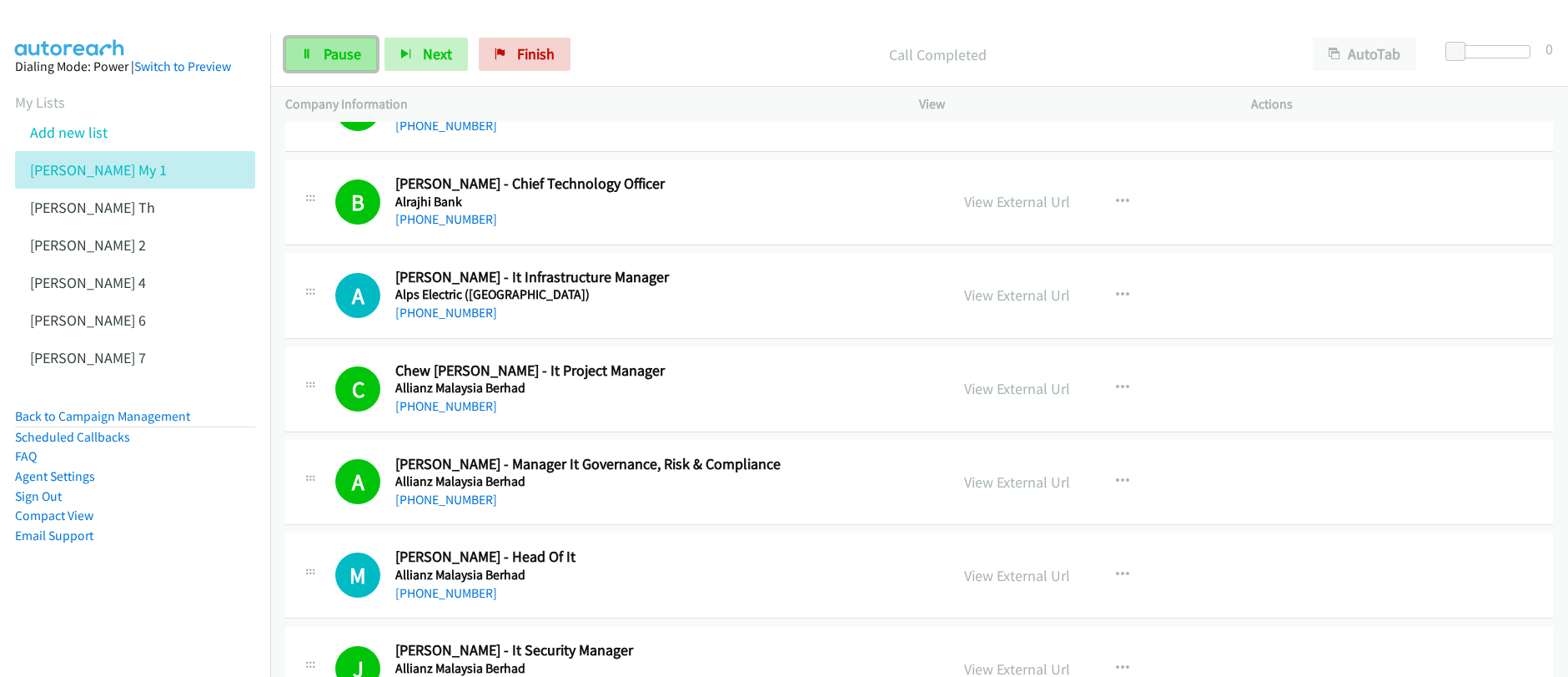
click at [333, 56] on span "Pause" at bounding box center [342, 53] width 37 height 19
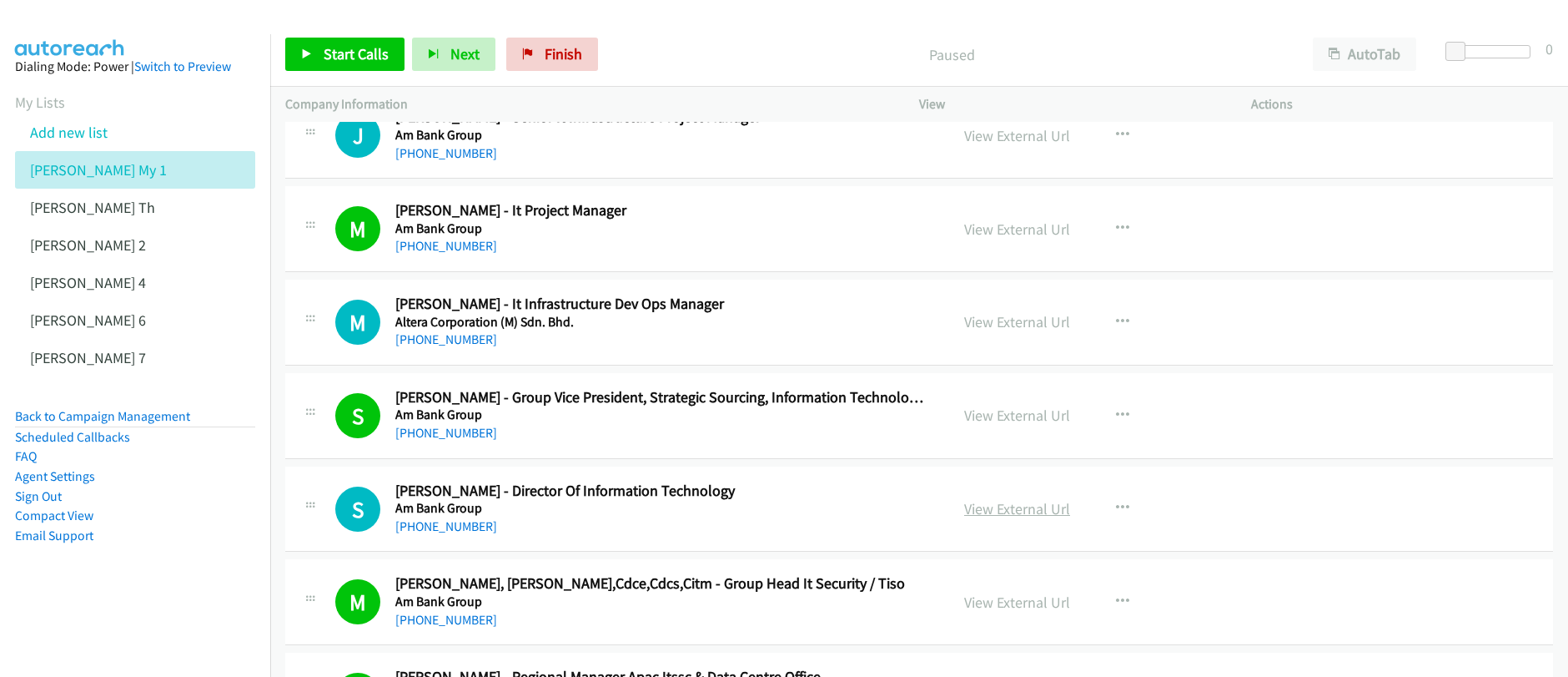
scroll to position [10987, 0]
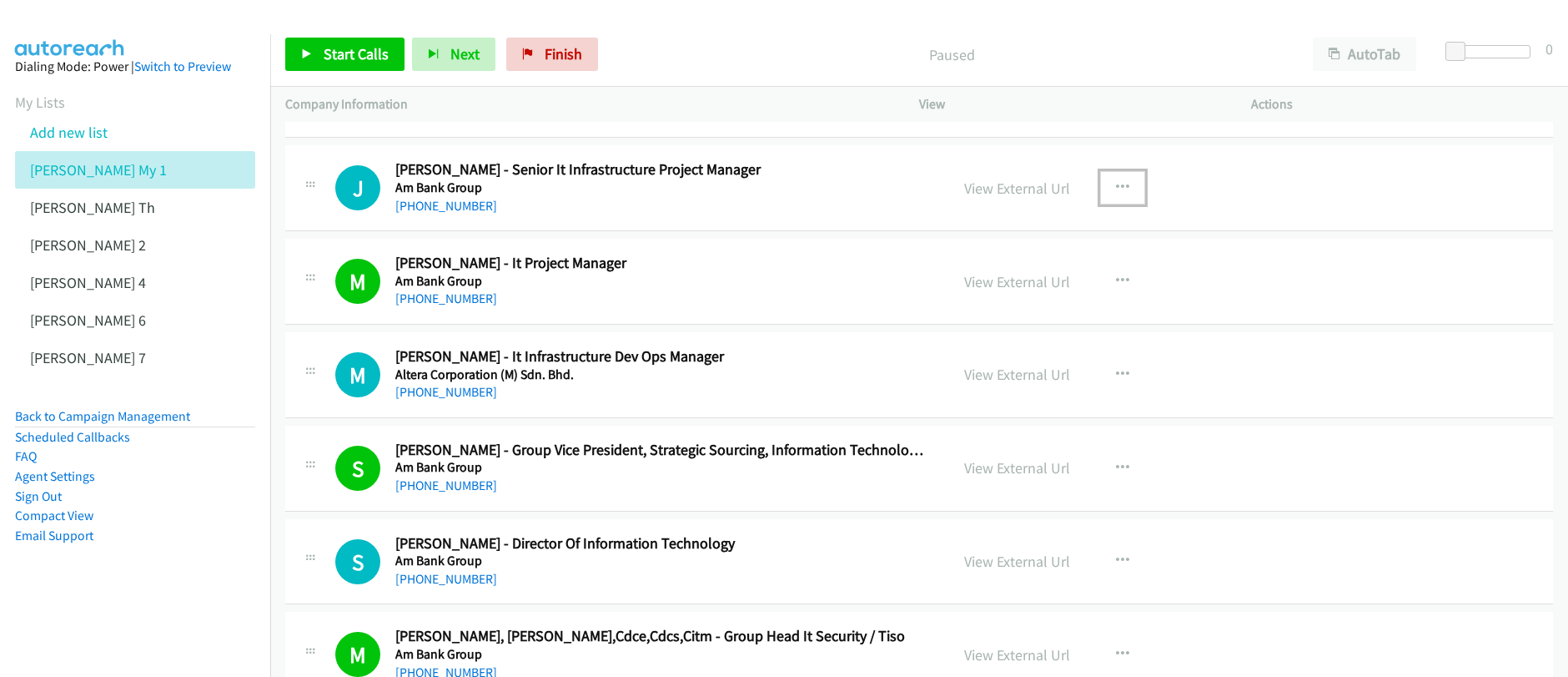
click at [1115, 188] on icon "button" at bounding box center [1122, 188] width 13 height 13
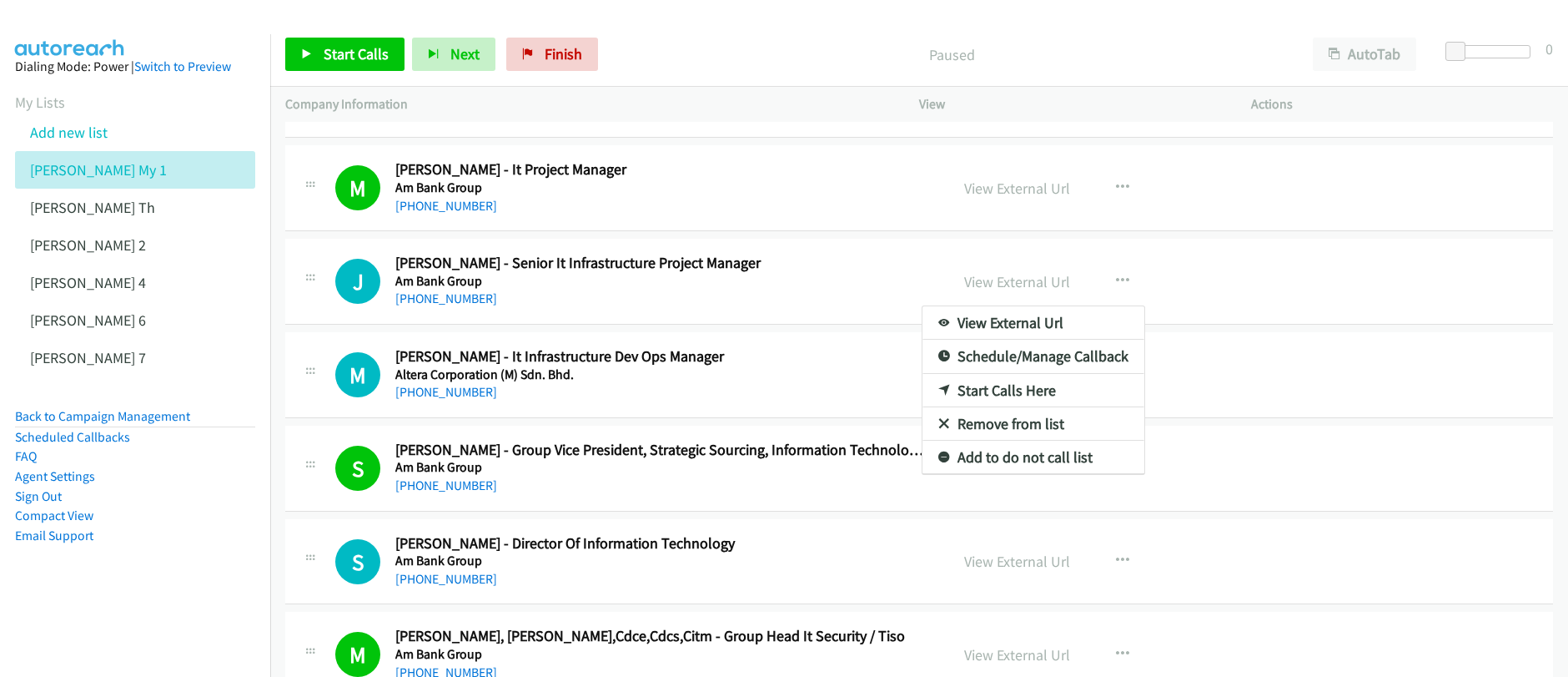
click at [985, 391] on link "Start Calls Here" at bounding box center [1033, 391] width 222 height 34
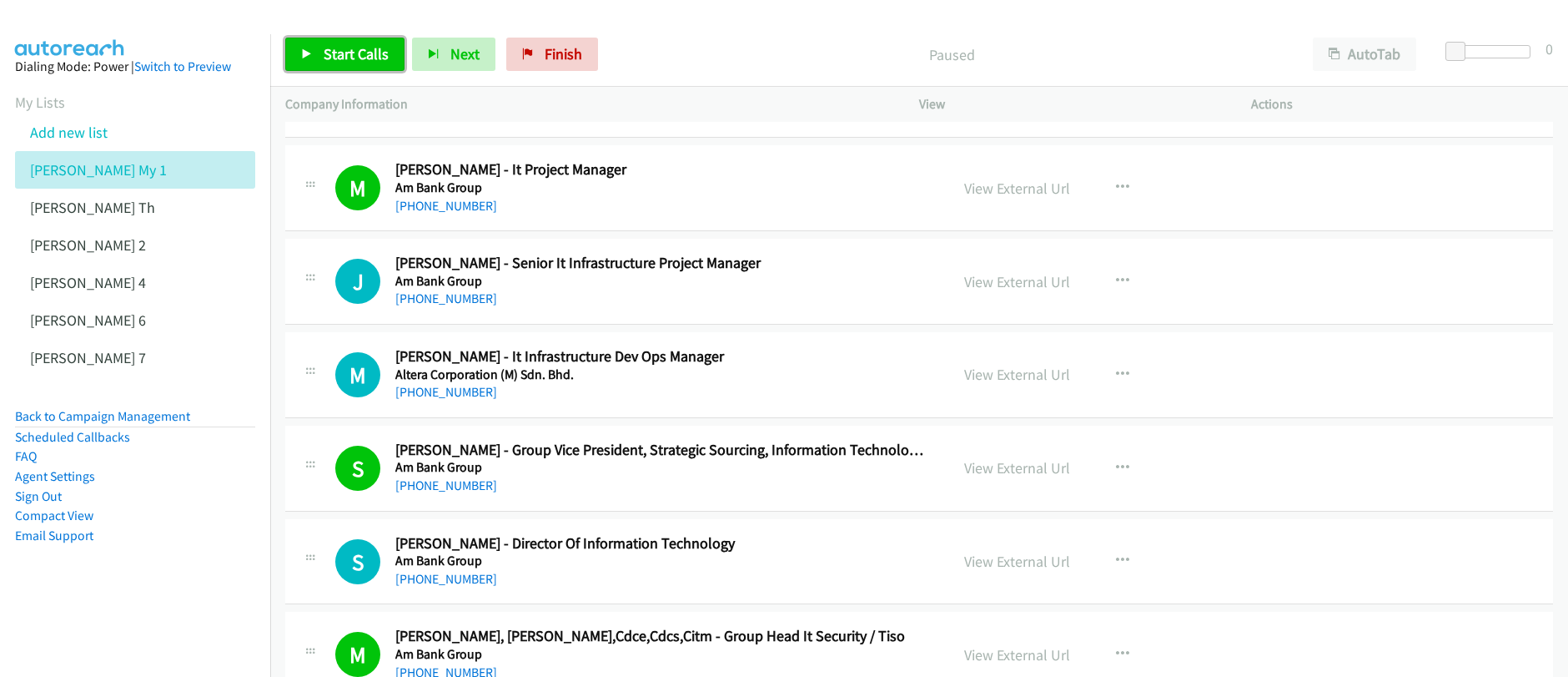
click at [332, 53] on span "Start Calls" at bounding box center [355, 53] width 65 height 19
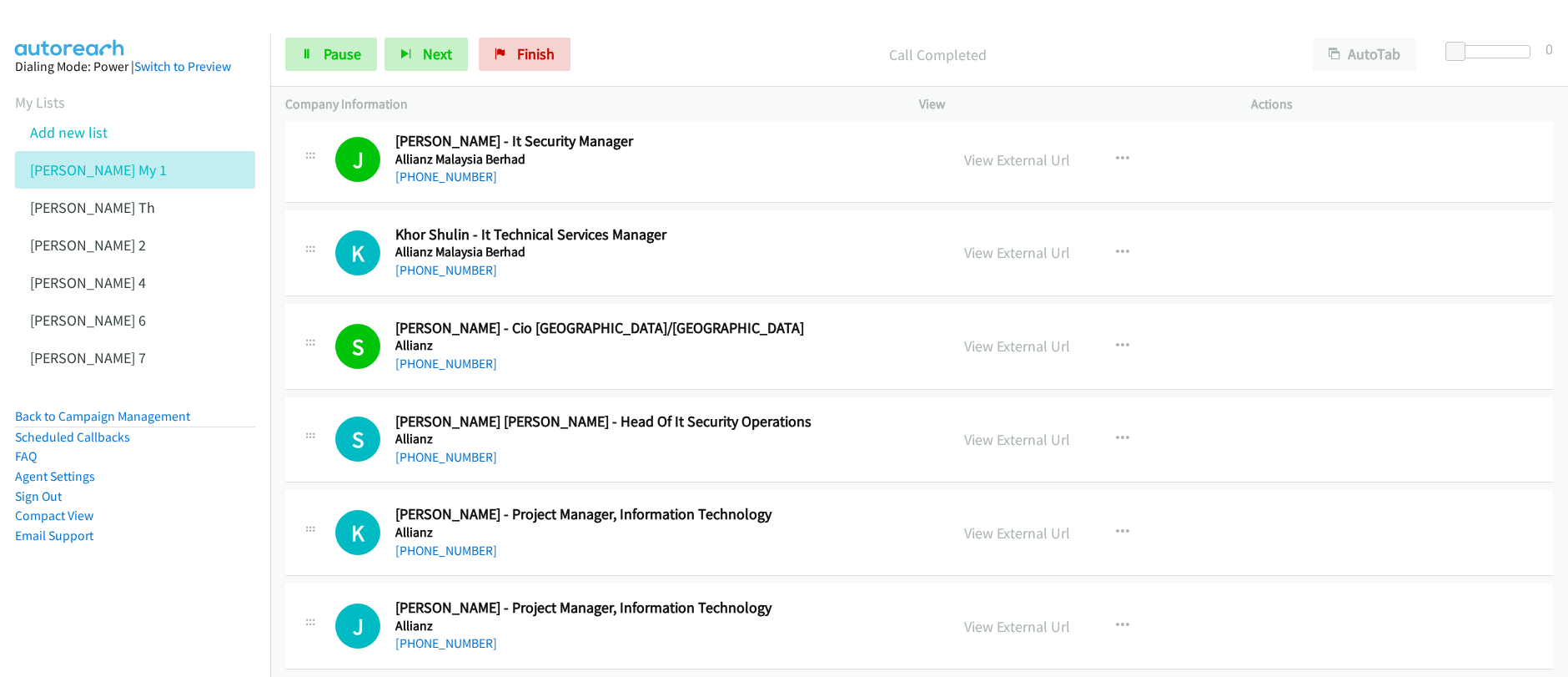
scroll to position [12138, 0]
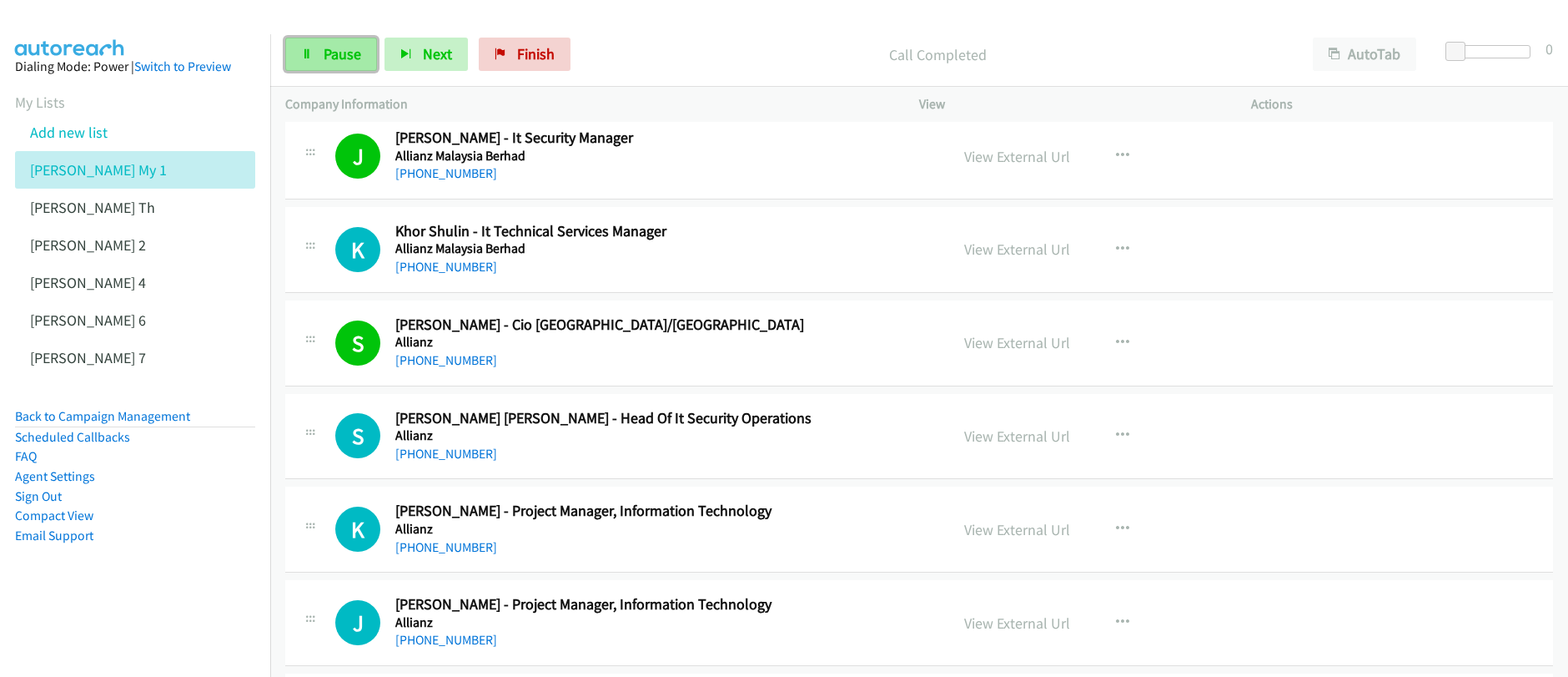
click at [317, 57] on link "Pause" at bounding box center [331, 54] width 92 height 34
click at [317, 57] on link "Start Calls" at bounding box center [344, 54] width 119 height 34
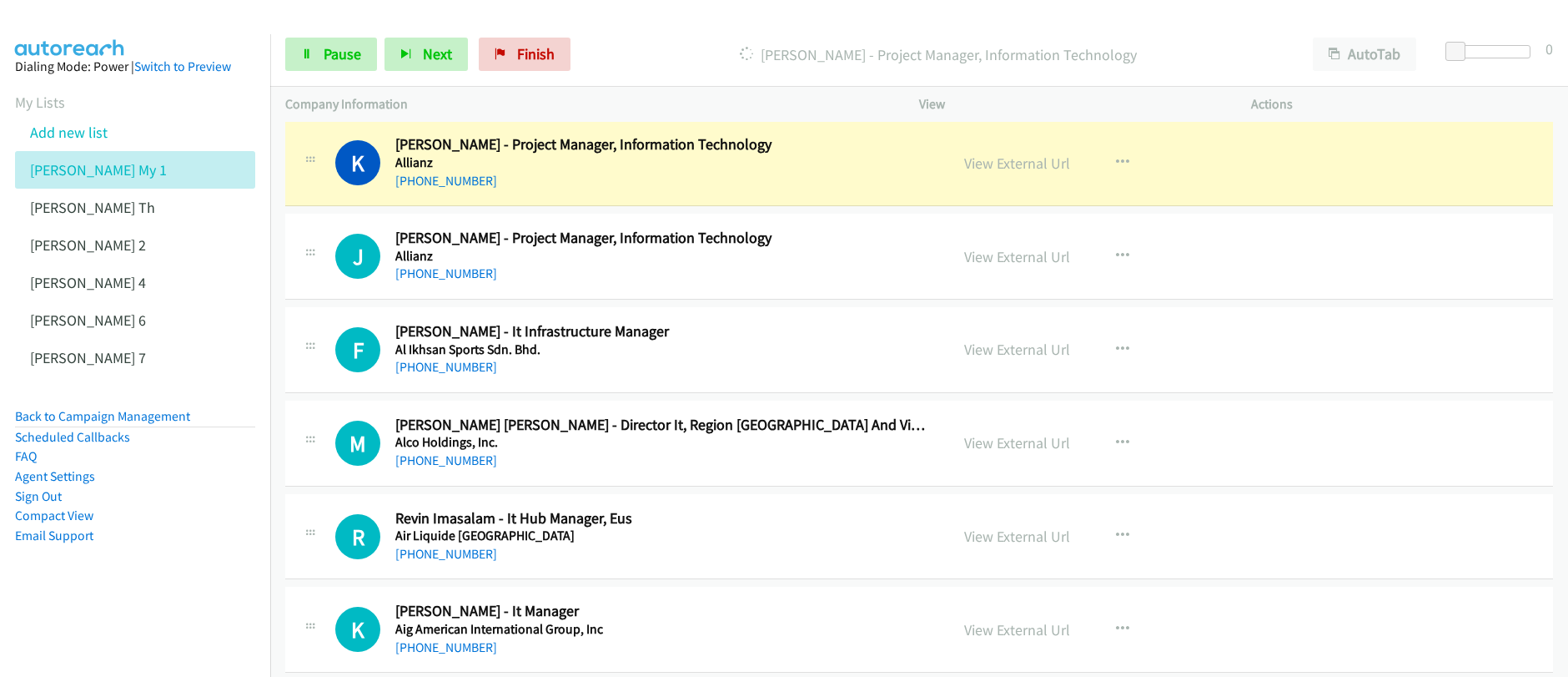
scroll to position [12501, 0]
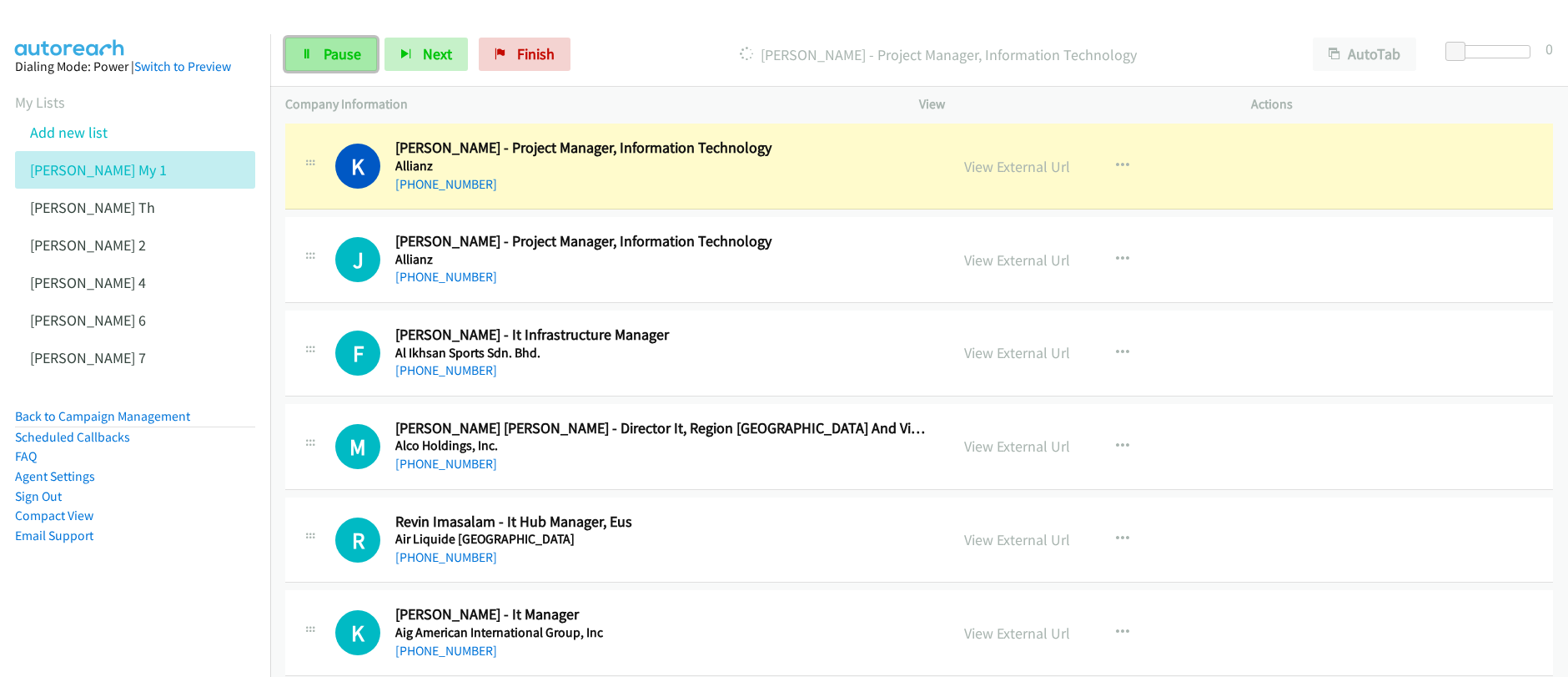
click at [323, 53] on span "Pause" at bounding box center [342, 53] width 37 height 19
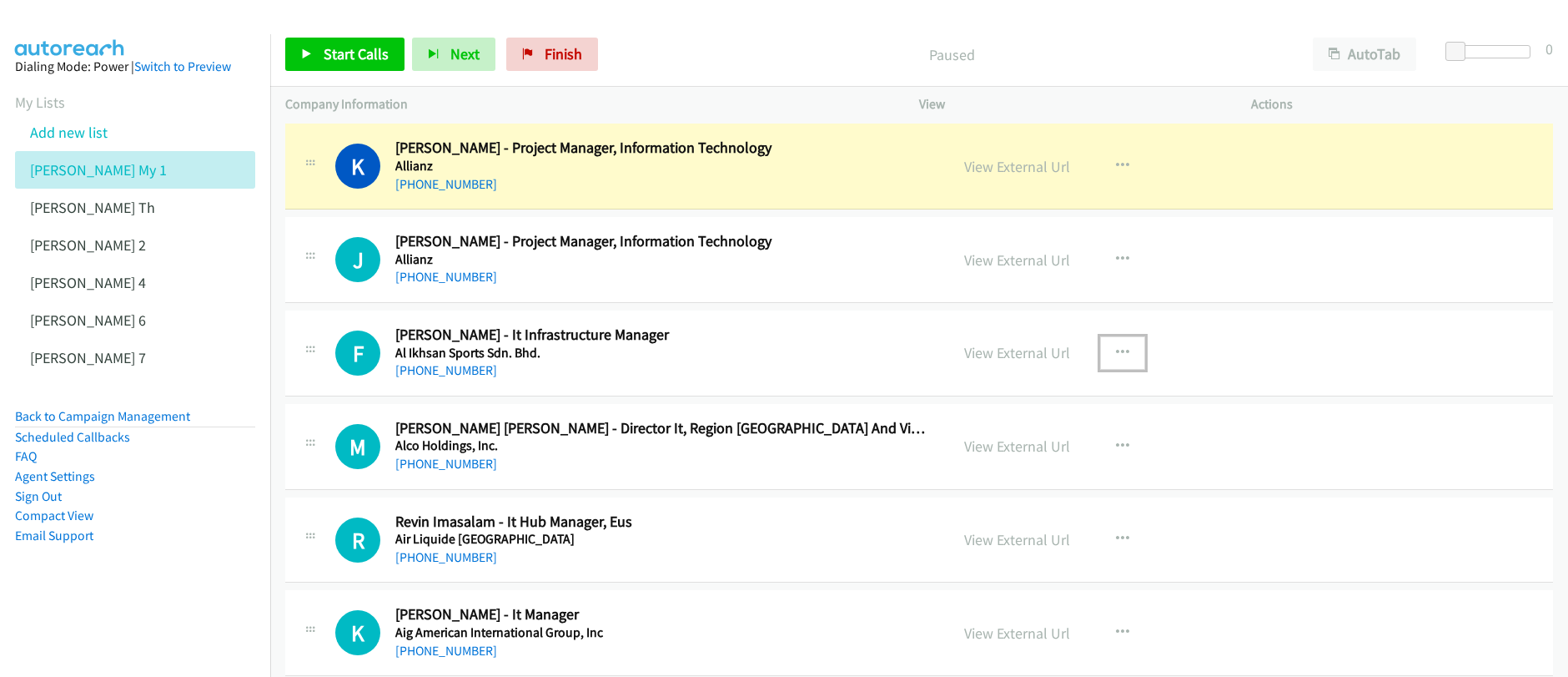
click at [1120, 352] on icon "button" at bounding box center [1122, 353] width 13 height 13
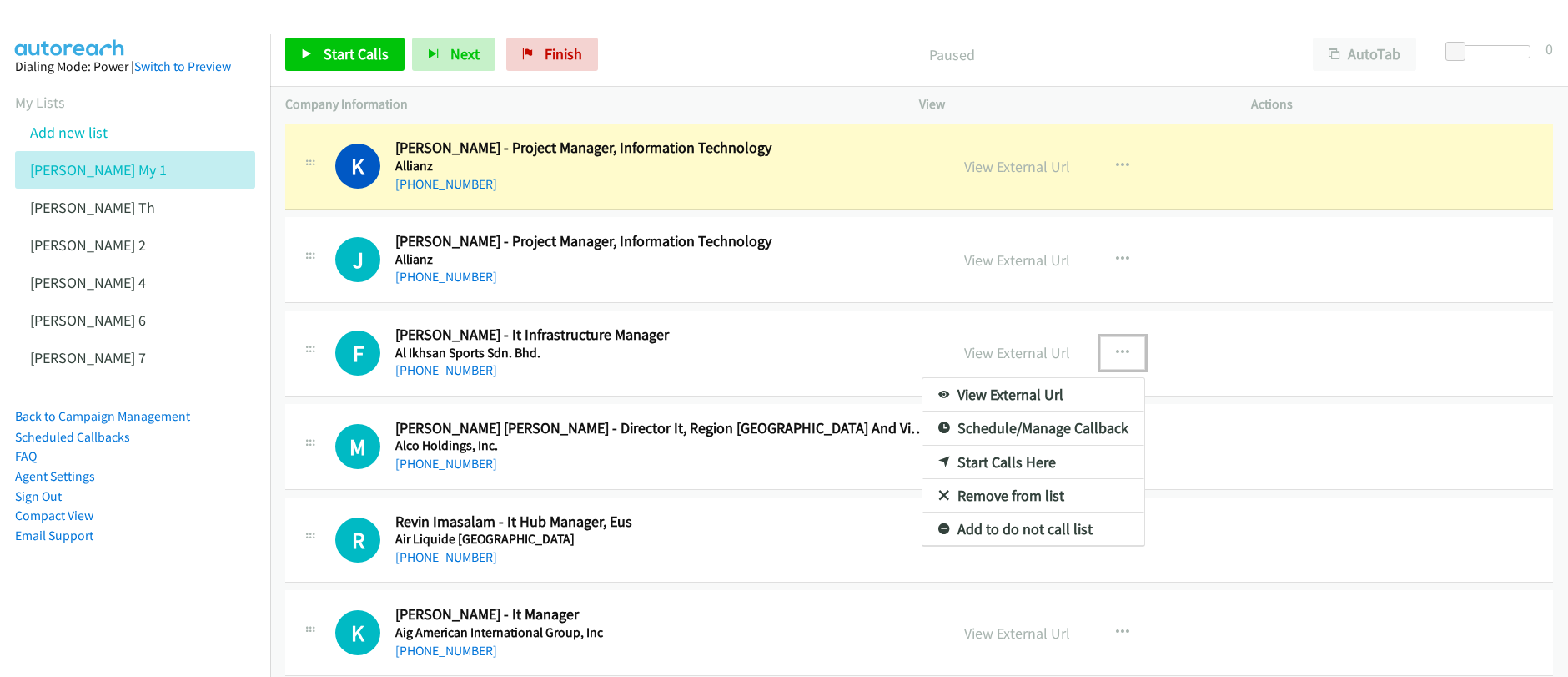
click at [985, 465] on link "Start Calls Here" at bounding box center [1033, 462] width 222 height 34
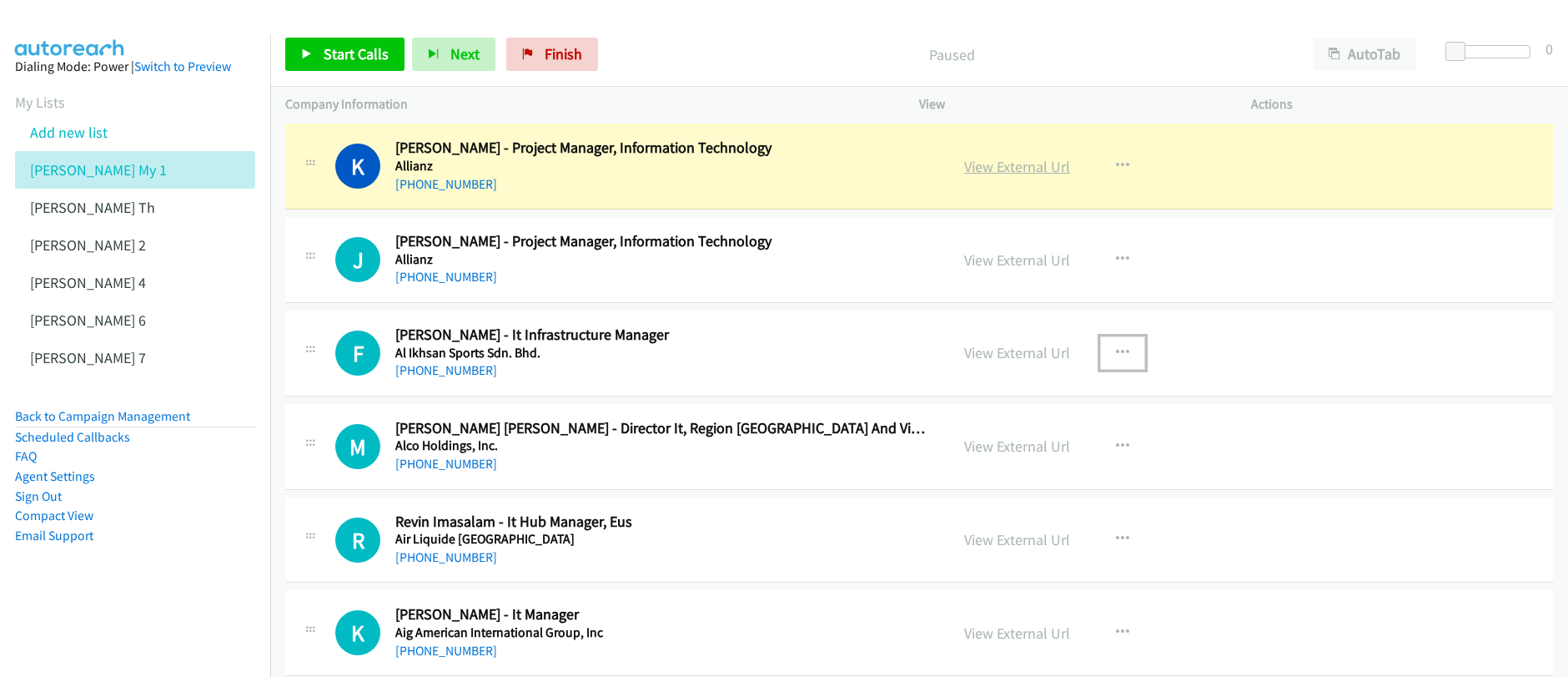
click at [996, 169] on link "View External Url" at bounding box center [1016, 166] width 106 height 19
click at [0, 0] on div "Start Calls Pause Next Finish Paused AutoTab AutoTab 0 Company Information Info…" at bounding box center [784, 0] width 1568 height 0
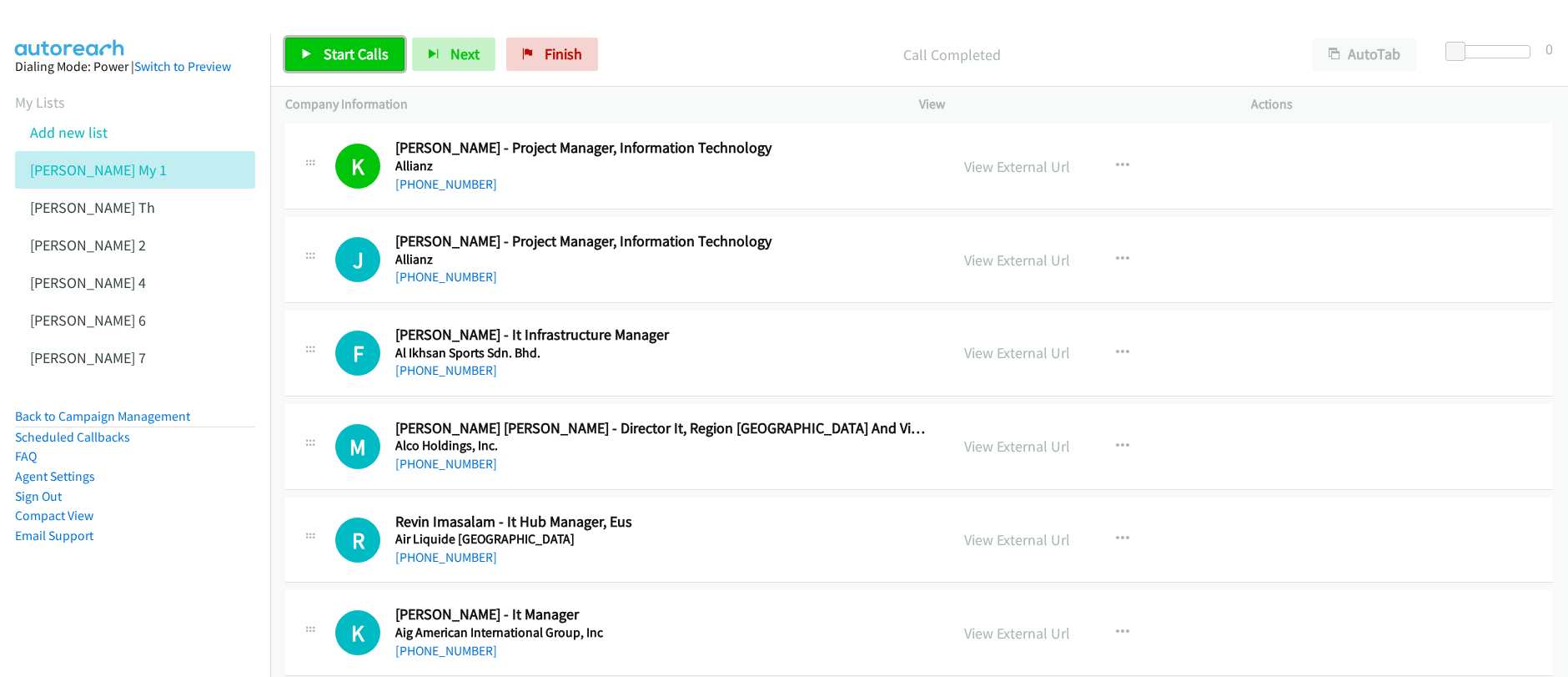
click at [348, 64] on link "Start Calls" at bounding box center [344, 54] width 119 height 34
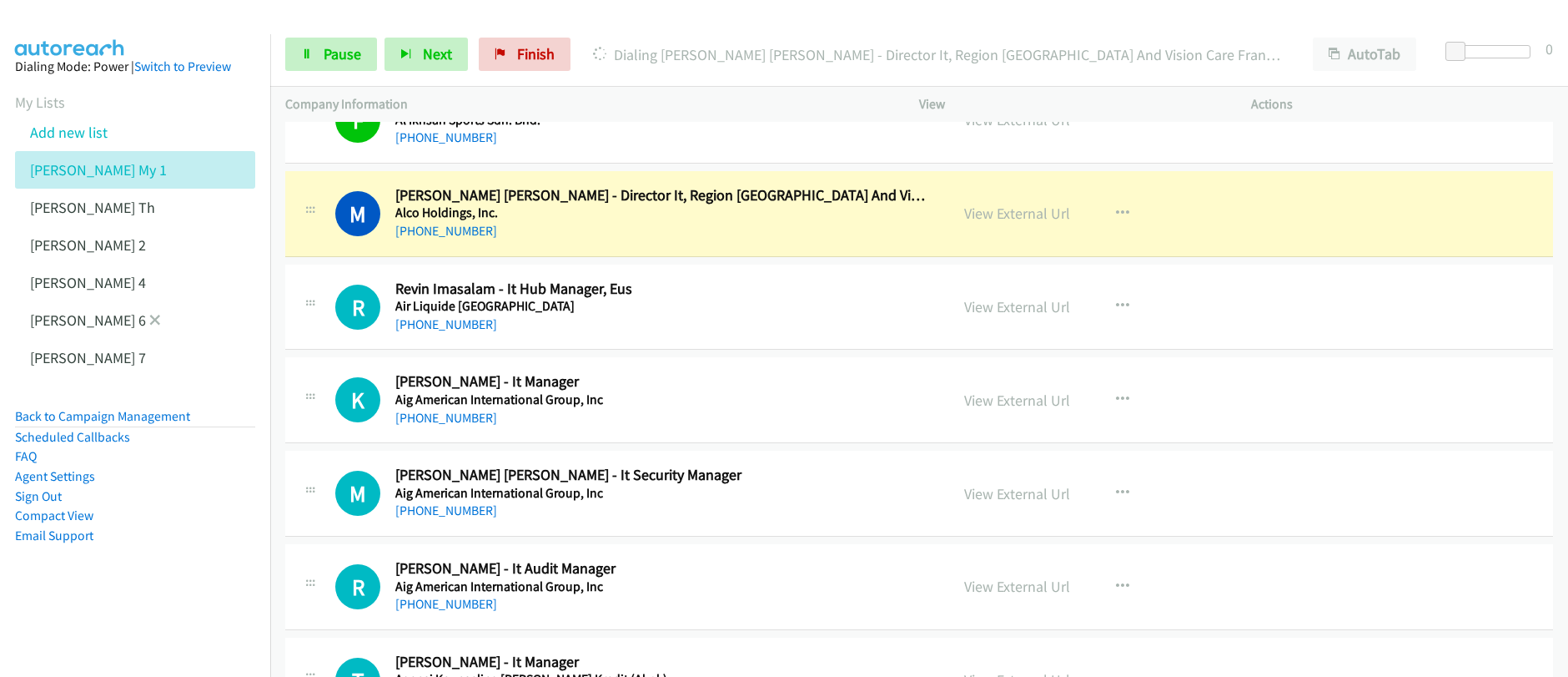
scroll to position [12728, 0]
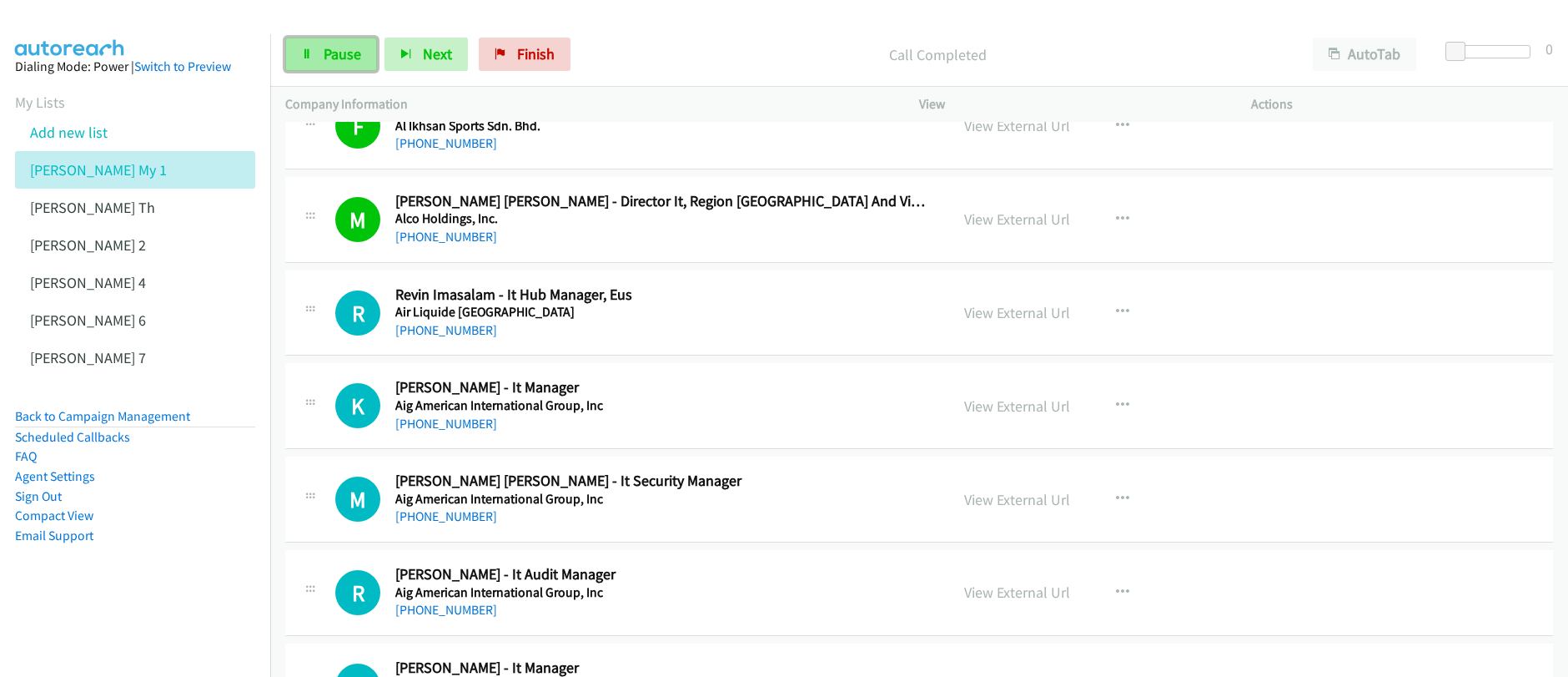
click at [318, 52] on link "Pause" at bounding box center [331, 54] width 92 height 34
click at [318, 52] on link "Start Calls" at bounding box center [344, 54] width 119 height 34
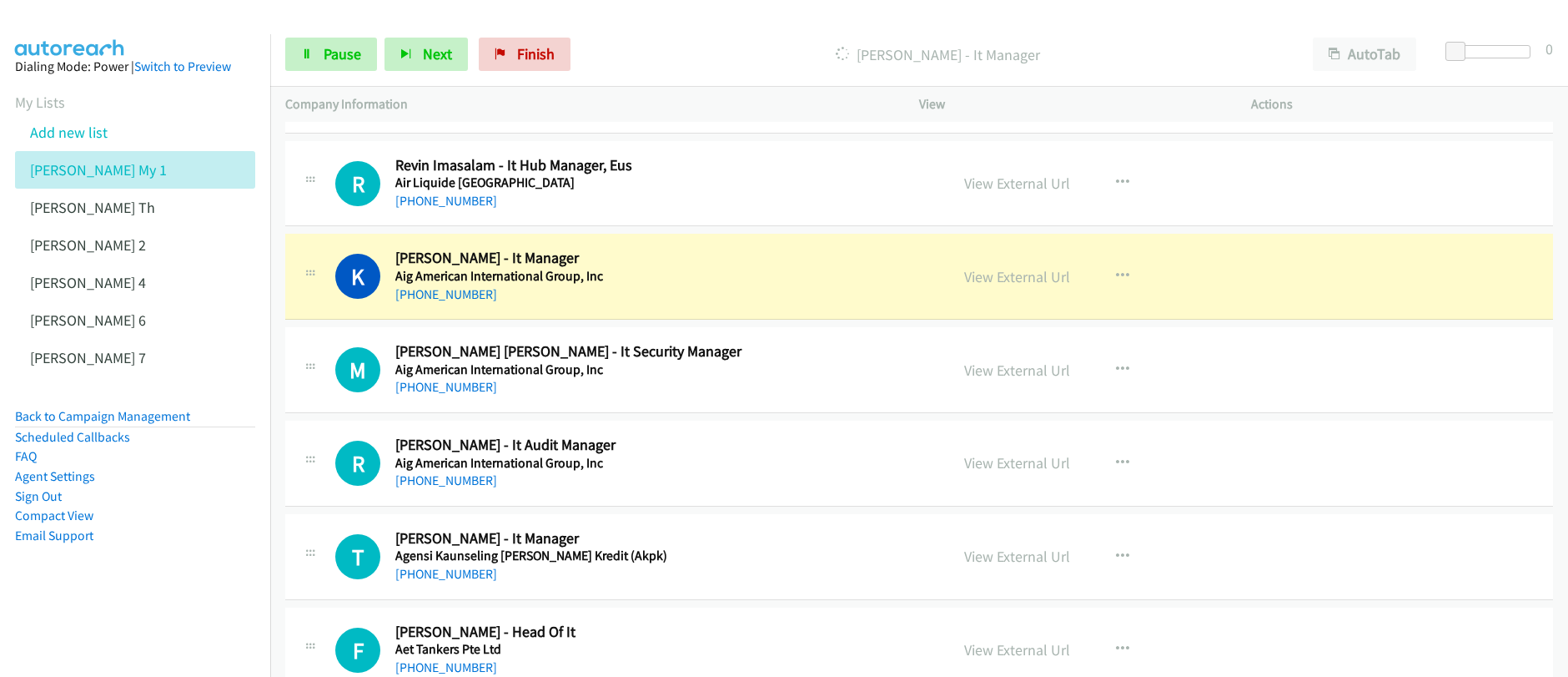
scroll to position [12857, 0]
click at [326, 62] on span "Pause" at bounding box center [342, 53] width 37 height 19
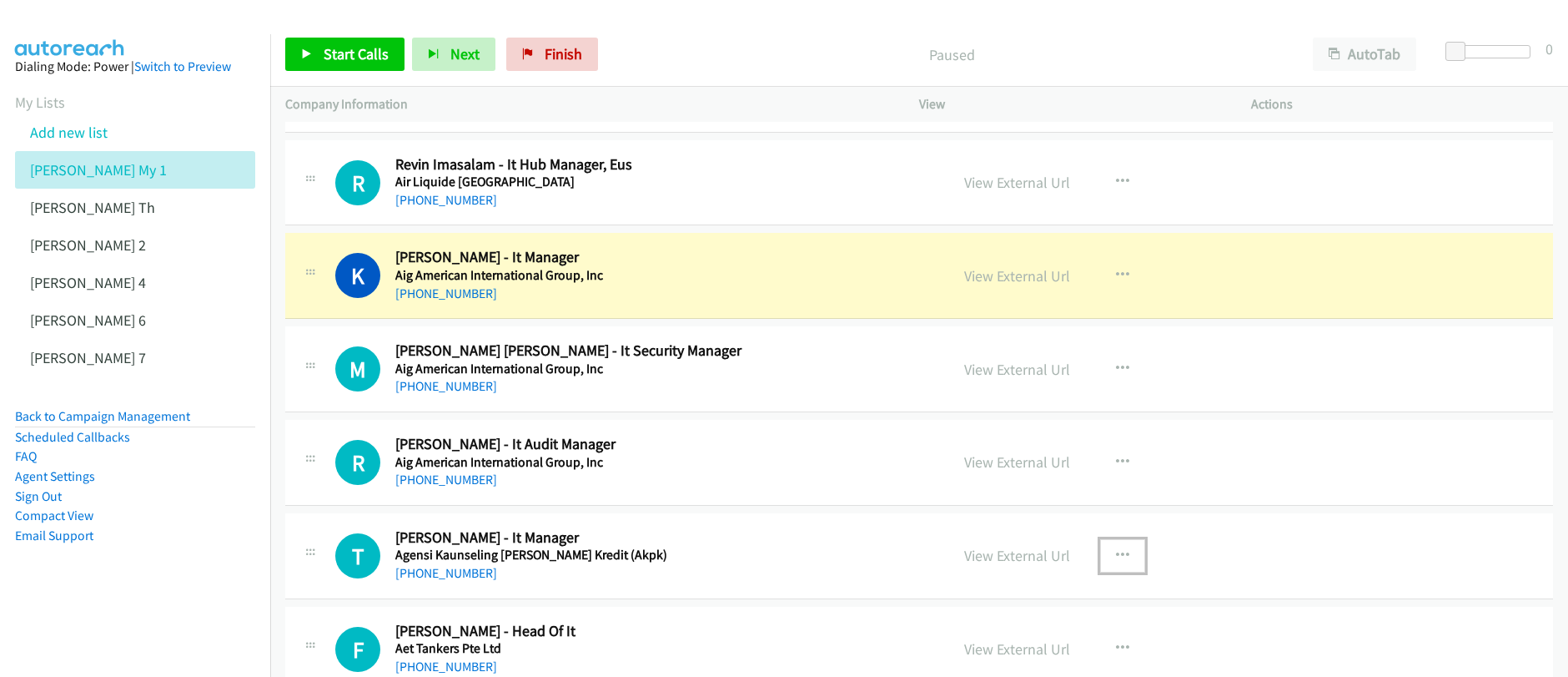
drag, startPoint x: 1127, startPoint y: 558, endPoint x: 1115, endPoint y: 561, distance: 12.4
click at [1127, 558] on button "button" at bounding box center [1122, 556] width 45 height 34
click at [988, 657] on link "Start Calls Here" at bounding box center [1033, 664] width 222 height 34
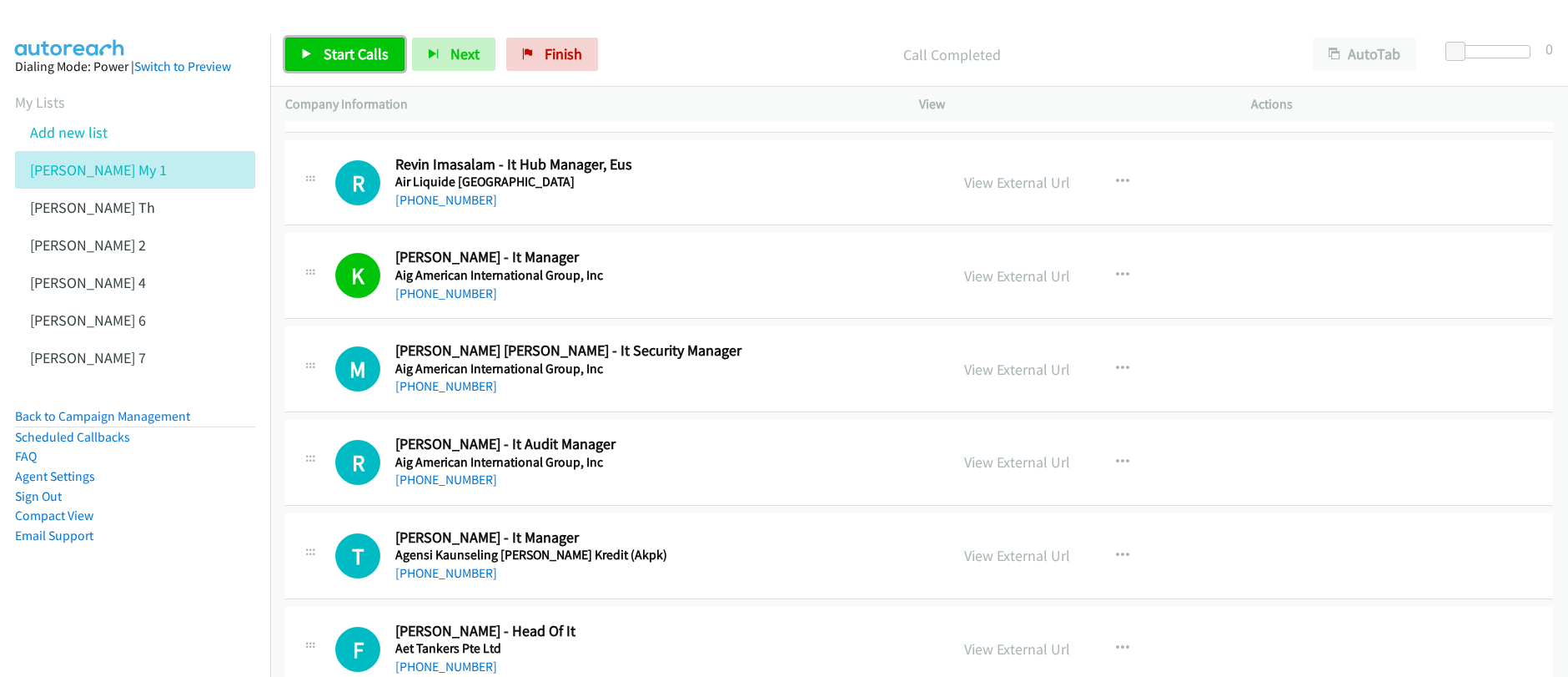
click at [349, 53] on span "Start Calls" at bounding box center [355, 53] width 65 height 19
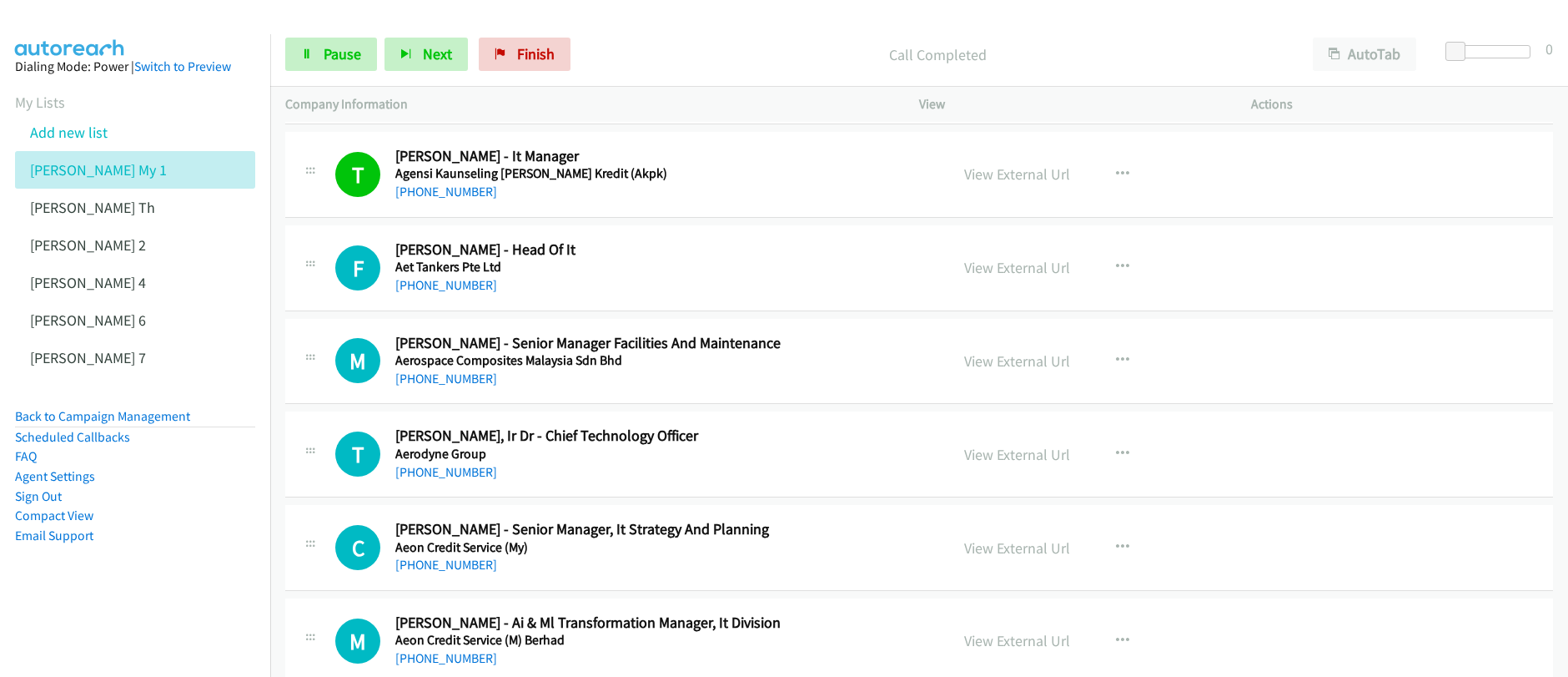
scroll to position [13274, 0]
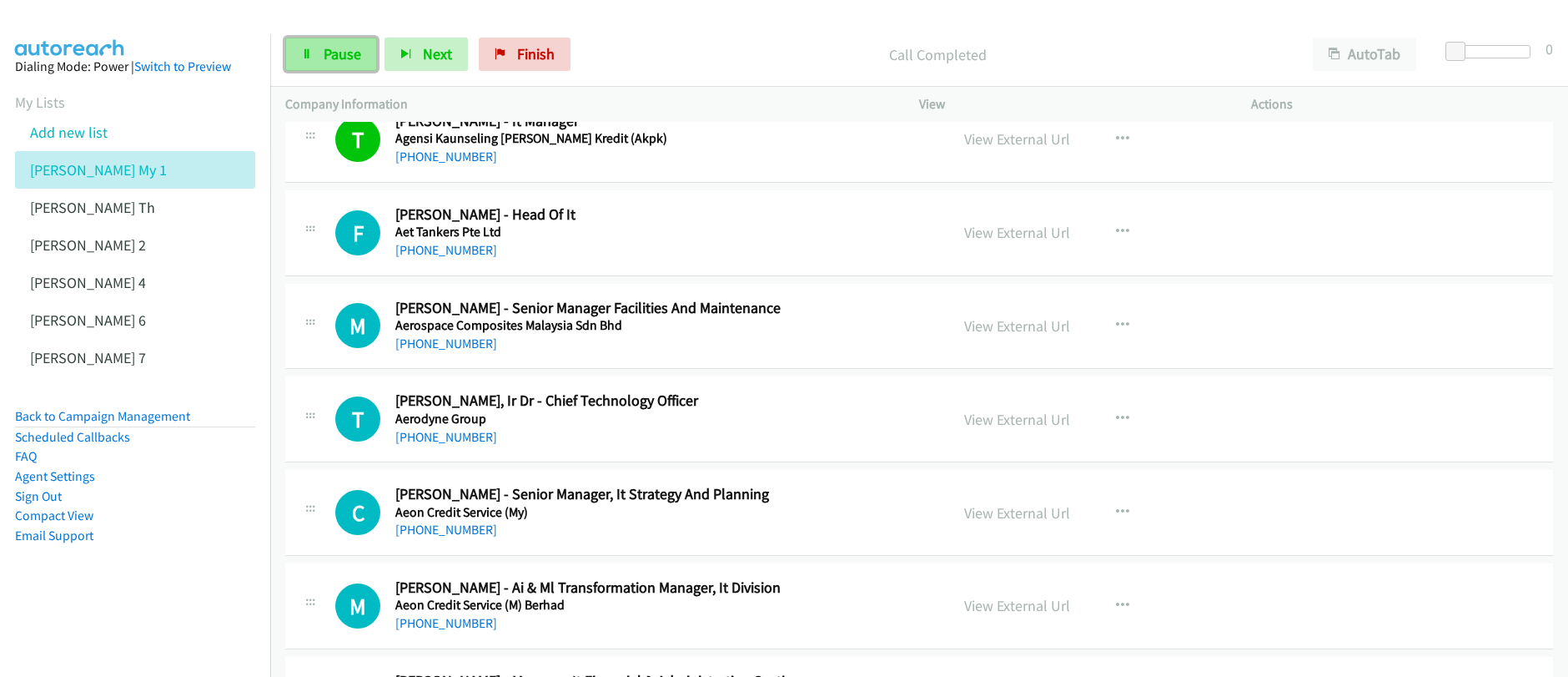
click at [326, 57] on span "Pause" at bounding box center [342, 53] width 37 height 19
click at [326, 57] on span "Start Calls" at bounding box center [355, 53] width 65 height 19
click at [1115, 233] on icon "button" at bounding box center [1122, 232] width 13 height 13
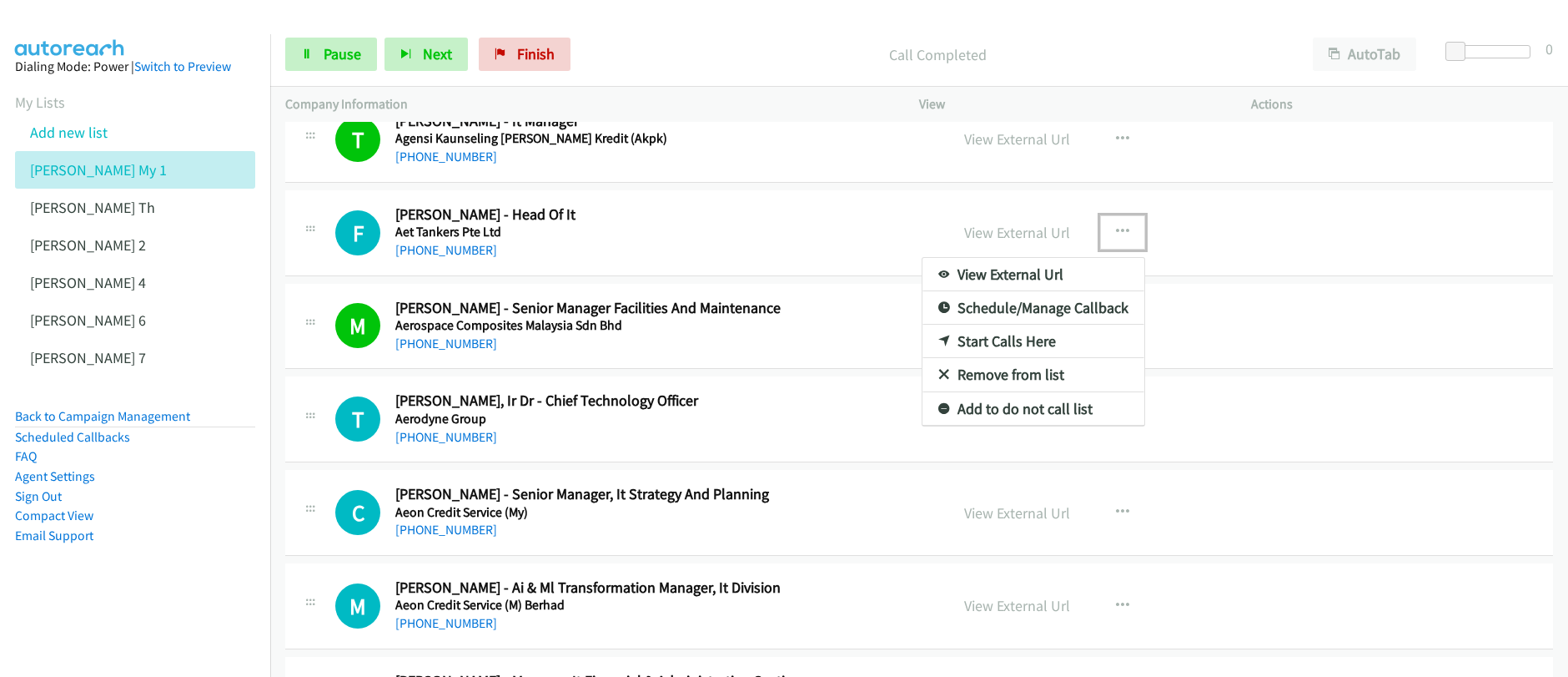
click at [1114, 233] on div at bounding box center [784, 338] width 1568 height 677
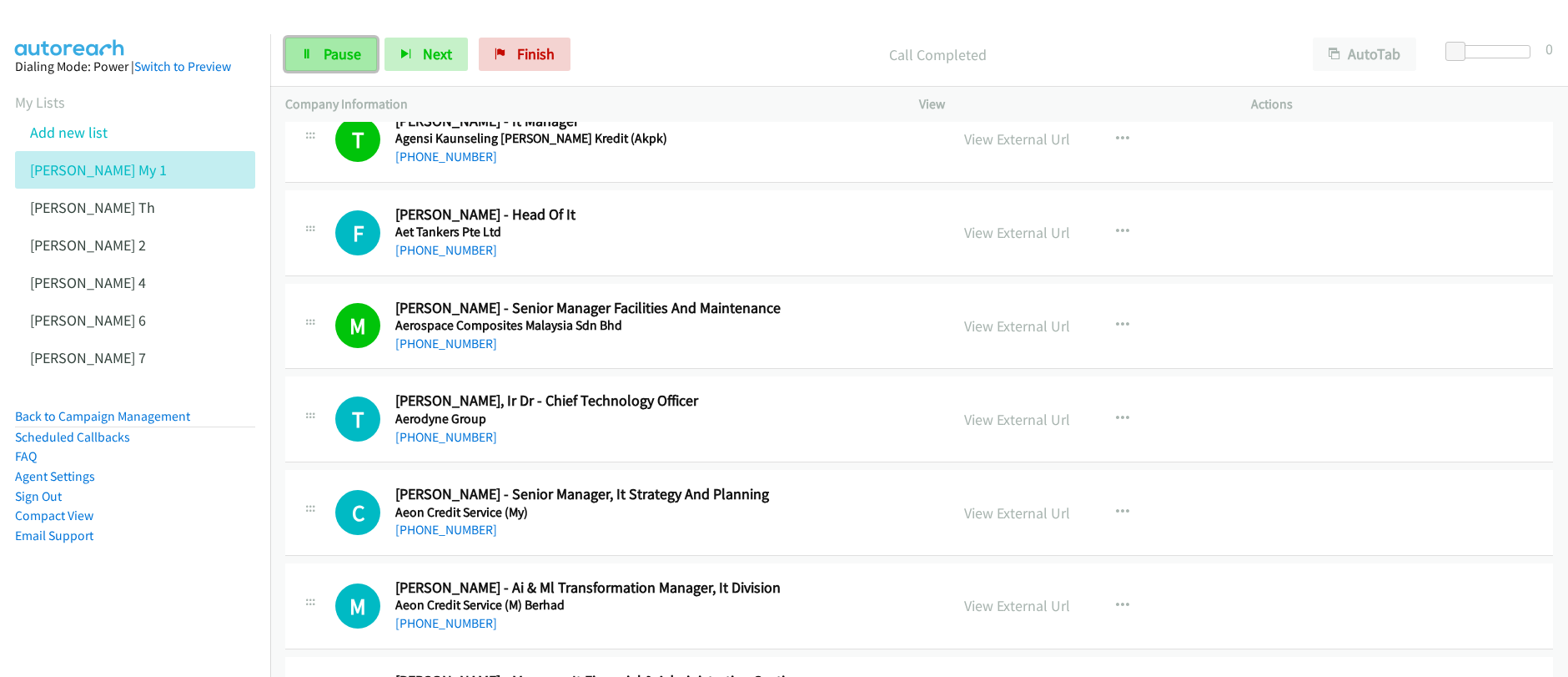
click at [335, 65] on link "Pause" at bounding box center [331, 54] width 92 height 34
click at [1103, 231] on button "button" at bounding box center [1122, 233] width 45 height 34
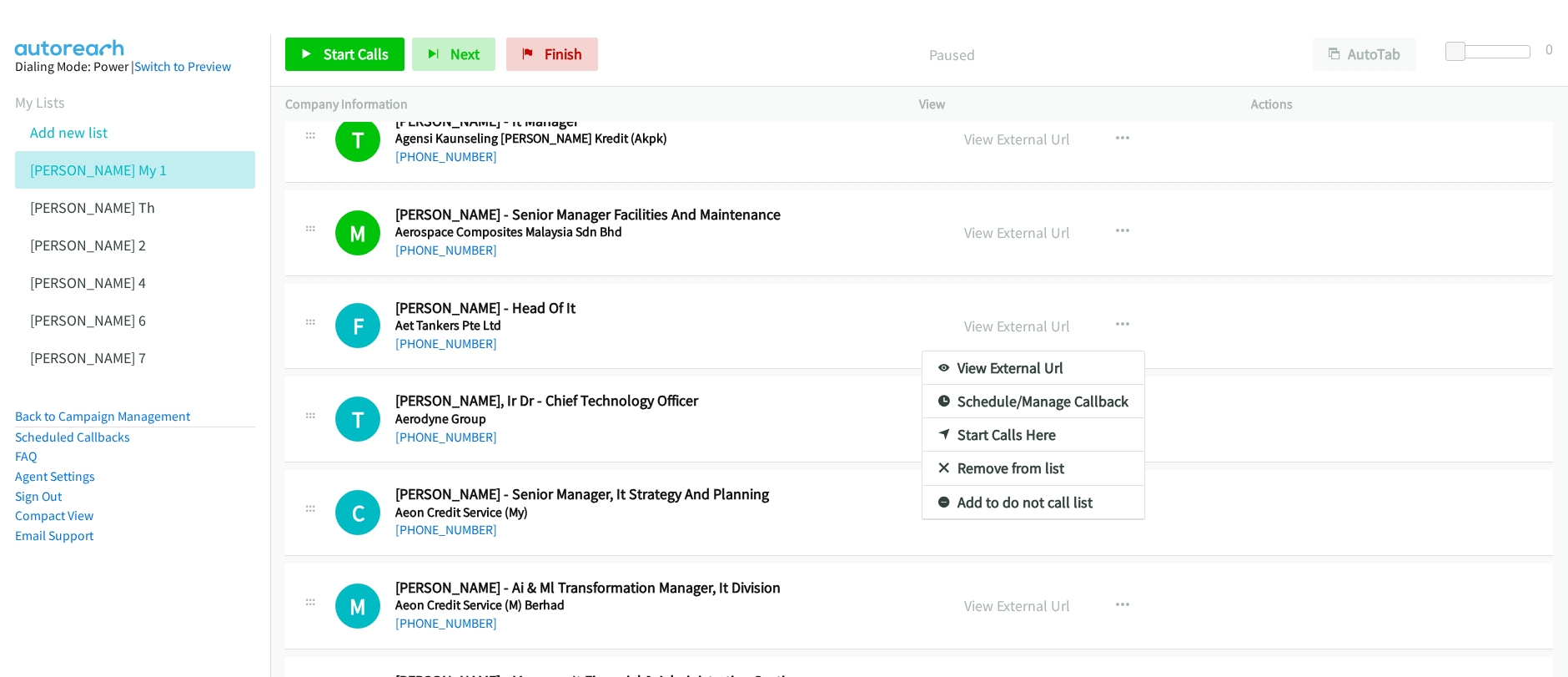
click at [344, 59] on div at bounding box center [784, 338] width 1568 height 677
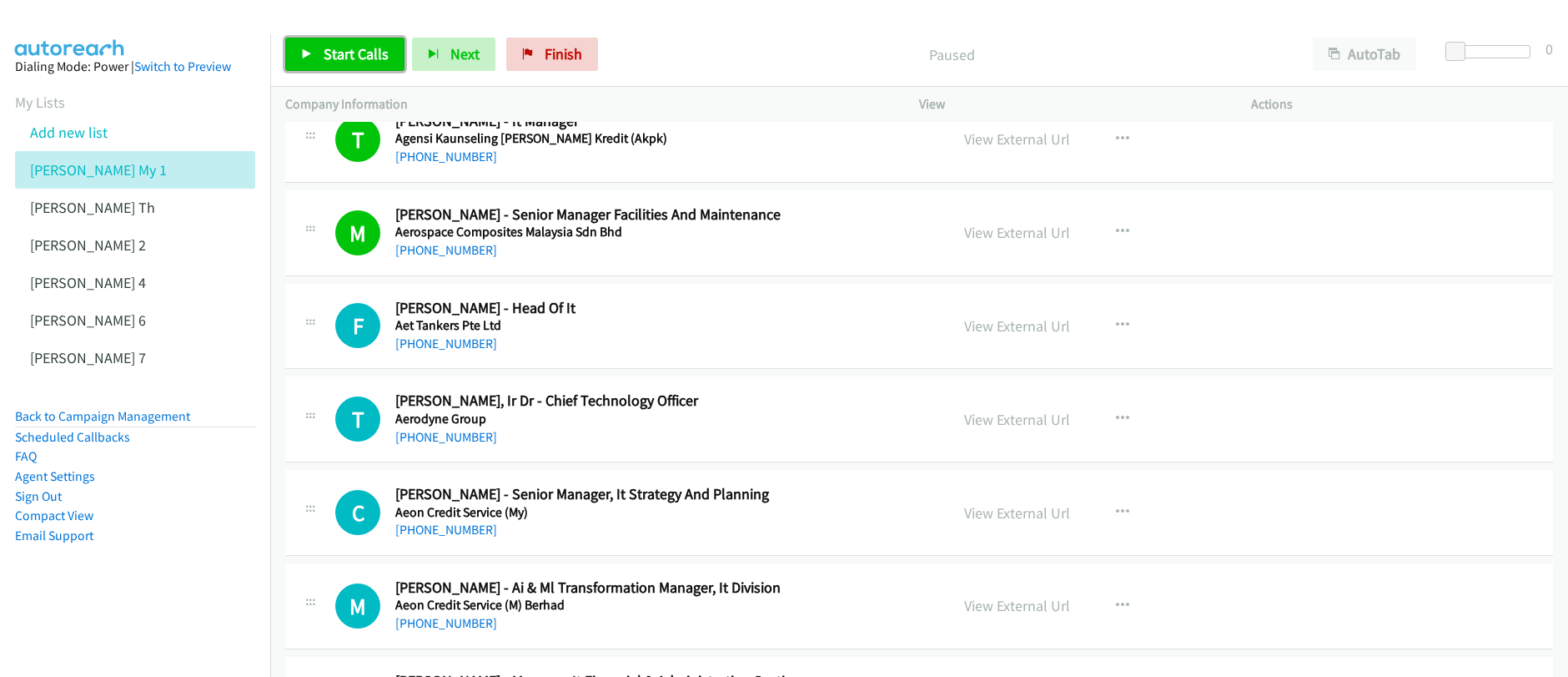
click at [344, 59] on span "Start Calls" at bounding box center [355, 53] width 65 height 19
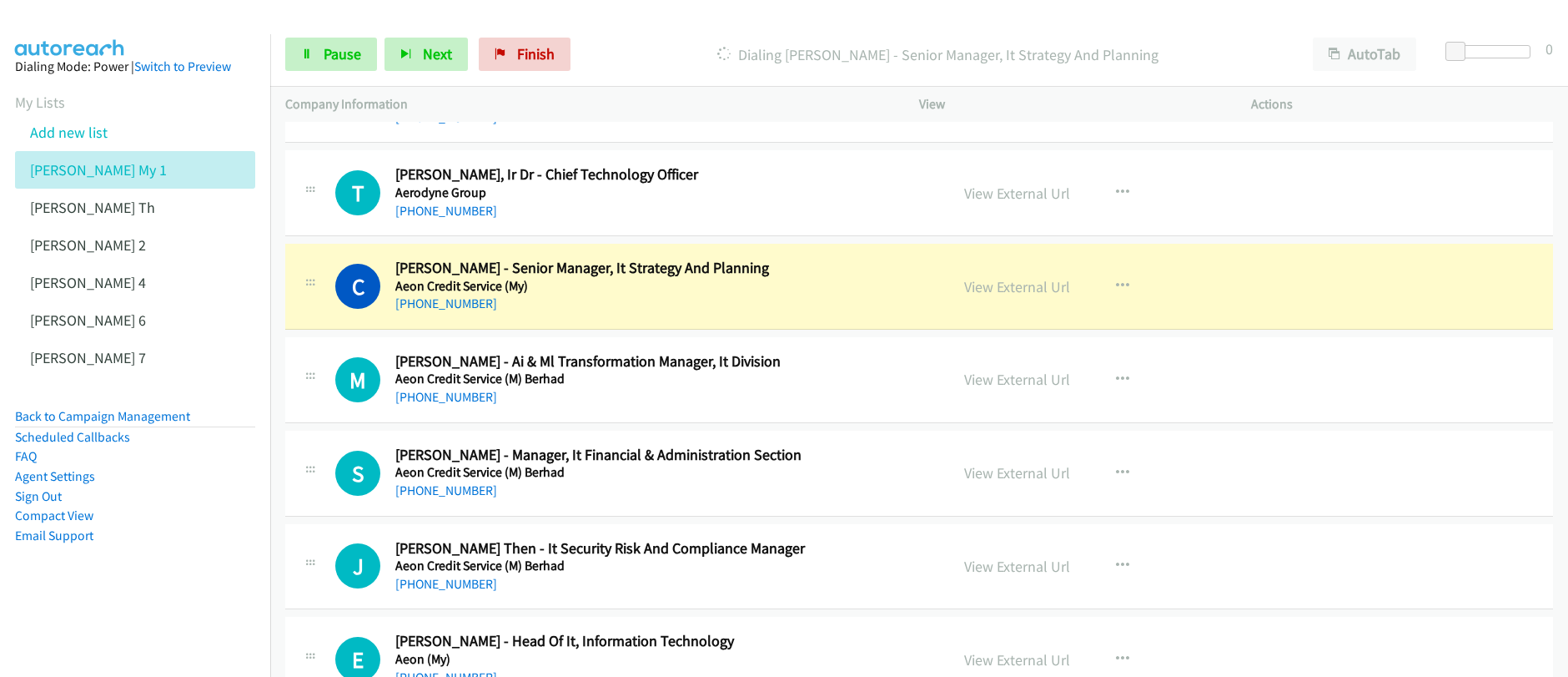
scroll to position [13581, 0]
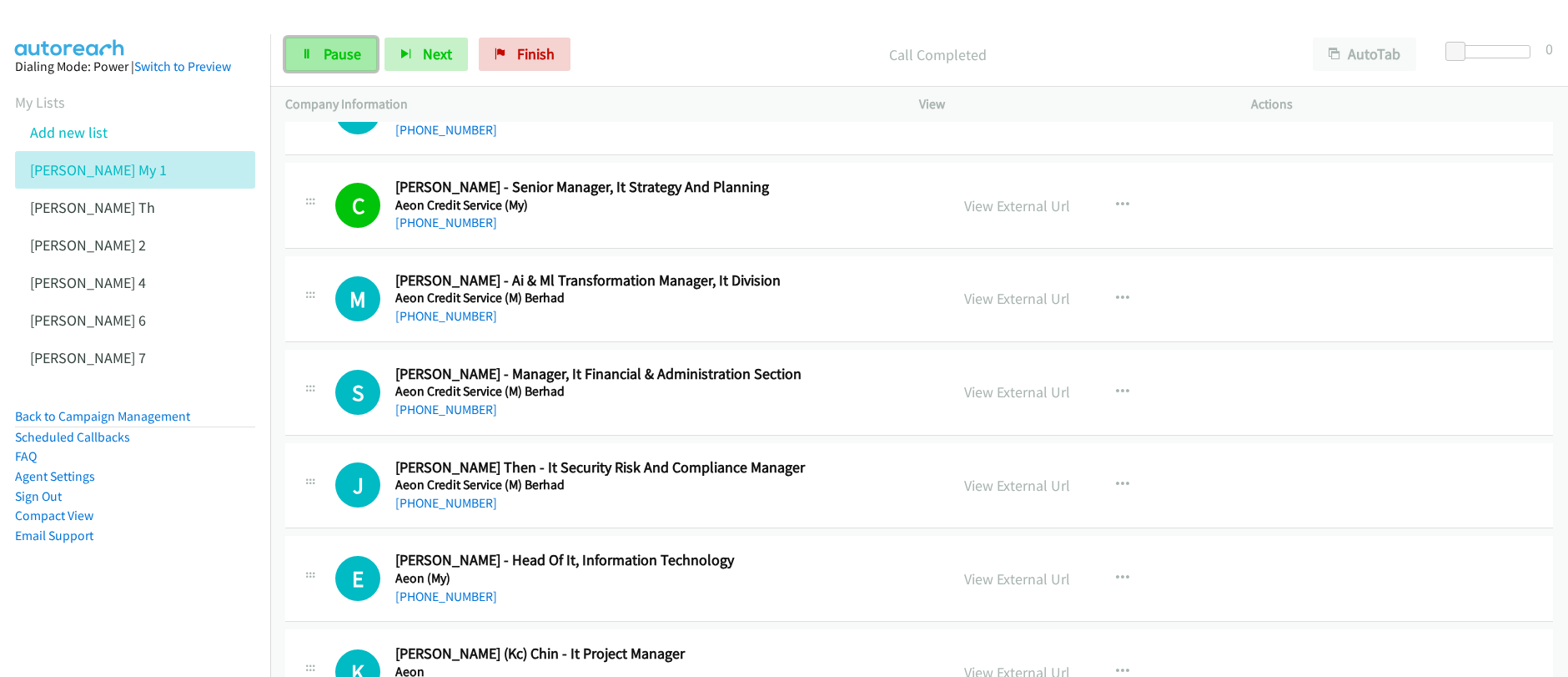
click at [329, 46] on span "Pause" at bounding box center [342, 53] width 37 height 19
click at [329, 46] on span "Start Calls" at bounding box center [355, 53] width 65 height 19
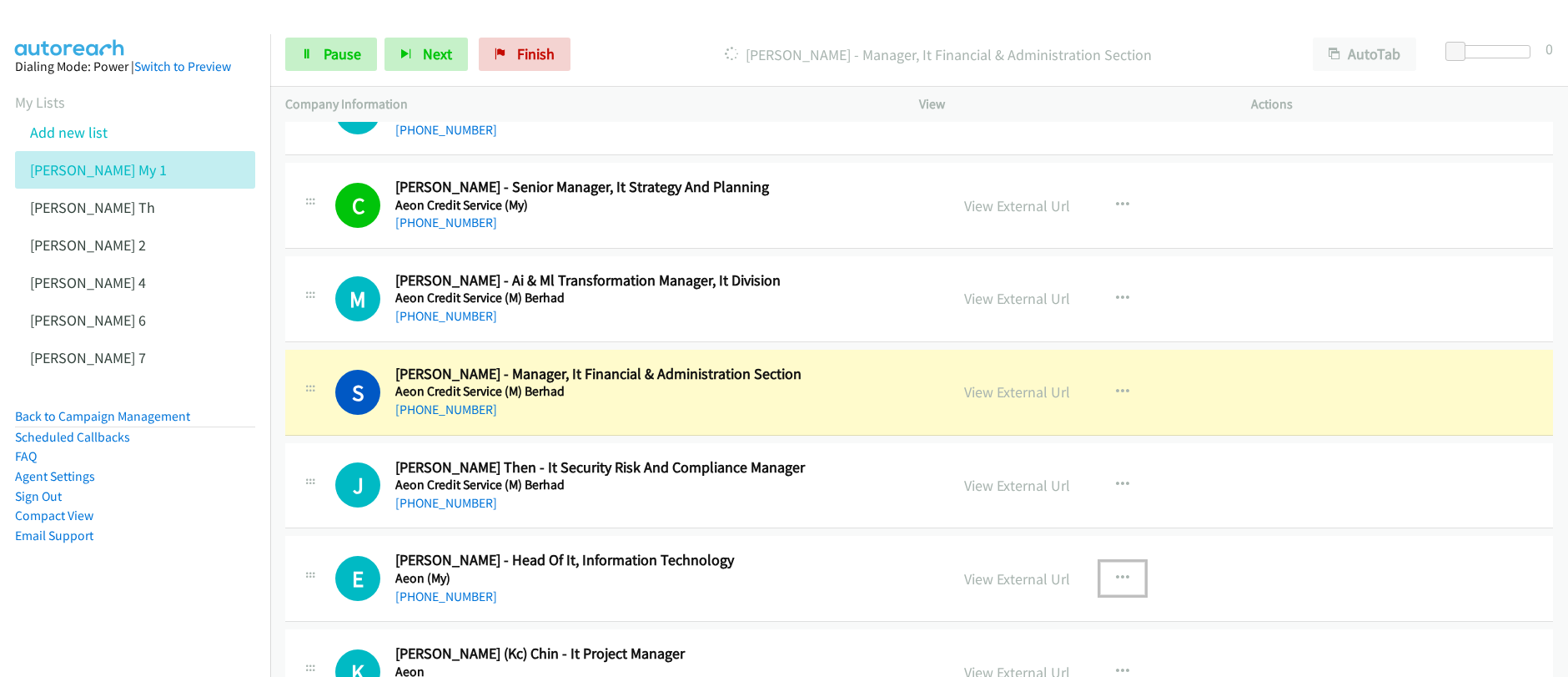
click at [1115, 581] on icon "button" at bounding box center [1122, 578] width 13 height 13
click at [0, 0] on div at bounding box center [0, 0] width 0 height 0
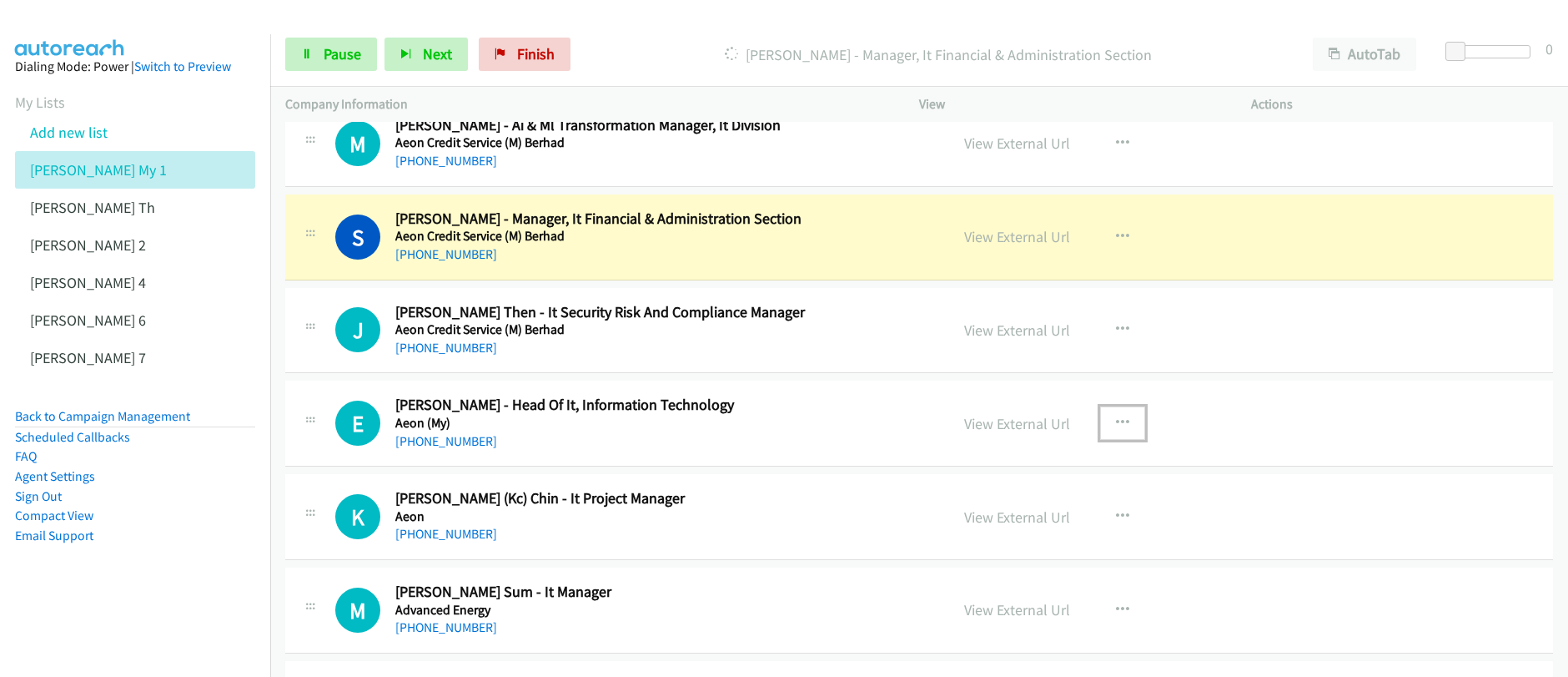
scroll to position [13795, 0]
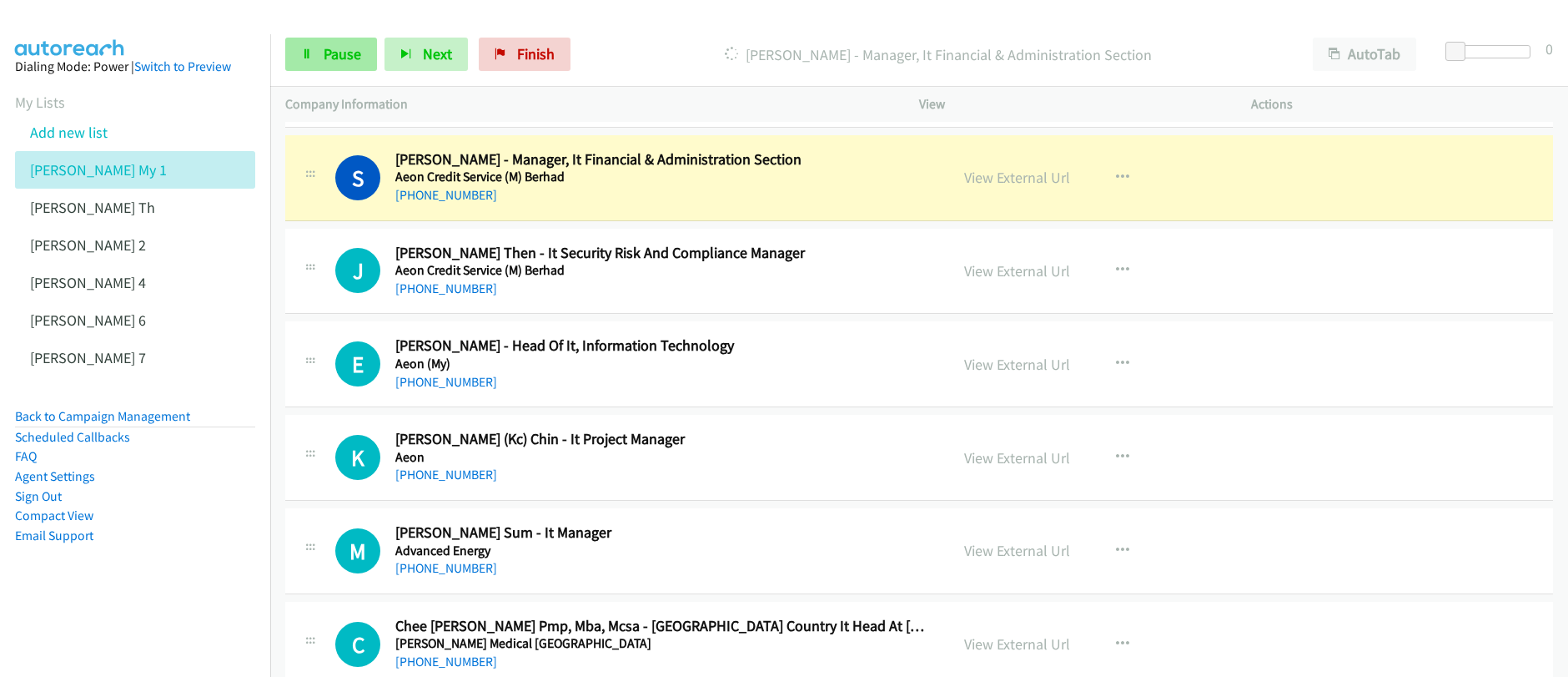
drag, startPoint x: 337, startPoint y: 36, endPoint x: 335, endPoint y: 49, distance: 13.2
click at [337, 37] on div "Start Calls Pause Next Finish Dialing Sok Yen Hong - Manager, It Financial & Ad…" at bounding box center [918, 54] width 1297 height 65
click at [330, 53] on span "Pause" at bounding box center [342, 53] width 37 height 19
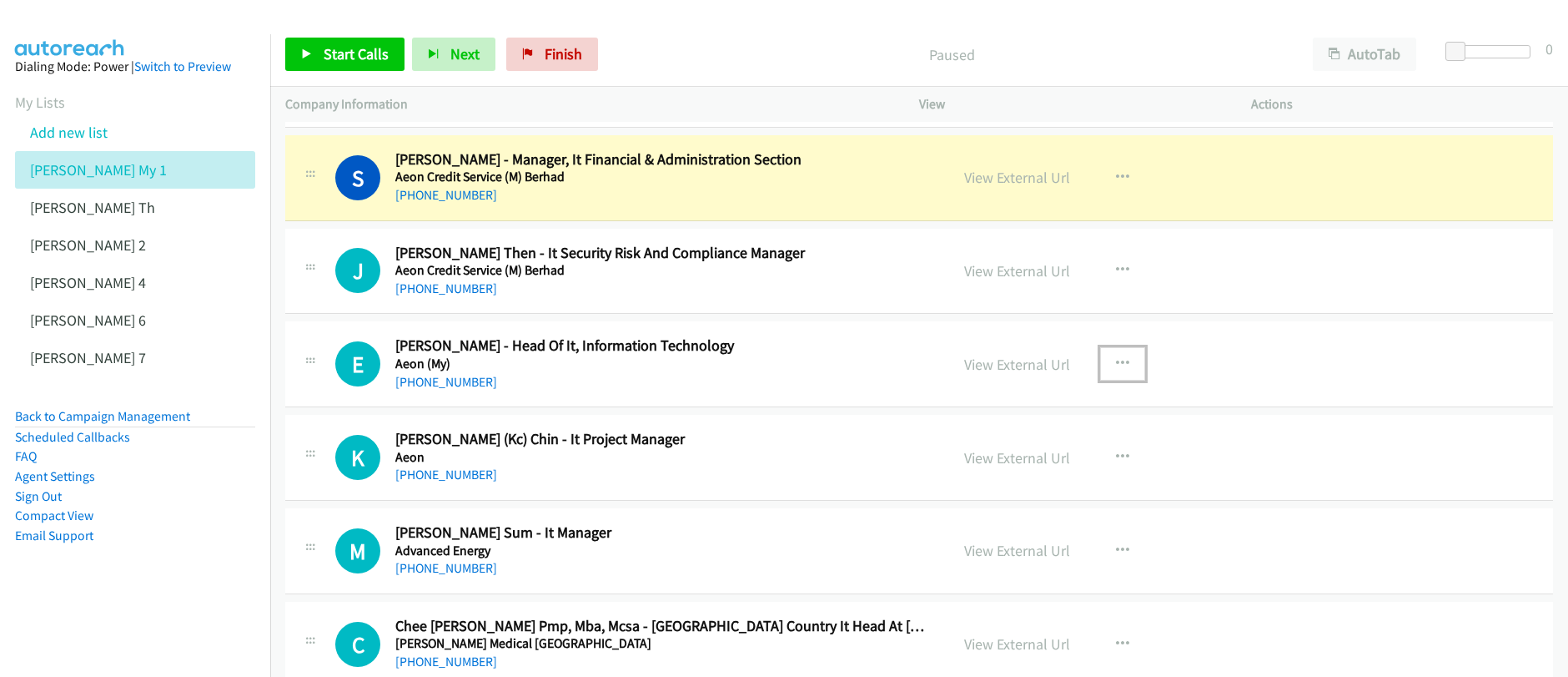
click at [1118, 362] on icon "button" at bounding box center [1122, 364] width 13 height 13
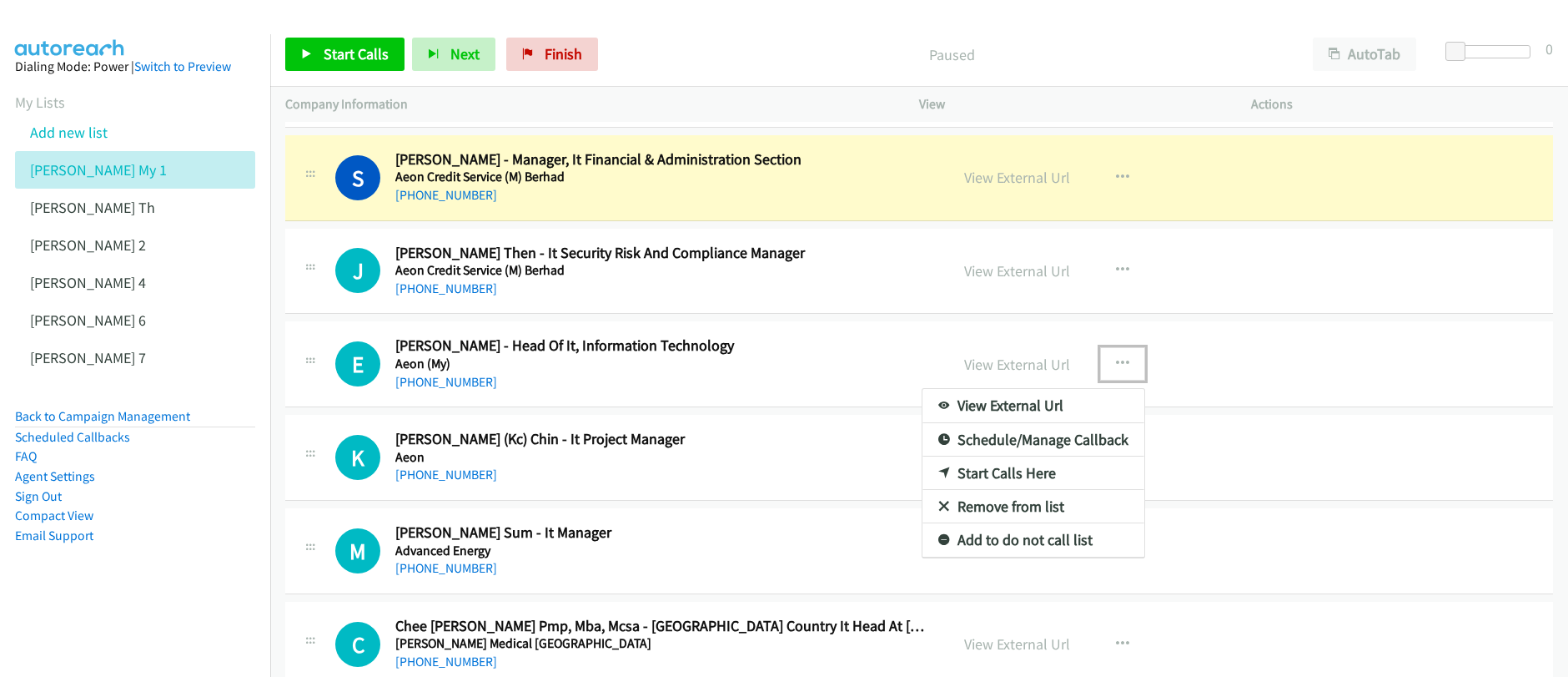
click at [1008, 473] on link "Start Calls Here" at bounding box center [1033, 474] width 222 height 34
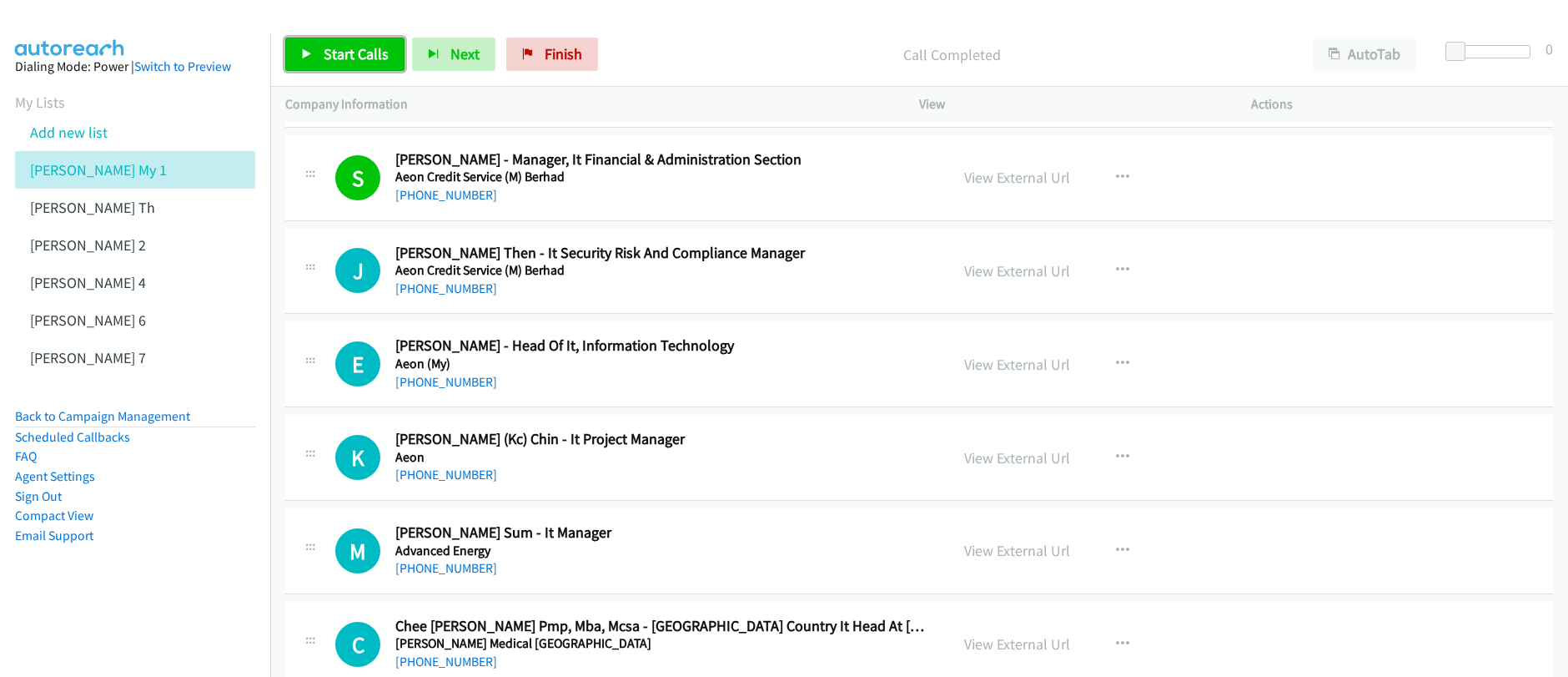
click at [320, 49] on link "Start Calls" at bounding box center [344, 54] width 119 height 34
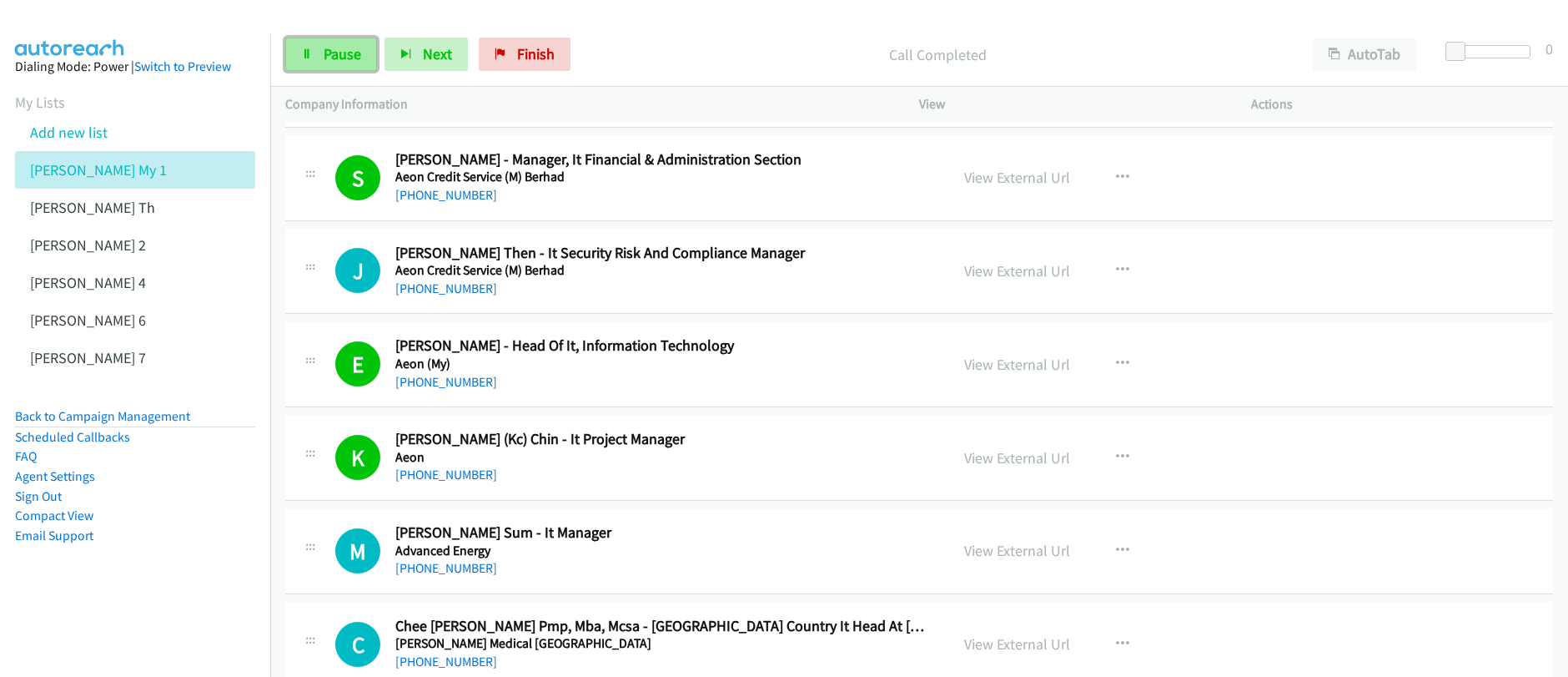
click at [332, 54] on span "Pause" at bounding box center [342, 53] width 37 height 19
click at [1116, 549] on icon "button" at bounding box center [1122, 550] width 13 height 13
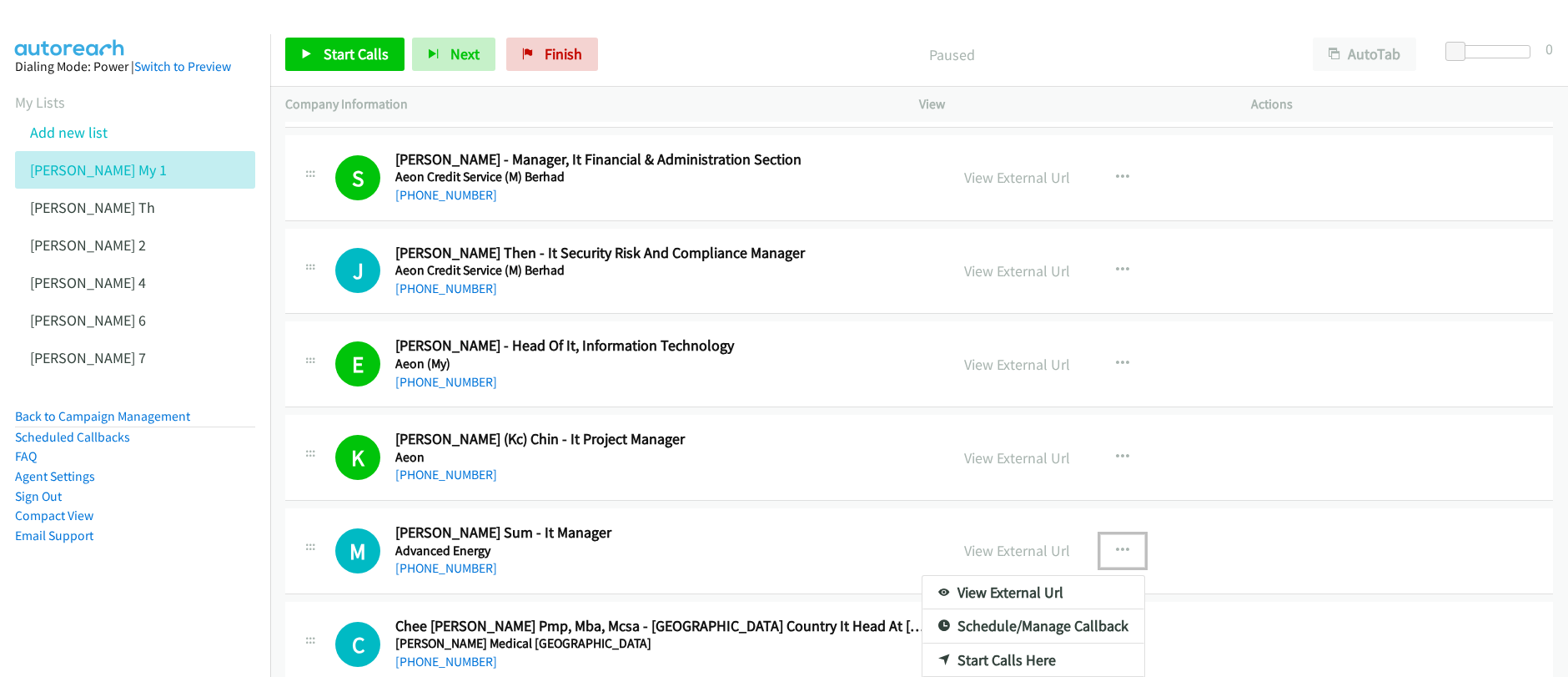
click at [988, 654] on link "Start Calls Here" at bounding box center [1033, 660] width 222 height 34
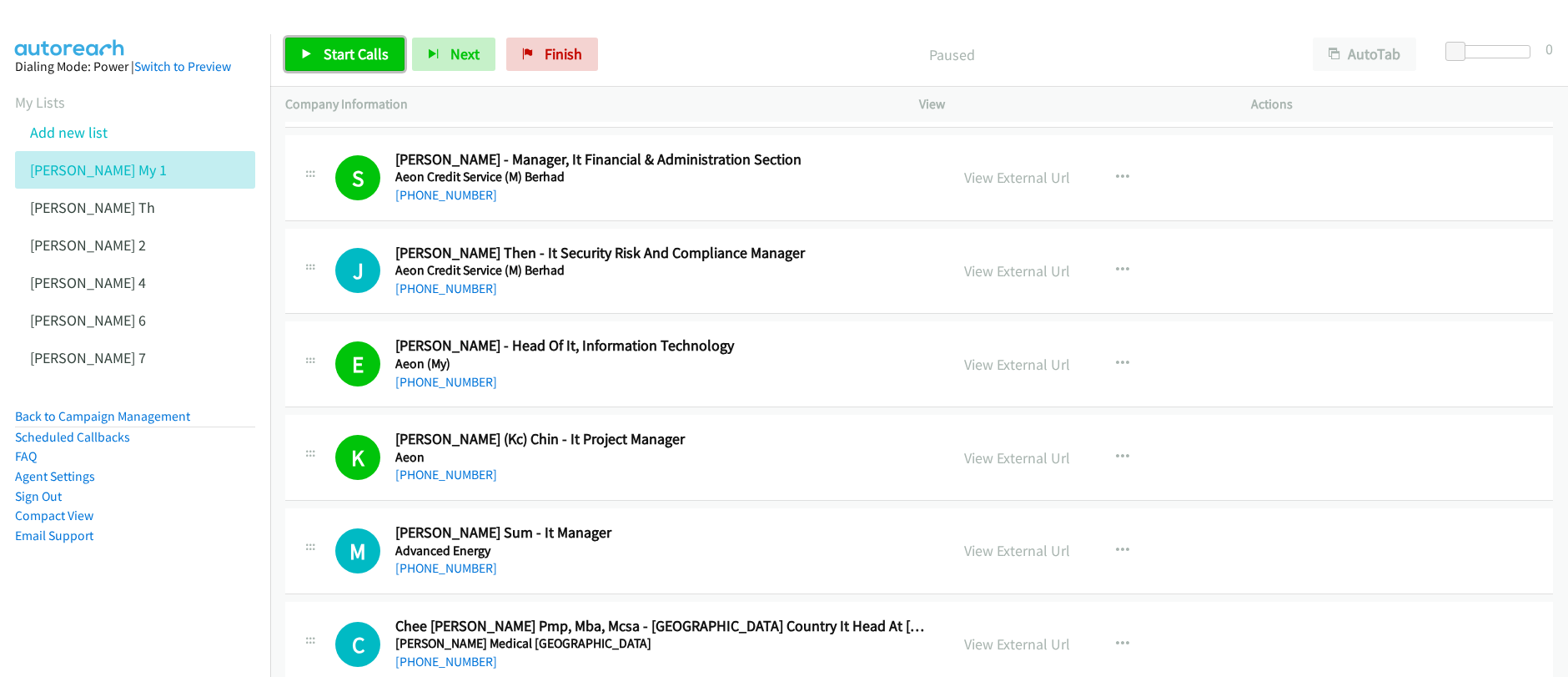
click at [353, 52] on span "Start Calls" at bounding box center [355, 53] width 65 height 19
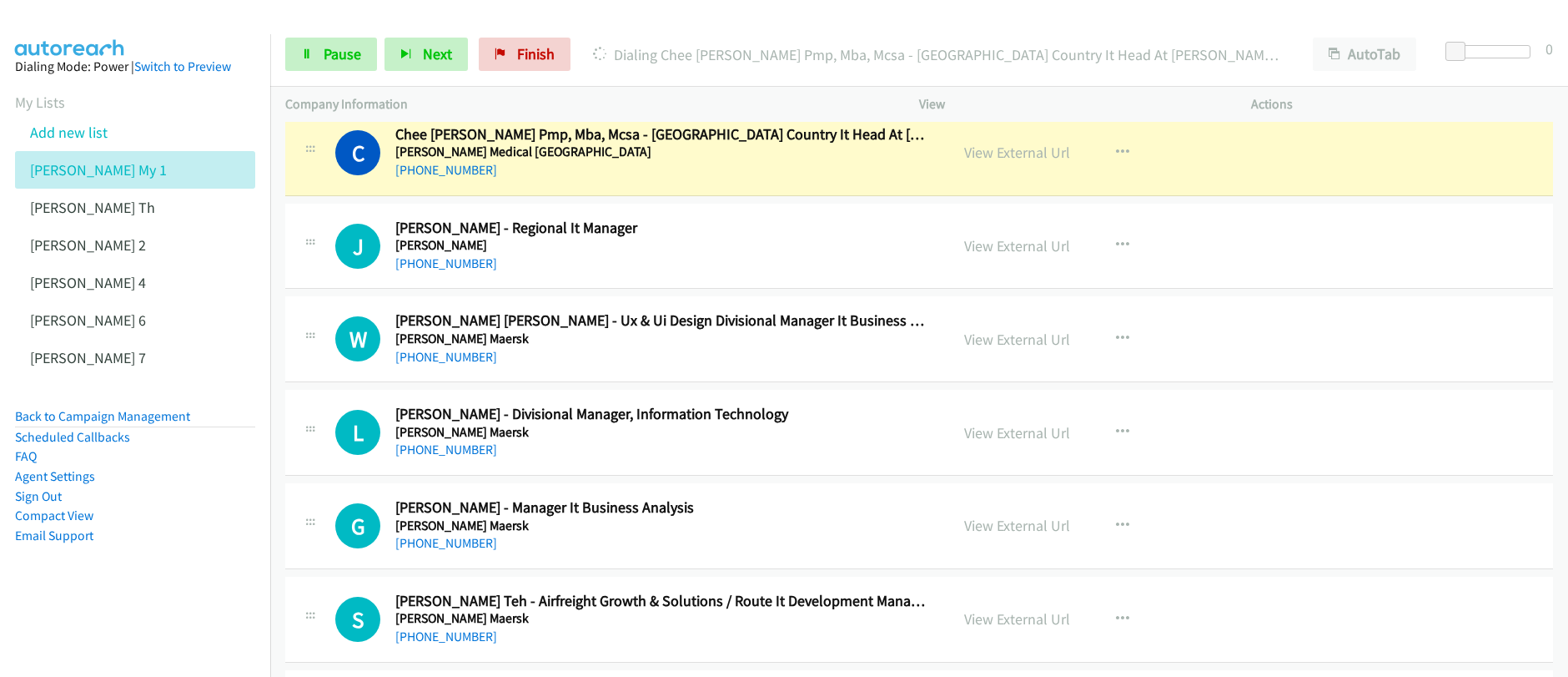
scroll to position [14285, 0]
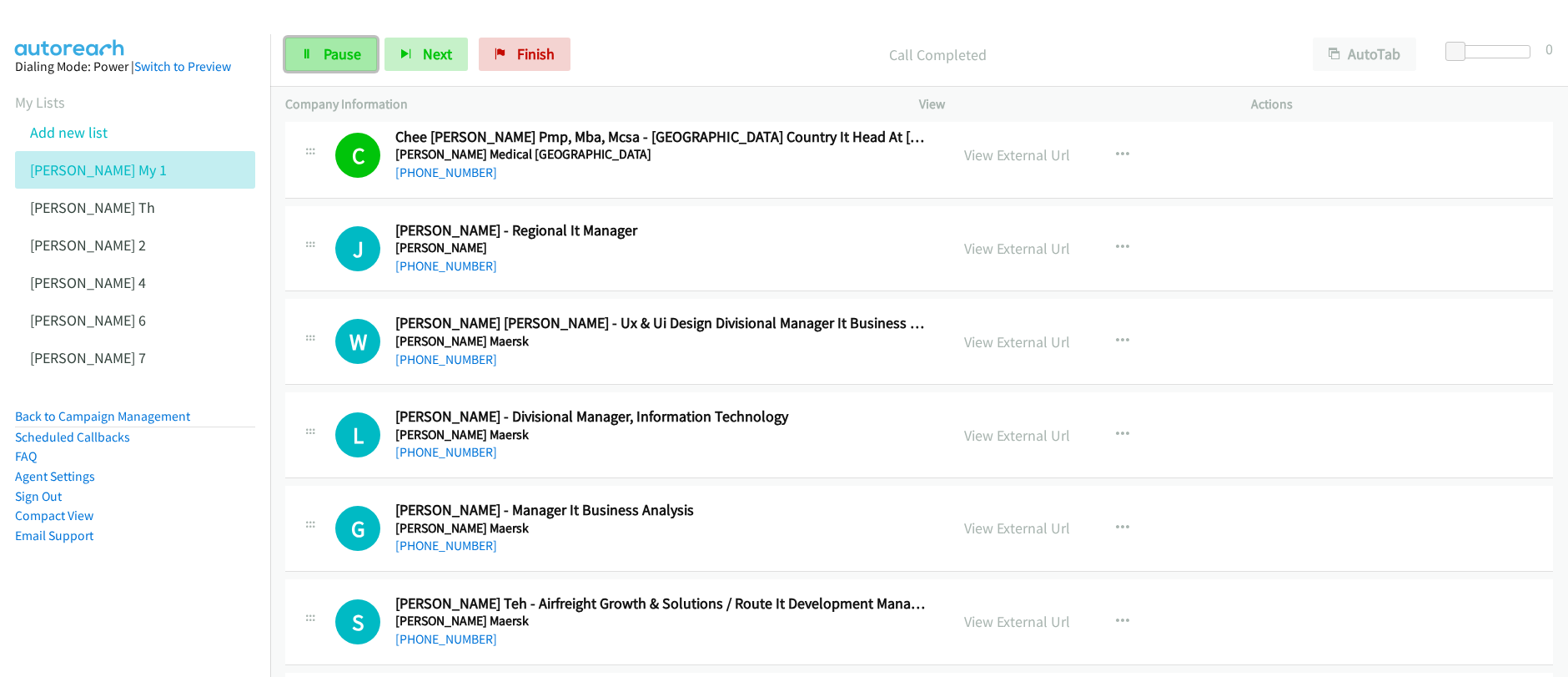
click at [336, 56] on span "Pause" at bounding box center [342, 53] width 37 height 19
click at [336, 56] on span "Start Calls" at bounding box center [355, 53] width 65 height 19
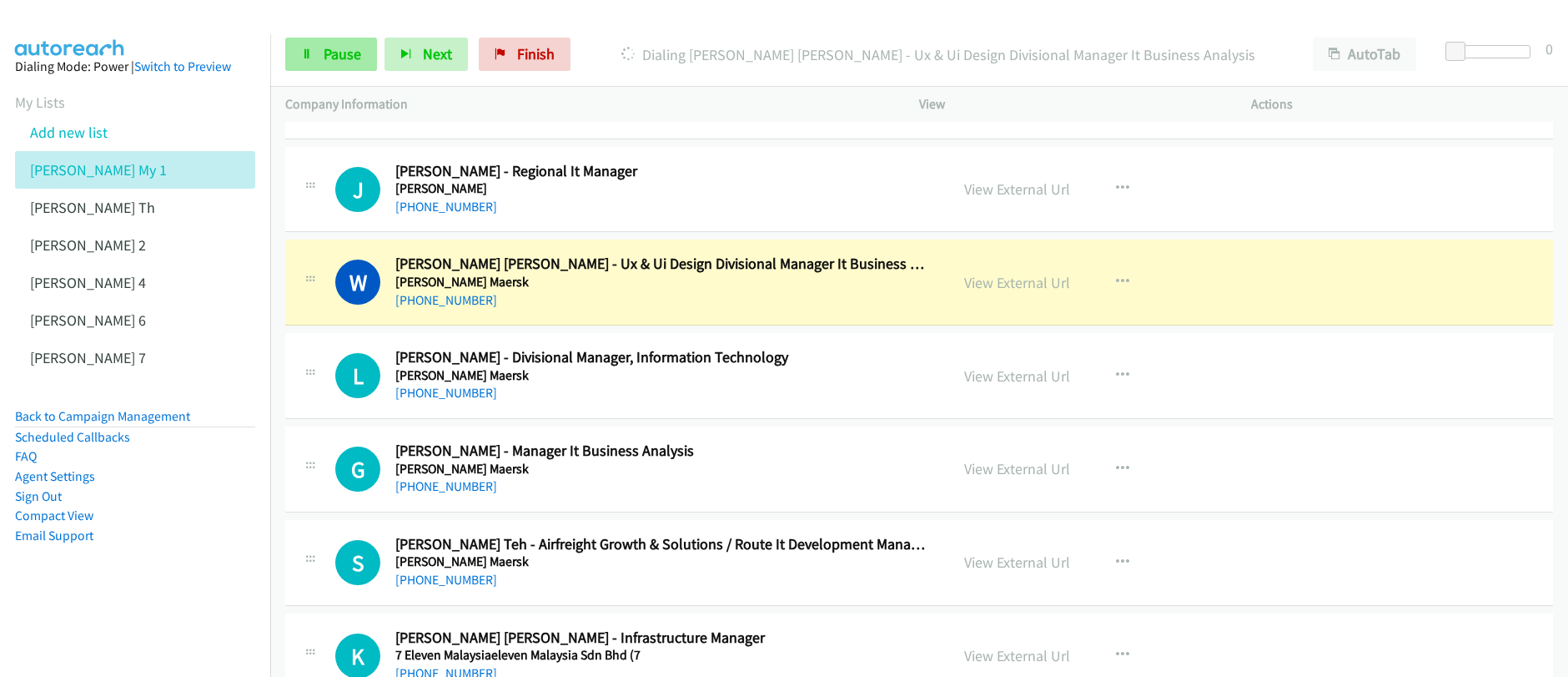
scroll to position [14390, 0]
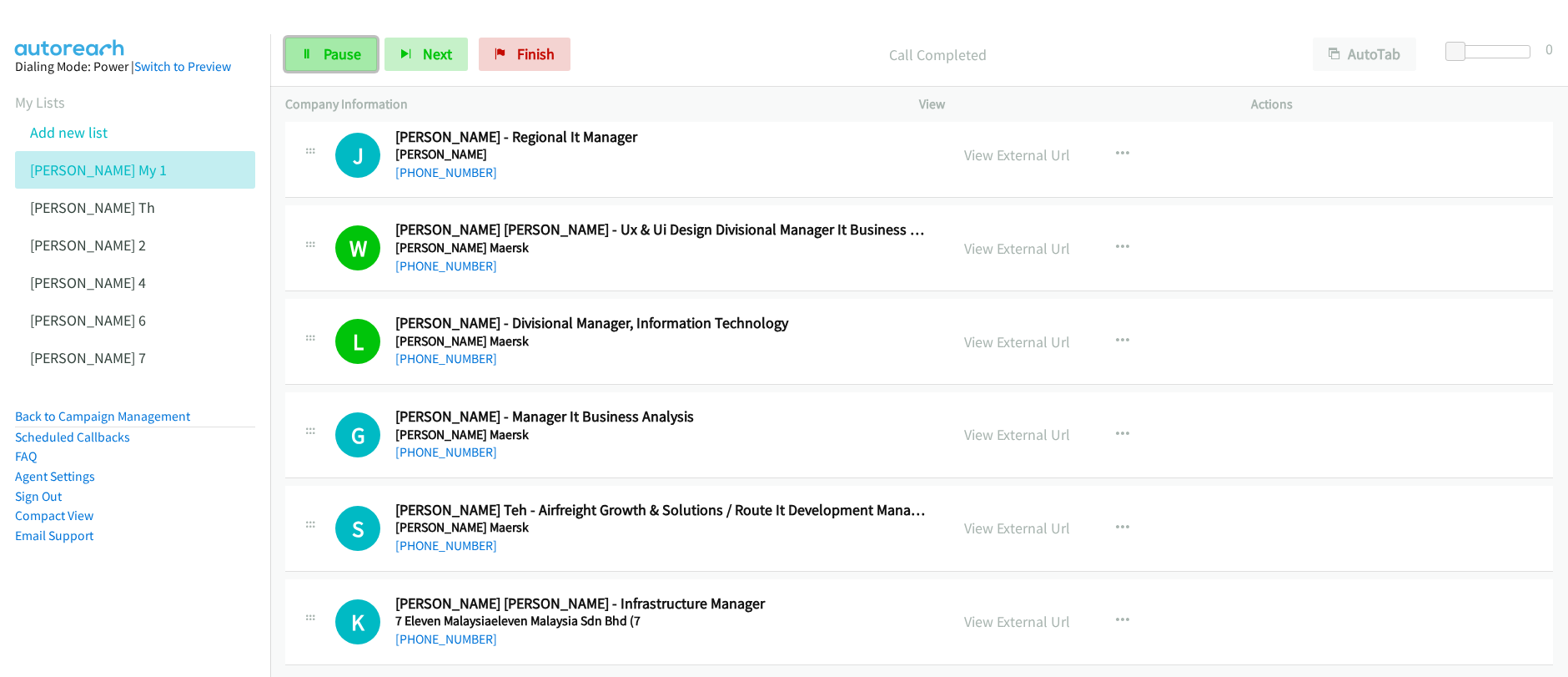
click at [347, 57] on span "Pause" at bounding box center [342, 53] width 37 height 19
click at [347, 57] on span "Start Calls" at bounding box center [355, 53] width 65 height 19
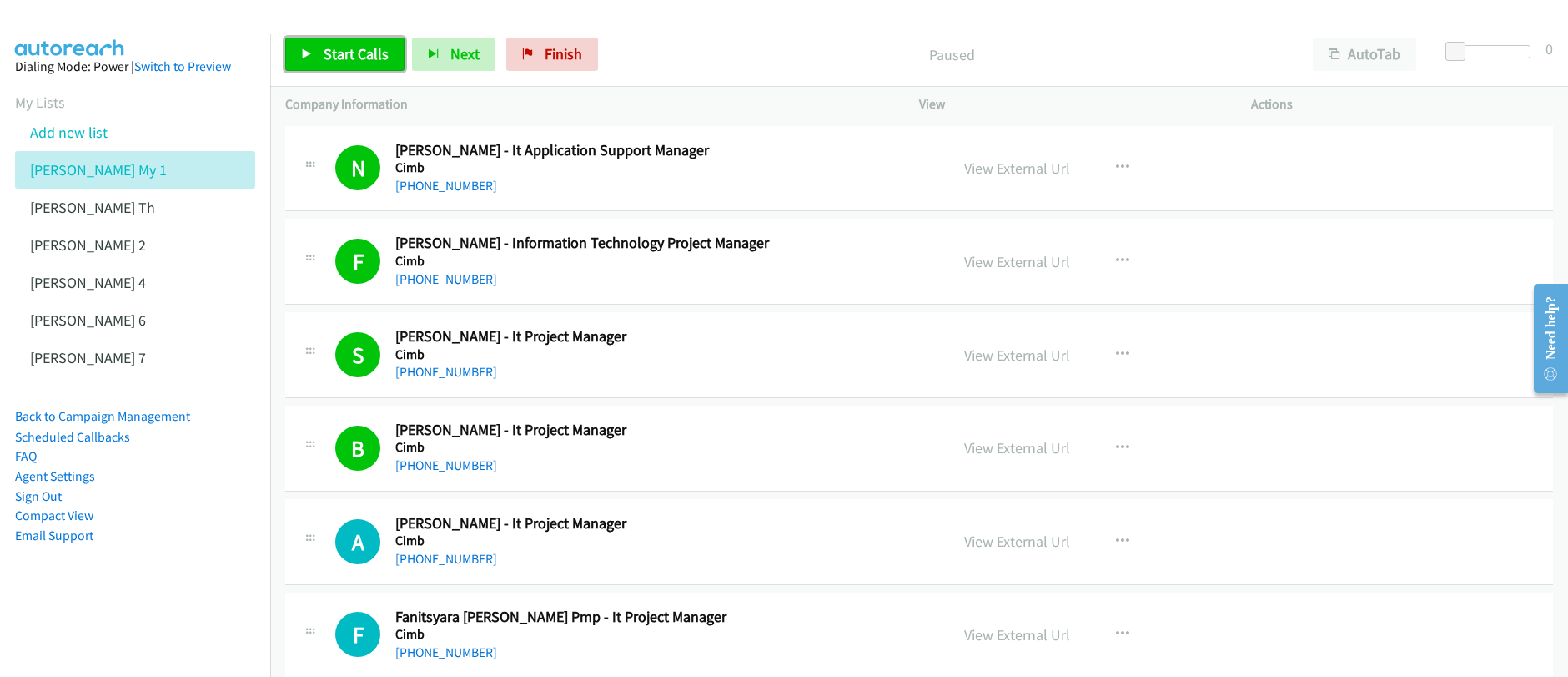
click at [324, 63] on span "Start Calls" at bounding box center [355, 53] width 65 height 19
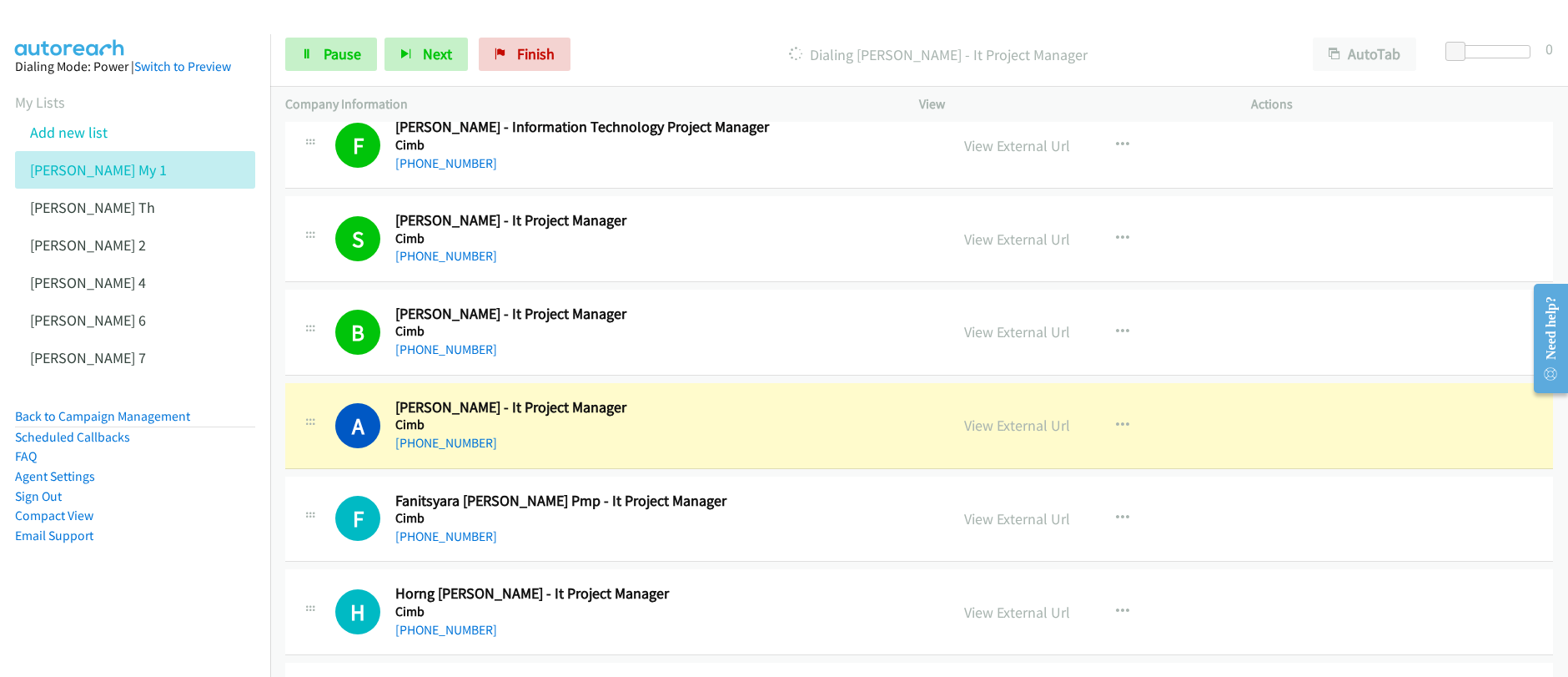
scroll to position [354, 0]
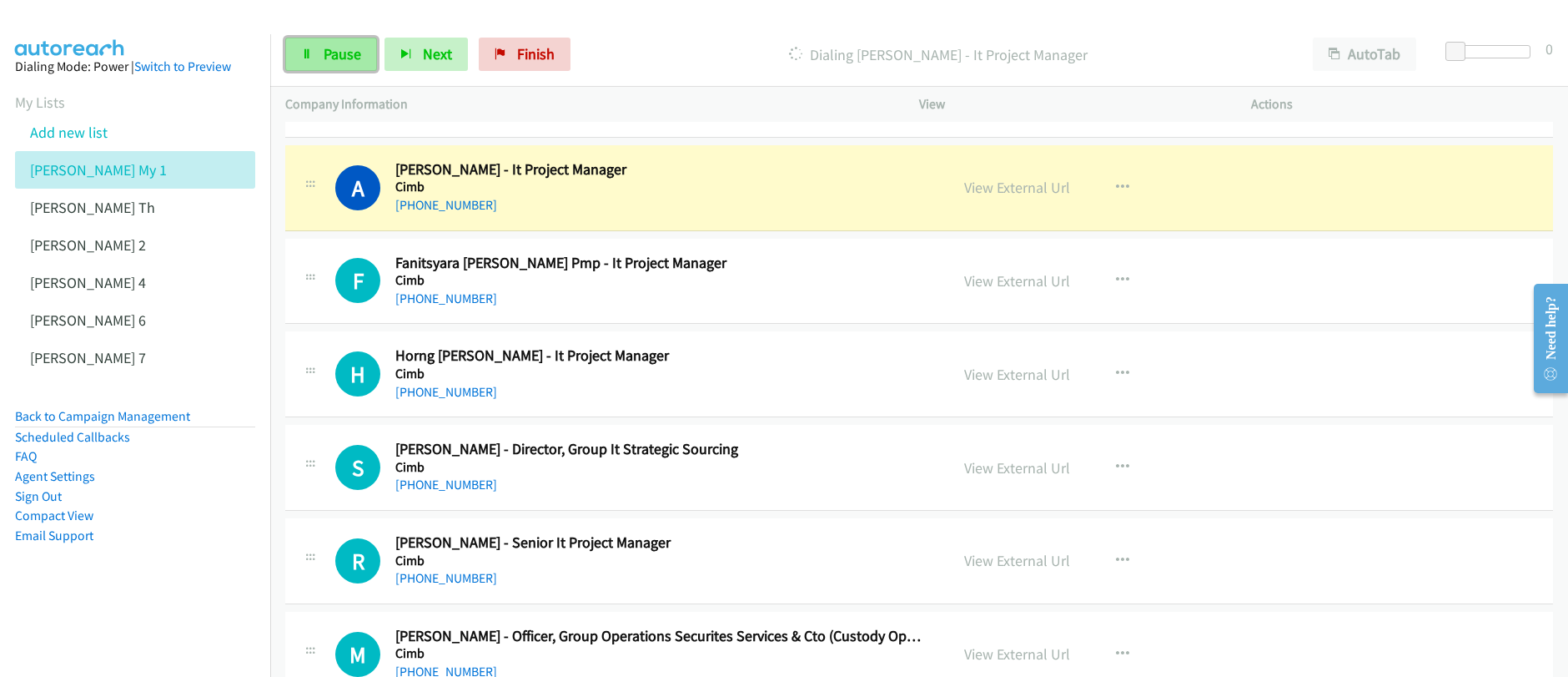
click at [333, 49] on span "Pause" at bounding box center [342, 53] width 37 height 19
click at [333, 52] on span "Start Calls" at bounding box center [355, 53] width 65 height 19
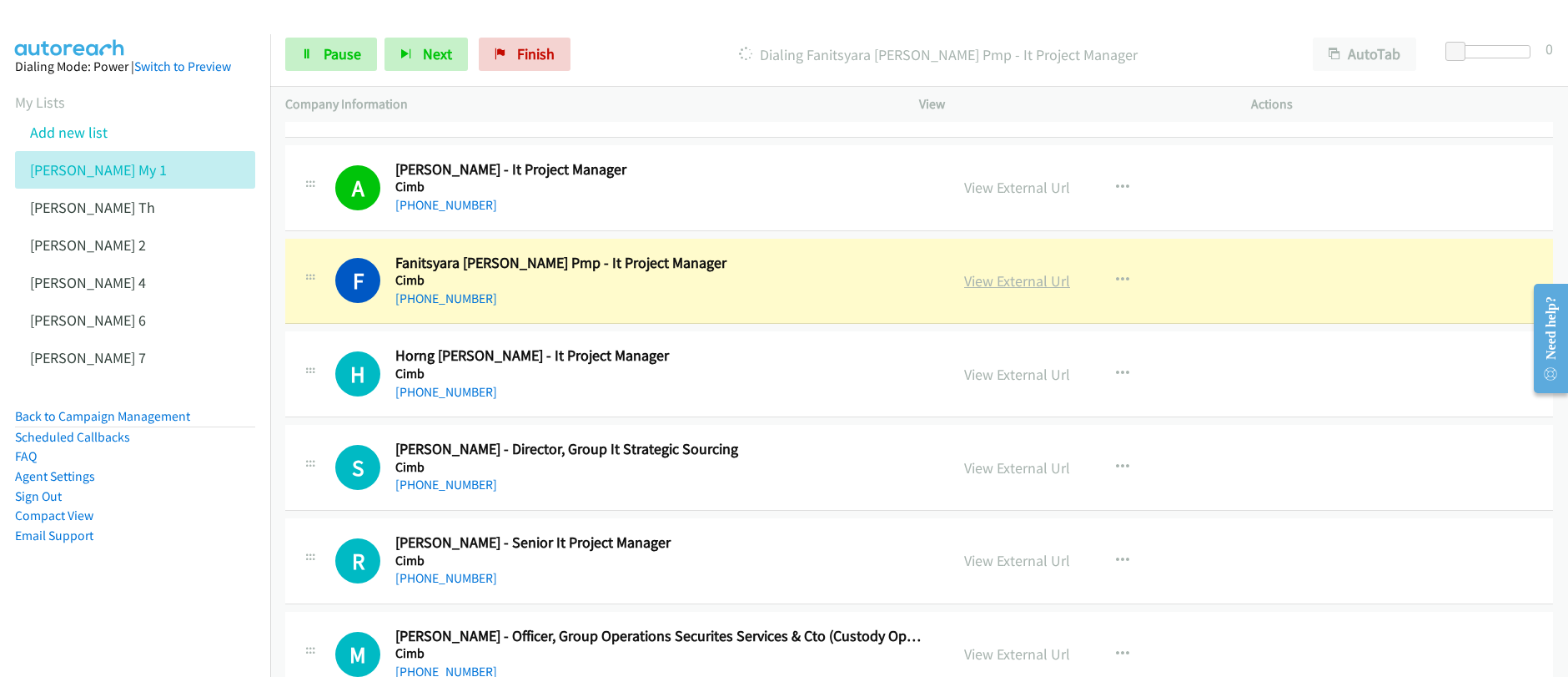
click at [999, 286] on link "View External Url" at bounding box center [1016, 280] width 106 height 19
click at [336, 59] on span "Pause" at bounding box center [342, 53] width 37 height 19
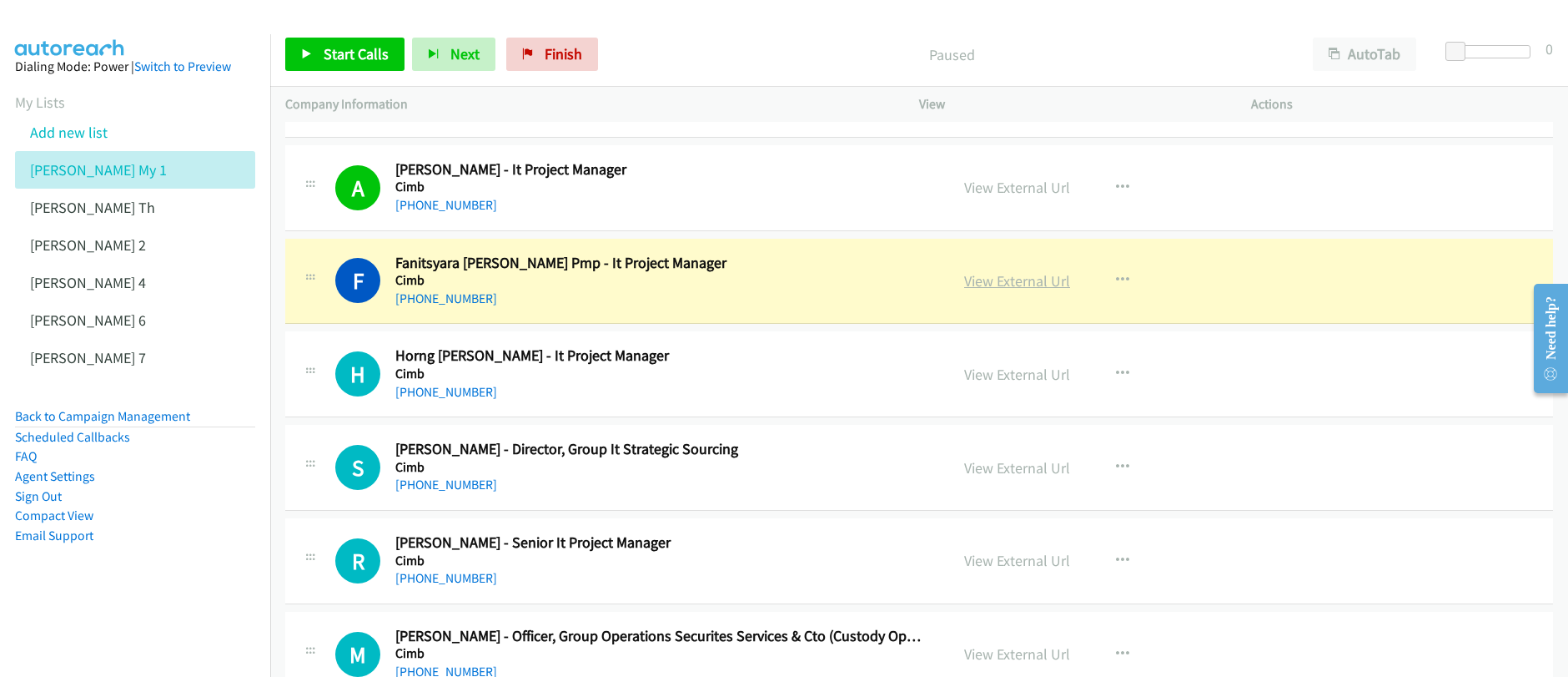
click at [1030, 284] on link "View External Url" at bounding box center [1016, 280] width 106 height 19
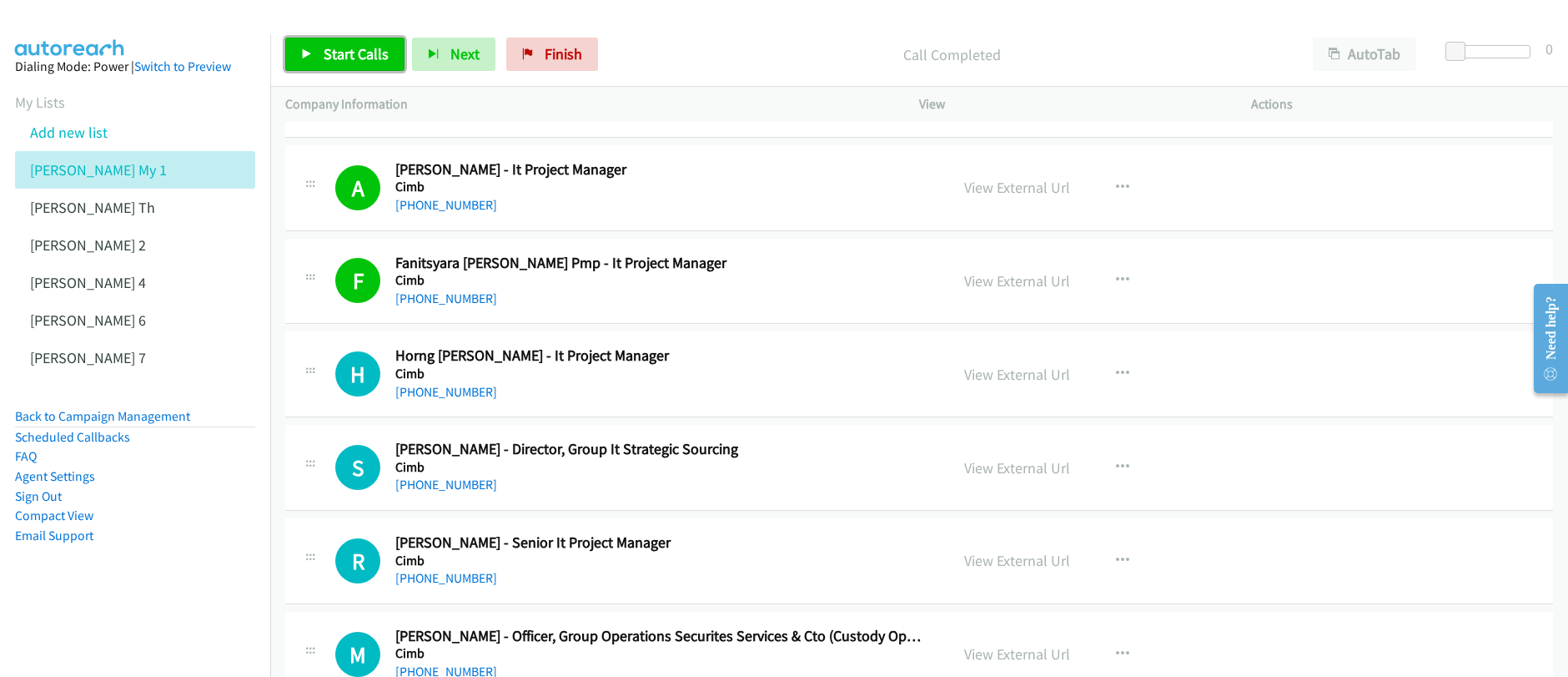
click at [367, 51] on span "Start Calls" at bounding box center [355, 53] width 65 height 19
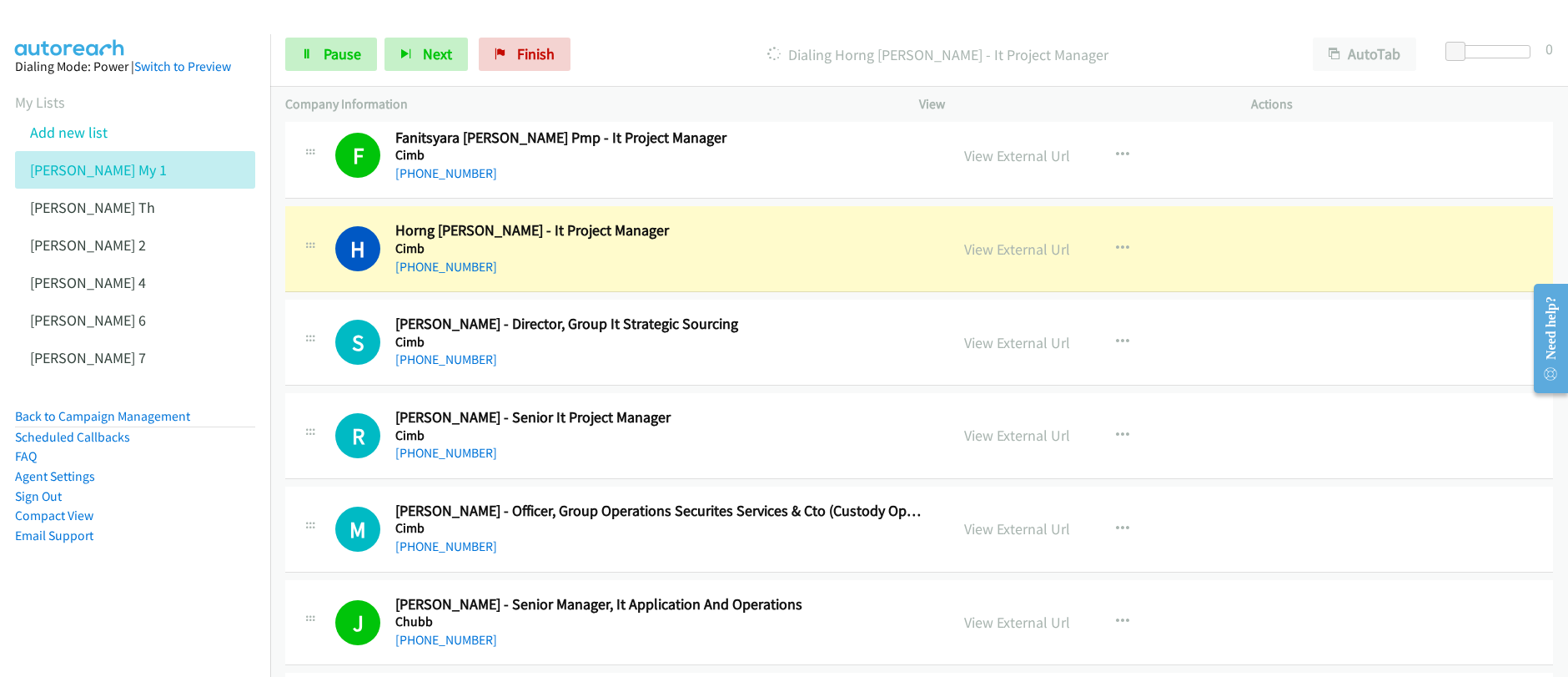
scroll to position [468, 0]
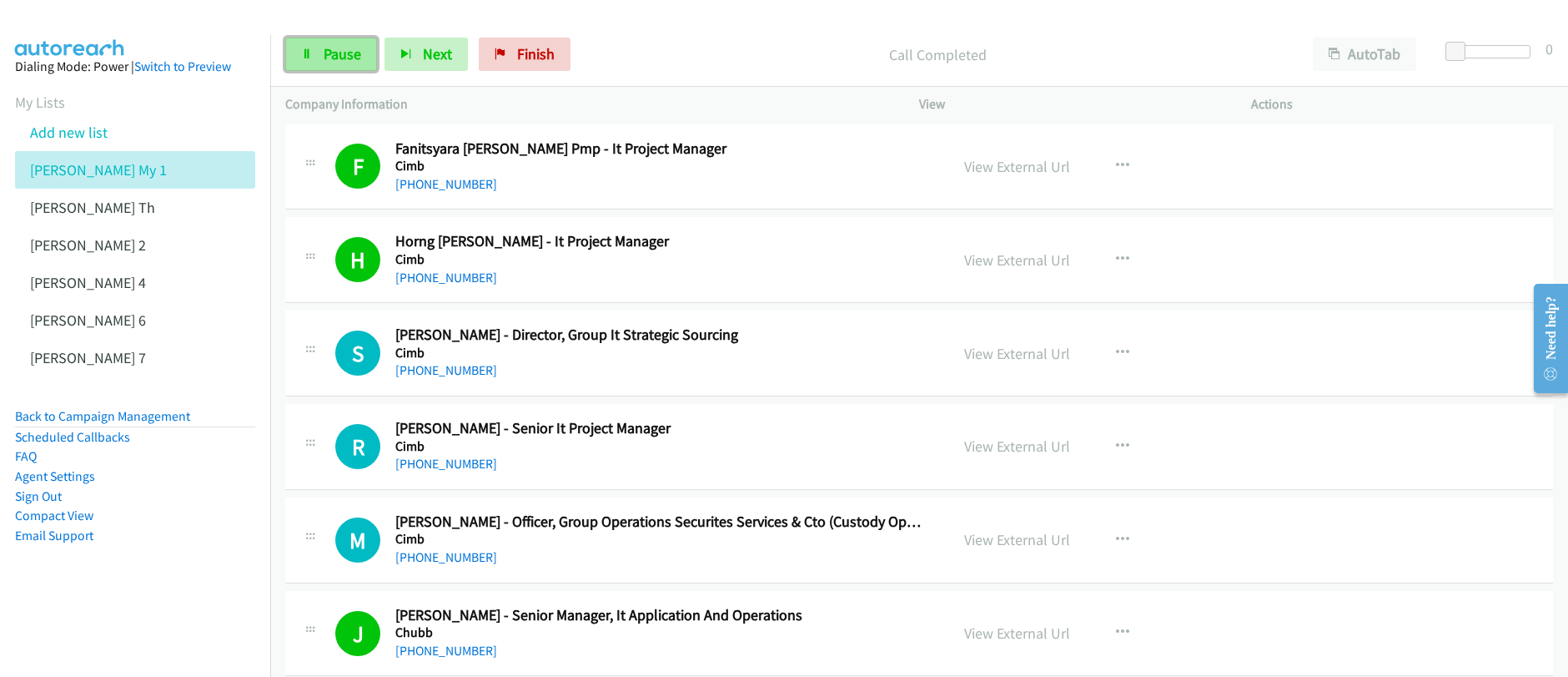
click at [335, 54] on span "Pause" at bounding box center [342, 53] width 37 height 19
click at [335, 54] on span "Start Calls" at bounding box center [355, 53] width 65 height 19
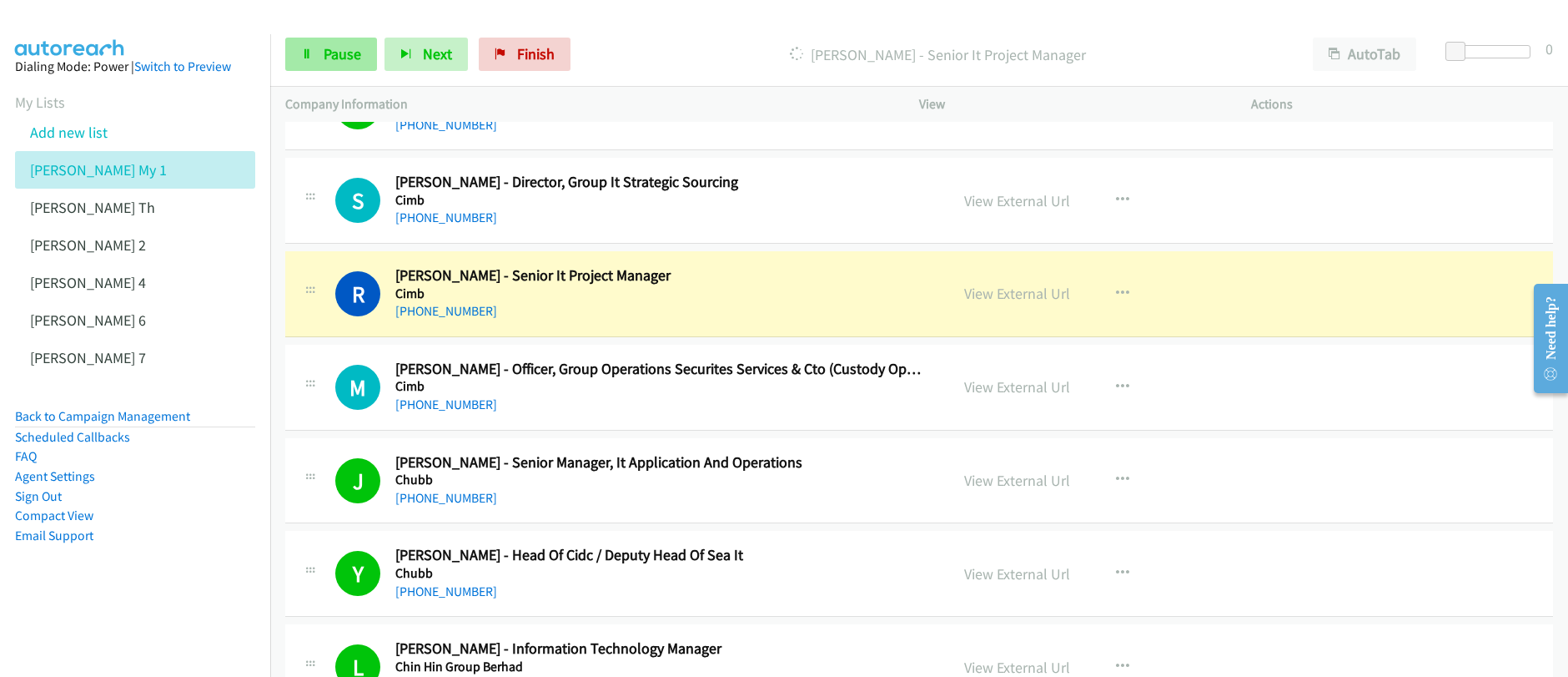
scroll to position [633, 0]
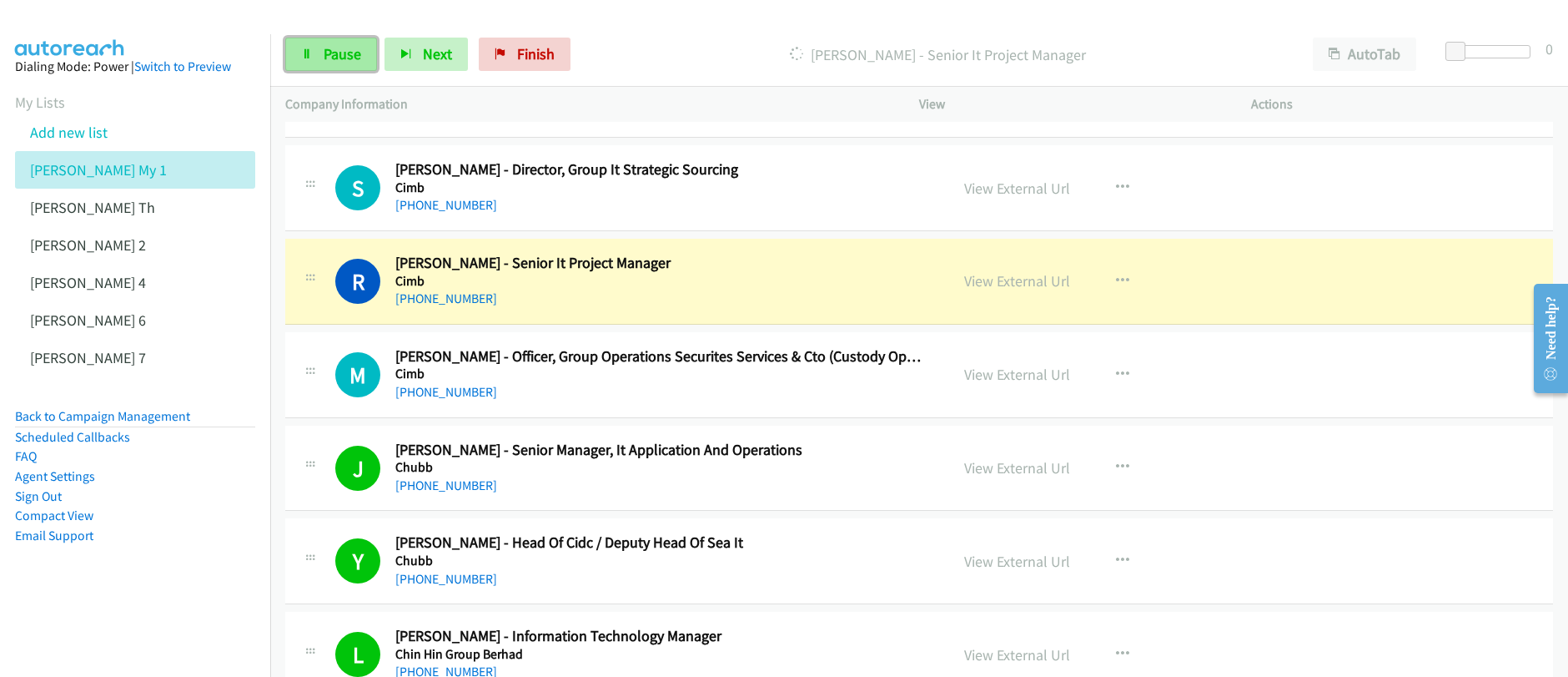
click at [335, 57] on span "Pause" at bounding box center [342, 53] width 37 height 19
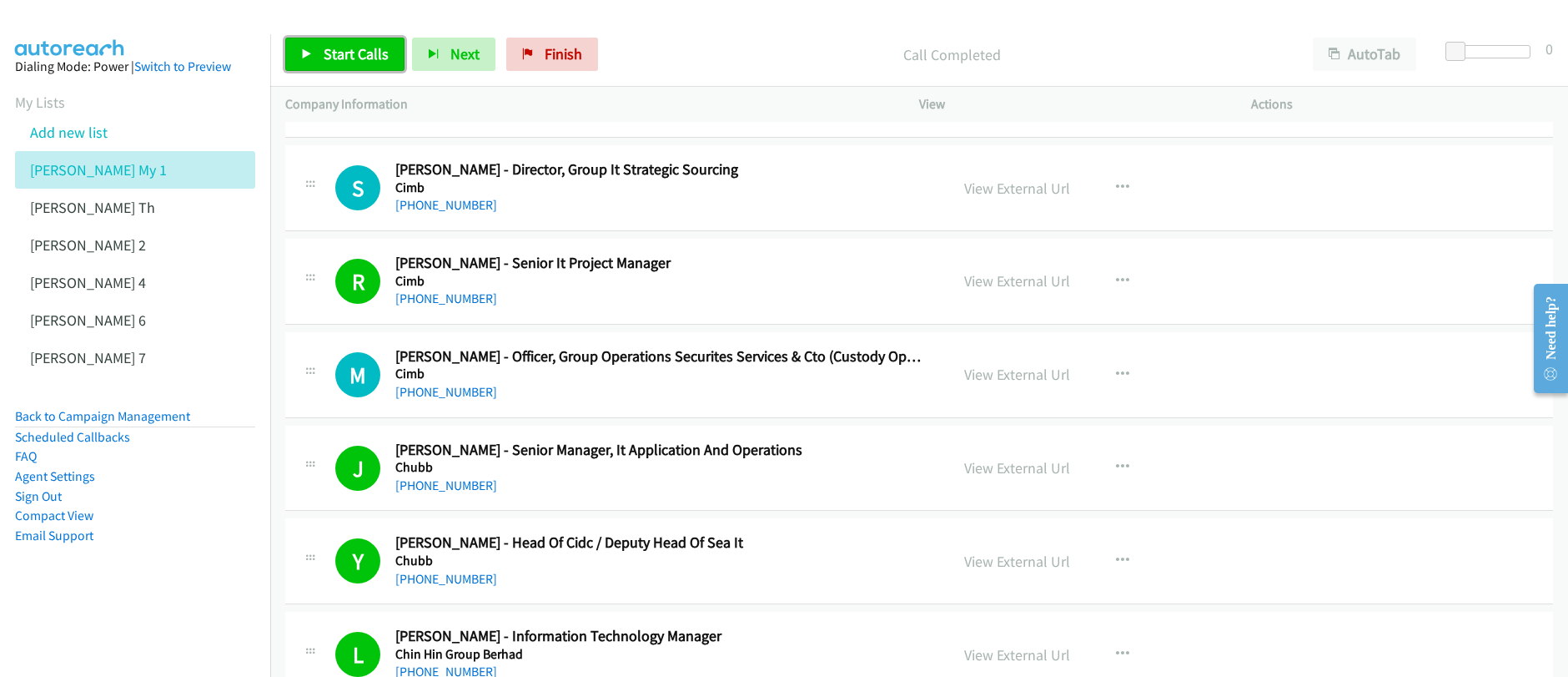
click at [319, 47] on link "Start Calls" at bounding box center [344, 54] width 119 height 34
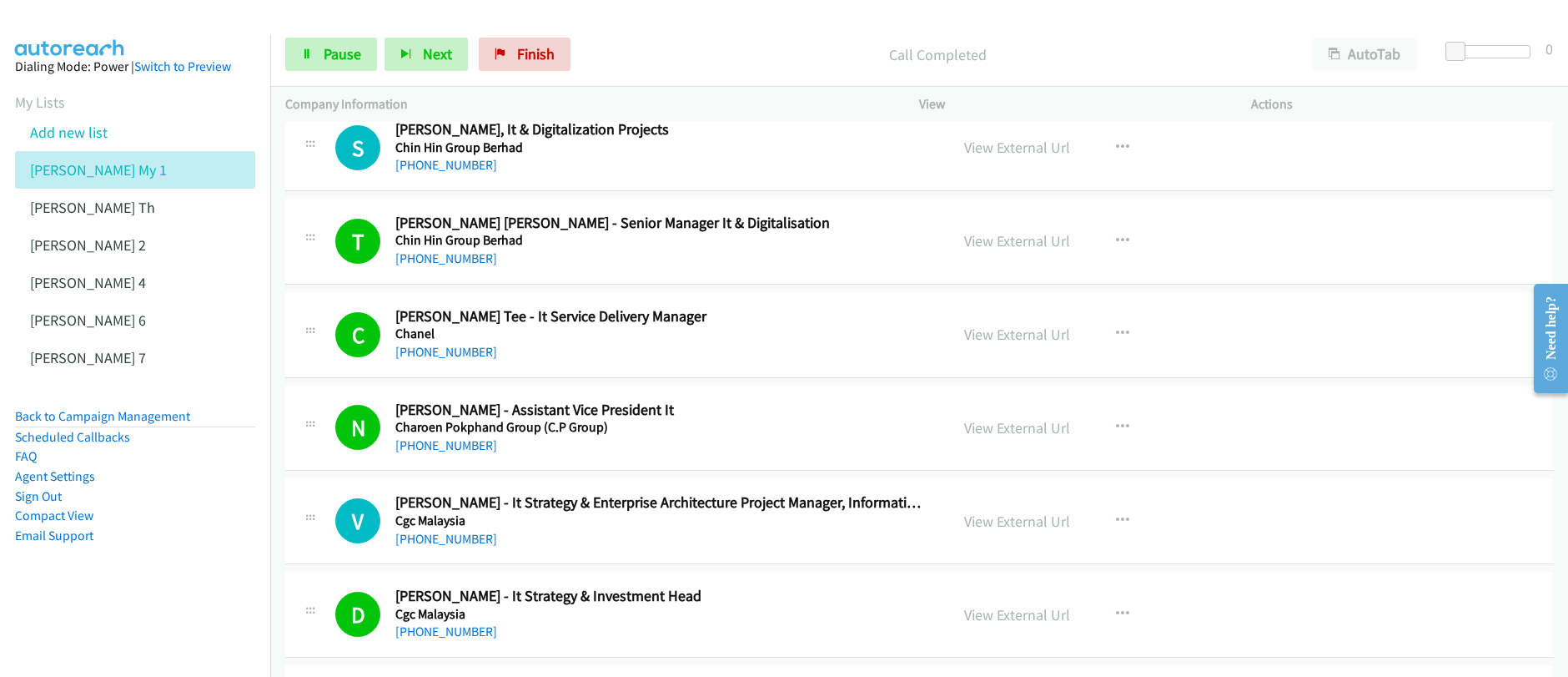
scroll to position [1230, 0]
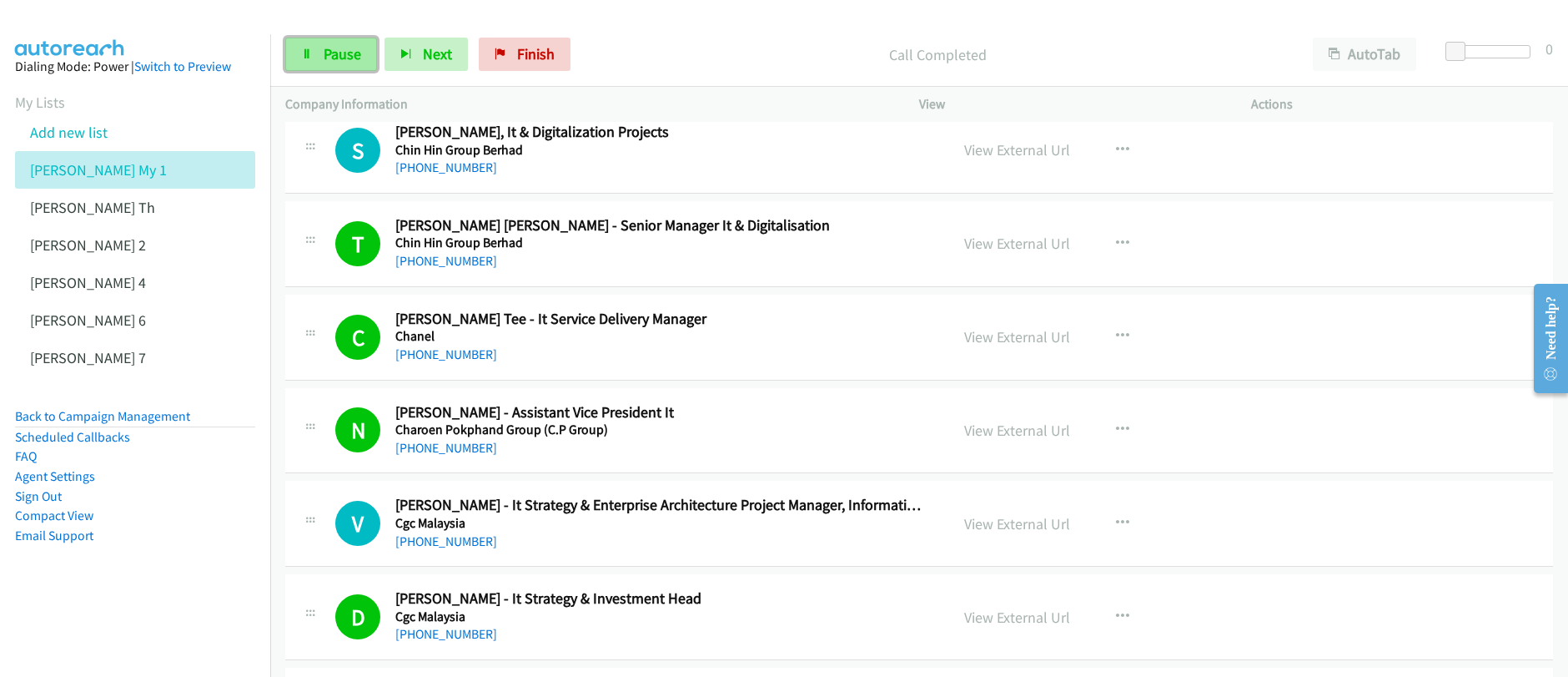
click at [336, 63] on span "Pause" at bounding box center [342, 53] width 37 height 19
click at [336, 63] on span "Start Calls" at bounding box center [355, 53] width 65 height 19
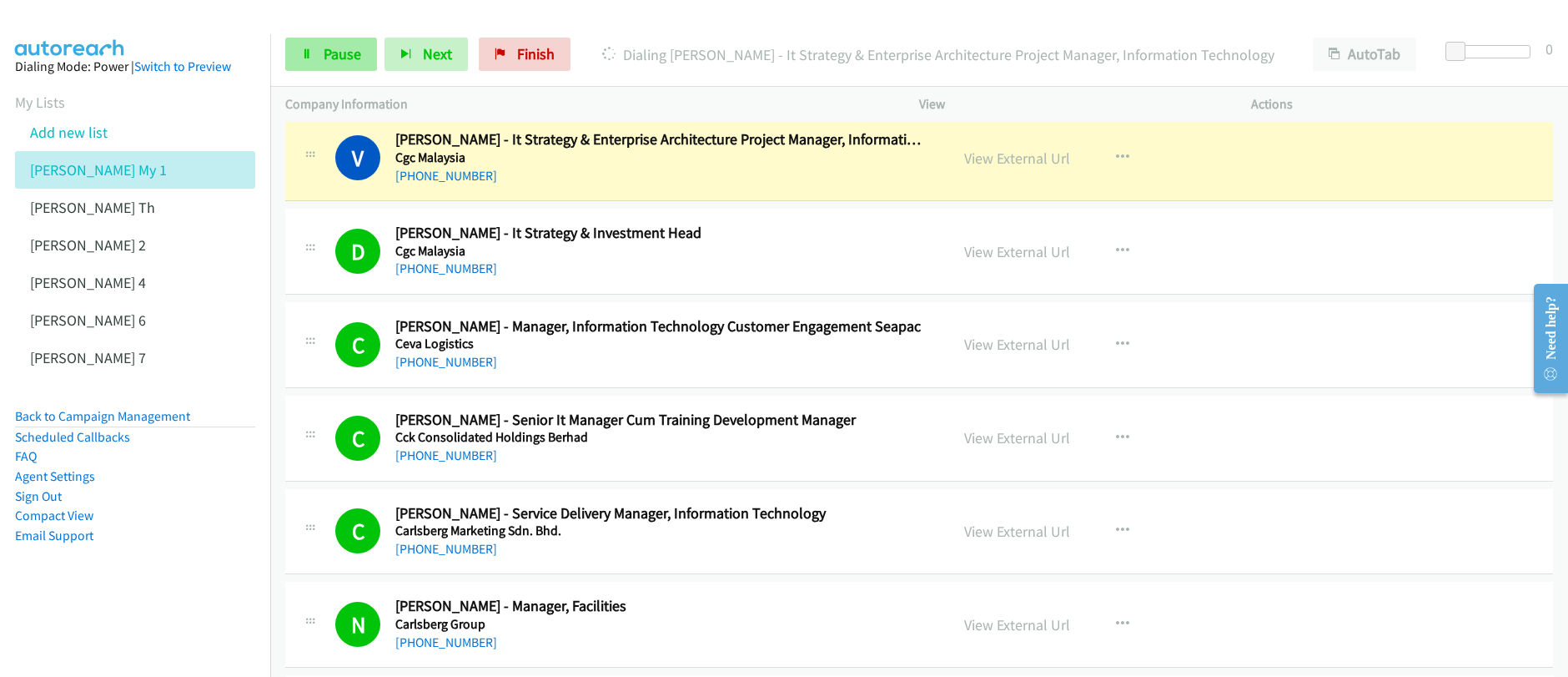
scroll to position [1595, 0]
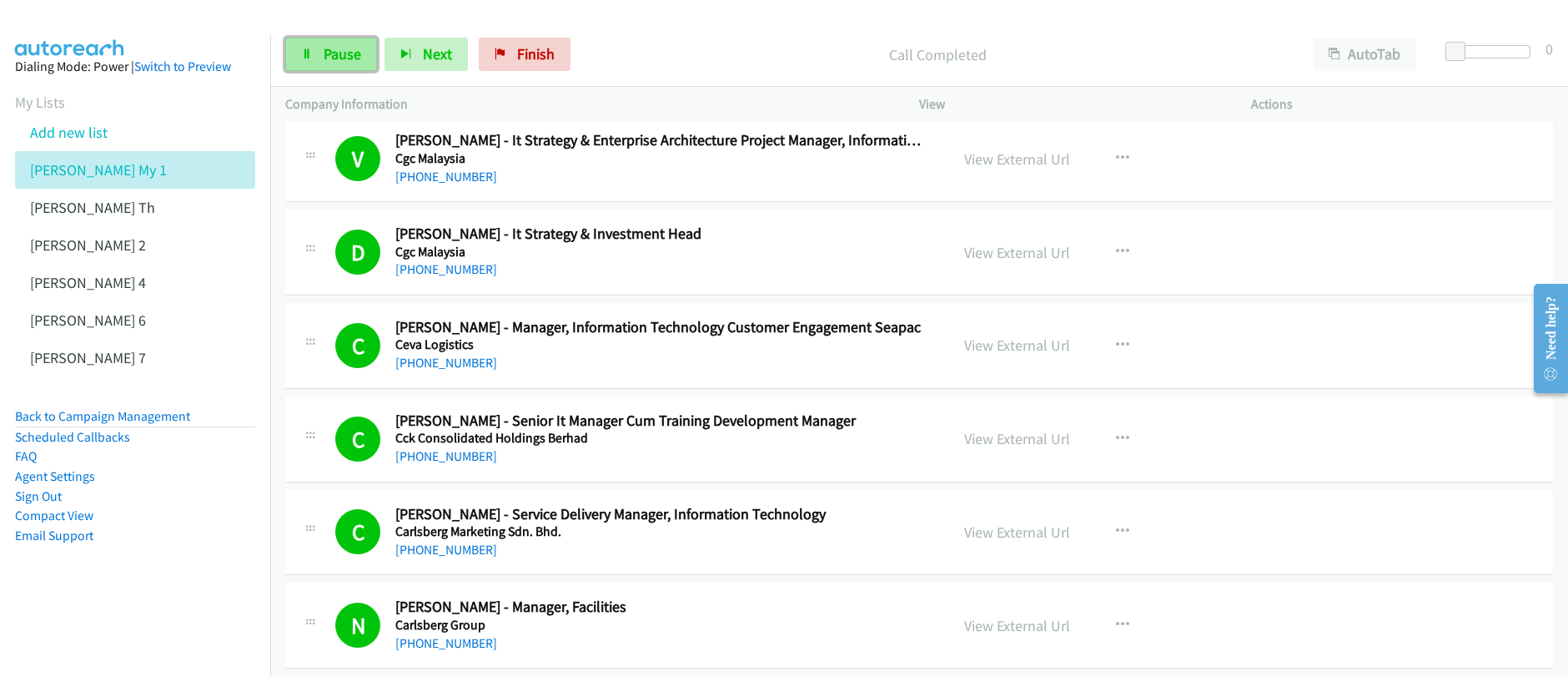
click at [313, 55] on link "Pause" at bounding box center [331, 54] width 92 height 34
click at [313, 55] on link "Start Calls" at bounding box center [344, 54] width 119 height 34
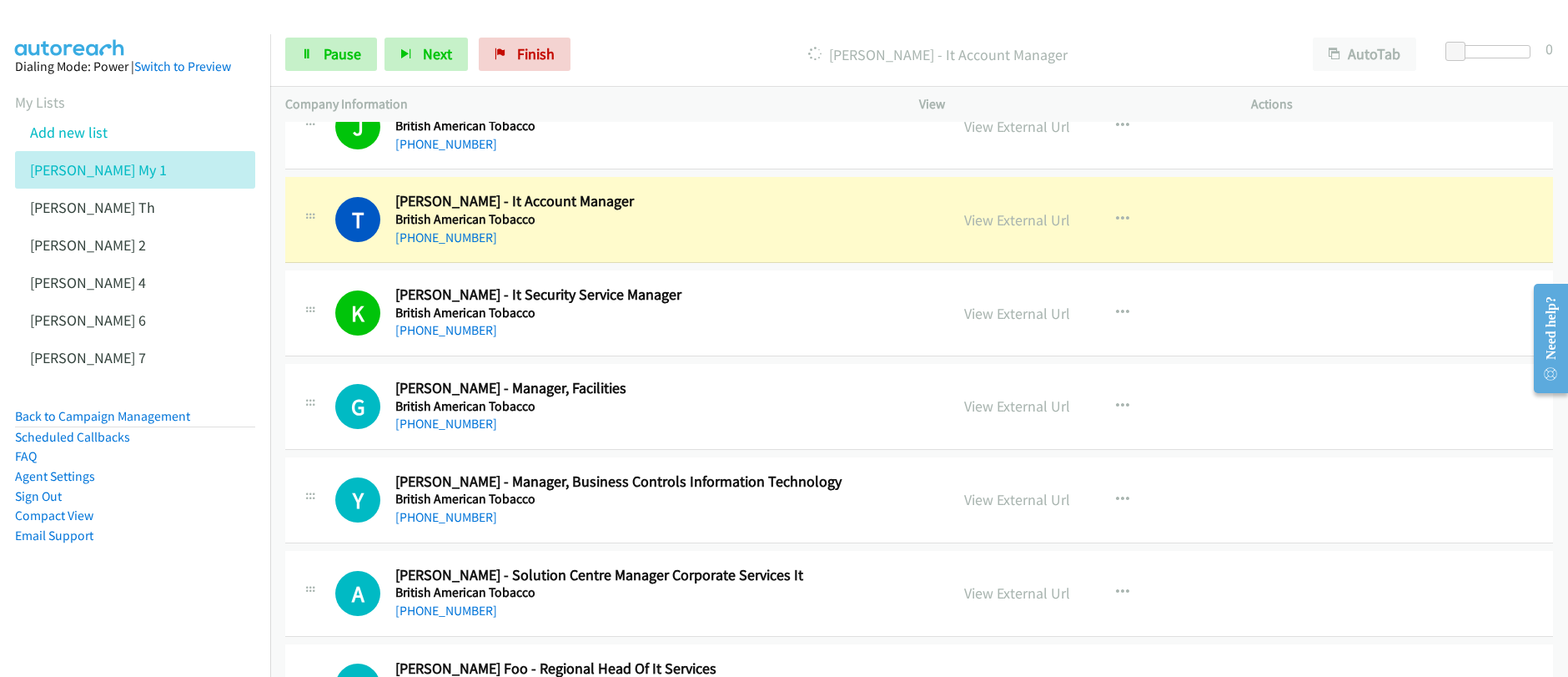
scroll to position [2464, 0]
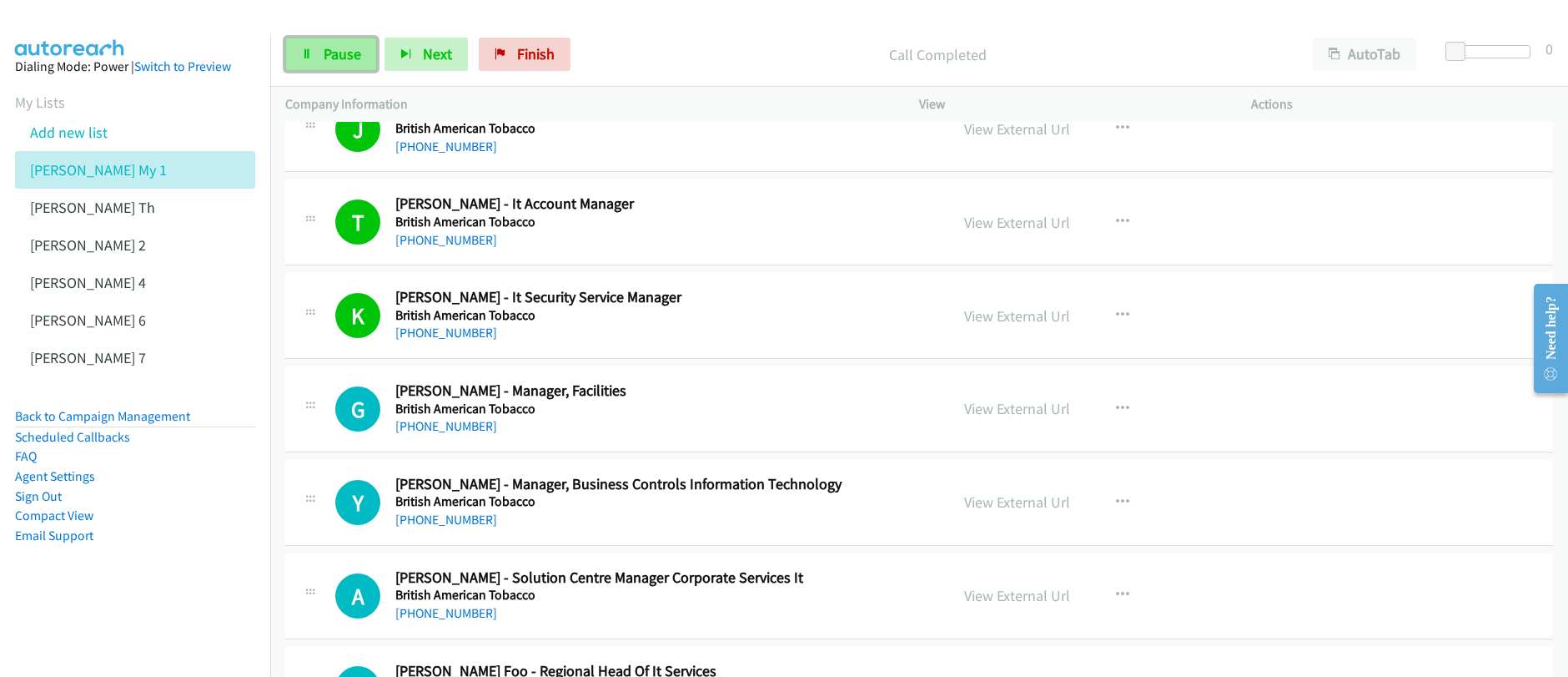
click at [329, 62] on span "Pause" at bounding box center [342, 53] width 37 height 19
click at [329, 62] on span "Start Calls" at bounding box center [355, 53] width 65 height 19
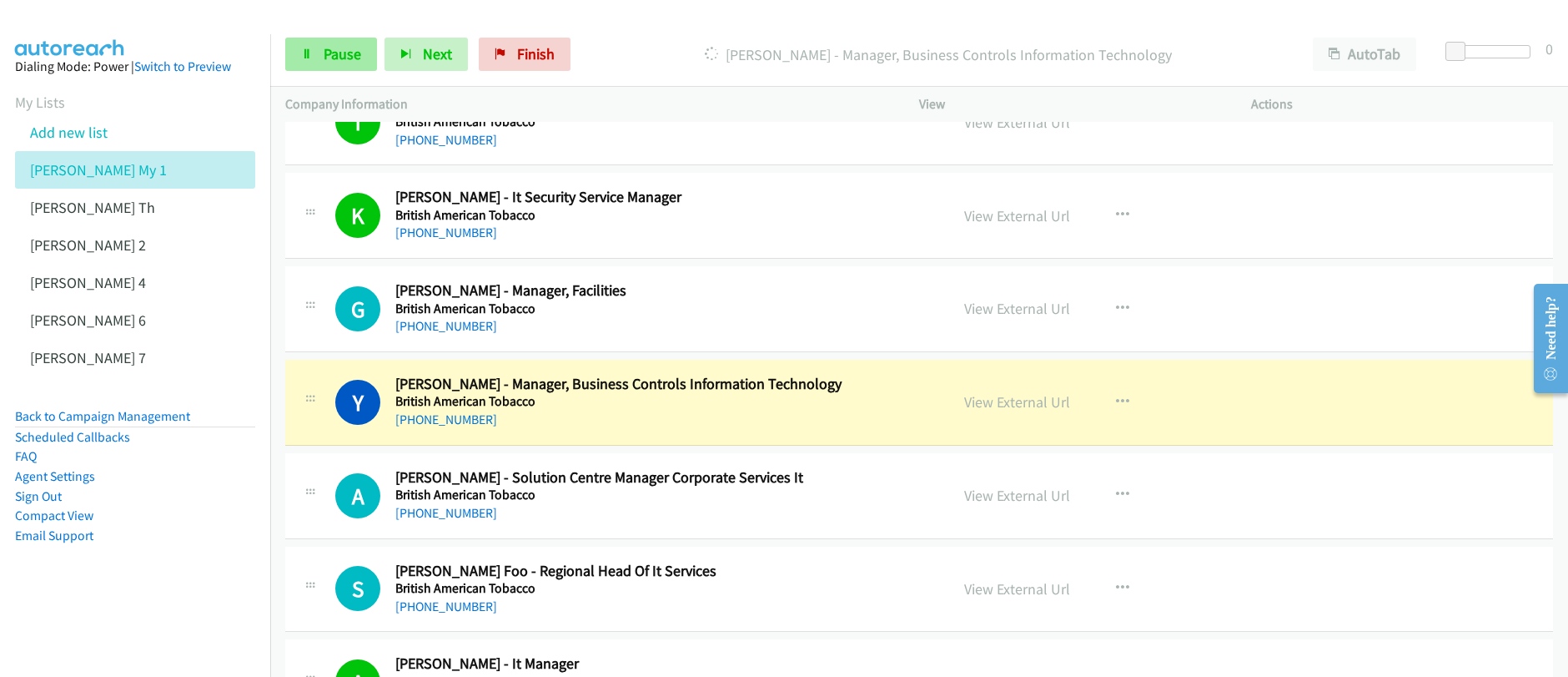
scroll to position [2667, 0]
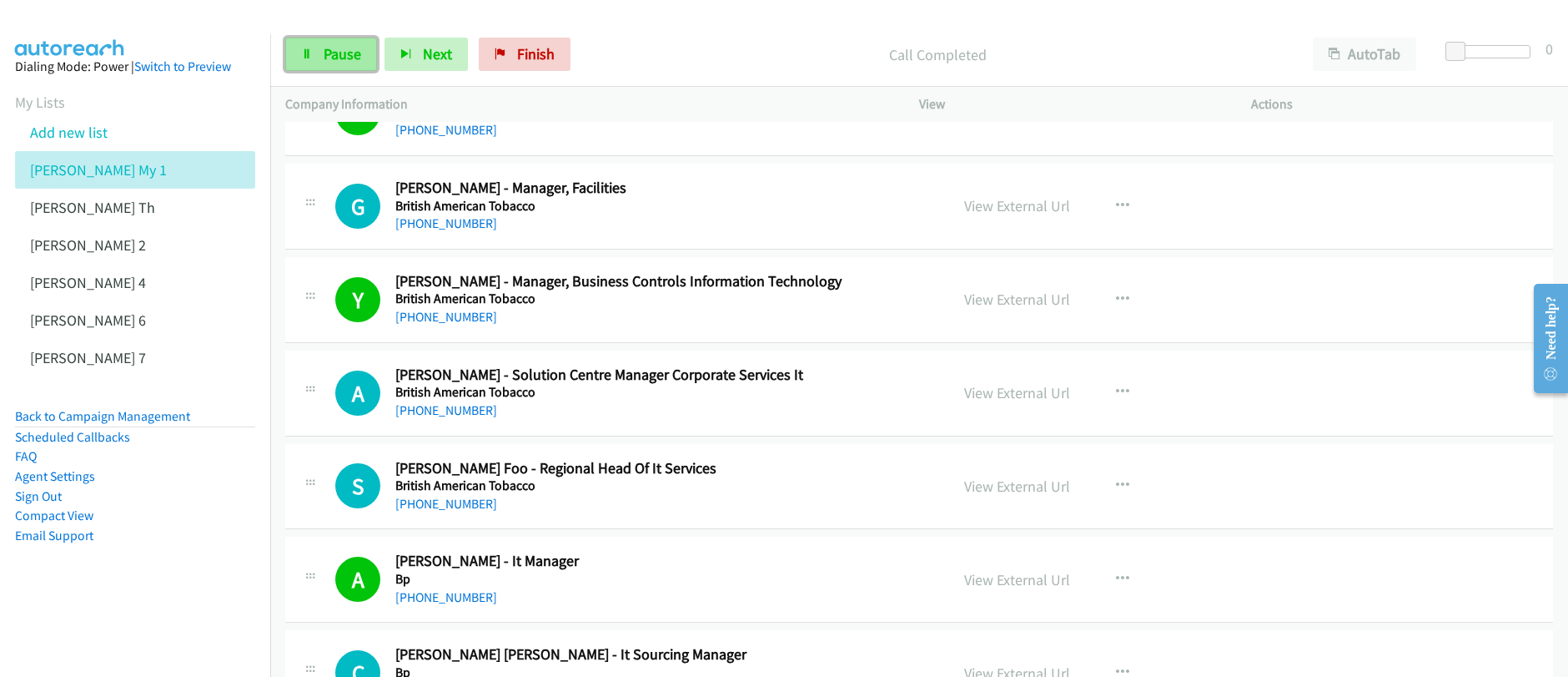
click at [314, 55] on link "Pause" at bounding box center [331, 54] width 92 height 34
click at [315, 56] on link "Start Calls" at bounding box center [344, 54] width 119 height 34
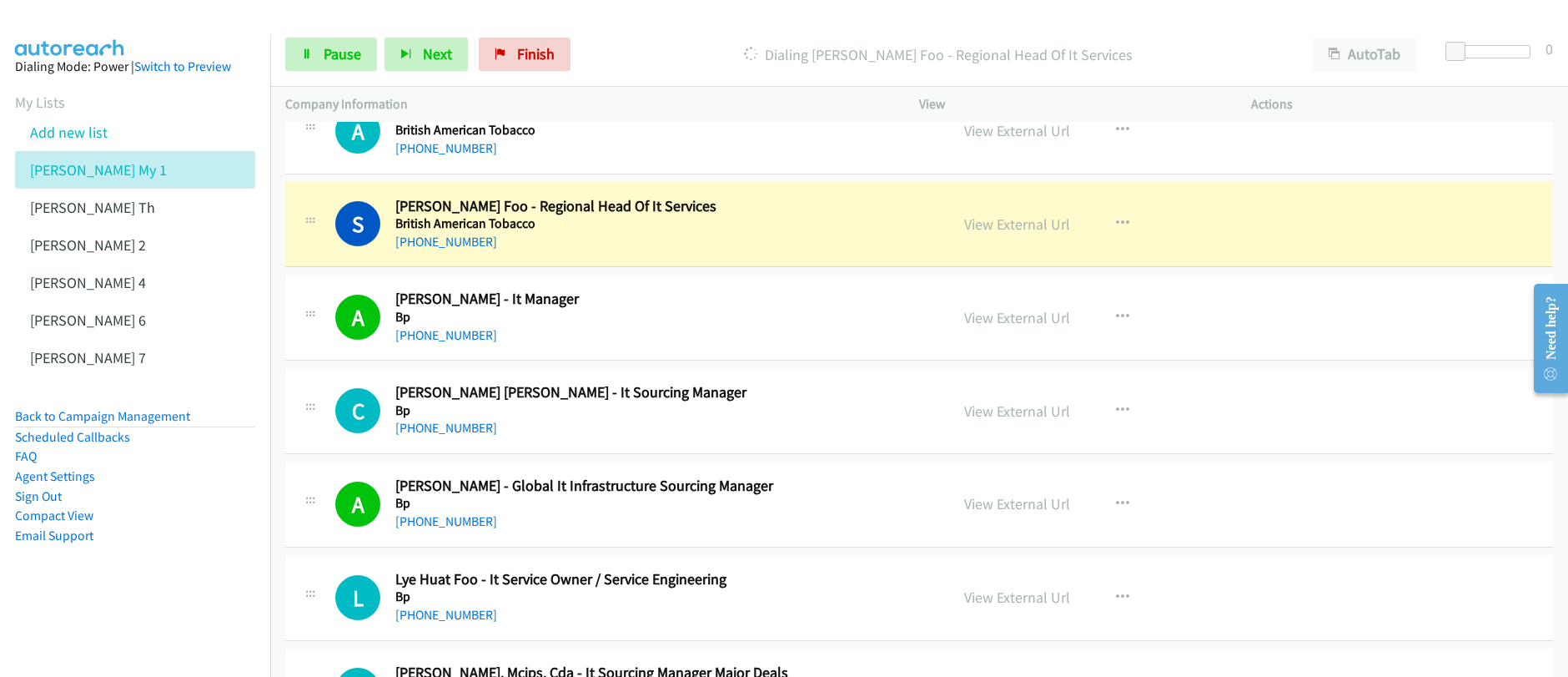
scroll to position [2950, 0]
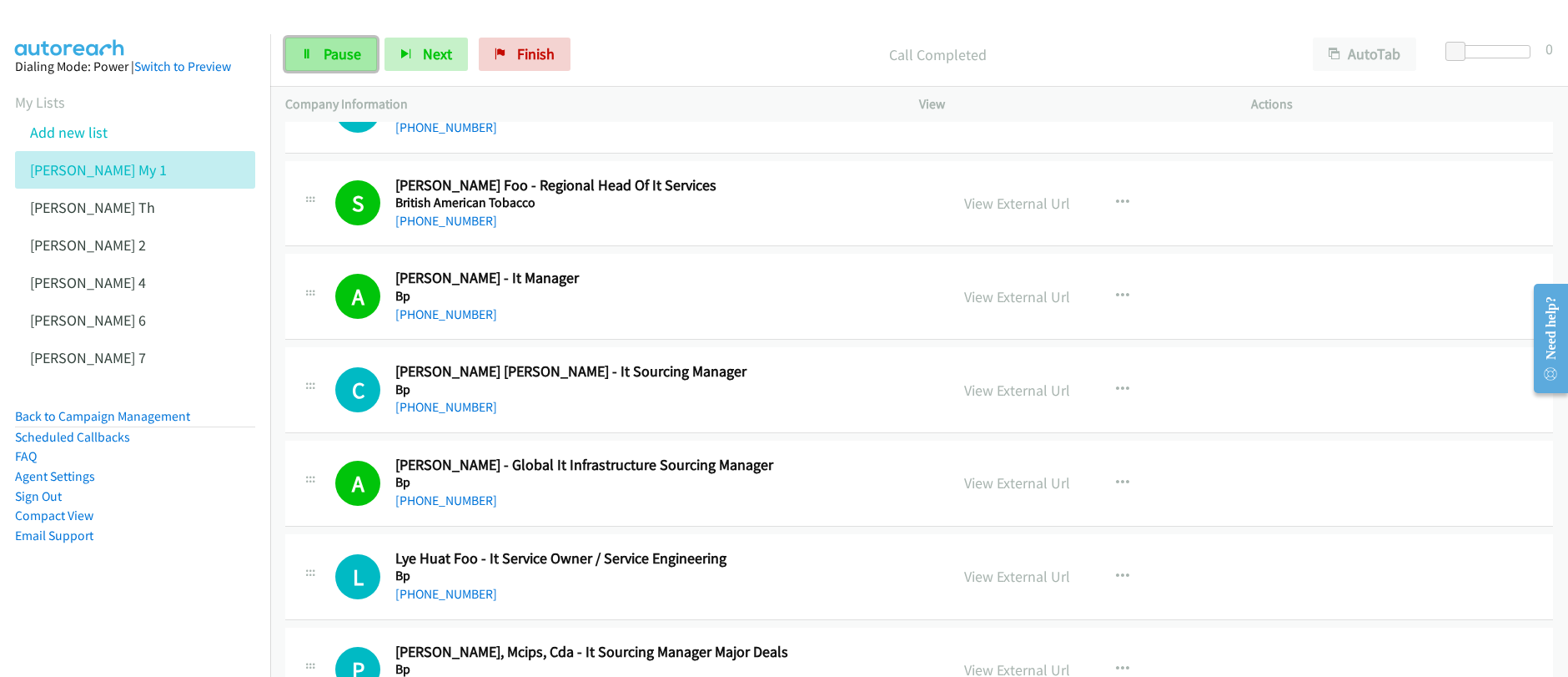
click at [323, 62] on span "Pause" at bounding box center [342, 53] width 37 height 19
click at [325, 63] on span "Start Calls" at bounding box center [355, 53] width 65 height 19
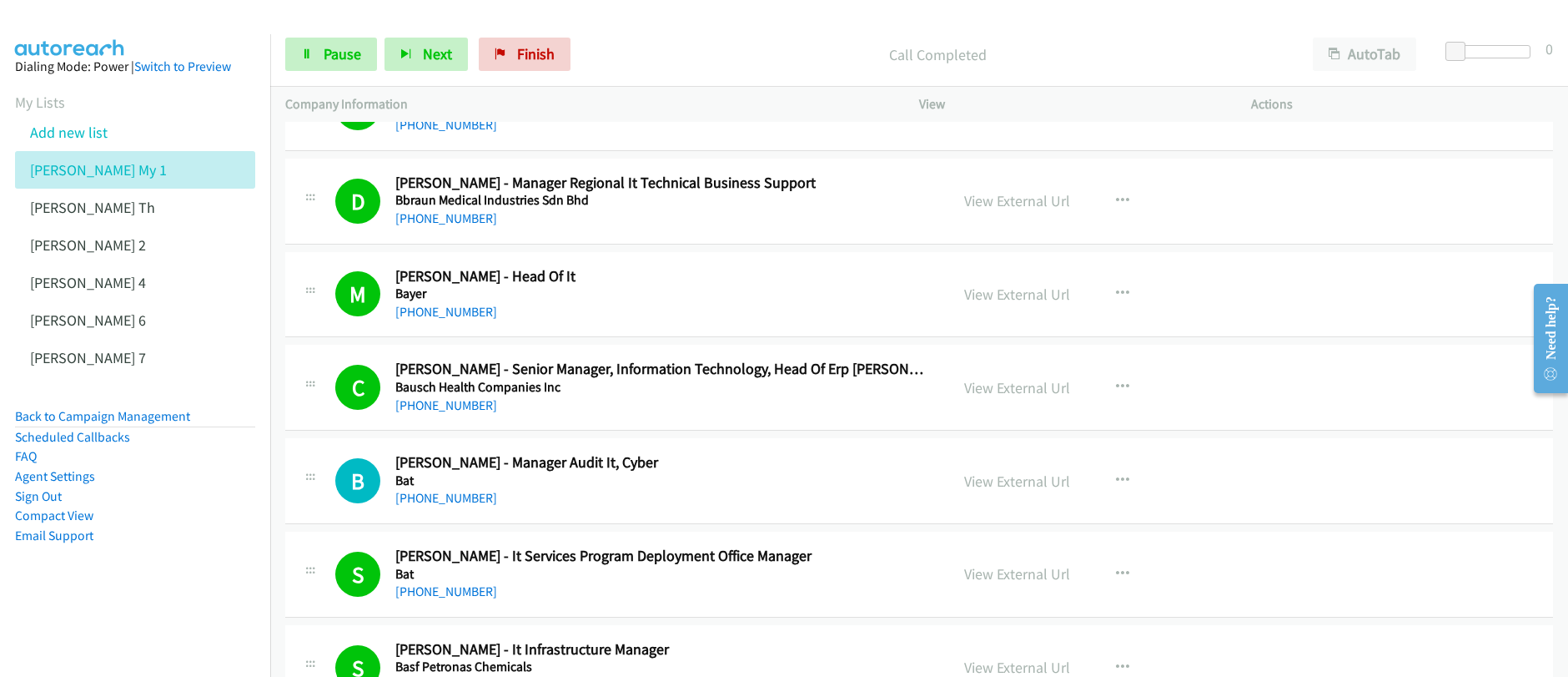
scroll to position [4731, 0]
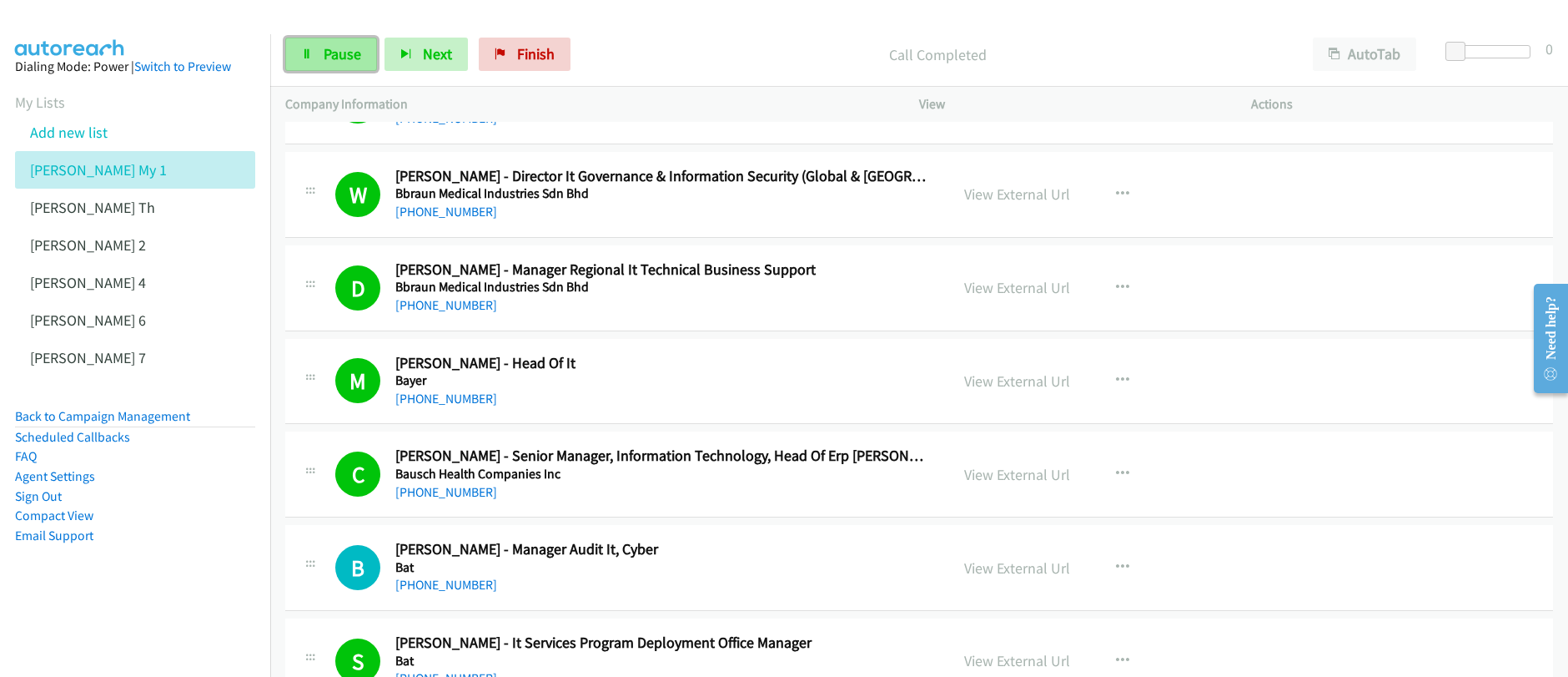
click at [342, 59] on span "Pause" at bounding box center [342, 53] width 37 height 19
click at [342, 59] on span "Start Calls" at bounding box center [355, 53] width 65 height 19
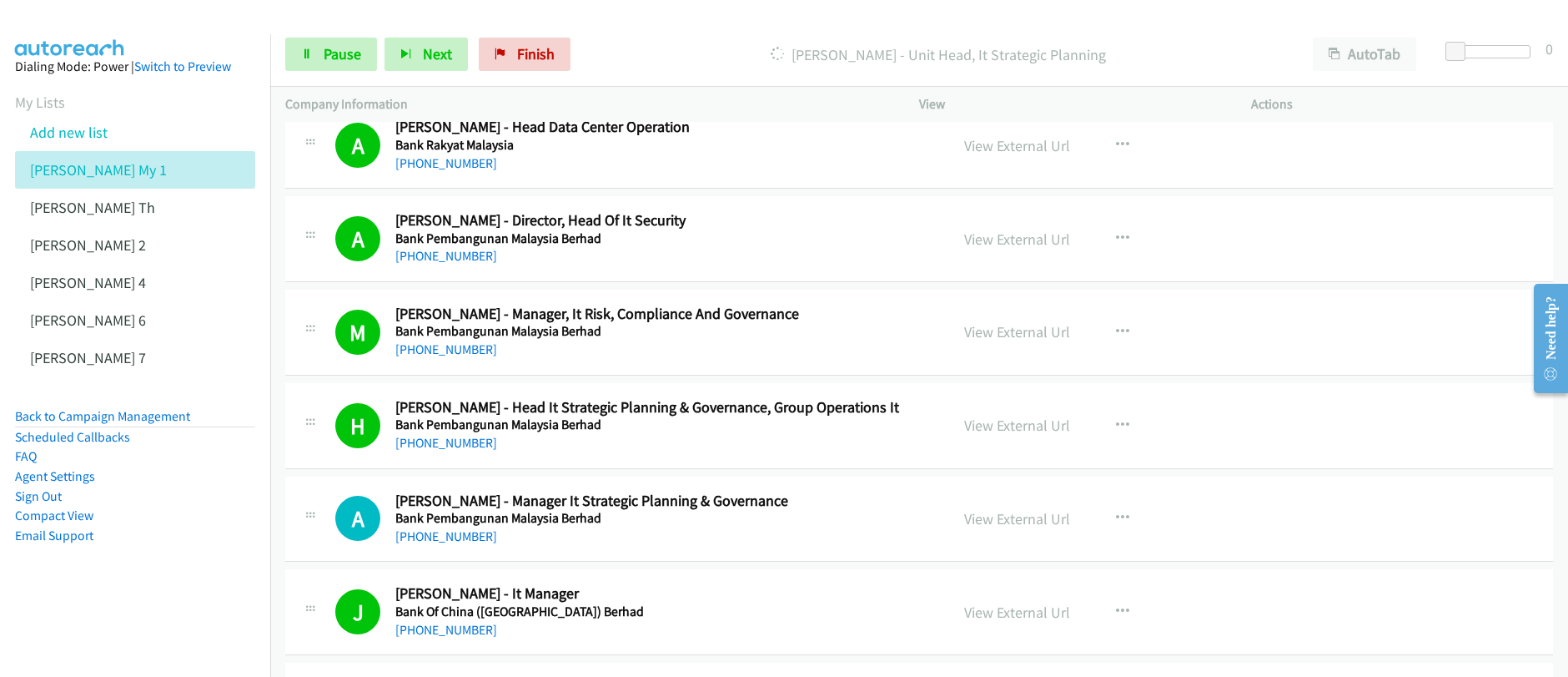
scroll to position [6104, 0]
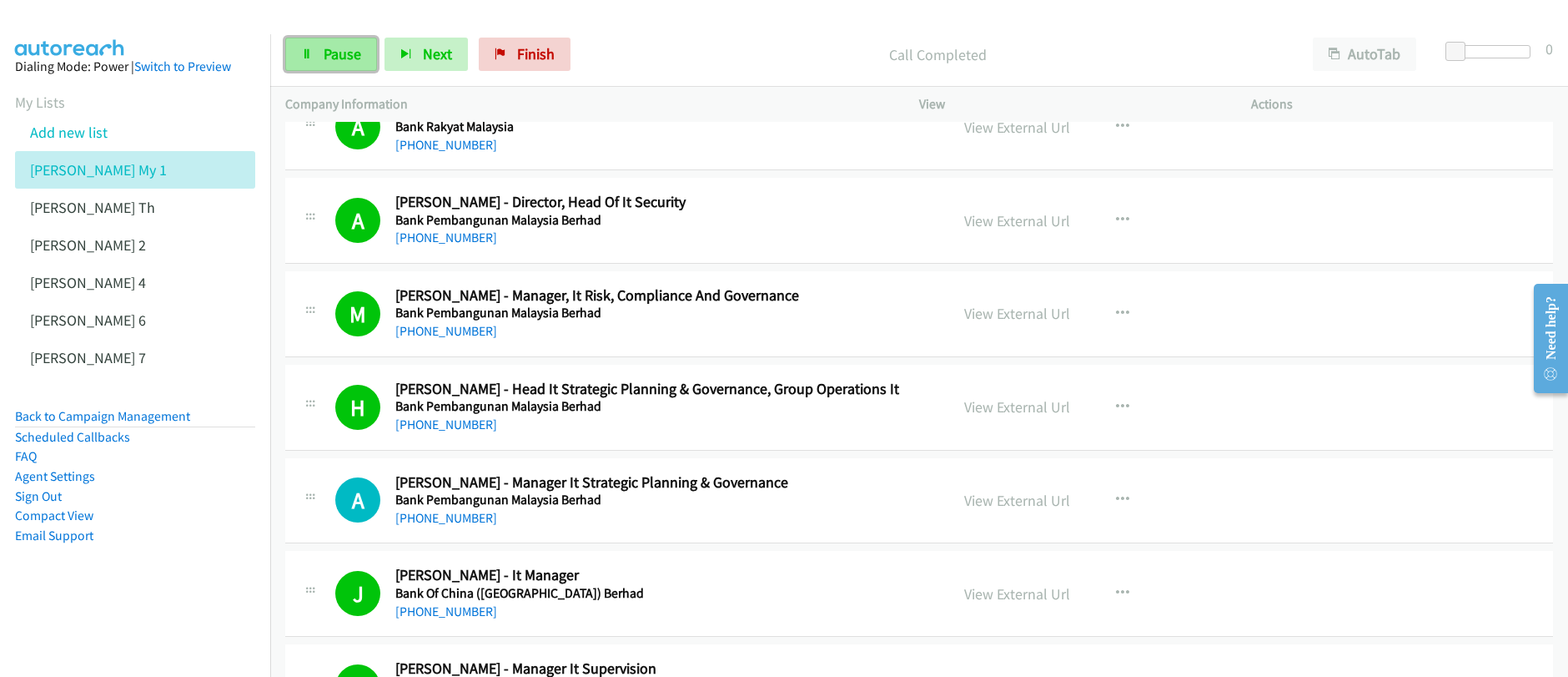
click at [312, 63] on link "Pause" at bounding box center [331, 54] width 92 height 34
click at [312, 62] on link "Pause" at bounding box center [331, 54] width 92 height 34
click at [323, 59] on span "Start Calls" at bounding box center [355, 53] width 65 height 19
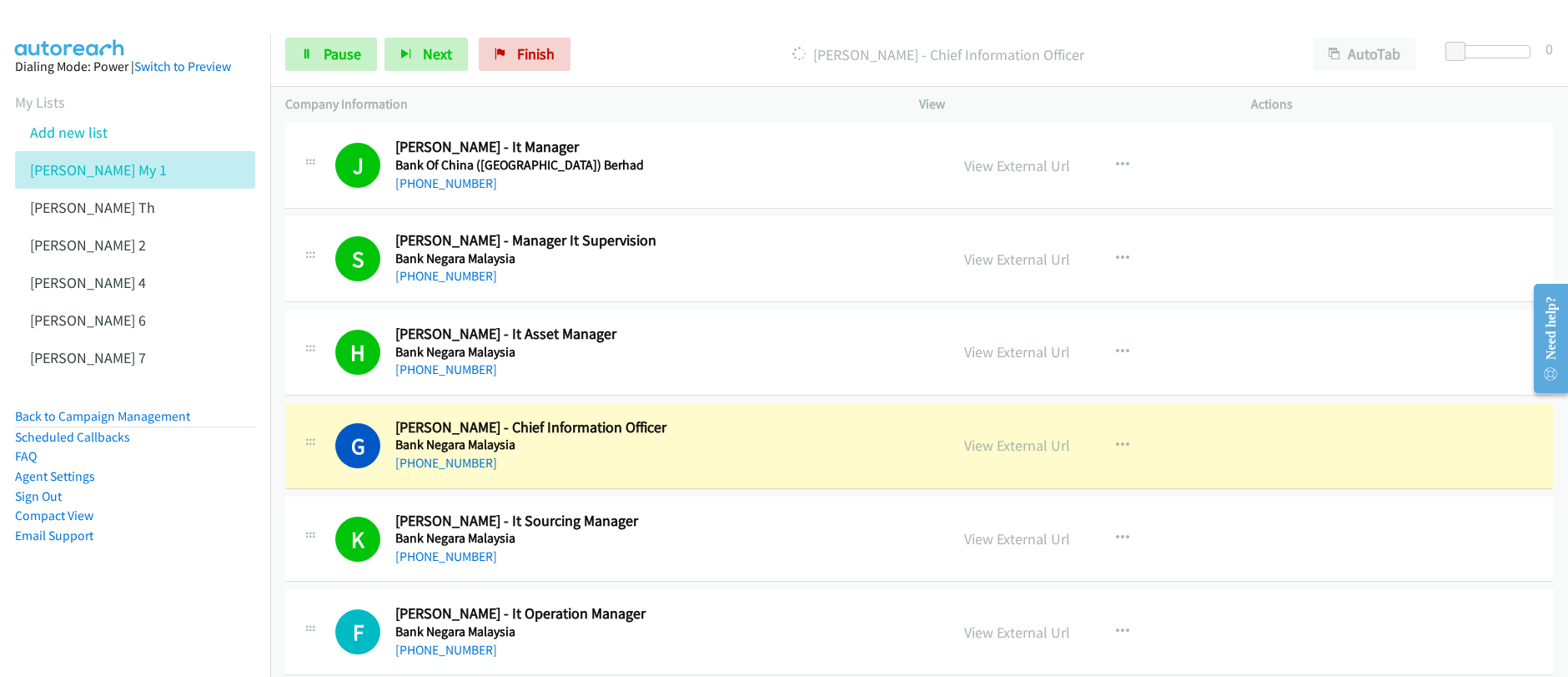
scroll to position [6692, 0]
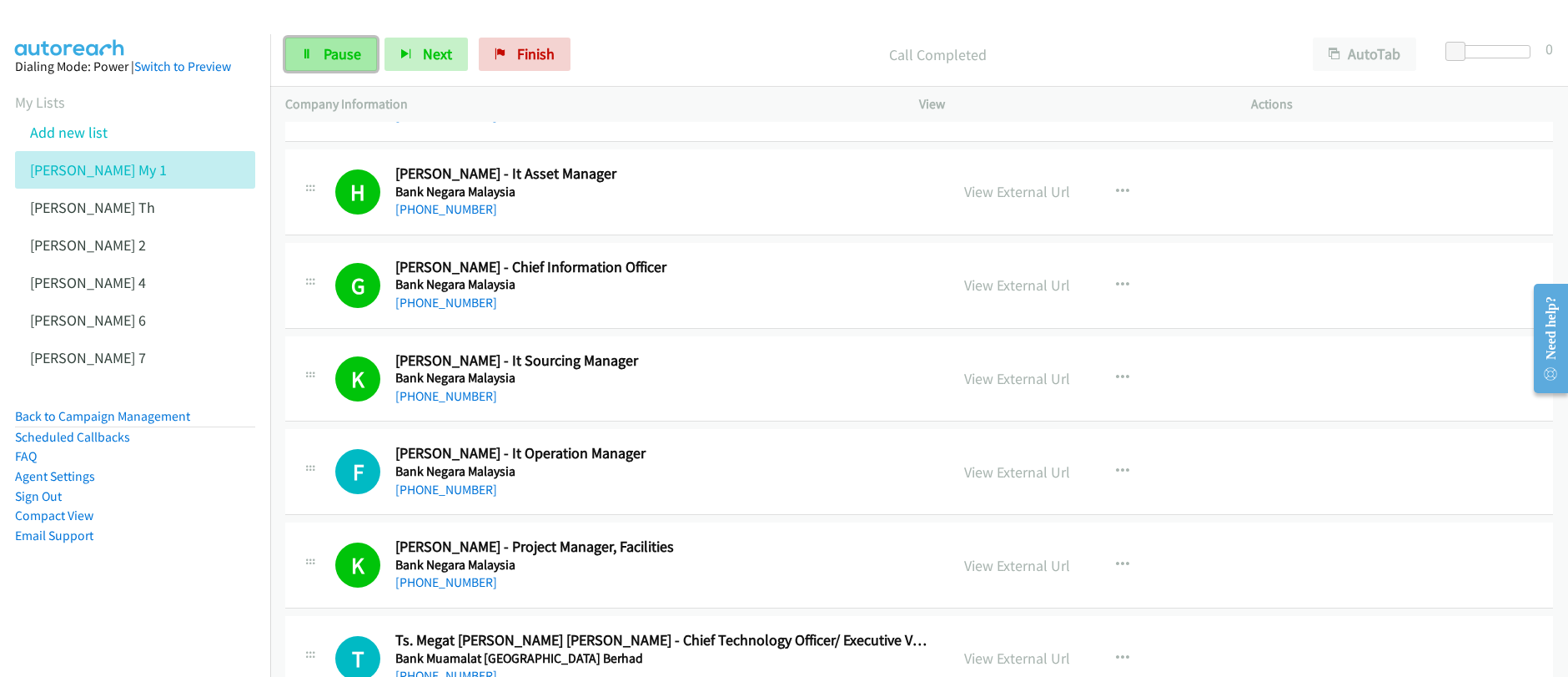
click at [323, 56] on span "Pause" at bounding box center [342, 53] width 37 height 19
click at [323, 56] on span "Start Calls" at bounding box center [355, 53] width 65 height 19
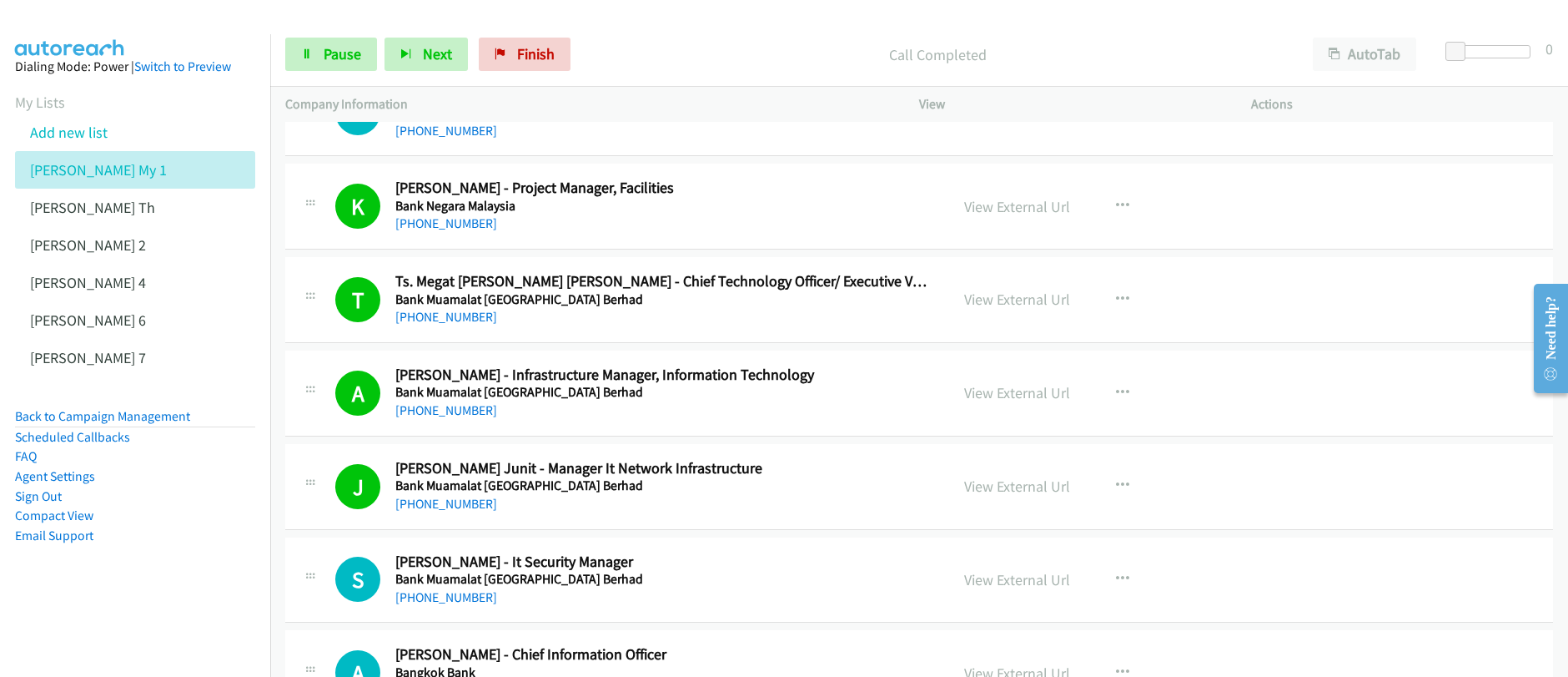
scroll to position [7249, 0]
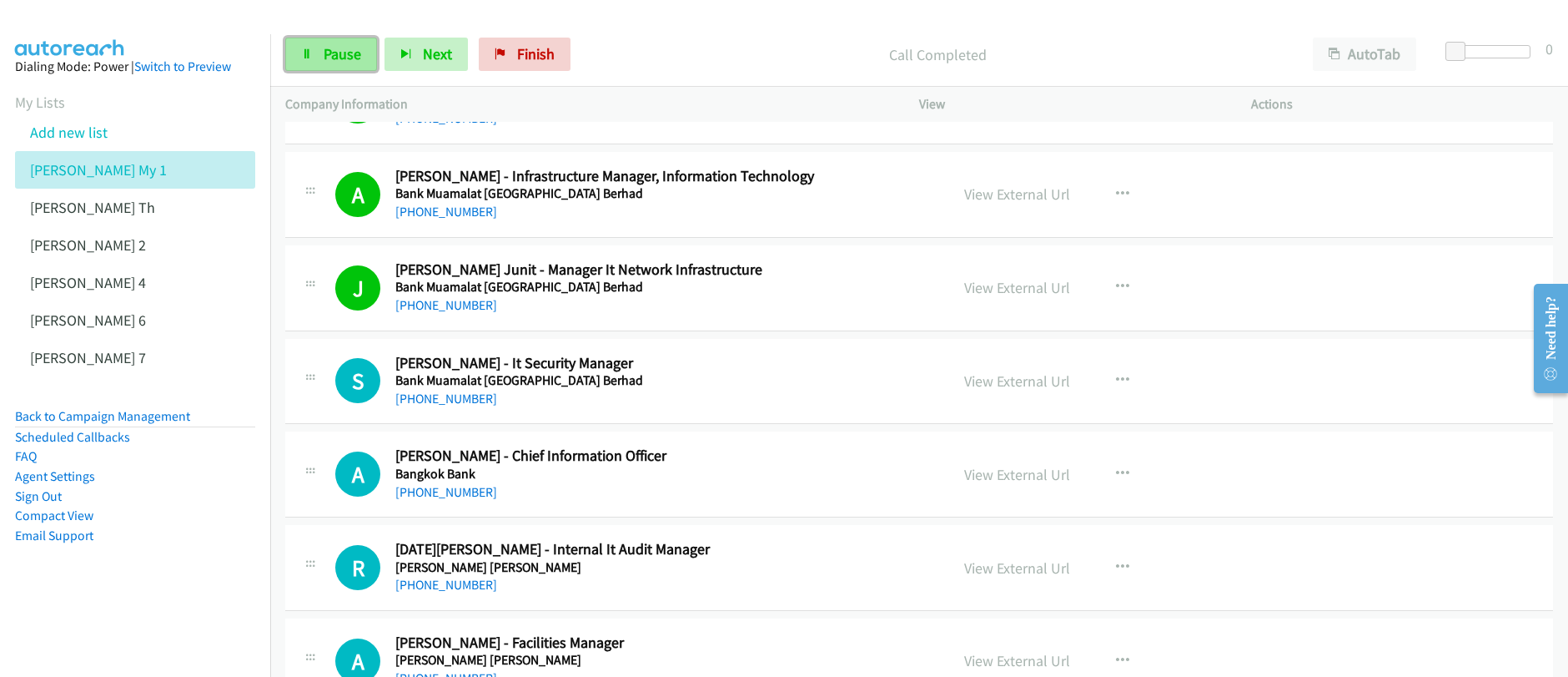
click at [338, 64] on link "Pause" at bounding box center [331, 54] width 92 height 34
click at [338, 64] on link "Start Calls" at bounding box center [344, 54] width 119 height 34
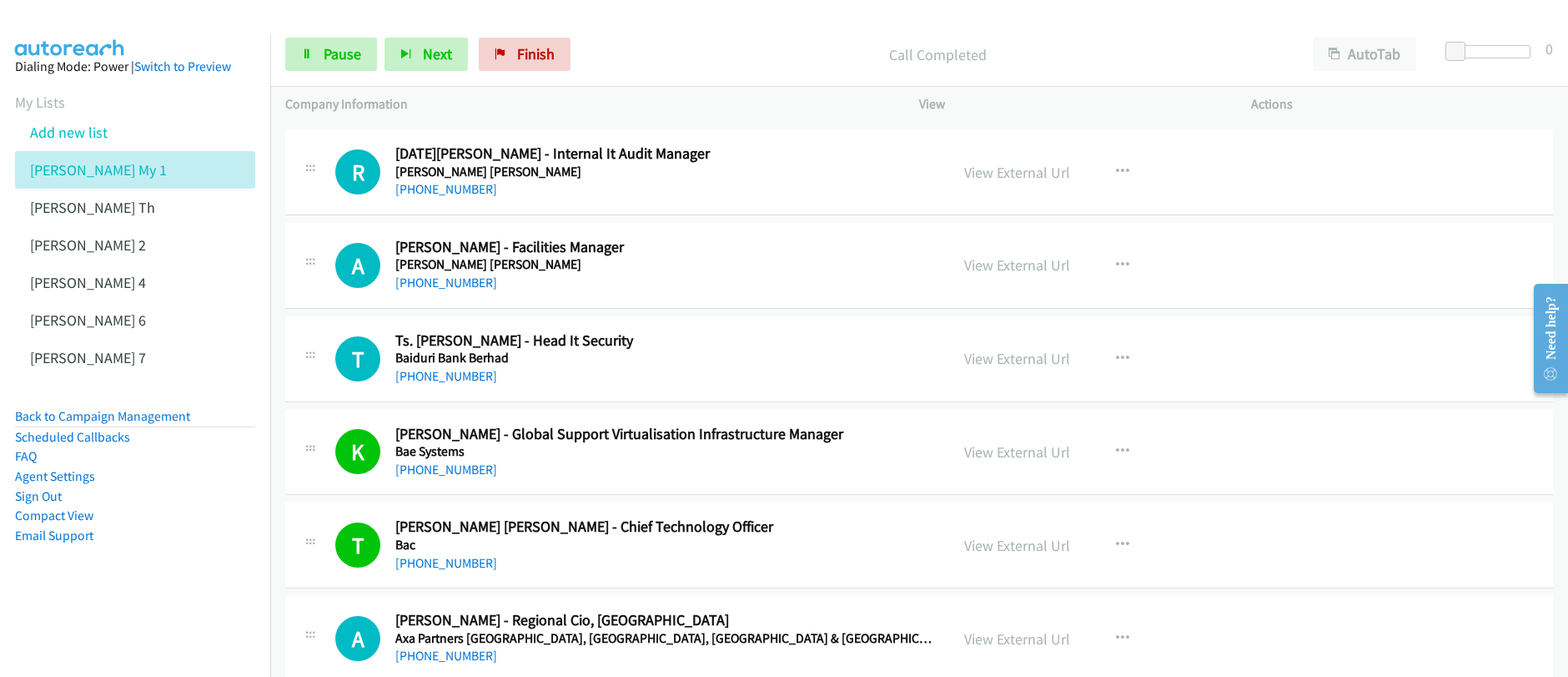
scroll to position [7625, 0]
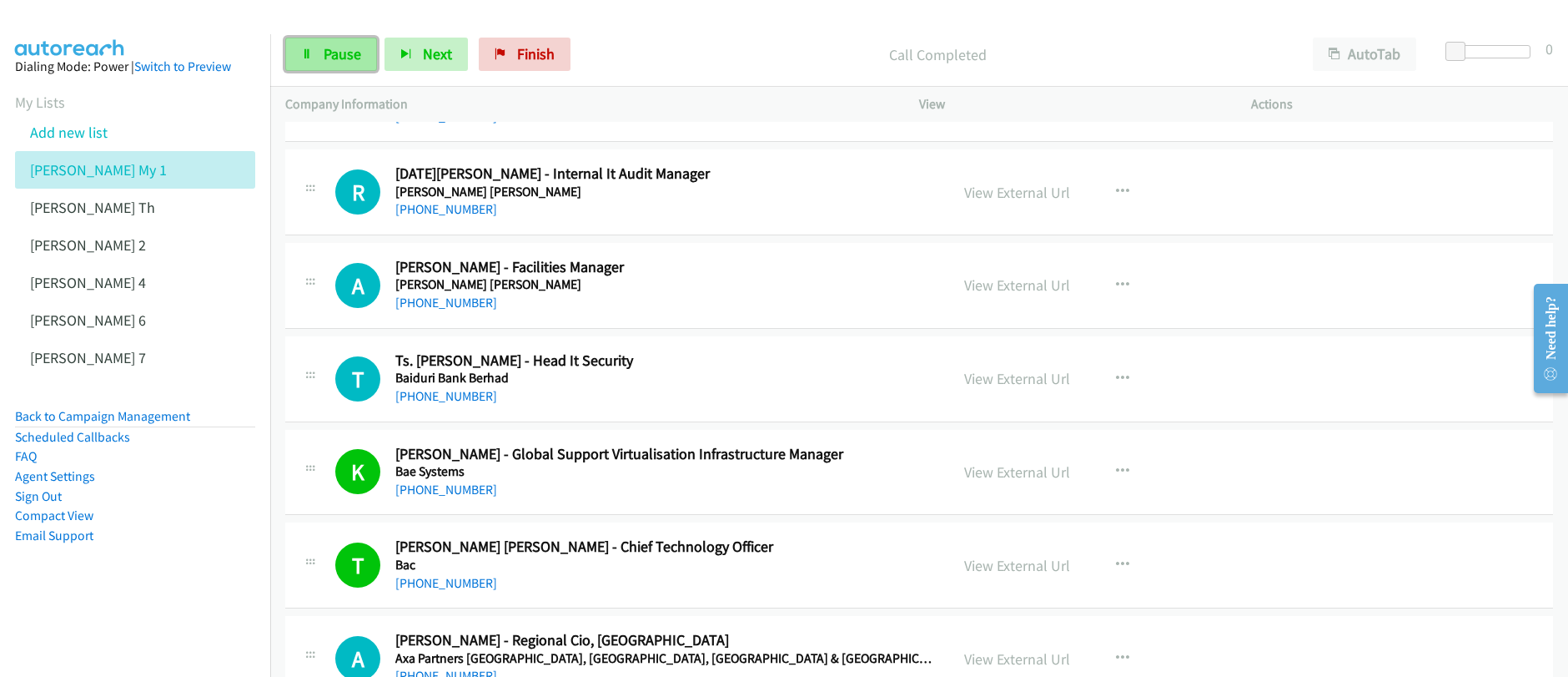
click at [331, 57] on span "Pause" at bounding box center [342, 53] width 37 height 19
click at [332, 62] on span "Start Calls" at bounding box center [355, 53] width 65 height 19
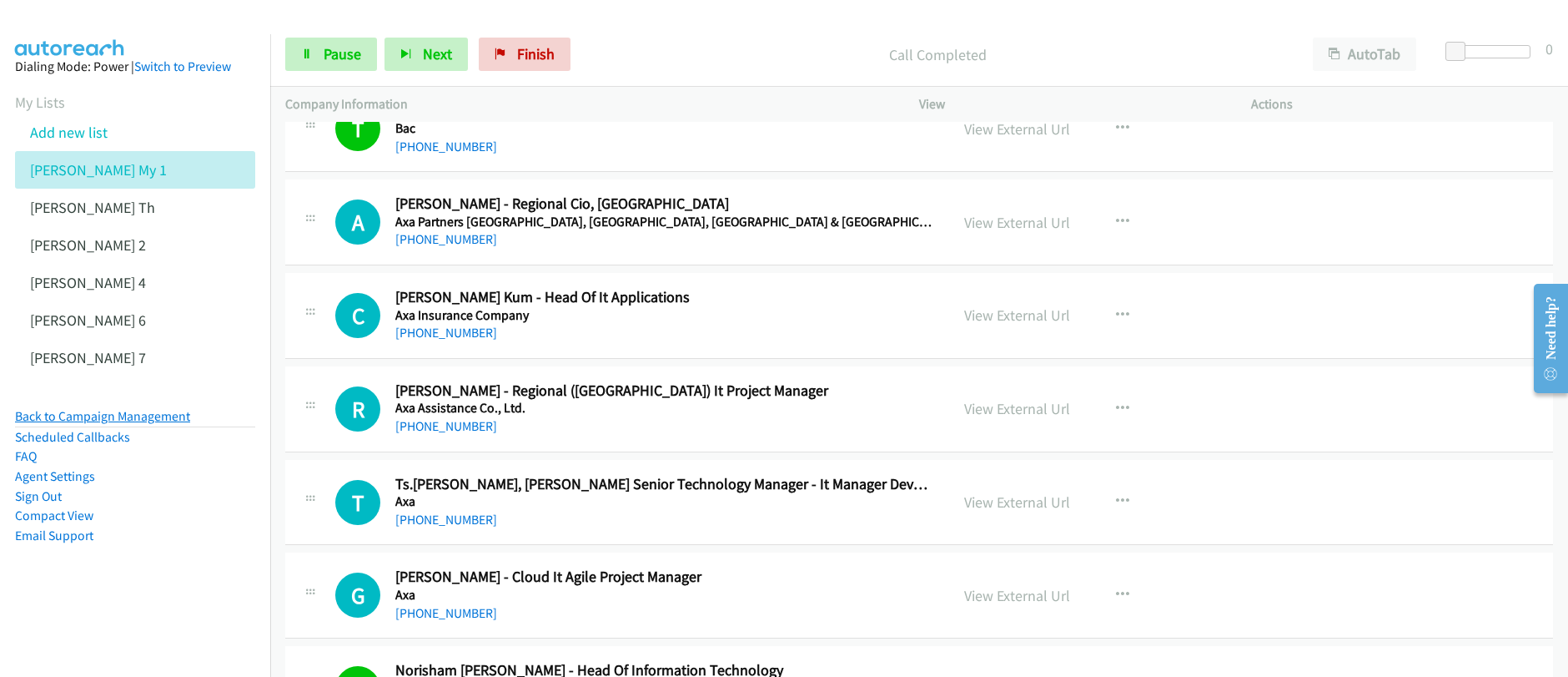
scroll to position [8062, 0]
click at [326, 58] on span "Pause" at bounding box center [342, 53] width 37 height 19
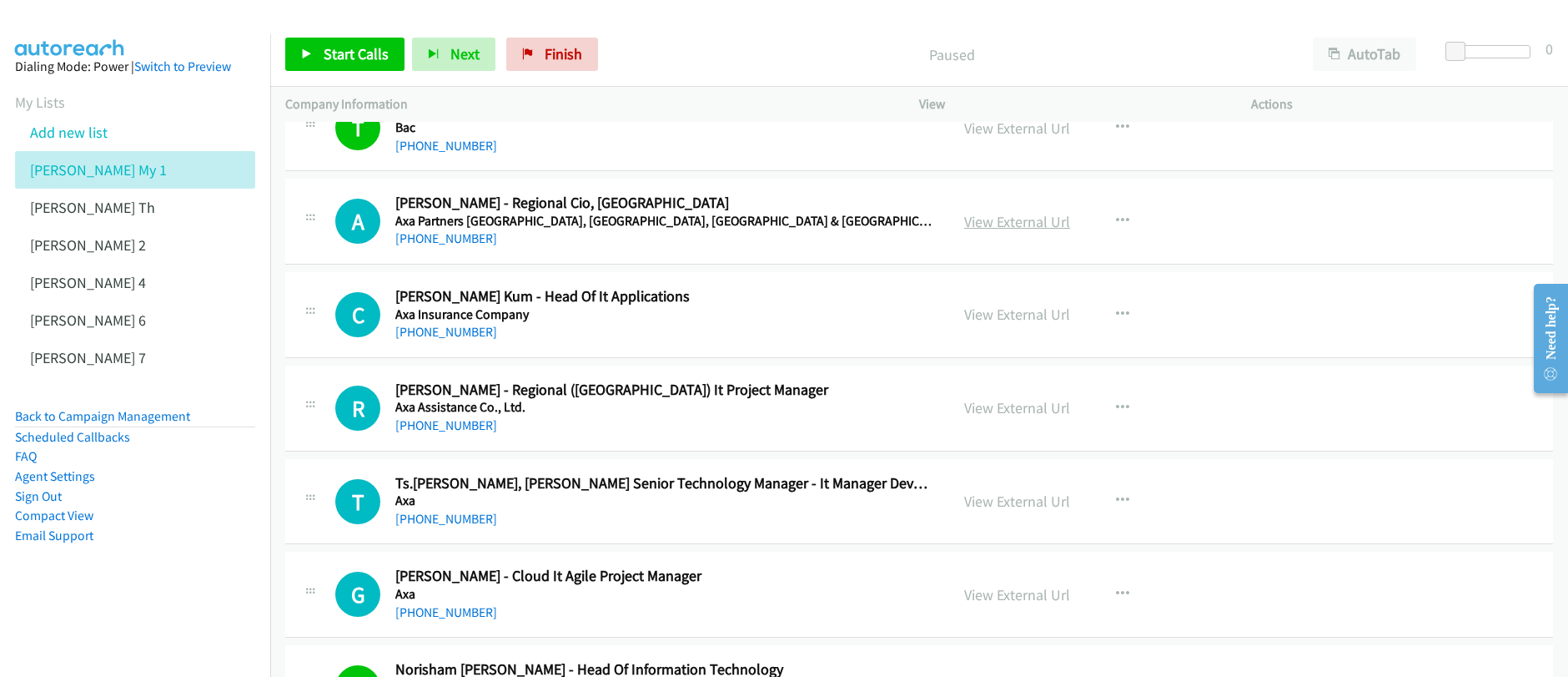
click at [1027, 223] on link "View External Url" at bounding box center [1016, 221] width 106 height 19
click at [341, 66] on link "Start Calls" at bounding box center [344, 54] width 119 height 34
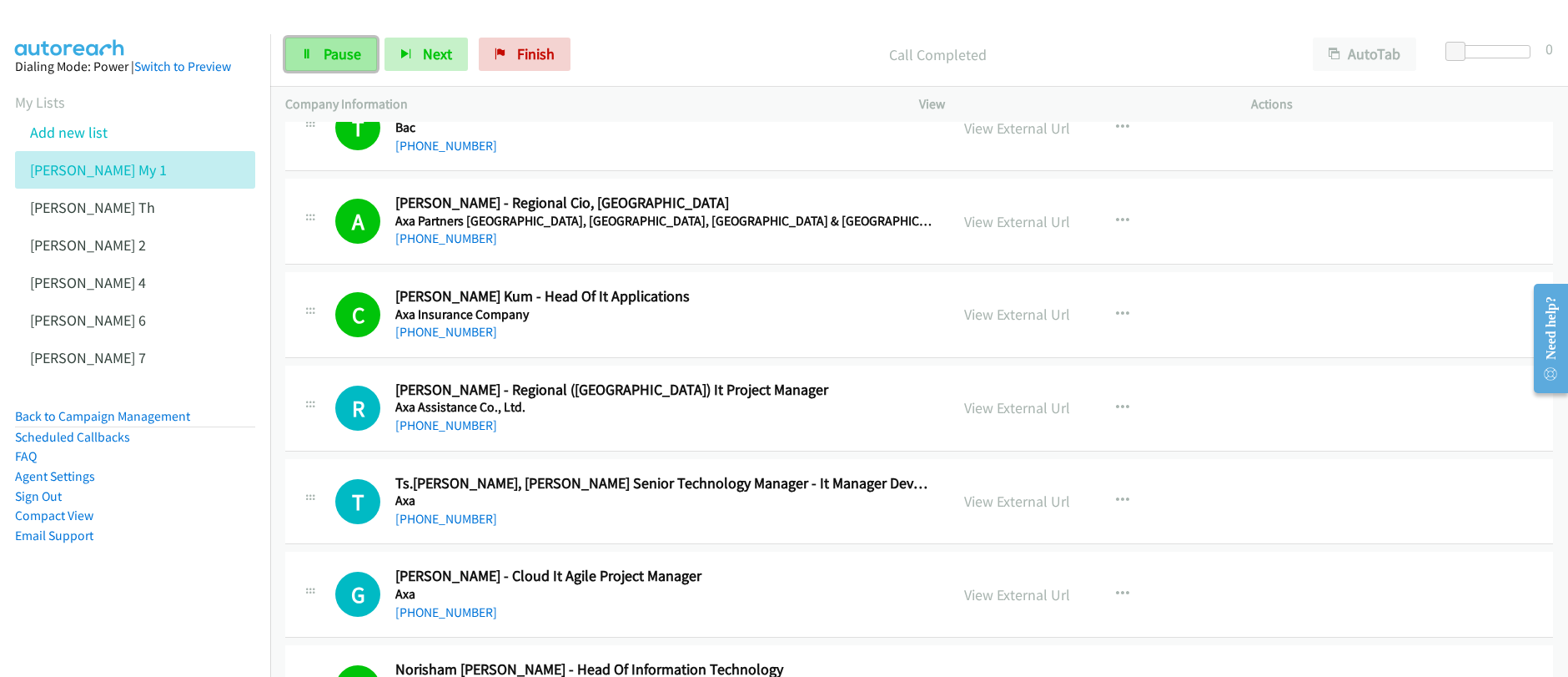
click at [350, 63] on span "Pause" at bounding box center [342, 53] width 37 height 19
click at [350, 63] on span "Start Calls" at bounding box center [355, 53] width 65 height 19
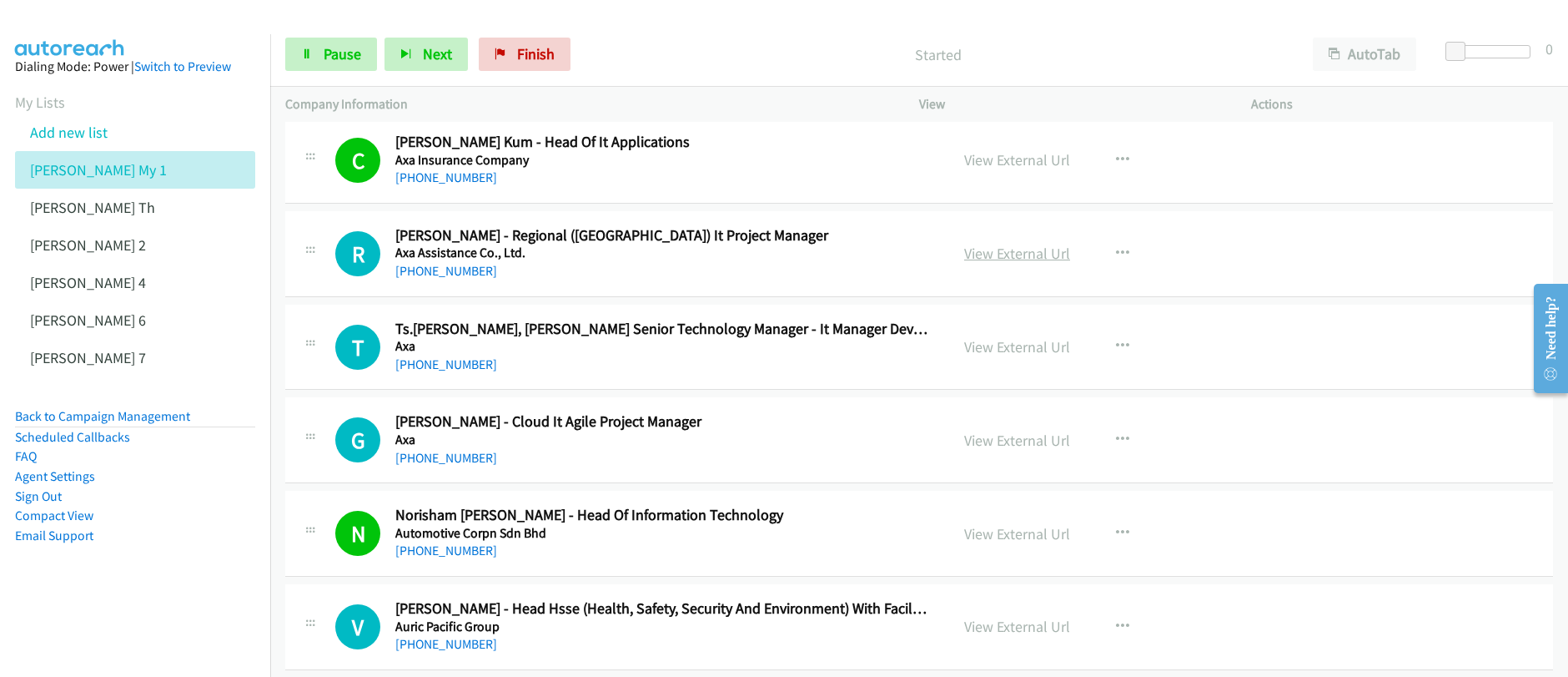
scroll to position [8302, 0]
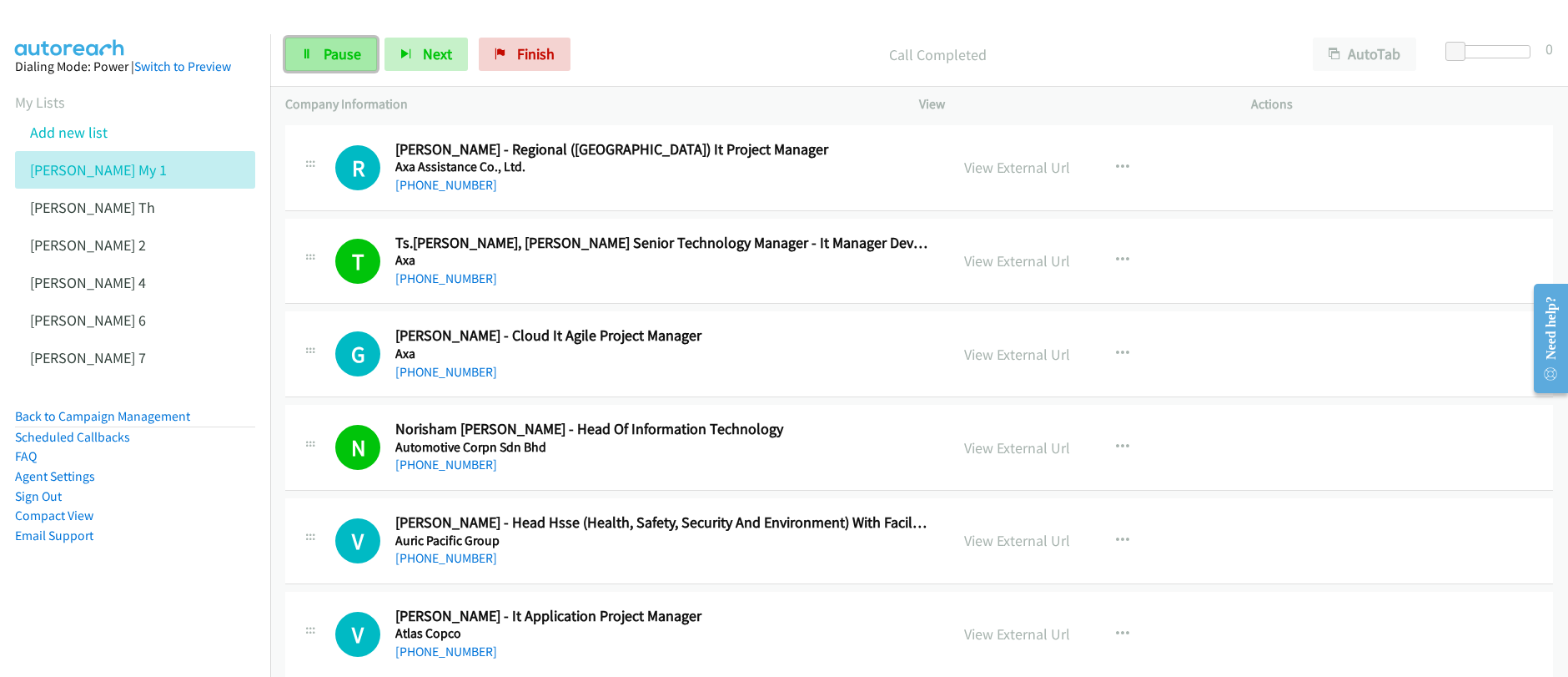
click at [308, 60] on icon at bounding box center [306, 54] width 11 height 11
click at [307, 60] on icon at bounding box center [306, 54] width 11 height 11
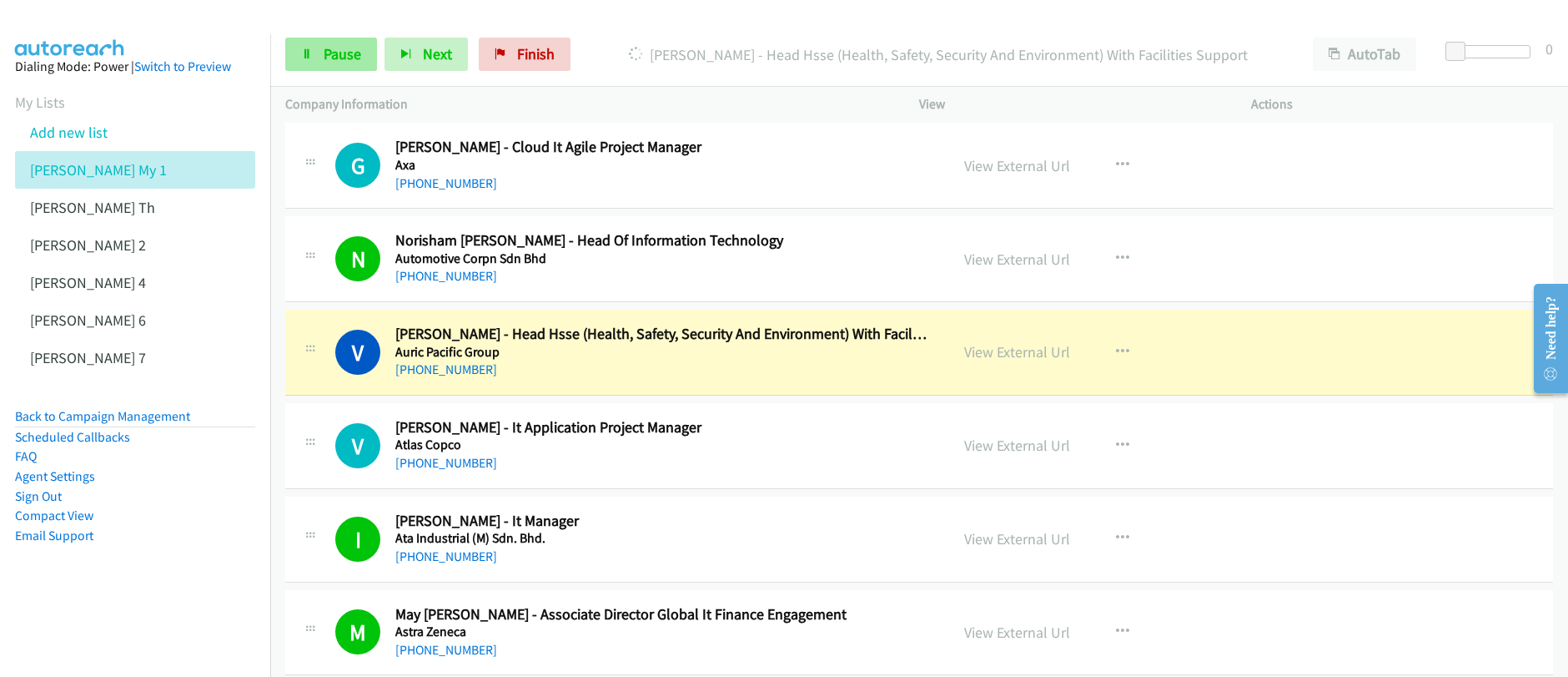
scroll to position [8566, 0]
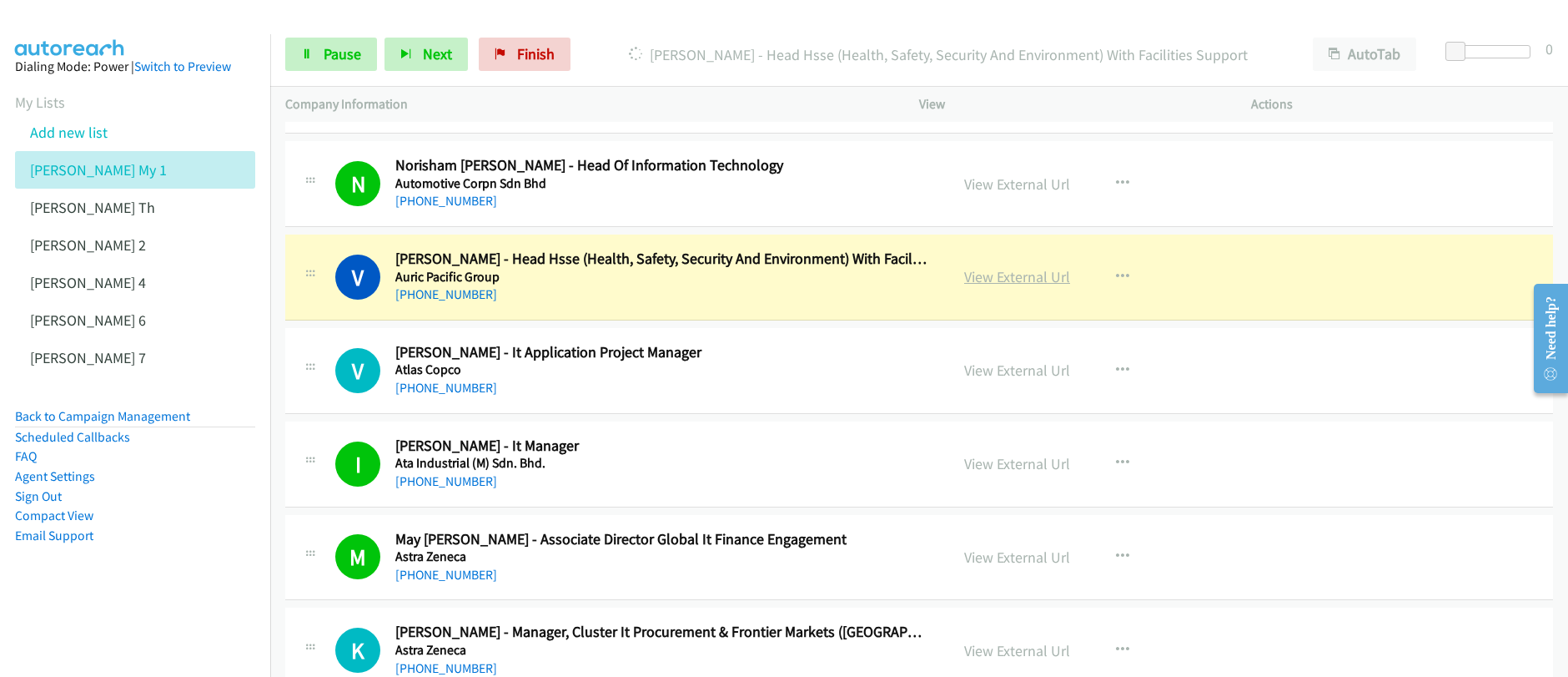
click at [1022, 278] on link "View External Url" at bounding box center [1016, 277] width 106 height 19
click at [0, 0] on div "Start Calls Pause Next Finish Dialing [PERSON_NAME] - Head Hsse (Health, Safety…" at bounding box center [784, 0] width 1568 height 0
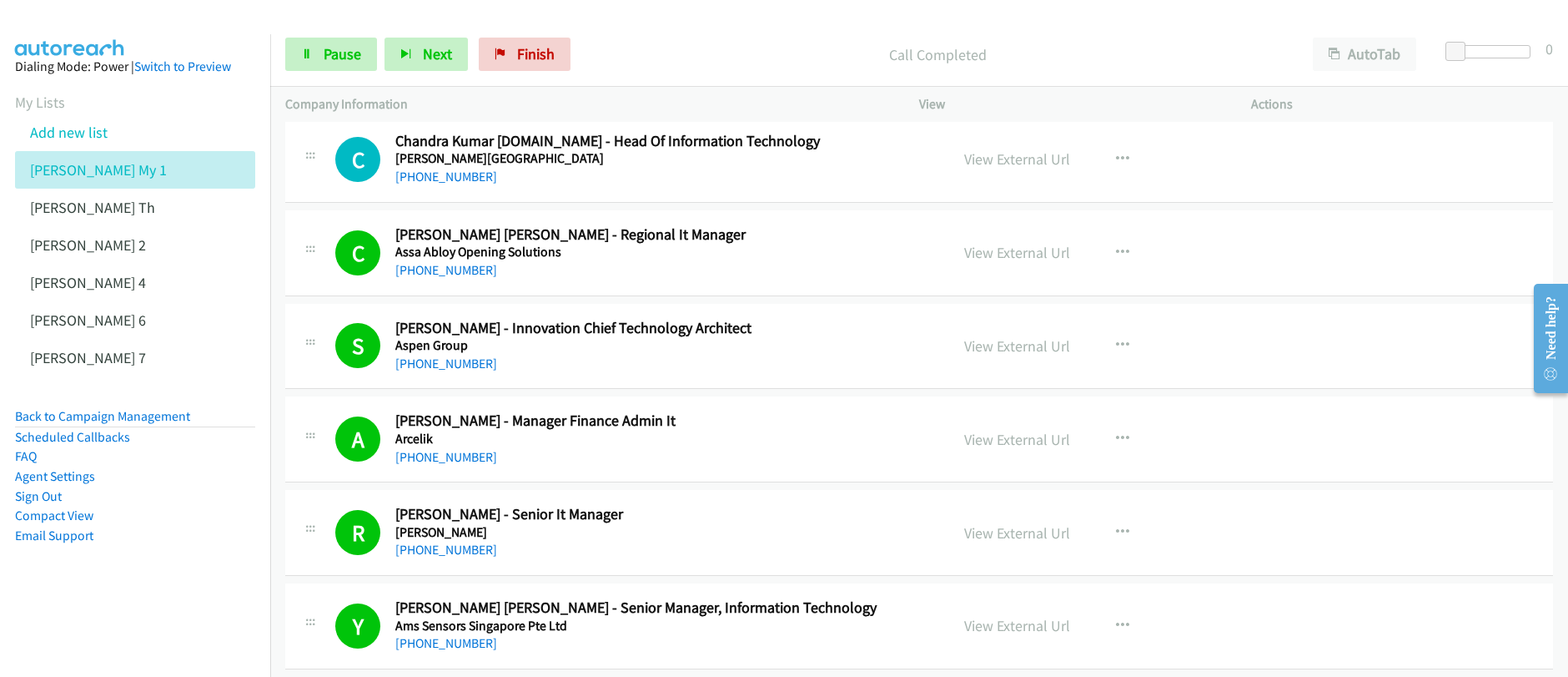
scroll to position [9253, 0]
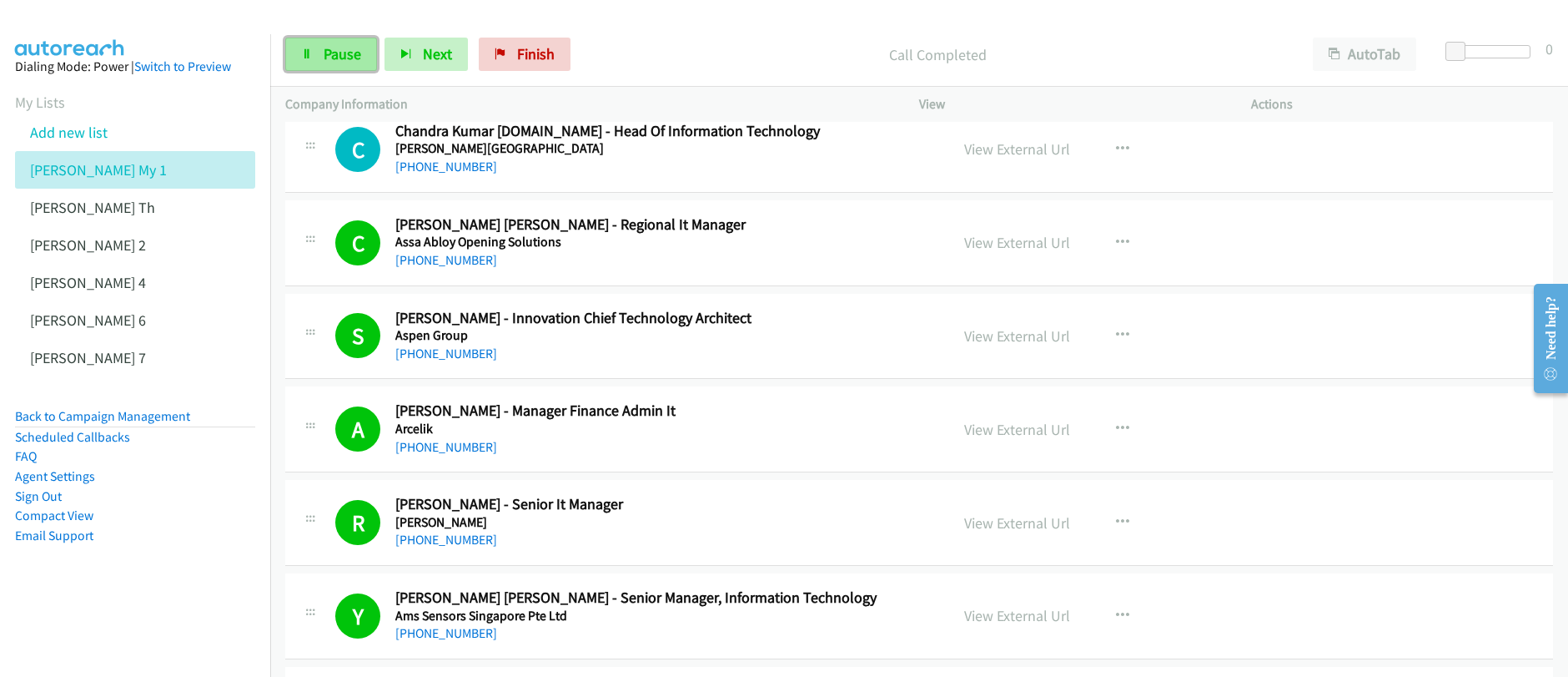
click at [349, 58] on span "Pause" at bounding box center [342, 53] width 37 height 19
click at [349, 58] on span "Start Calls" at bounding box center [355, 53] width 65 height 19
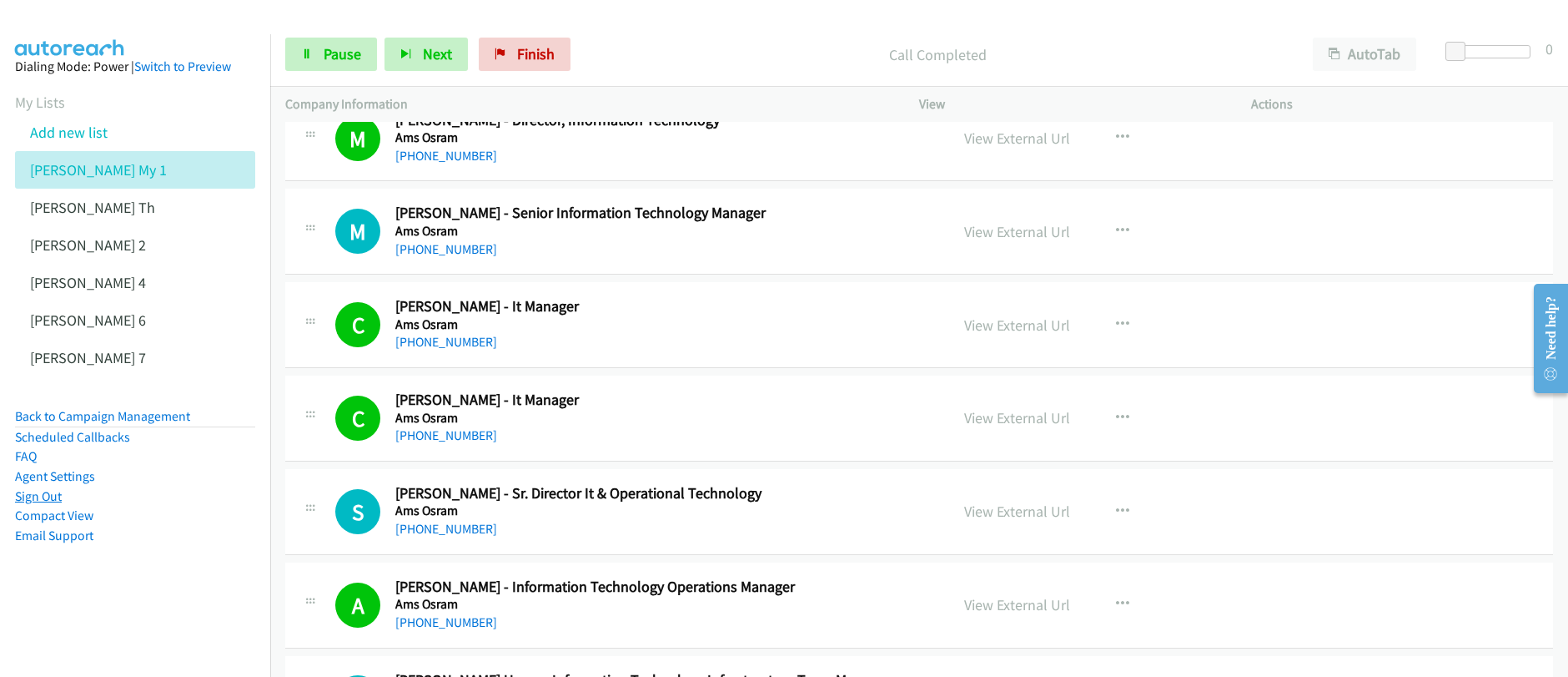
scroll to position [9918, 0]
click at [333, 63] on span "Pause" at bounding box center [342, 53] width 37 height 19
click at [333, 62] on span "Start Calls" at bounding box center [355, 53] width 65 height 19
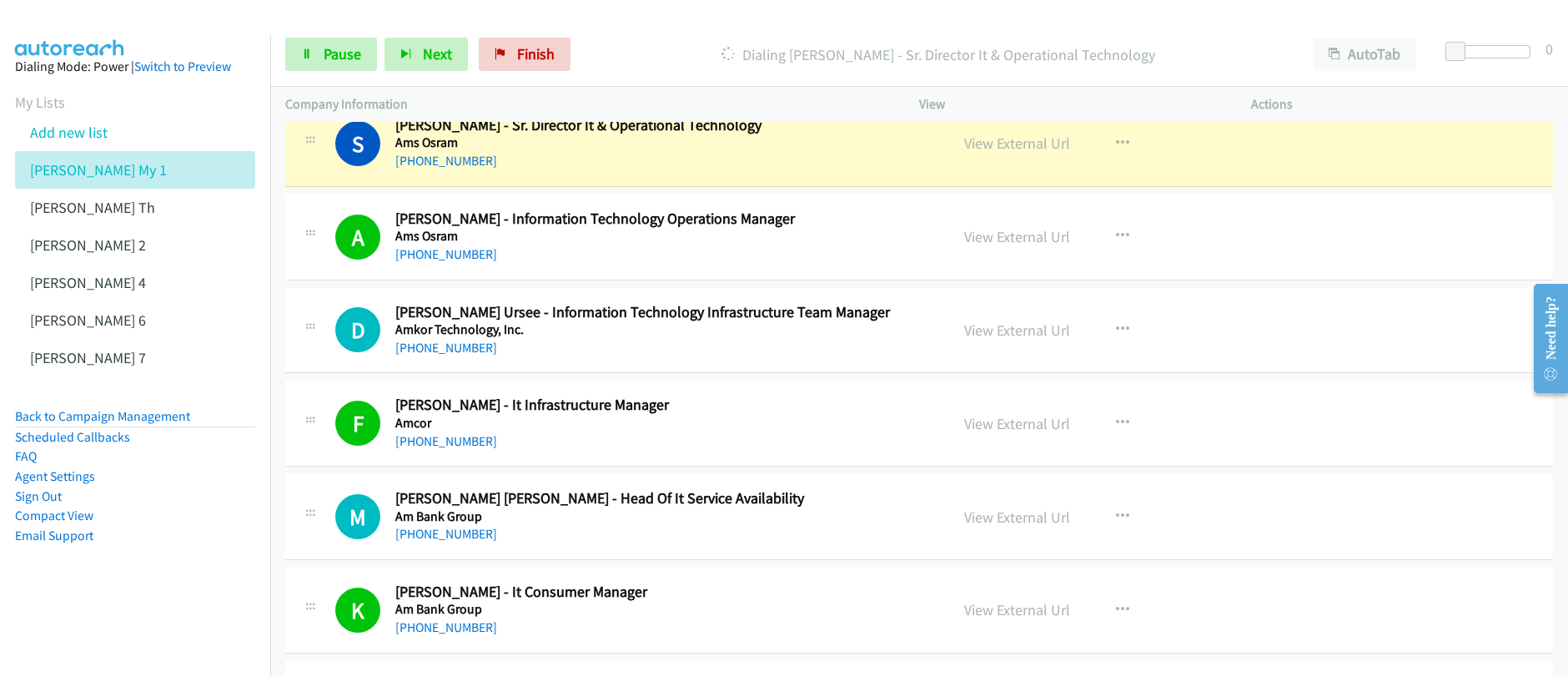
scroll to position [10201, 0]
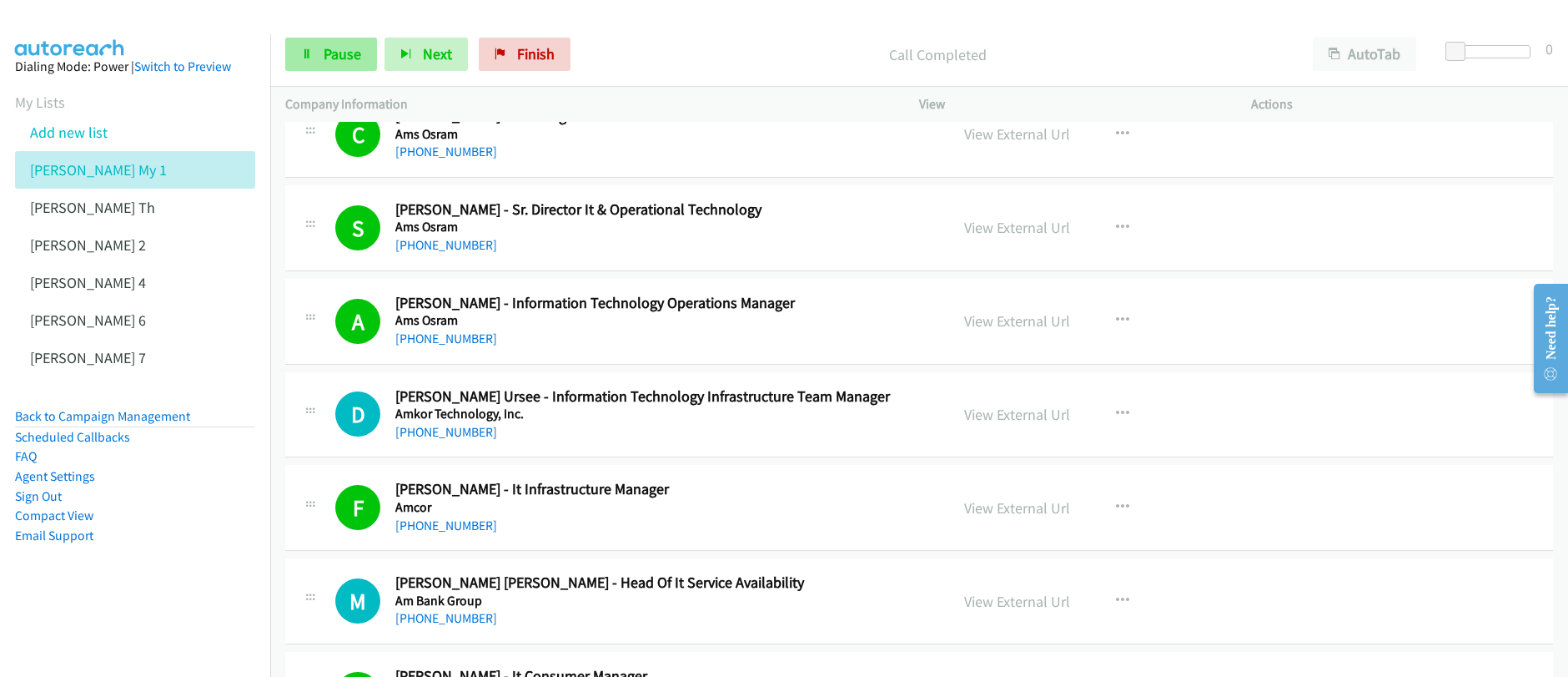
click at [338, 62] on span "Pause" at bounding box center [342, 53] width 37 height 19
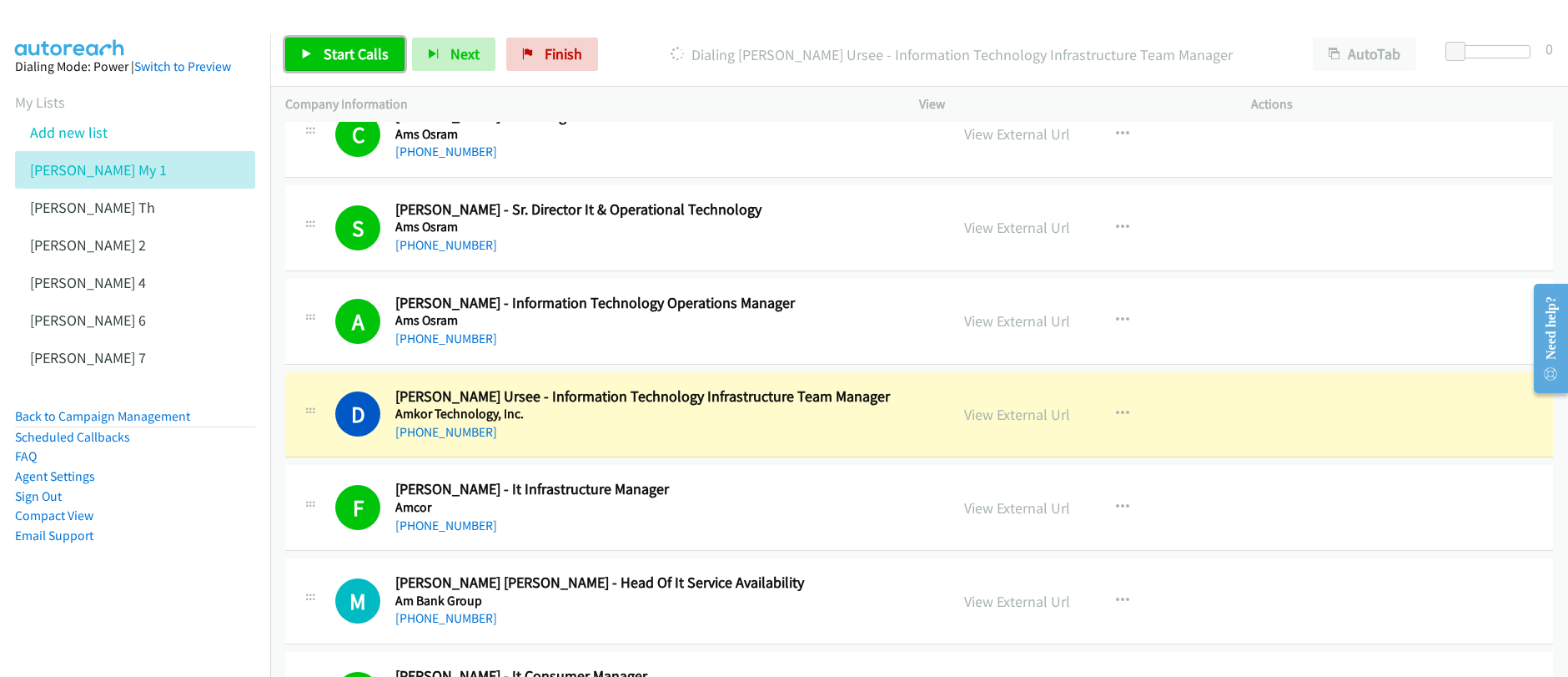
click at [352, 53] on span "Start Calls" at bounding box center [355, 53] width 65 height 19
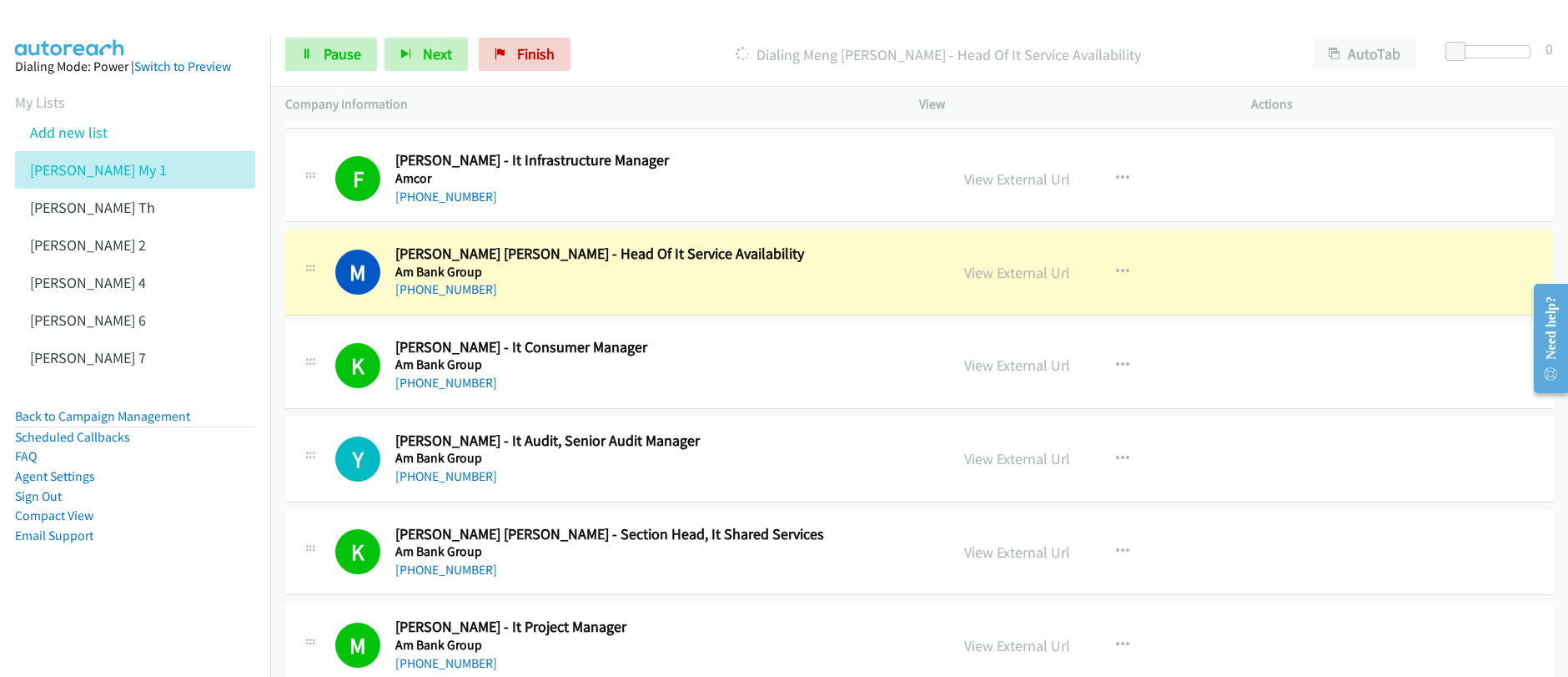
scroll to position [10614, 0]
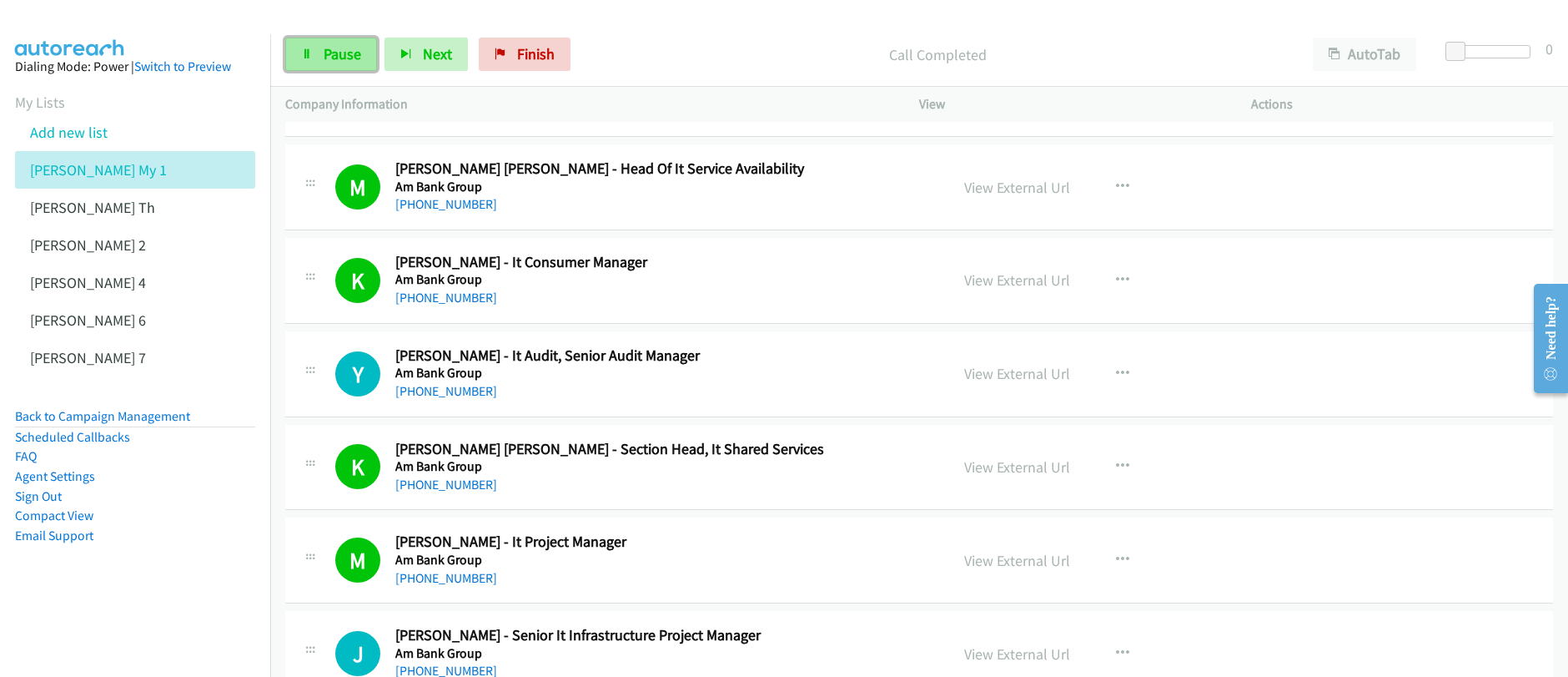
click at [336, 58] on span "Pause" at bounding box center [342, 53] width 37 height 19
click at [336, 59] on span "Start Calls" at bounding box center [355, 53] width 65 height 19
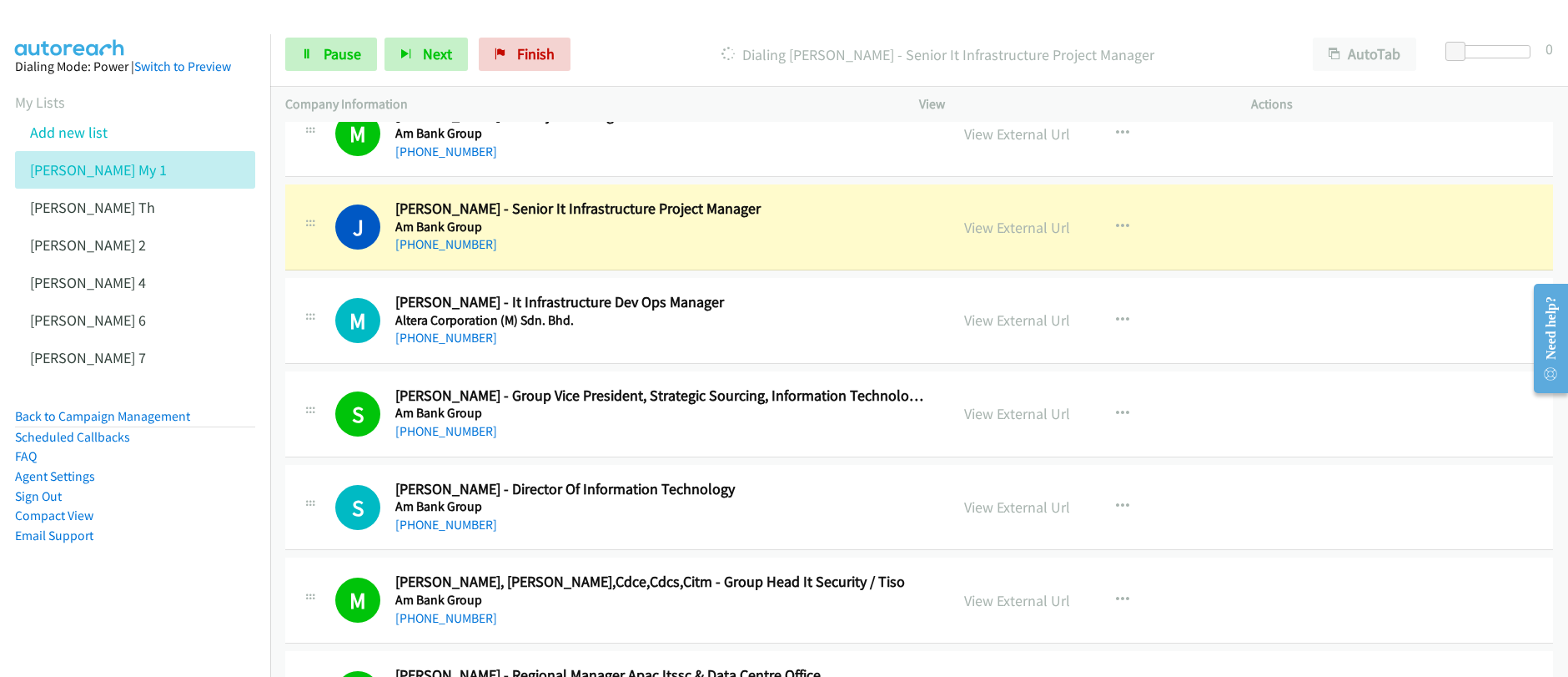
scroll to position [11044, 0]
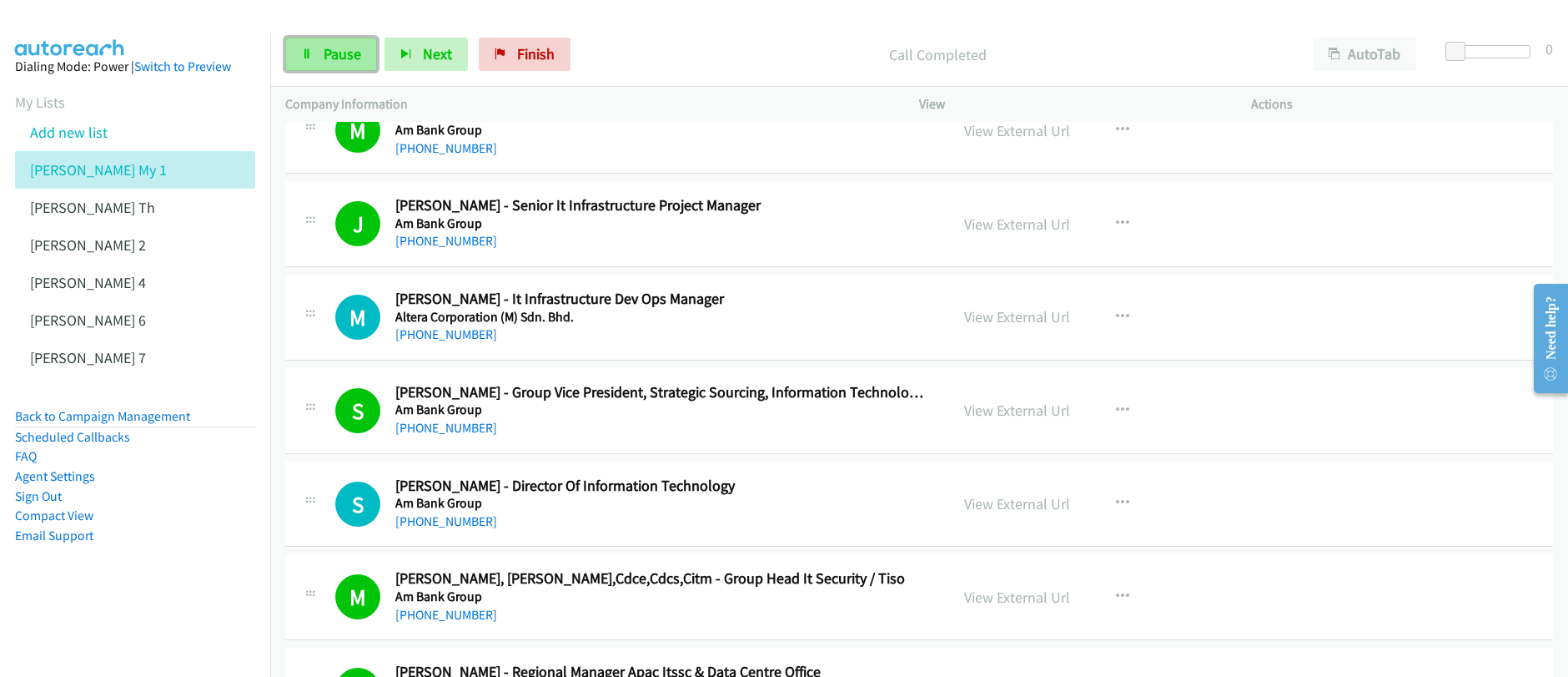
click at [351, 57] on span "Pause" at bounding box center [342, 53] width 37 height 19
click at [351, 56] on span "Start Calls" at bounding box center [355, 53] width 65 height 19
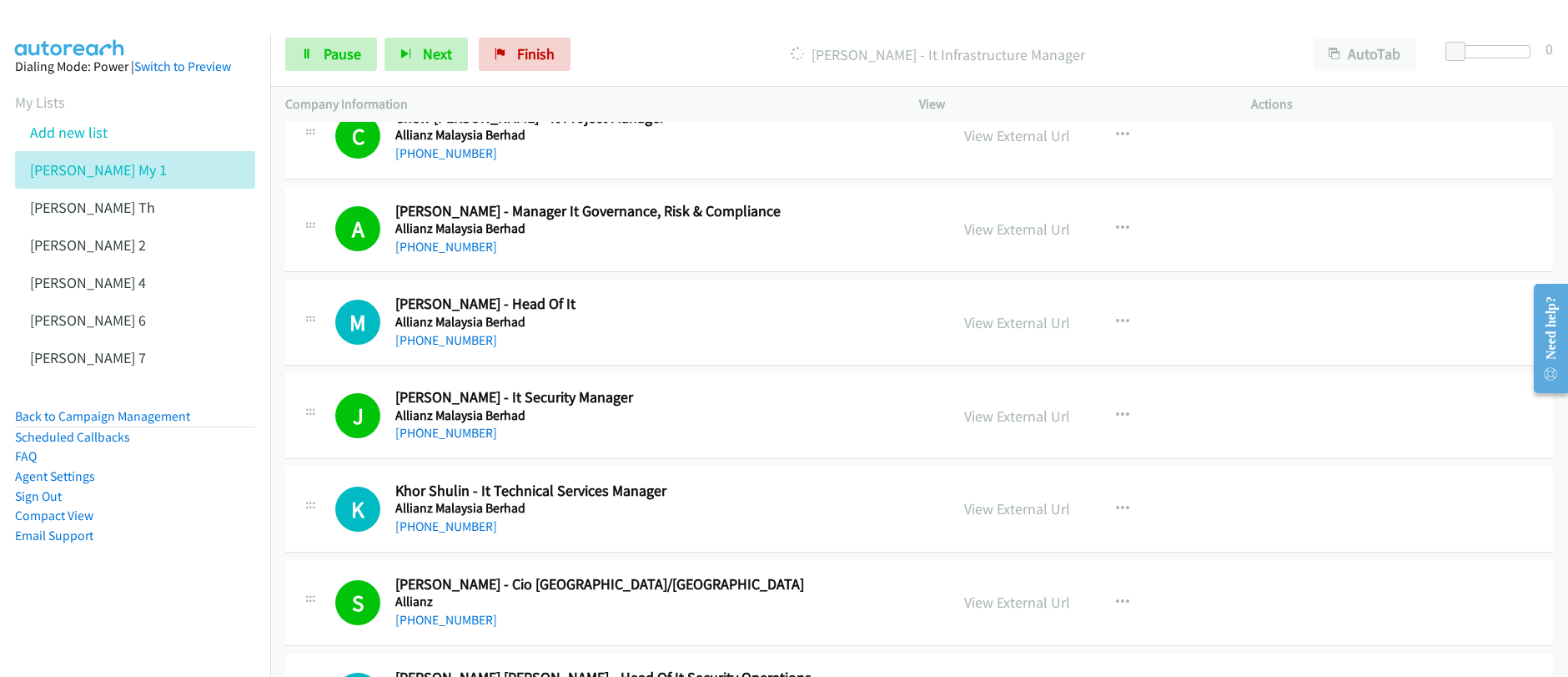
scroll to position [11908, 0]
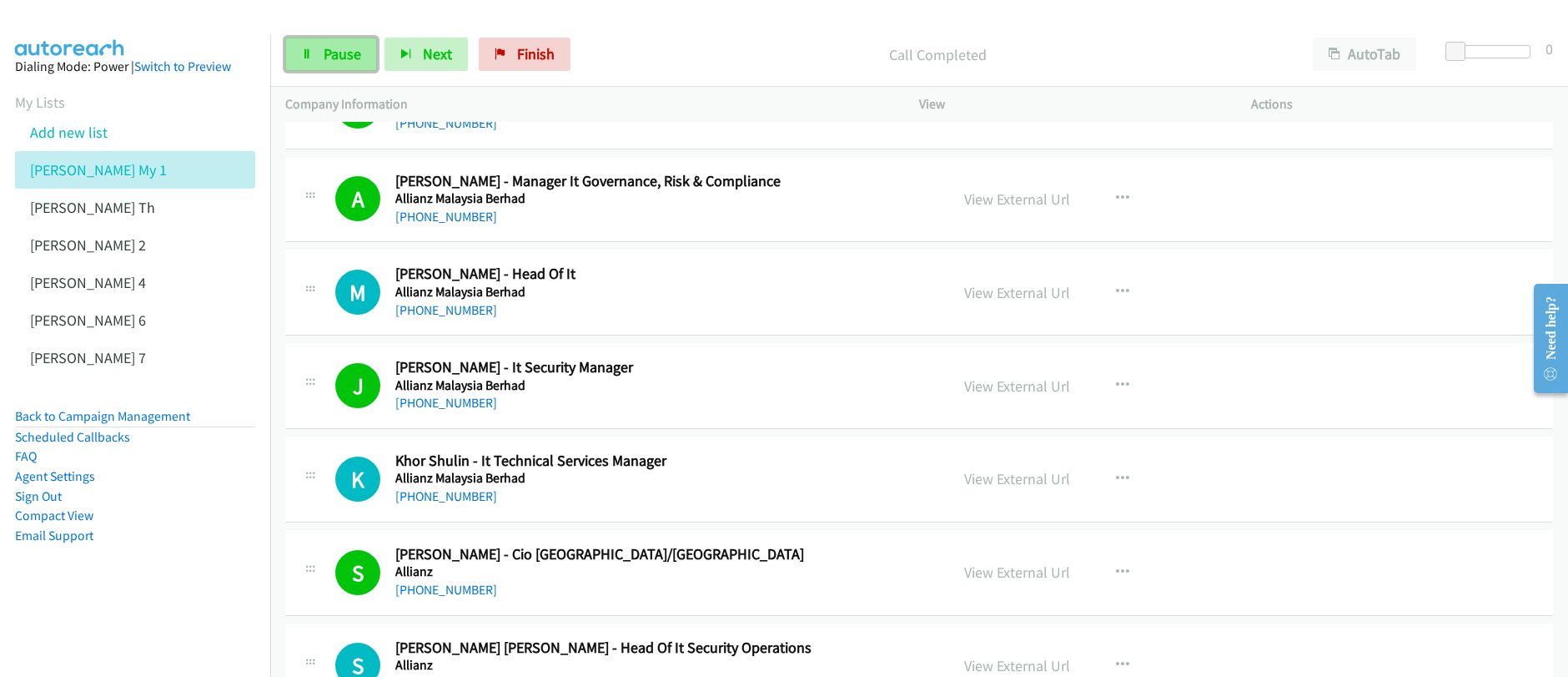
click at [341, 62] on span "Pause" at bounding box center [342, 53] width 37 height 19
click at [341, 62] on span "Start Calls" at bounding box center [355, 53] width 65 height 19
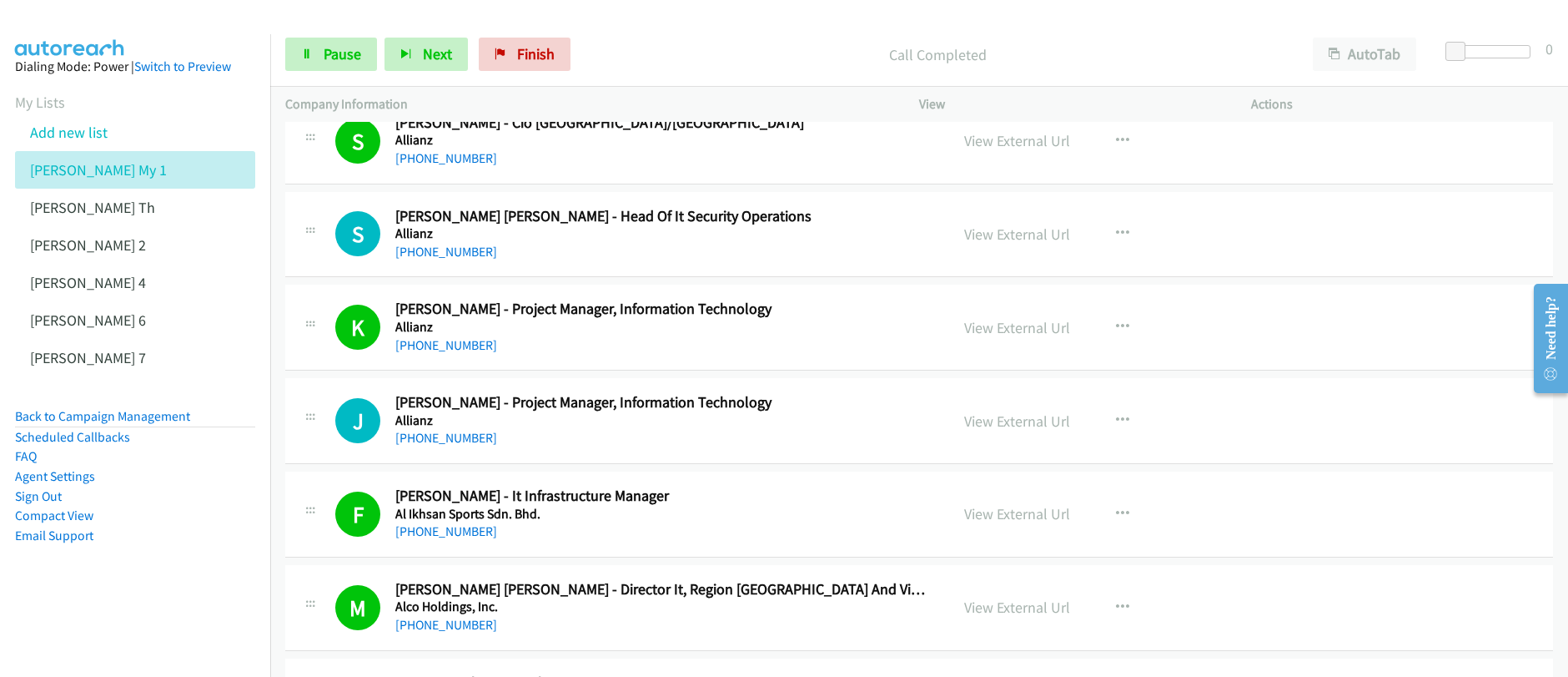
scroll to position [12347, 0]
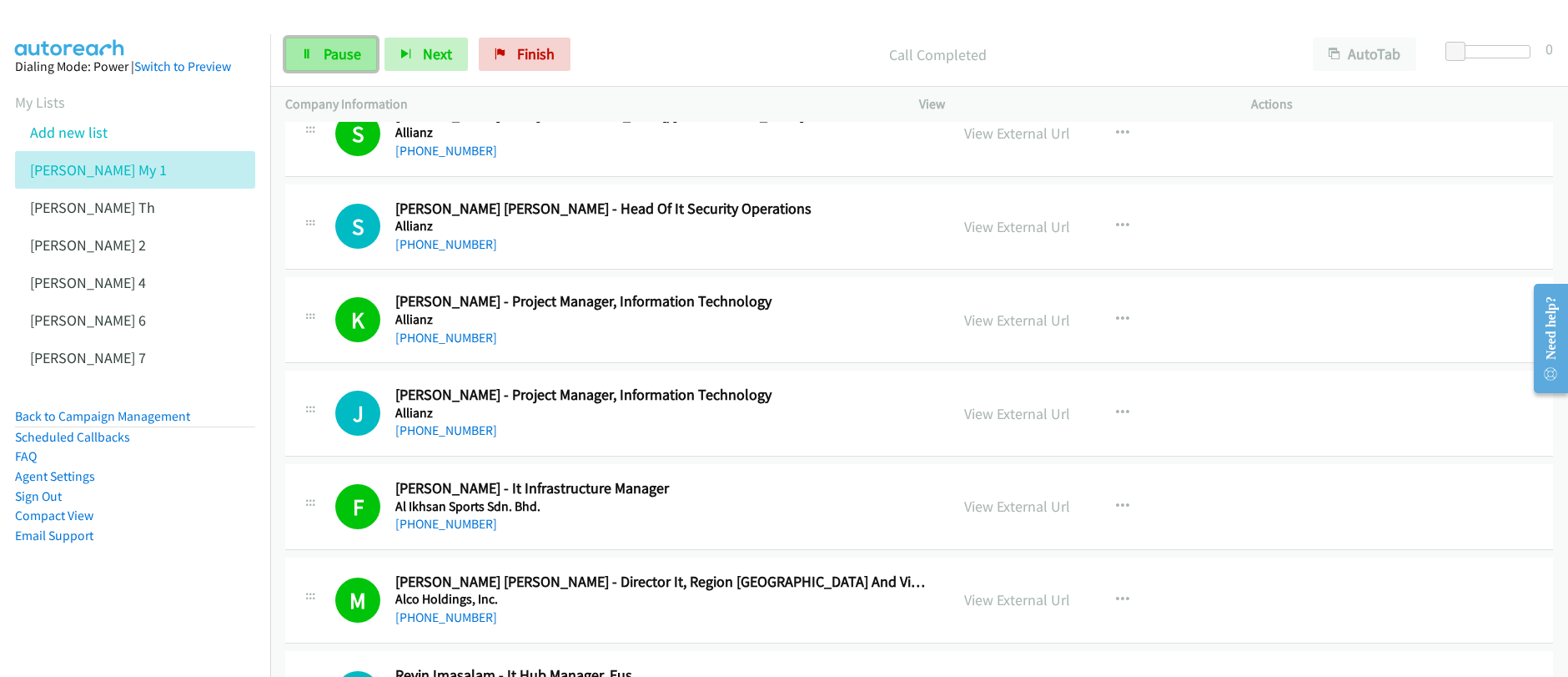
click at [321, 61] on link "Pause" at bounding box center [331, 54] width 92 height 34
click at [321, 61] on link "Start Calls" at bounding box center [344, 54] width 119 height 34
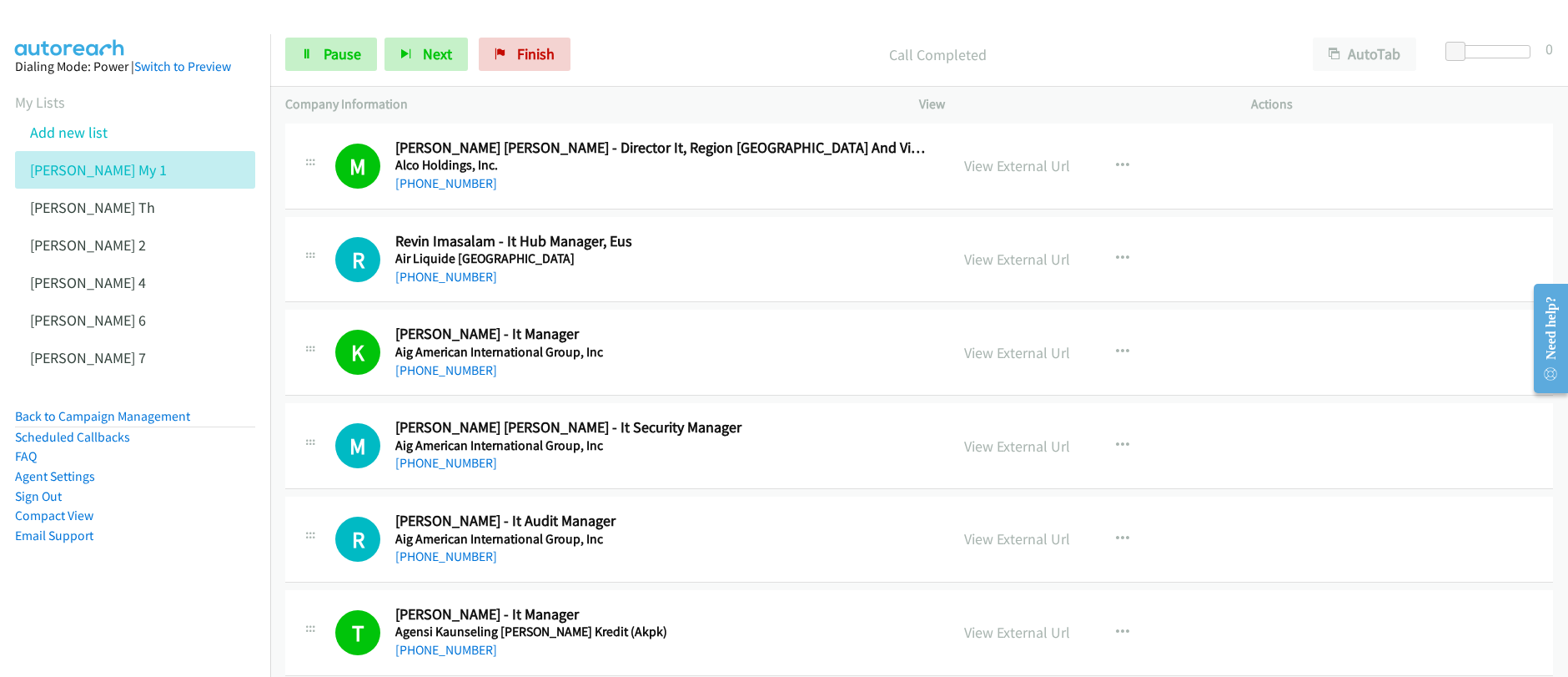
scroll to position [12784, 0]
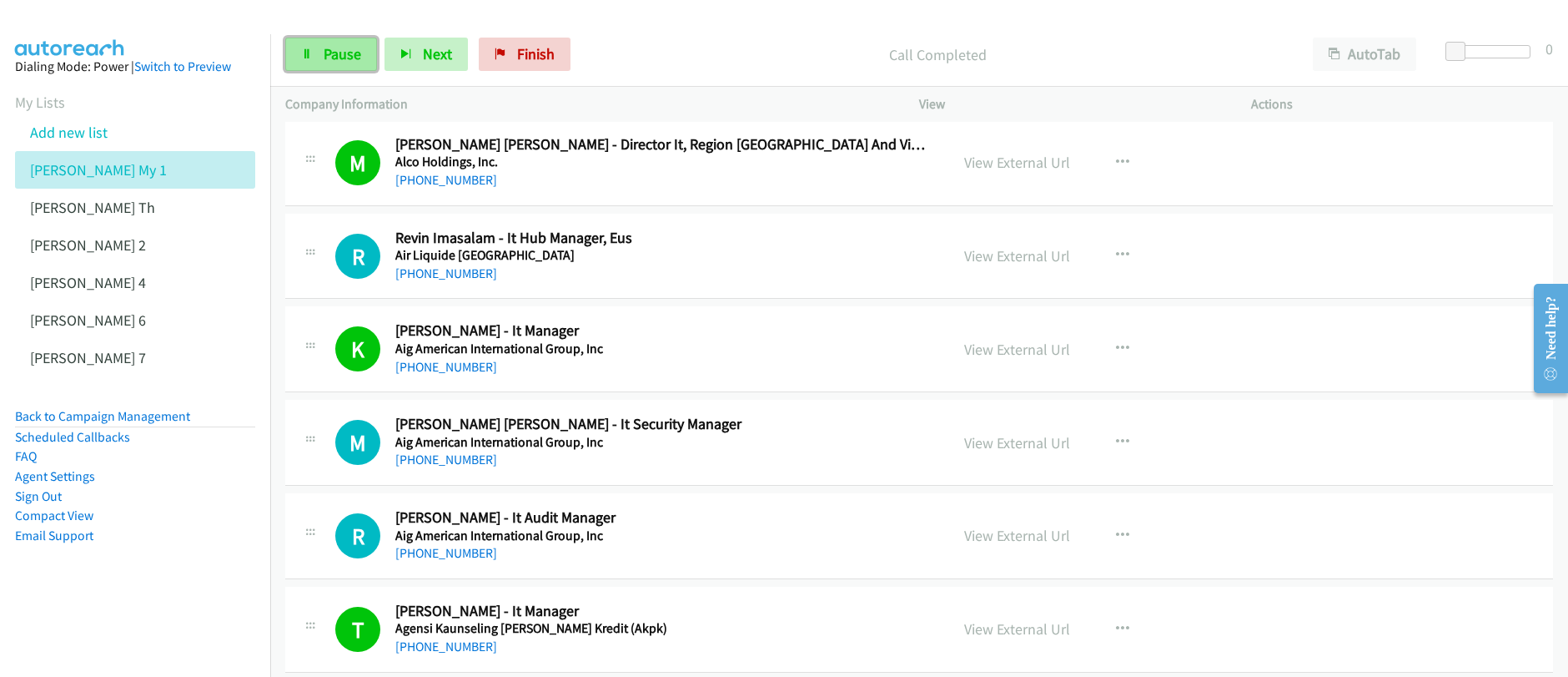
click at [324, 64] on link "Pause" at bounding box center [331, 54] width 92 height 34
click at [324, 64] on link "Start Calls" at bounding box center [344, 54] width 119 height 34
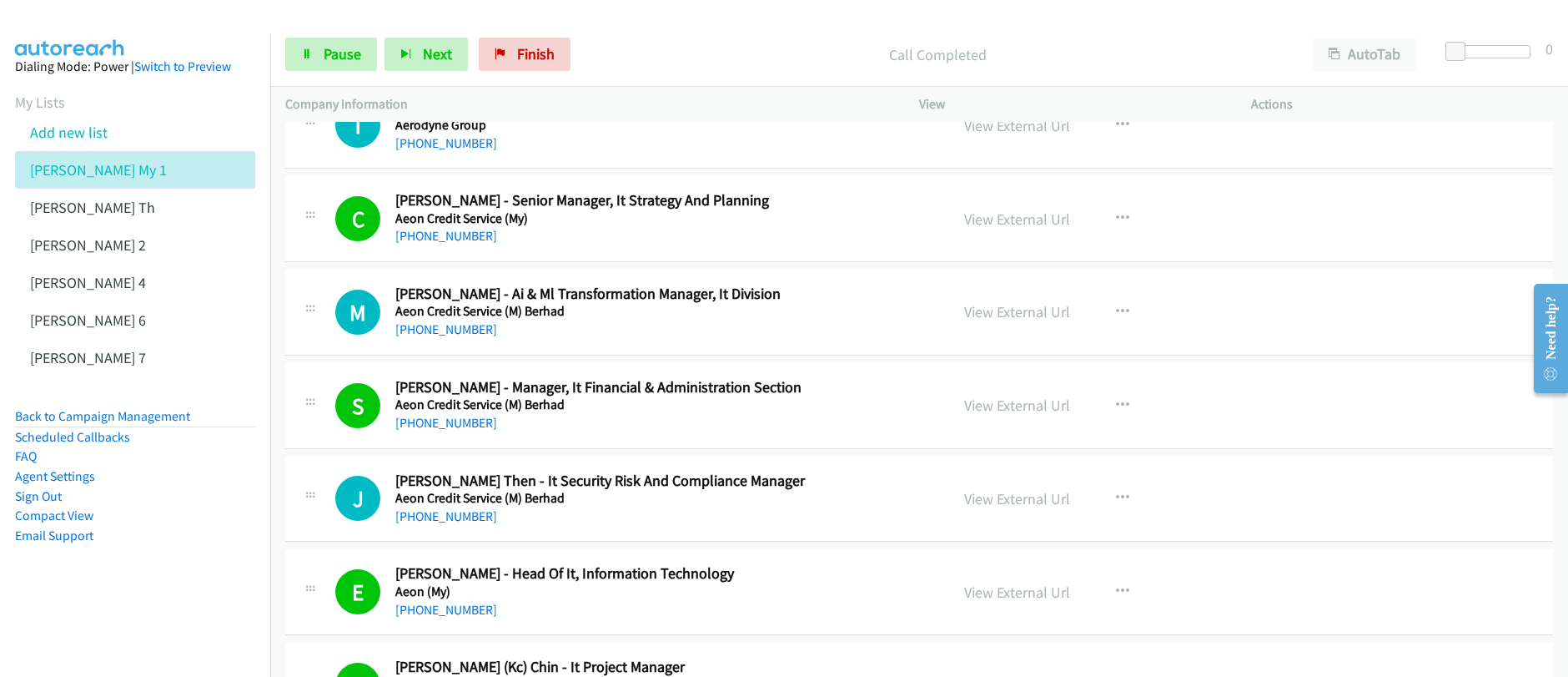
scroll to position [13563, 0]
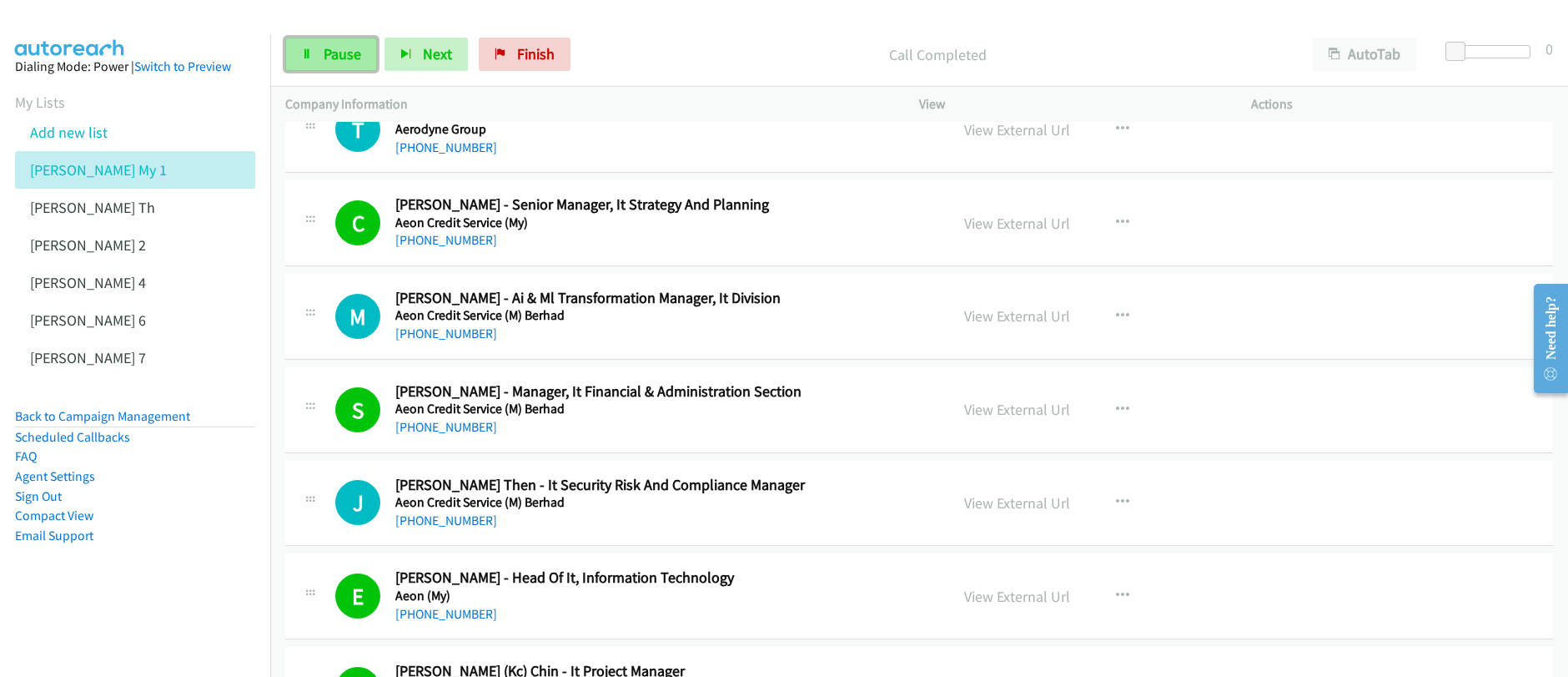
click at [325, 60] on span "Pause" at bounding box center [342, 53] width 37 height 19
click at [325, 60] on span "Start Calls" at bounding box center [355, 53] width 65 height 19
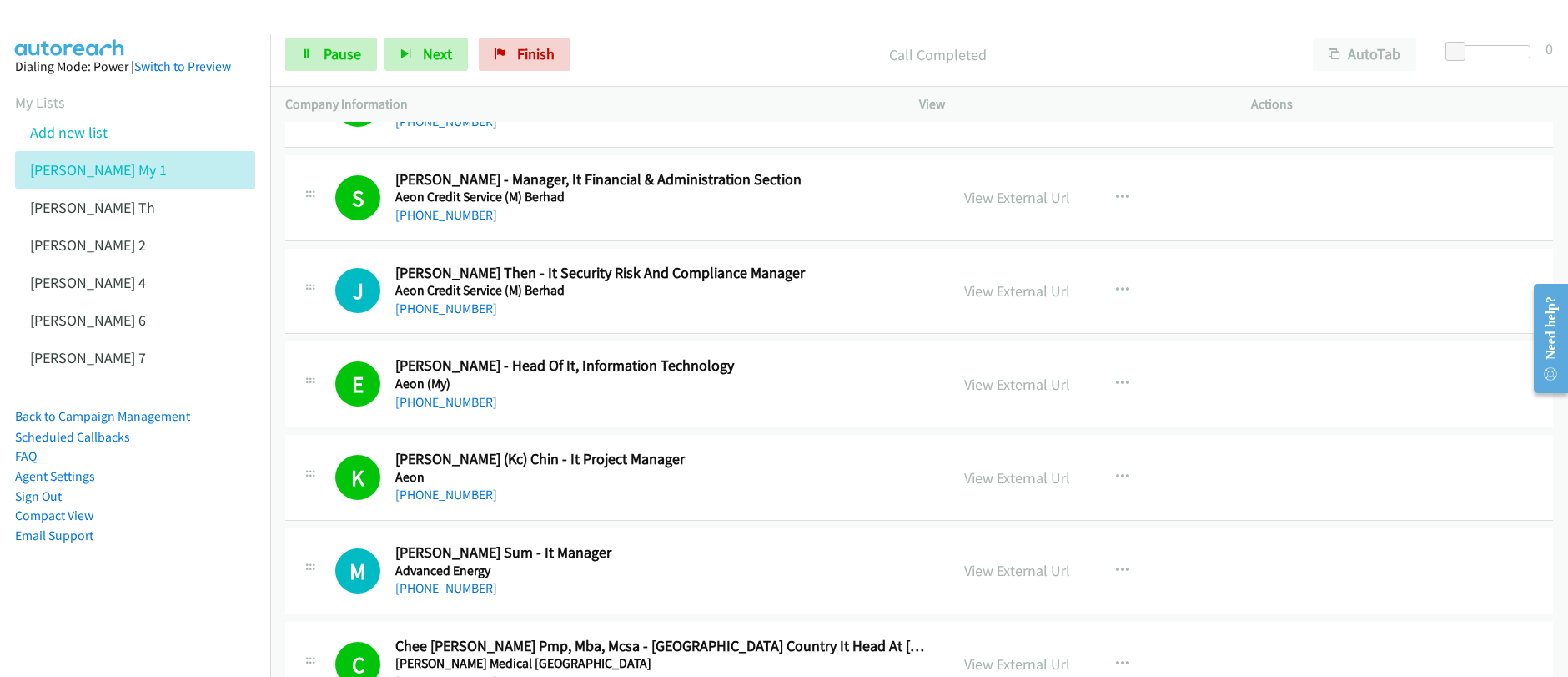
scroll to position [13777, 0]
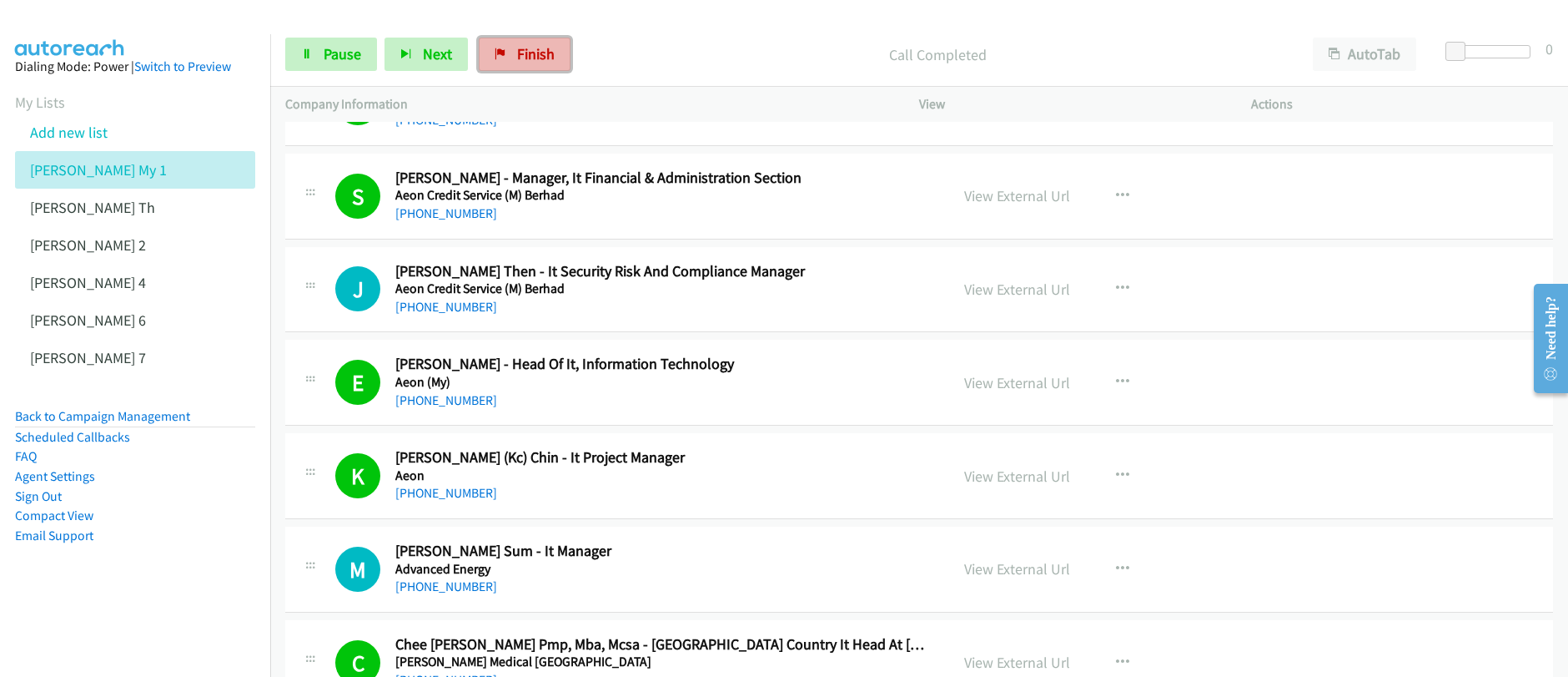
click at [517, 58] on span "Finish" at bounding box center [536, 53] width 37 height 19
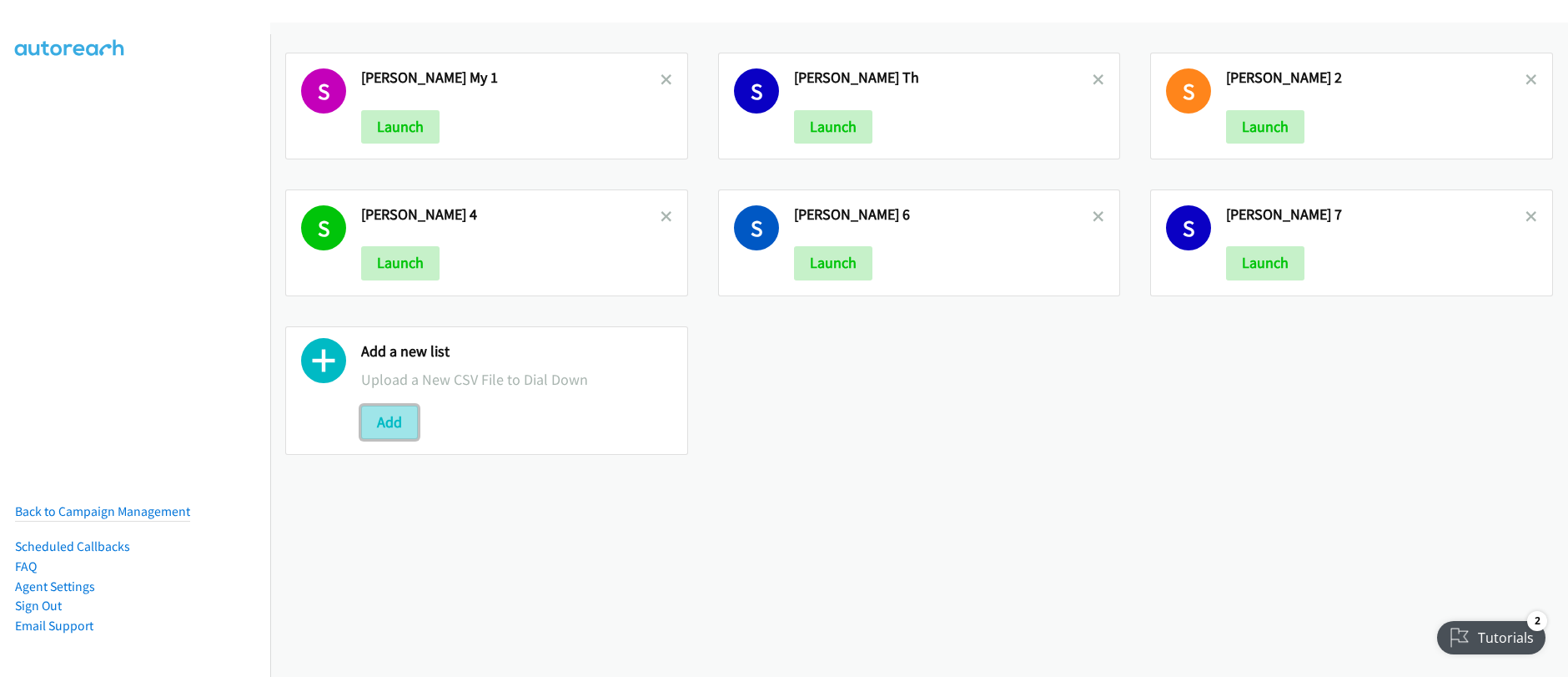
click at [402, 427] on button "Add" at bounding box center [389, 422] width 56 height 34
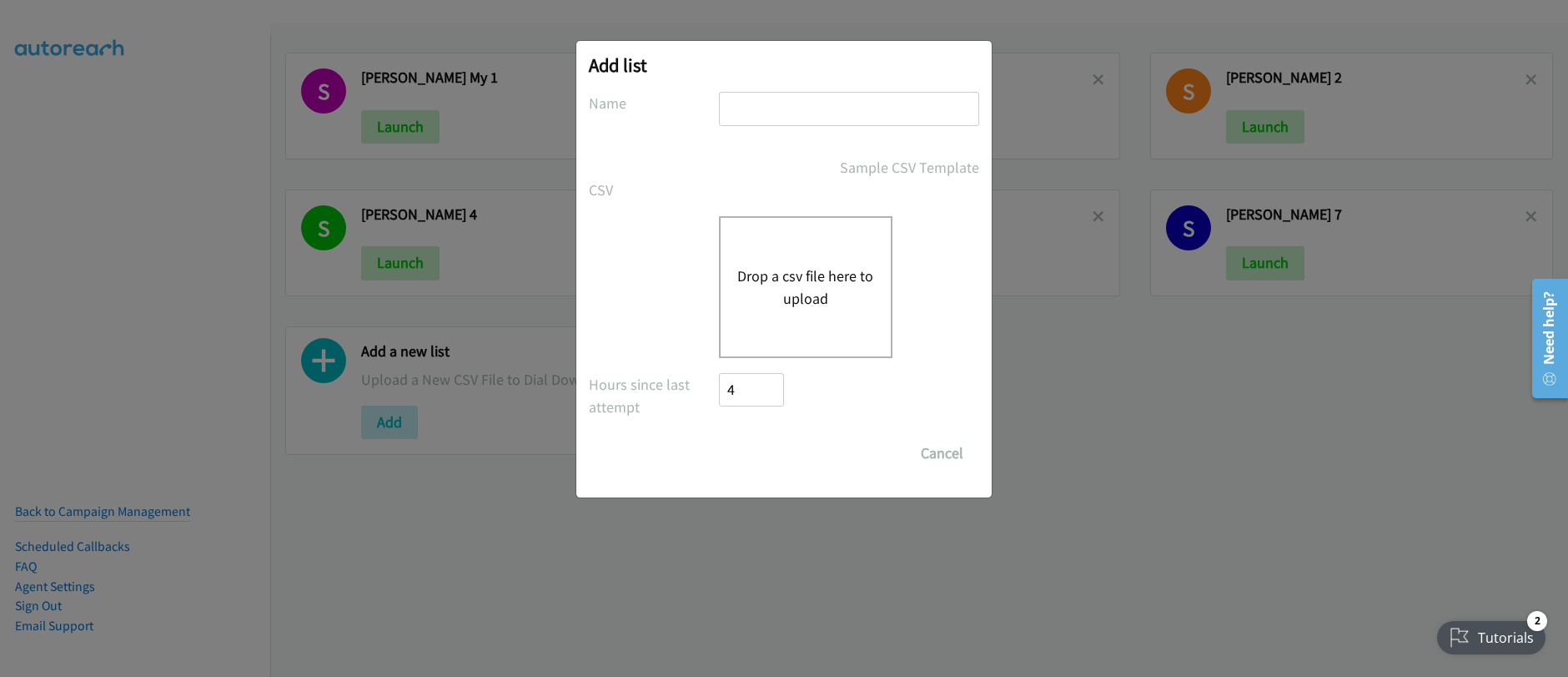
click at [797, 110] on input "text" at bounding box center [849, 109] width 261 height 34
type input "[PERSON_NAME] [GEOGRAPHIC_DATA] 1"
click at [829, 276] on button "Drop a csv file here to upload" at bounding box center [805, 287] width 137 height 45
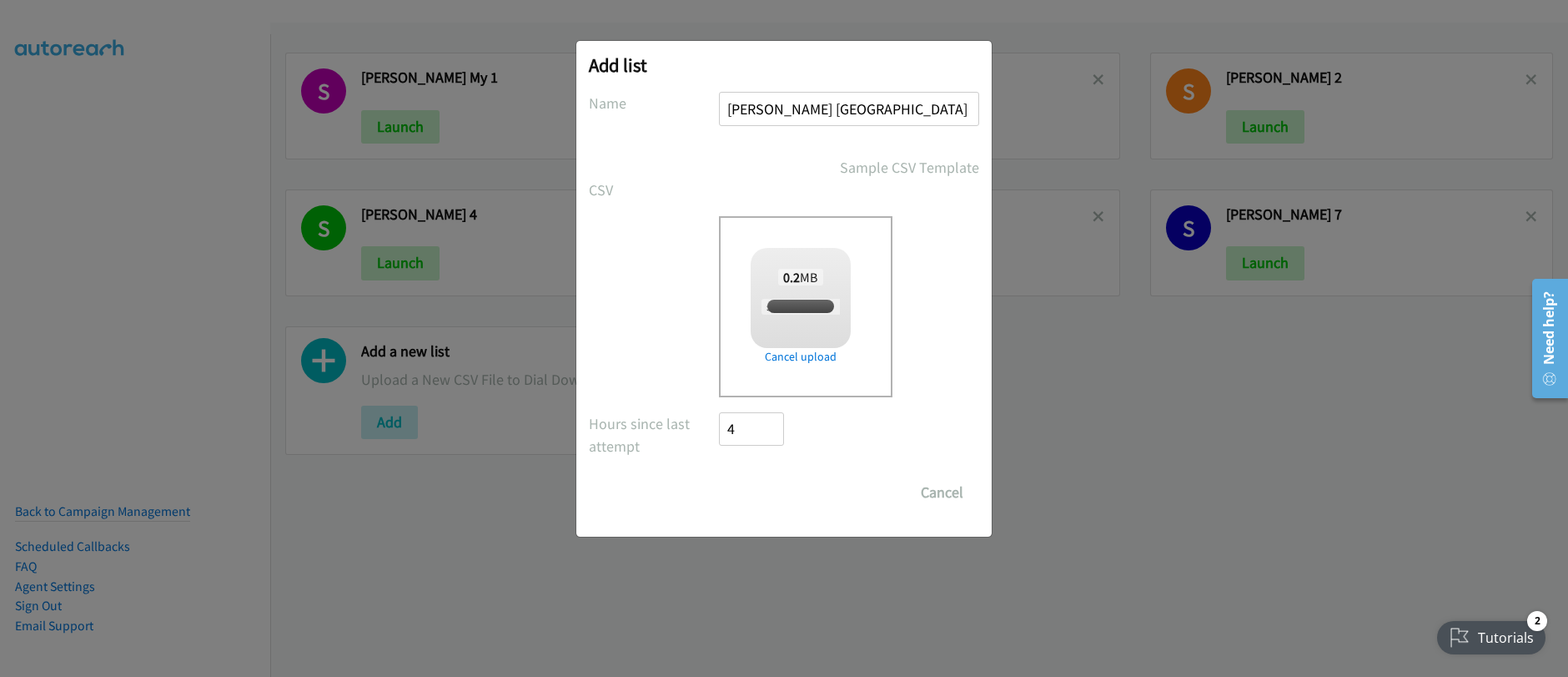
checkbox input "true"
click at [769, 496] on input "Save List" at bounding box center [762, 492] width 87 height 34
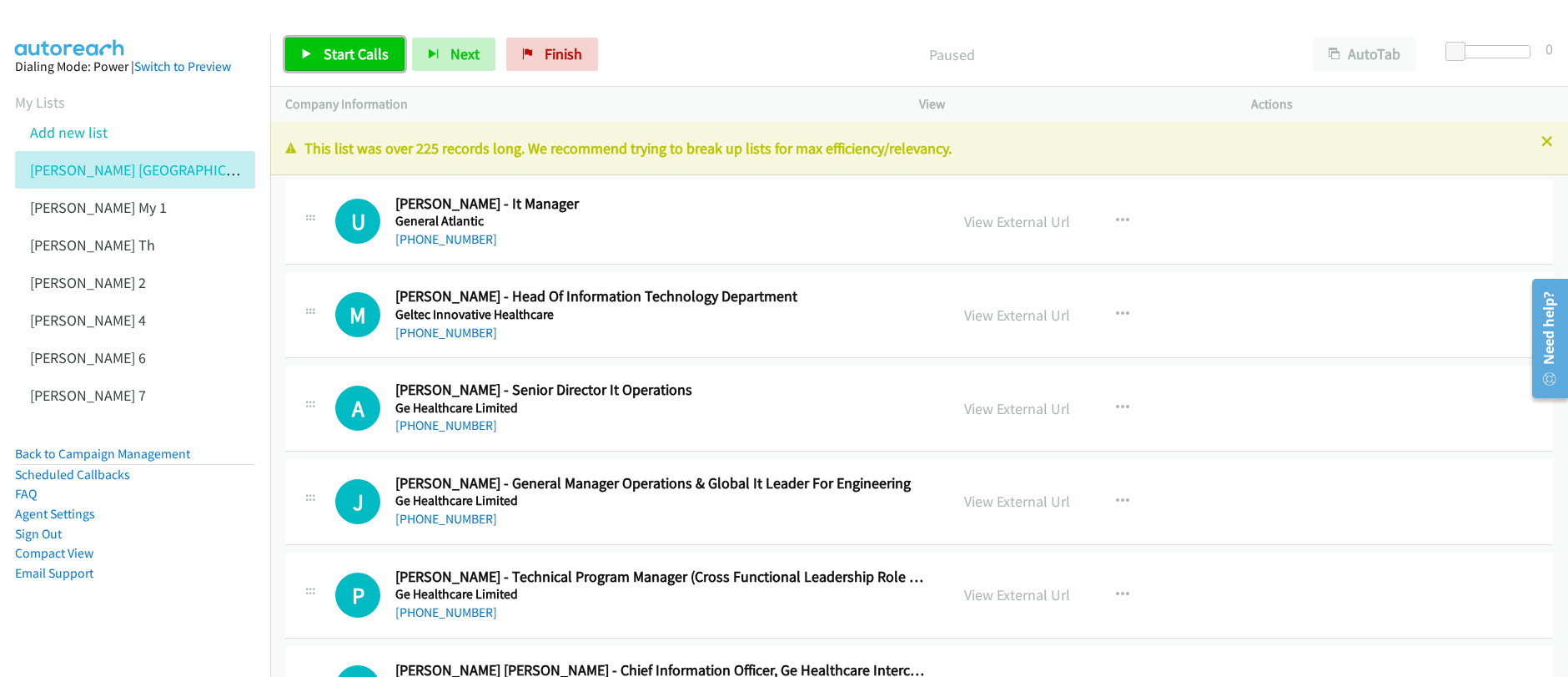
click at [359, 63] on span "Start Calls" at bounding box center [355, 53] width 65 height 19
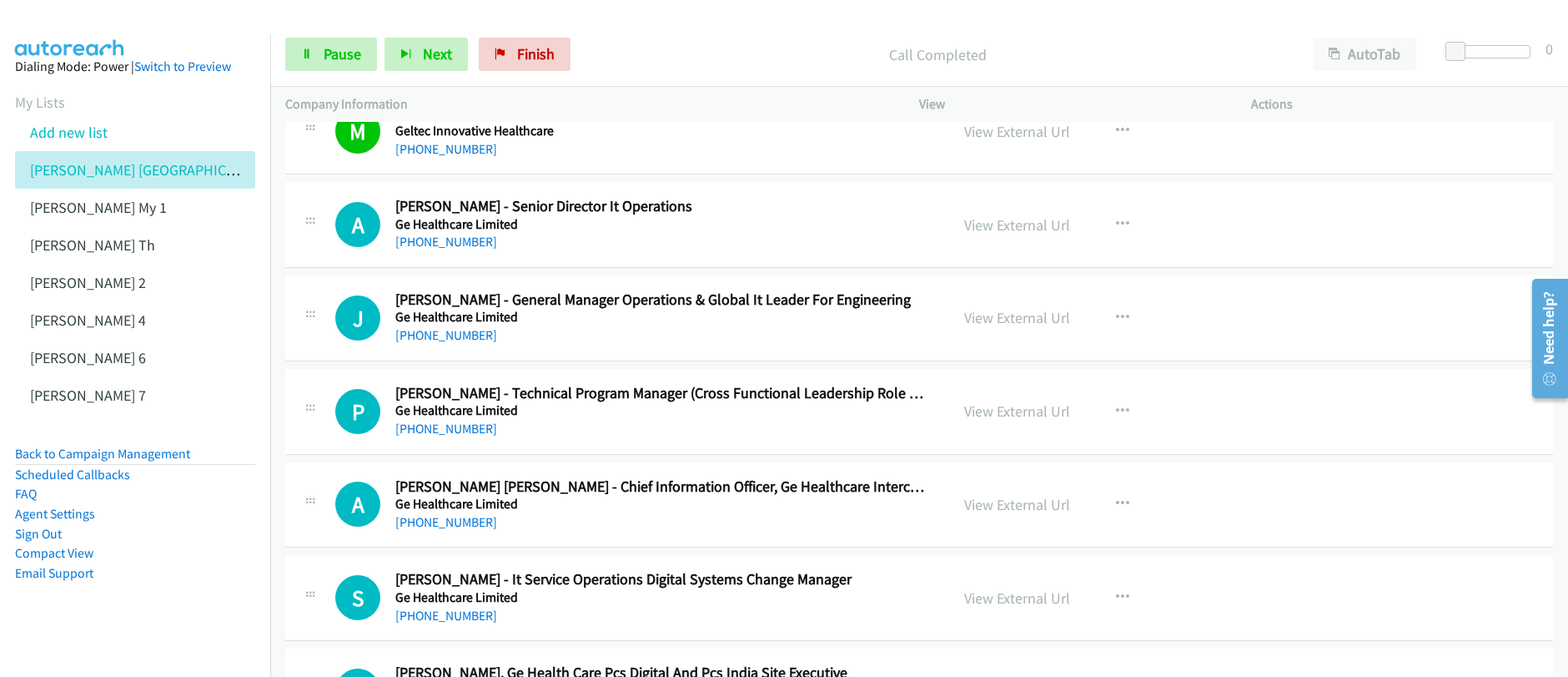
scroll to position [197, 0]
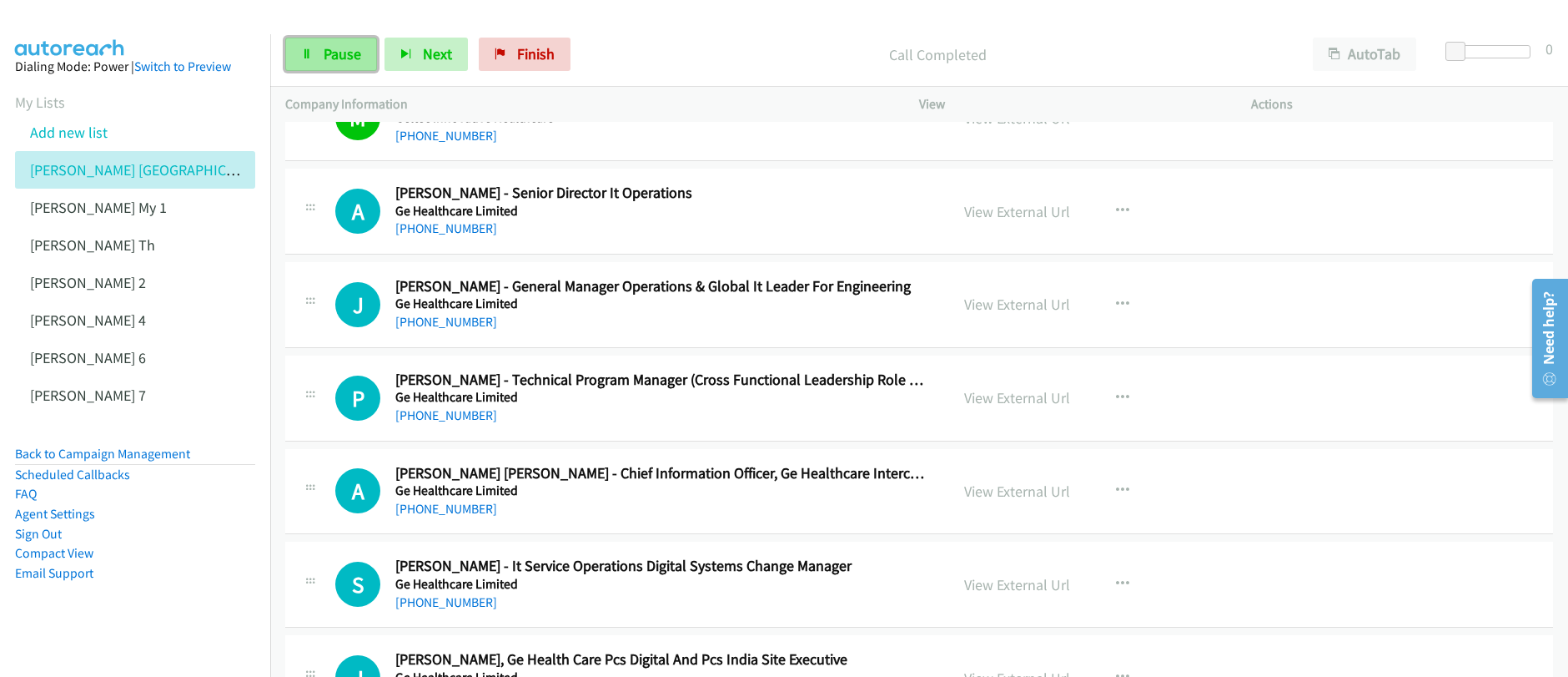
click at [354, 56] on span "Pause" at bounding box center [342, 53] width 37 height 19
click at [354, 56] on span "Start Calls" at bounding box center [355, 53] width 65 height 19
click at [336, 59] on span "Pause" at bounding box center [342, 53] width 37 height 19
click at [336, 60] on span "Pause" at bounding box center [342, 53] width 37 height 19
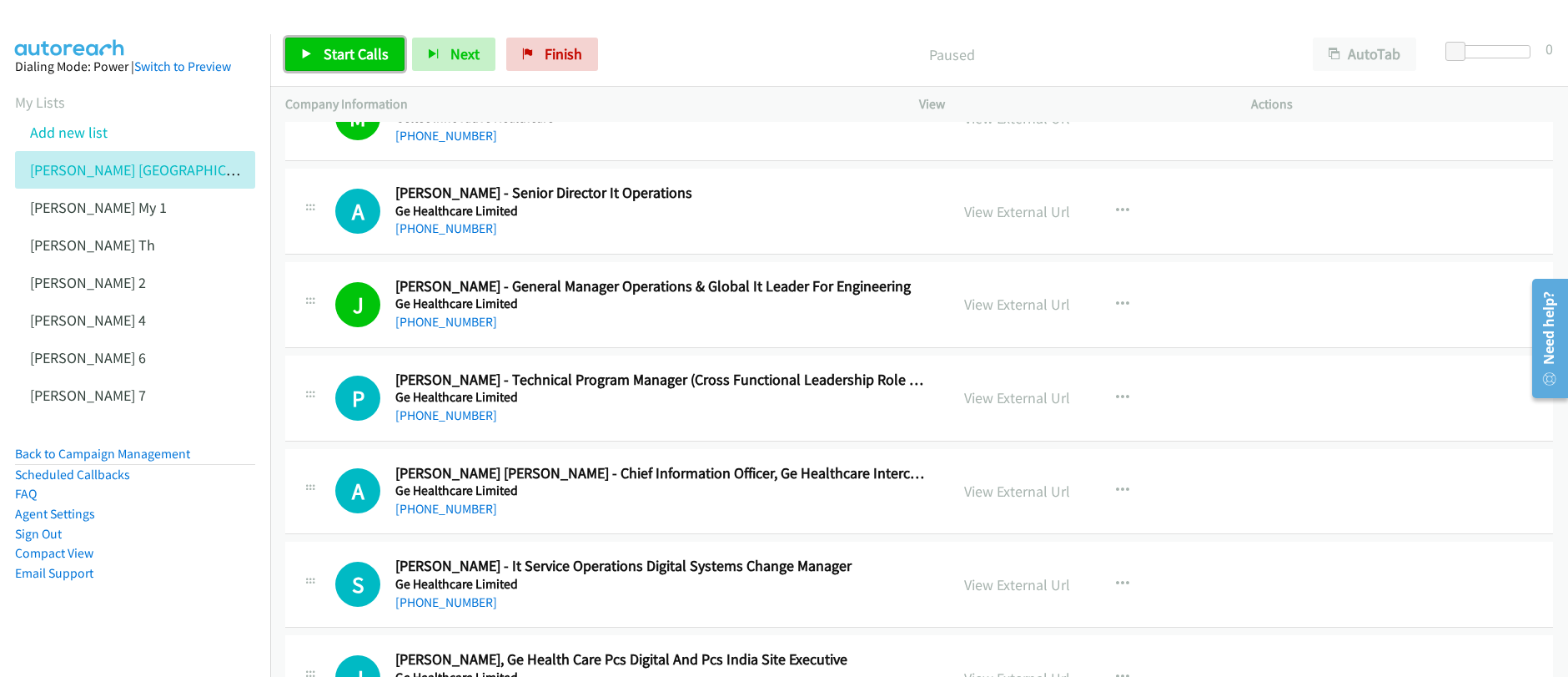
click at [336, 60] on span "Start Calls" at bounding box center [355, 53] width 65 height 19
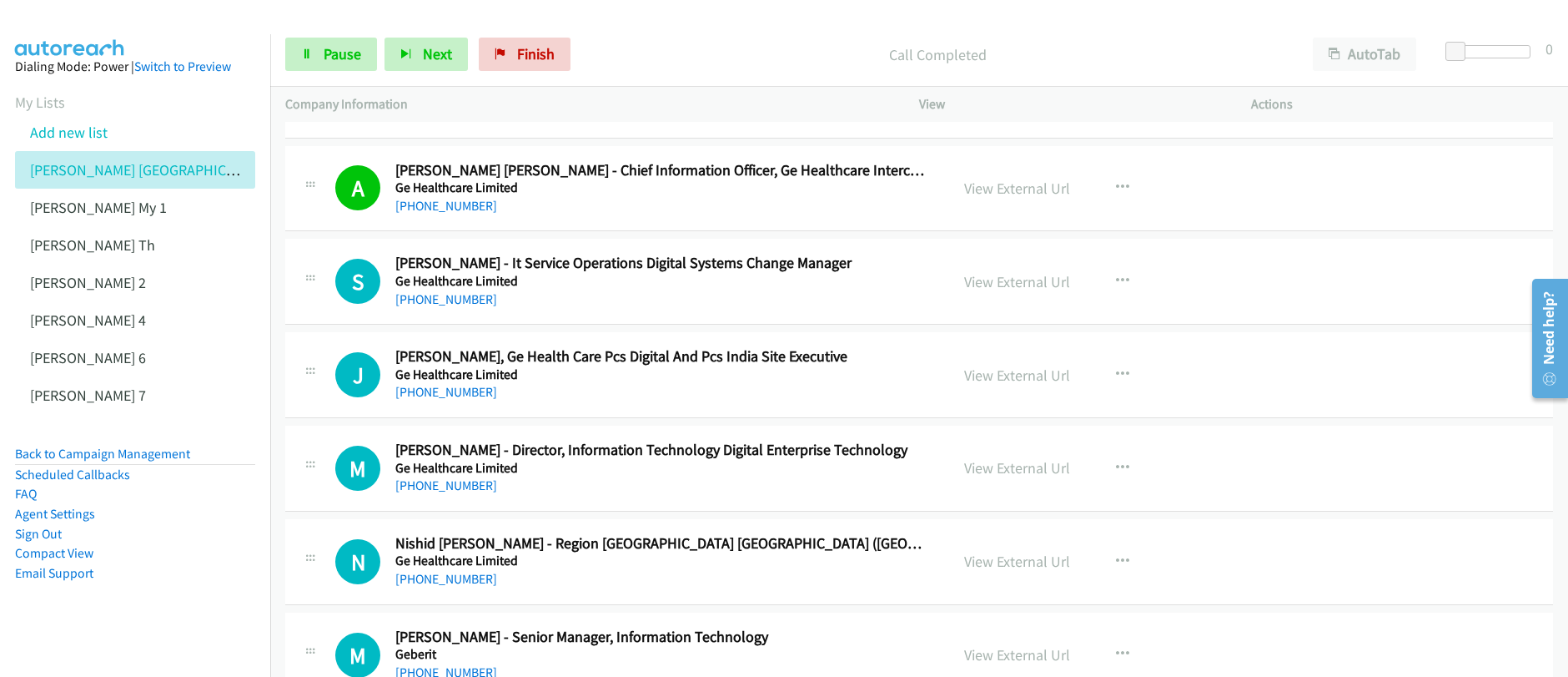
scroll to position [529, 0]
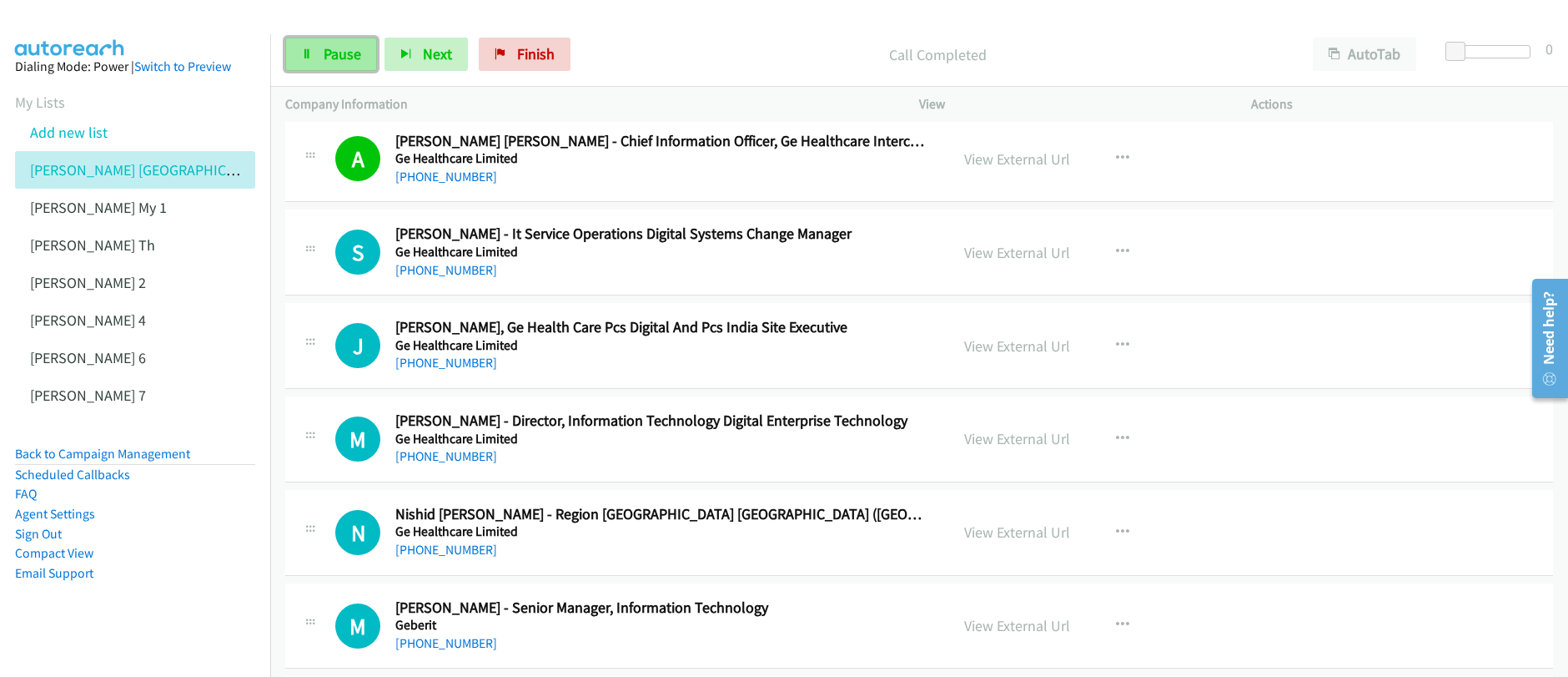
click at [326, 61] on span "Pause" at bounding box center [342, 53] width 37 height 19
click at [327, 61] on span "Start Calls" at bounding box center [355, 53] width 65 height 19
click at [347, 56] on span "Pause" at bounding box center [342, 53] width 37 height 19
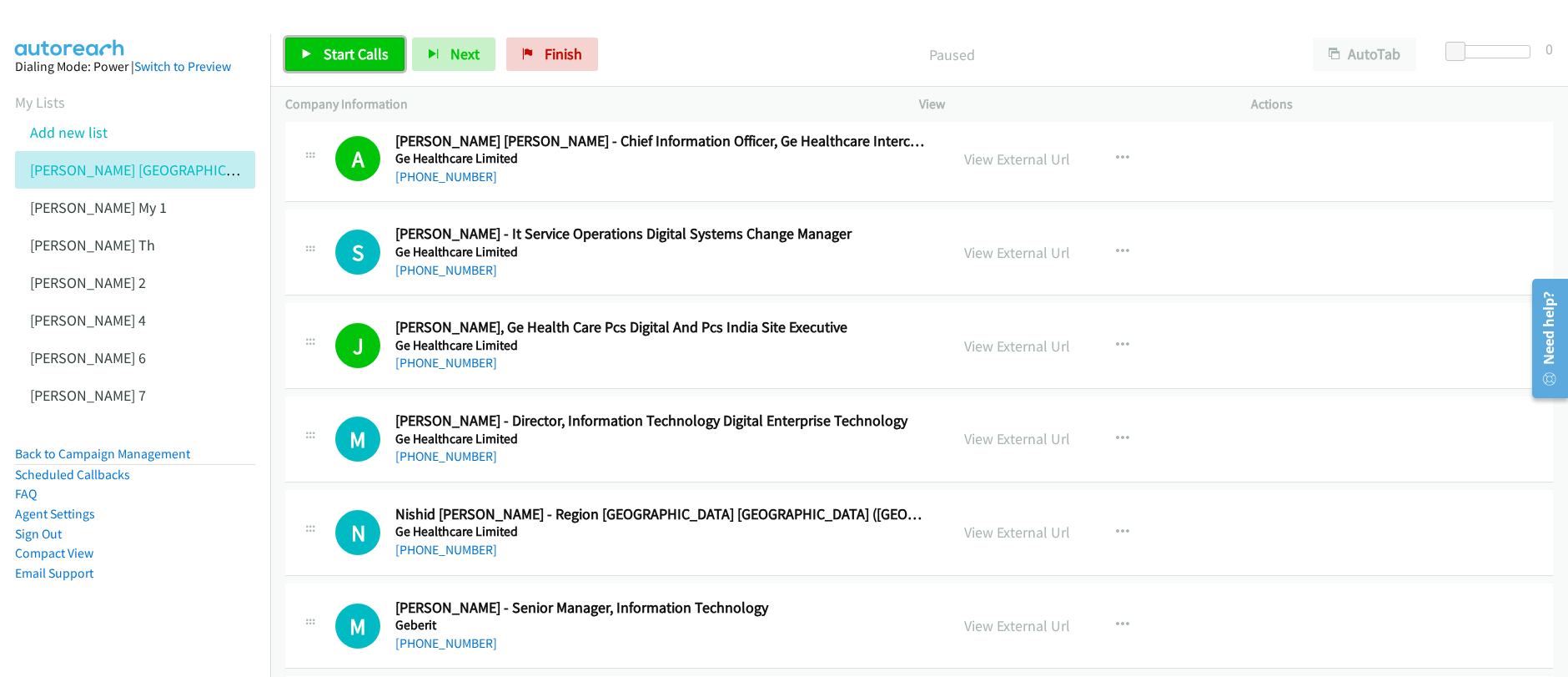
click at [347, 56] on span "Start Calls" at bounding box center [355, 53] width 65 height 19
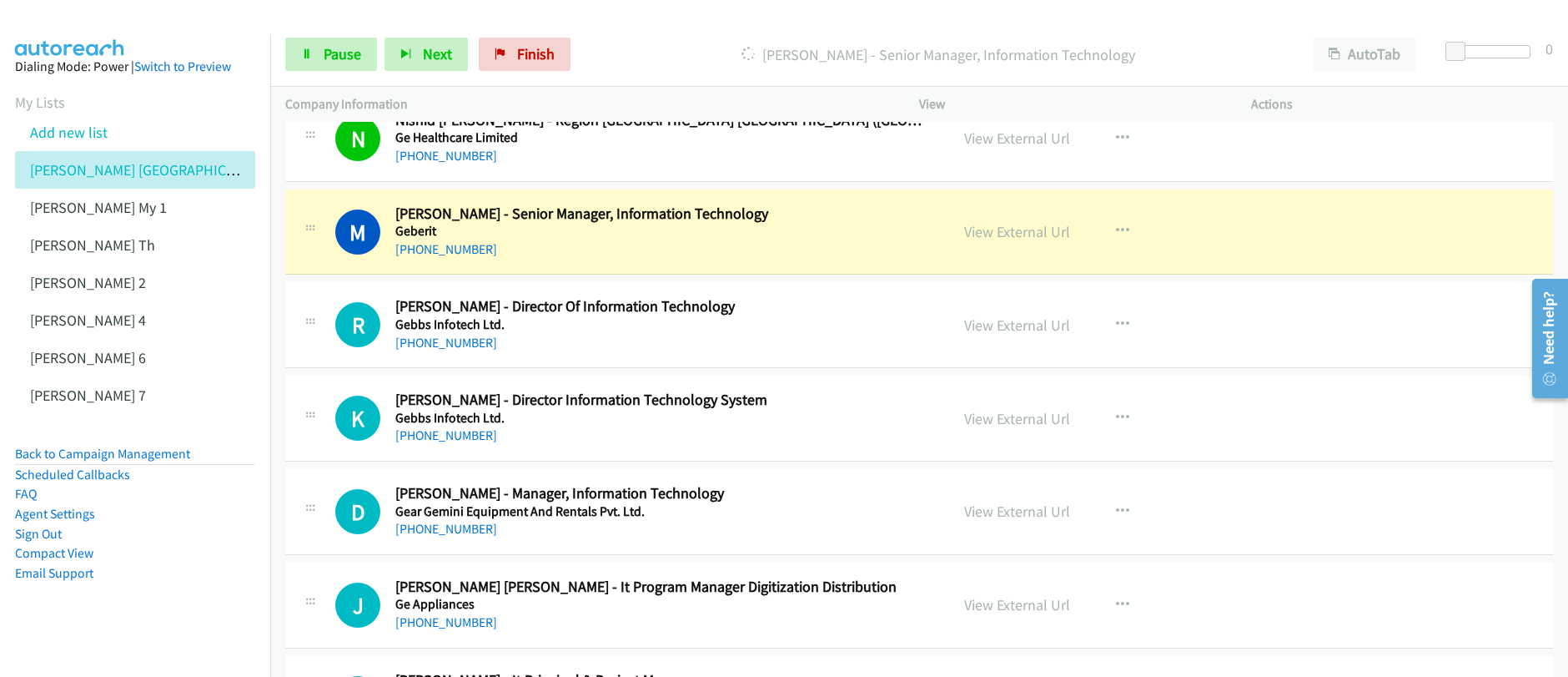
scroll to position [903, 0]
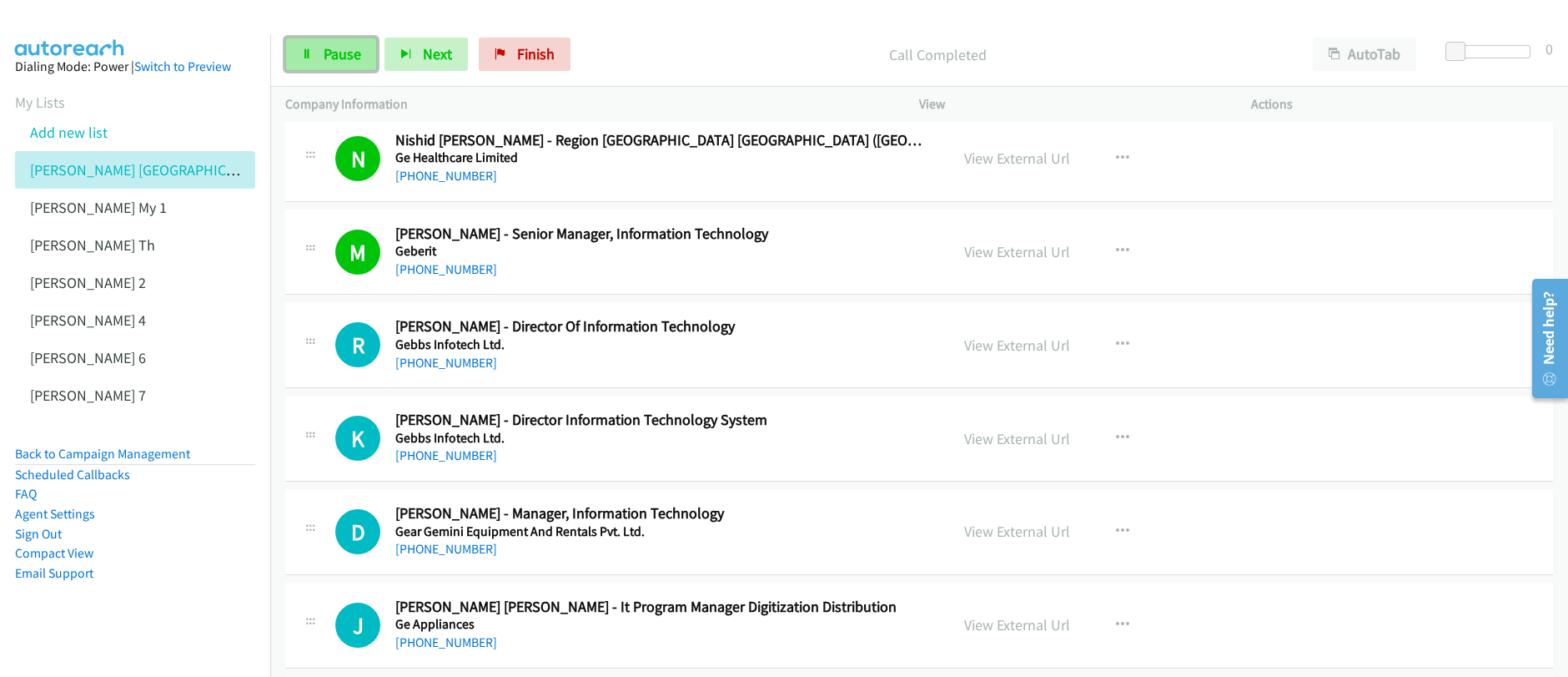
click at [338, 57] on span "Pause" at bounding box center [342, 53] width 37 height 19
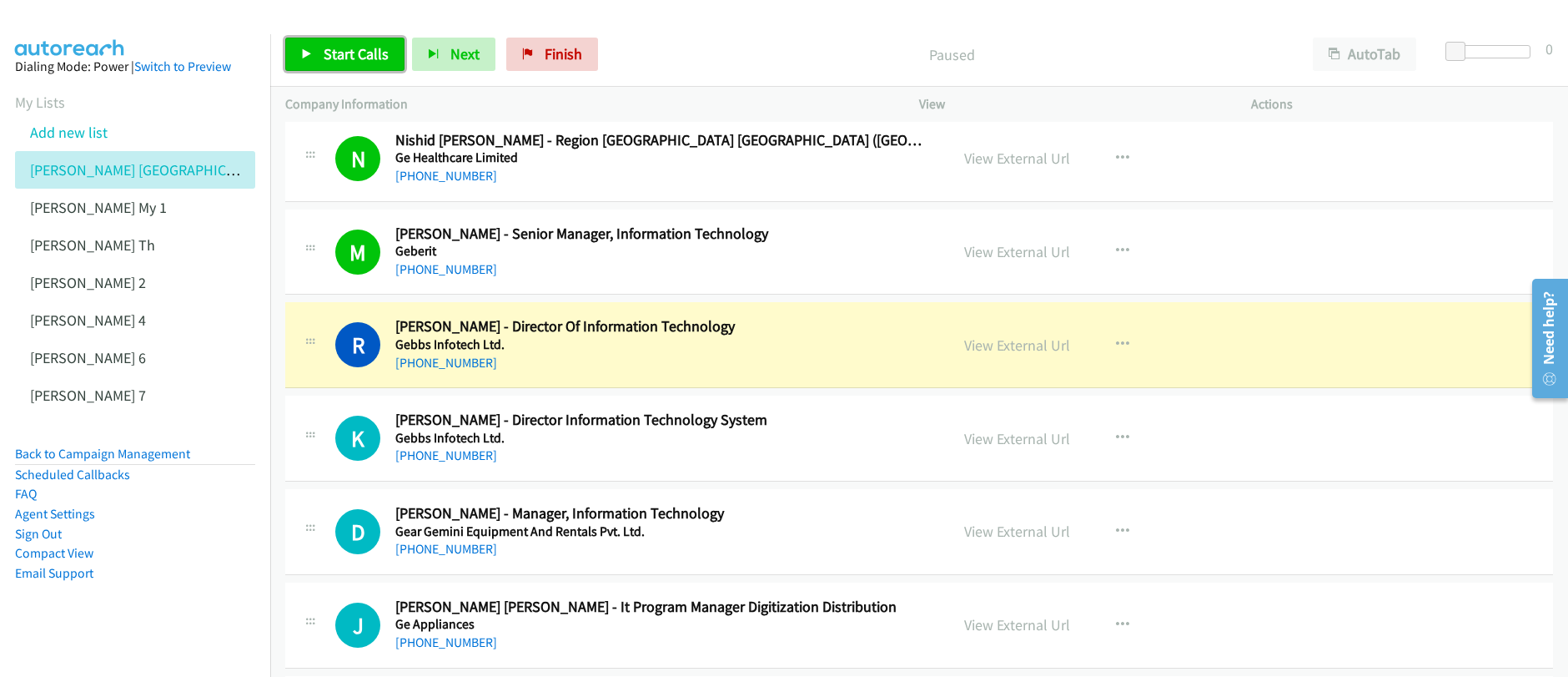
click at [338, 58] on span "Start Calls" at bounding box center [355, 53] width 65 height 19
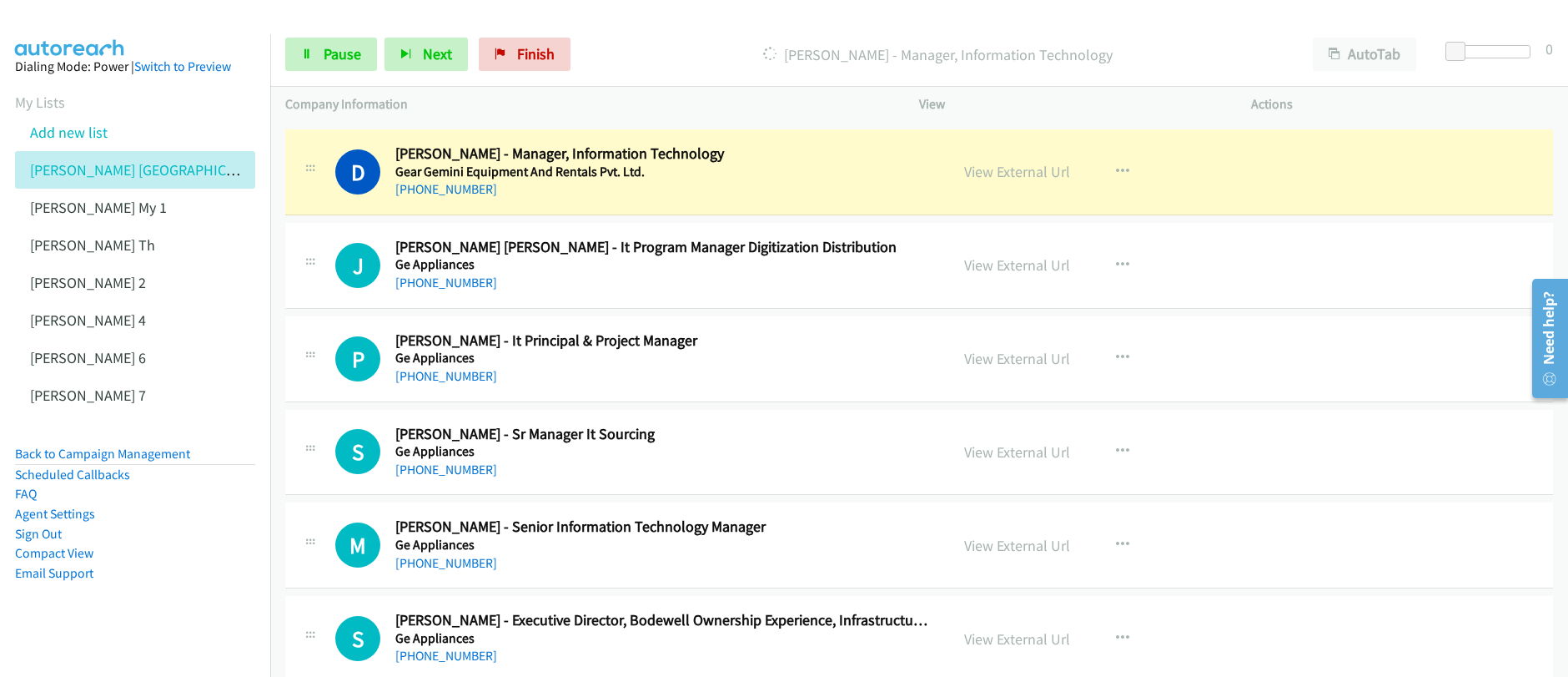
scroll to position [1261, 0]
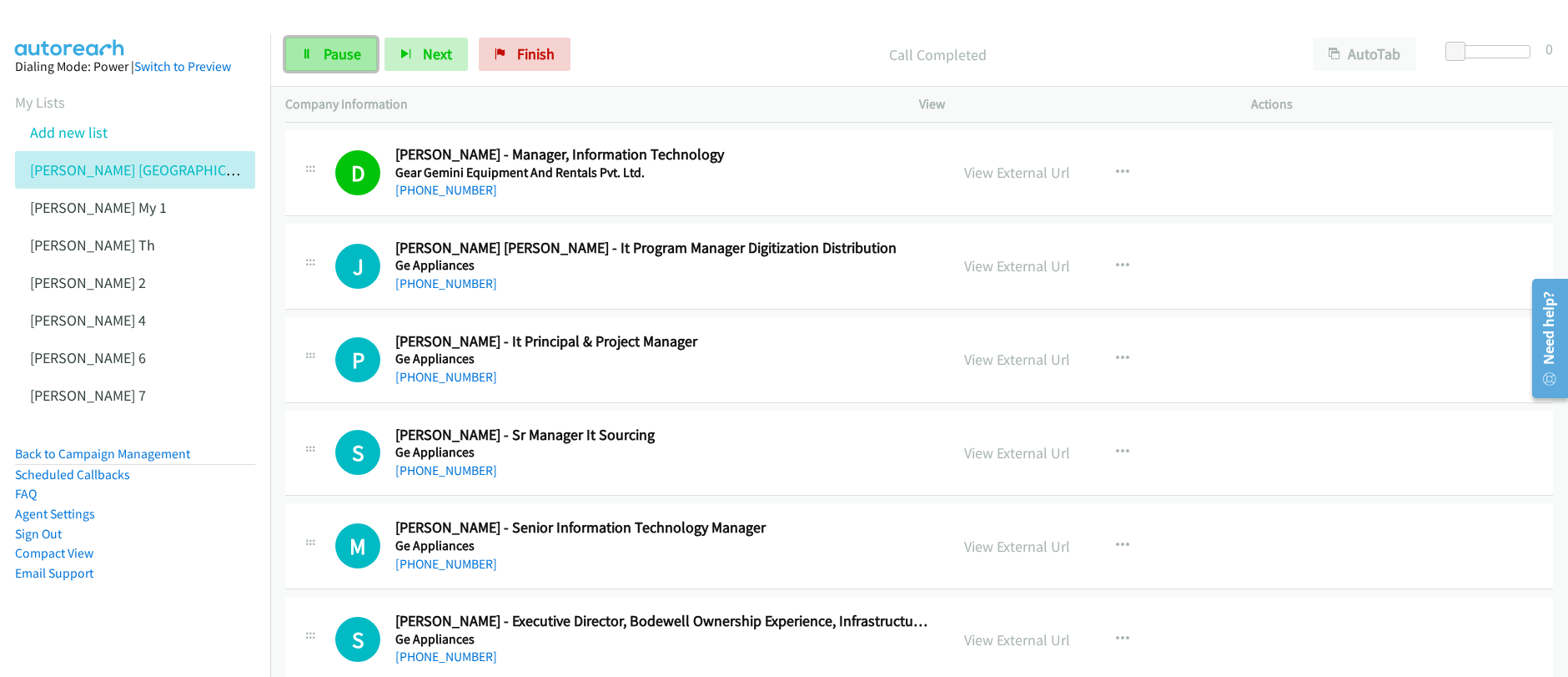
click at [347, 56] on span "Pause" at bounding box center [342, 53] width 37 height 19
click at [346, 56] on span "Start Calls" at bounding box center [355, 53] width 65 height 19
click at [351, 65] on link "Pause" at bounding box center [331, 54] width 92 height 34
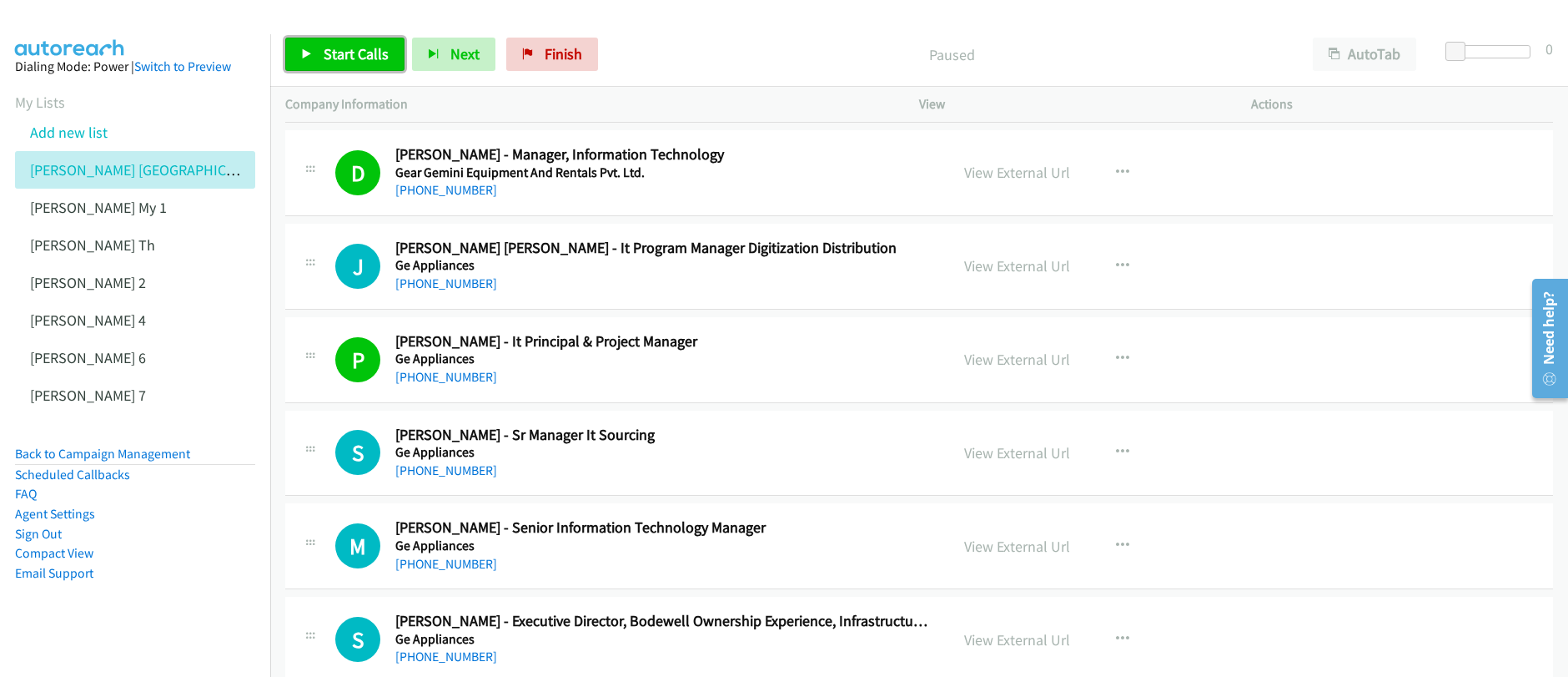
click at [351, 65] on link "Start Calls" at bounding box center [344, 54] width 119 height 34
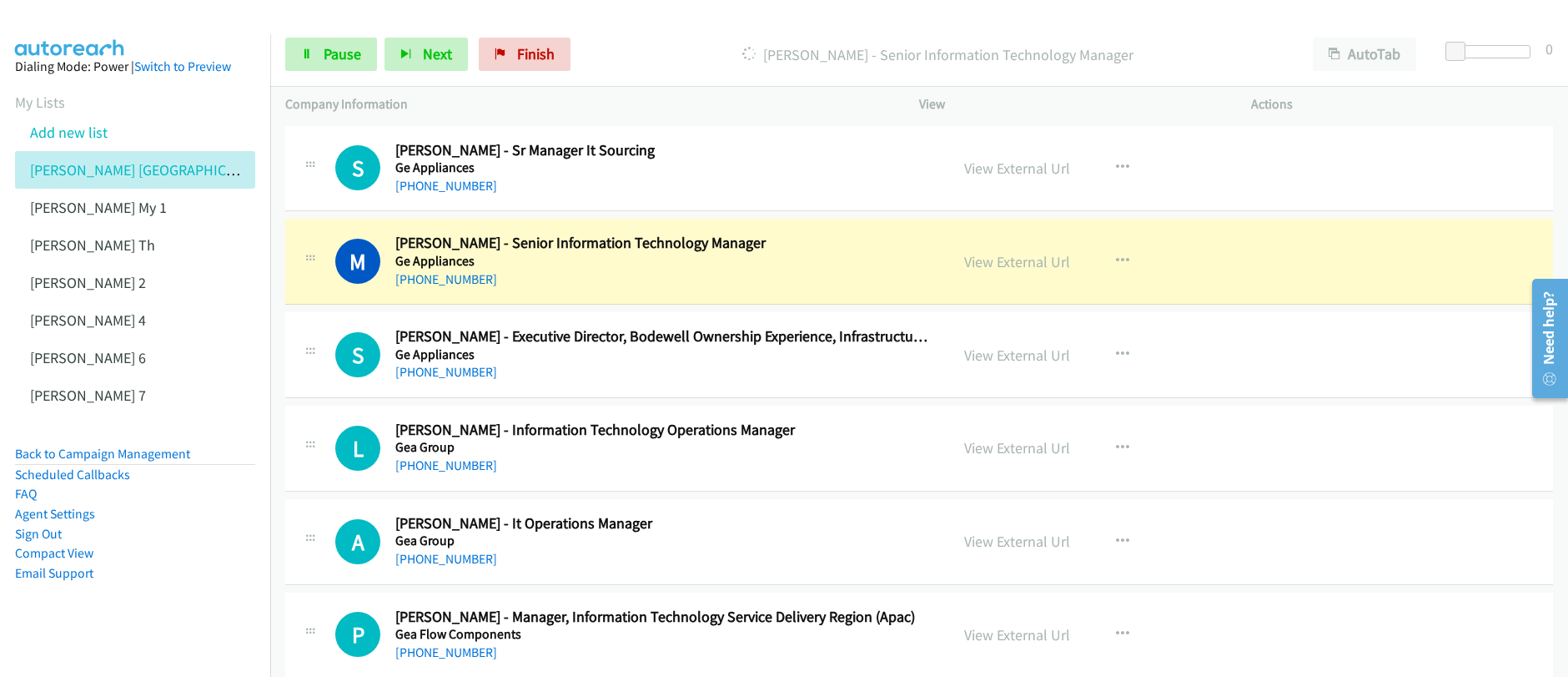
scroll to position [1571, 0]
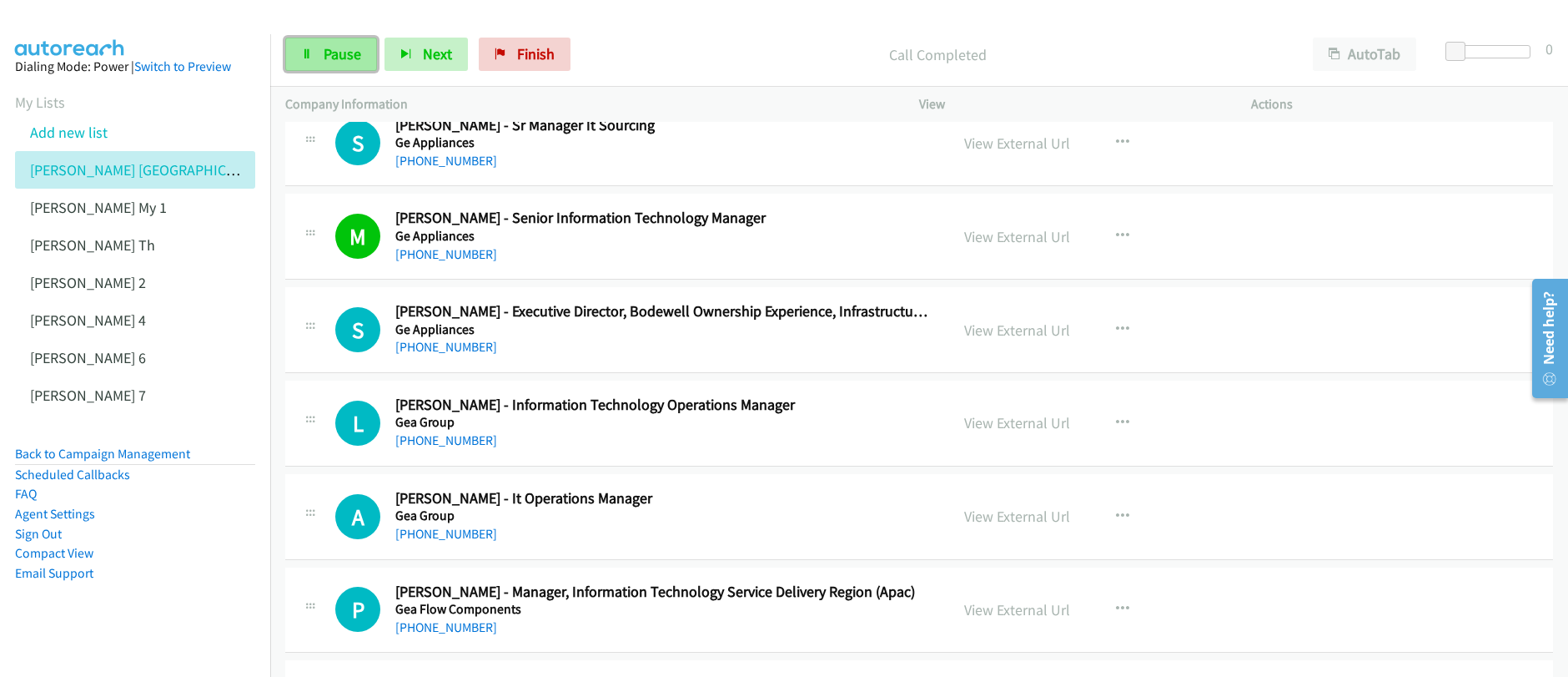
click at [329, 54] on span "Pause" at bounding box center [342, 53] width 37 height 19
click at [331, 56] on span "Start Calls" at bounding box center [355, 53] width 65 height 19
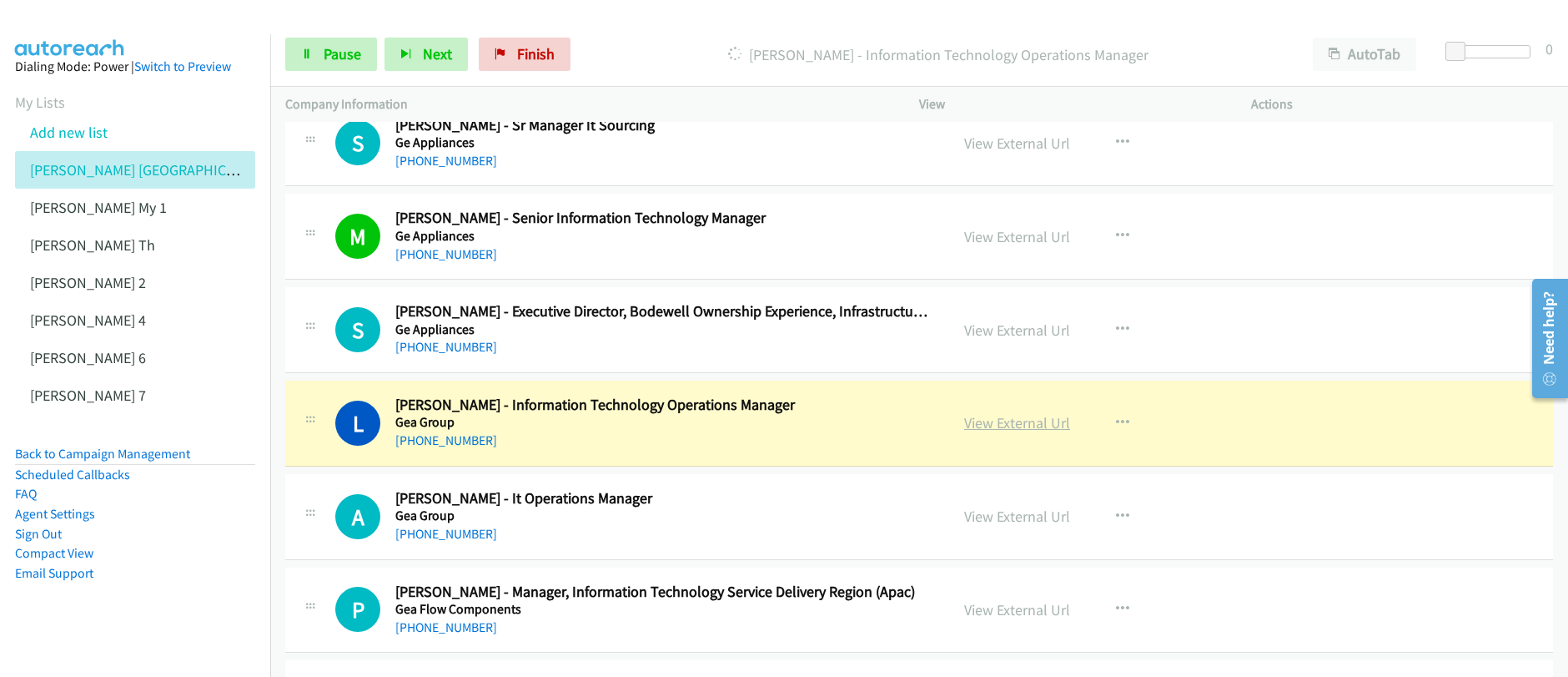
click at [1005, 426] on link "View External Url" at bounding box center [1016, 422] width 106 height 19
click at [352, 53] on span "Pause" at bounding box center [342, 53] width 37 height 19
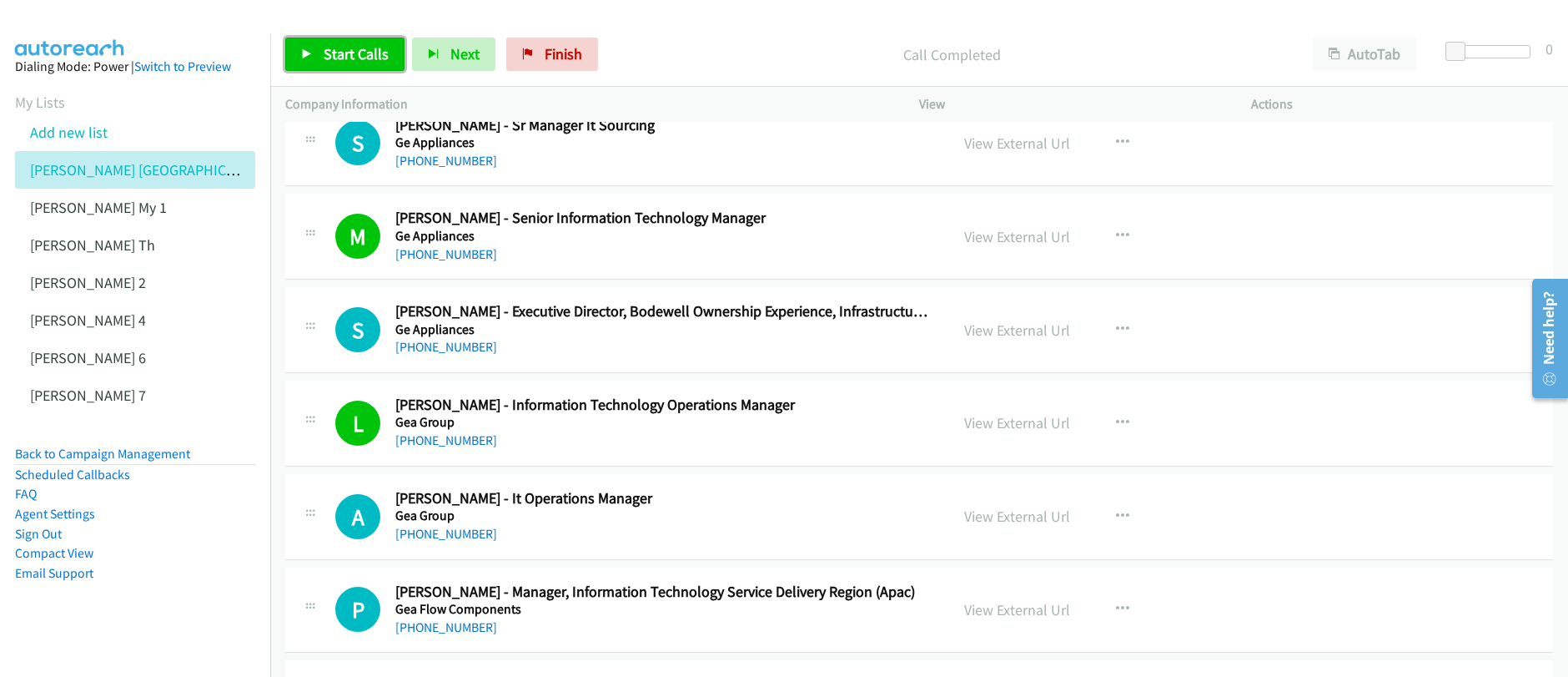
click at [346, 63] on span "Start Calls" at bounding box center [355, 53] width 65 height 19
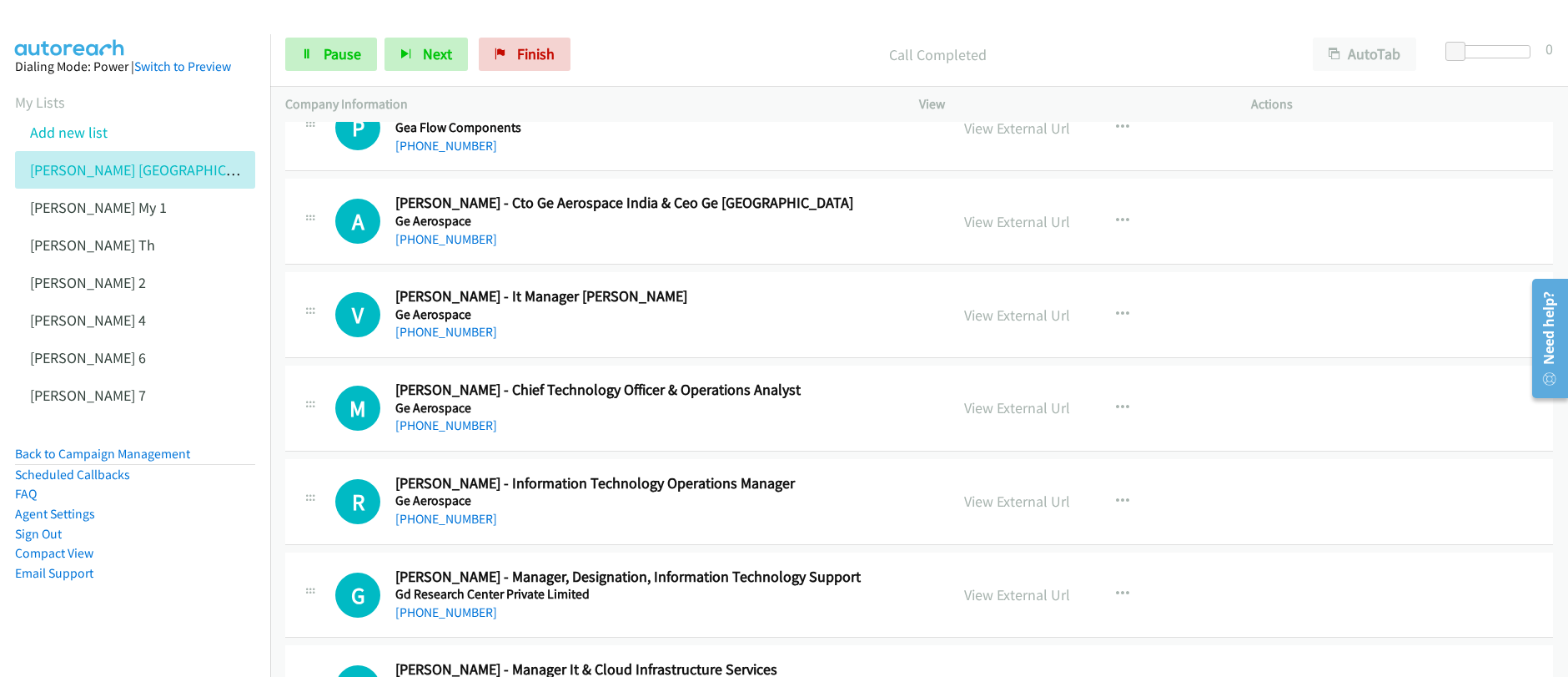
scroll to position [2052, 0]
click at [323, 62] on span "Pause" at bounding box center [342, 53] width 37 height 19
click at [323, 62] on span "Start Calls" at bounding box center [355, 53] width 65 height 19
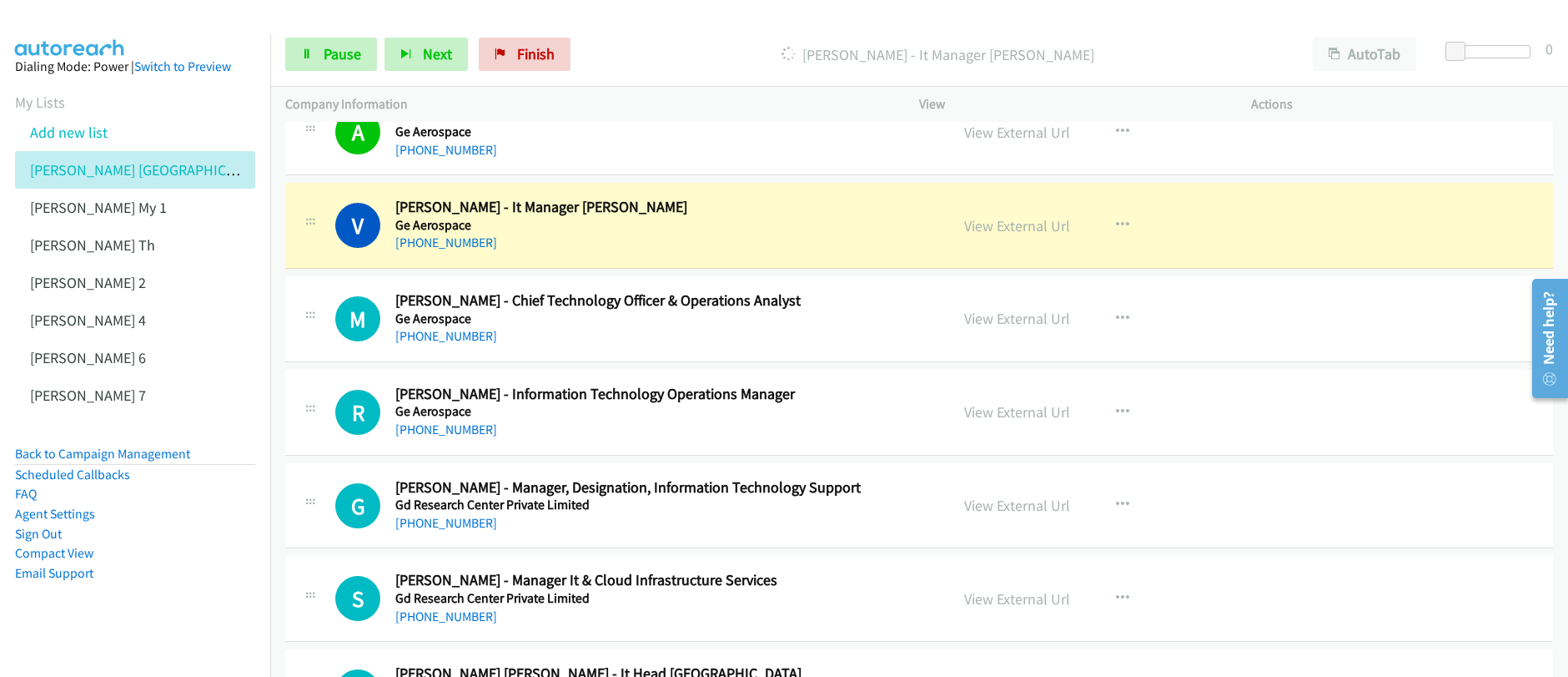
scroll to position [2218, 0]
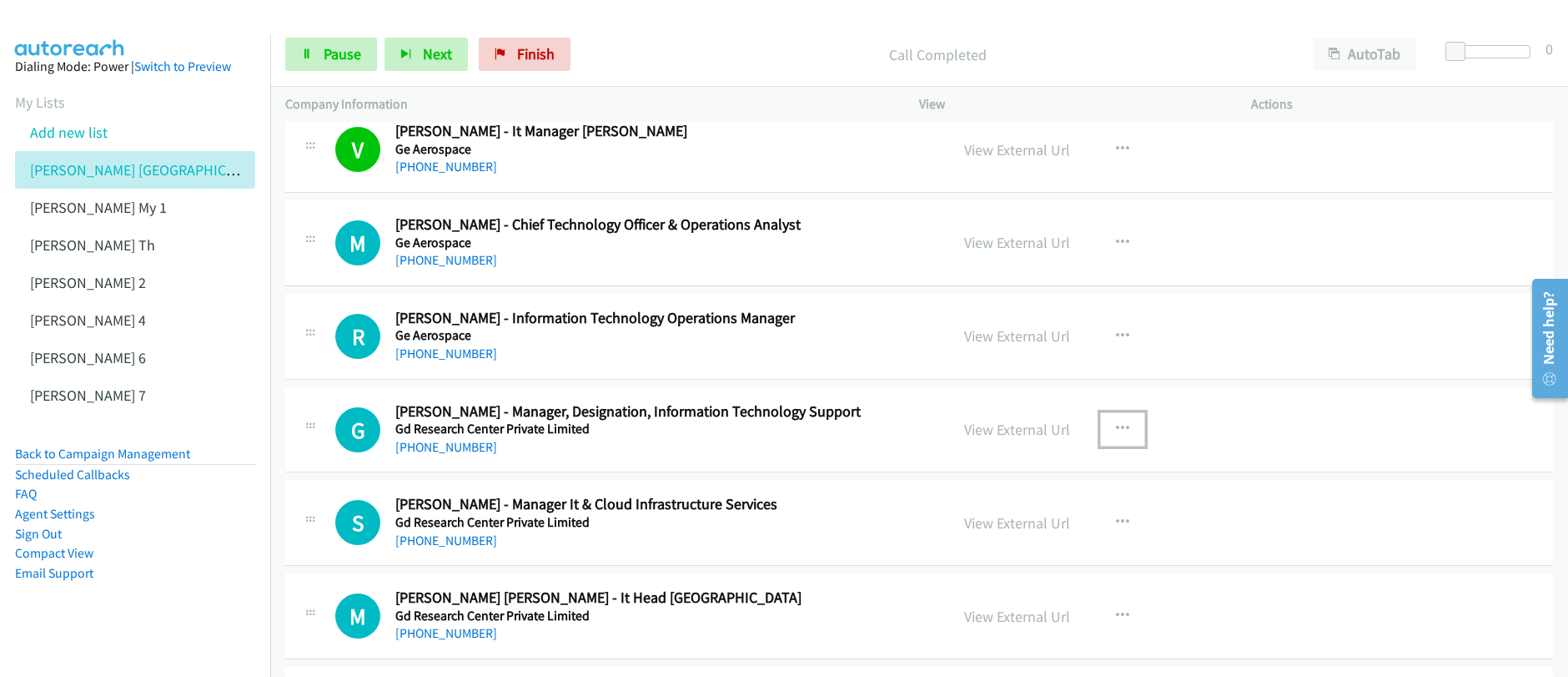
click at [1115, 428] on icon "button" at bounding box center [1122, 429] width 13 height 13
click at [0, 0] on div at bounding box center [0, 0] width 0 height 0
click at [1120, 429] on icon "button" at bounding box center [1122, 429] width 13 height 13
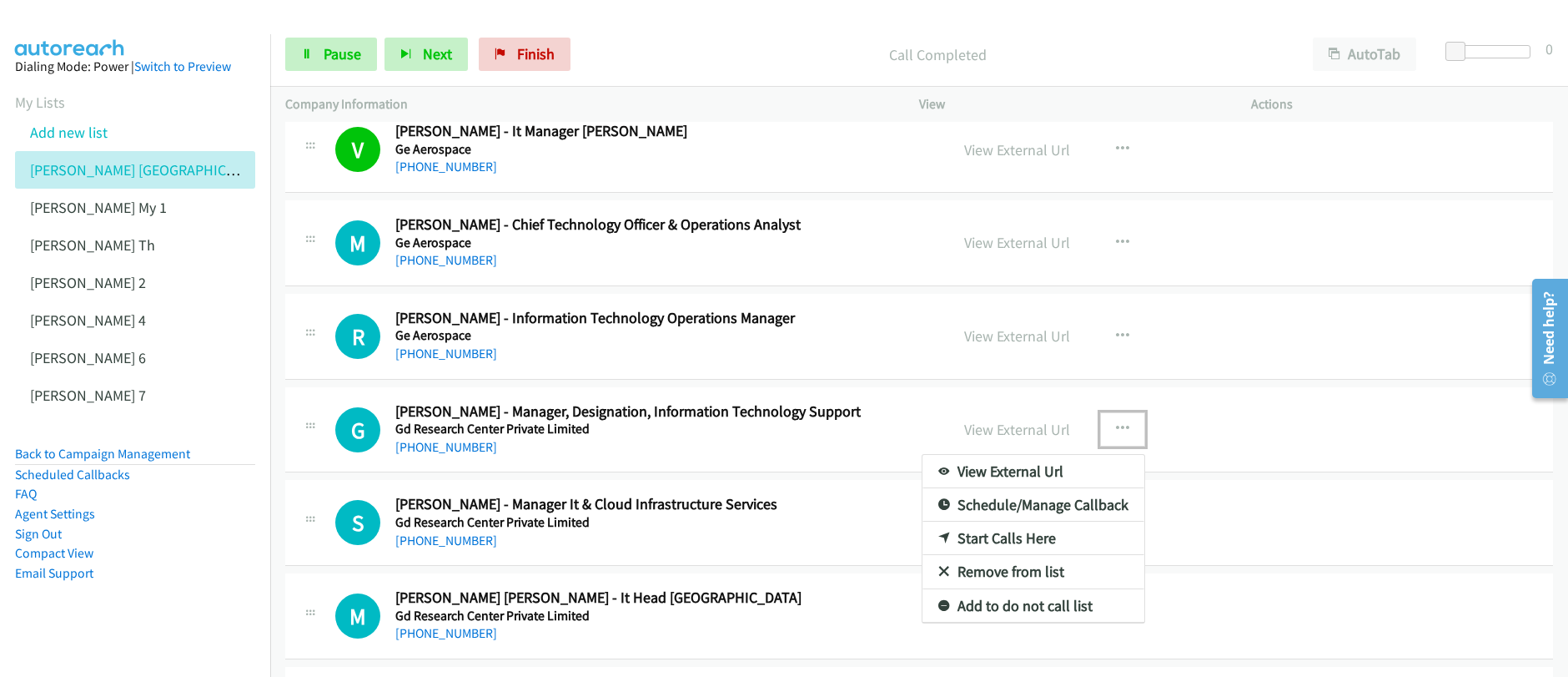
click at [321, 56] on div at bounding box center [784, 338] width 1568 height 677
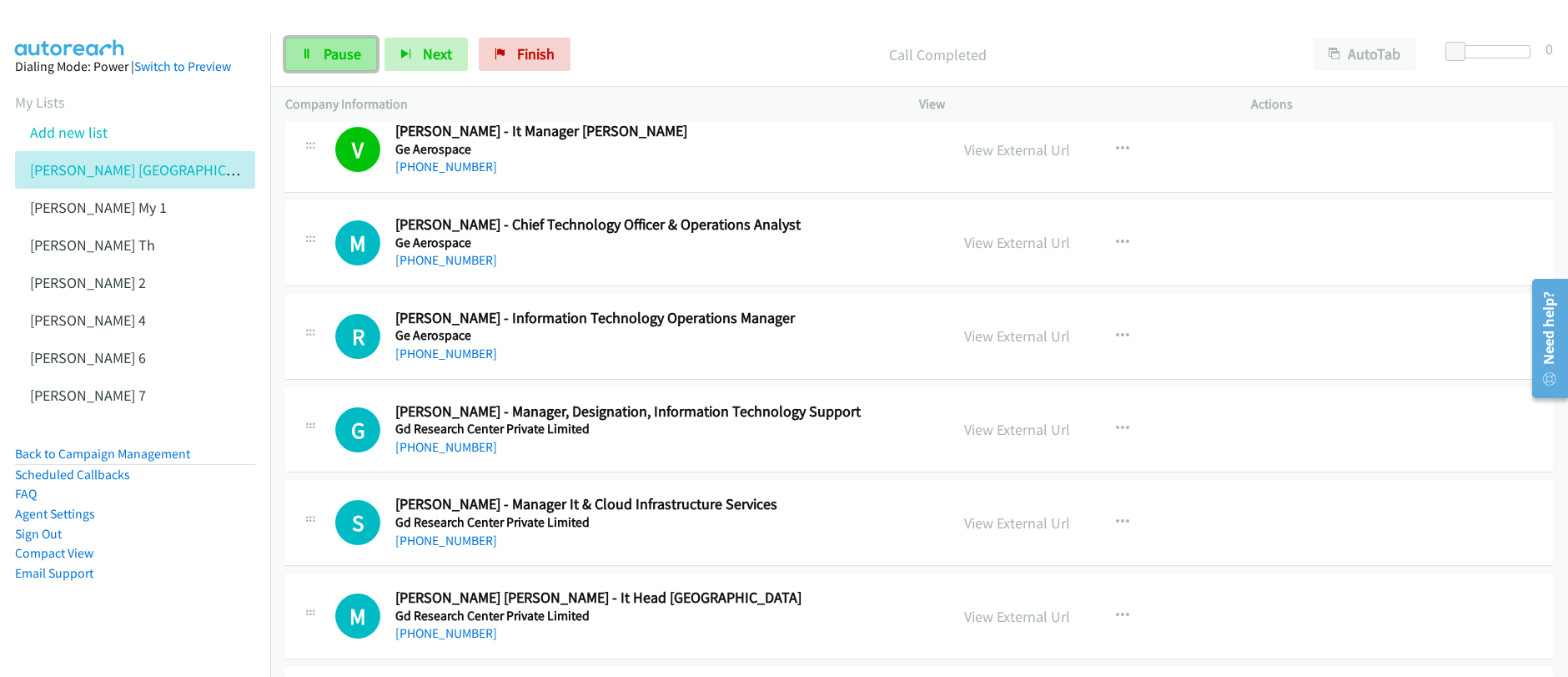
click at [323, 56] on span "Pause" at bounding box center [342, 53] width 37 height 19
click at [1113, 439] on button "button" at bounding box center [1122, 429] width 45 height 34
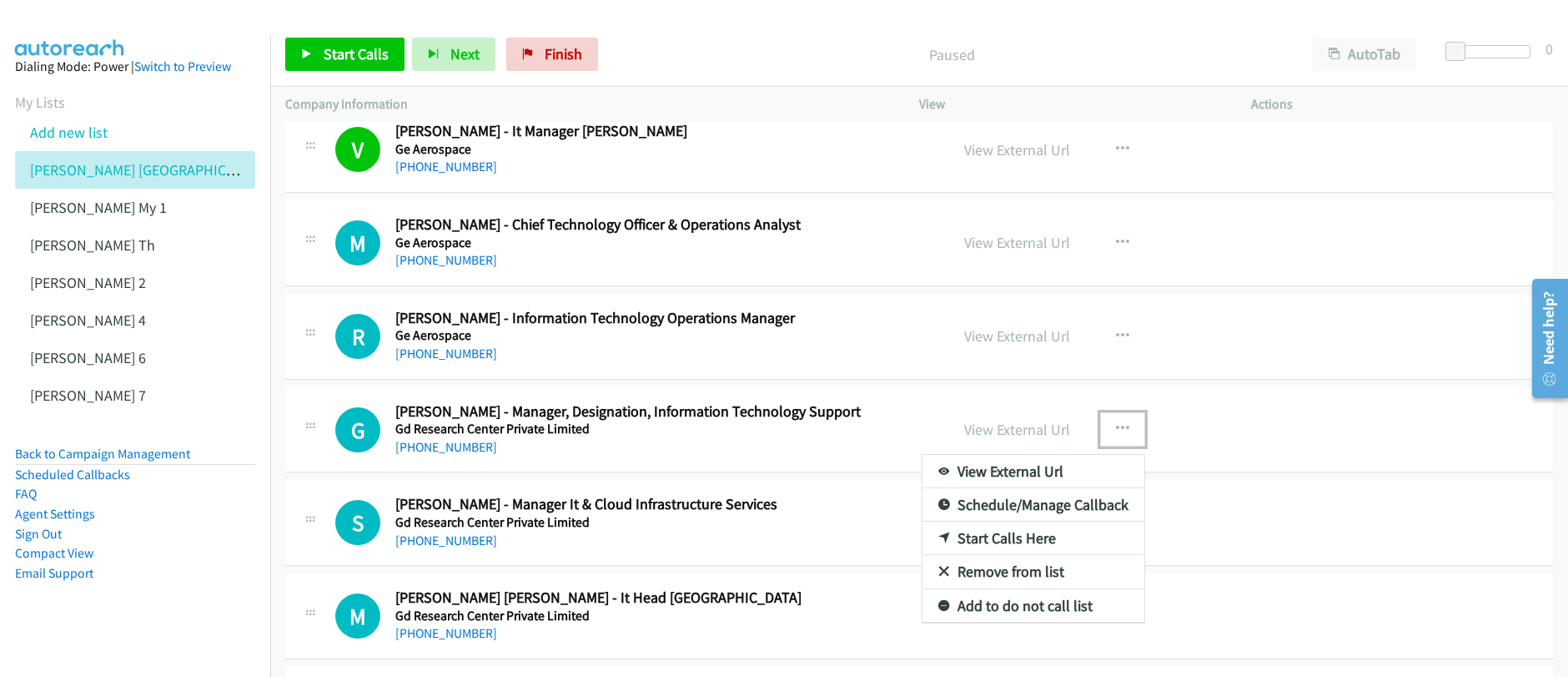
click at [964, 543] on link "Start Calls Here" at bounding box center [1033, 538] width 222 height 34
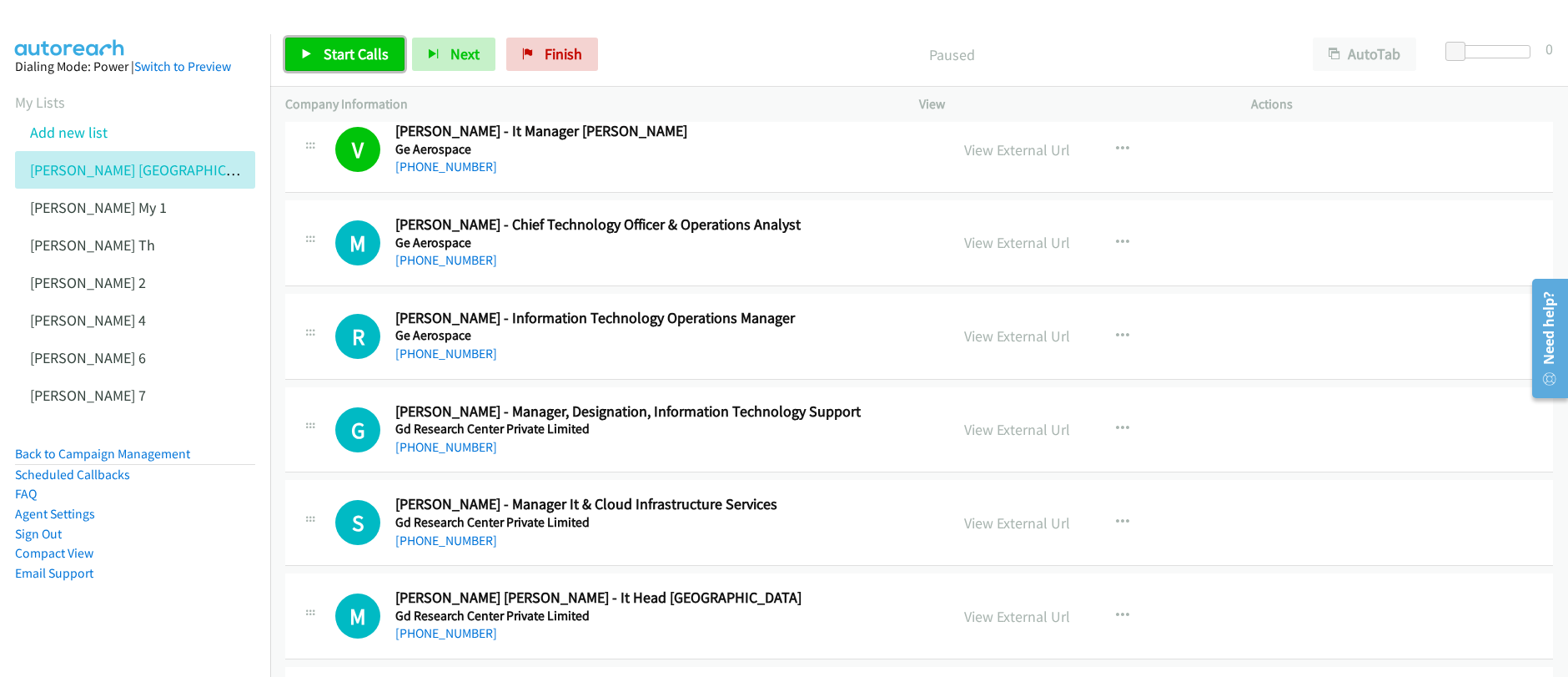
click at [344, 52] on span "Start Calls" at bounding box center [355, 53] width 65 height 19
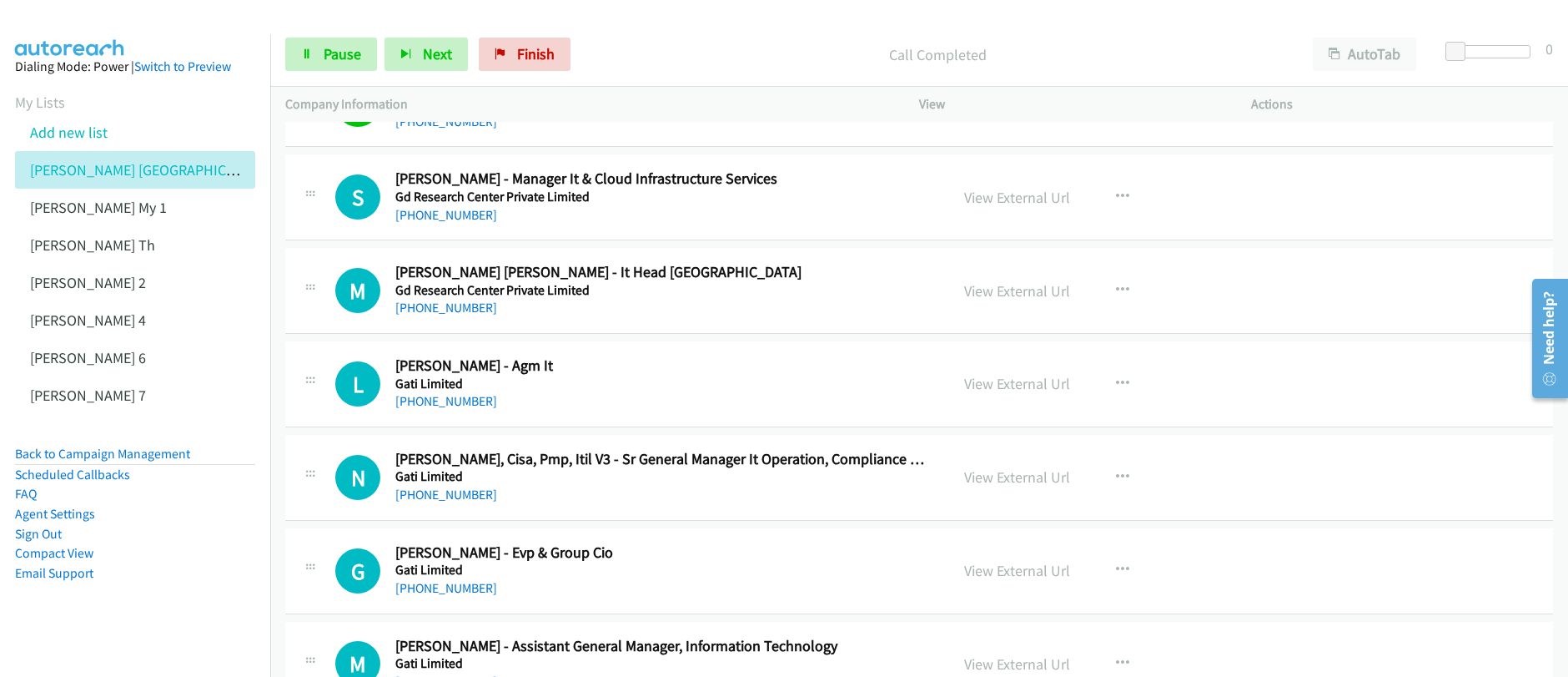
scroll to position [2539, 0]
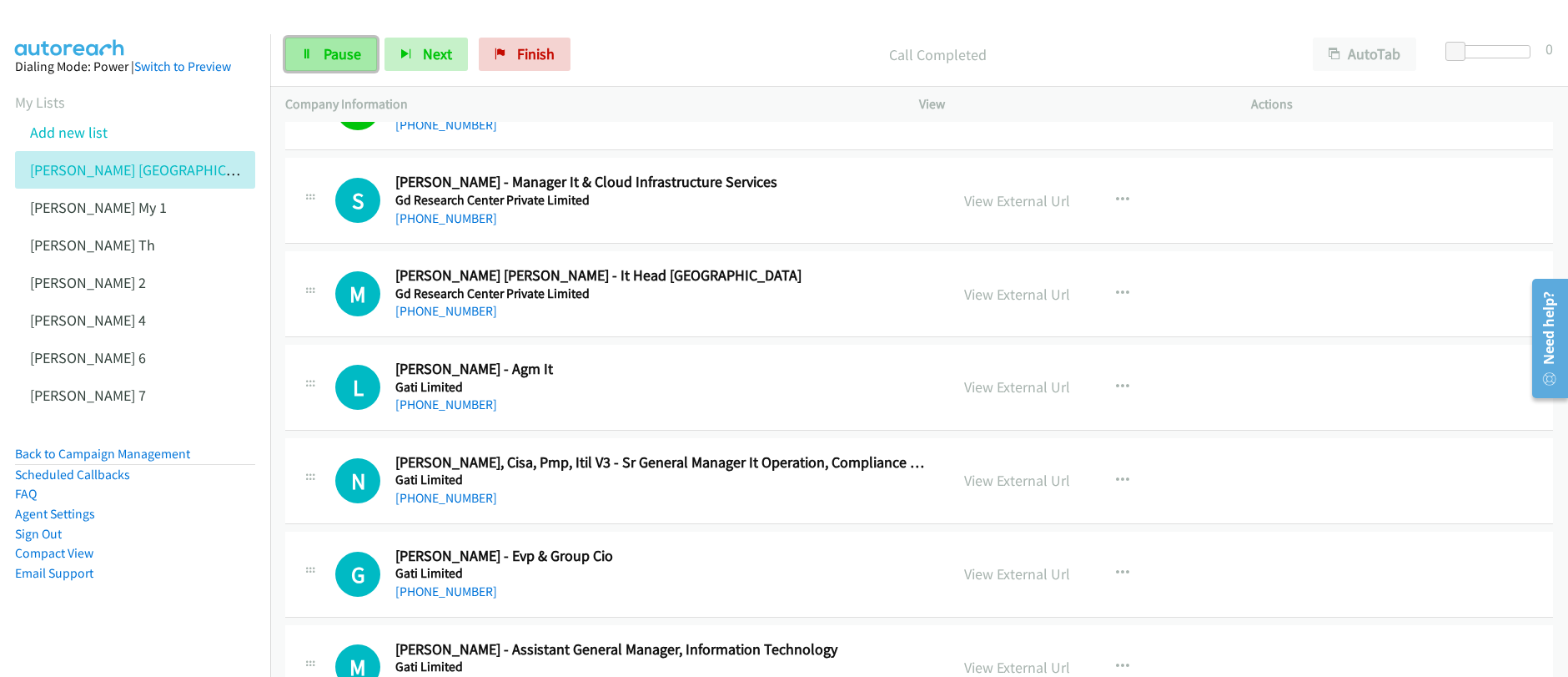
click at [348, 59] on span "Pause" at bounding box center [342, 53] width 37 height 19
click at [349, 62] on span "Start Calls" at bounding box center [355, 53] width 65 height 19
click at [321, 56] on link "Pause" at bounding box center [331, 54] width 92 height 34
click at [321, 56] on link "Start Calls" at bounding box center [344, 54] width 119 height 34
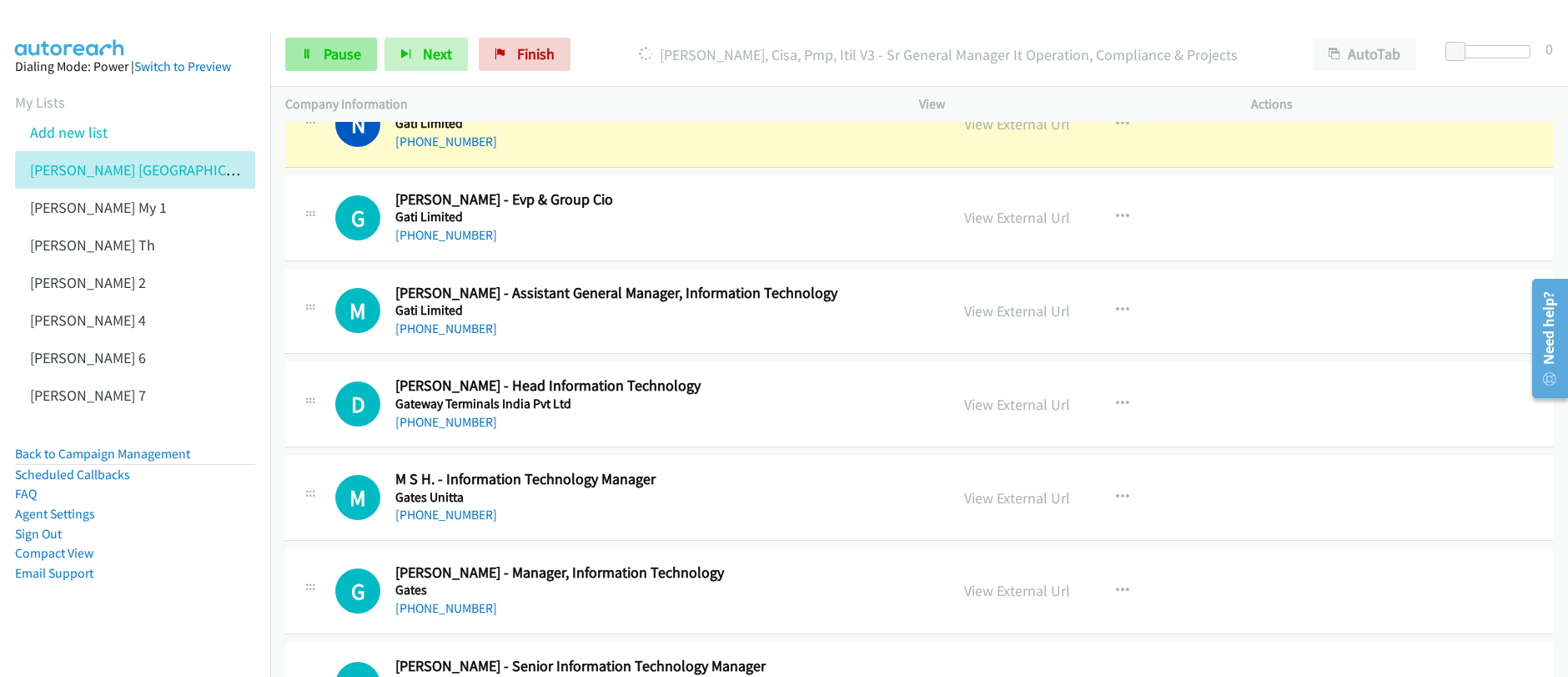
scroll to position [2898, 0]
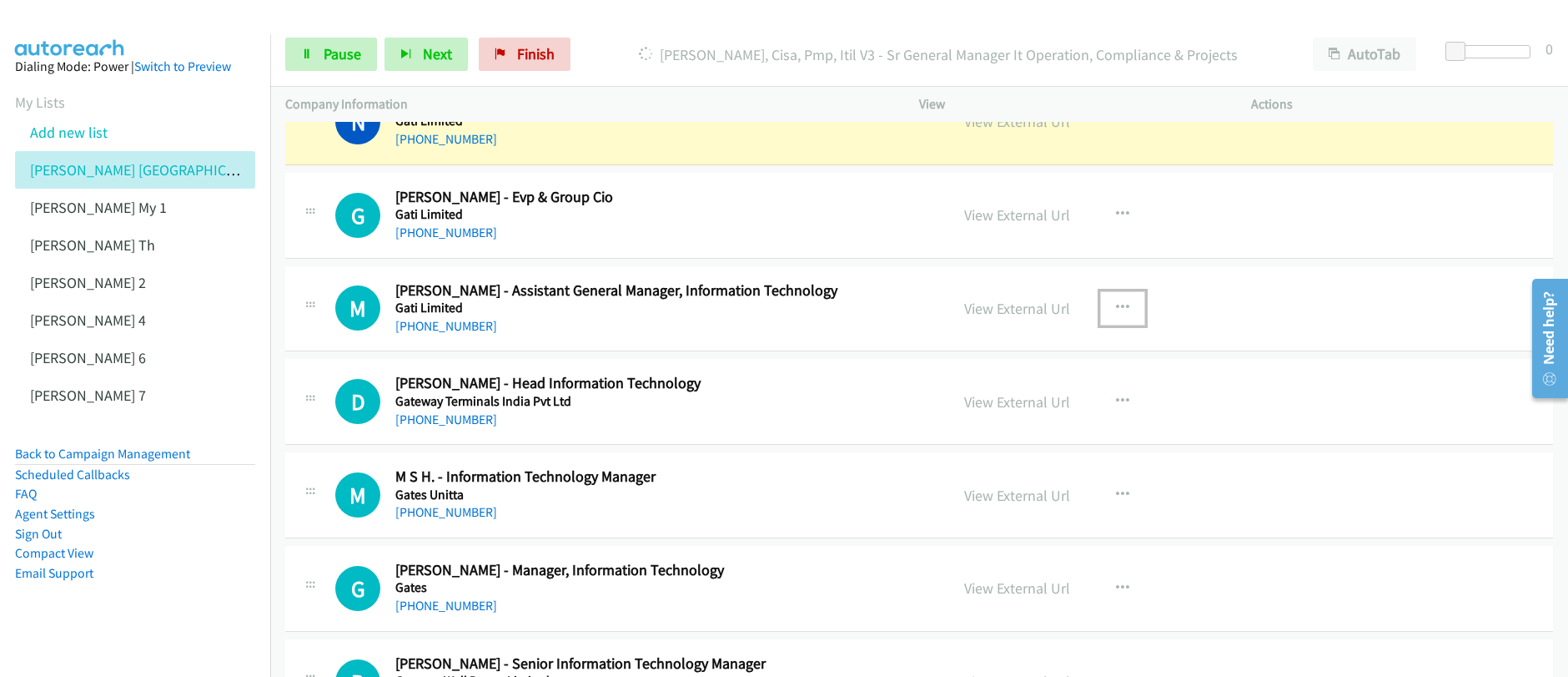
click at [1119, 312] on icon "button" at bounding box center [1122, 308] width 13 height 13
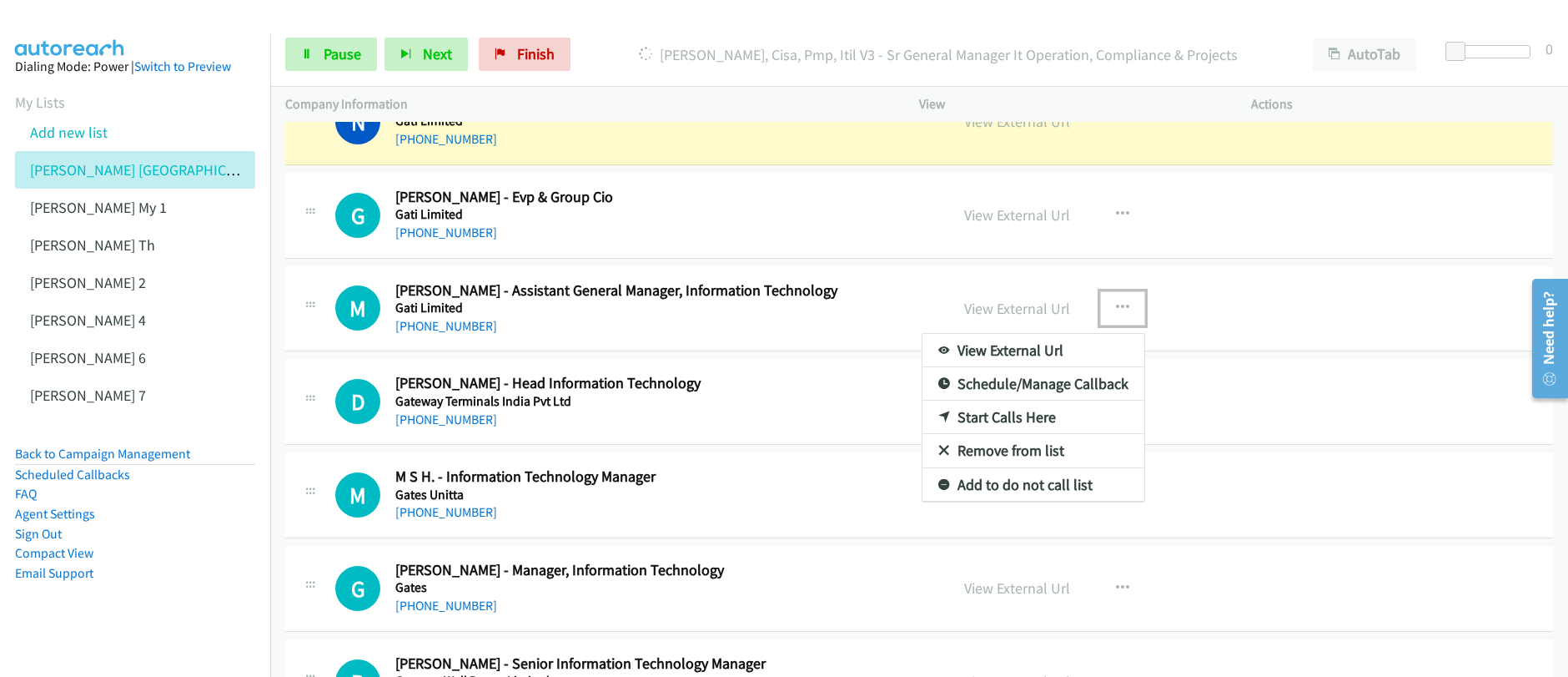
click at [979, 418] on link "Start Calls Here" at bounding box center [1033, 417] width 222 height 34
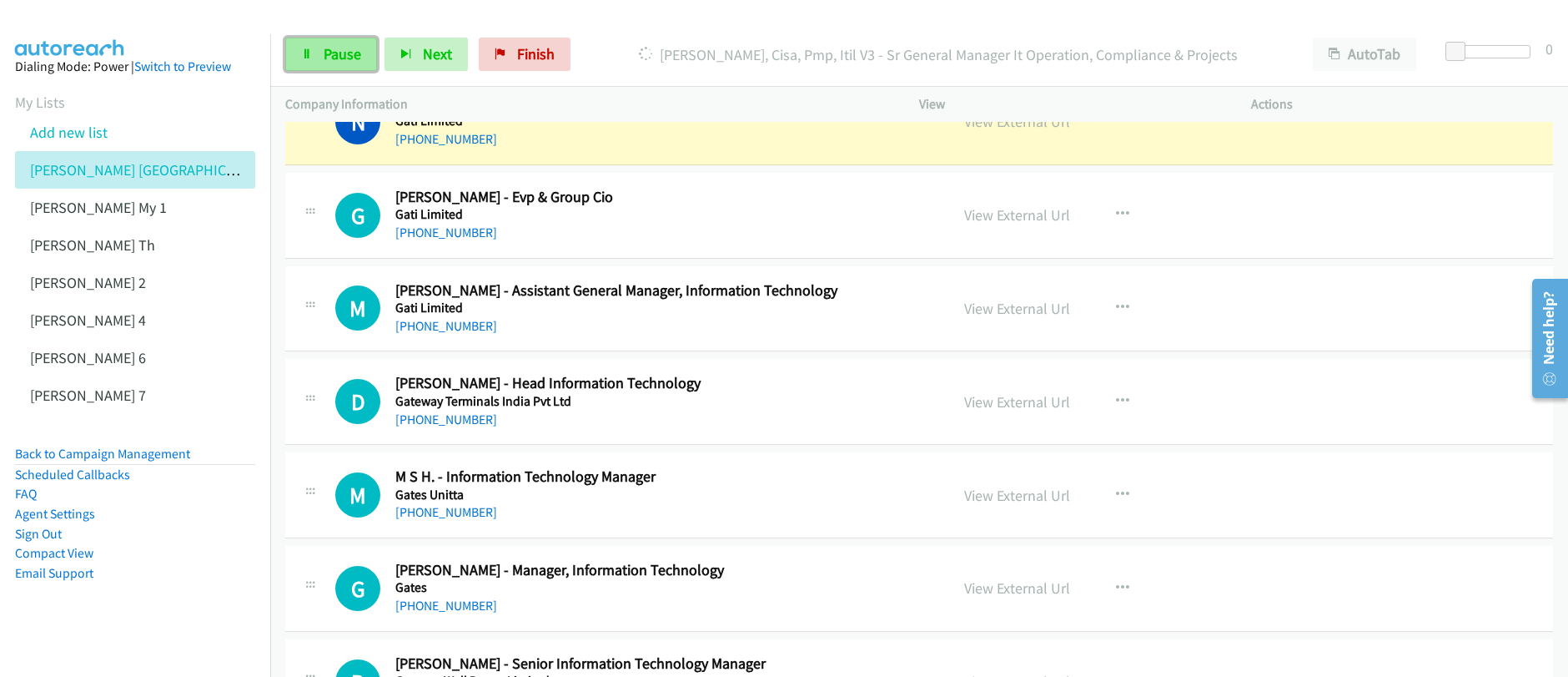
click at [336, 53] on span "Pause" at bounding box center [342, 53] width 37 height 19
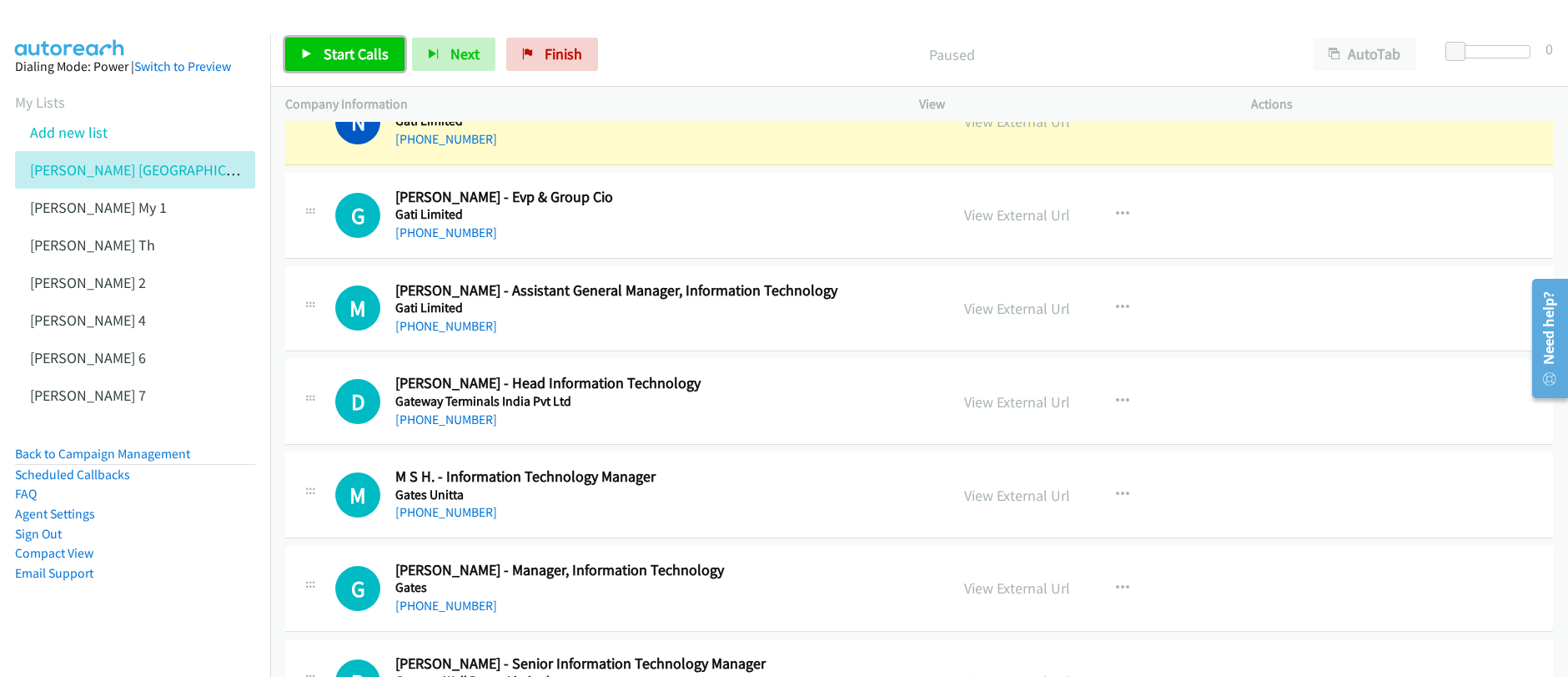
click at [336, 54] on span "Start Calls" at bounding box center [355, 53] width 65 height 19
click at [350, 58] on span "Pause" at bounding box center [342, 53] width 37 height 19
click at [1119, 307] on icon "button" at bounding box center [1122, 308] width 13 height 13
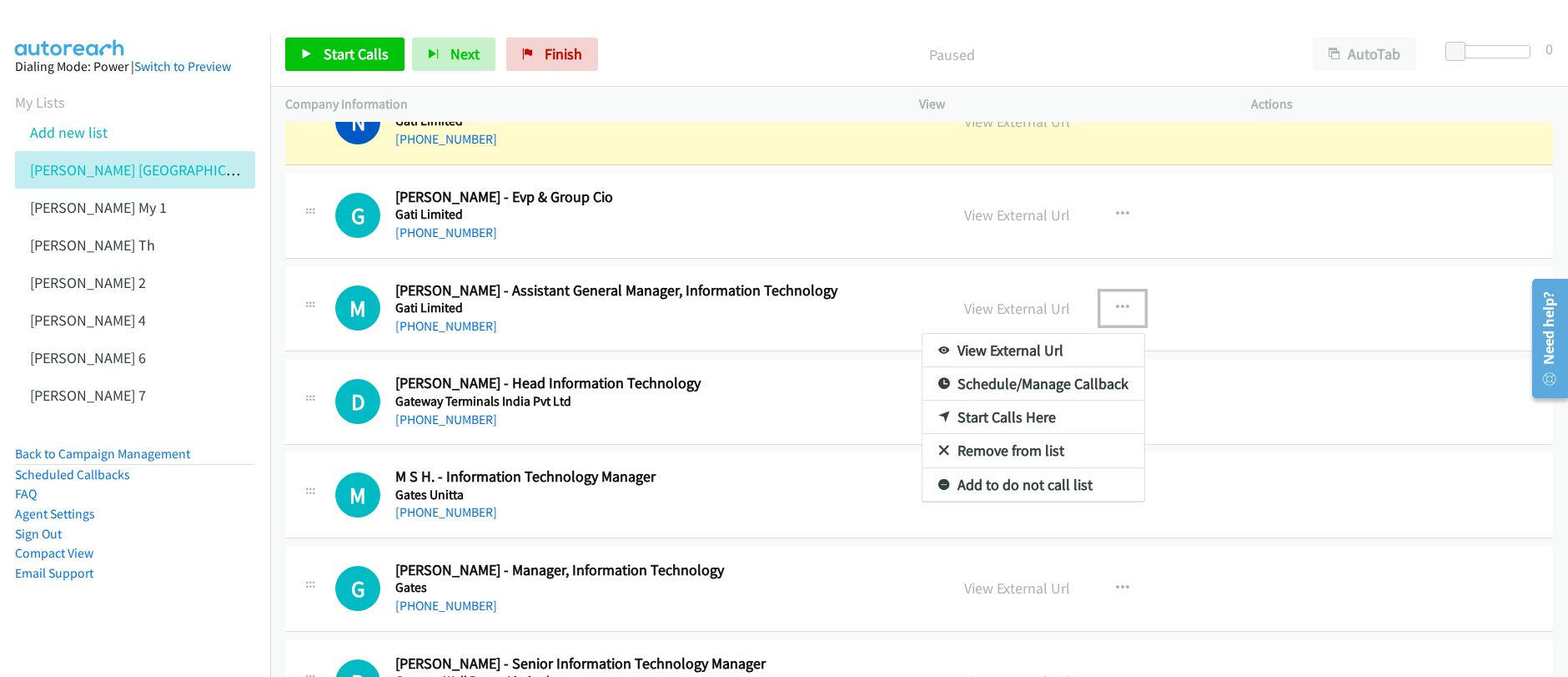
click at [983, 414] on link "Start Calls Here" at bounding box center [1033, 417] width 222 height 34
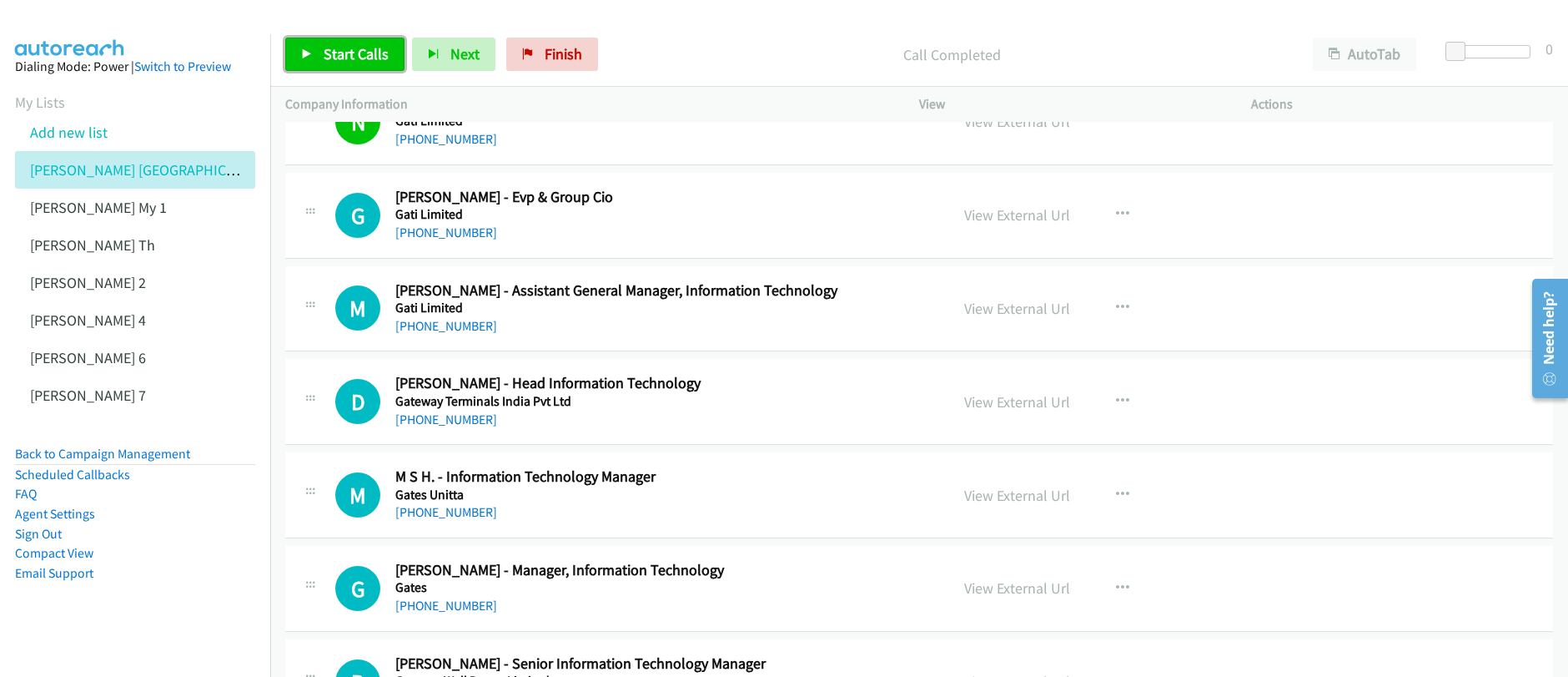
click at [320, 48] on link "Start Calls" at bounding box center [344, 54] width 119 height 34
click at [341, 60] on span "Pause" at bounding box center [342, 53] width 37 height 19
click at [341, 60] on span "Start Calls" at bounding box center [355, 53] width 65 height 19
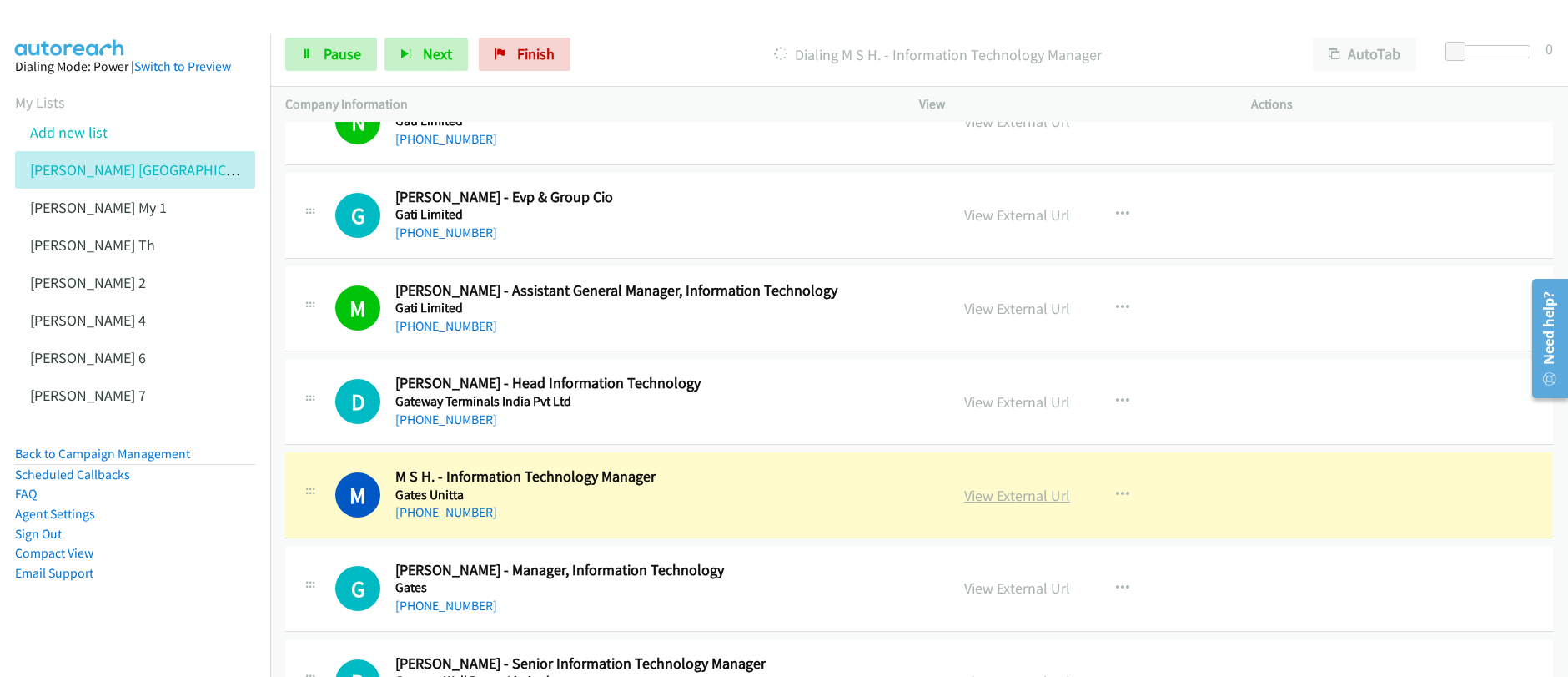
click at [1012, 502] on link "View External Url" at bounding box center [1016, 495] width 106 height 19
click at [329, 56] on span "Pause" at bounding box center [342, 53] width 37 height 19
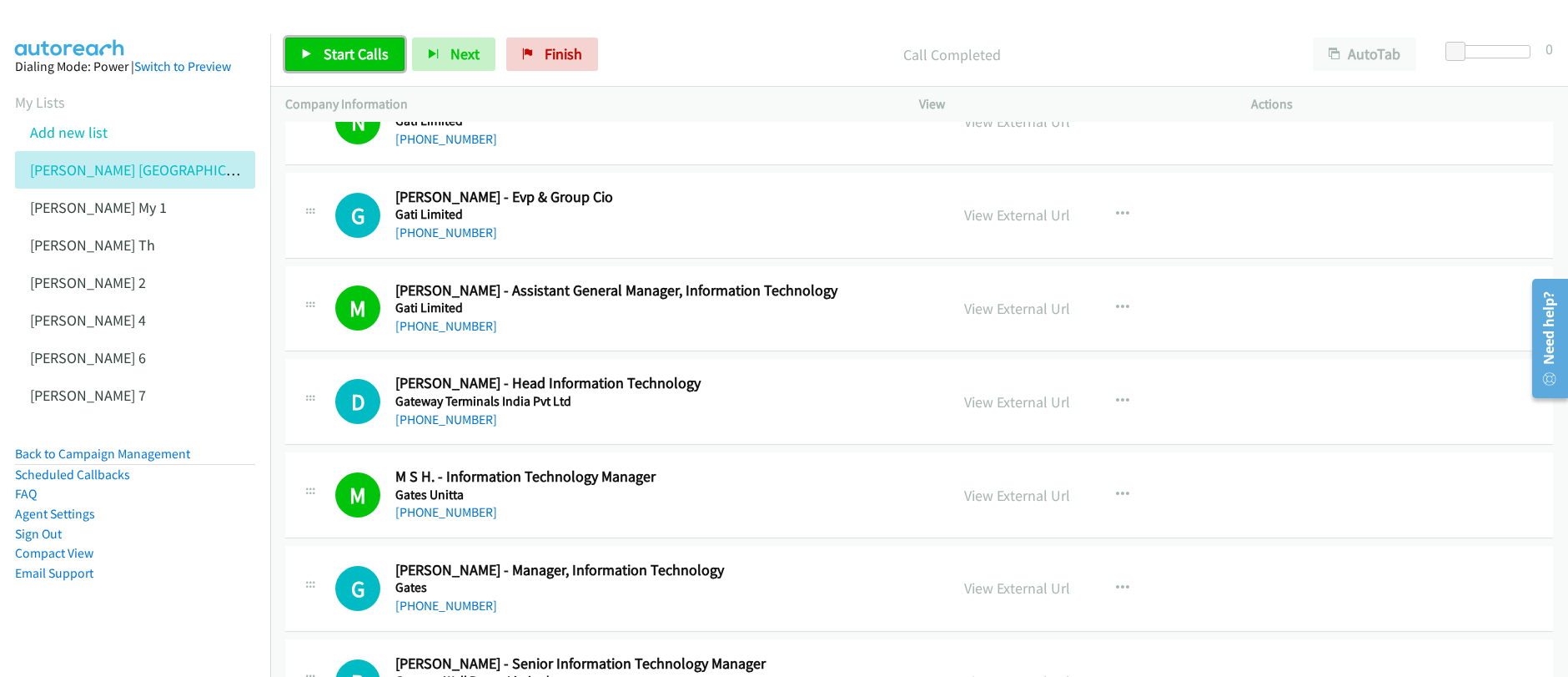
click at [345, 58] on span "Start Calls" at bounding box center [355, 53] width 65 height 19
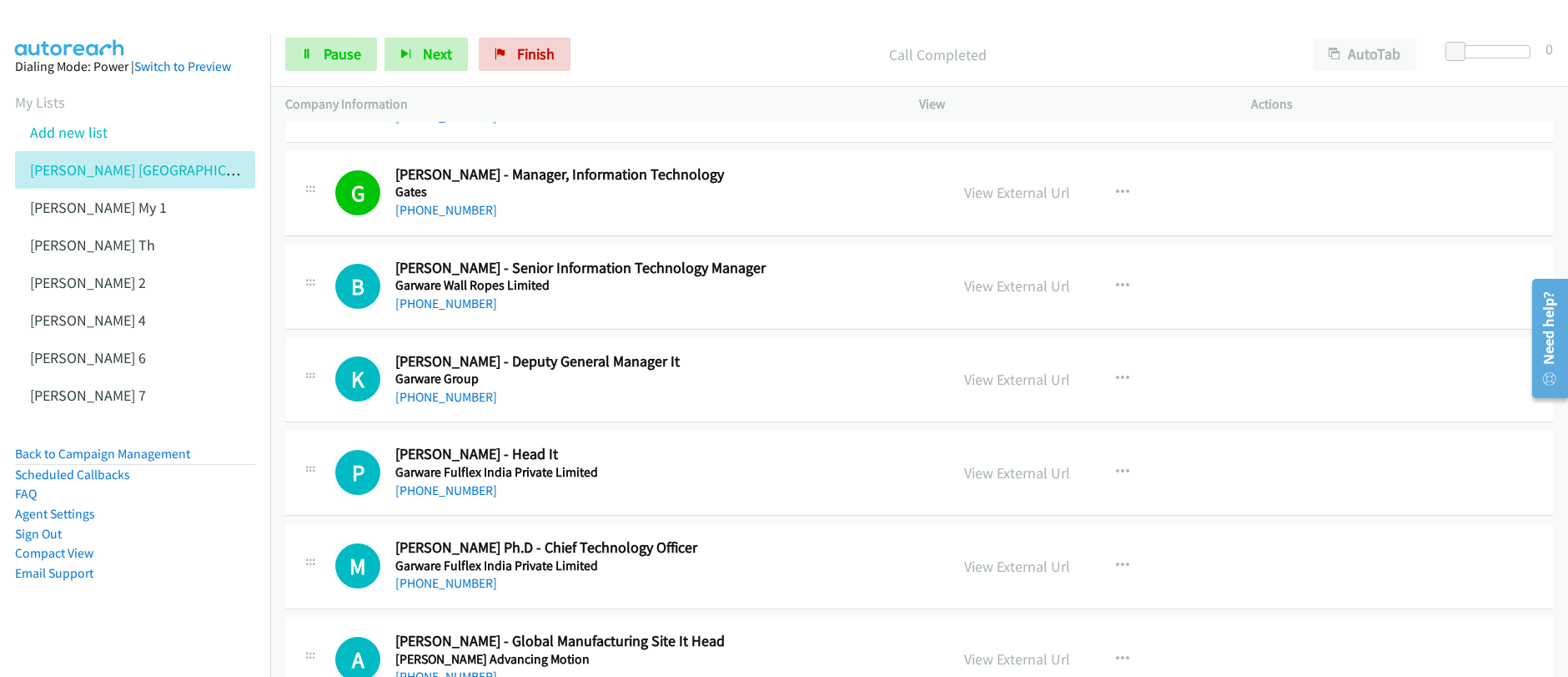
scroll to position [3299, 0]
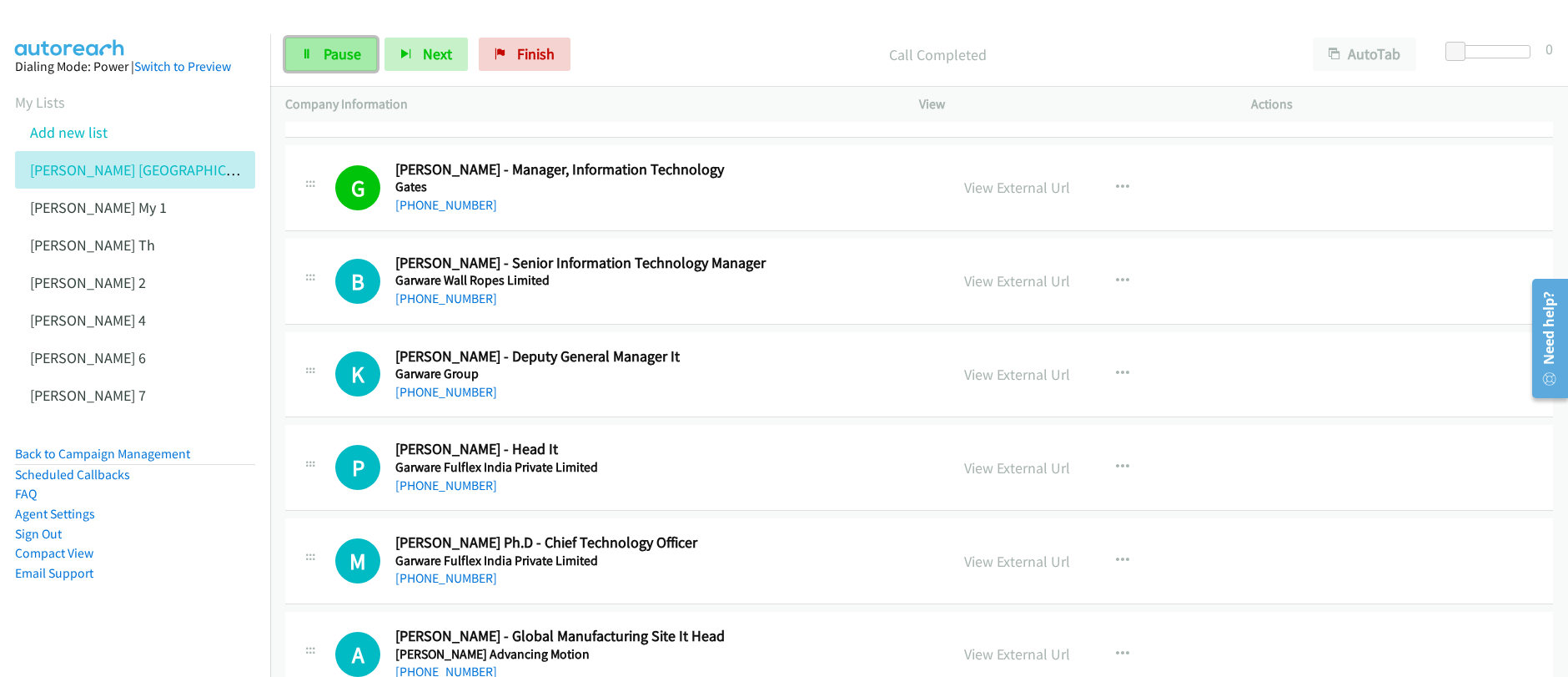
click at [341, 59] on span "Pause" at bounding box center [342, 53] width 37 height 19
click at [340, 59] on span "Pause" at bounding box center [342, 53] width 37 height 19
click at [340, 59] on span "Start Calls" at bounding box center [355, 53] width 65 height 19
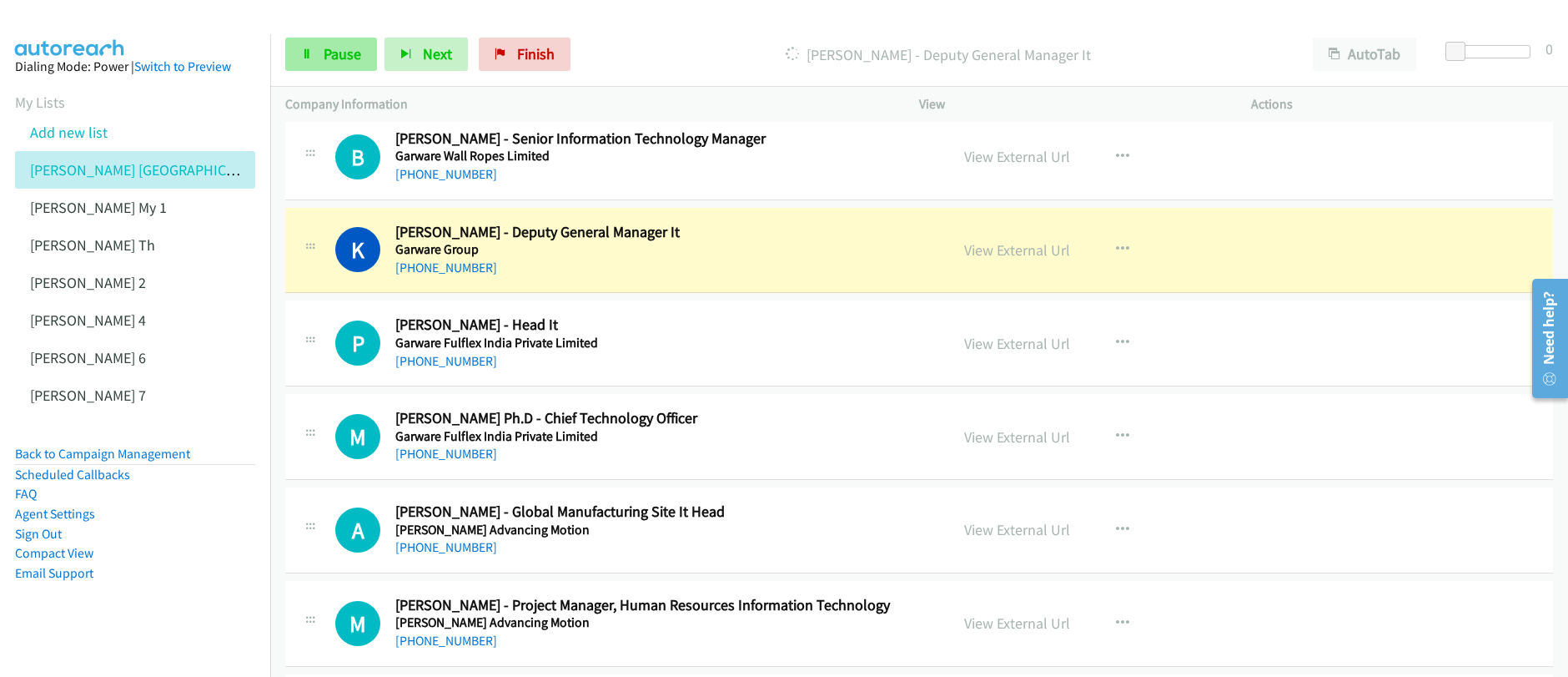
scroll to position [3483, 0]
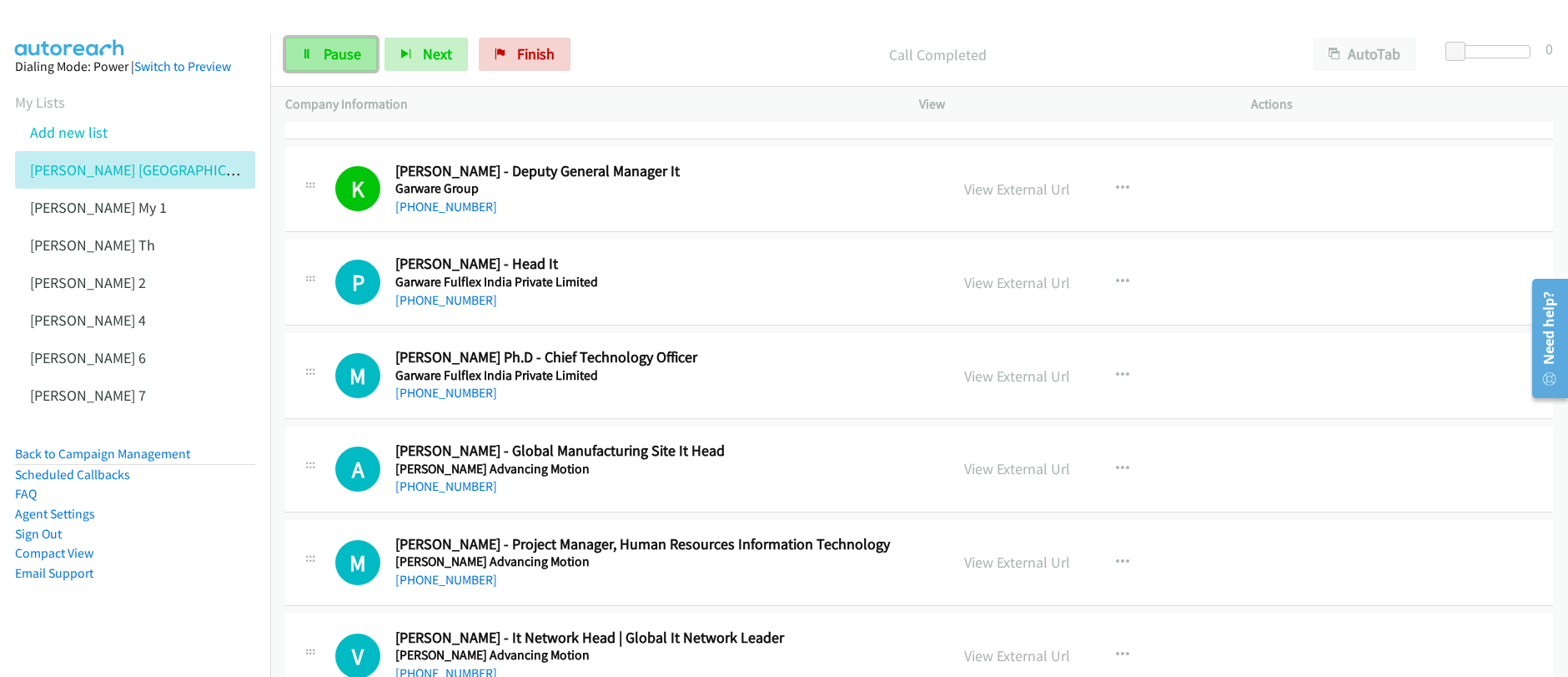
click at [340, 57] on span "Pause" at bounding box center [342, 53] width 37 height 19
click at [340, 57] on span "Start Calls" at bounding box center [355, 53] width 65 height 19
click at [351, 60] on span "Pause" at bounding box center [342, 53] width 37 height 19
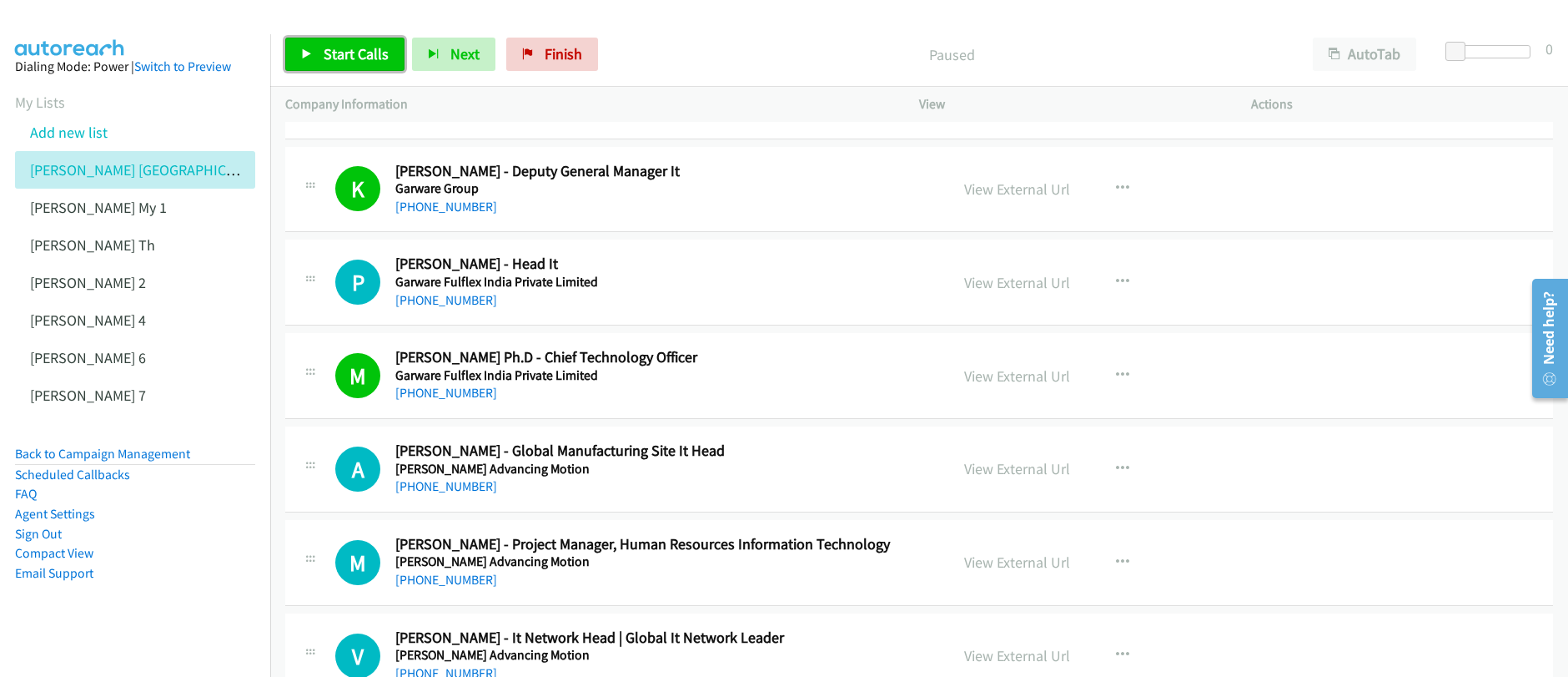
click at [351, 60] on span "Start Calls" at bounding box center [355, 53] width 65 height 19
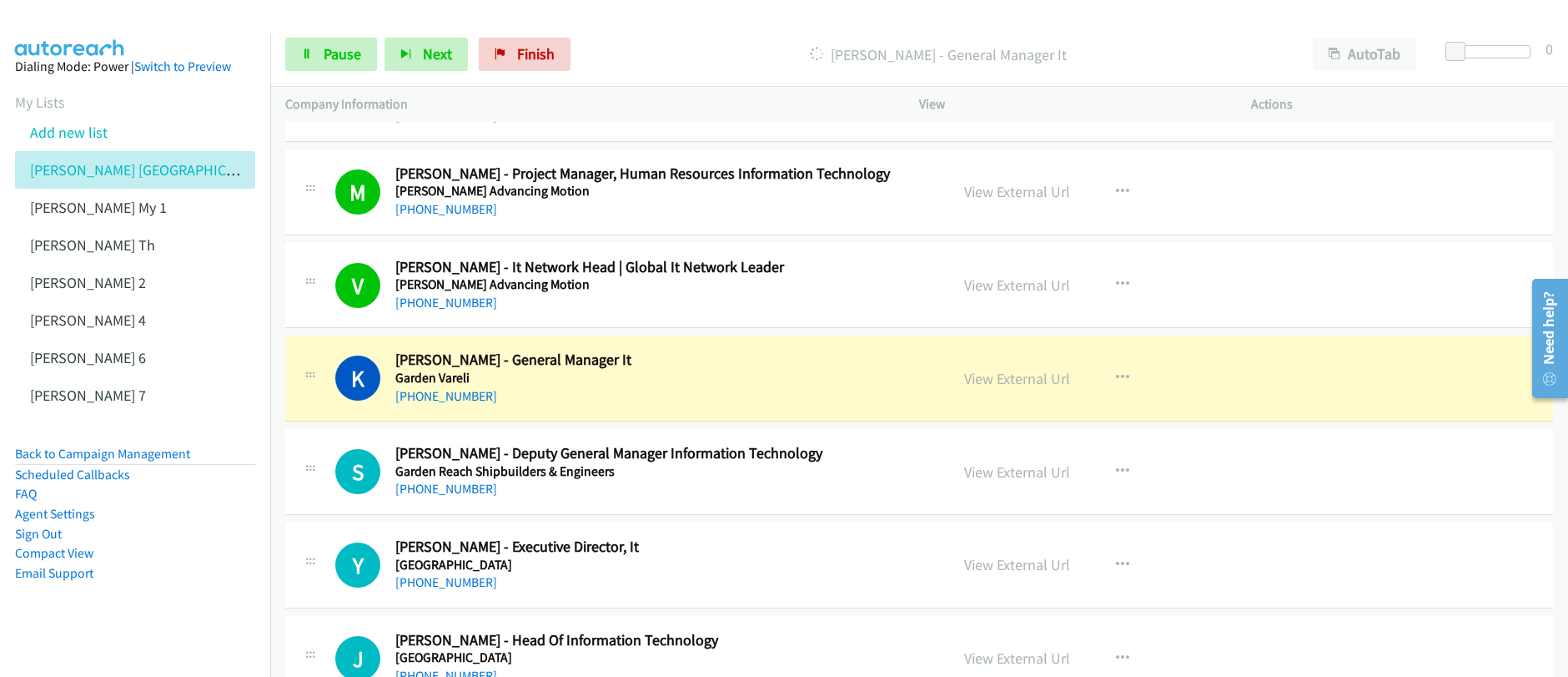
scroll to position [3994, 0]
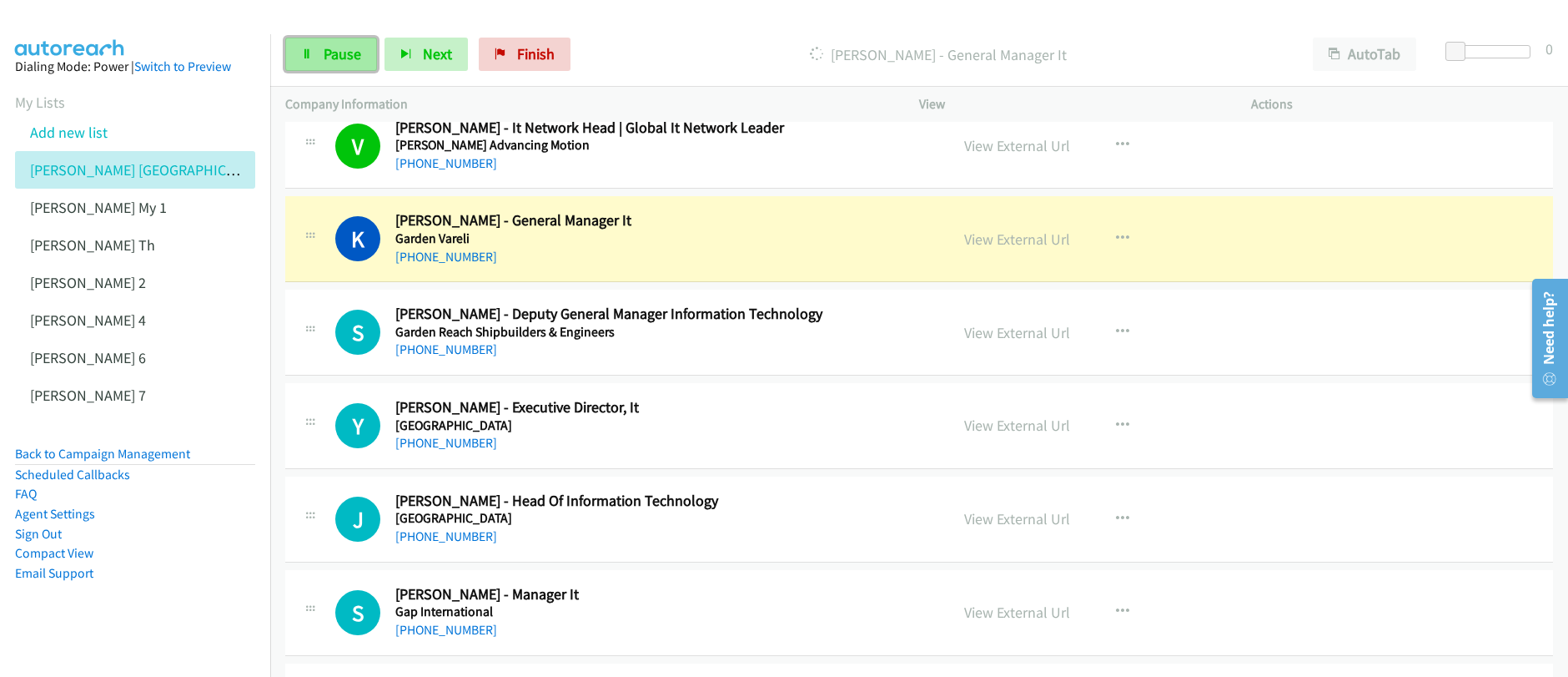
click at [330, 60] on span "Pause" at bounding box center [342, 53] width 37 height 19
click at [1012, 243] on link "View External Url" at bounding box center [1016, 239] width 106 height 19
click at [0, 0] on div "Start Calls Pause Next Finish Paused AutoTab AutoTab 0 Company Information Info…" at bounding box center [784, 0] width 1568 height 0
